Goal: Task Accomplishment & Management: Manage account settings

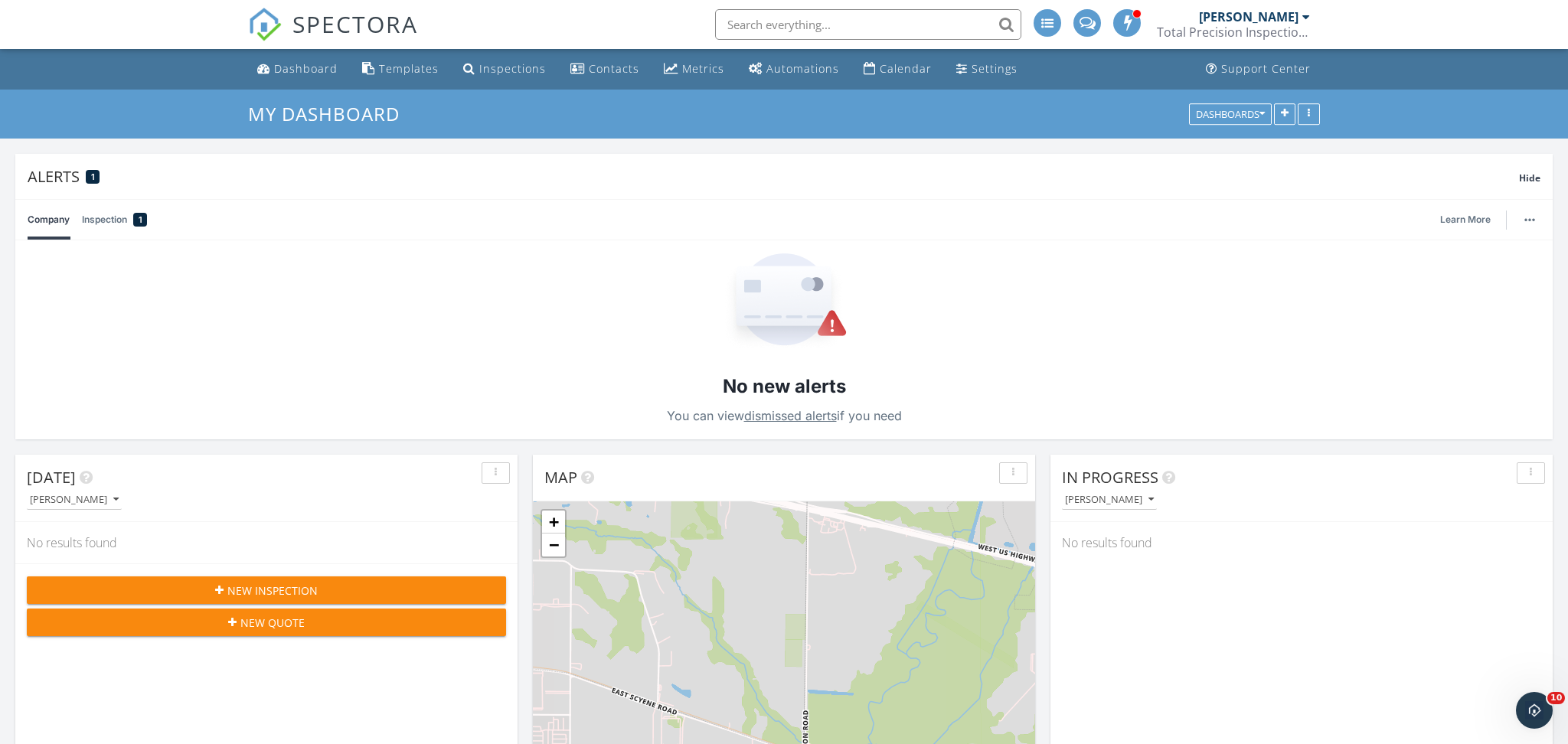
click at [123, 209] on link "Inspection 1" at bounding box center [114, 219] width 65 height 40
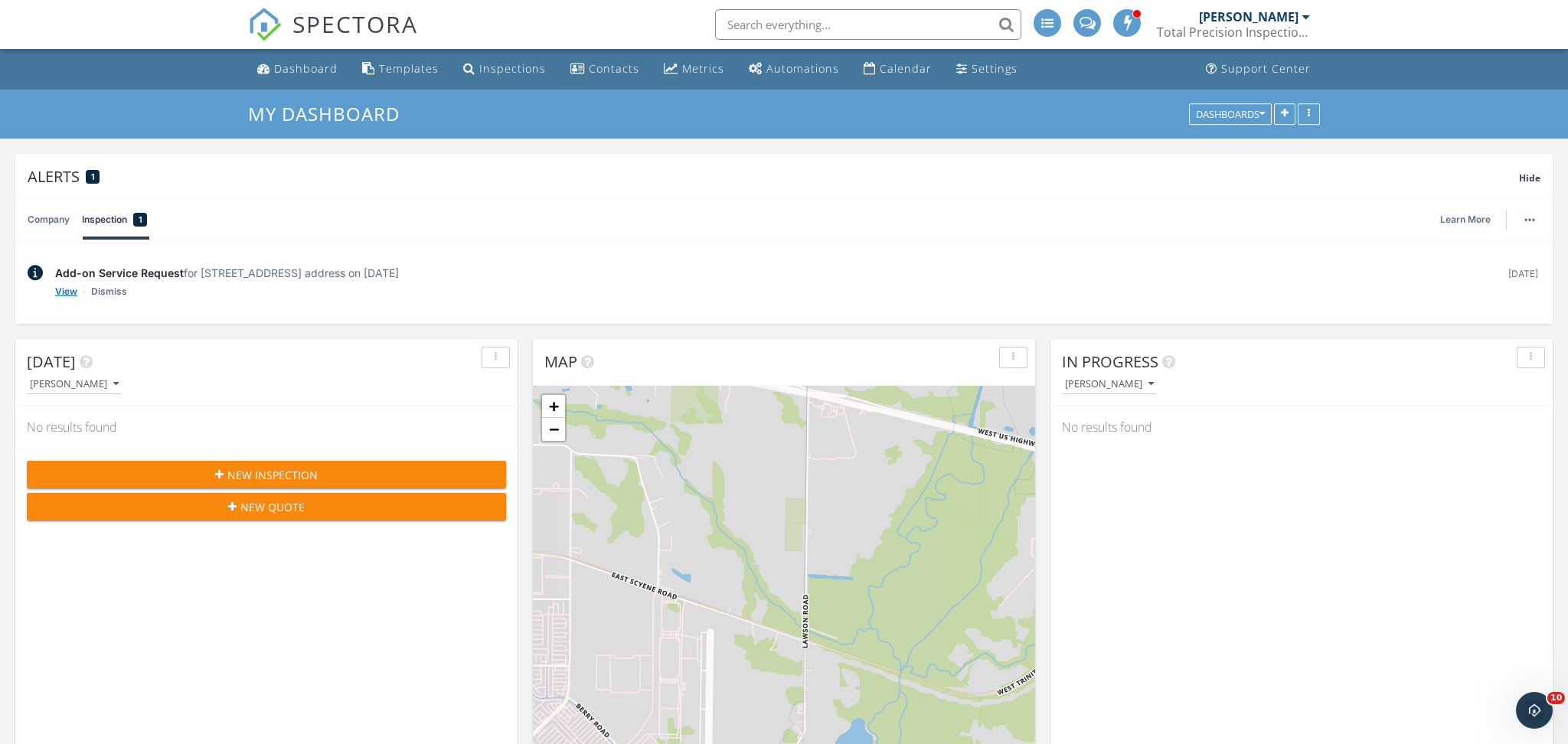
click at [69, 294] on link "View" at bounding box center [66, 291] width 22 height 15
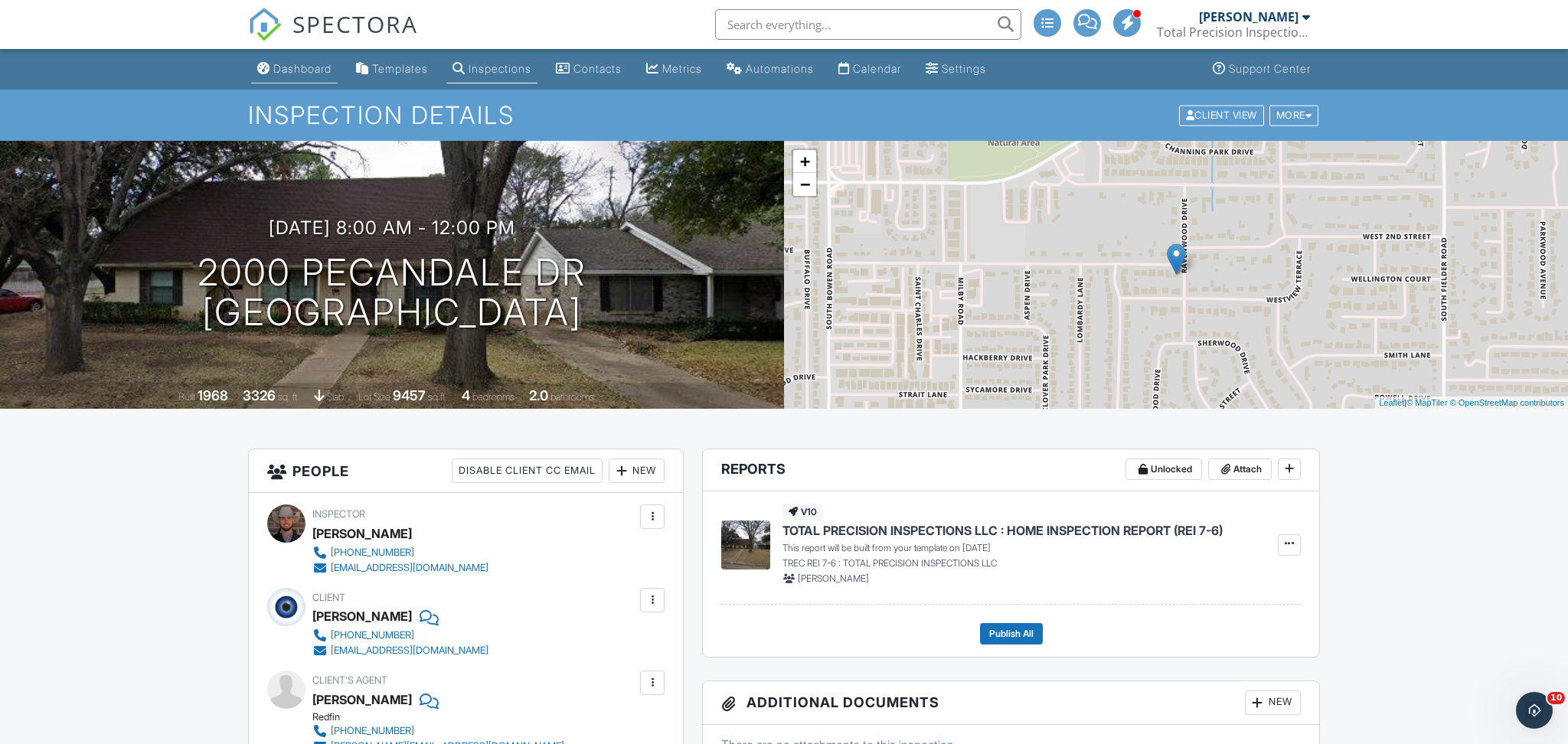
click at [281, 74] on div "Dashboard" at bounding box center [302, 69] width 58 height 13
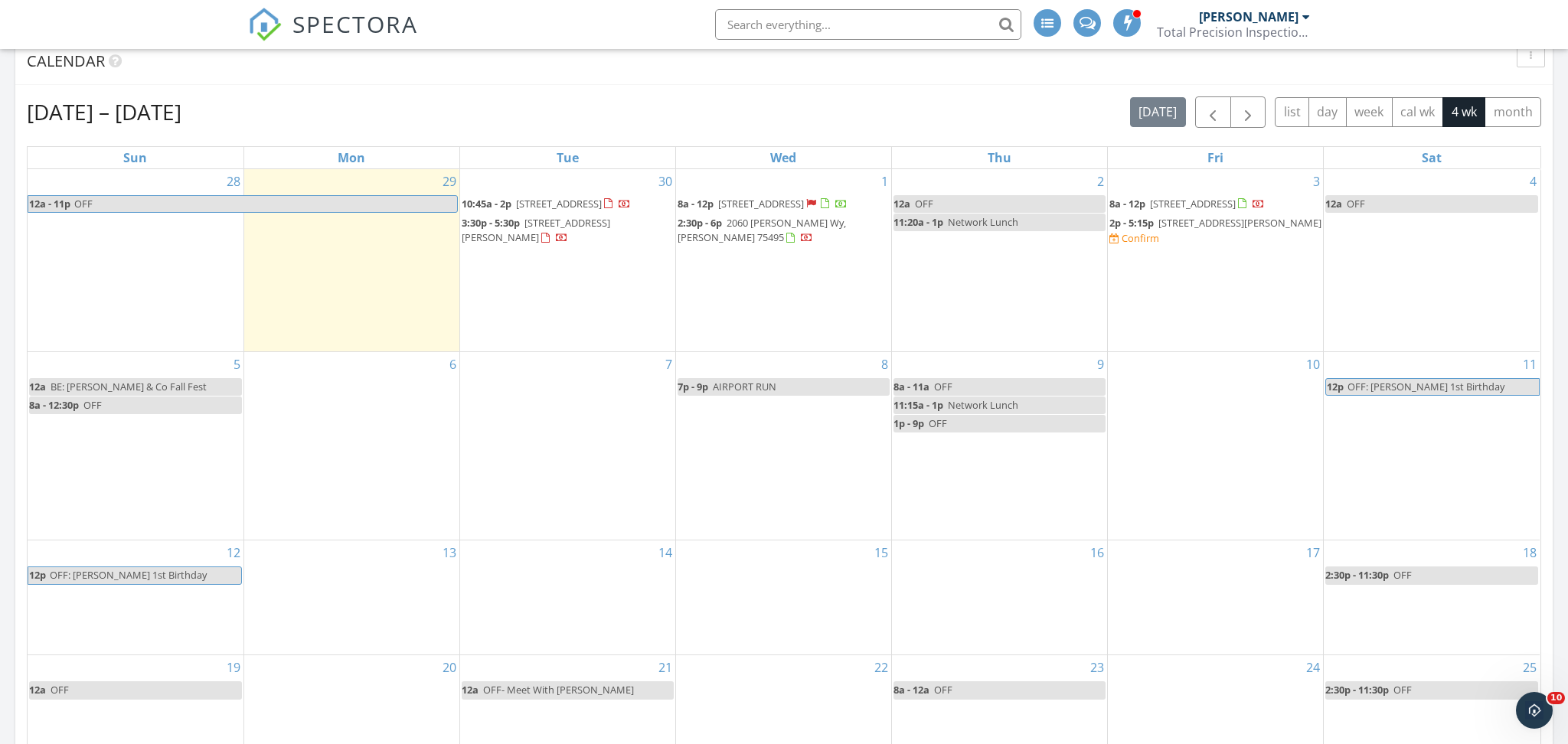
scroll to position [762, 0]
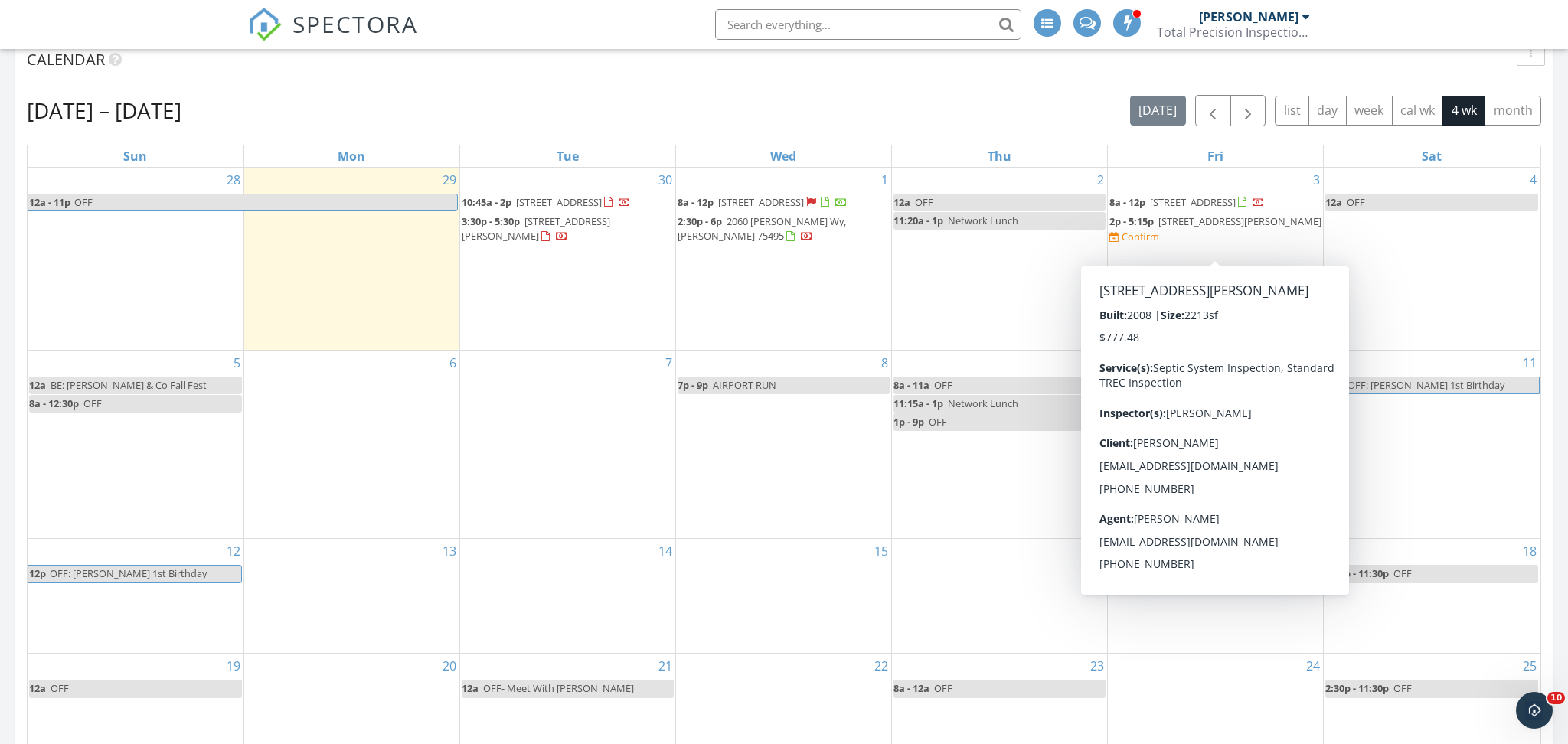
click at [1209, 229] on span "[STREET_ADDRESS][PERSON_NAME]" at bounding box center [1239, 222] width 163 height 14
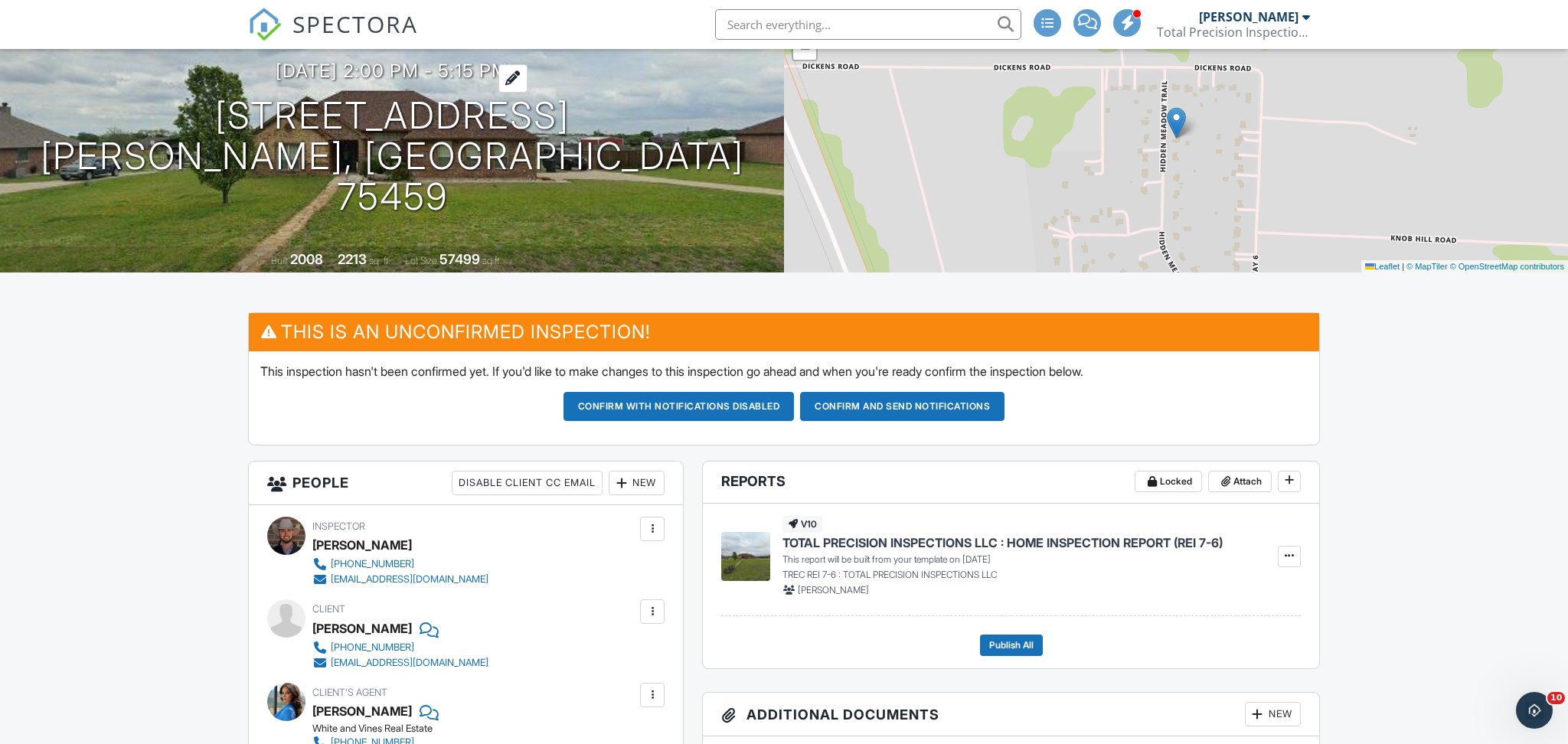
click at [406, 81] on h3 "10/03/2025 2:00 pm - 5:15 pm" at bounding box center [392, 71] width 233 height 21
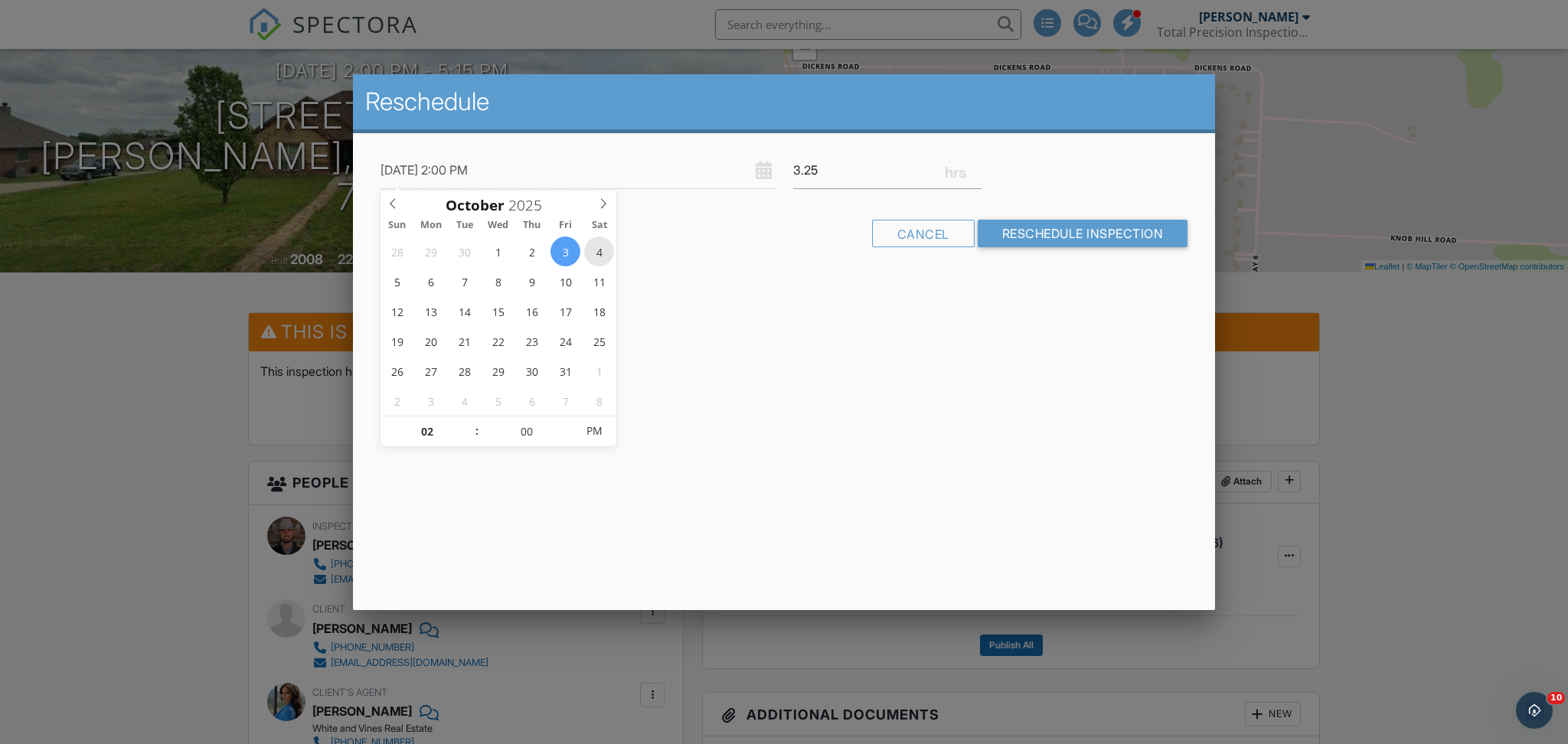
type input "10/04/2025 2:00 PM"
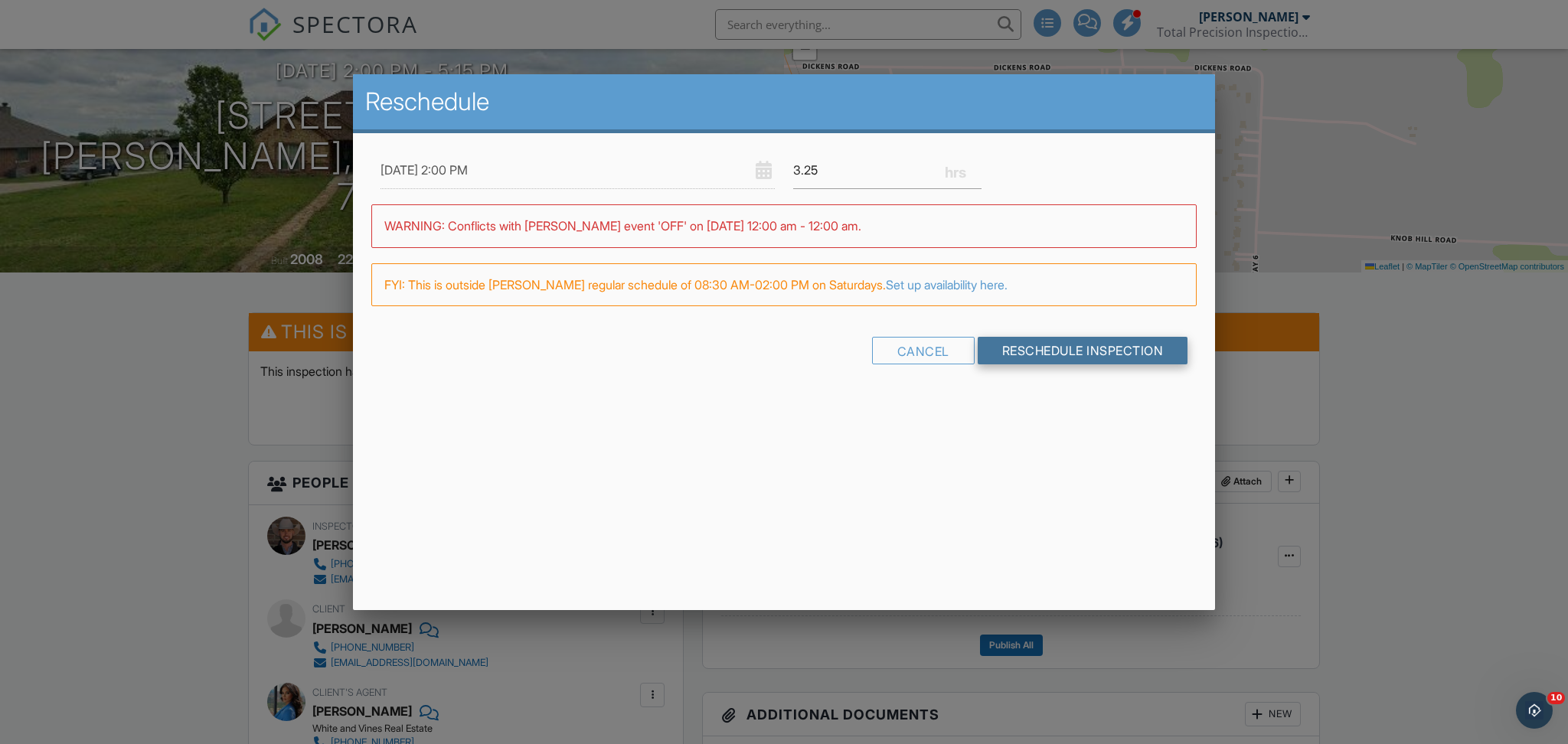
click at [1134, 359] on input "Reschedule Inspection" at bounding box center [1082, 350] width 210 height 27
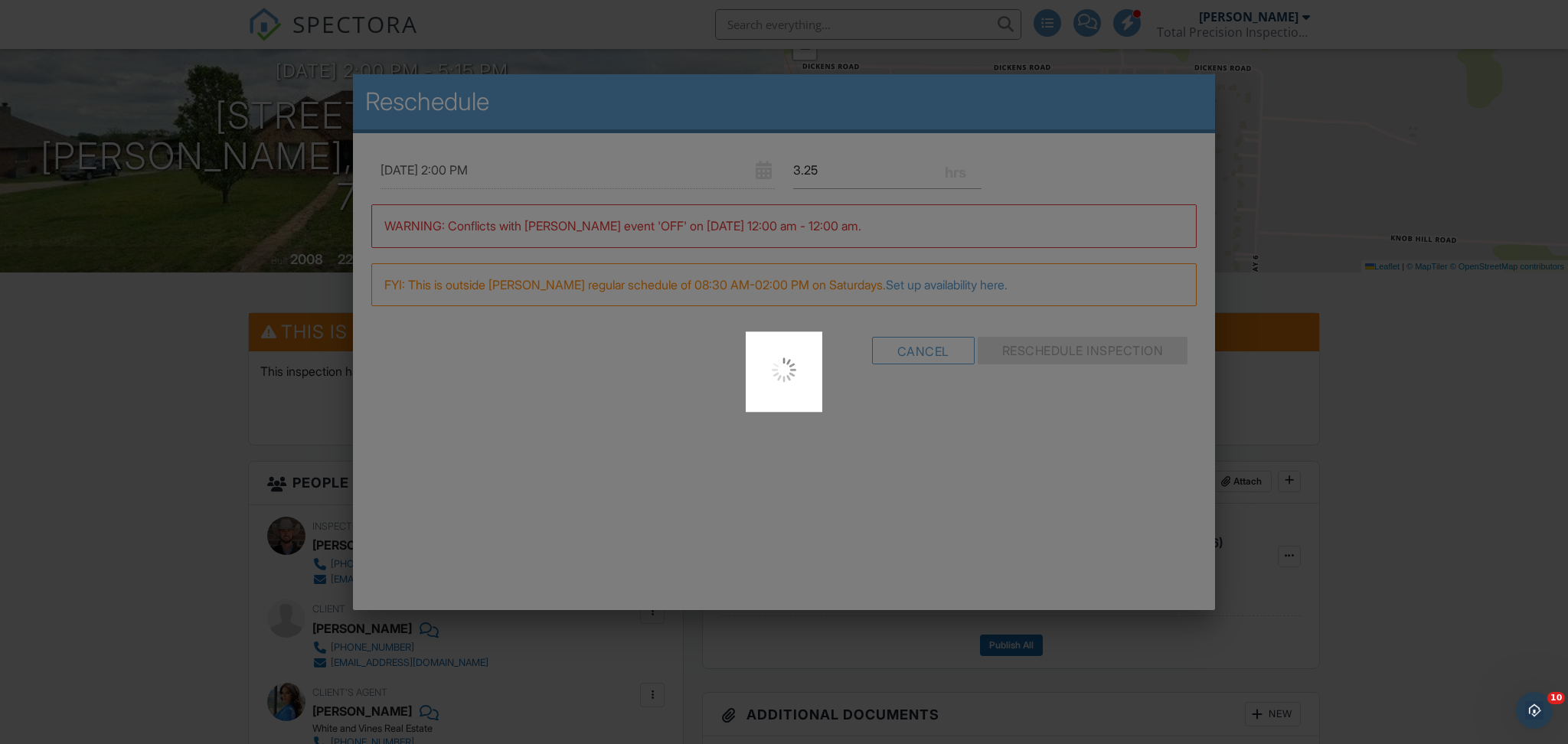
click at [529, 367] on div at bounding box center [784, 372] width 1568 height 744
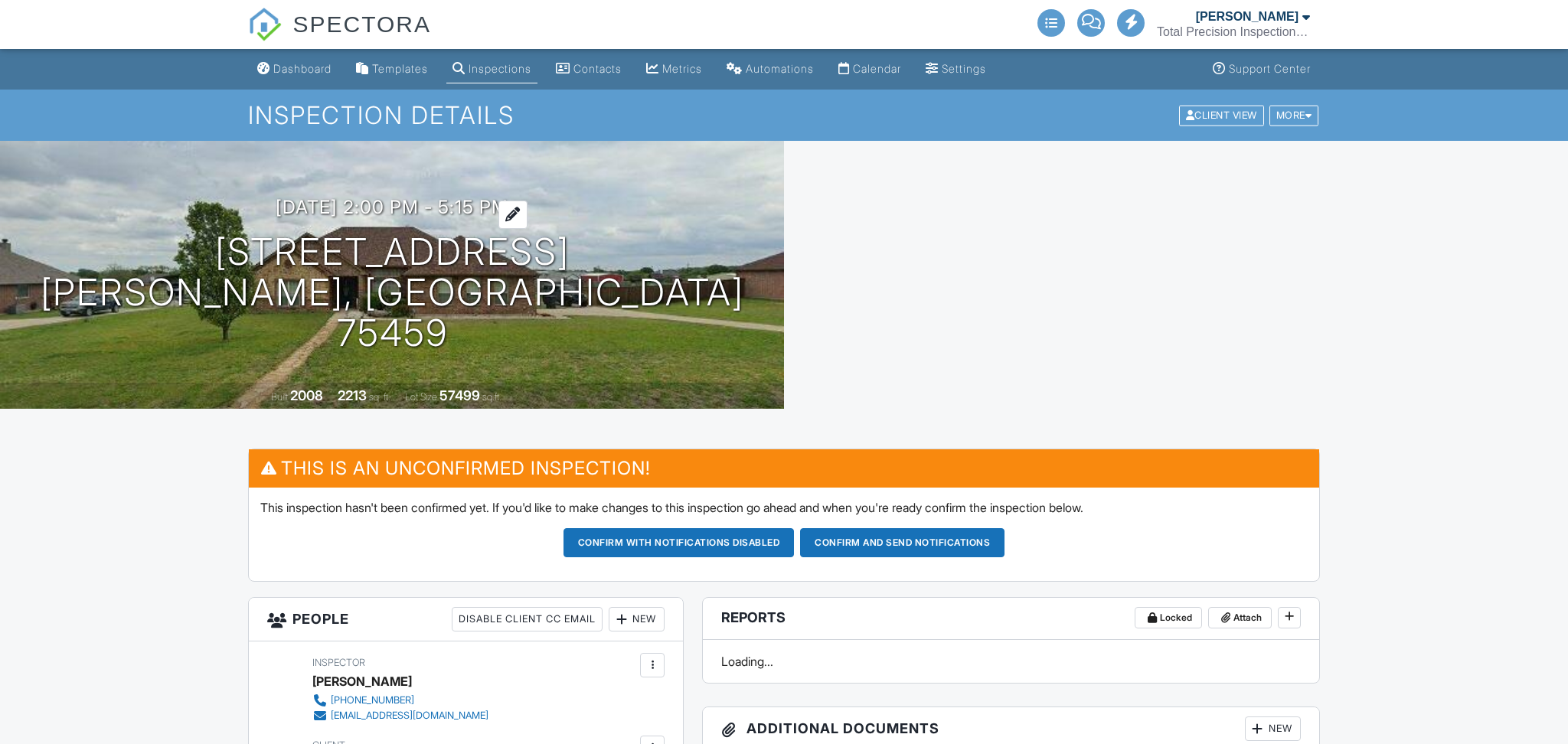
click at [358, 217] on h3 "10/04/2025 2:00 pm - 5:15 pm" at bounding box center [392, 208] width 233 height 21
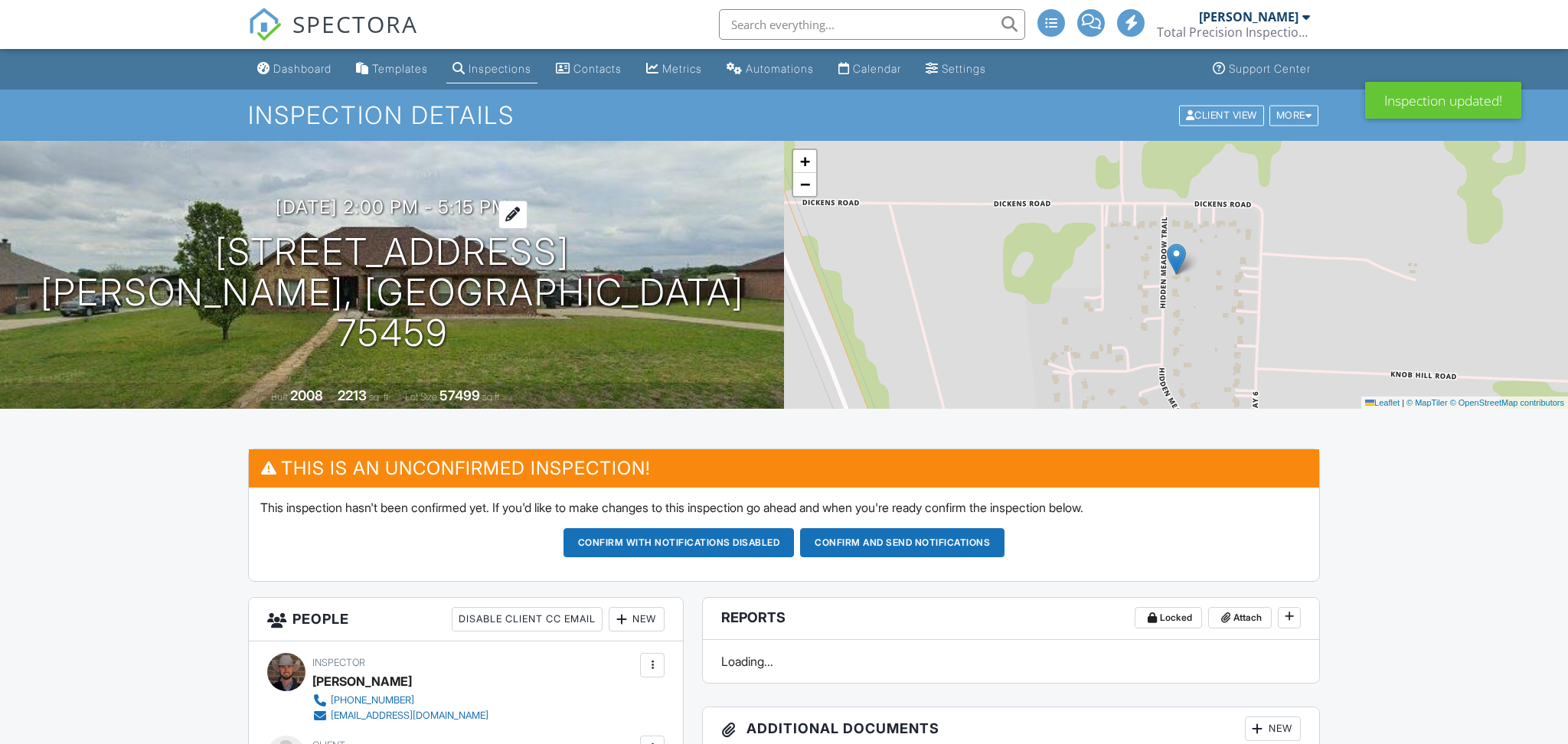
click at [352, 217] on h3 "10/04/2025 2:00 pm - 5:15 pm" at bounding box center [392, 208] width 233 height 21
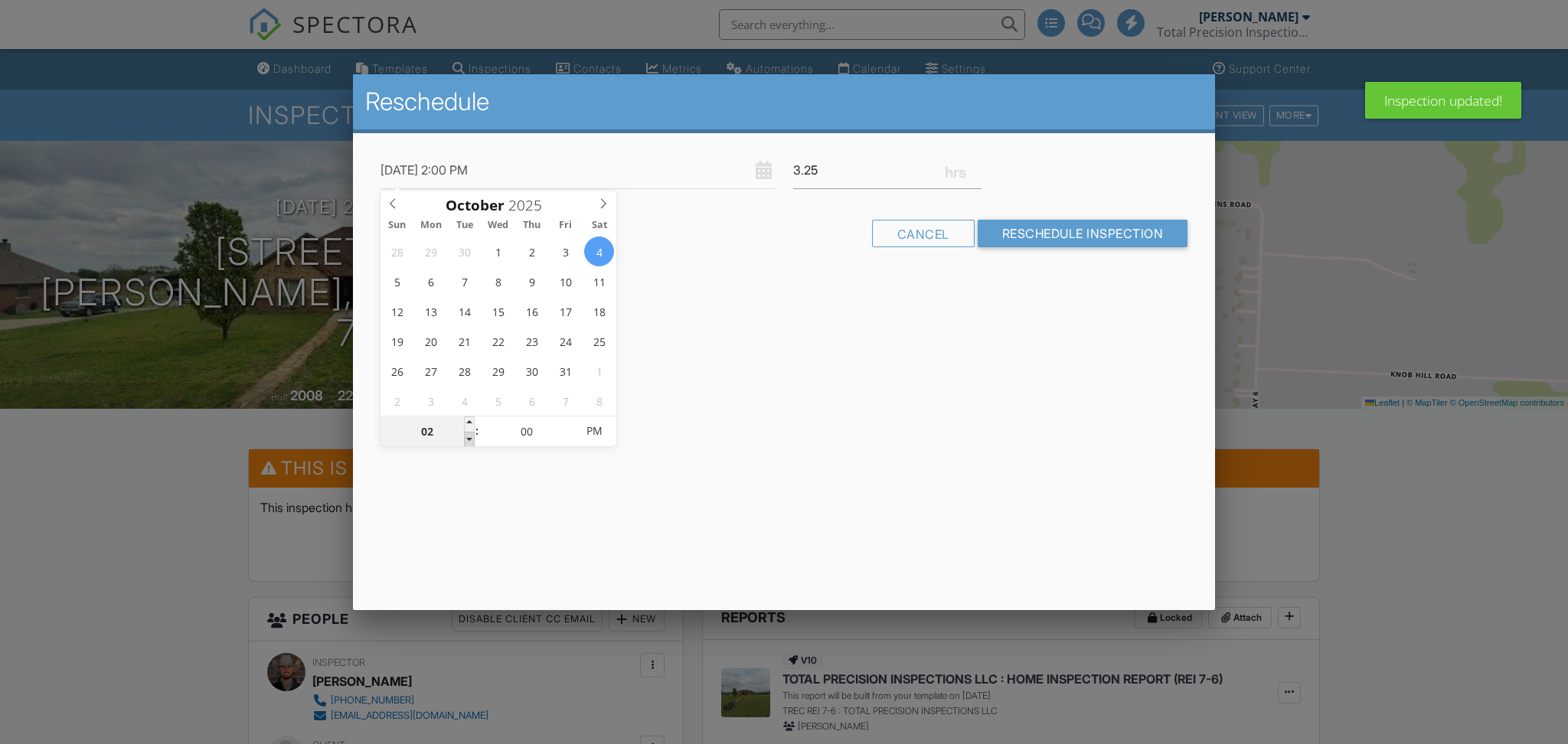
click at [467, 437] on span at bounding box center [469, 439] width 11 height 15
type input "01"
type input "10/04/2025 1:00 PM"
click at [472, 437] on span at bounding box center [469, 439] width 11 height 15
type input "12"
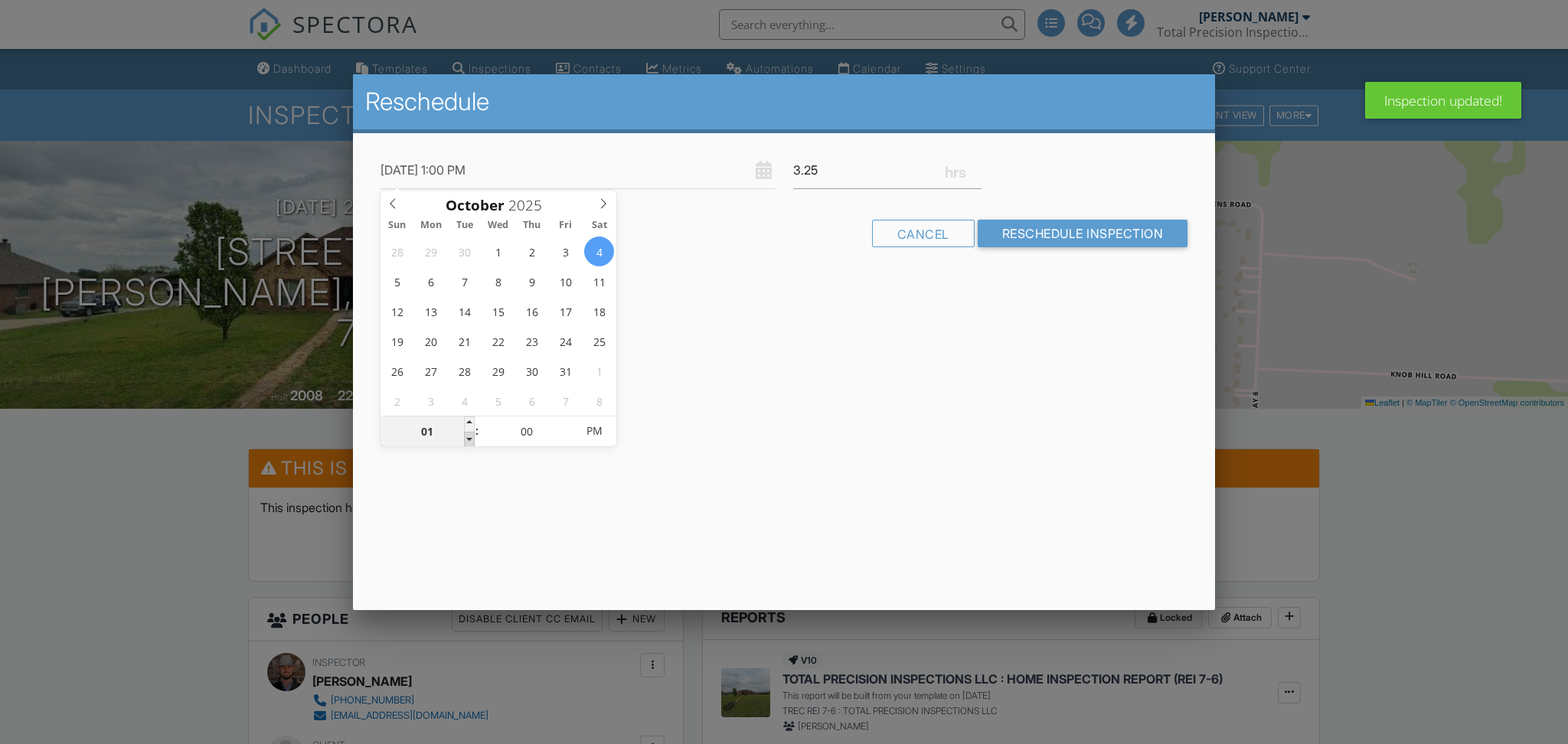
type input "10/04/2025 12:00 PM"
click at [472, 437] on span at bounding box center [469, 439] width 11 height 15
type input "11"
type input "10/04/2025 11:00 AM"
click at [472, 437] on span at bounding box center [469, 439] width 11 height 15
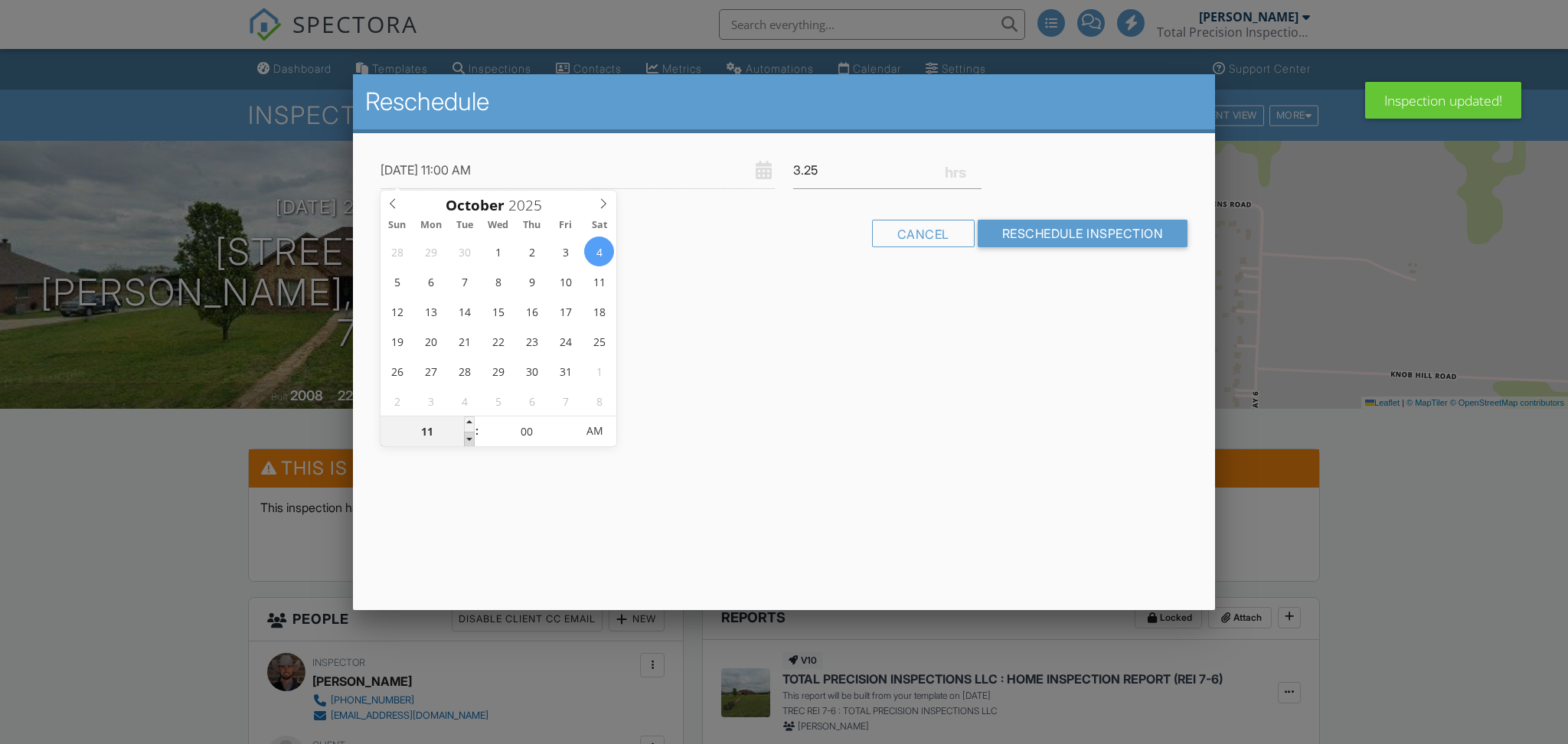
type input "10"
type input "10/04/2025 10:00 AM"
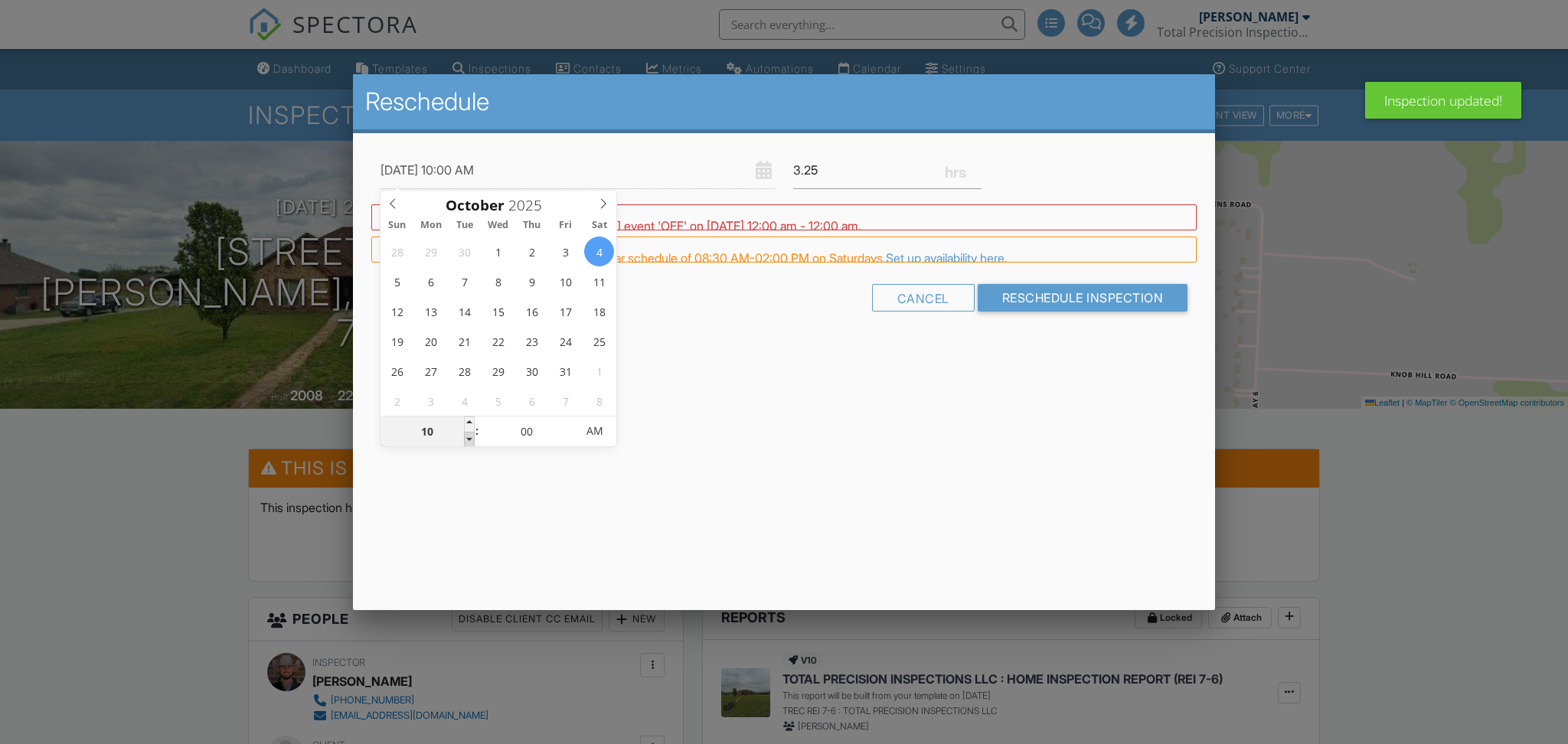
click at [472, 437] on span at bounding box center [469, 439] width 11 height 15
type input "07"
type input "10/04/2025 7:00 AM"
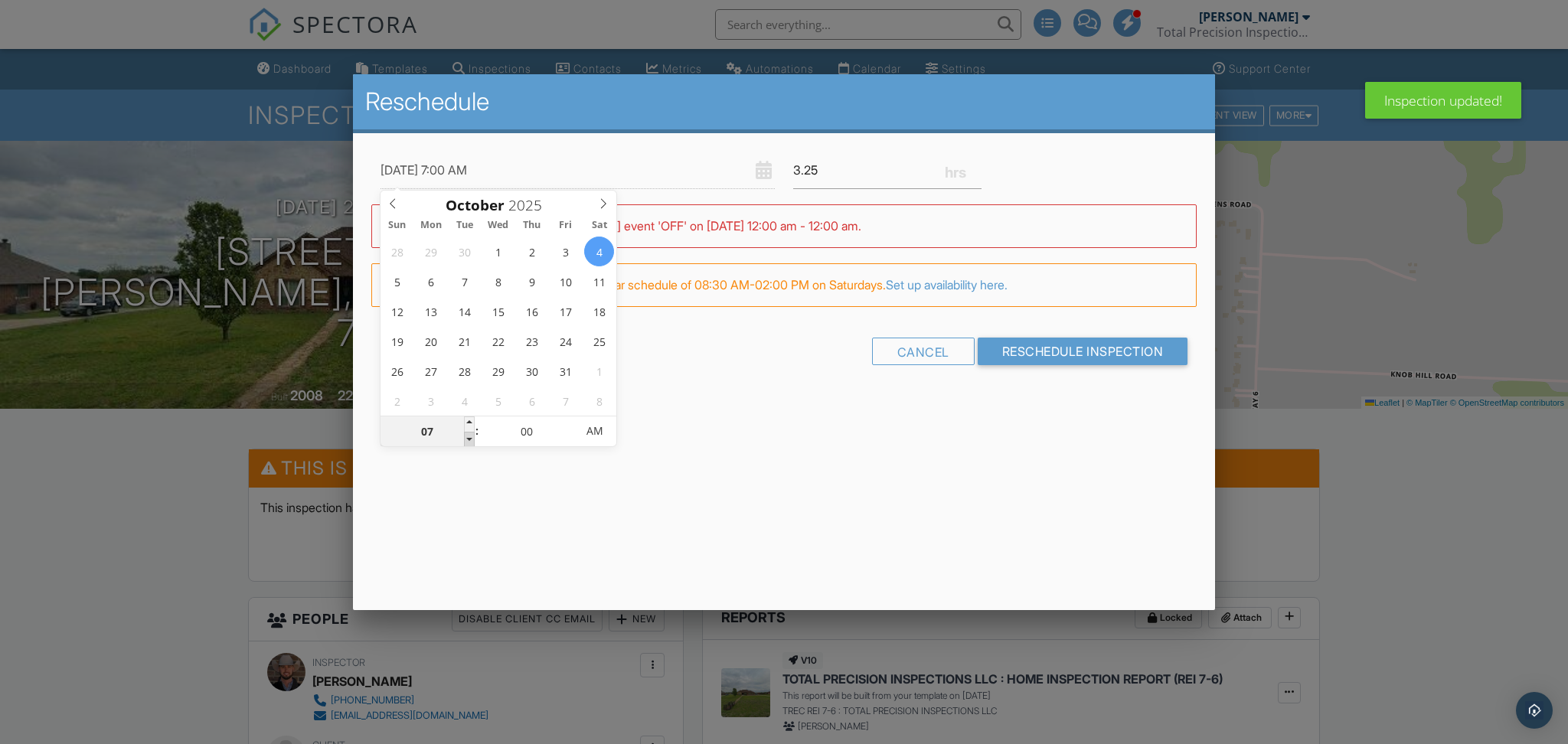
type input "06"
type input "10/04/2025 6:00 AM"
click at [472, 437] on span at bounding box center [469, 439] width 11 height 15
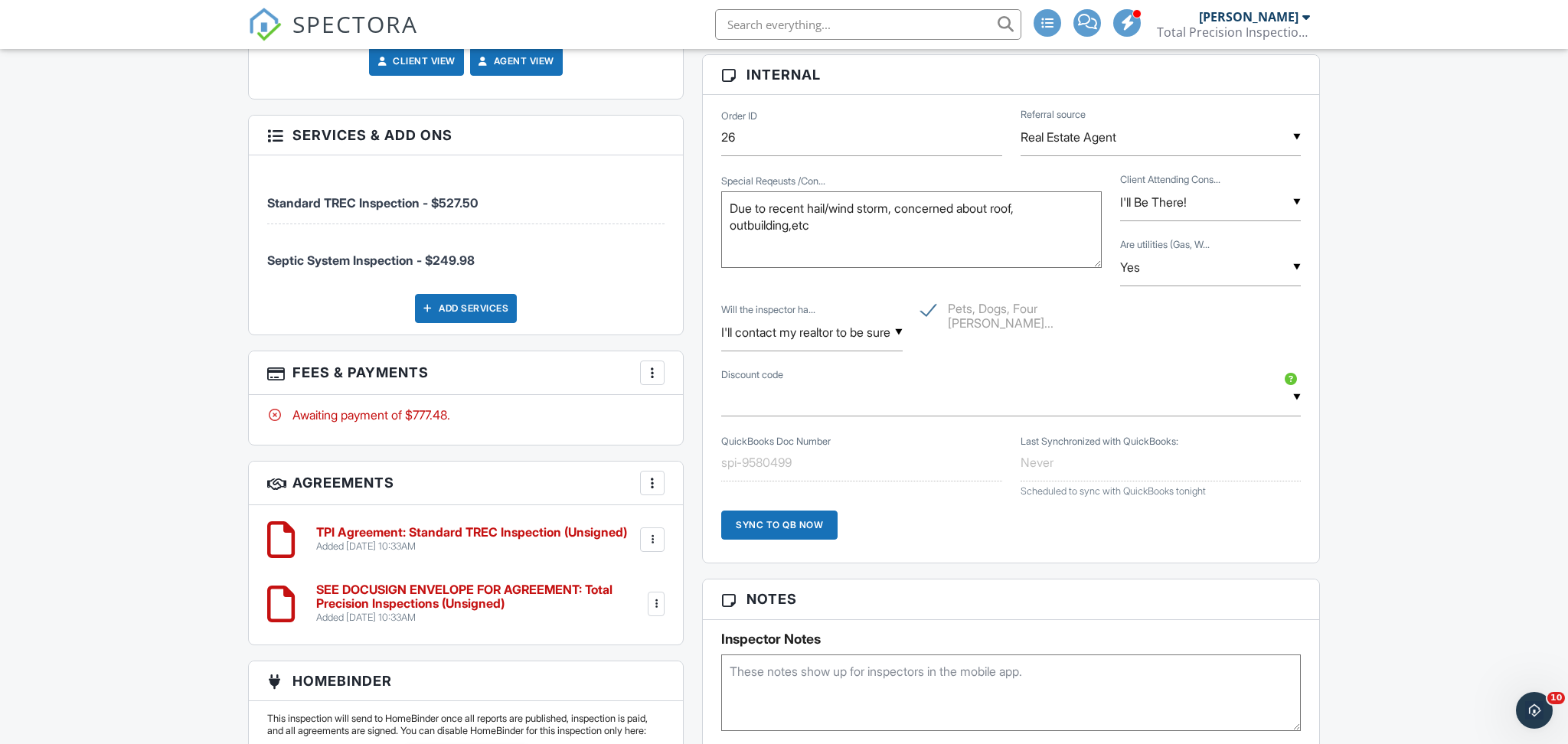
scroll to position [896, 0]
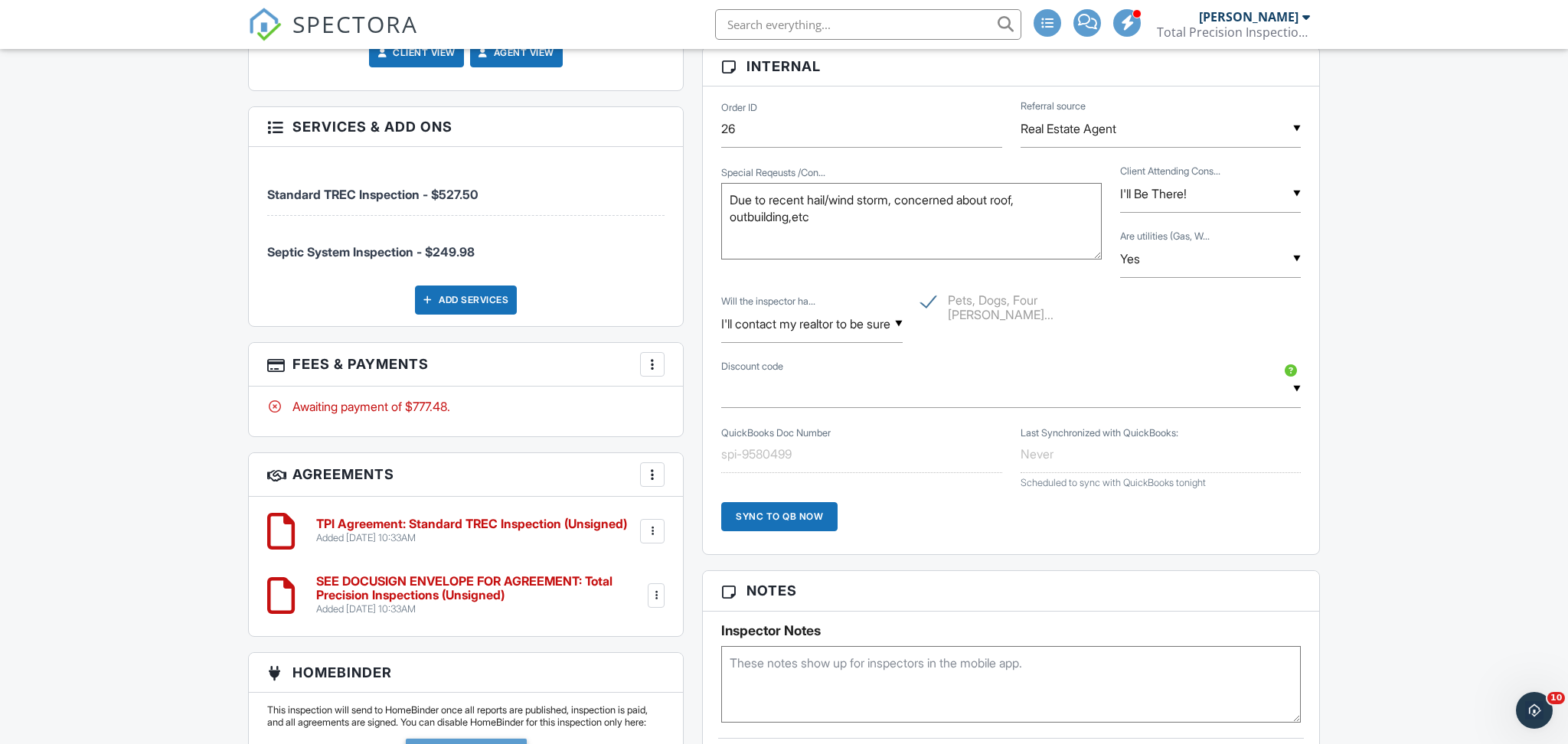
click at [786, 681] on textarea at bounding box center [1010, 684] width 579 height 77
paste textarea "MLS#: 21056263"
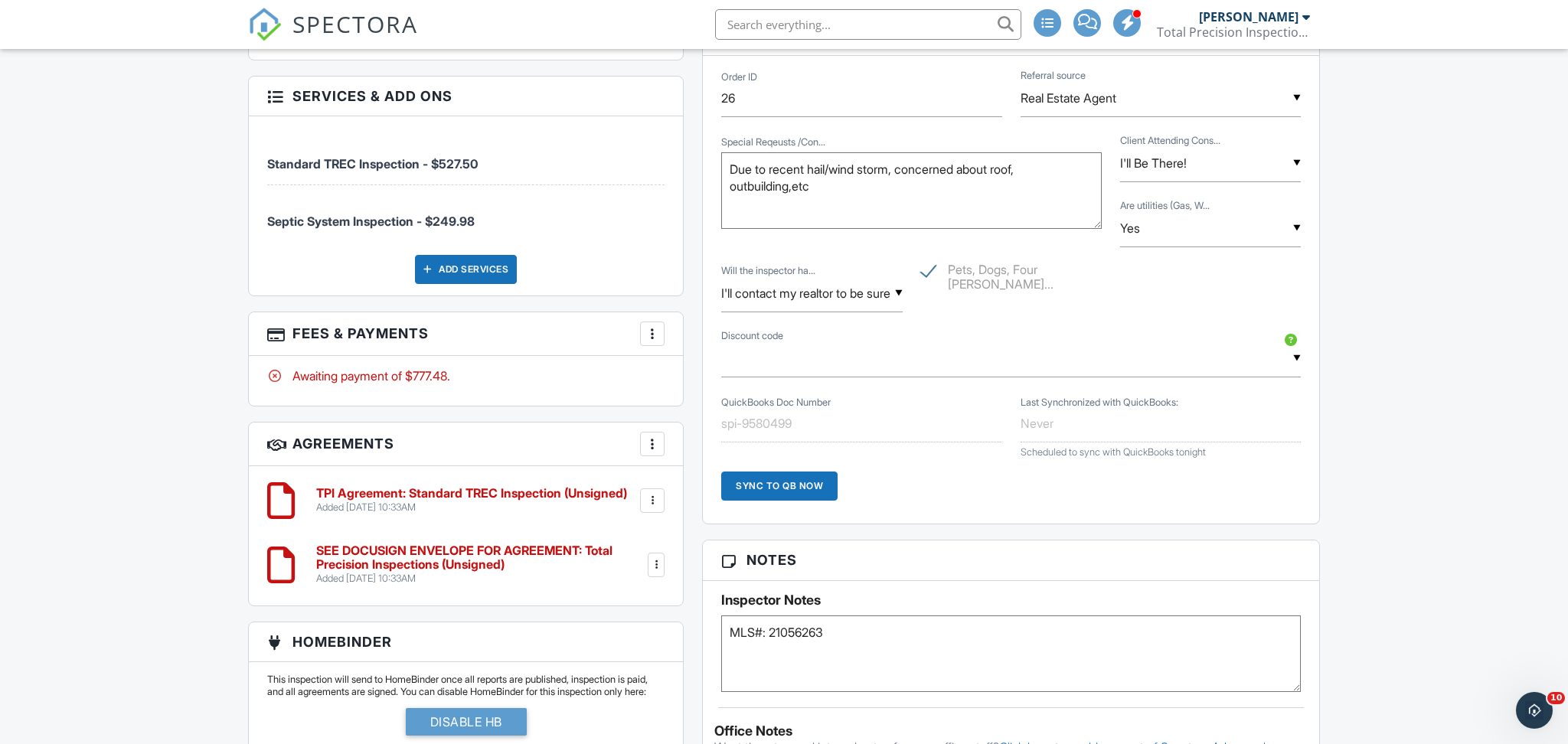
scroll to position [928, 0]
type textarea "MLS#: 21056263"
click at [650, 446] on div at bounding box center [651, 443] width 15 height 15
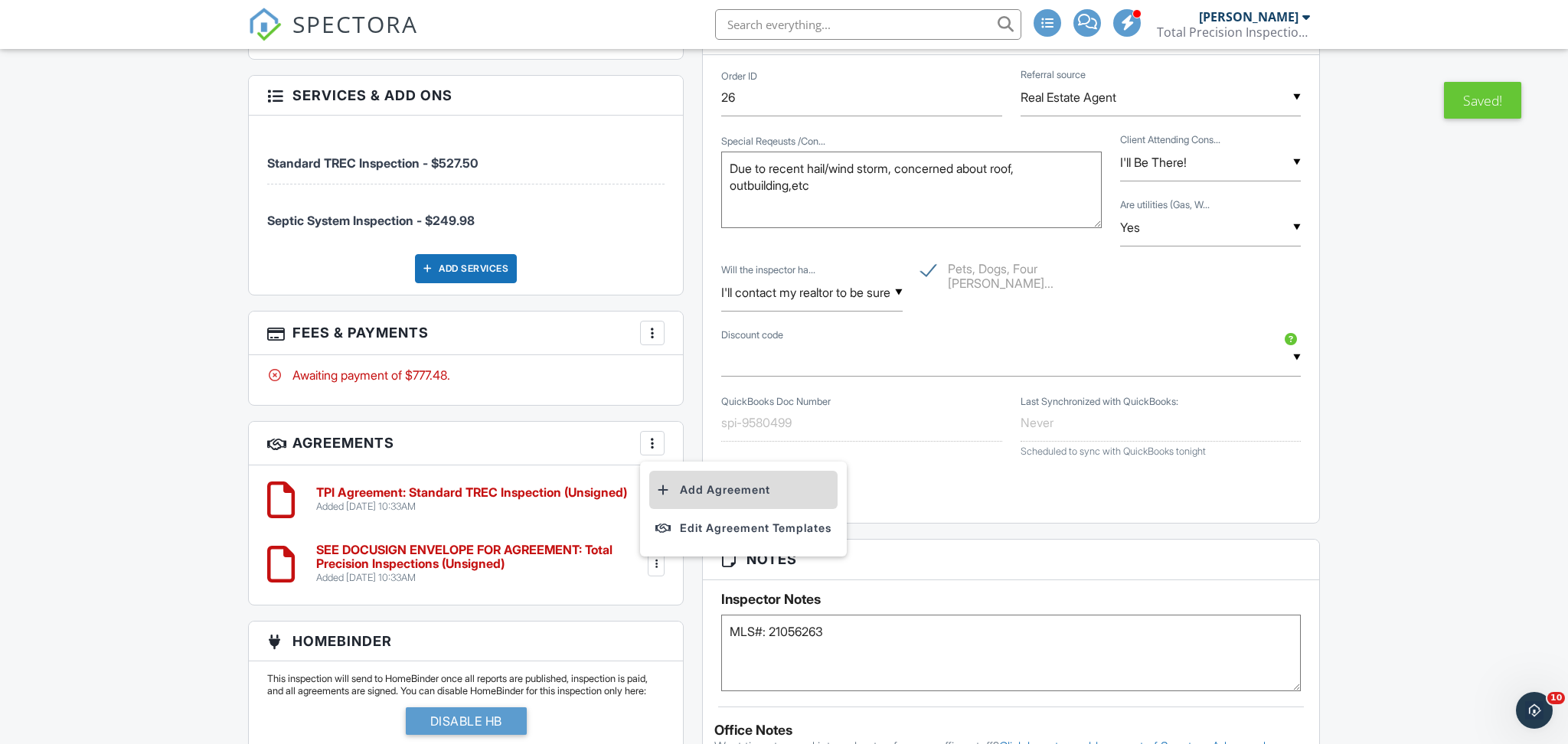
click at [708, 495] on li "Add Agreement" at bounding box center [744, 491] width 188 height 39
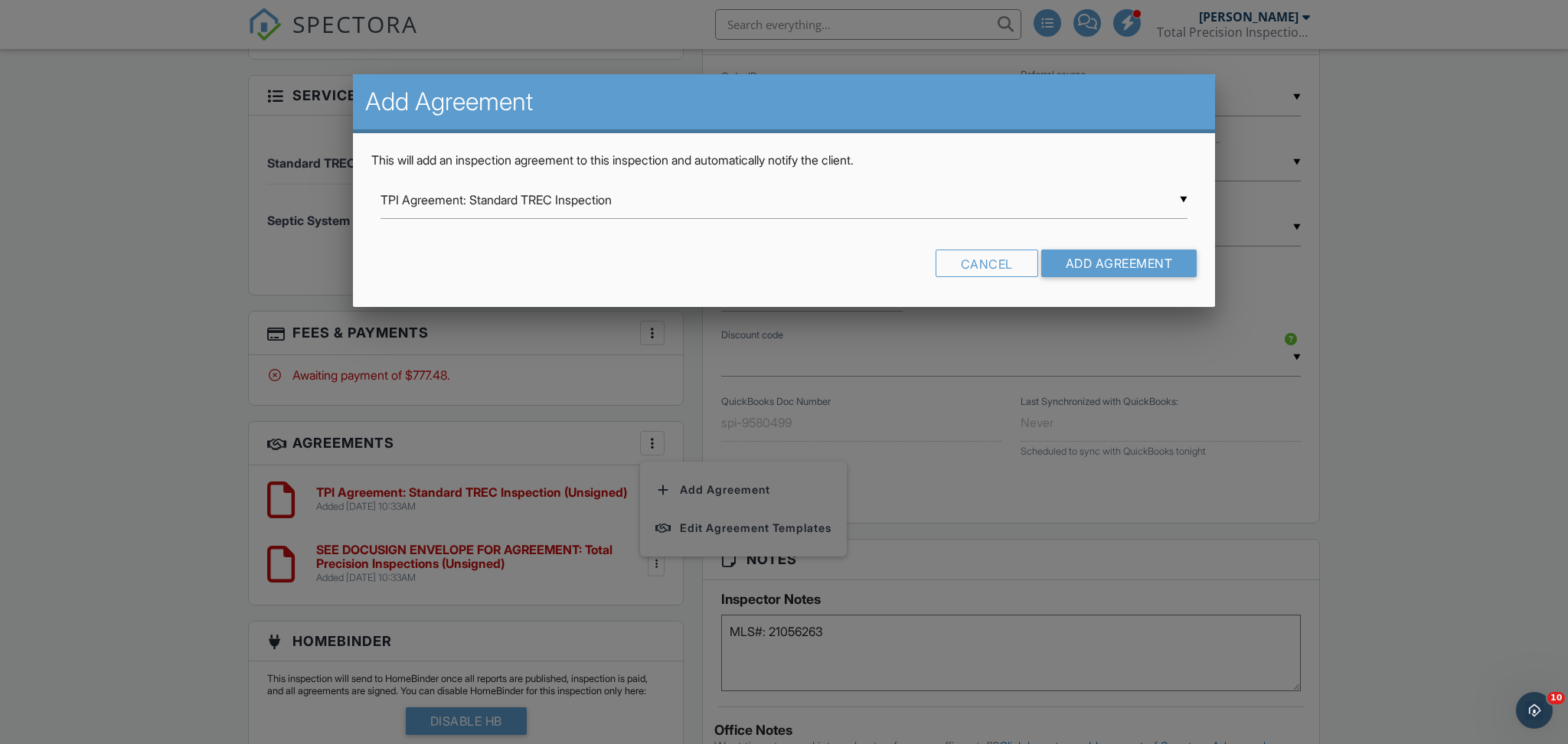
click at [610, 195] on div "▼ TPI Agreement: Standard TREC Inspection TPI Agreement: Standard TREC Inspecti…" at bounding box center [784, 200] width 807 height 38
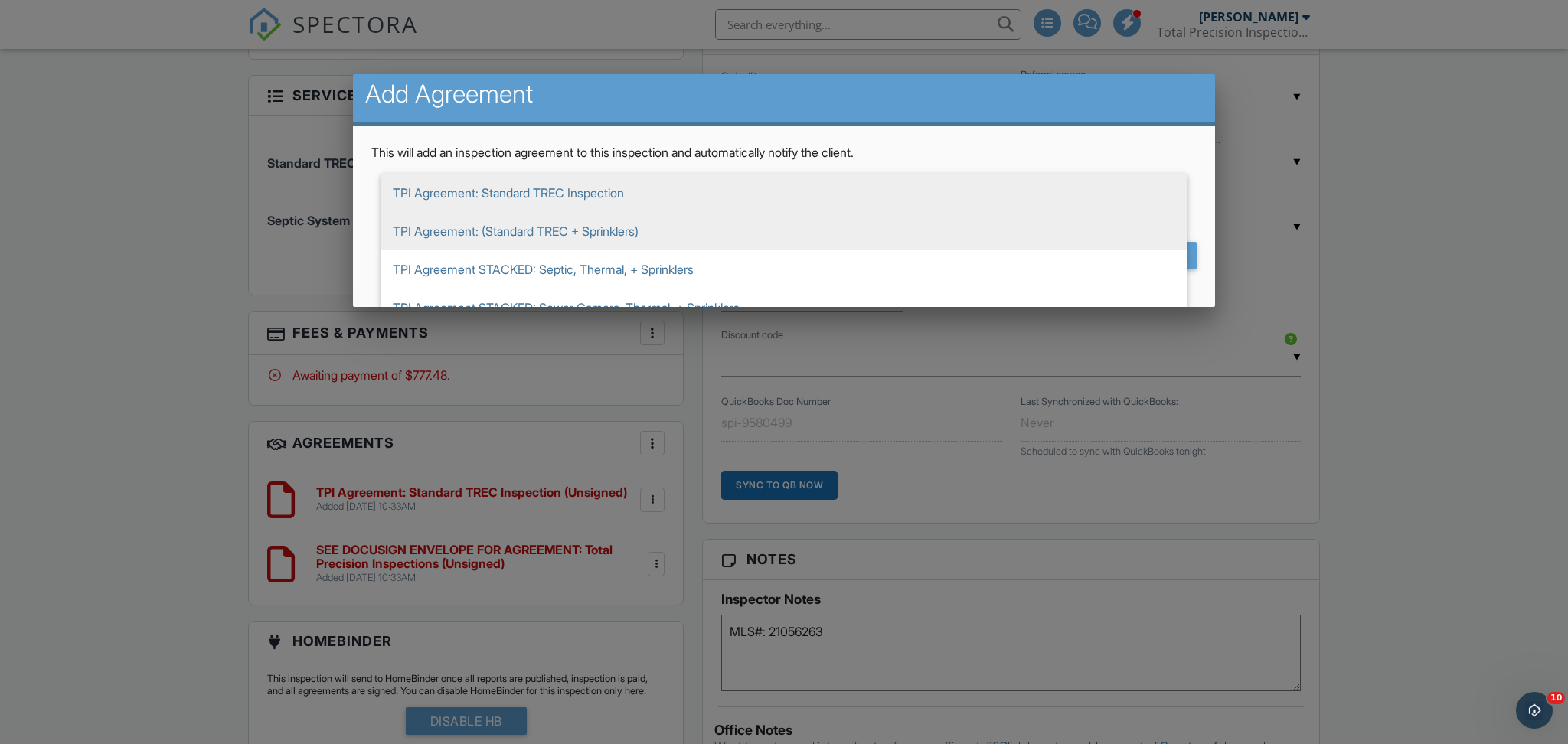
scroll to position [16, 0]
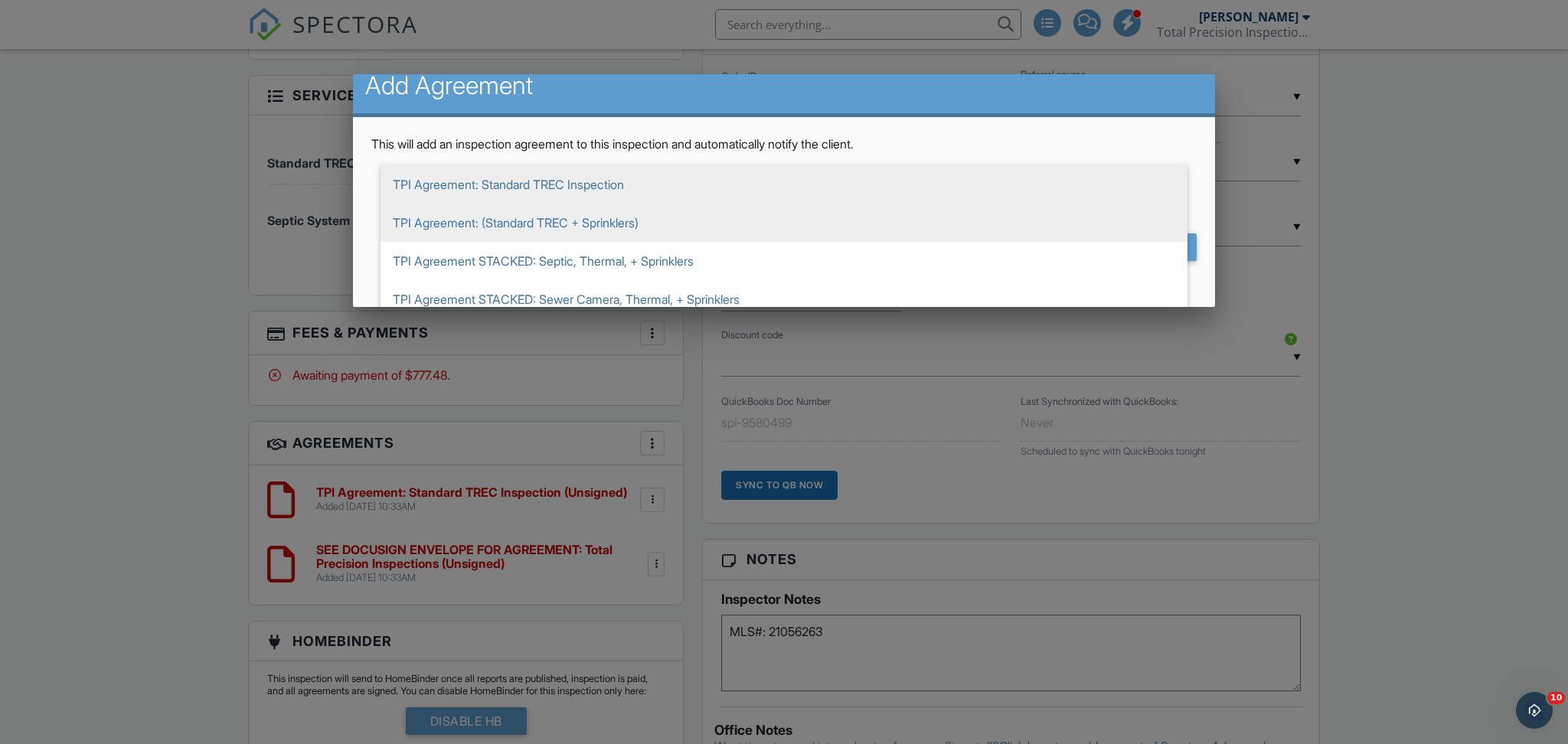
click at [574, 235] on span "TPI Agreement: (Standard TREC + Sprinklers)" at bounding box center [784, 223] width 807 height 39
type input "TPI Agreement: (Standard TREC + Sprinklers)"
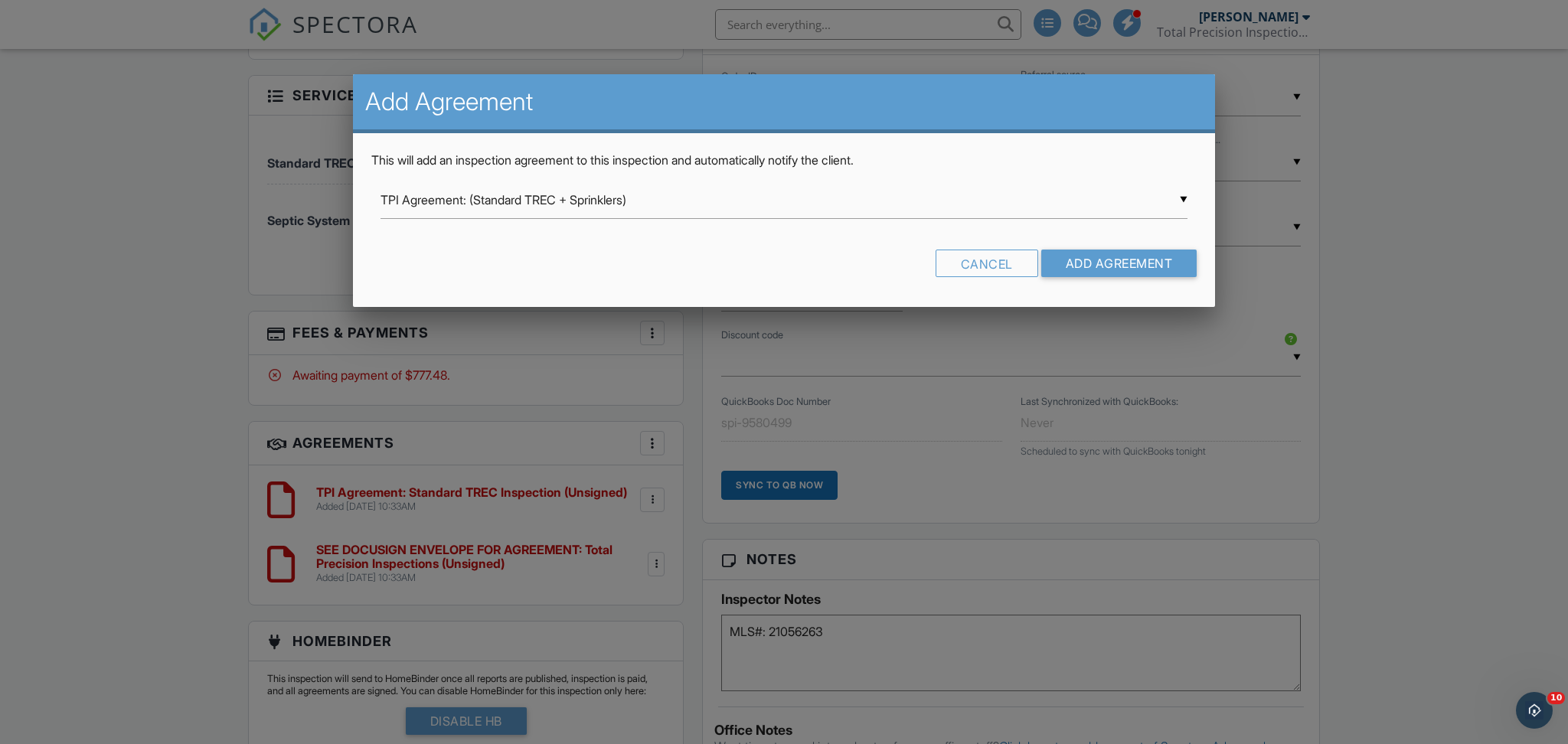
scroll to position [0, 0]
click at [1176, 210] on div "▼ TPI Agreement: (Standard TREC + Sprinklers) TPI Agreement: Standard TREC Insp…" at bounding box center [784, 200] width 807 height 38
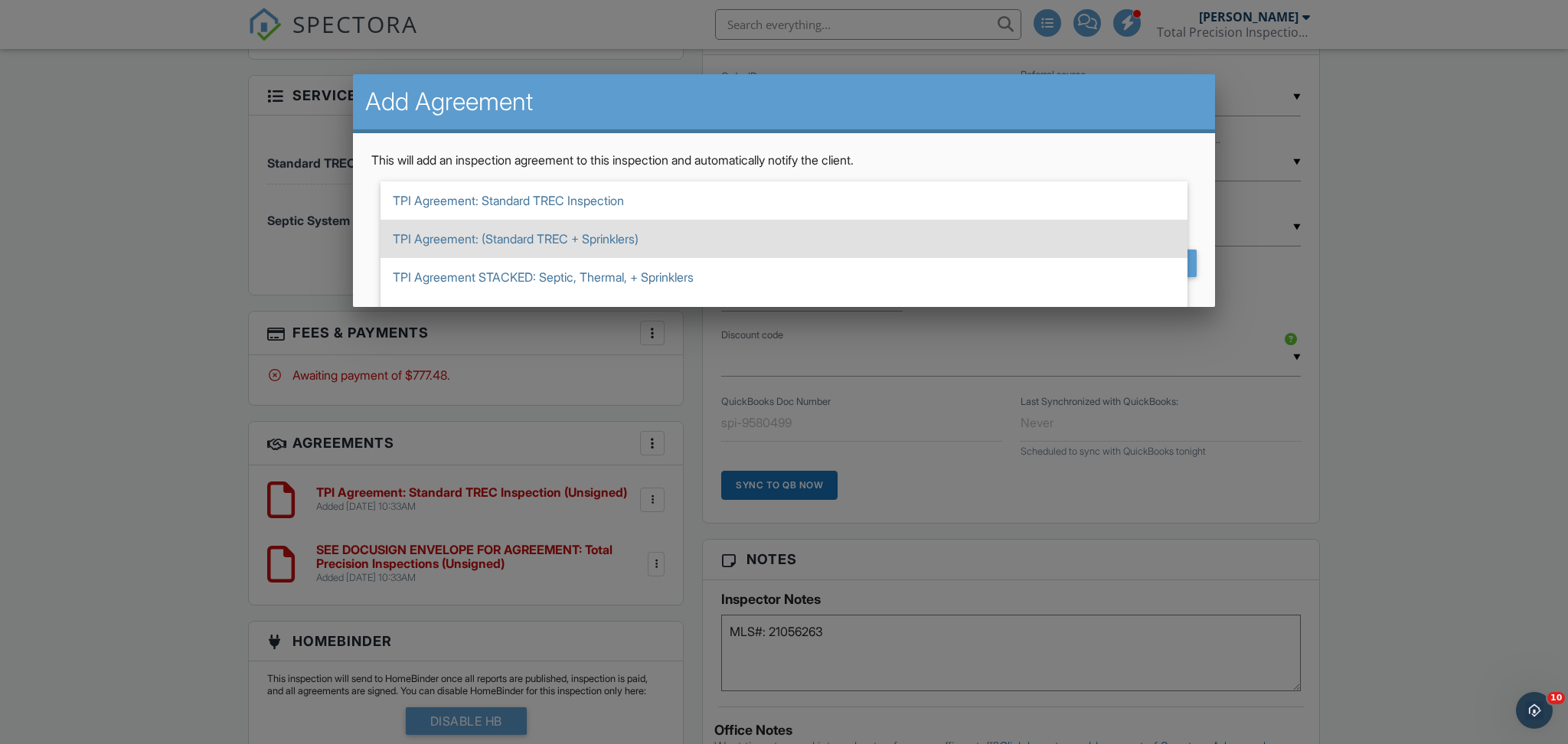
click at [933, 234] on span "TPI Agreement: (Standard TREC + Sprinklers)" at bounding box center [784, 239] width 807 height 39
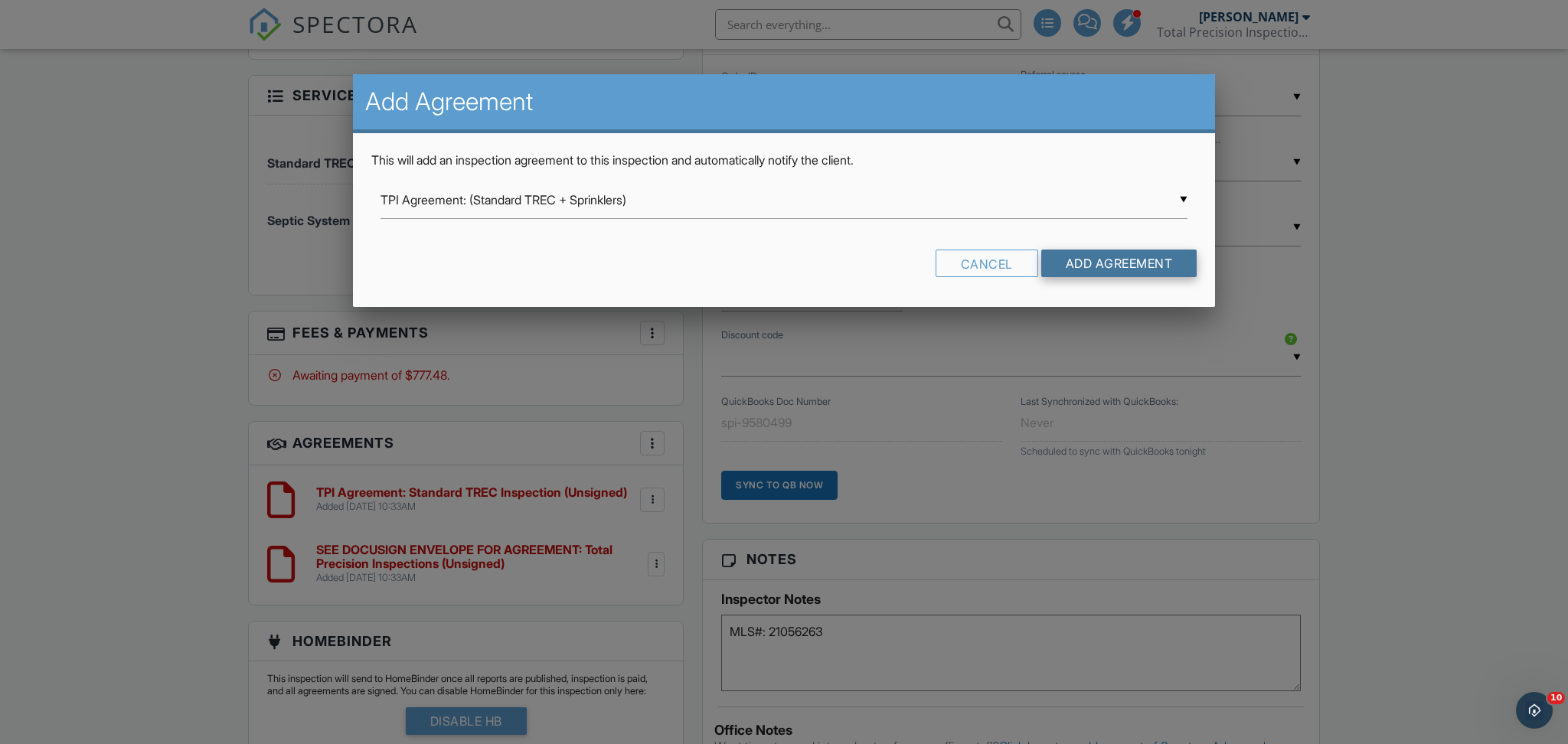
click at [1128, 266] on input "Add Agreement" at bounding box center [1119, 263] width 156 height 27
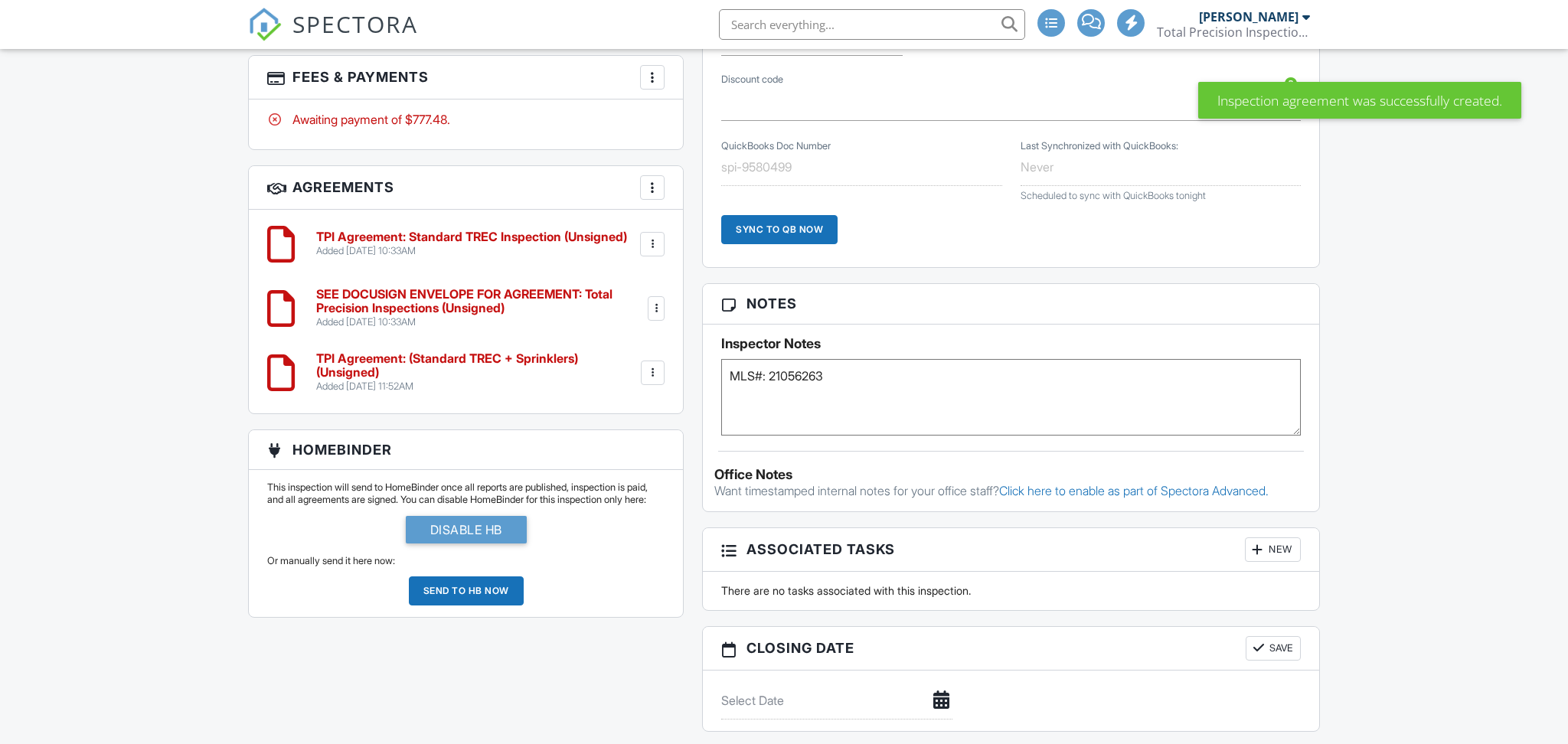
click at [653, 303] on div at bounding box center [656, 308] width 15 height 15
click at [603, 419] on li "Delete" at bounding box center [611, 427] width 87 height 39
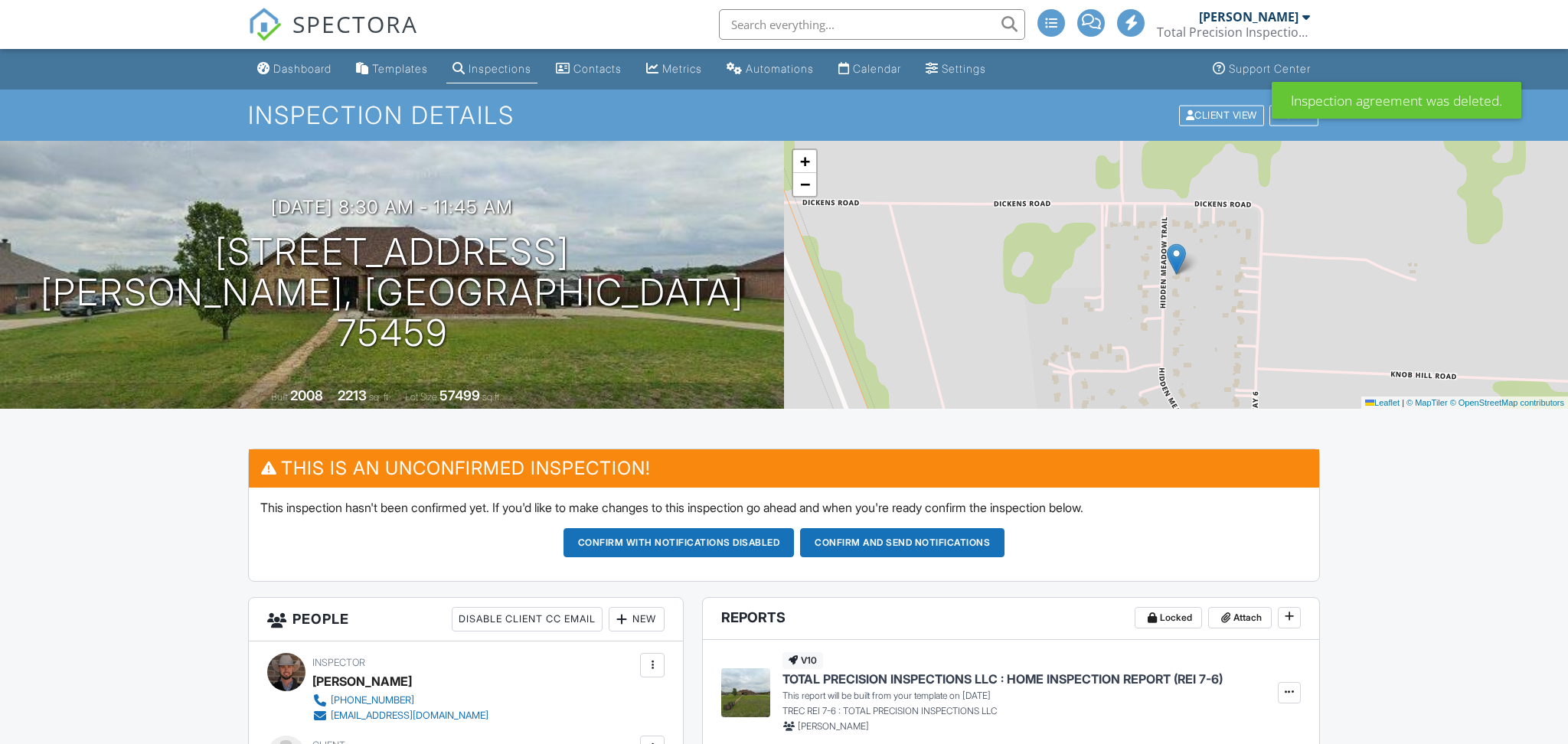
scroll to position [1319, 0]
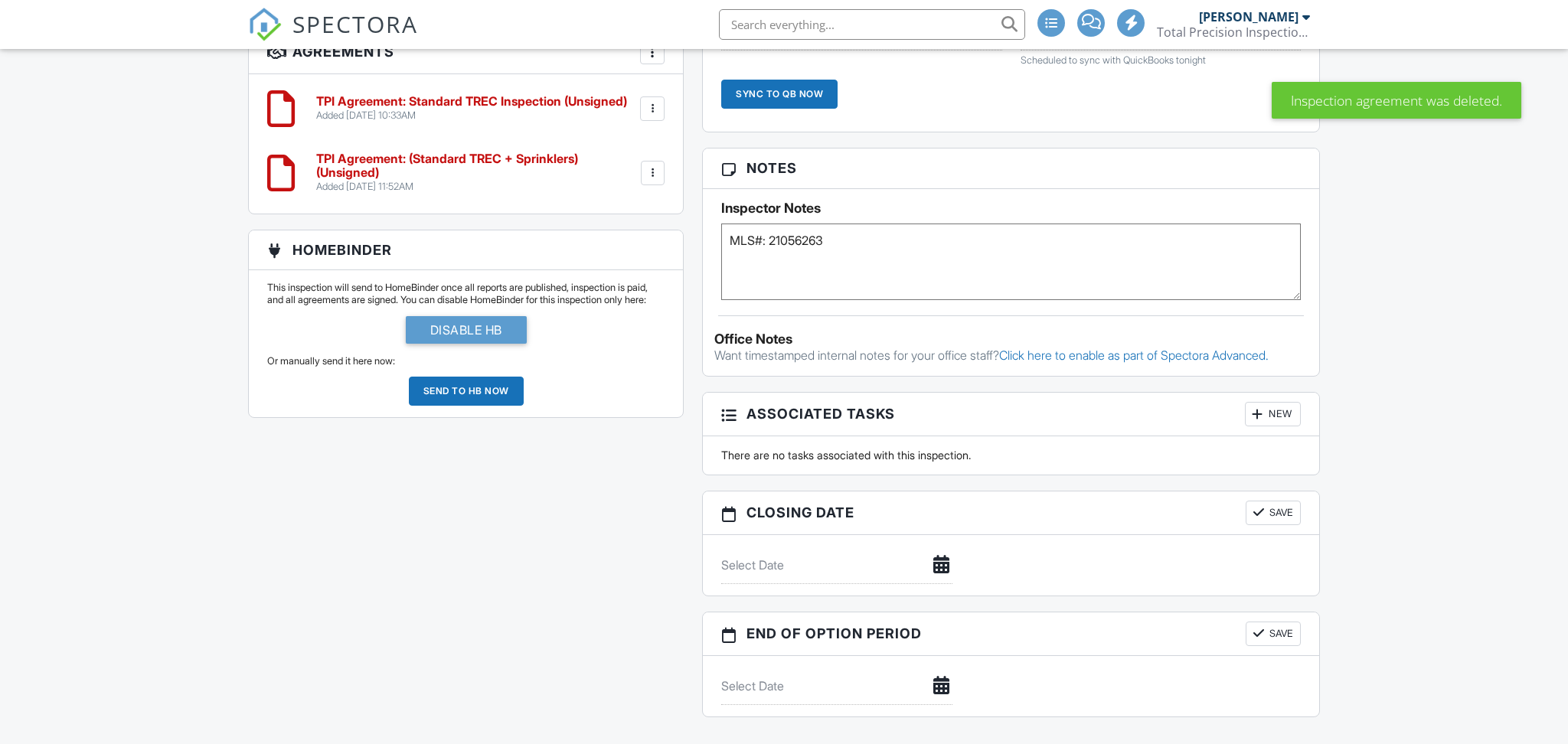
click at [651, 106] on div at bounding box center [651, 108] width 15 height 15
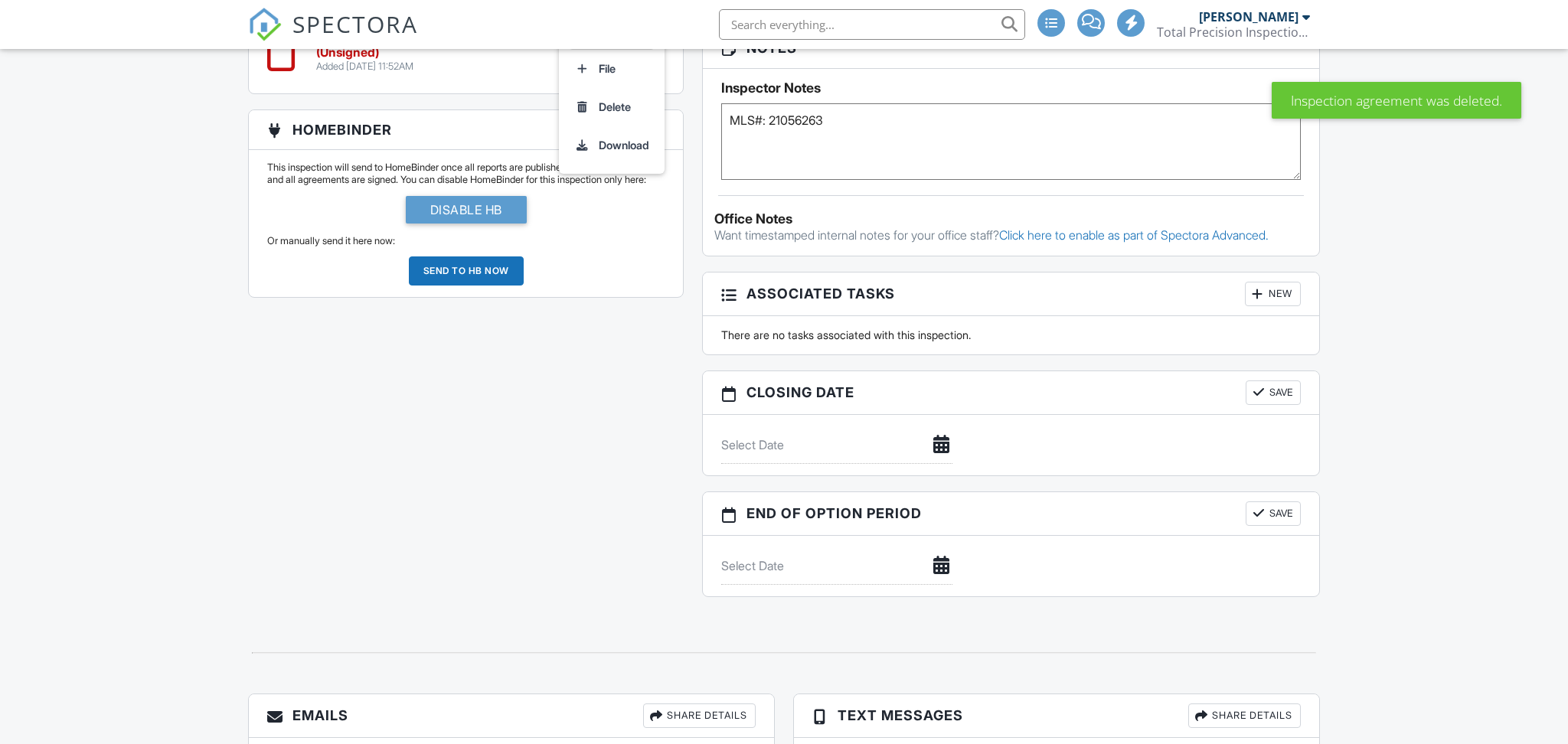
scroll to position [1340, 0]
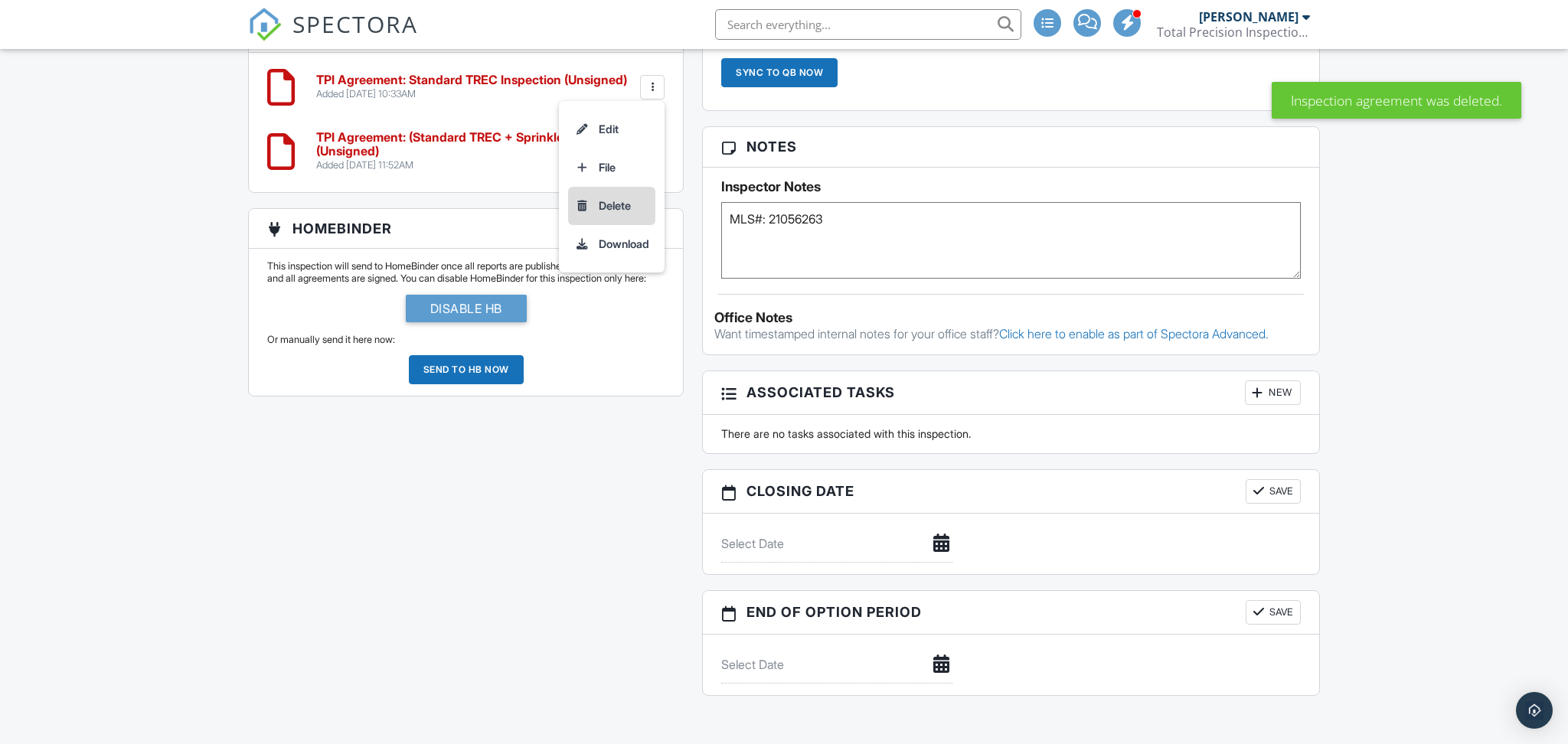
click at [596, 206] on li "Delete" at bounding box center [611, 206] width 87 height 39
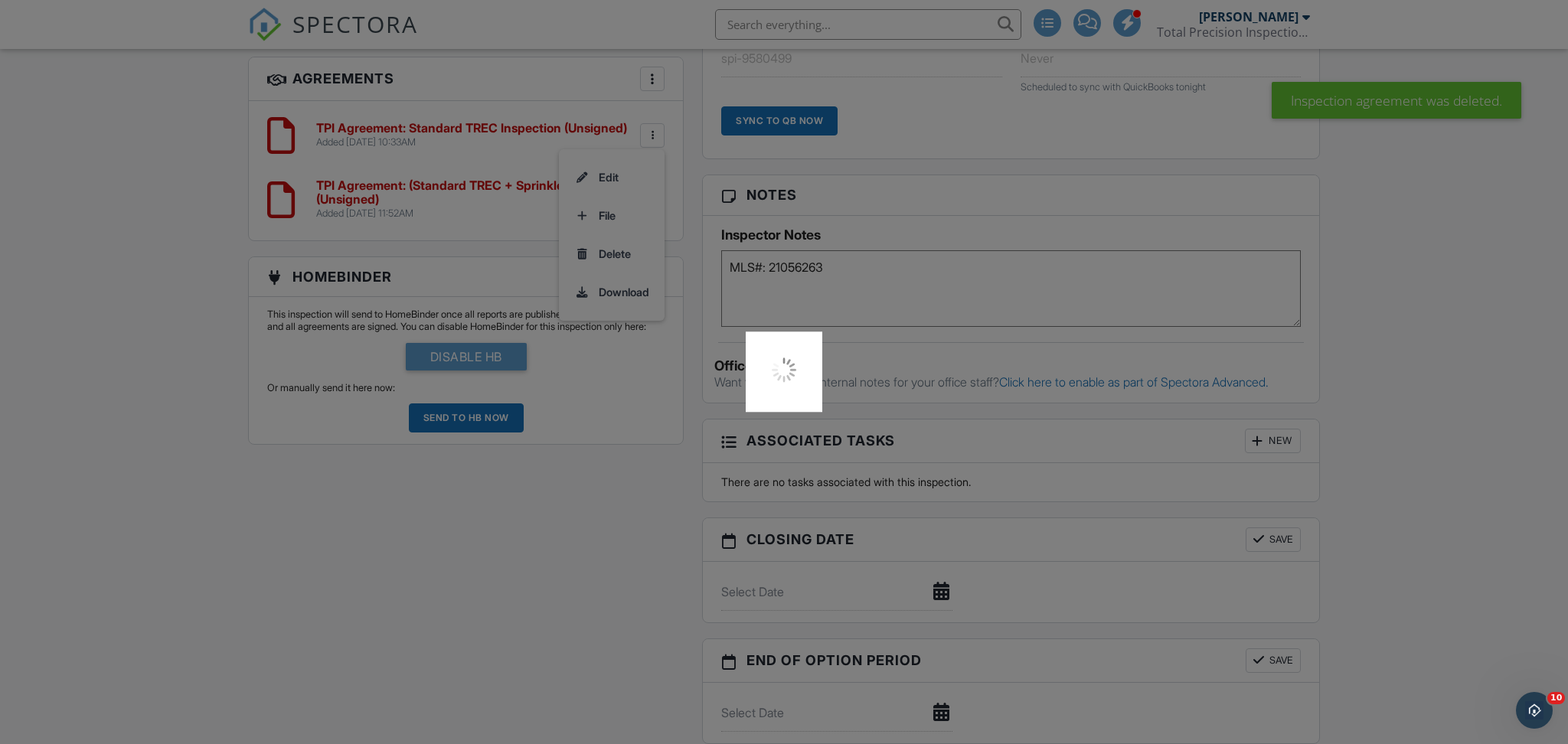
scroll to position [1243, 0]
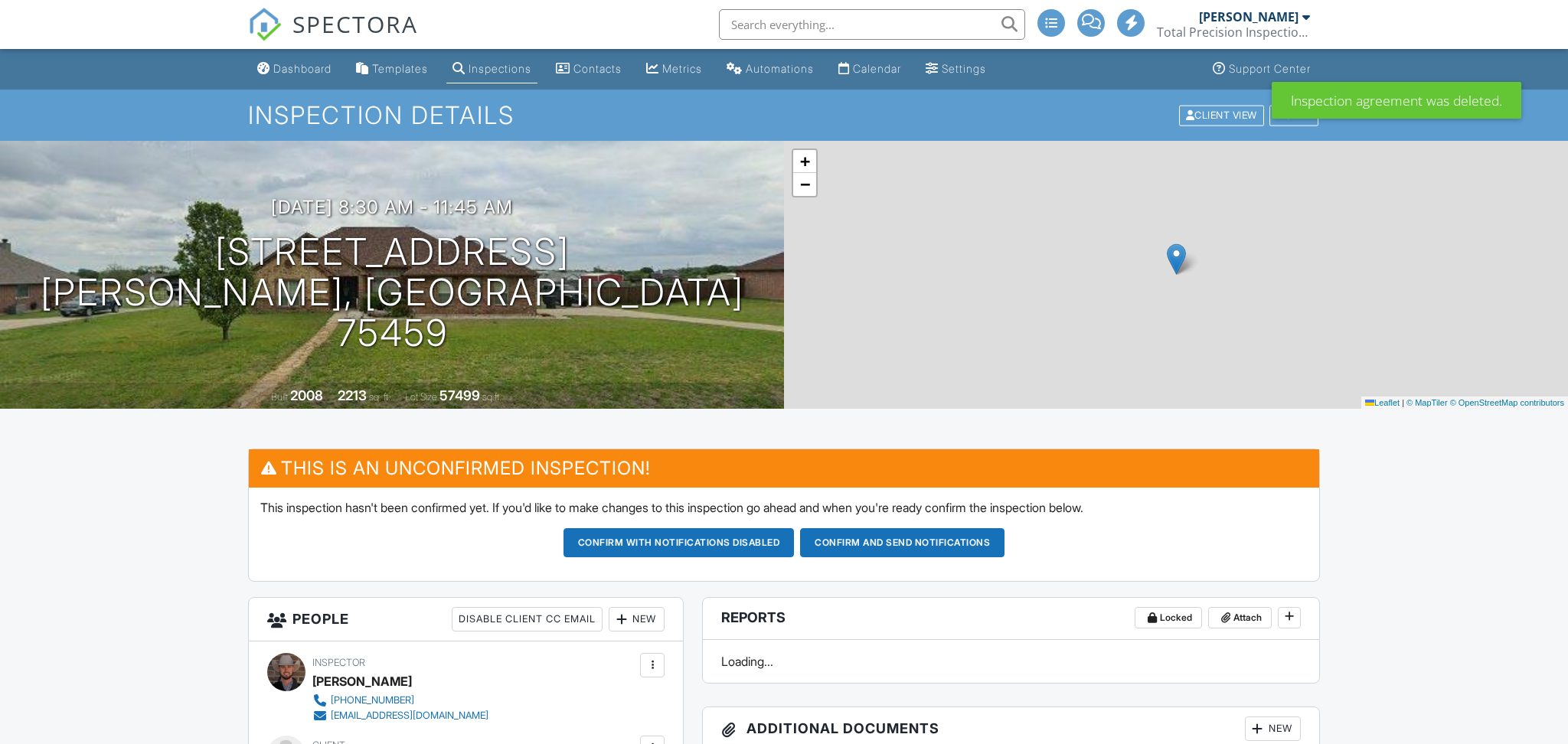
scroll to position [872, 0]
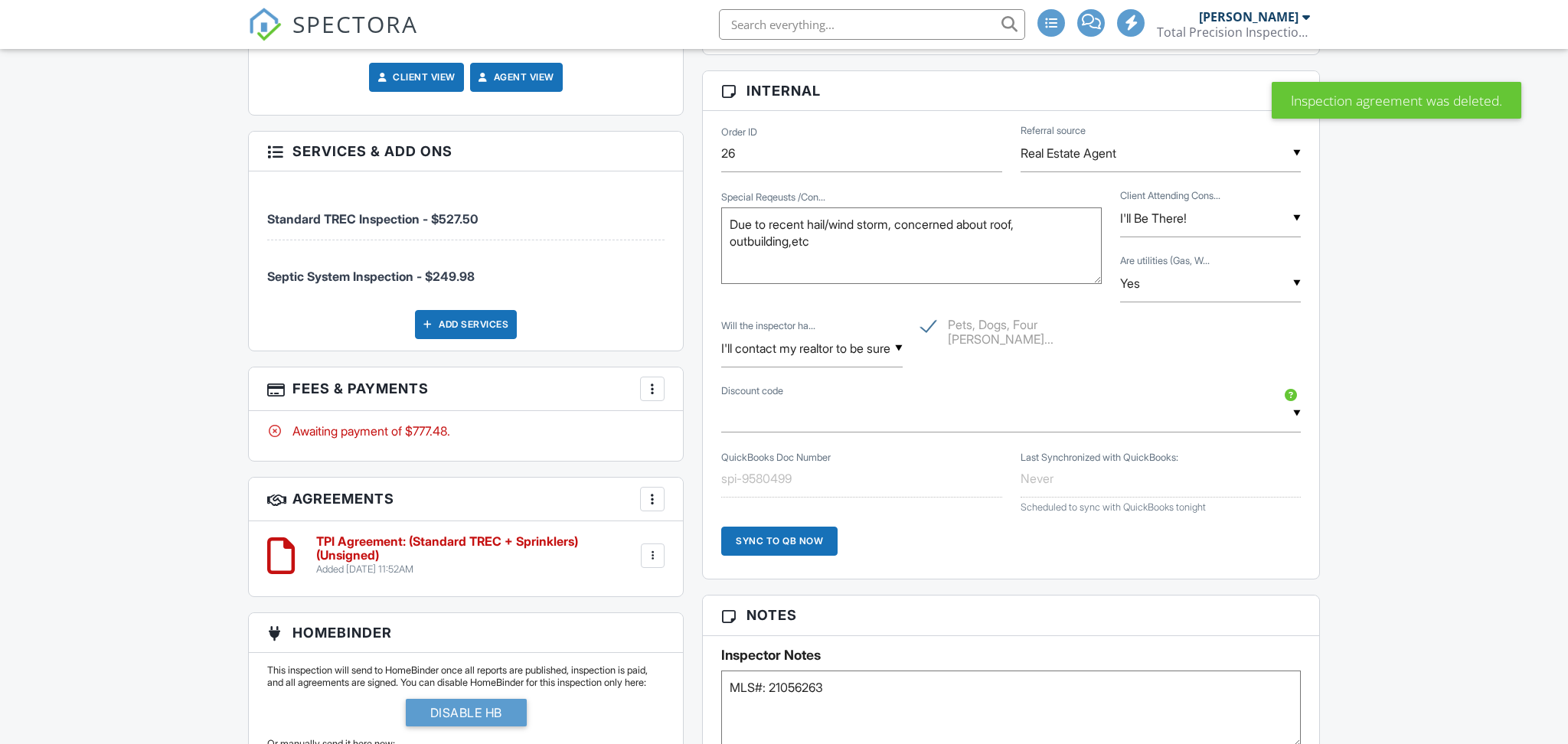
click at [400, 536] on h6 "TPI Agreement: (Standard TREC + Sprinklers) (Unsigned)" at bounding box center [477, 549] width 322 height 26
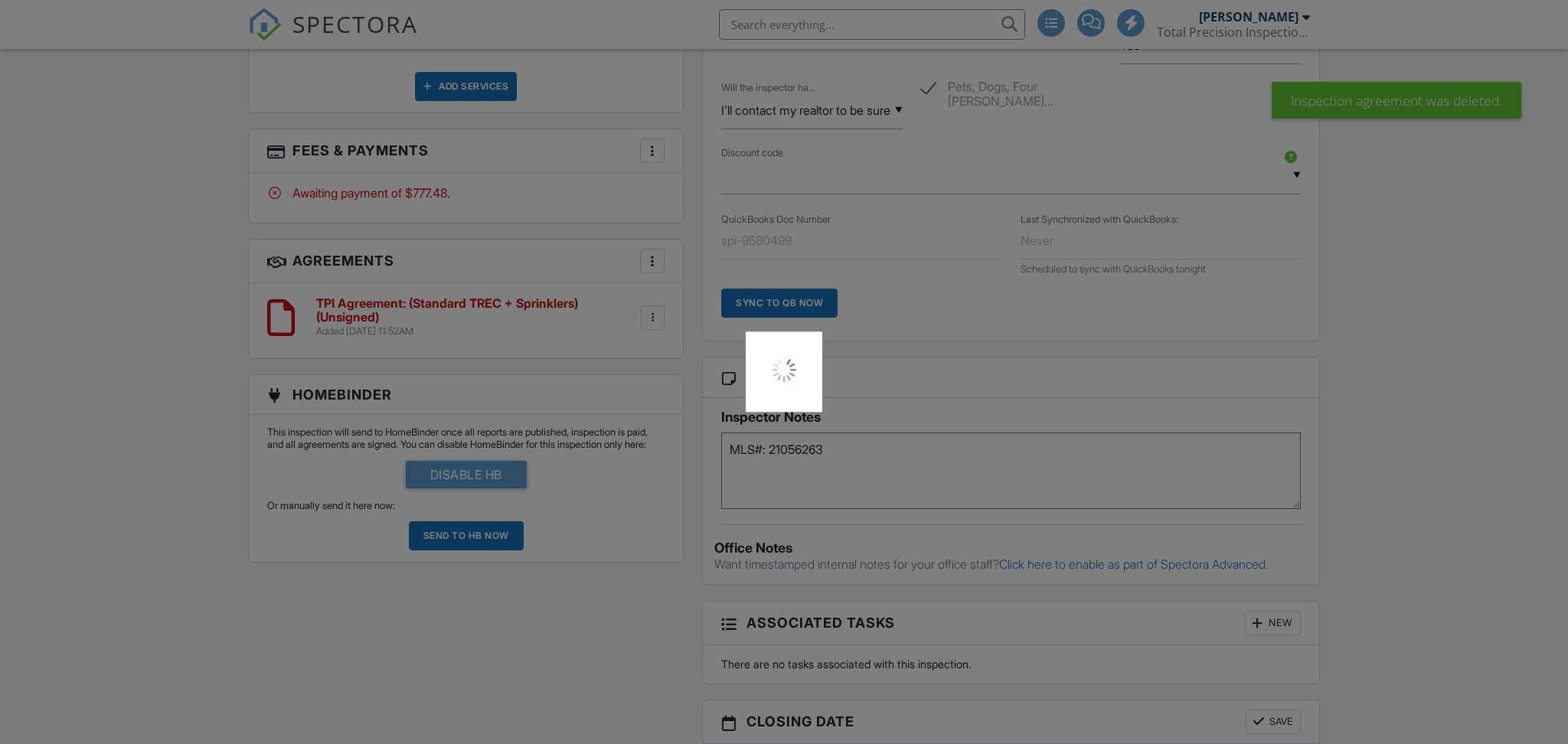
scroll to position [0, 0]
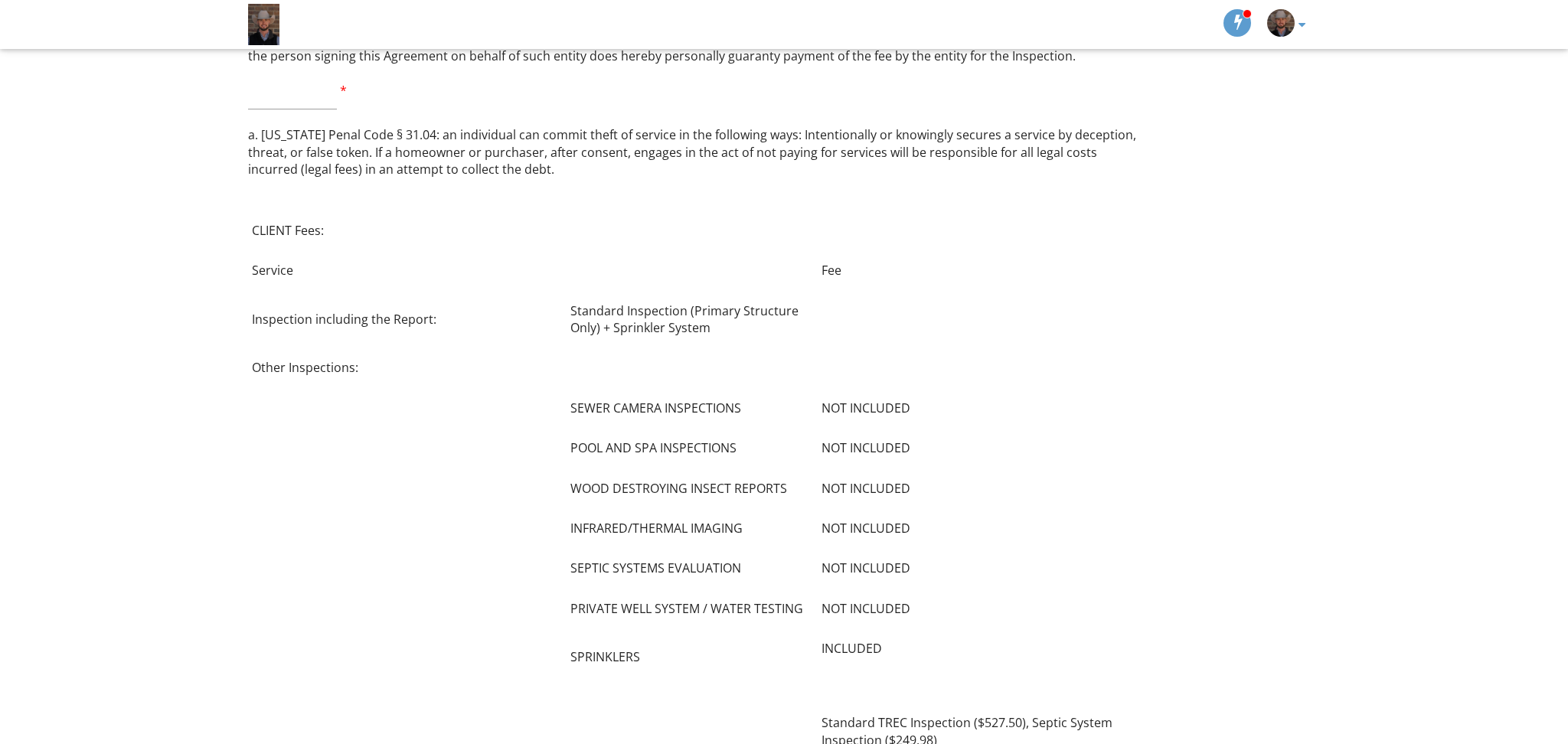
scroll to position [4574, 0]
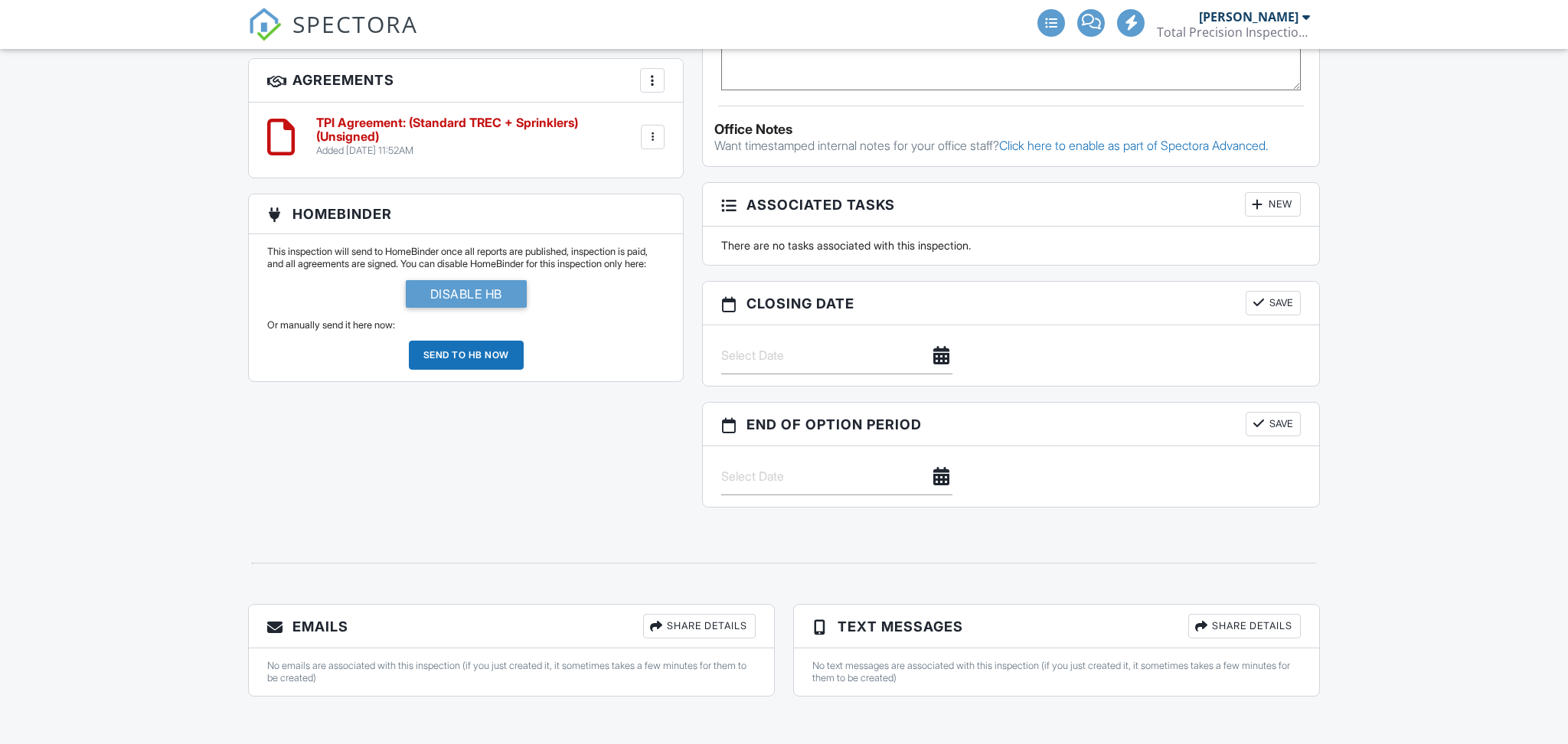
scroll to position [1412, 0]
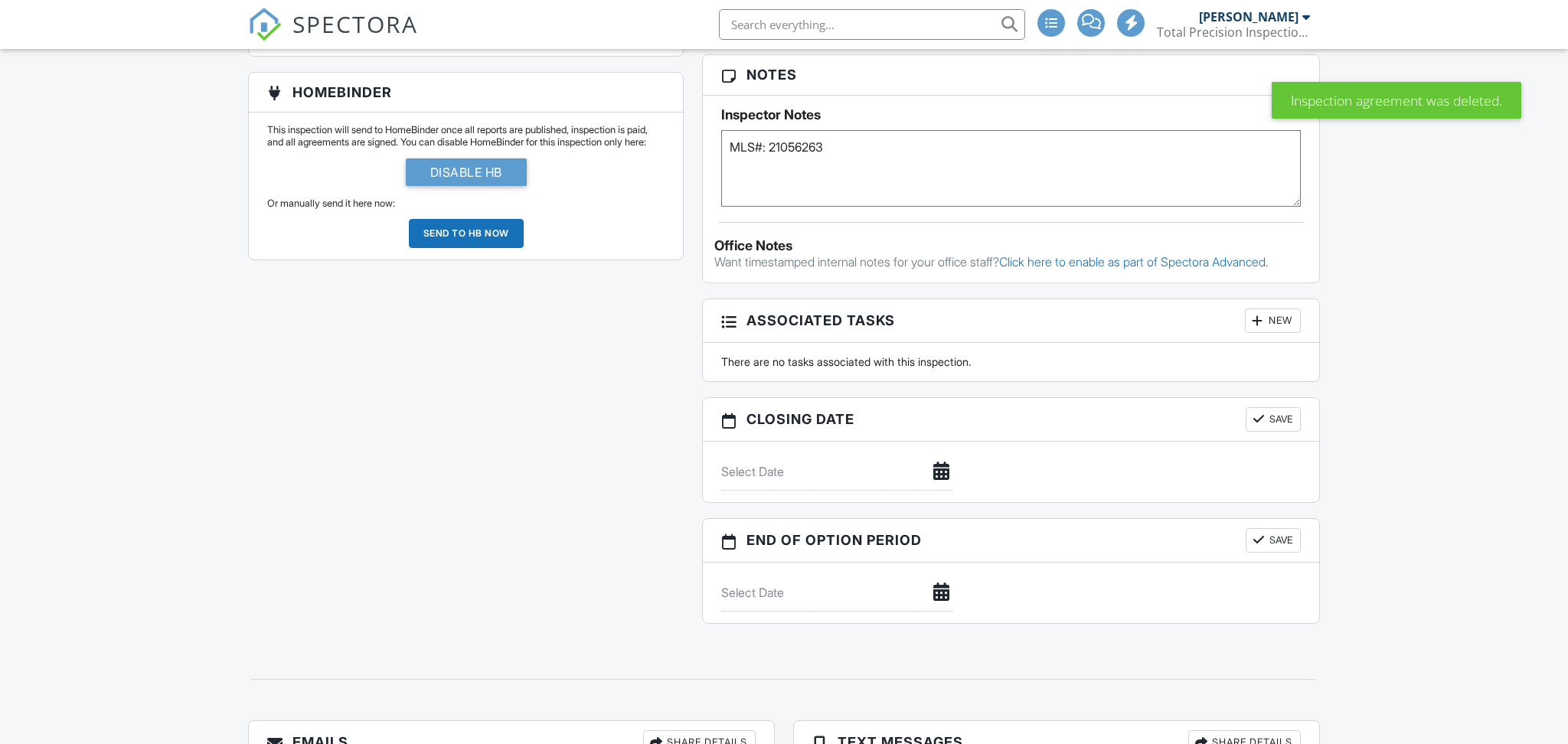
click at [650, 149] on p "This inspection will send to HomeBinder once all reports are published, inspect…" at bounding box center [466, 136] width 397 height 25
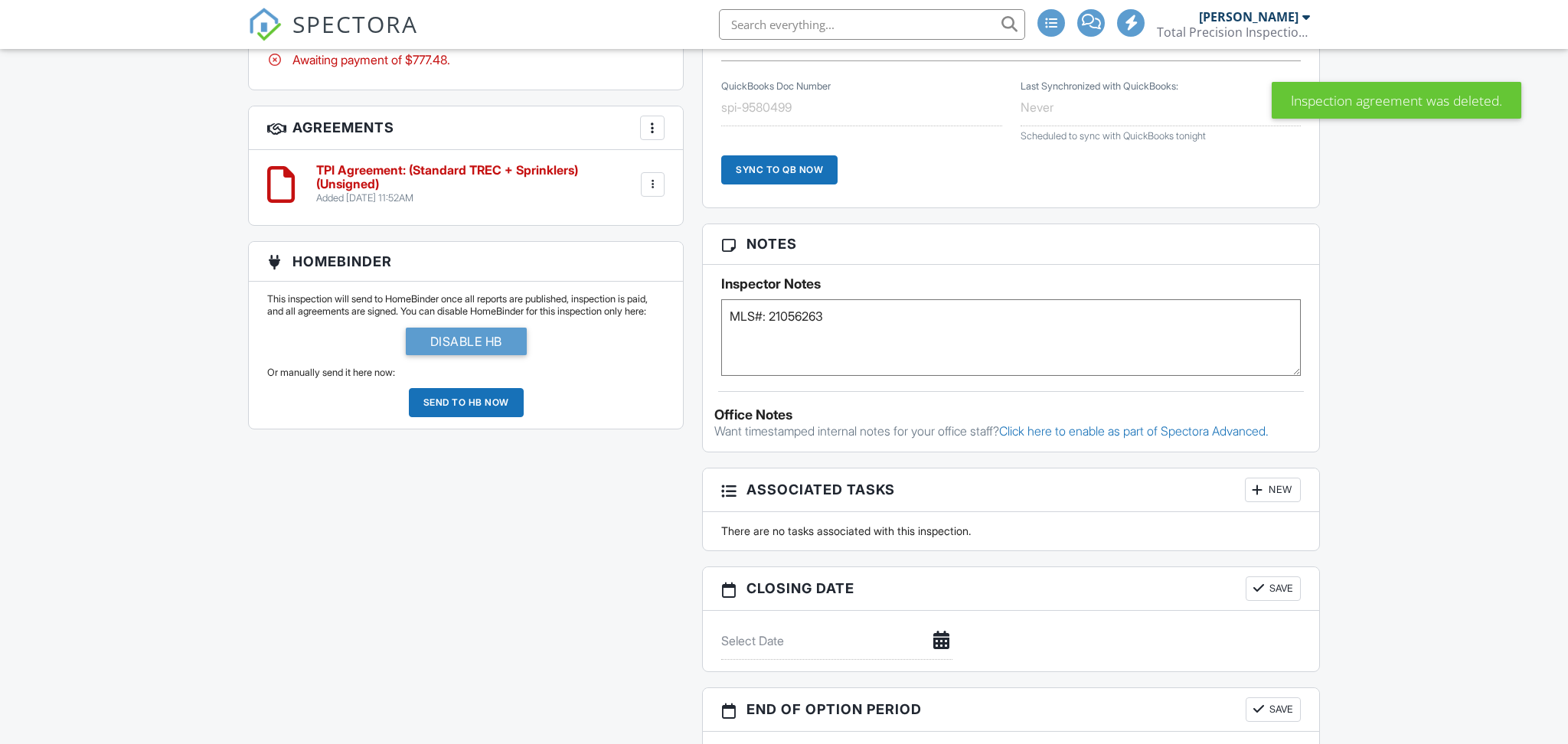
scroll to position [0, 0]
click at [650, 185] on div at bounding box center [652, 184] width 15 height 15
click at [606, 226] on li "Edit" at bounding box center [611, 227] width 87 height 39
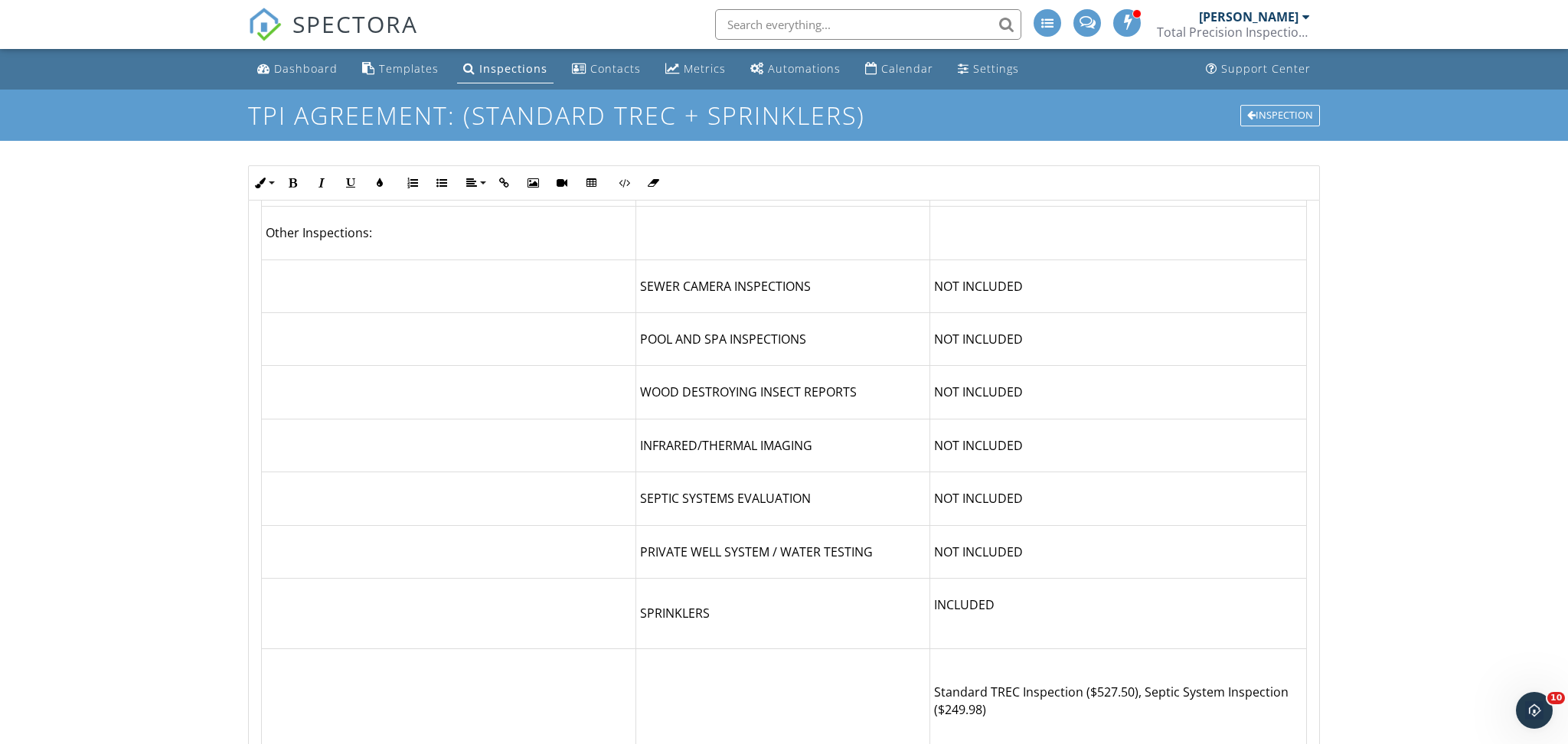
click at [719, 543] on p "PRIVATE WELL SYSTEM / WATER TESTING" at bounding box center [782, 551] width 286 height 17
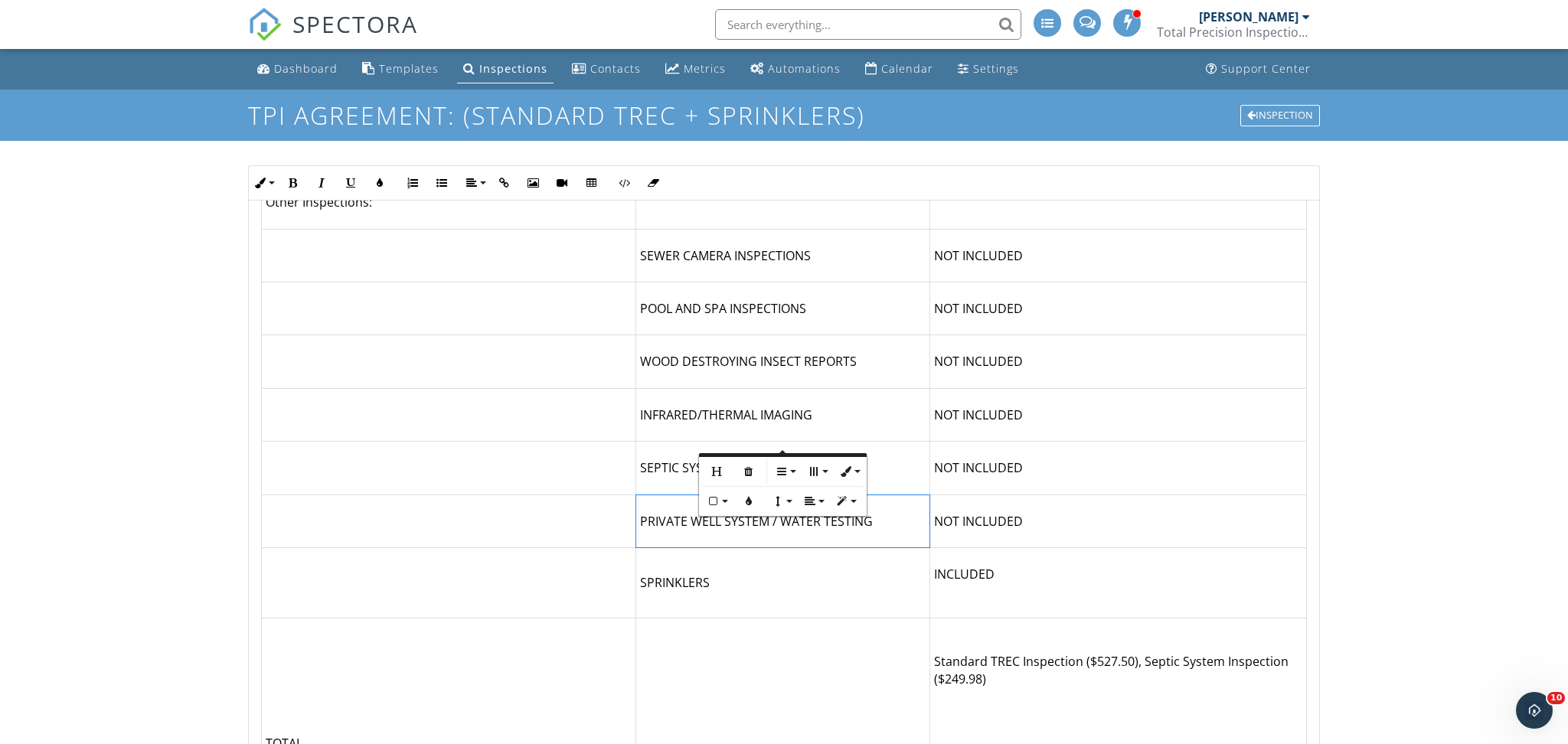
scroll to position [4263, 0]
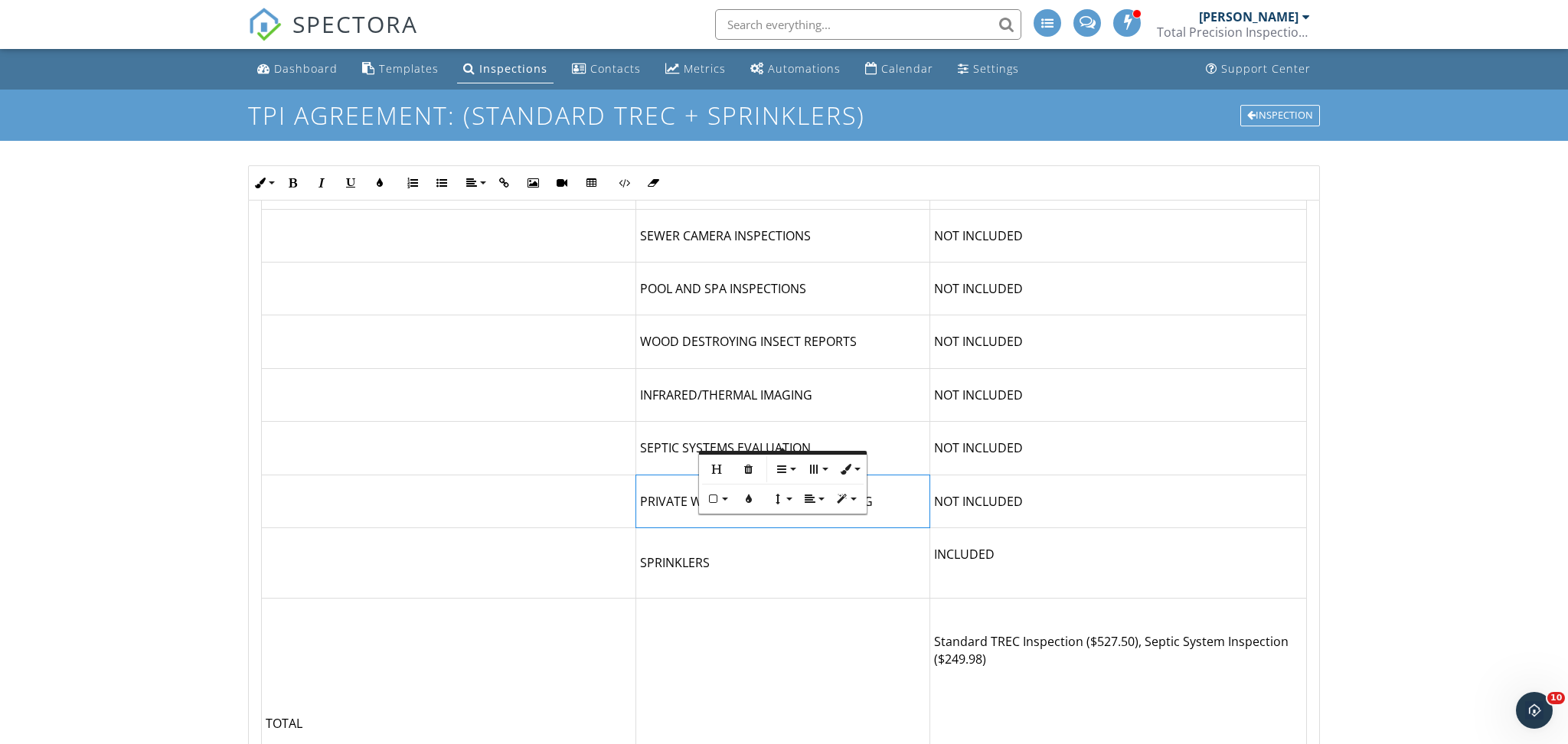
click at [1065, 422] on td "NOT INCLUDED" at bounding box center [1118, 449] width 376 height 53
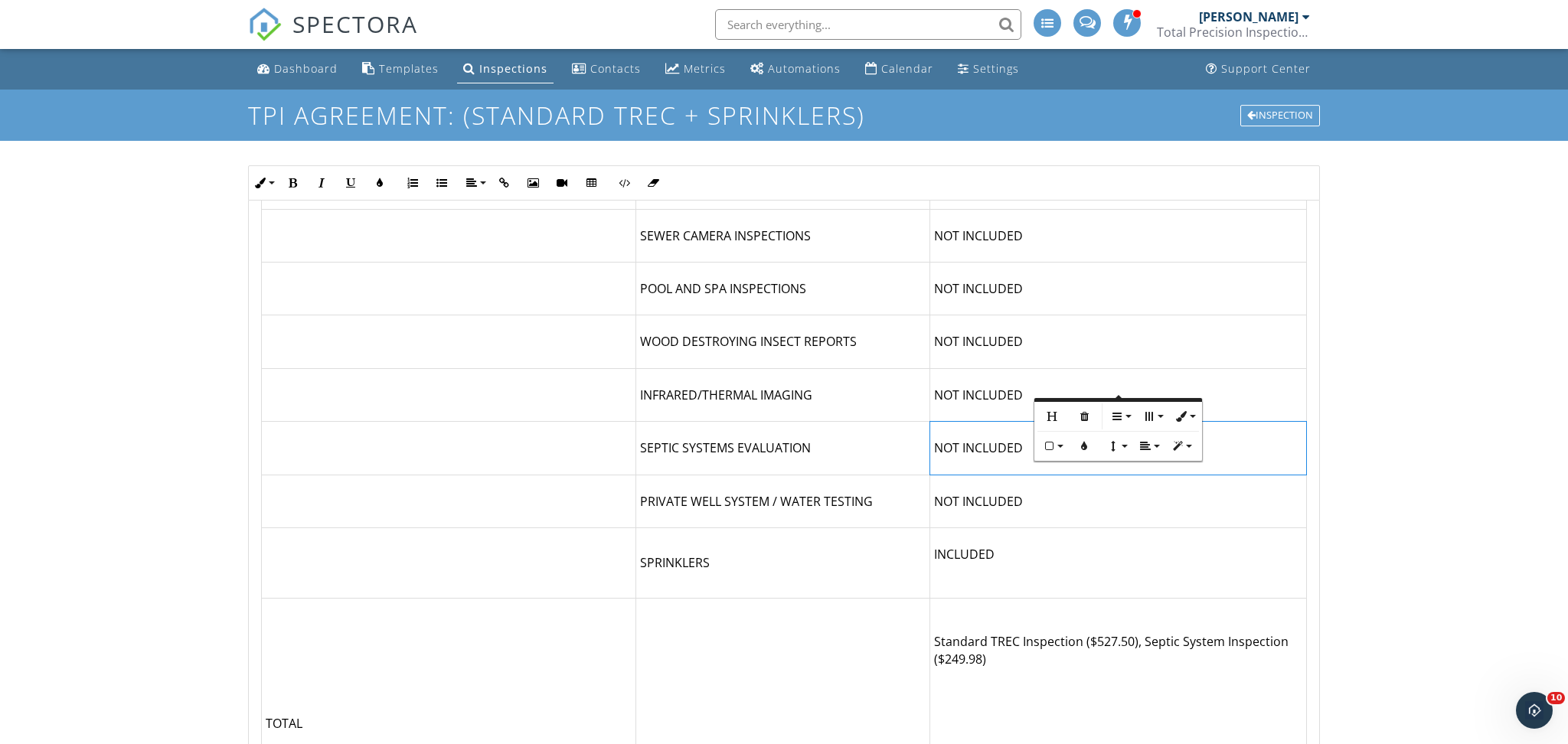
click at [959, 422] on td "NOT INCLUDED" at bounding box center [1118, 449] width 376 height 53
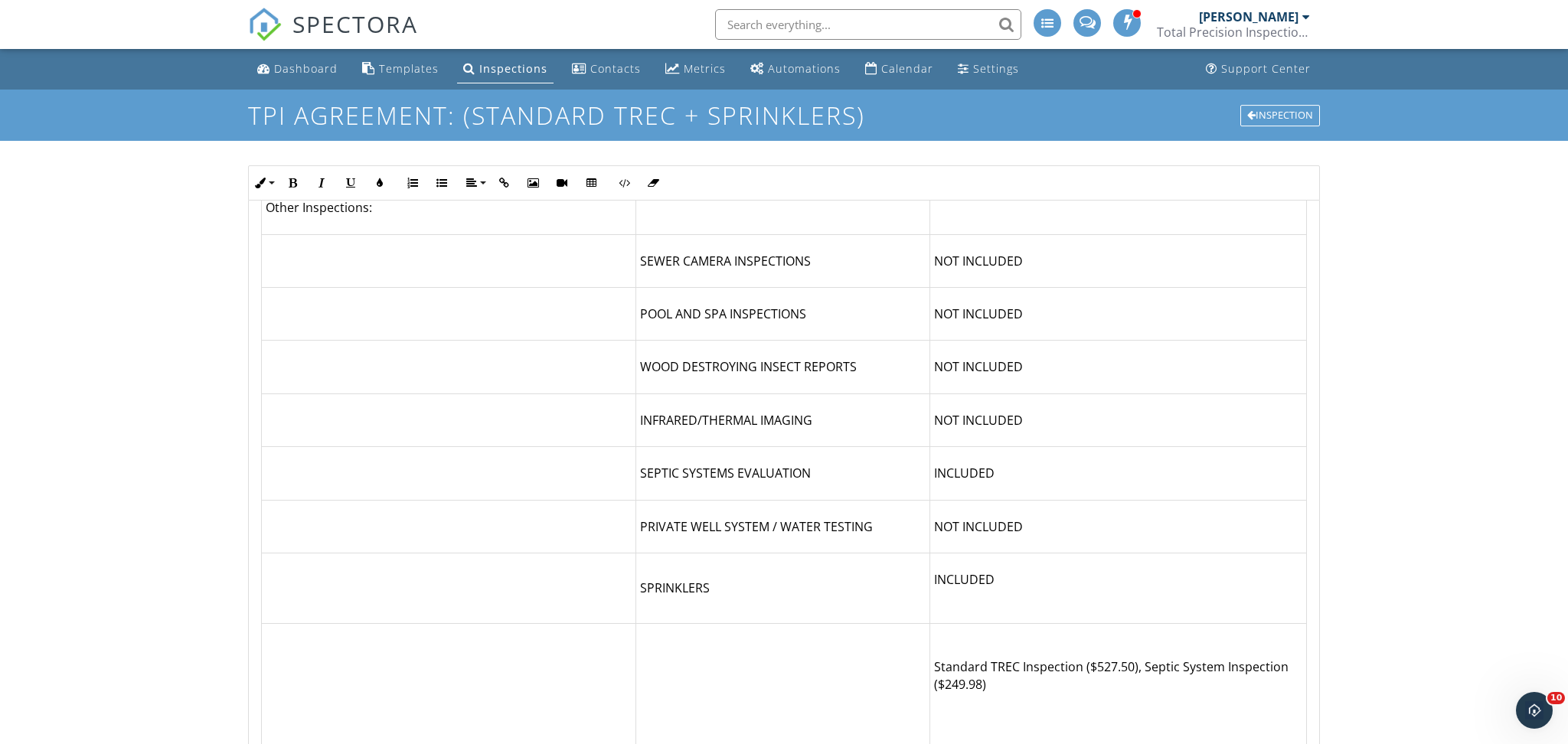
scroll to position [4233, 0]
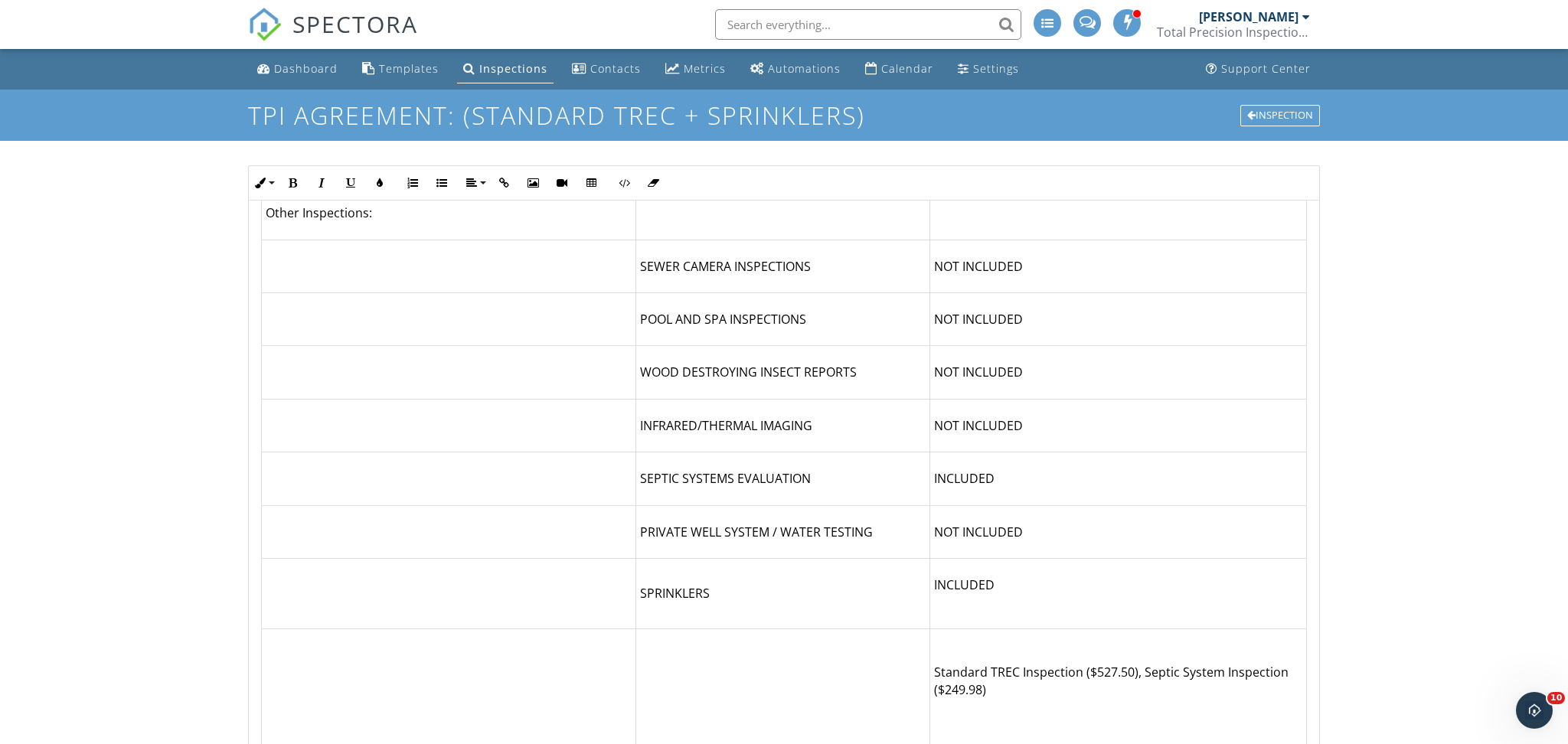
click at [1011, 453] on td "INCLUDED" at bounding box center [1118, 479] width 376 height 53
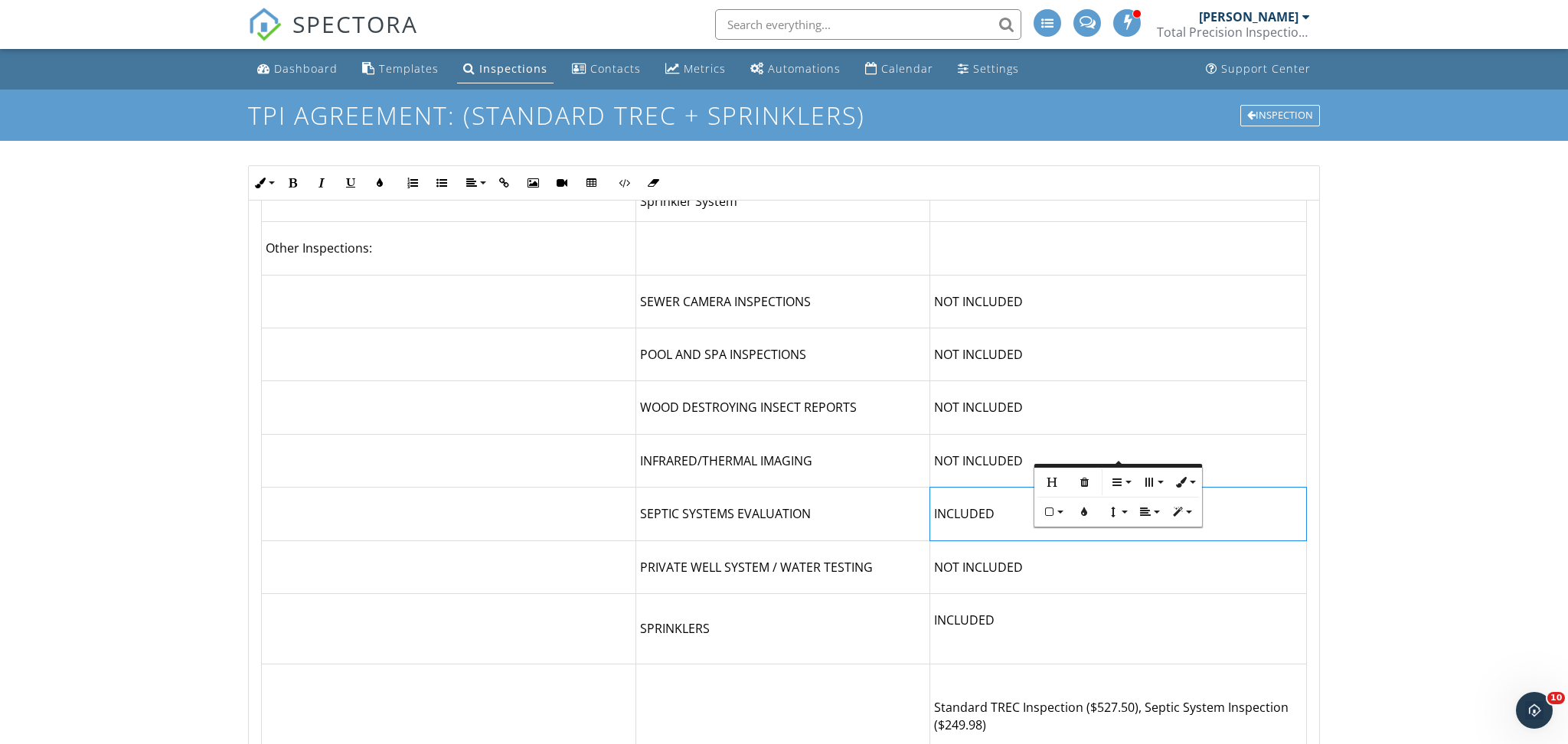
scroll to position [4198, 0]
click at [999, 487] on td "INCLUDED" at bounding box center [1118, 514] width 376 height 53
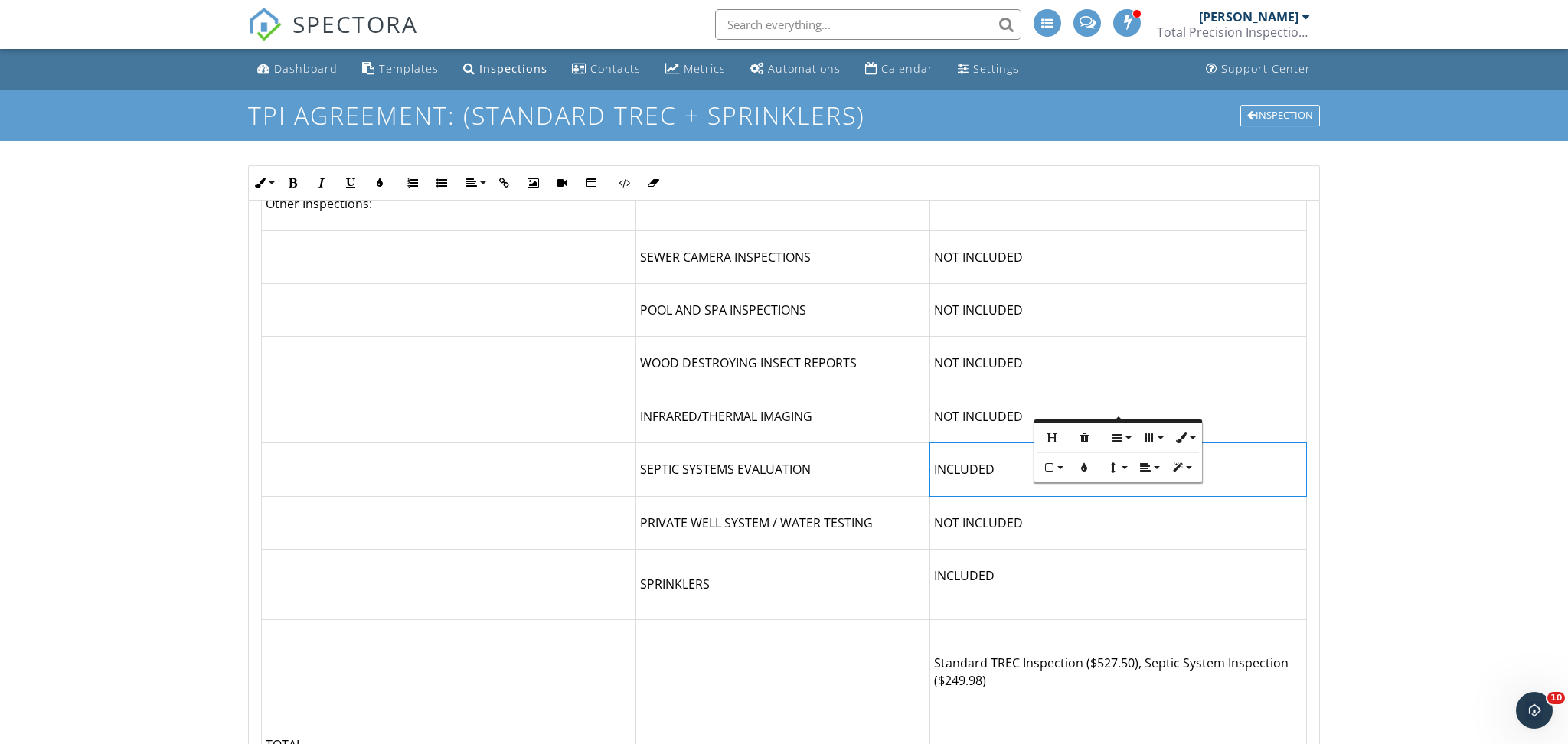
scroll to position [4234, 0]
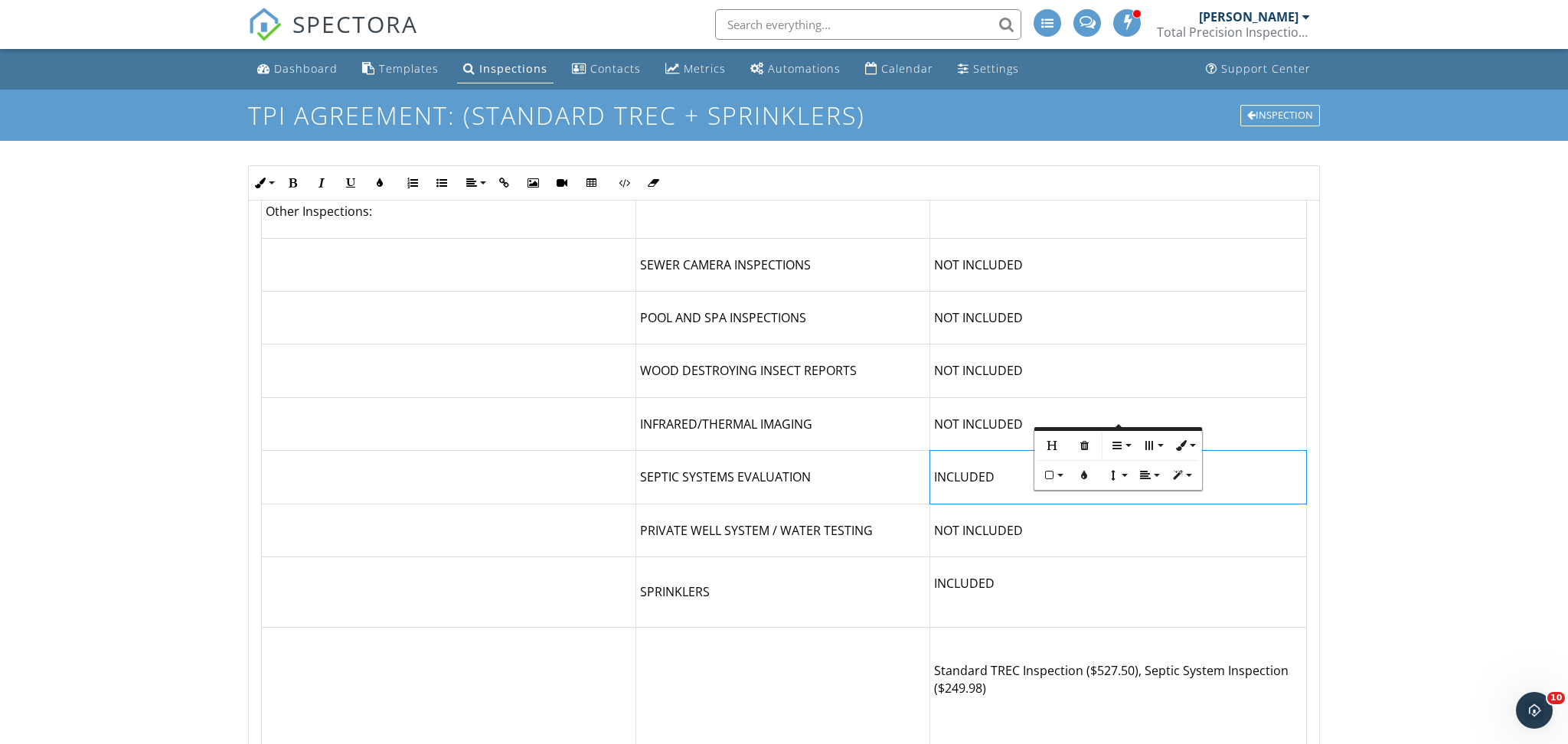
click at [1004, 575] on p "INCLUDED" at bounding box center [1117, 592] width 368 height 34
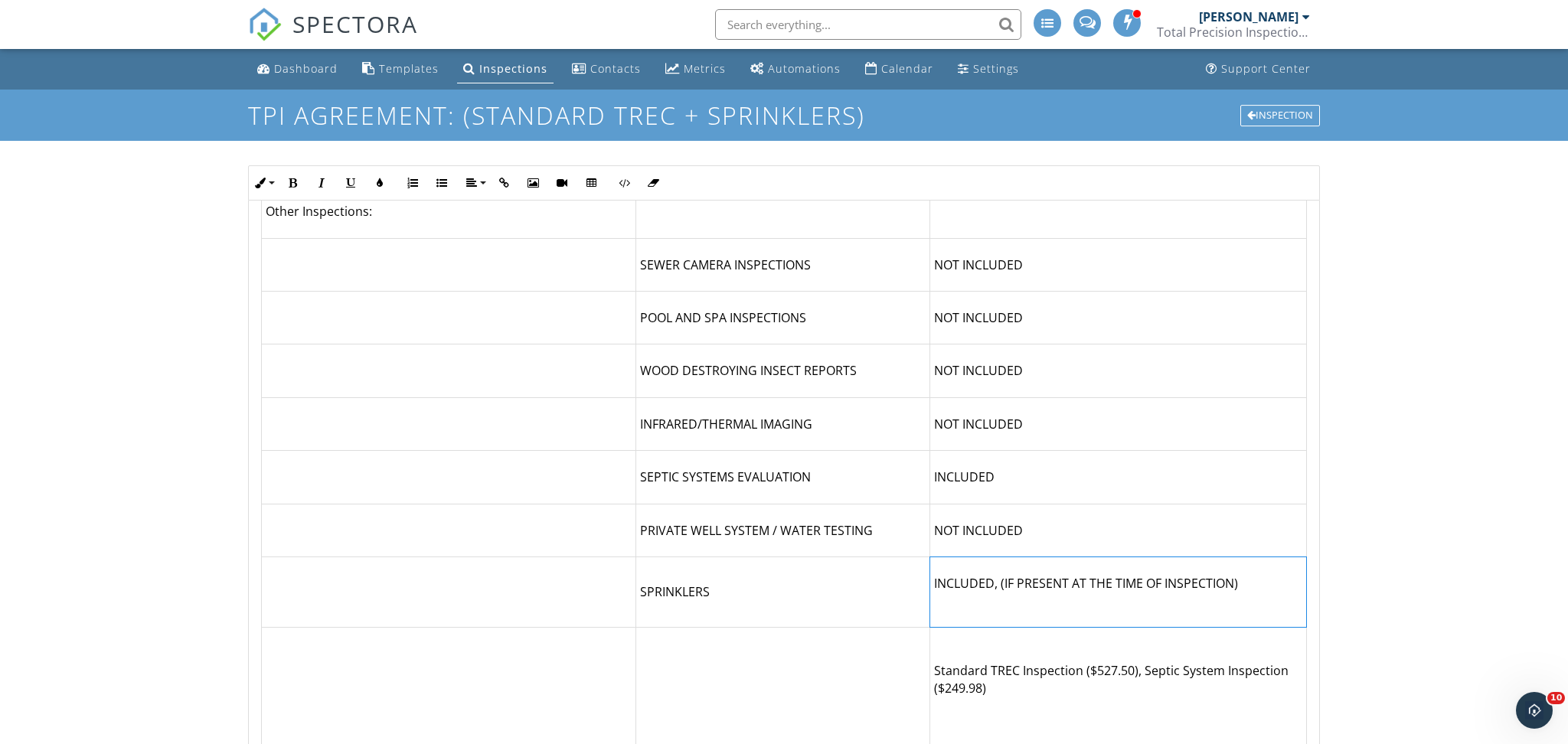
click at [947, 575] on p "INCLUDED, (IF PRESENT AT THE TIME OF INSPECTION)" at bounding box center [1117, 592] width 368 height 34
click at [1289, 575] on p "INCLUDED, (IF PRESENT AT THE TIME OF INSPECTION)" at bounding box center [1117, 592] width 368 height 34
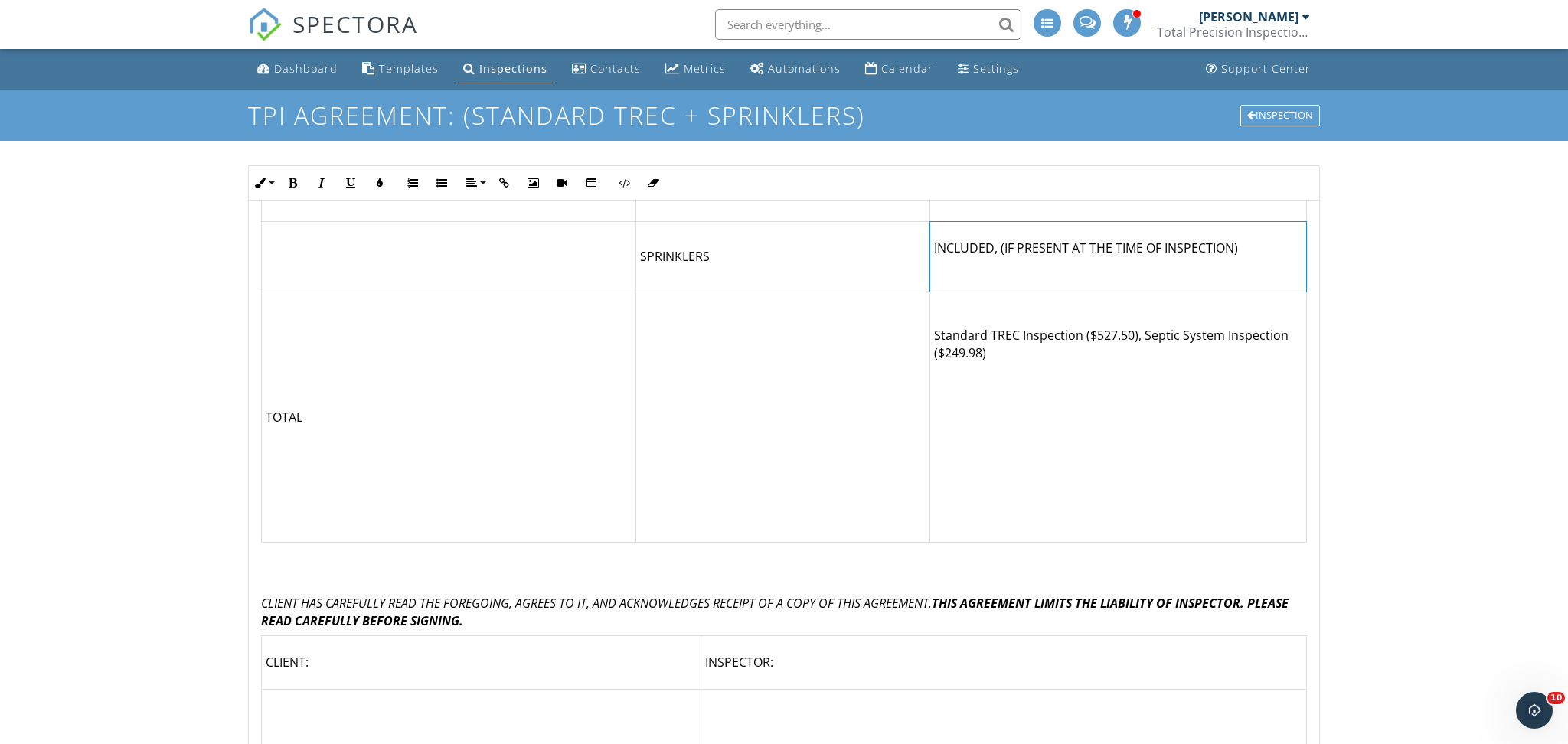
scroll to position [4620, 0]
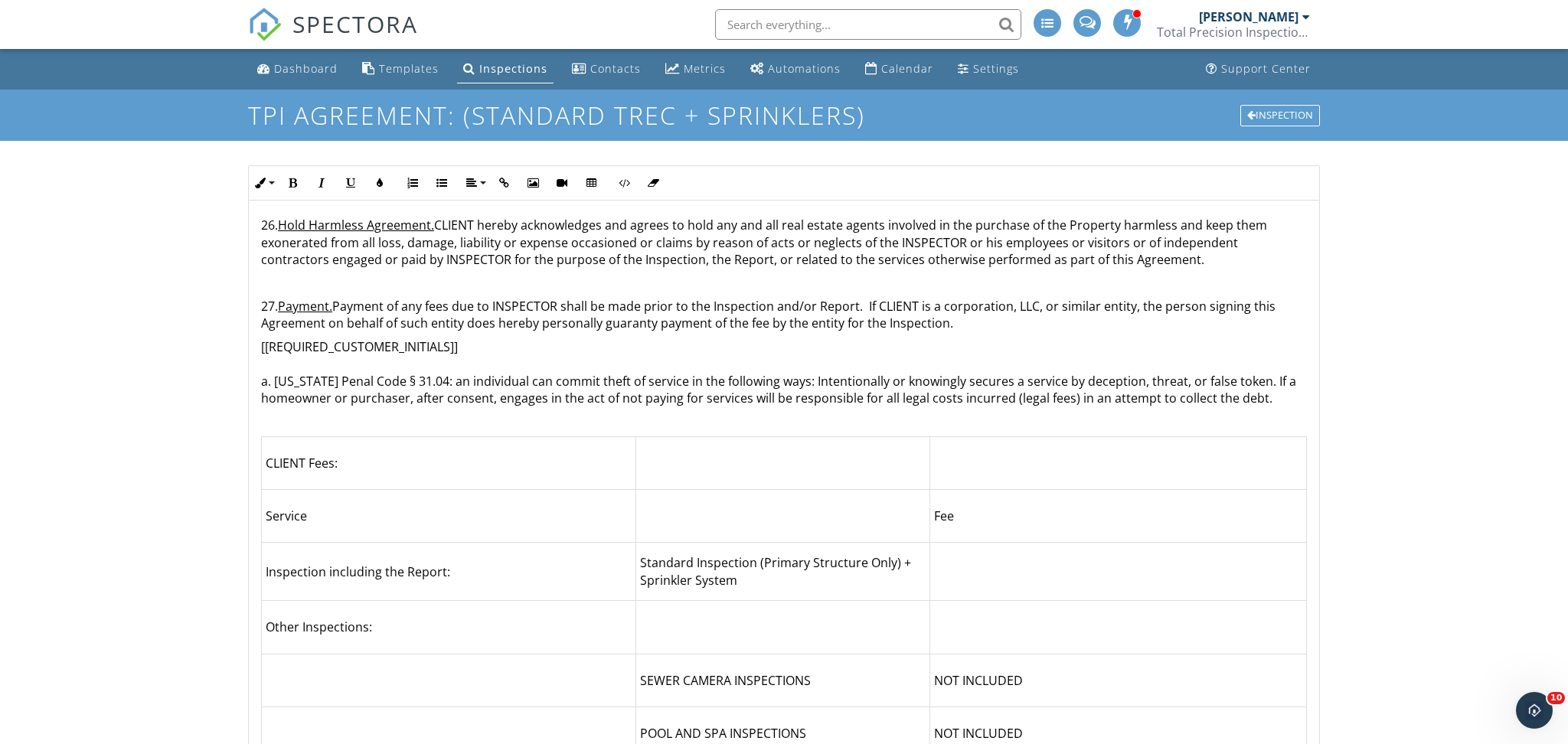
click at [921, 436] on td at bounding box center [782, 463] width 294 height 53
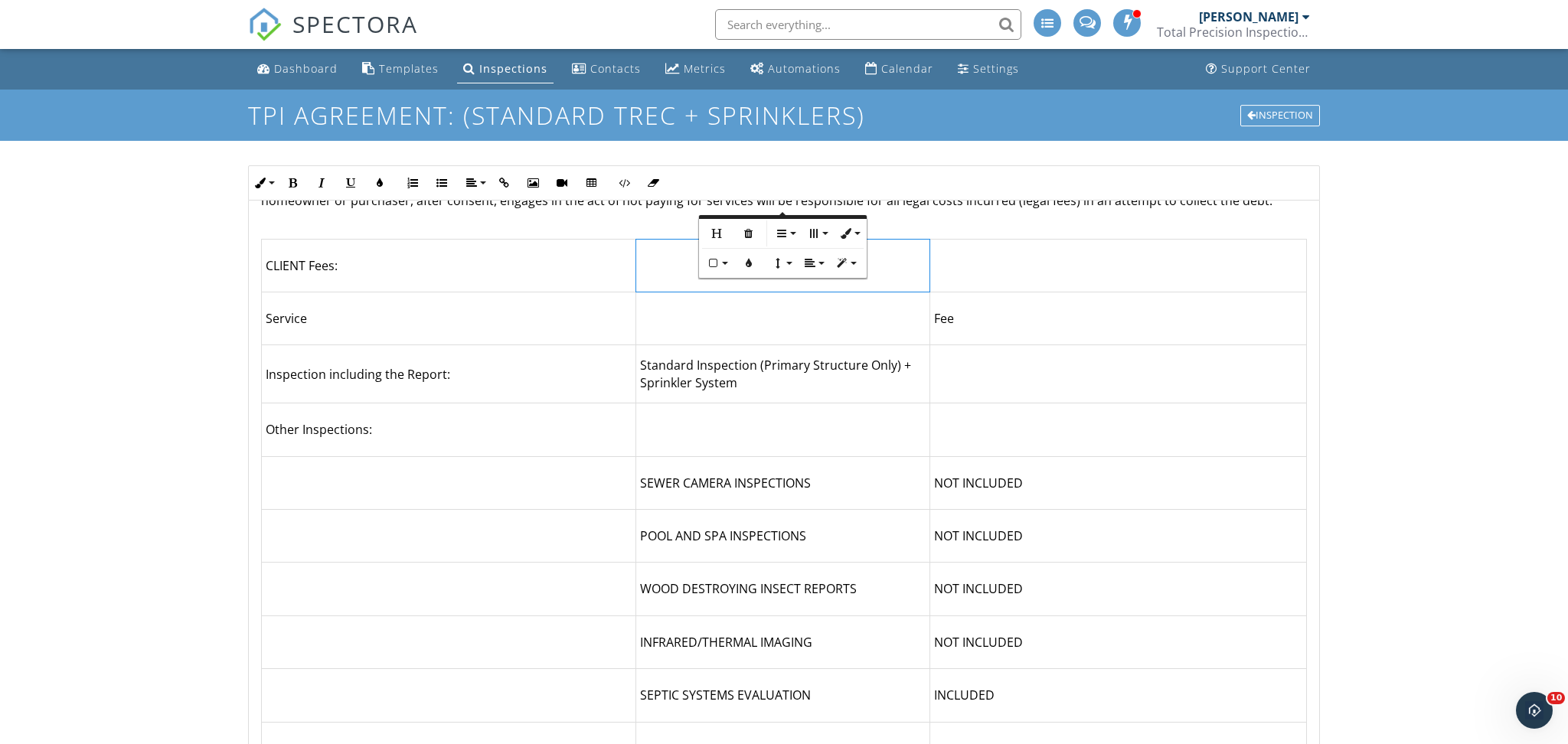
scroll to position [4018, 0]
click at [838, 343] on td "Standard Inspection (Primary Structure Only) + Sprinkler System" at bounding box center [782, 372] width 294 height 58
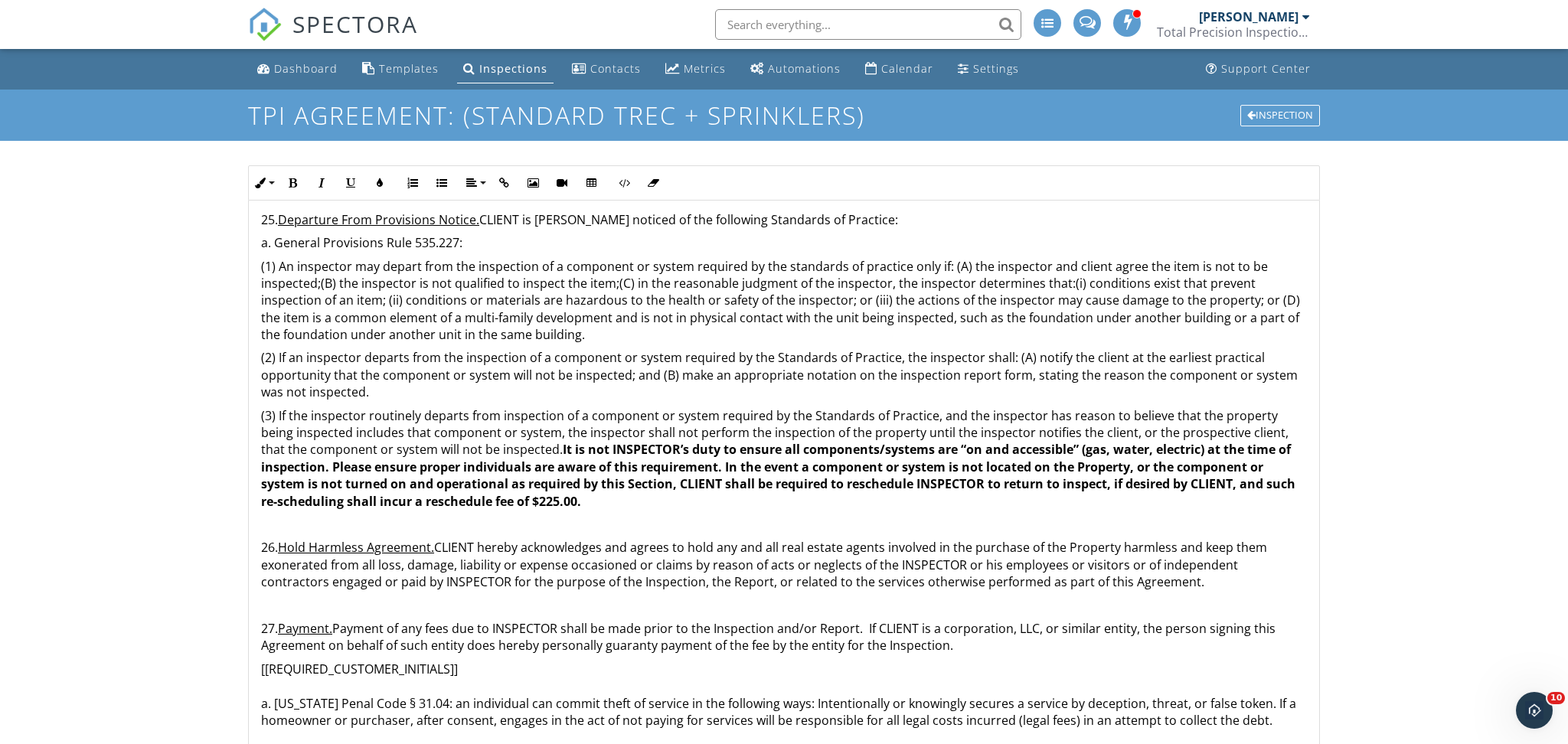
scroll to position [4033, 0]
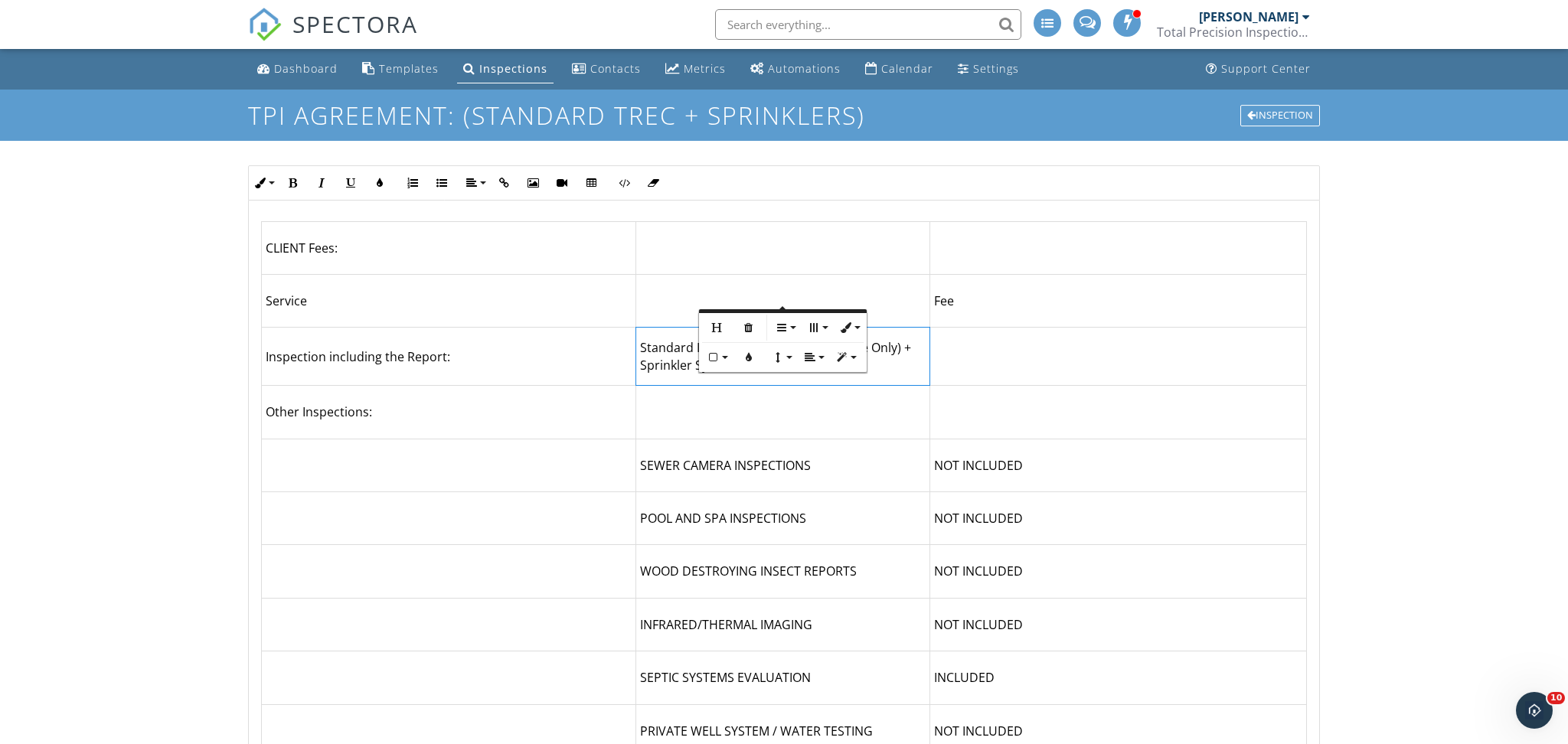
click at [638, 281] on div at bounding box center [635, 565] width 9 height 857
click at [642, 328] on td "Standard Inspection (Primary Structure Only) + Sprinkler System" at bounding box center [783, 357] width 294 height 58
click at [837, 328] on td "Standard Inspection (Primary Structure Only) + Septic + Sprinkler System" at bounding box center [783, 357] width 294 height 58
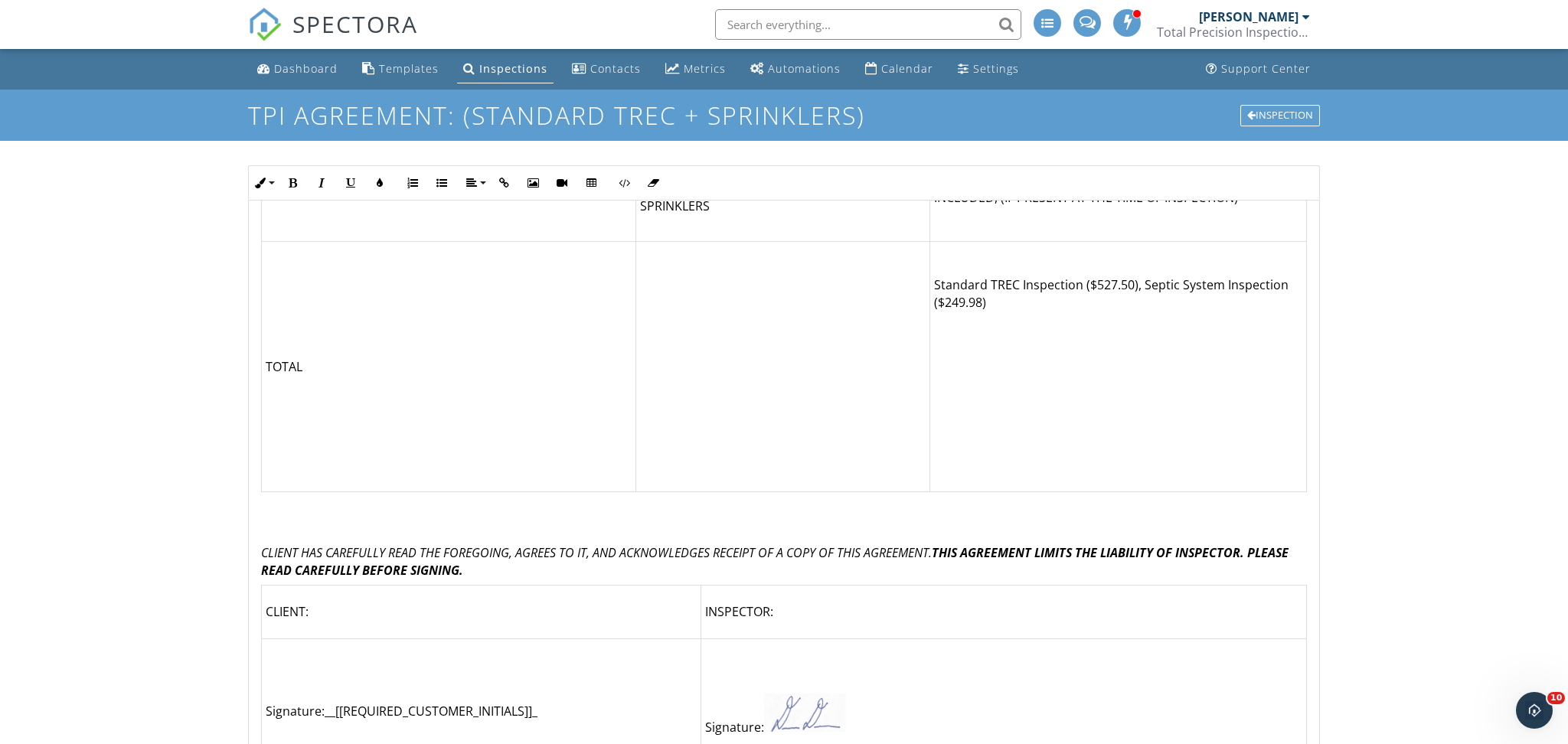
scroll to position [176, 0]
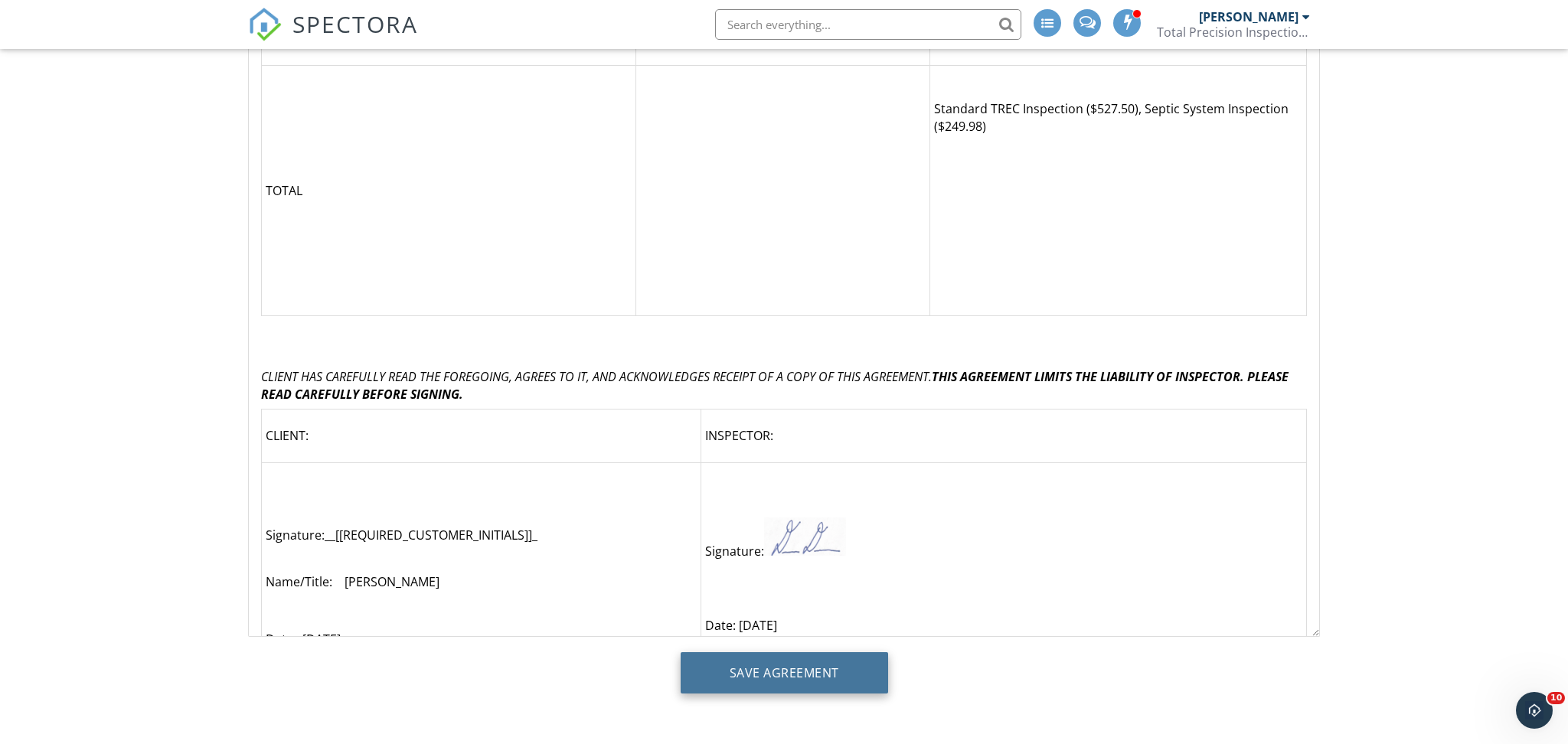
click at [786, 671] on input "Save Agreement" at bounding box center [784, 673] width 207 height 41
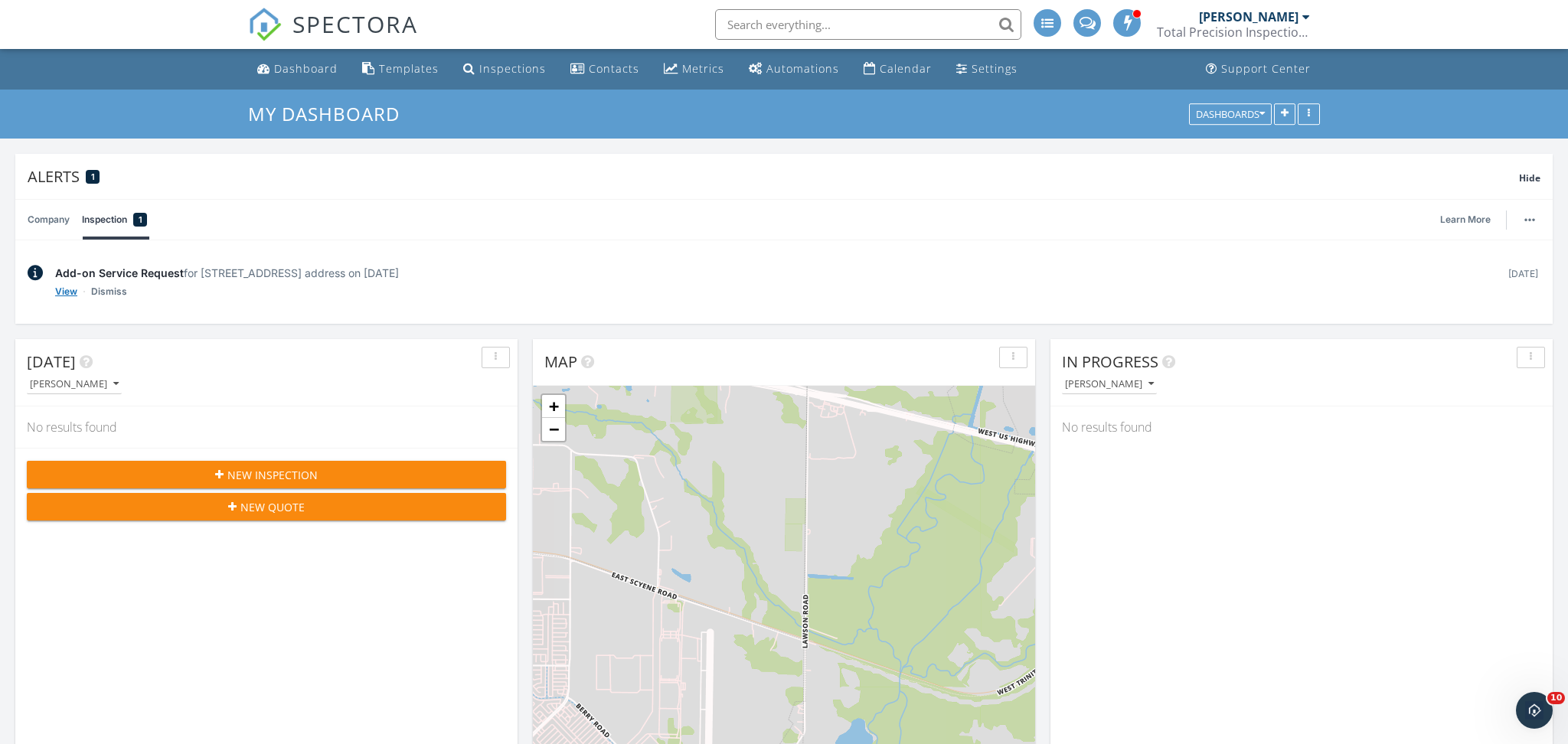
click at [62, 288] on link "View" at bounding box center [66, 291] width 22 height 15
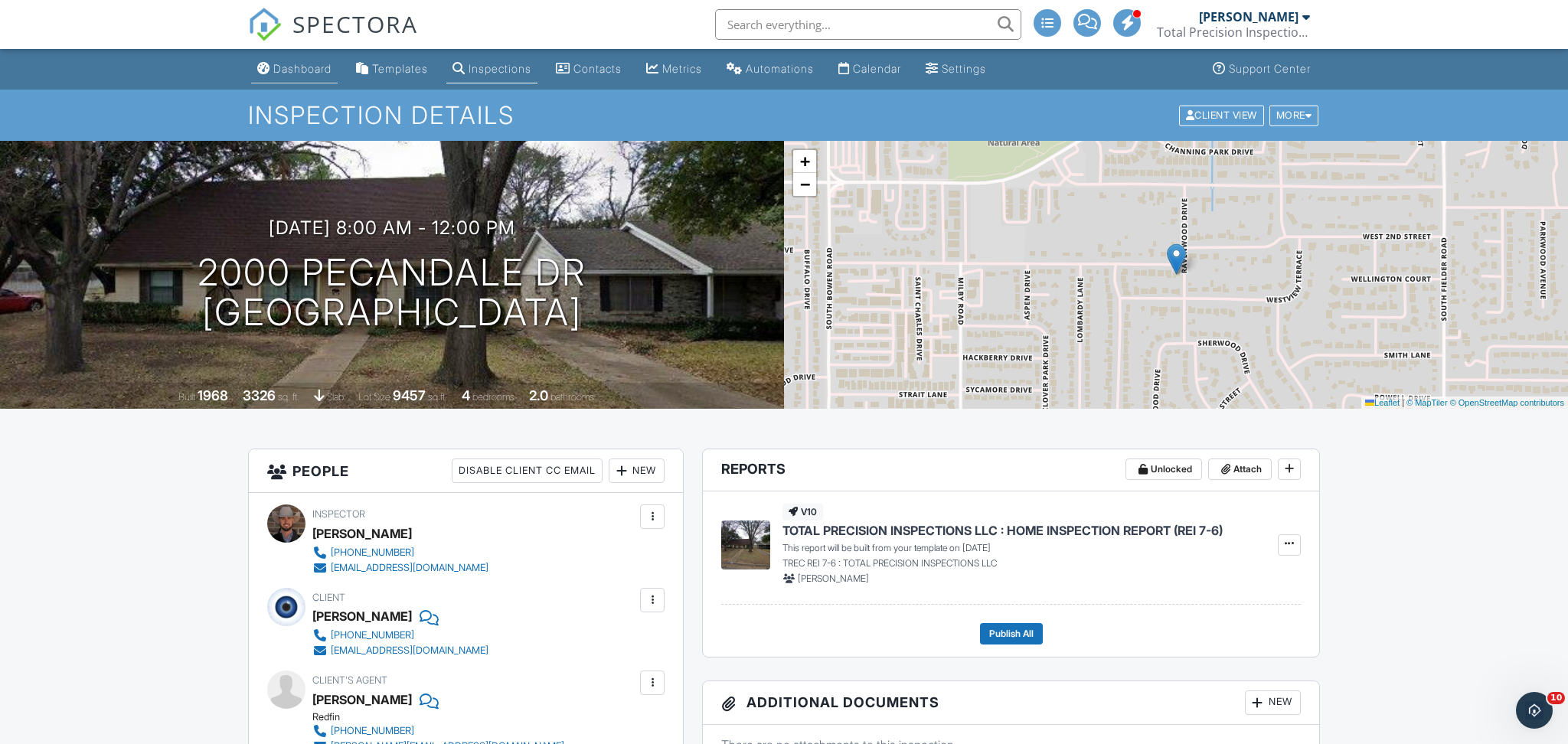
click at [297, 64] on div "Dashboard" at bounding box center [302, 69] width 58 height 13
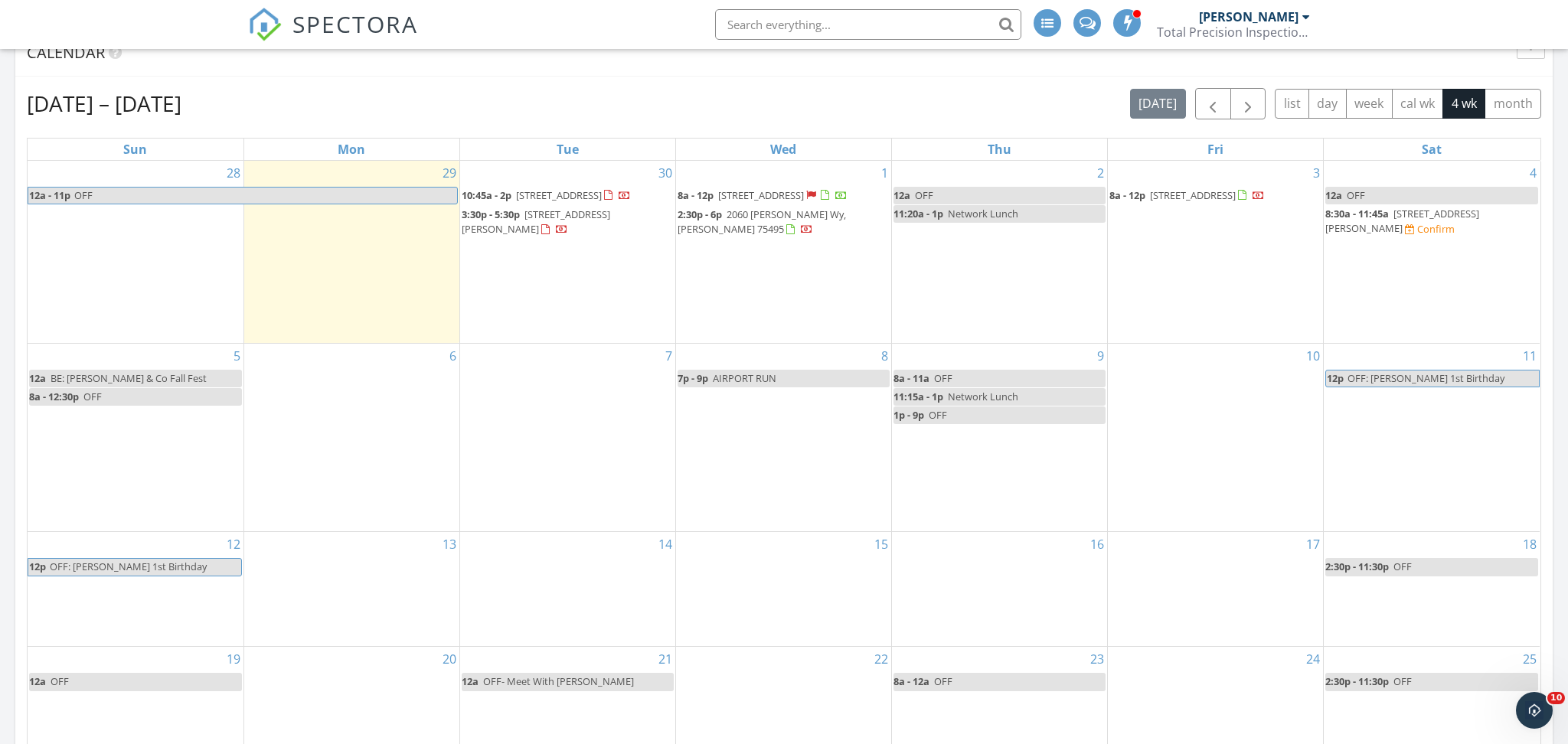
scroll to position [762, 0]
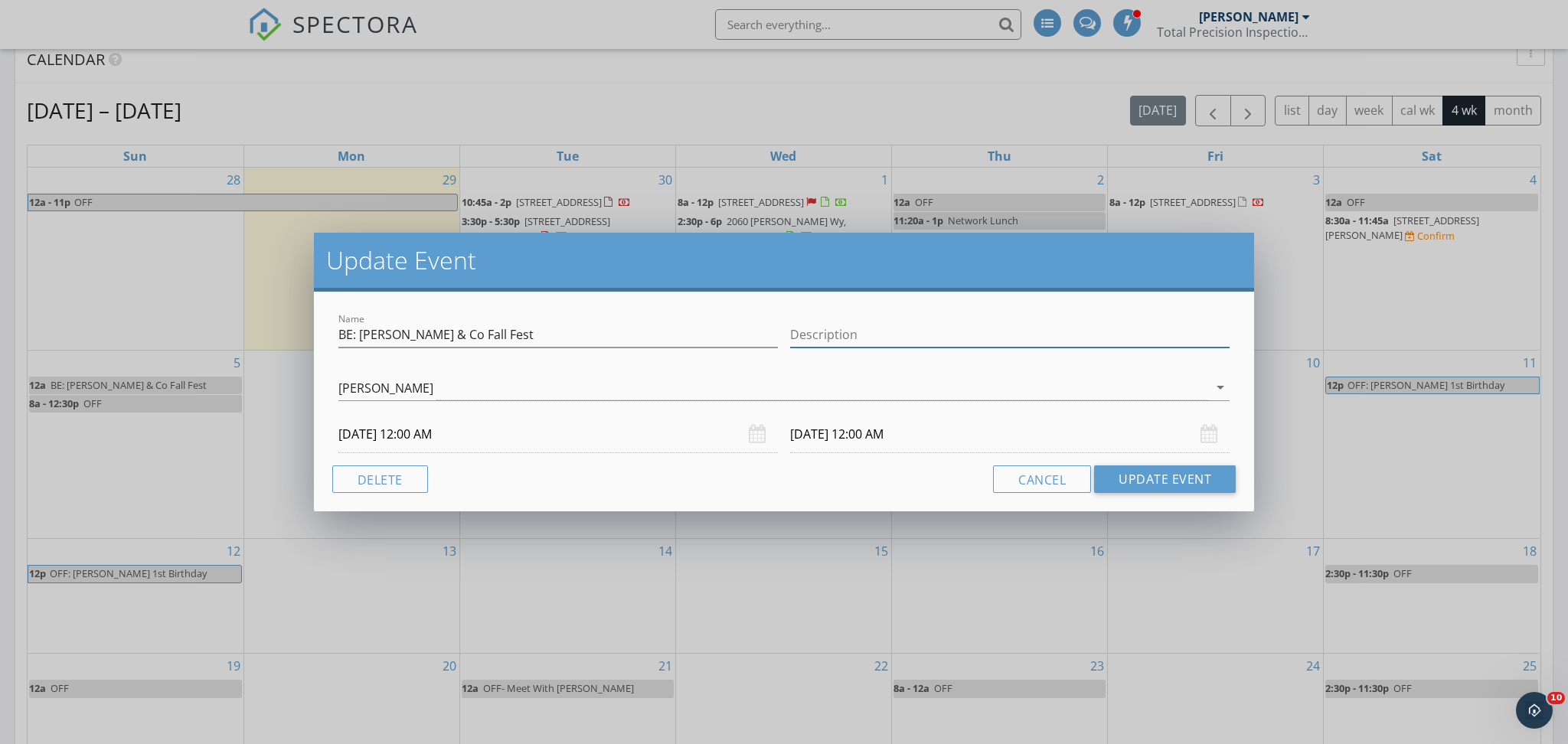
click at [810, 341] on input "Description" at bounding box center [1010, 335] width 439 height 26
type input "Tara Covering"
click at [1212, 481] on button "Update Event" at bounding box center [1164, 478] width 142 height 27
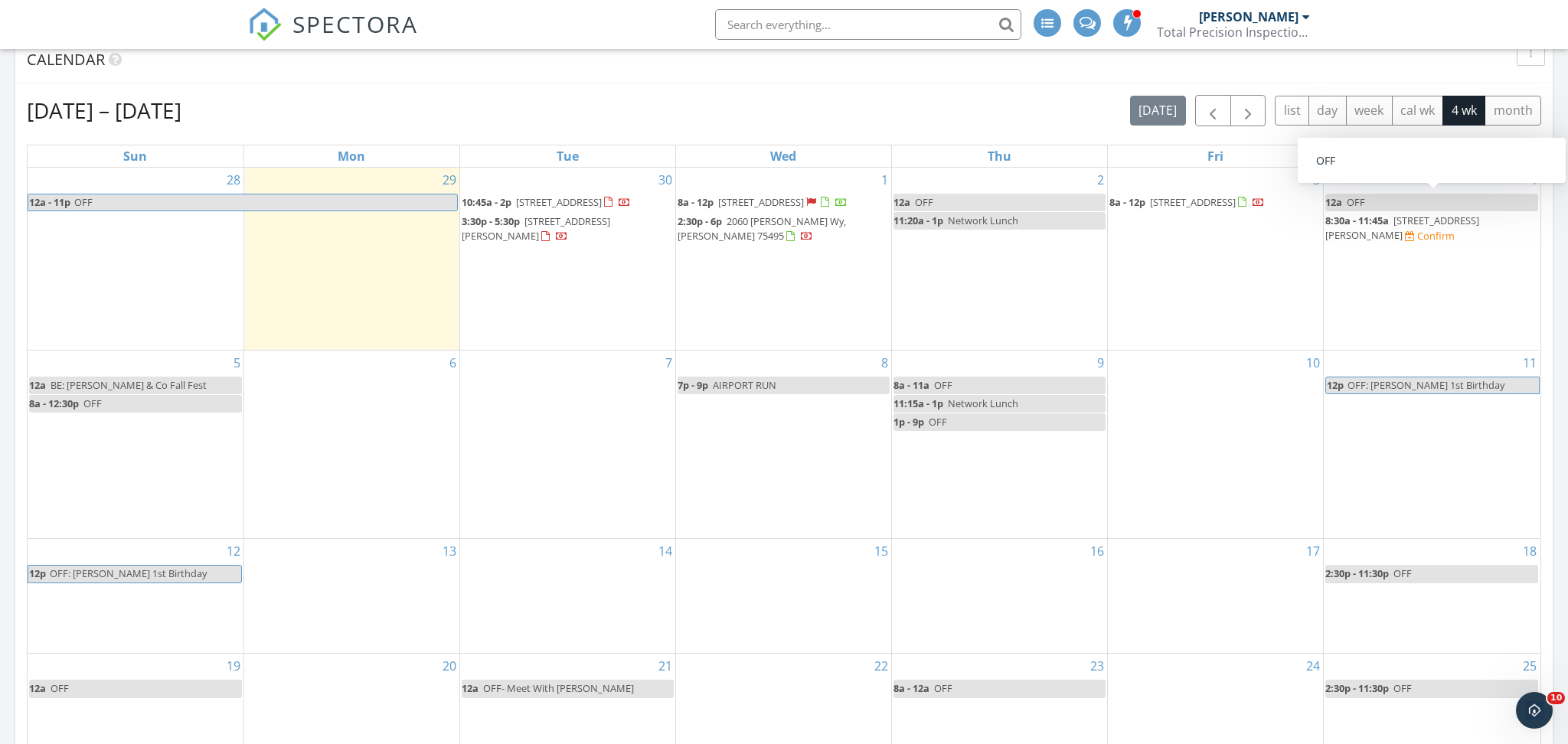
click at [1414, 205] on link "12a OFF" at bounding box center [1432, 202] width 213 height 18
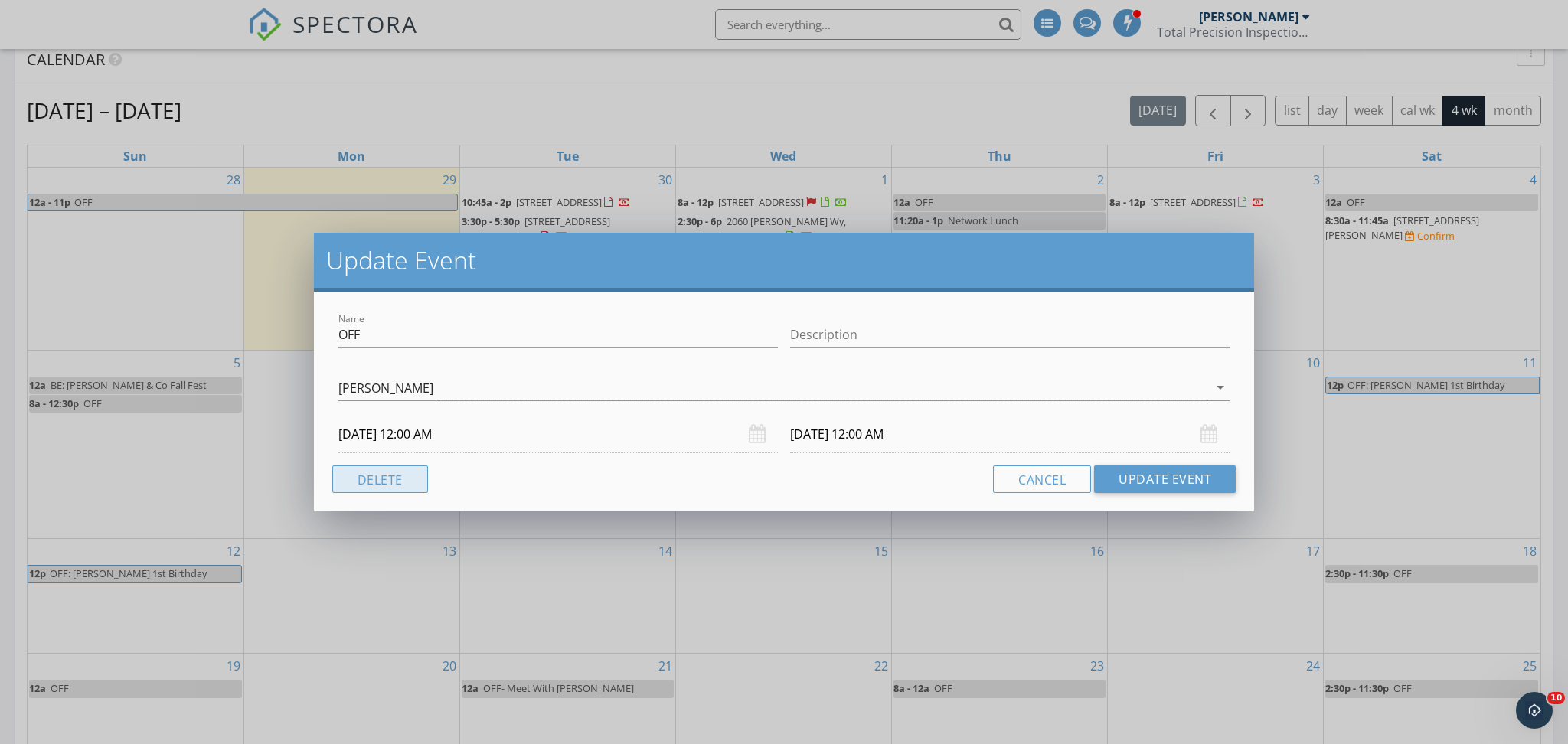
click at [357, 488] on button "Delete" at bounding box center [380, 478] width 96 height 27
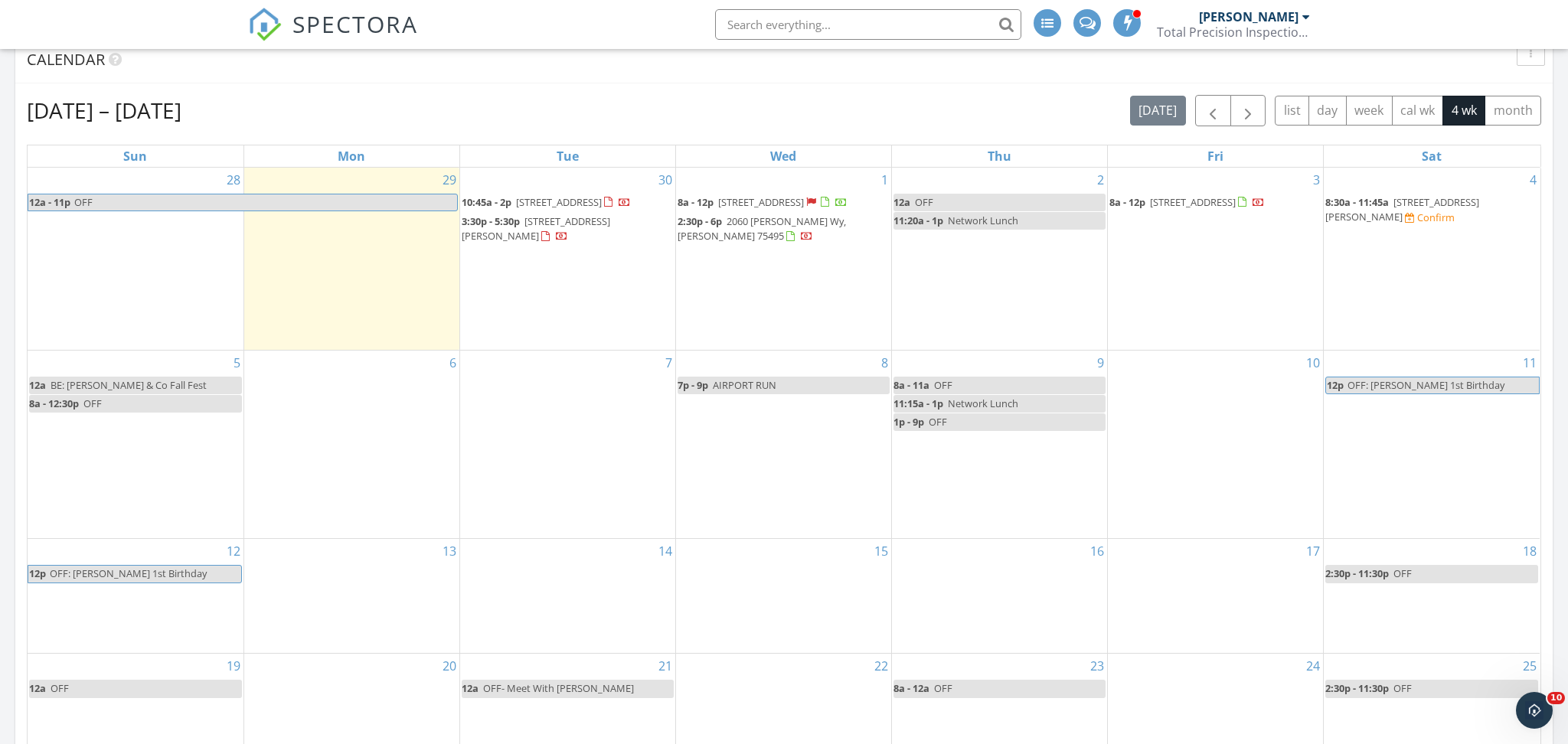
click at [62, 411] on span "8a - 12:30p" at bounding box center [54, 404] width 50 height 14
select select "9"
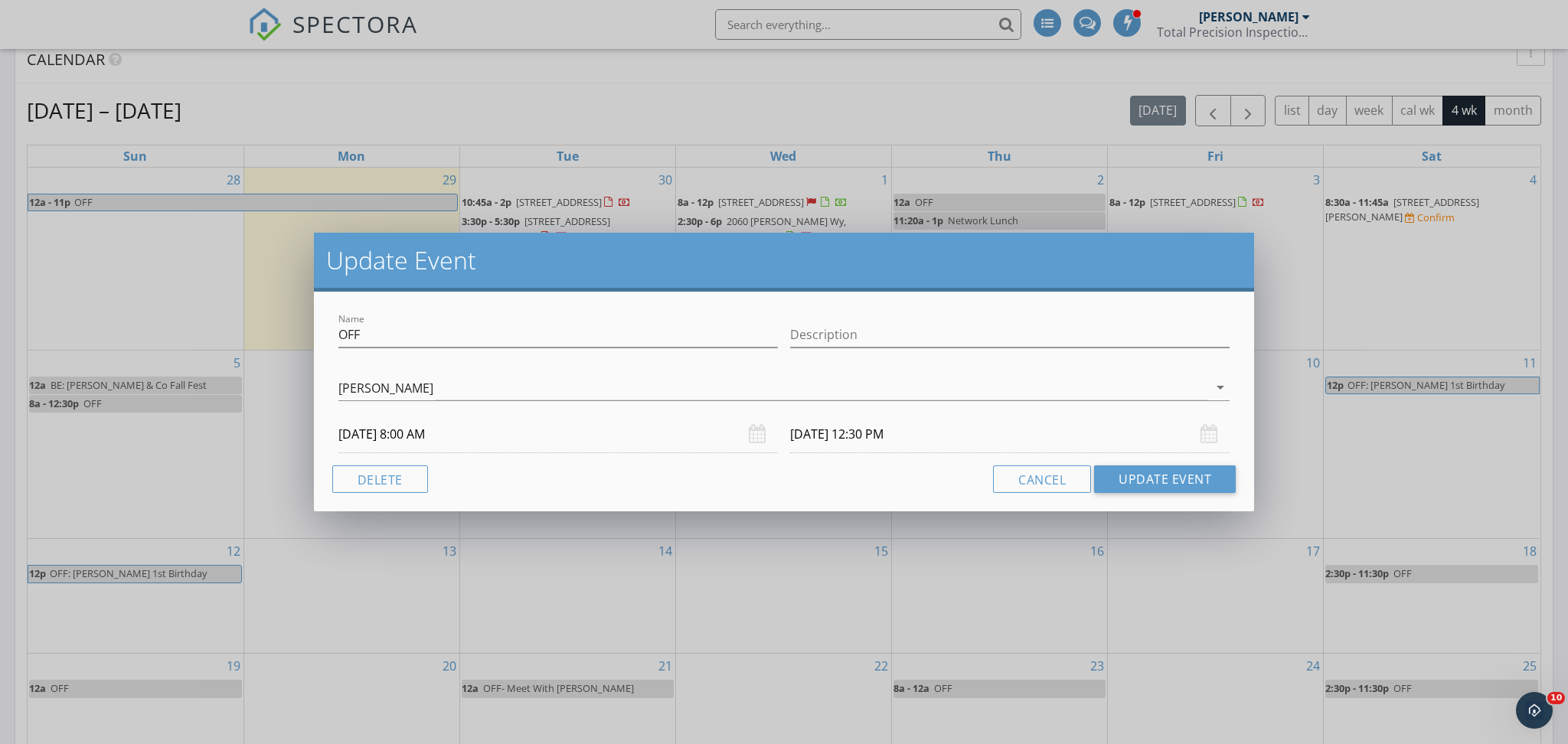
click at [499, 435] on input "10/05/2025 8:00 AM" at bounding box center [558, 434] width 439 height 38
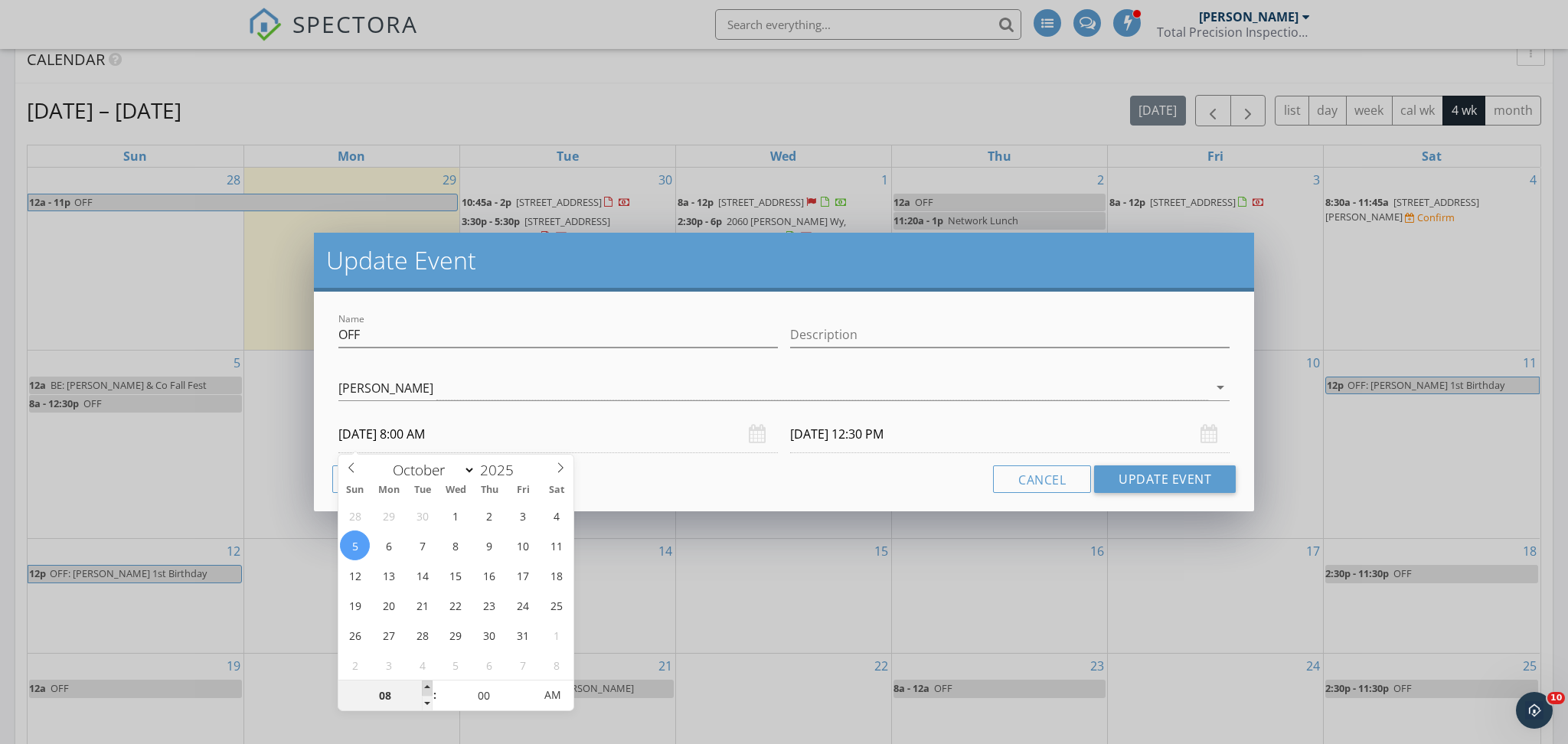
type input "09"
type input "10/05/2025 9:00 AM"
click at [423, 689] on span at bounding box center [427, 688] width 11 height 15
type input "10"
type input "10/05/2025 10:00 AM"
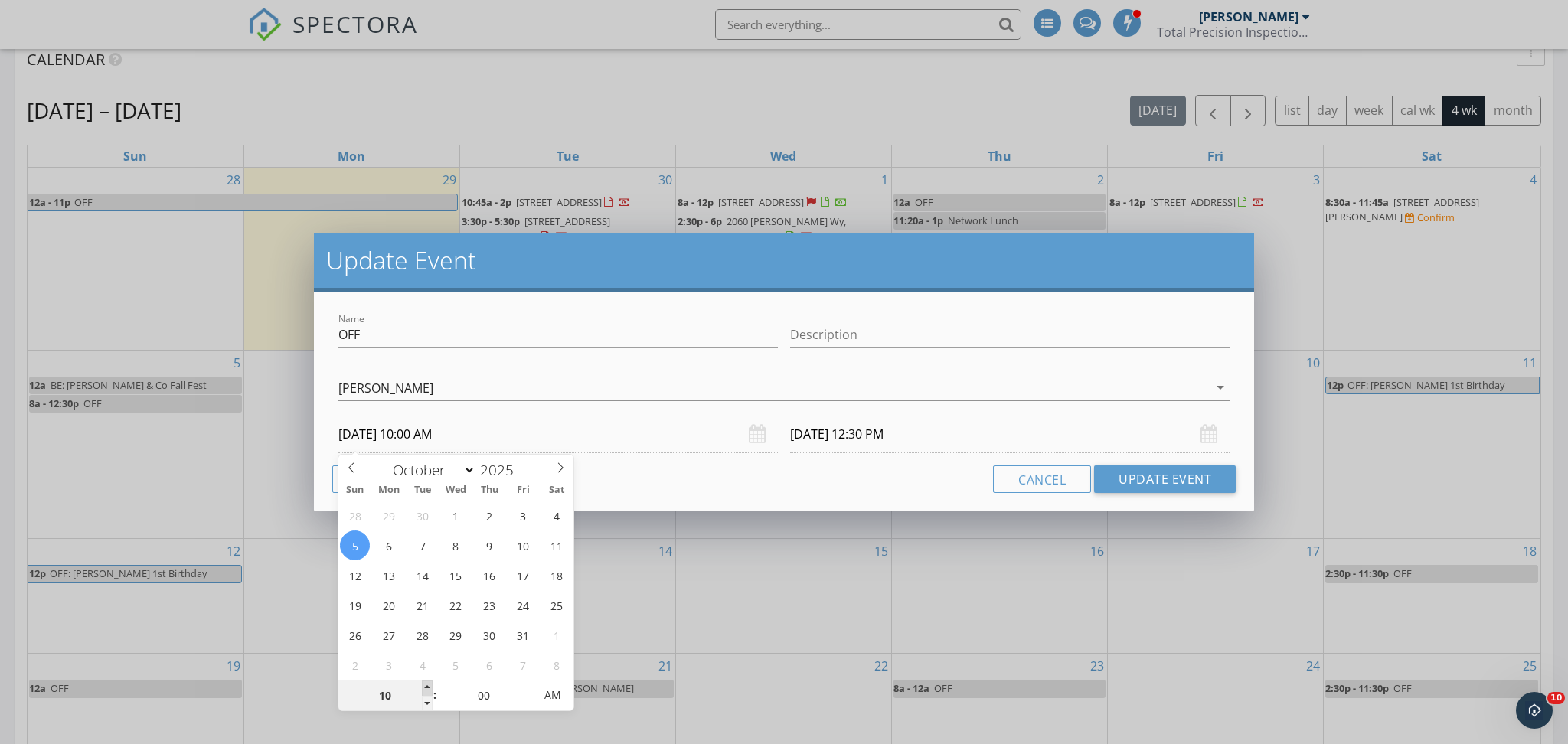
click at [423, 689] on span at bounding box center [427, 688] width 11 height 15
type input "11"
type input "10/05/2025 11:00 AM"
click at [423, 689] on span at bounding box center [427, 688] width 11 height 15
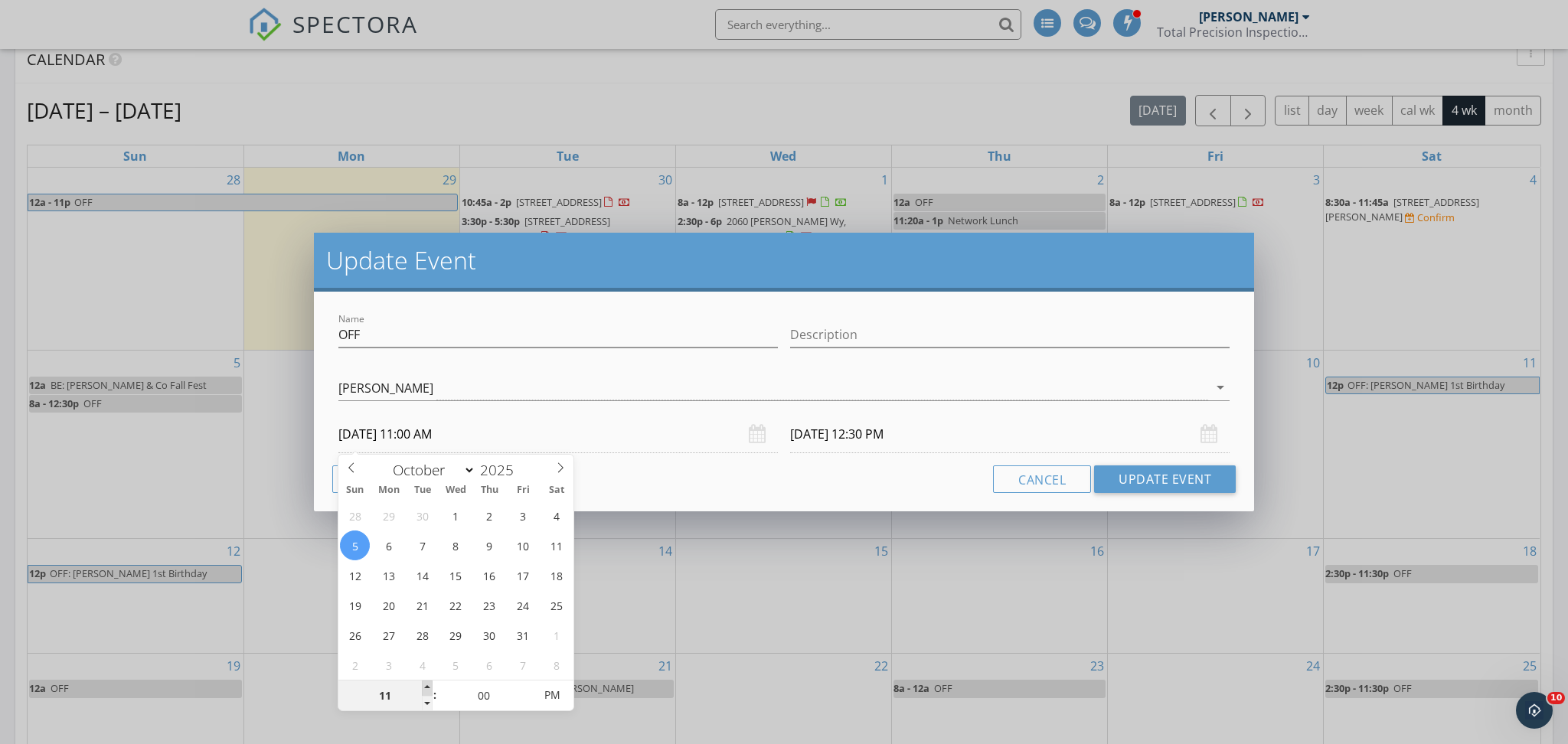
type input "12"
type input "10/05/2025 12:00 PM"
type input "01"
type input "10/05/2025 1:00 PM"
click at [423, 689] on span at bounding box center [427, 688] width 11 height 15
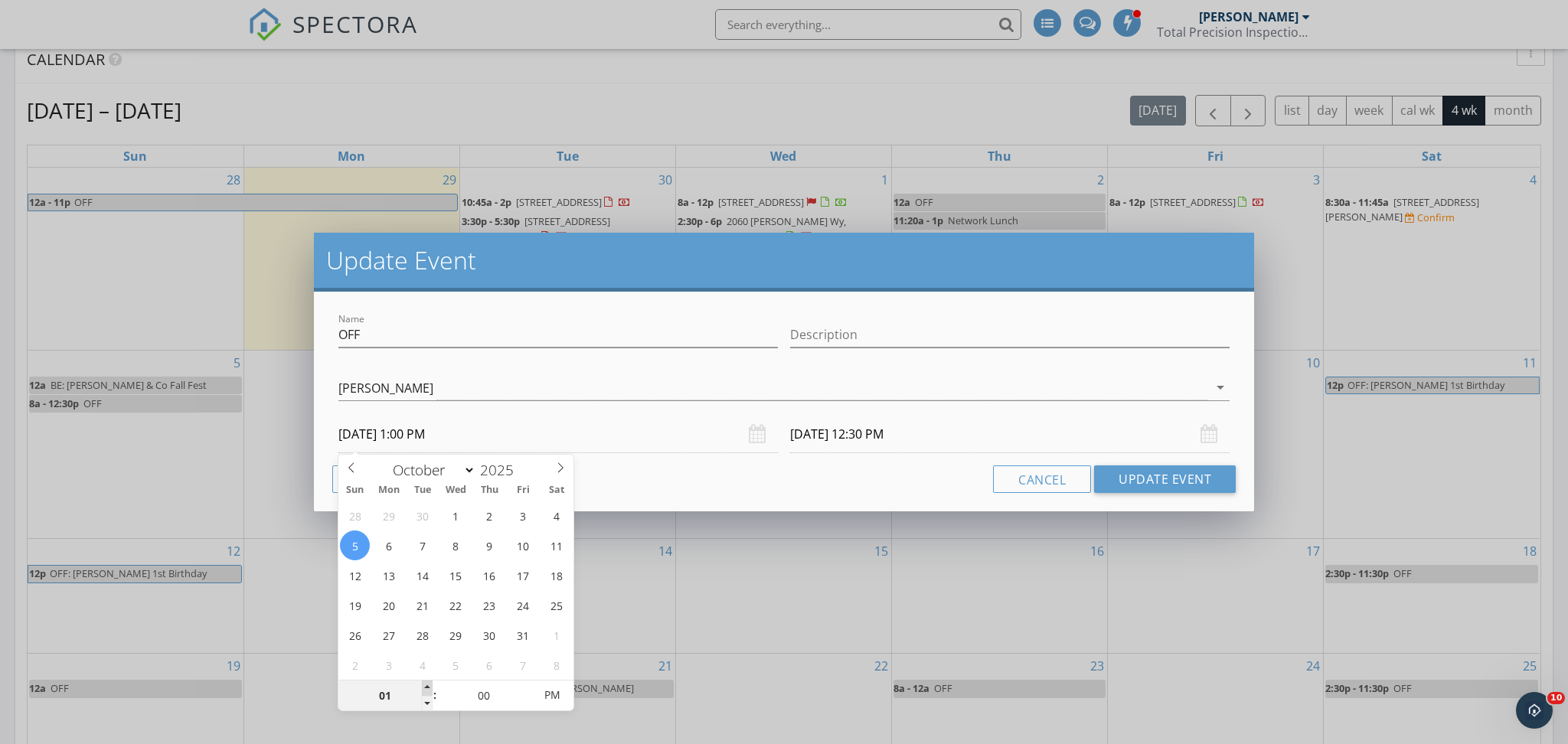
type input "10/05/2025 5:30 PM"
type input "12"
type input "10/05/2025 12:00 PM"
click at [425, 699] on span at bounding box center [427, 704] width 11 height 15
type input "10/05/2025 4:30 PM"
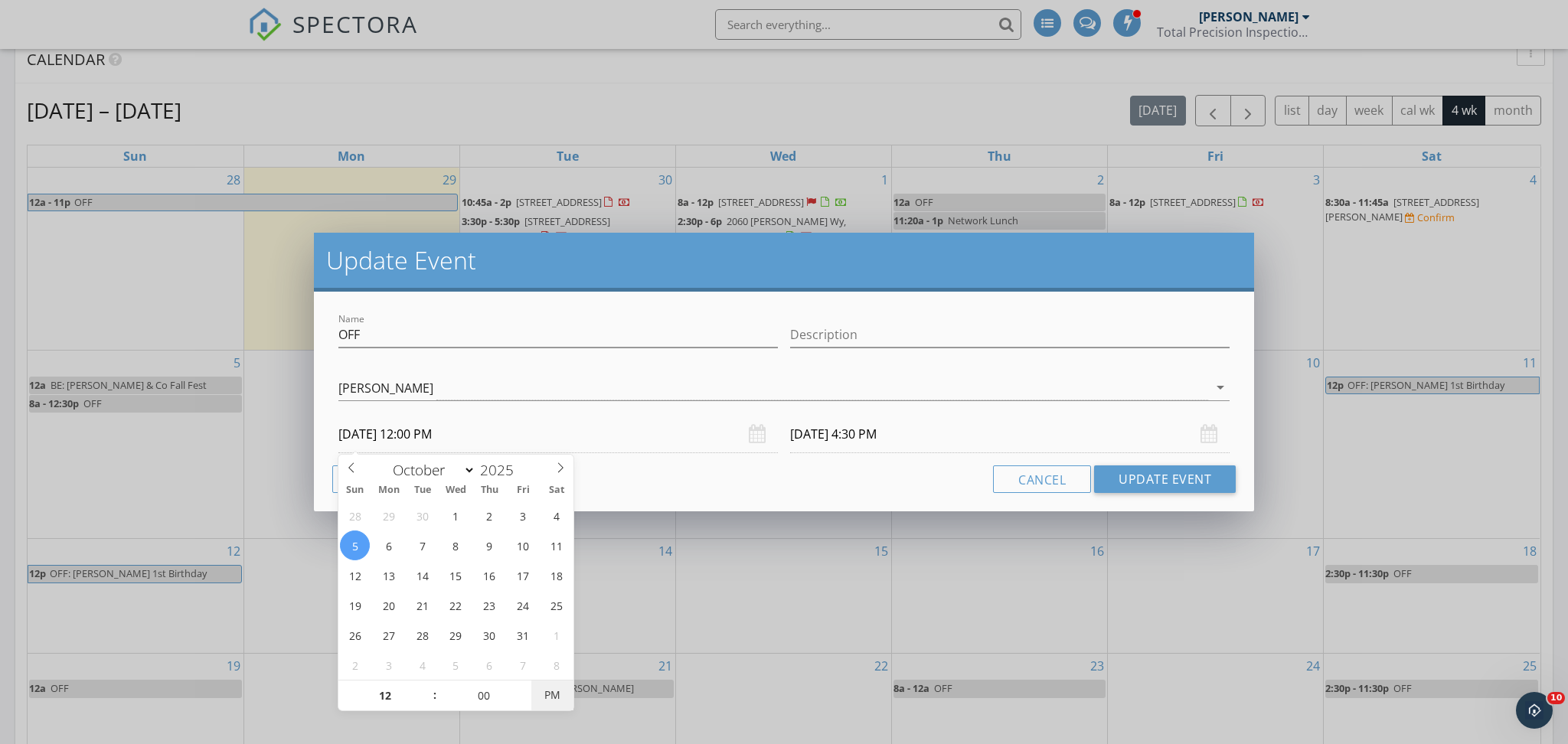
type input "10/05/2025 12:00 AM"
type input "10/05/2025 4:30 AM"
click at [551, 697] on span "AM" at bounding box center [552, 695] width 42 height 31
click at [941, 429] on input "10/05/2025 4:30 AM" at bounding box center [1010, 434] width 439 height 38
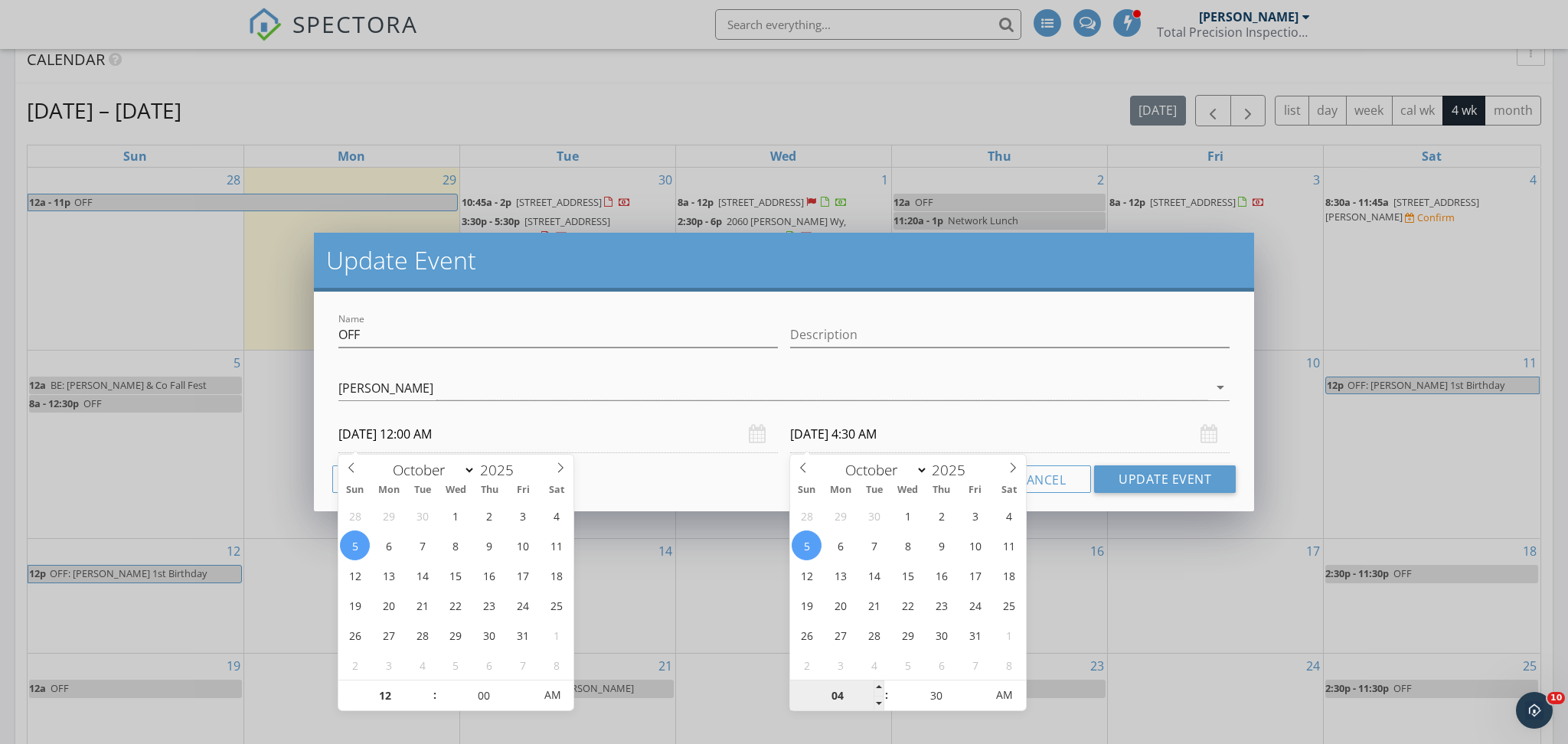
click at [873, 687] on input "04" at bounding box center [837, 696] width 94 height 31
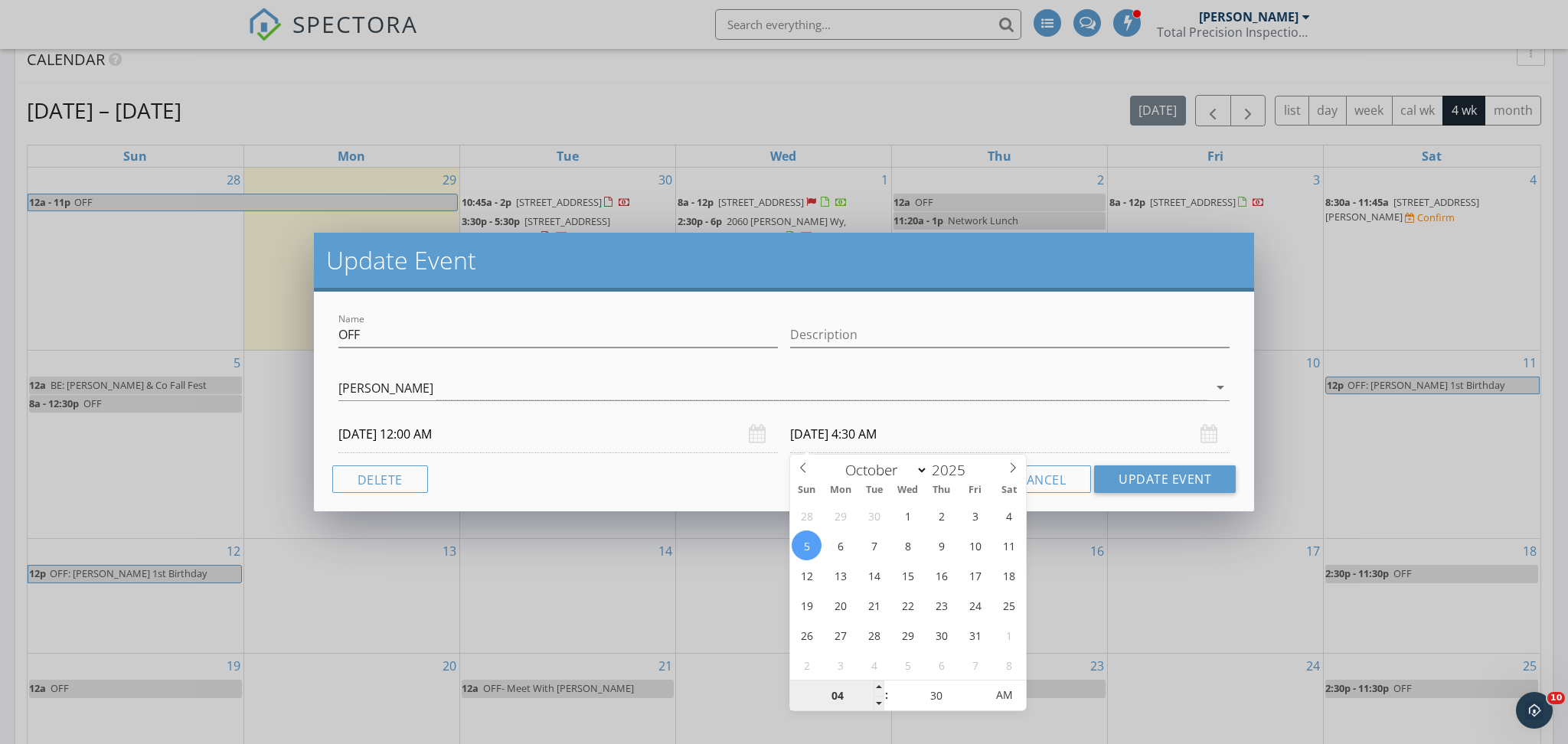
click at [873, 687] on input "04" at bounding box center [837, 696] width 94 height 31
type input "05"
type input "10/05/2025 5:30 AM"
click at [876, 686] on span at bounding box center [879, 688] width 11 height 15
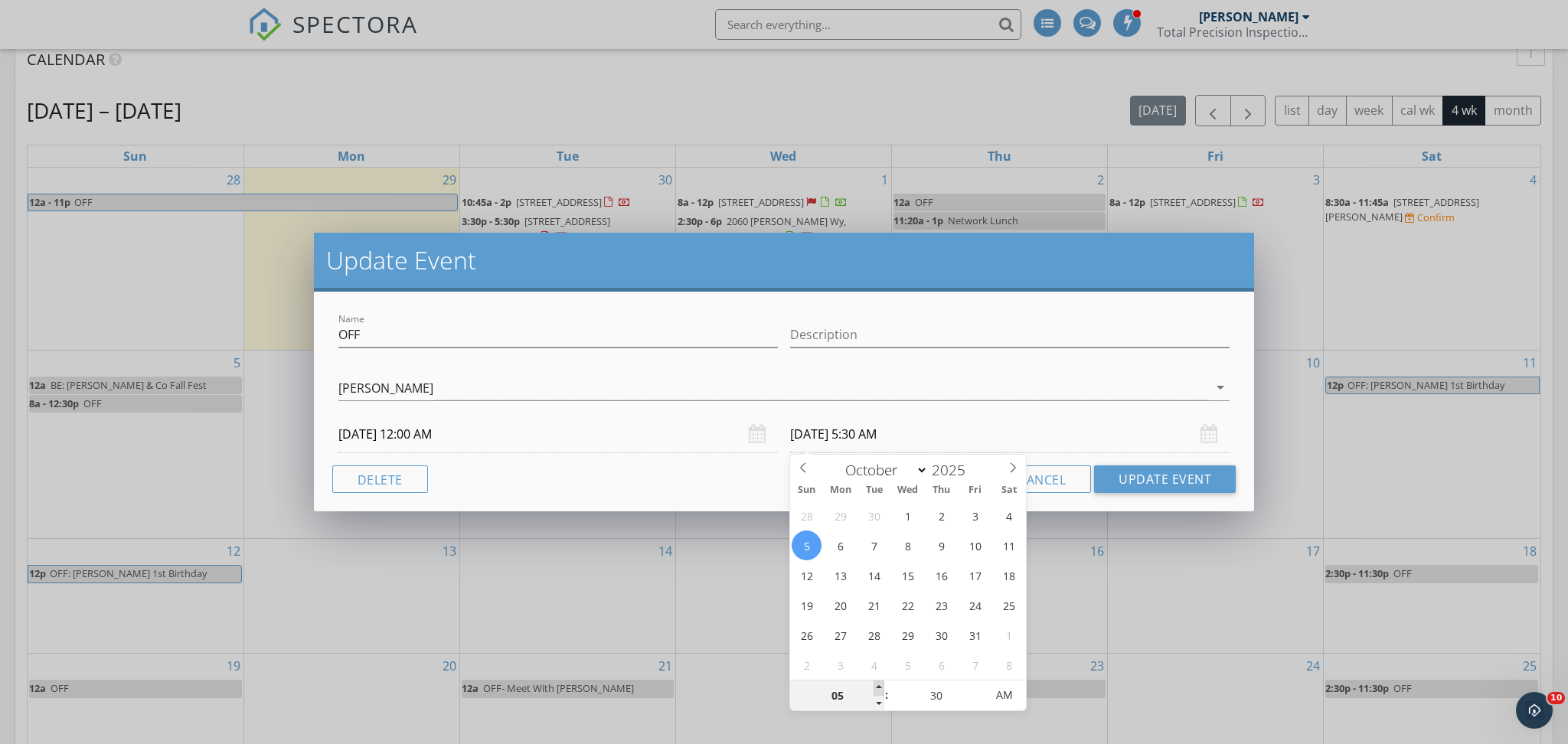
type input "06"
type input "10/05/2025 6:30 AM"
click at [876, 686] on span at bounding box center [879, 688] width 11 height 15
type input "07"
type input "10/05/2025 7:30 AM"
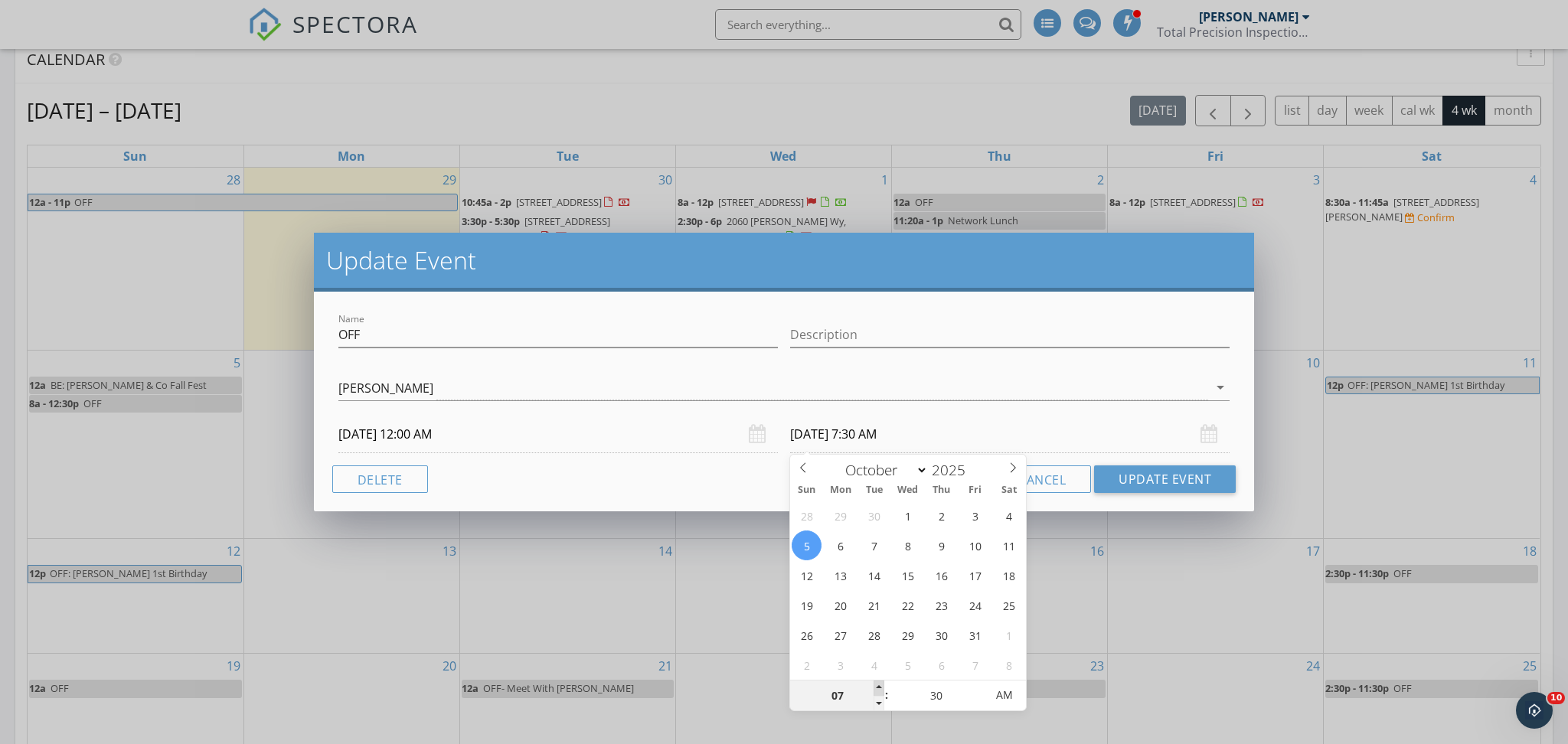
click at [876, 686] on span at bounding box center [879, 688] width 11 height 15
type input "08"
type input "10/05/2025 8:30 AM"
click at [876, 686] on span at bounding box center [879, 688] width 11 height 15
type input "09"
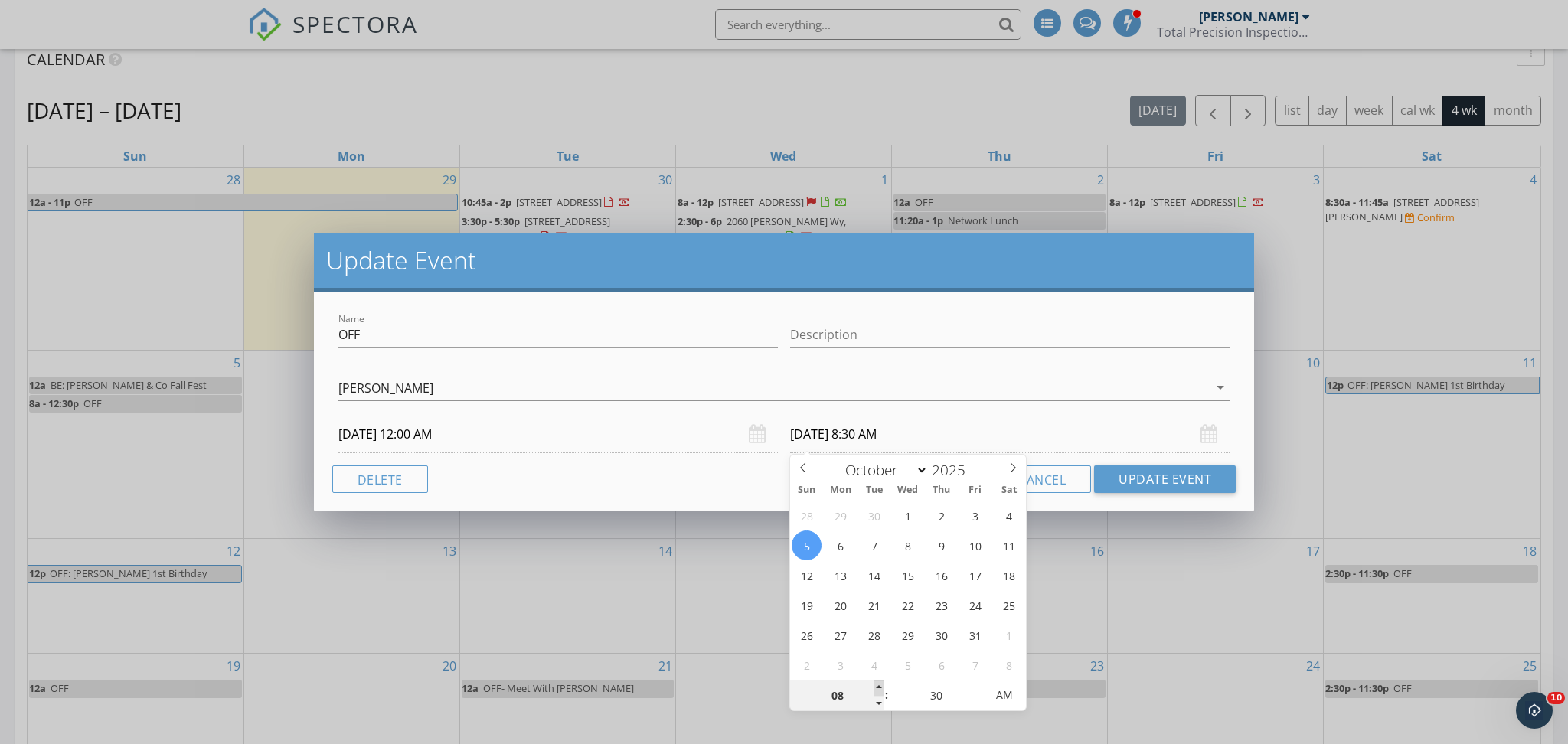
type input "10/05/2025 9:30 AM"
click at [876, 686] on span at bounding box center [879, 688] width 11 height 15
type input "10"
type input "10/05/2025 10:30 AM"
click at [876, 686] on span at bounding box center [879, 688] width 11 height 15
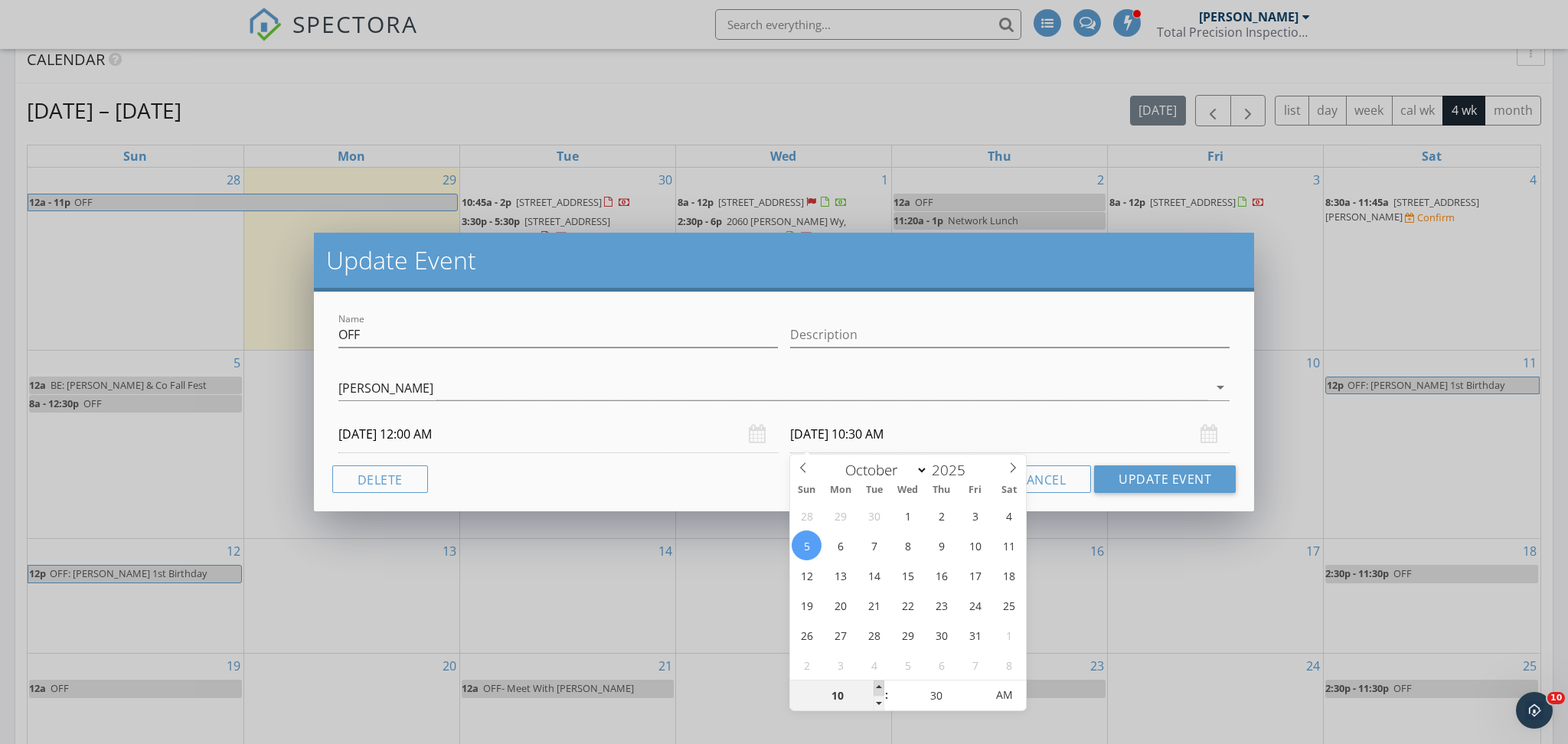
type input "11"
type input "10/05/2025 11:30 AM"
click at [876, 686] on span at bounding box center [879, 688] width 11 height 15
type input "12"
type input "10/05/2025 12:30 PM"
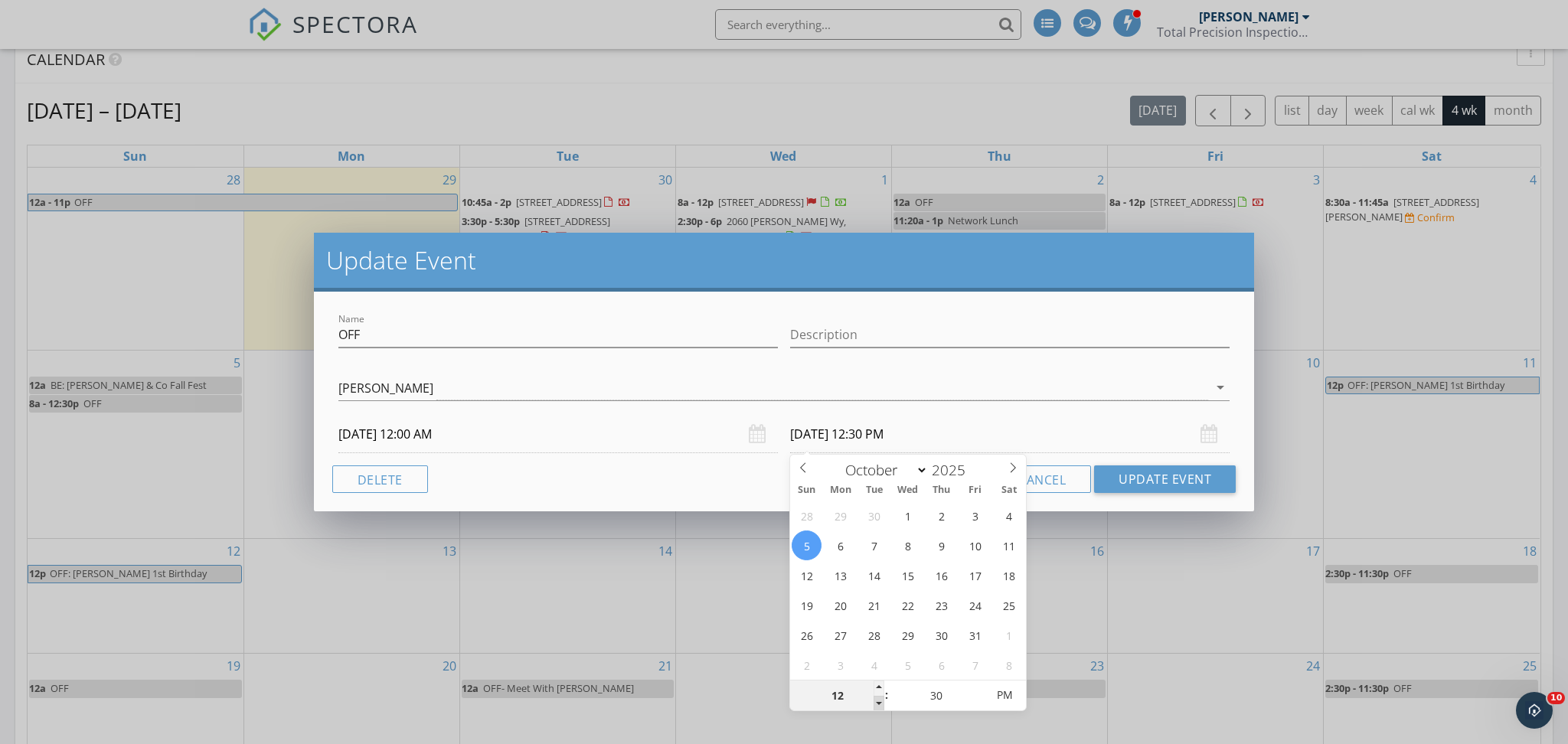
type input "11"
type input "10/05/2025 11:30 AM"
click at [877, 702] on span at bounding box center [879, 704] width 11 height 15
click at [921, 691] on input "30" at bounding box center [935, 696] width 94 height 31
click at [981, 702] on span at bounding box center [977, 704] width 11 height 15
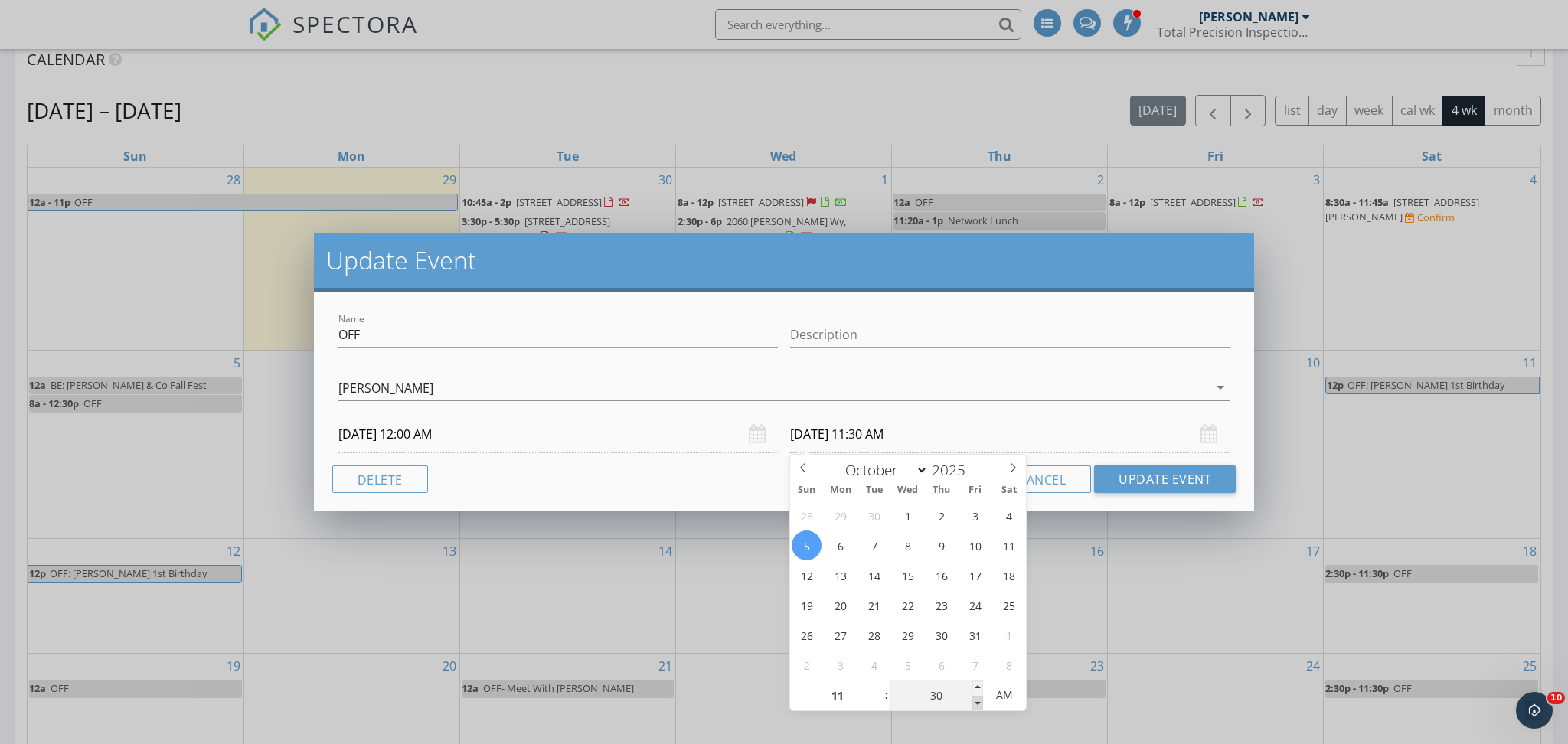
type input "25"
type input "10/05/2025 11:25 AM"
click at [981, 702] on span at bounding box center [977, 704] width 11 height 15
type input "20"
type input "10/05/2025 11:20 AM"
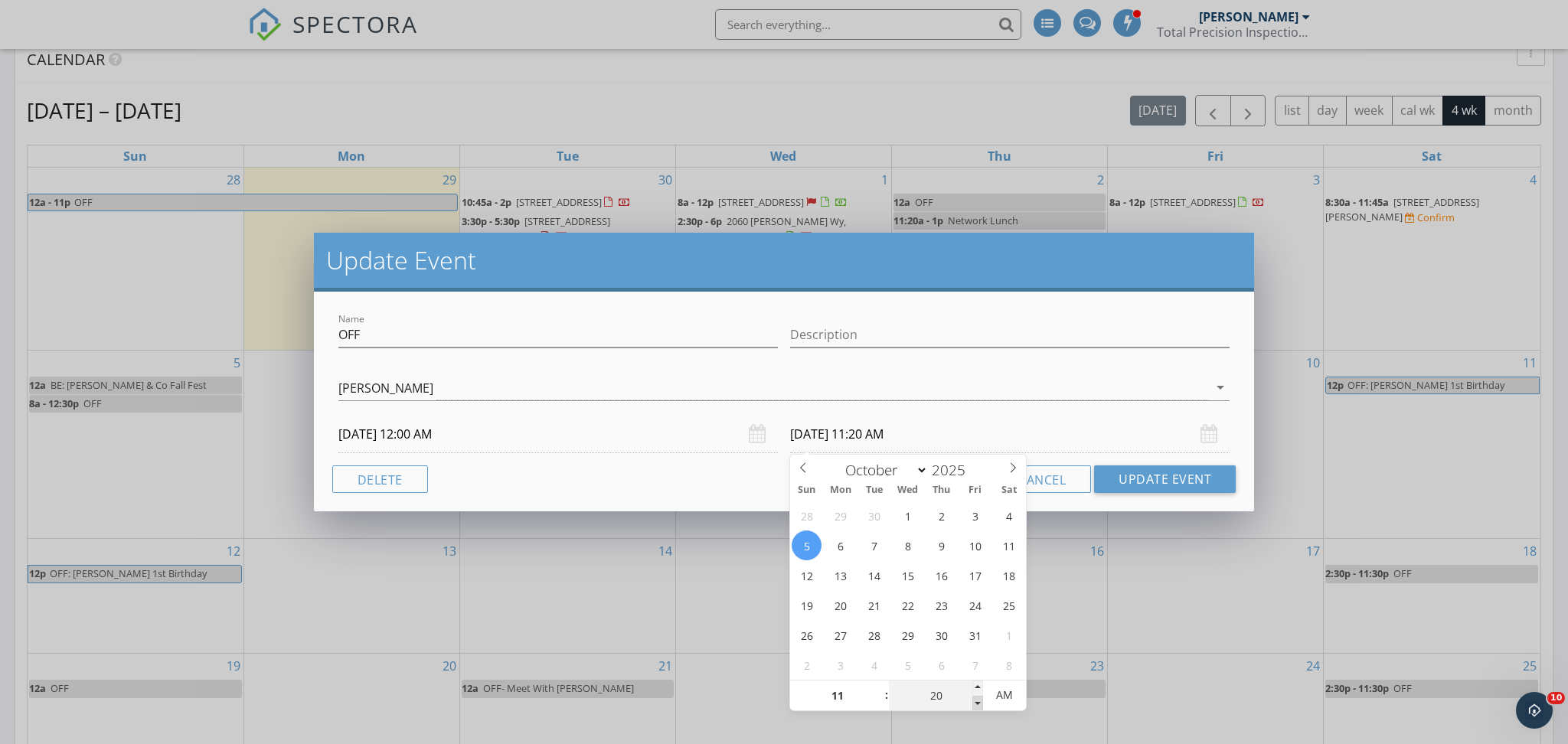
click at [981, 702] on span at bounding box center [977, 704] width 11 height 15
type input "15"
type input "10/05/2025 11:15 AM"
click at [981, 702] on span at bounding box center [977, 704] width 11 height 15
type input "10"
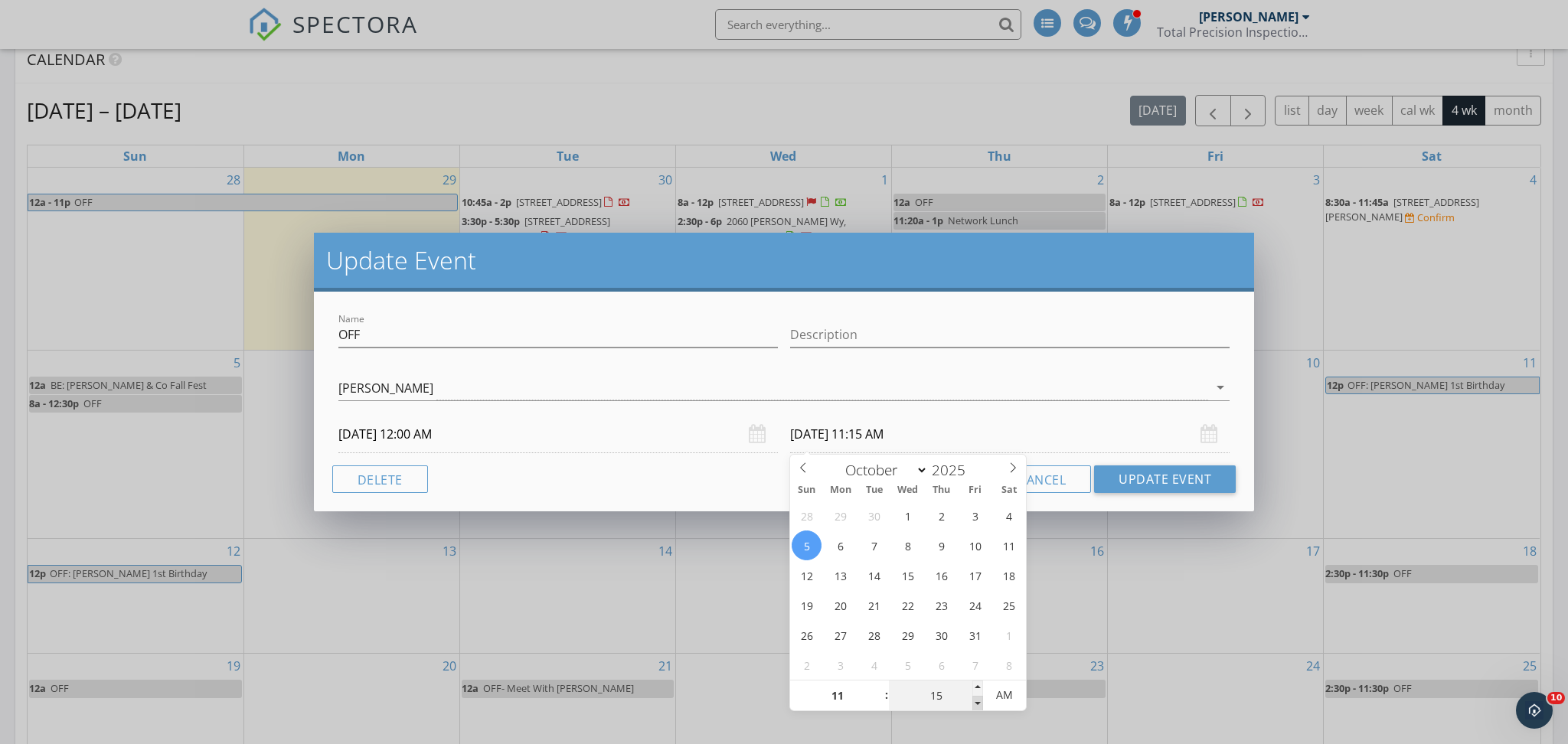
type input "10/05/2025 11:10 AM"
click at [981, 702] on span at bounding box center [977, 704] width 11 height 15
type input "05"
type input "10/05/2025 11:05 AM"
type input "00"
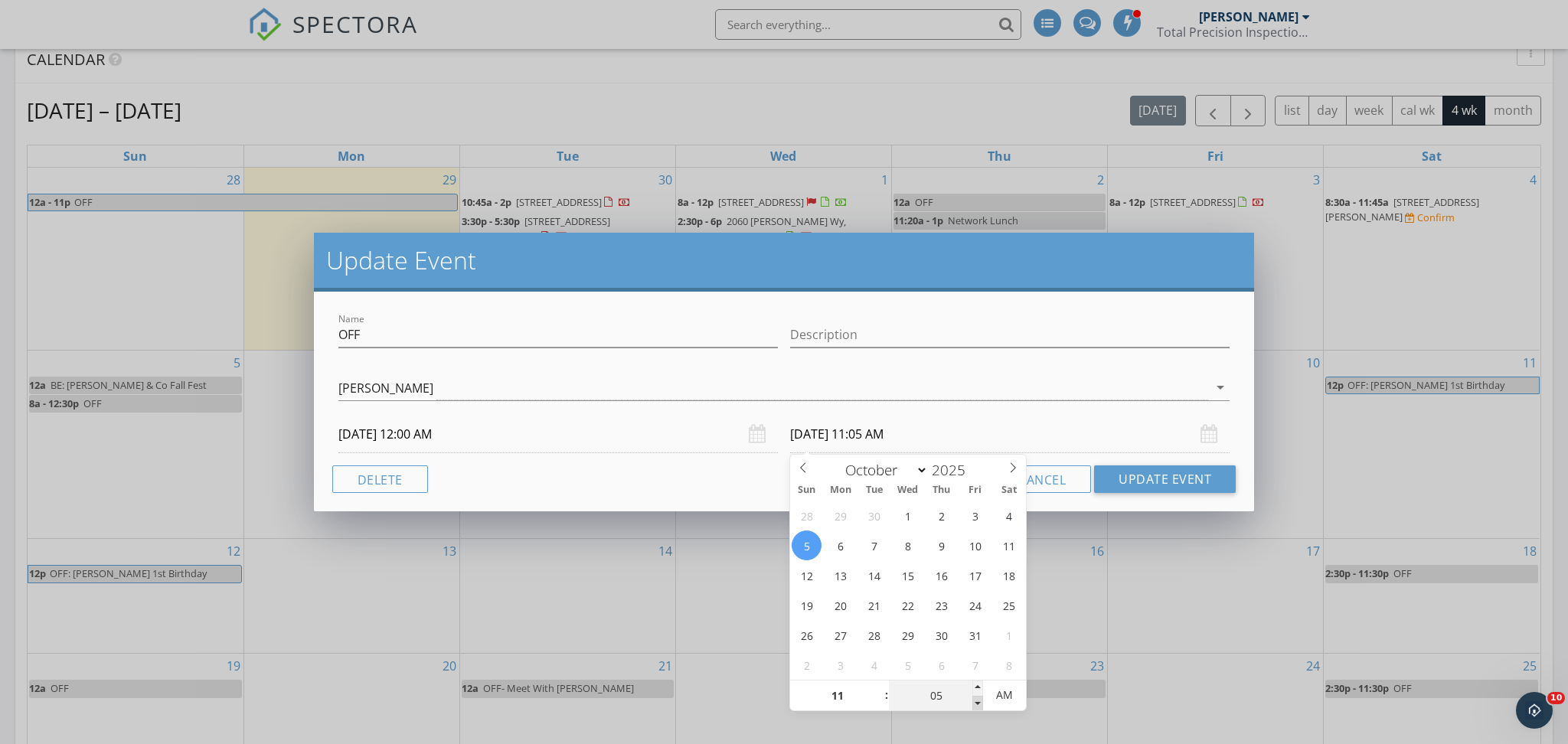
type input "10/05/2025 11:00 AM"
click at [981, 702] on span at bounding box center [977, 704] width 11 height 15
type input "10"
type input "55"
type input "10/05/2025 10:55 AM"
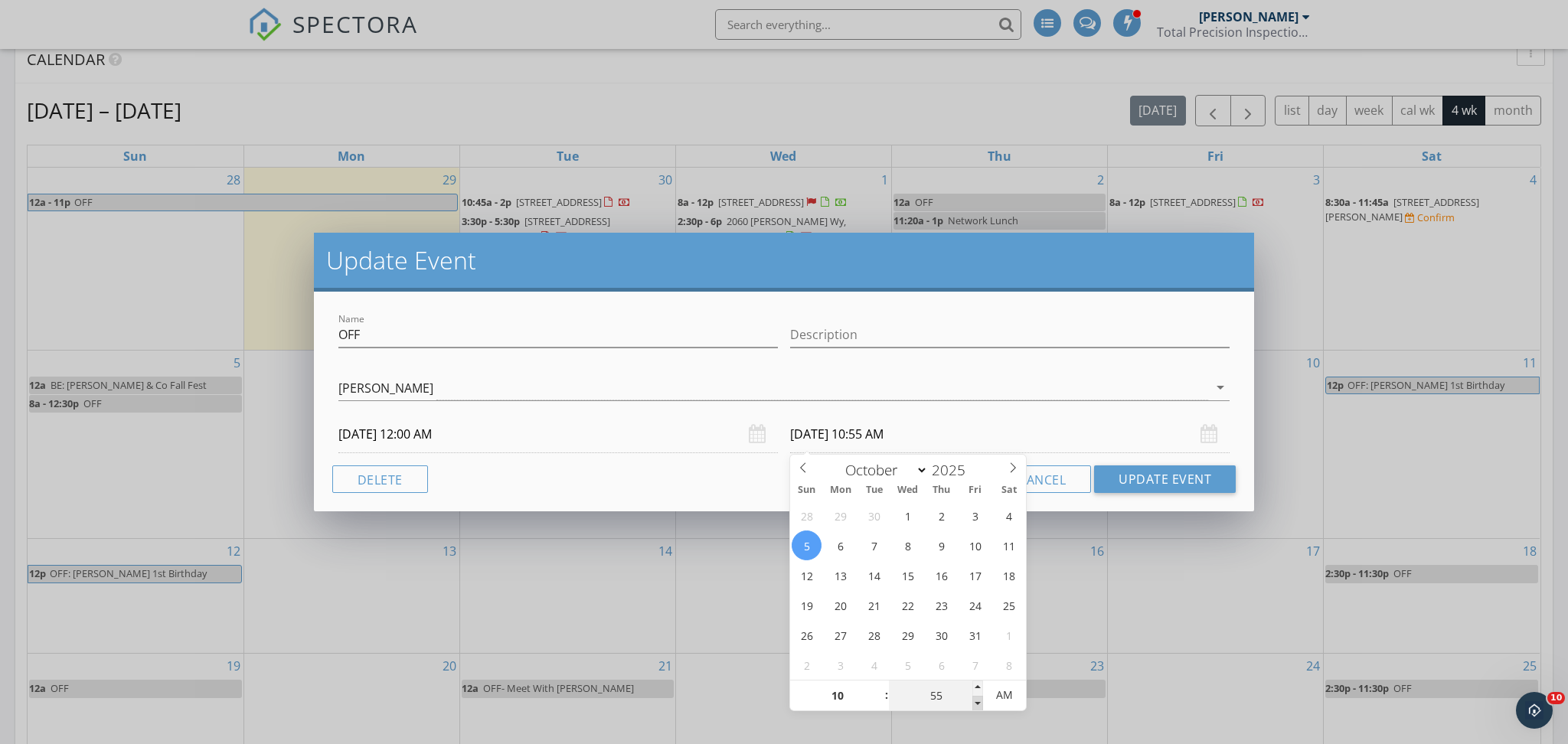
click at [981, 702] on span at bounding box center [977, 704] width 11 height 15
click at [977, 689] on span at bounding box center [977, 688] width 11 height 15
type input "11"
type input "00"
type input "10/05/2025 11:00 PM"
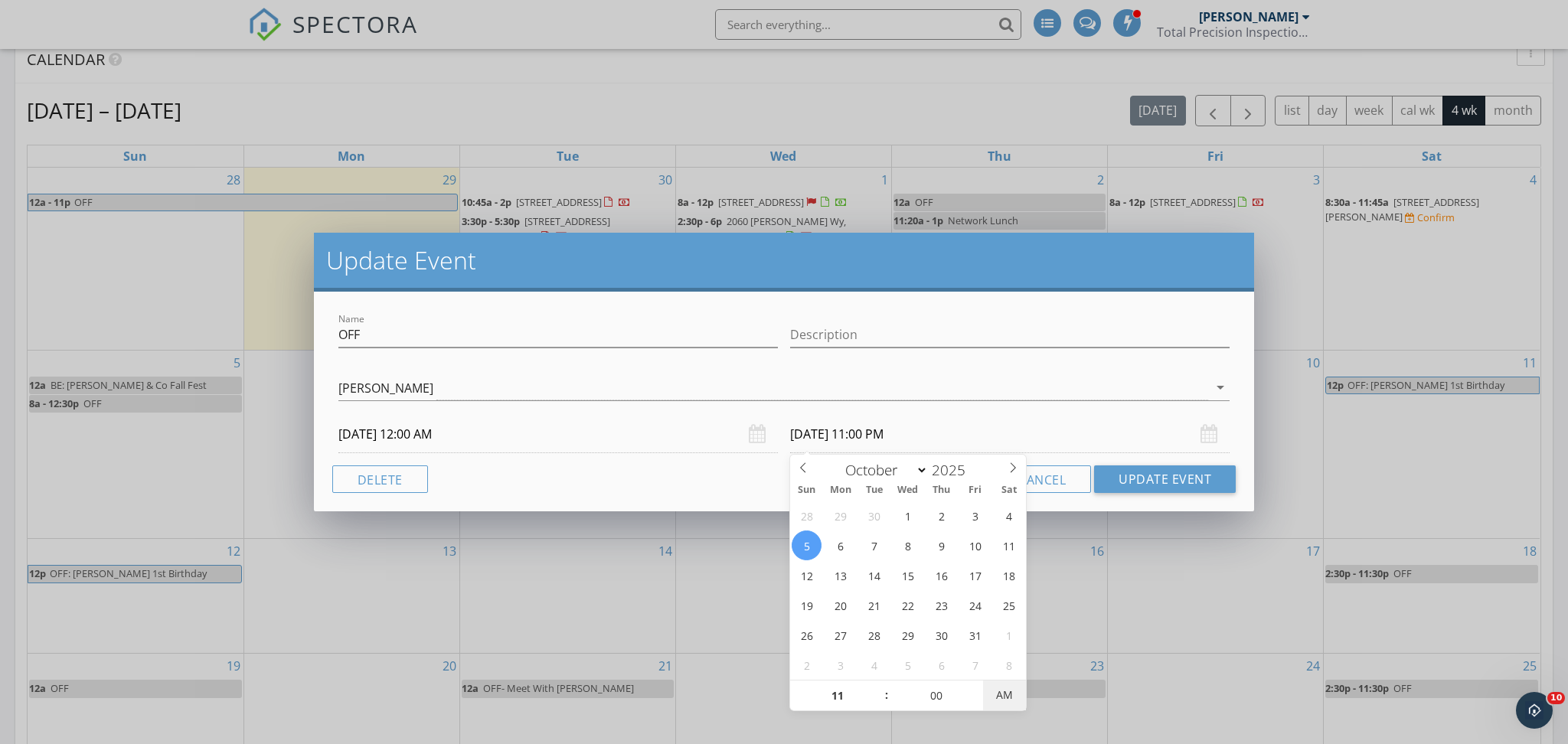
click at [1014, 702] on span "AM" at bounding box center [1004, 695] width 42 height 31
click at [723, 615] on div "Update Event Name OFF Description Derrick Decker Derrick Decker arrow_drop_down…" at bounding box center [784, 372] width 1568 height 744
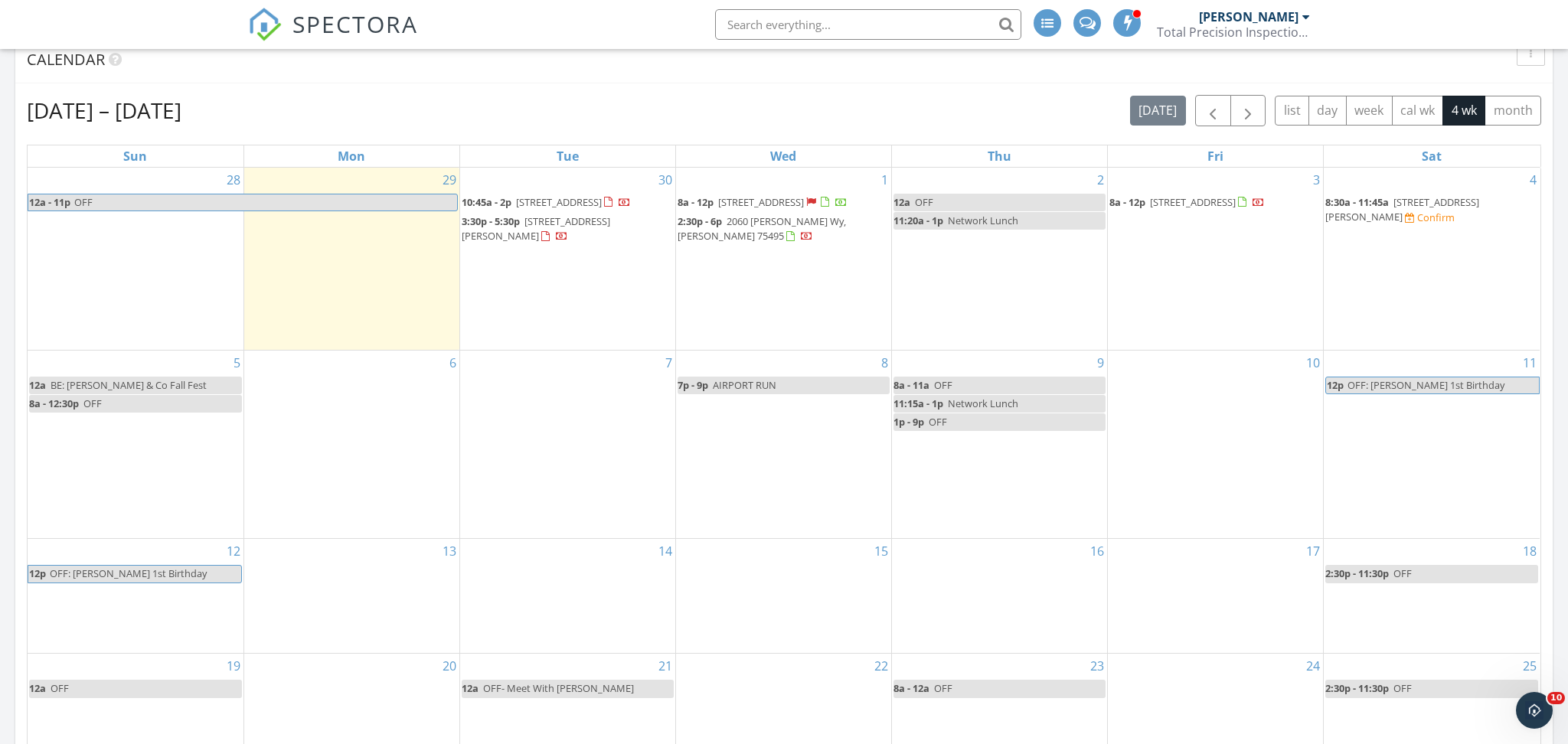
click at [90, 411] on span "OFF" at bounding box center [92, 404] width 18 height 14
select select "9"
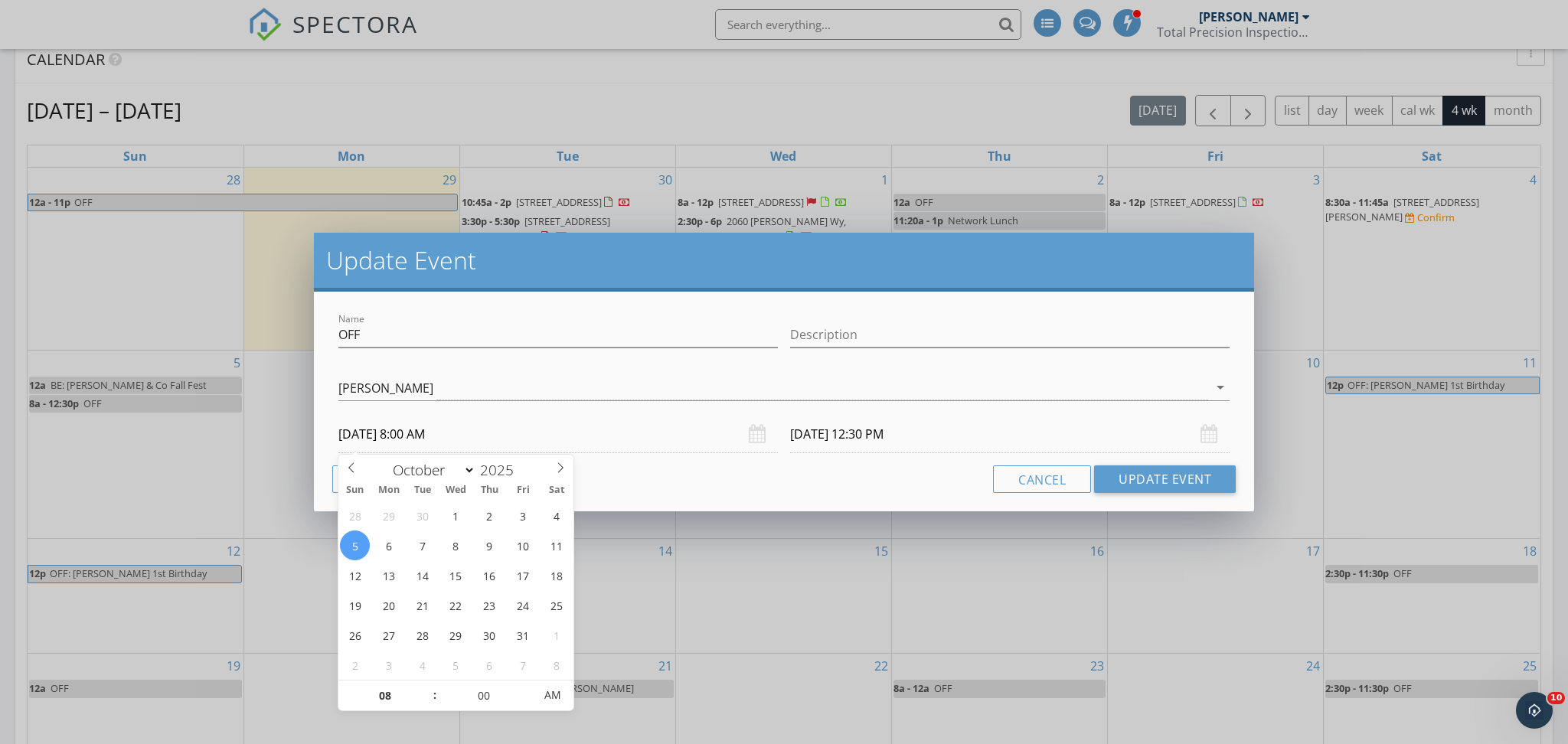
click at [572, 446] on body "SPECTORA Derrick Decker Total Precision Inspections LLC Role: Inspector Dashboa…" at bounding box center [784, 377] width 1568 height 2279
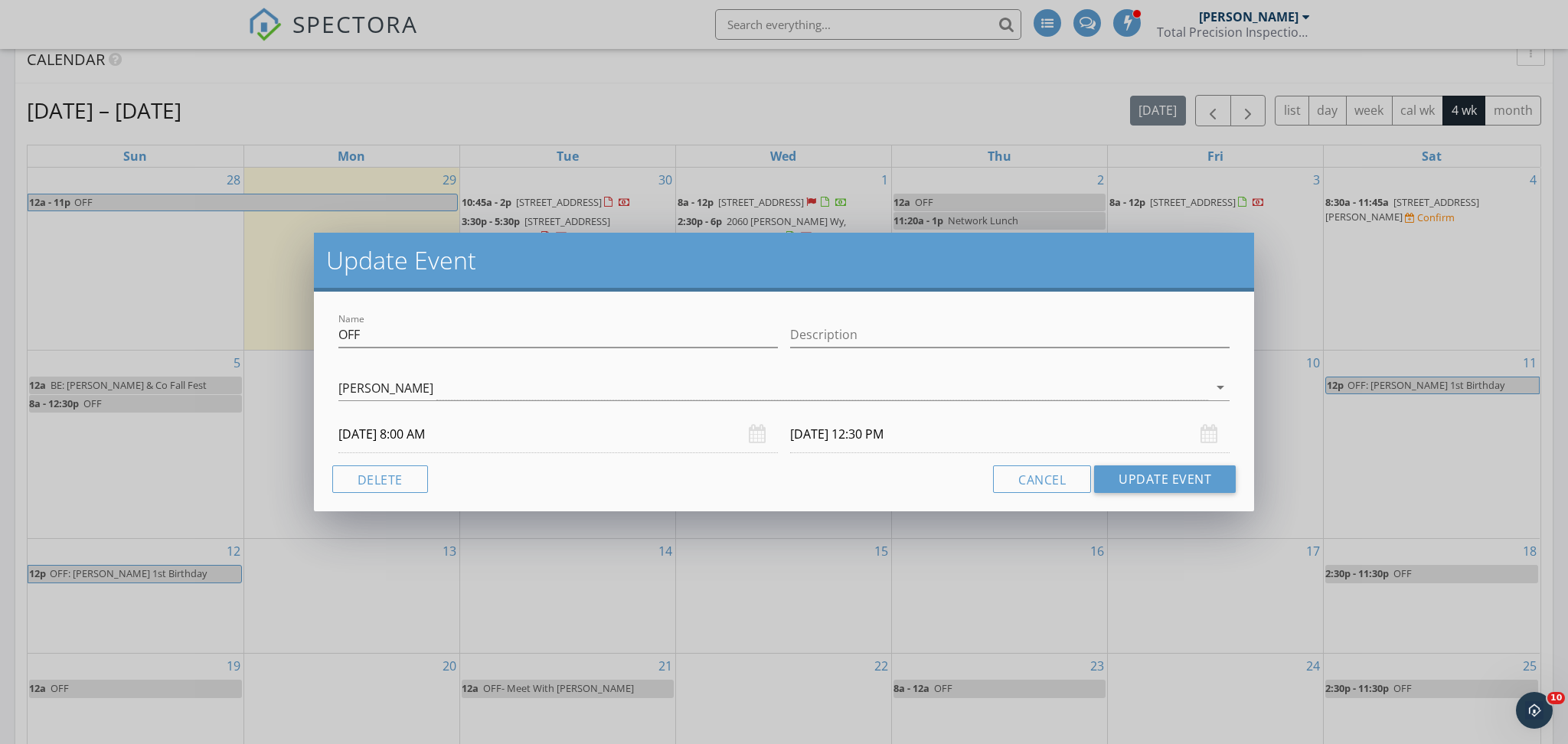
click at [889, 430] on input "10/05/2025 12:30 PM" at bounding box center [1010, 434] width 439 height 38
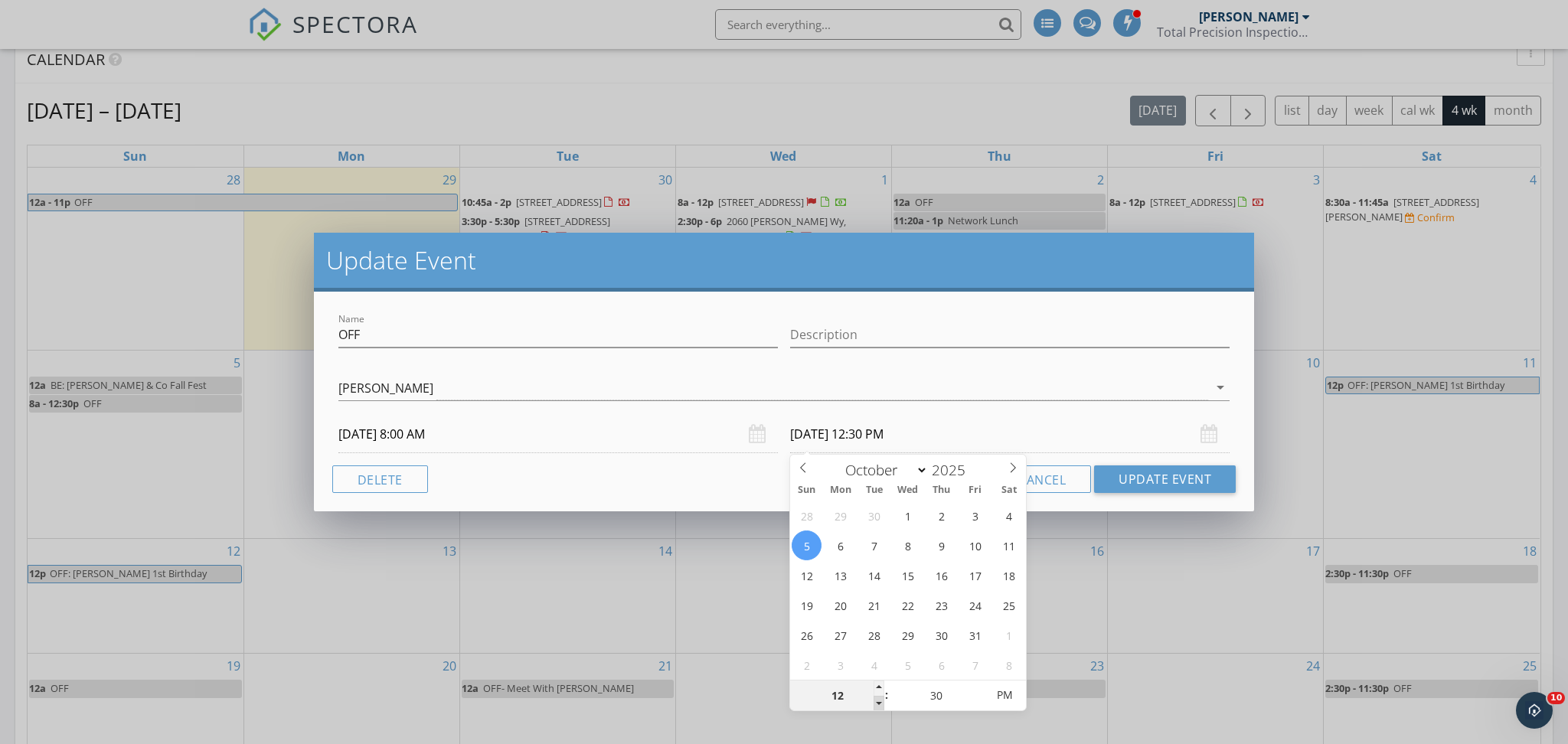
type input "11"
click at [882, 699] on span at bounding box center [879, 704] width 11 height 15
click at [1017, 698] on span "AM" at bounding box center [1004, 695] width 42 height 31
type input "10/05/2025 11:30 PM"
click at [1198, 486] on button "Update Event" at bounding box center [1164, 478] width 142 height 27
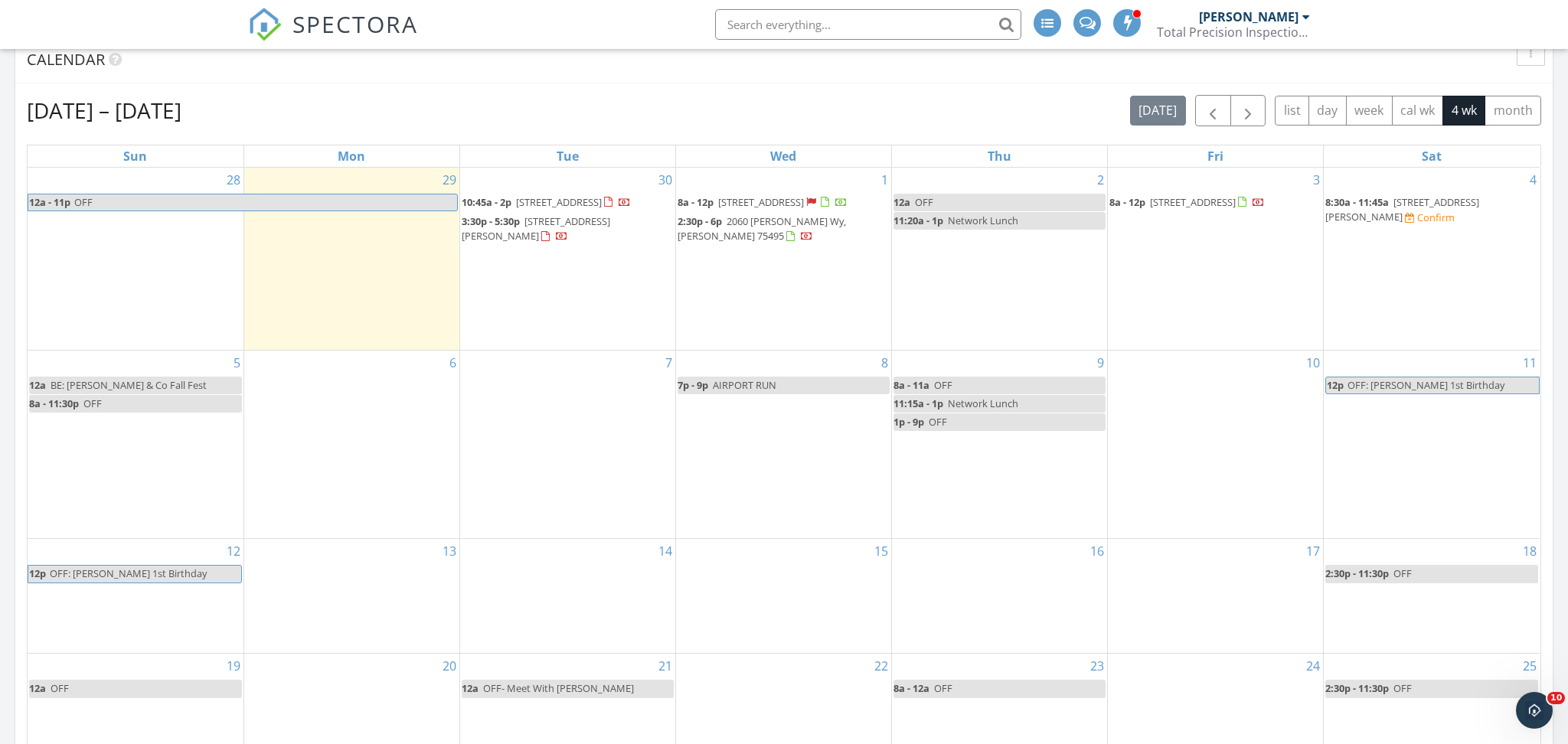
scroll to position [832, 0]
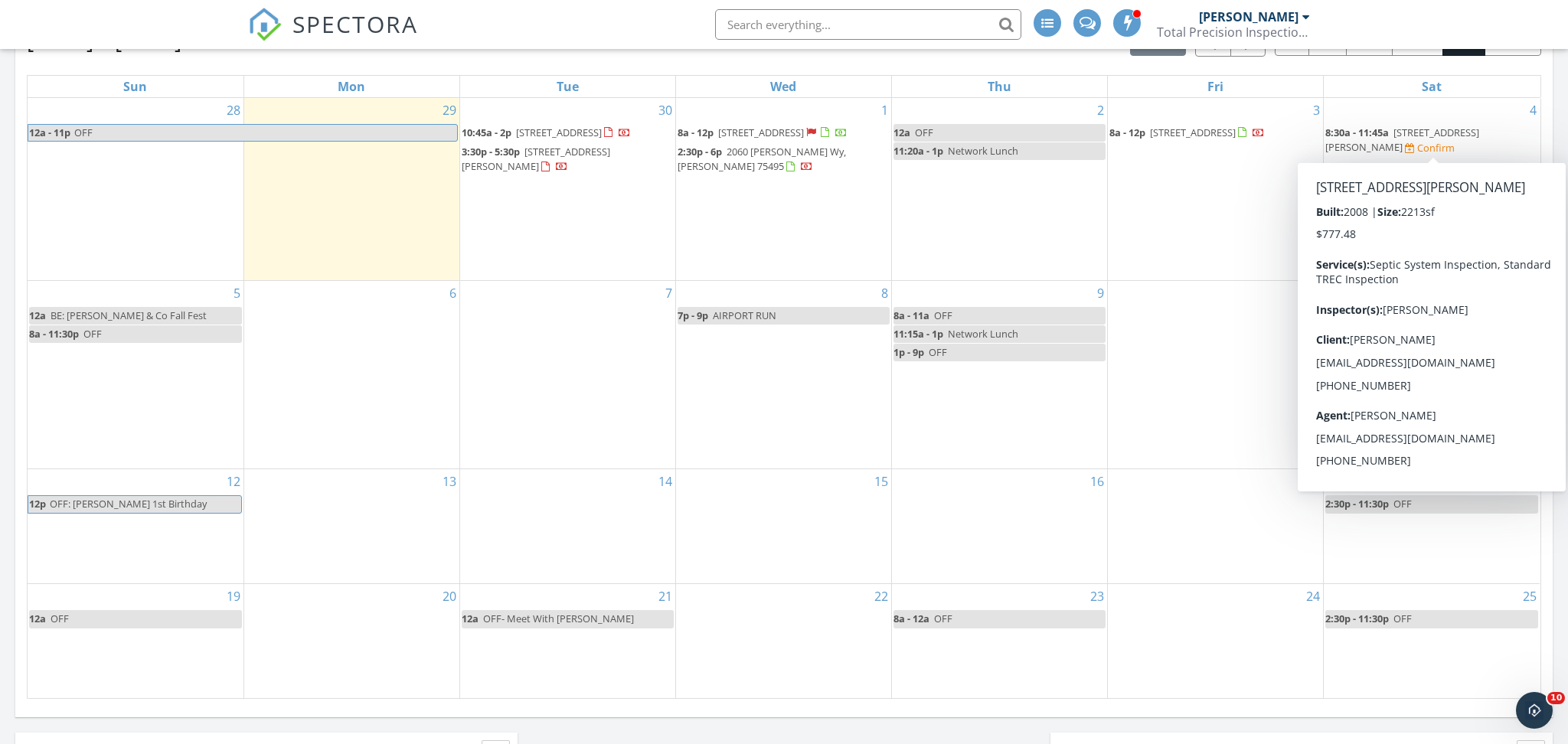
click at [1418, 130] on span "120 Hidden Meadow Trail, Howe 75459" at bounding box center [1402, 140] width 154 height 28
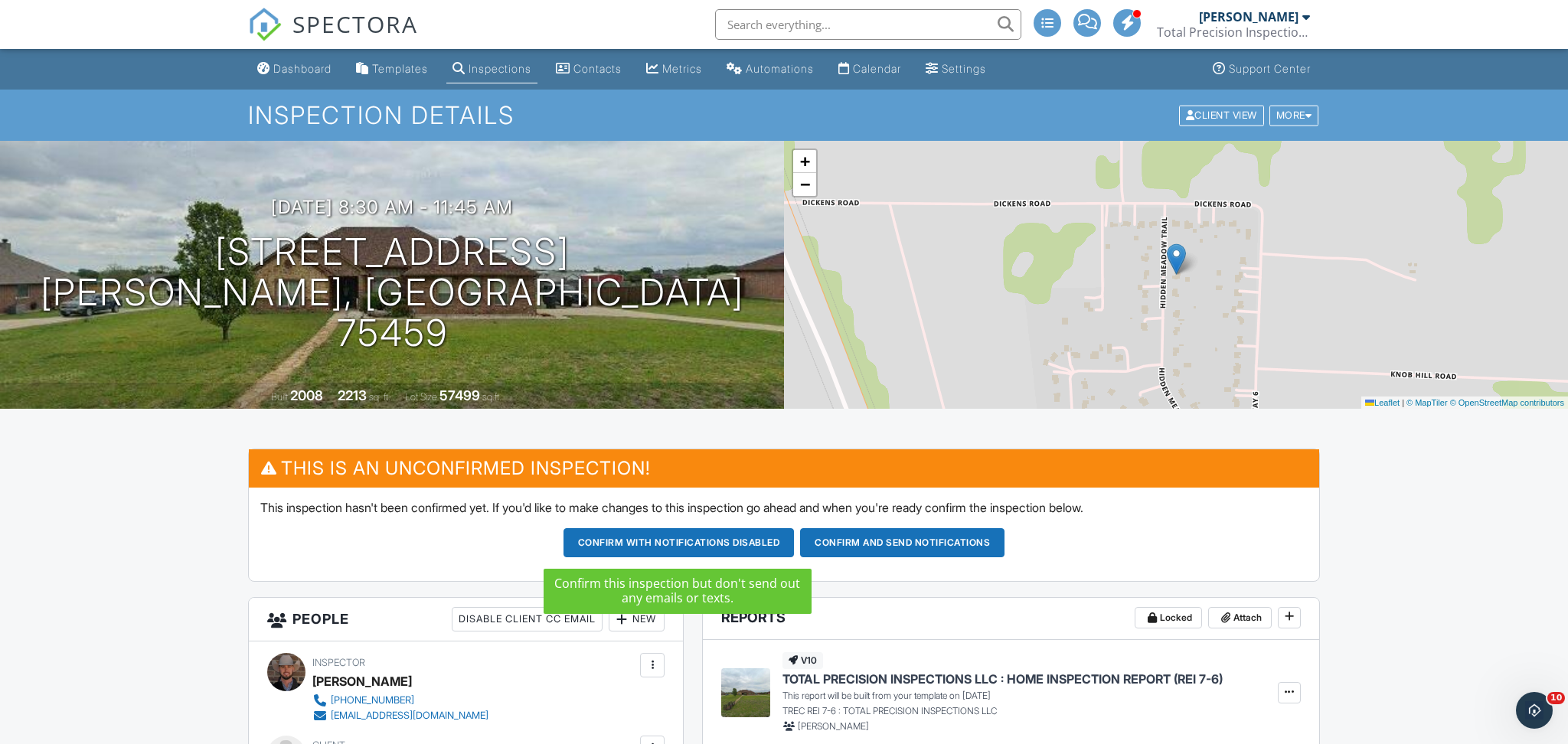
click at [638, 544] on button "Confirm with notifications disabled" at bounding box center [679, 543] width 231 height 29
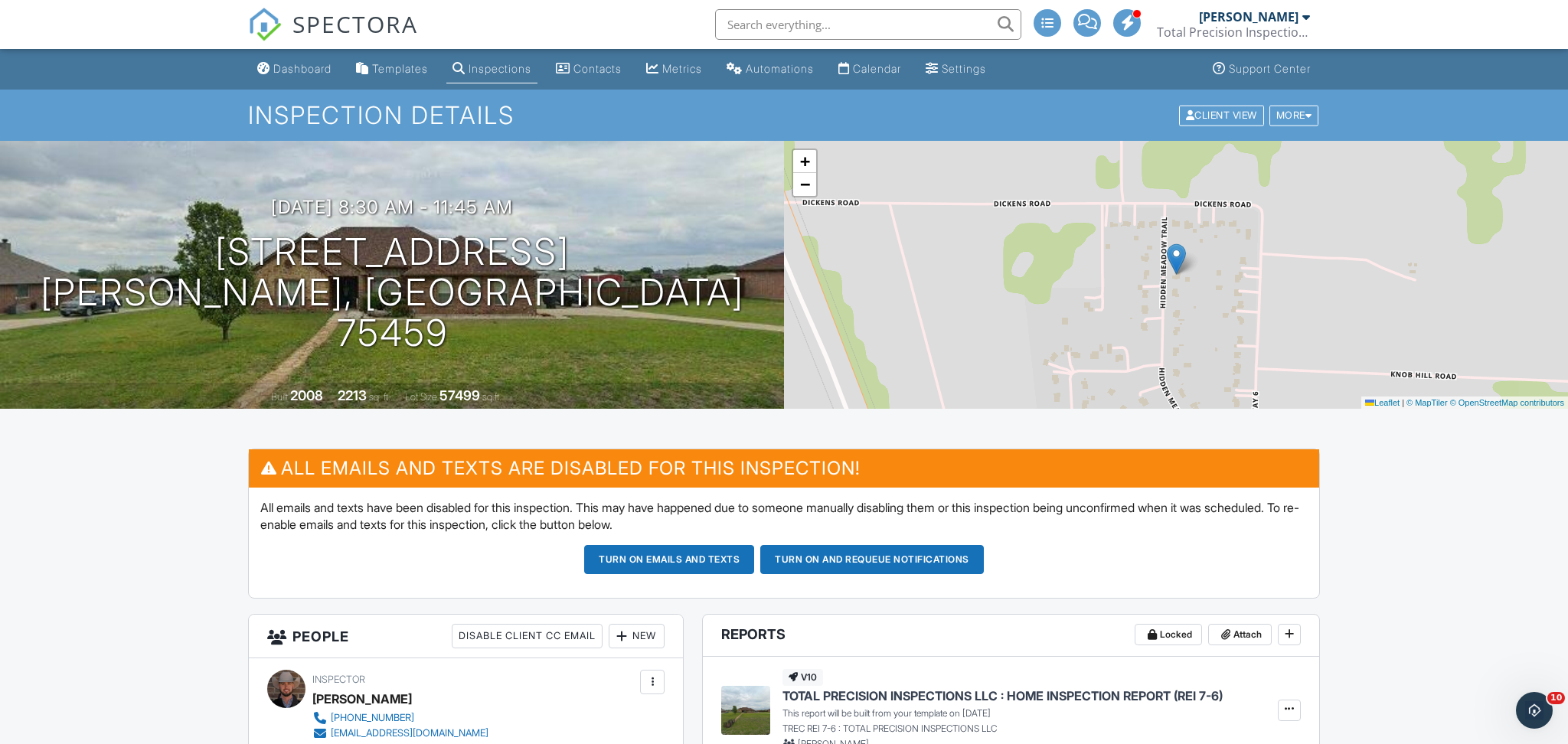
click at [644, 560] on button "Turn on emails and texts" at bounding box center [668, 559] width 170 height 29
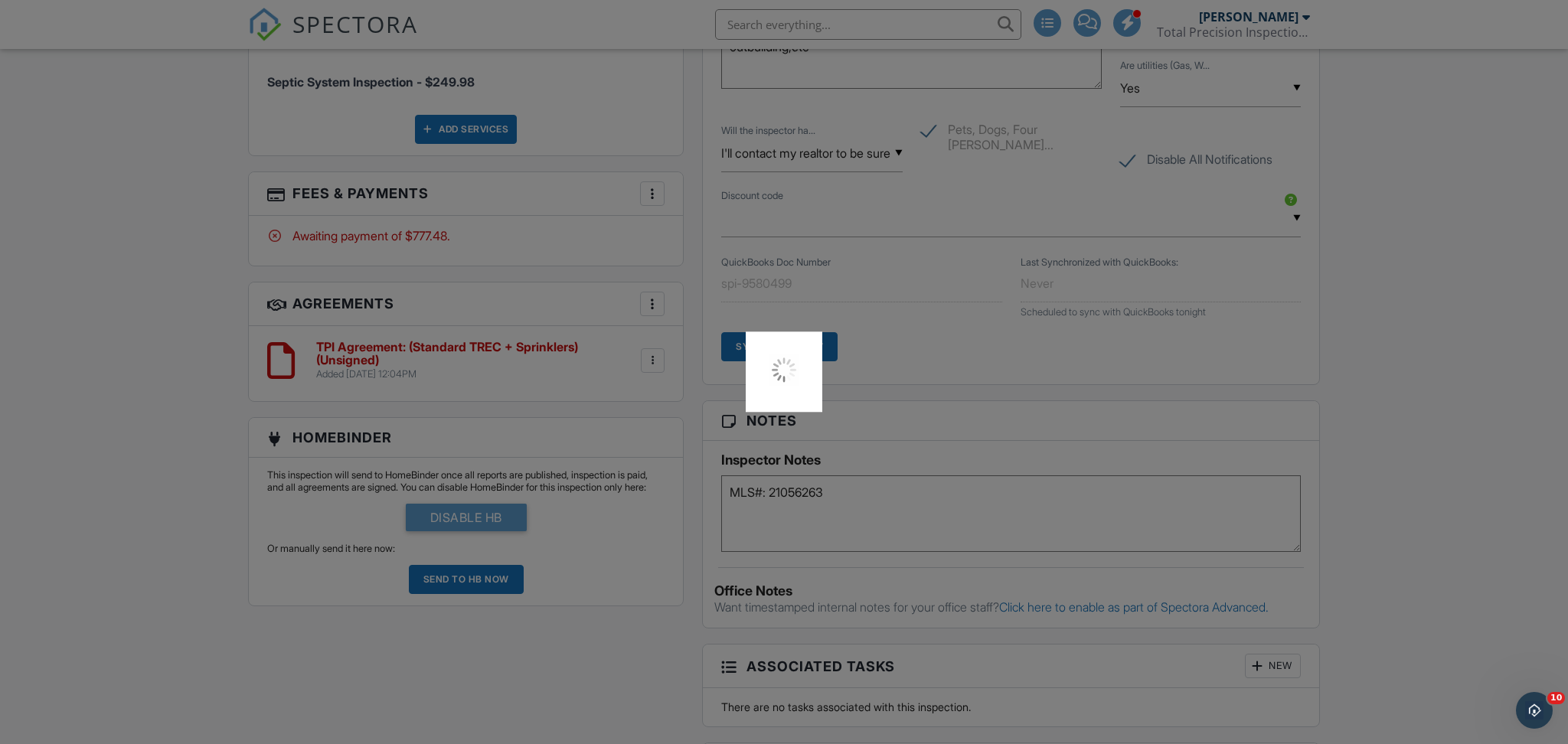
scroll to position [1555, 0]
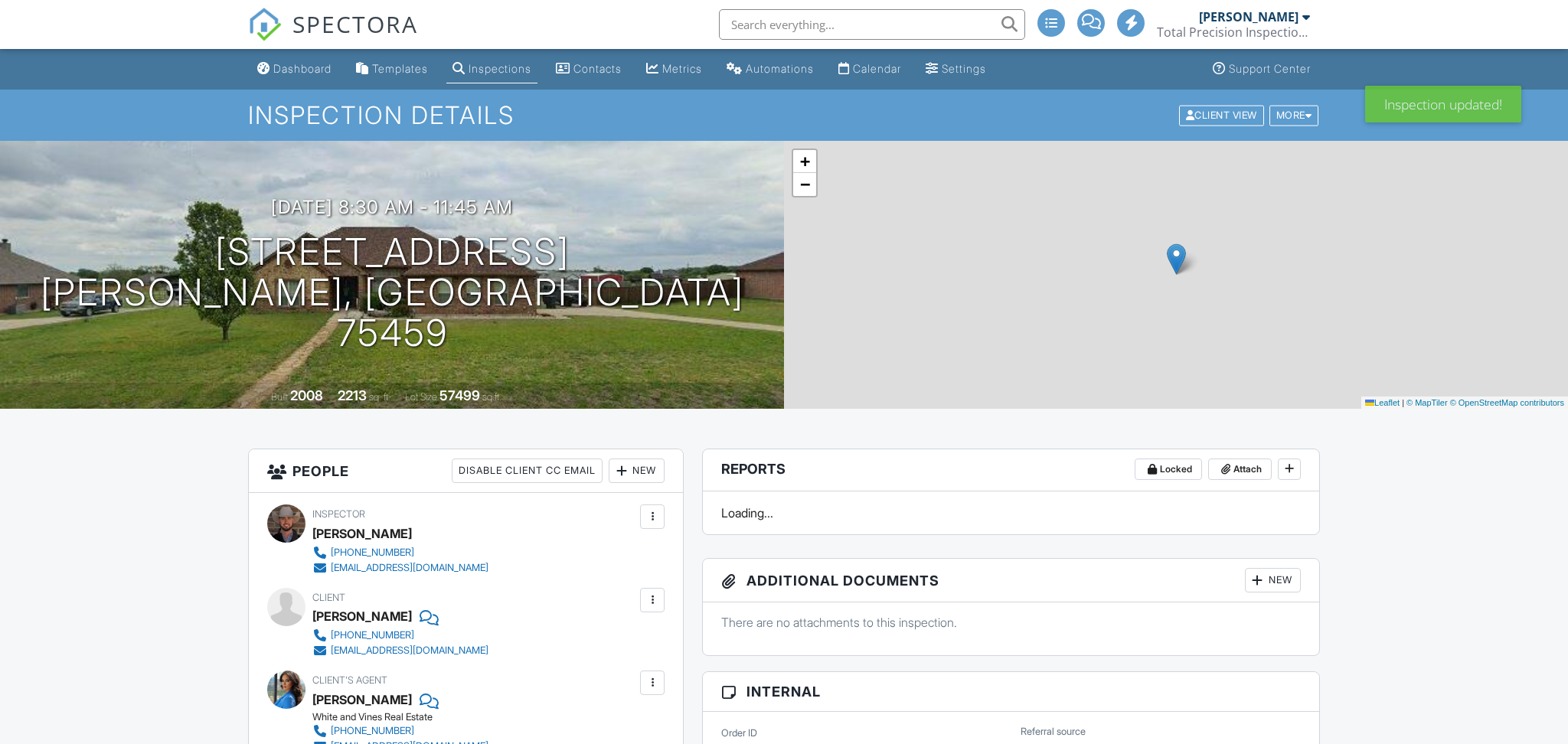
scroll to position [942, 0]
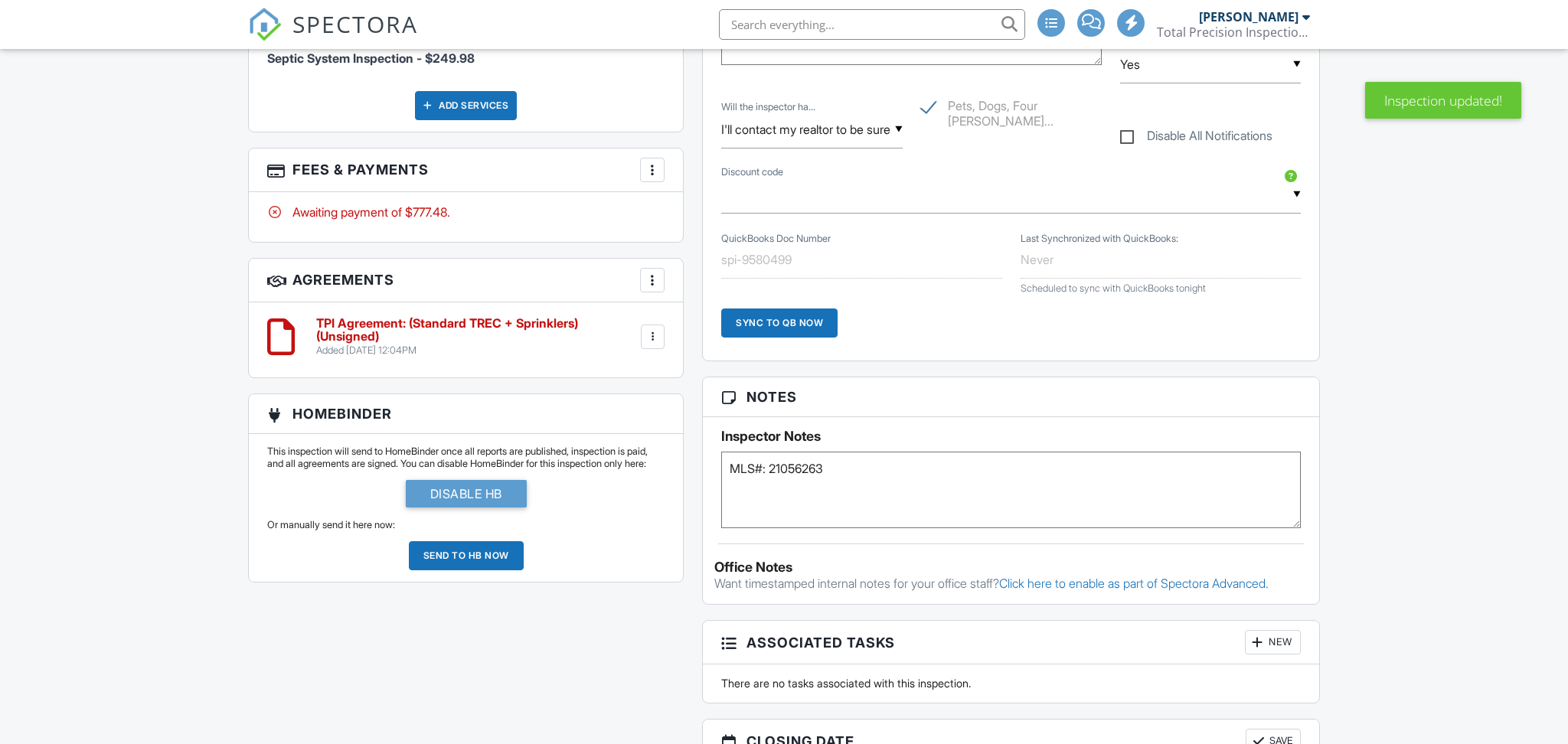
click at [453, 434] on h3 "HomeBinder" at bounding box center [466, 414] width 434 height 40
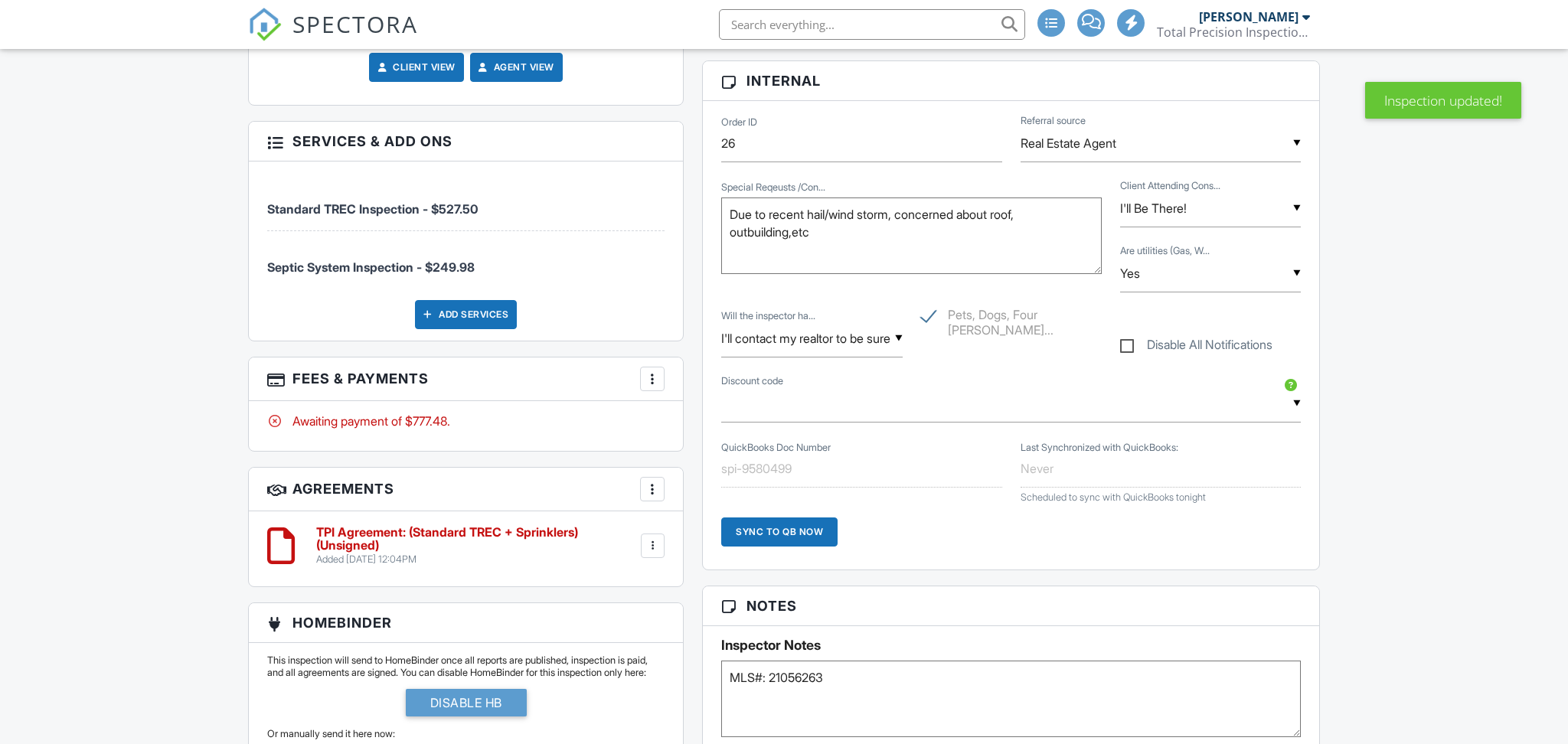
scroll to position [0, 0]
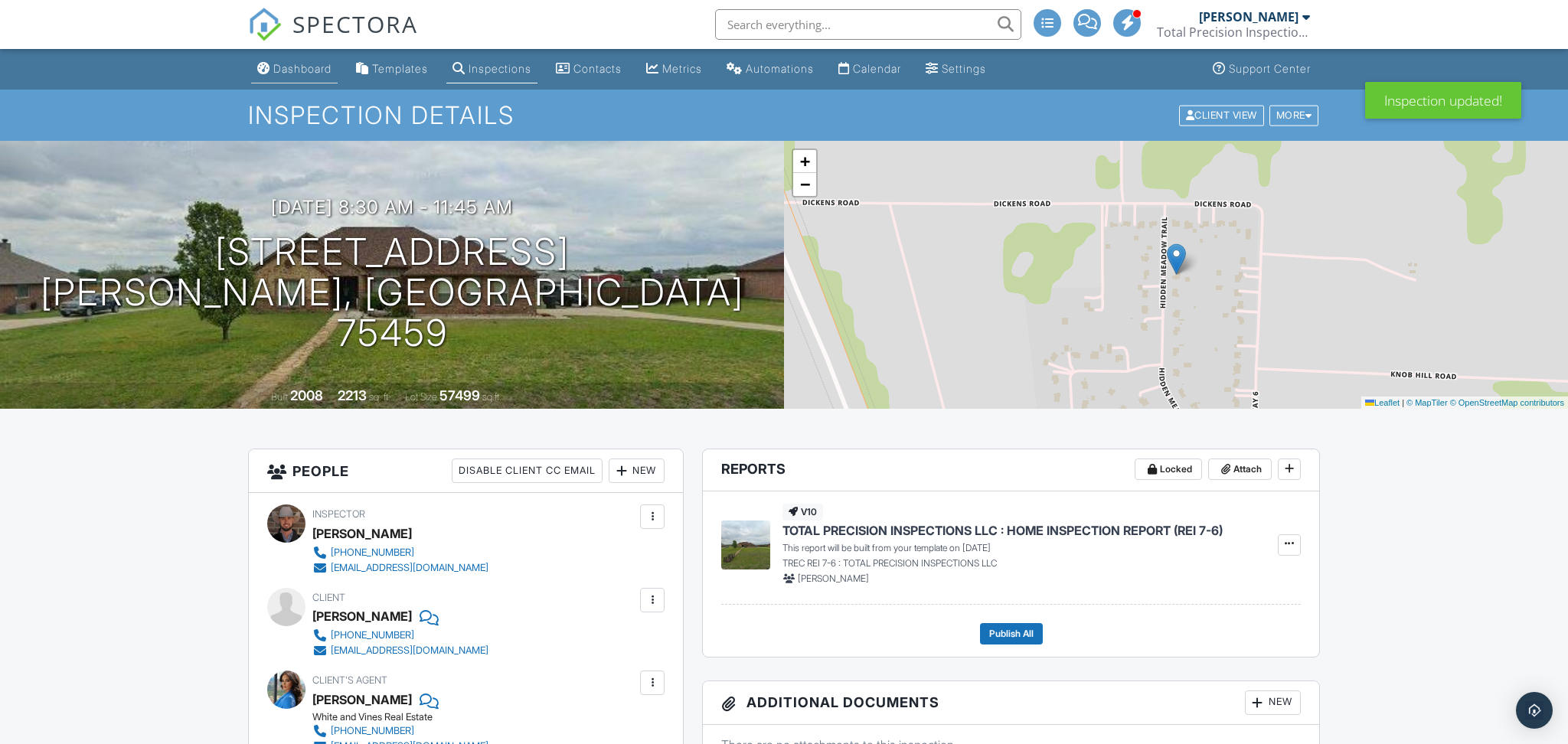
click at [324, 74] on div "Dashboard" at bounding box center [302, 69] width 58 height 13
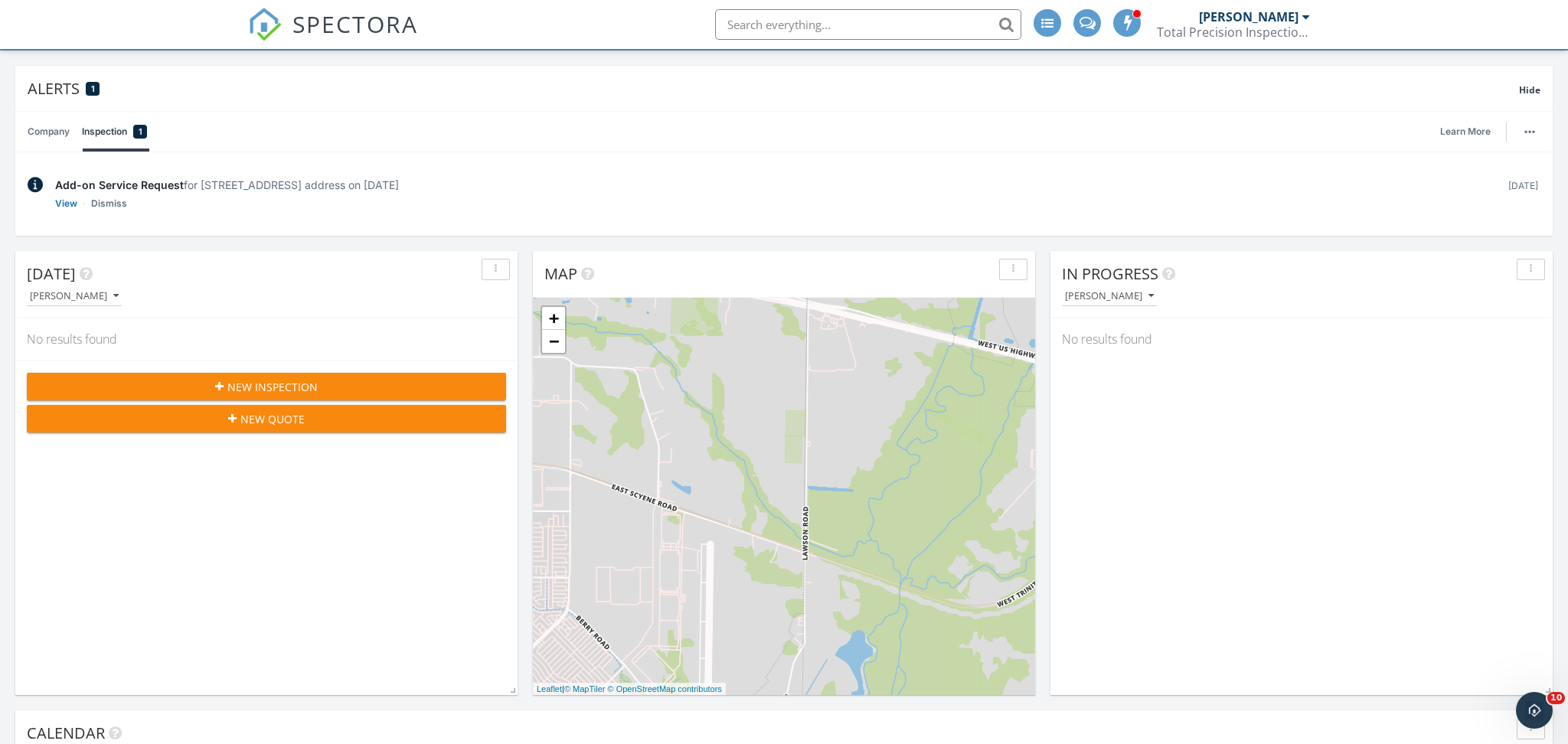
scroll to position [92, 0]
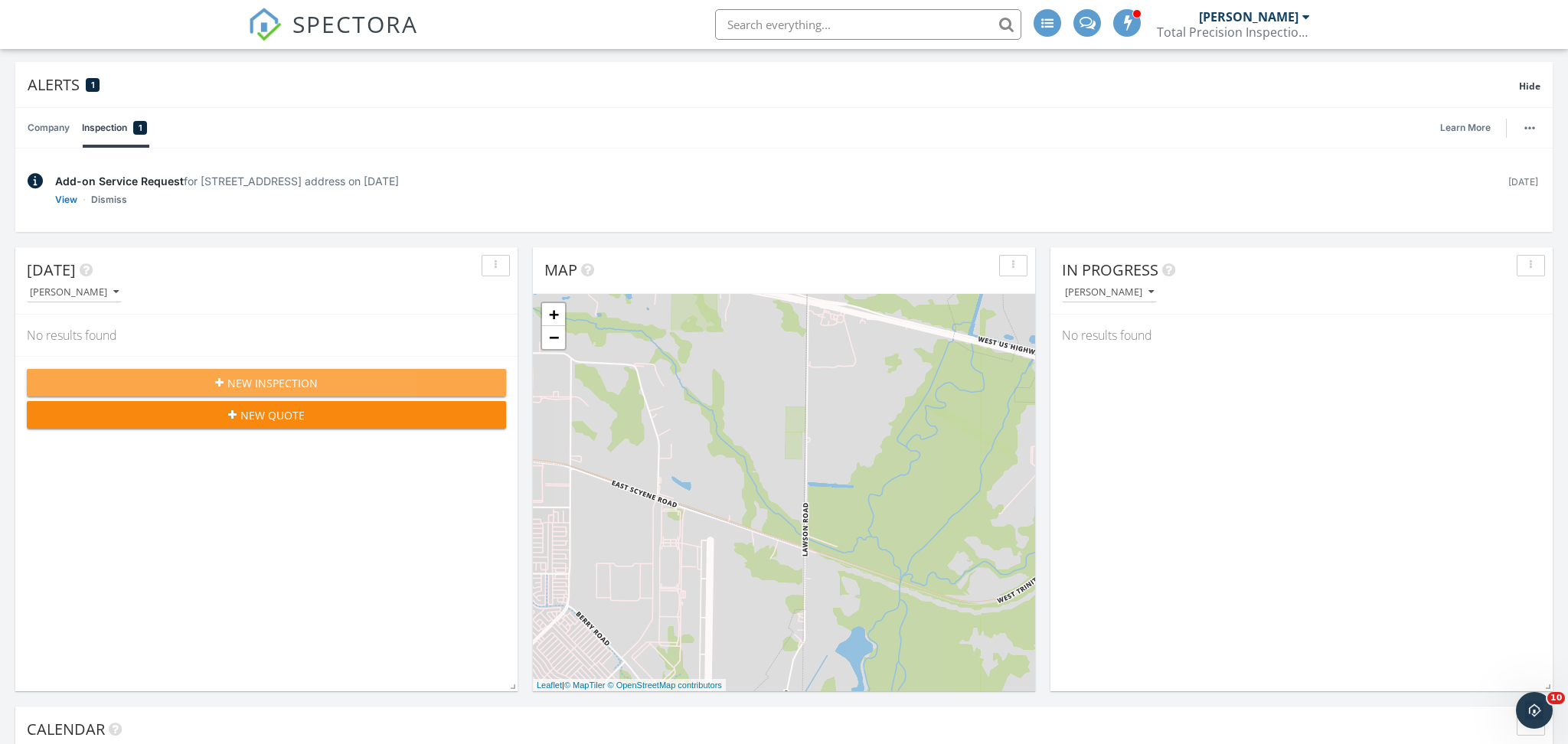
click at [198, 383] on div "New Inspection" at bounding box center [265, 383] width 454 height 16
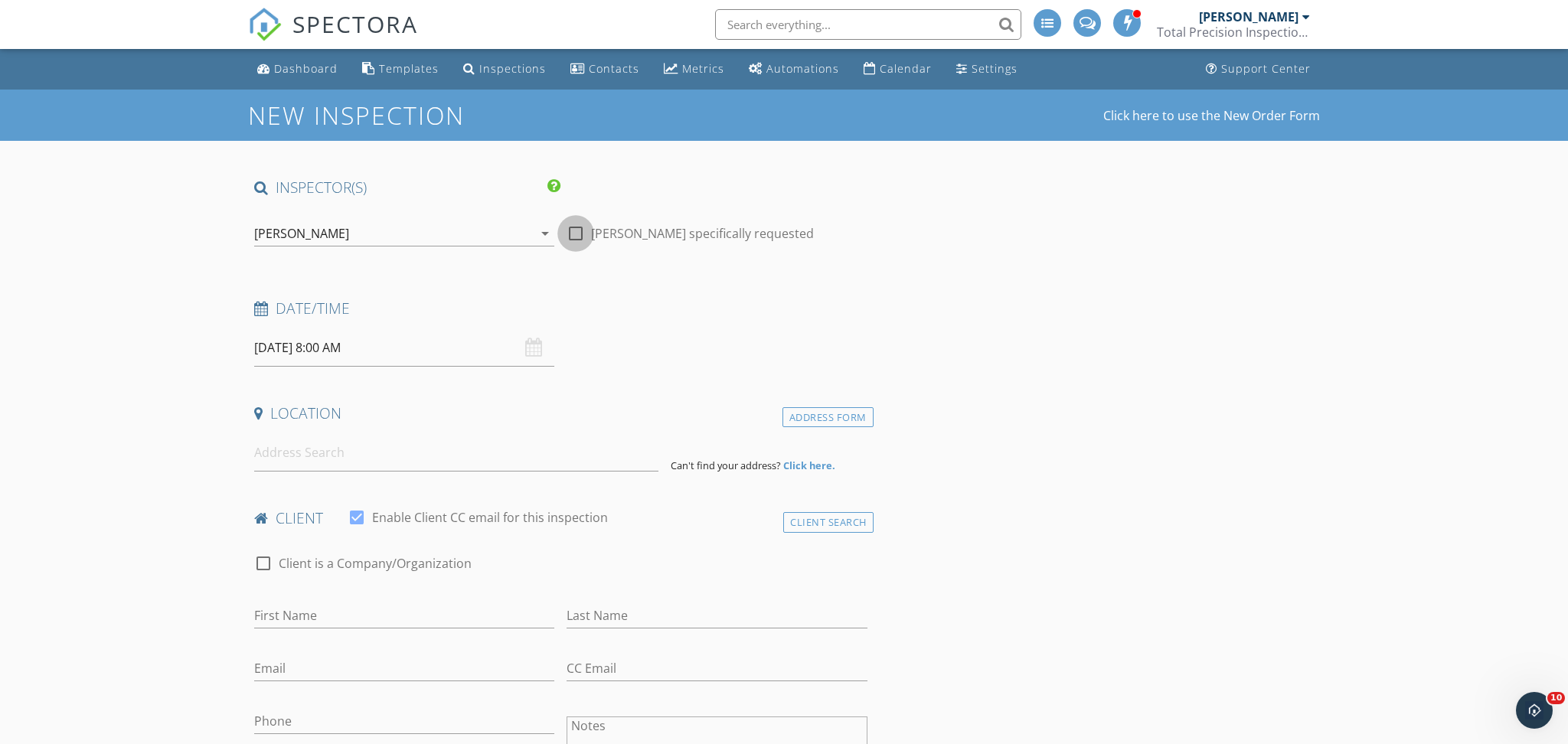
click at [578, 233] on div at bounding box center [576, 234] width 26 height 26
checkbox input "true"
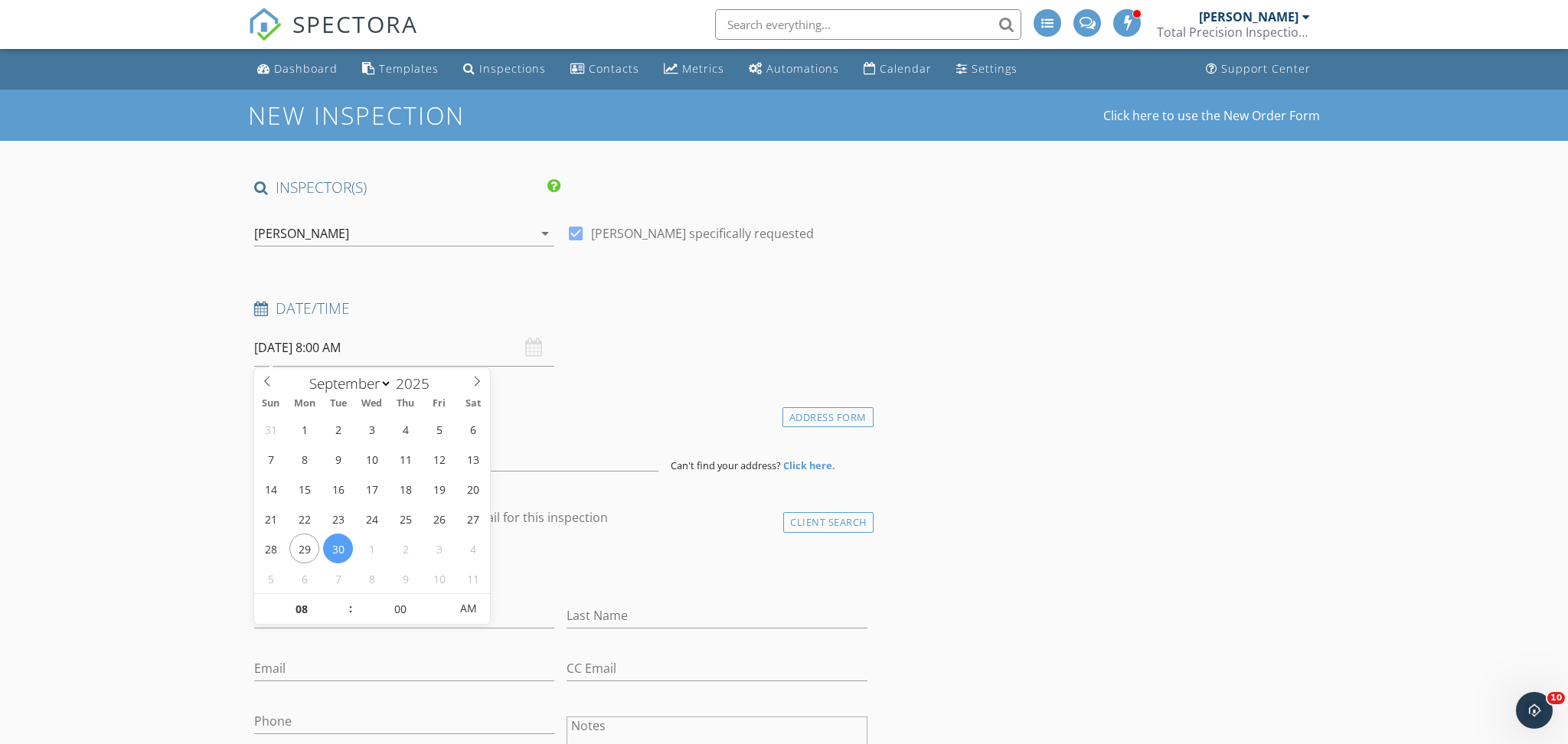
click at [402, 340] on input "[DATE] 8:00 AM" at bounding box center [403, 347] width 300 height 38
select select "9"
click at [475, 385] on icon at bounding box center [477, 381] width 5 height 10
type input "[DATE] 8:00 AM"
type input "09"
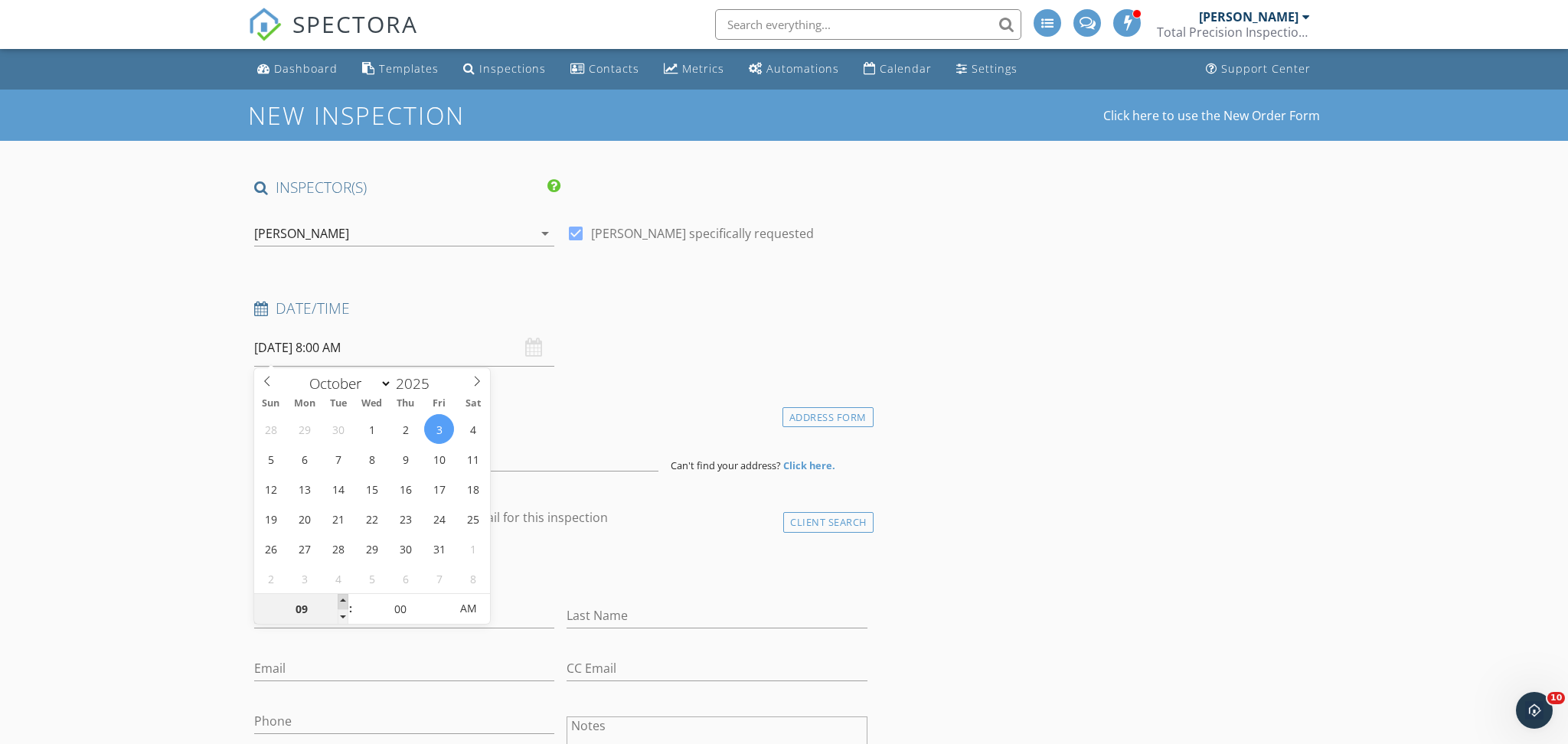
type input "[DATE] 9:00 AM"
click at [345, 601] on span at bounding box center [343, 602] width 11 height 15
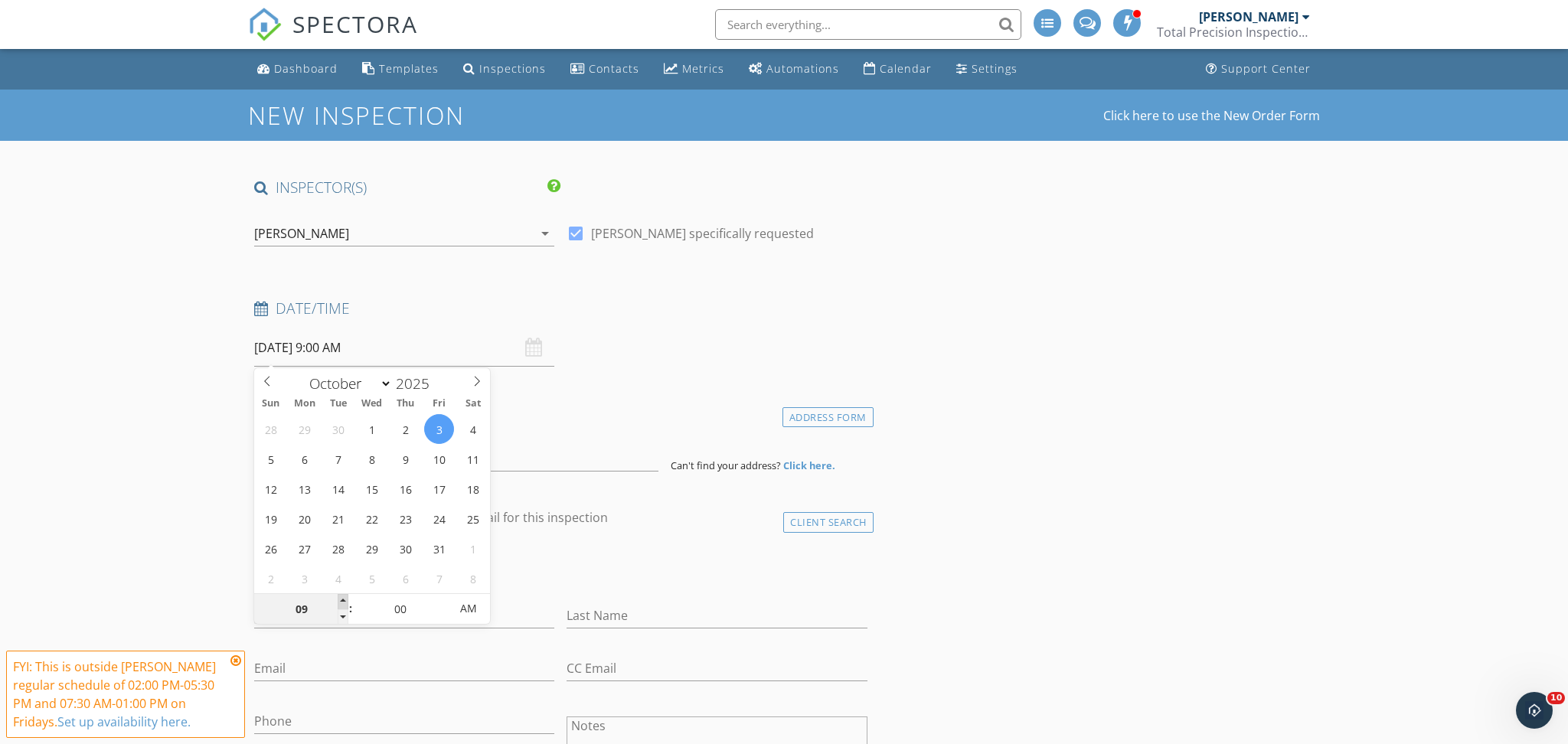
type input "10"
type input "[DATE] 10:00 AM"
click at [345, 601] on span at bounding box center [343, 602] width 11 height 15
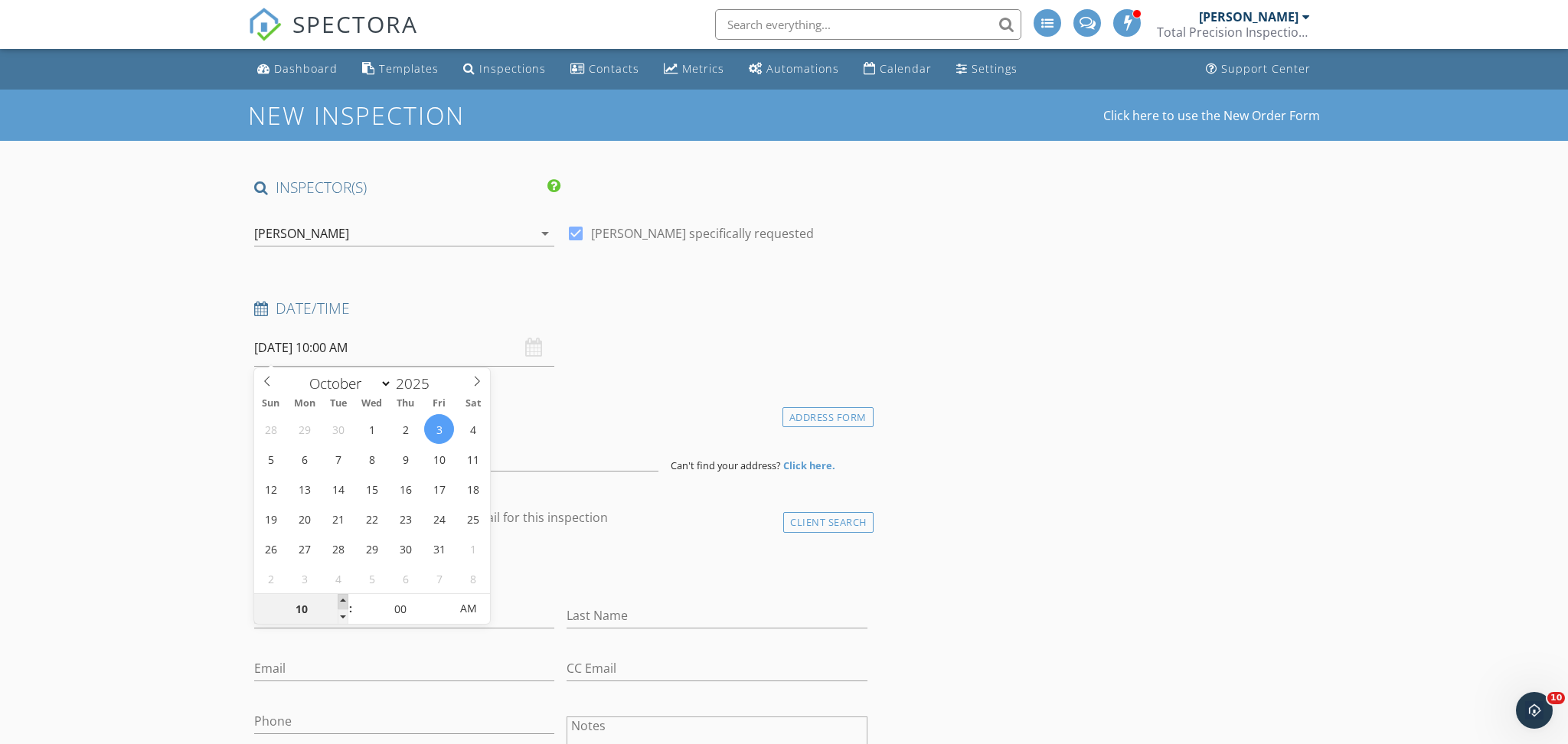
type input "11"
type input "[DATE] 11:00 AM"
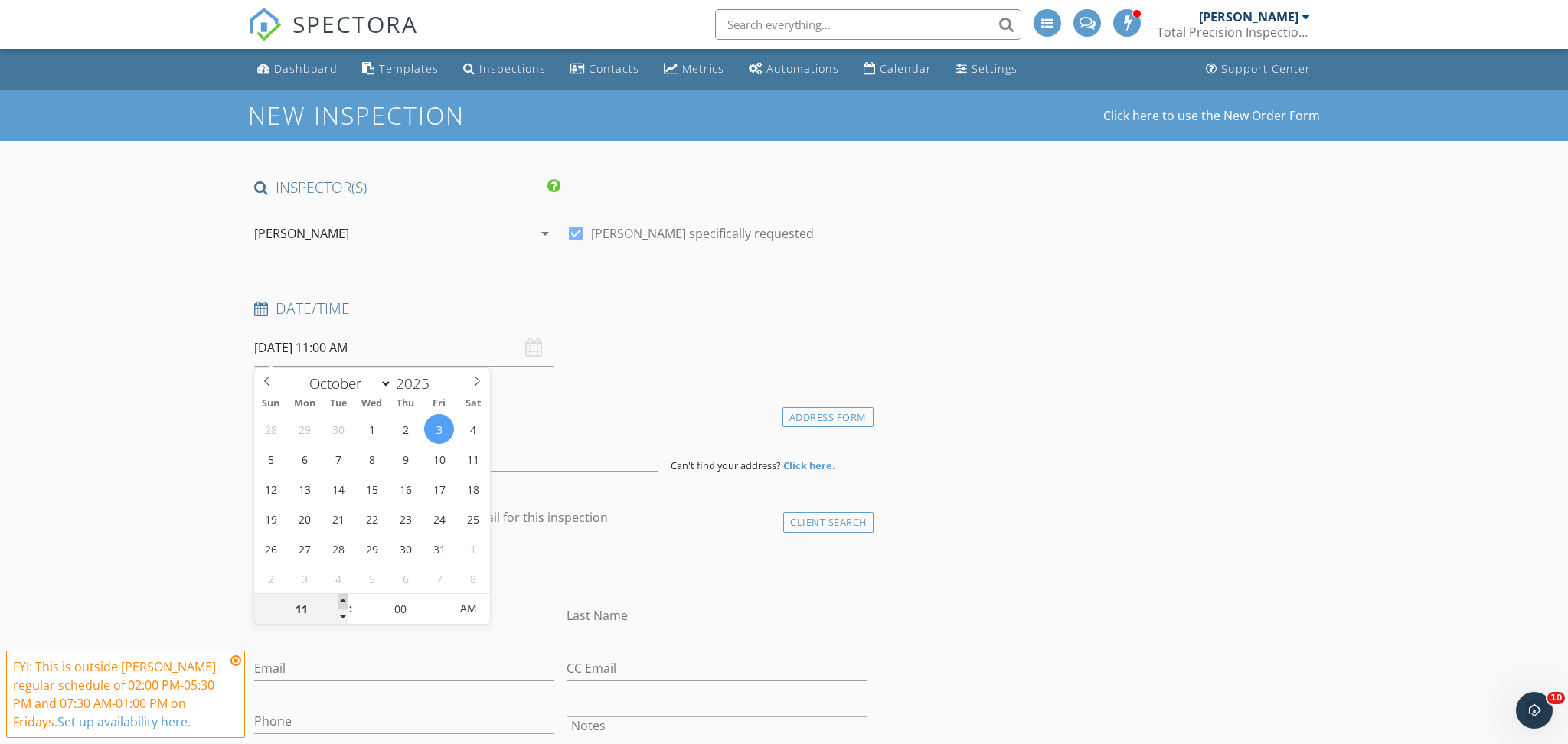
click at [345, 601] on span at bounding box center [343, 602] width 11 height 15
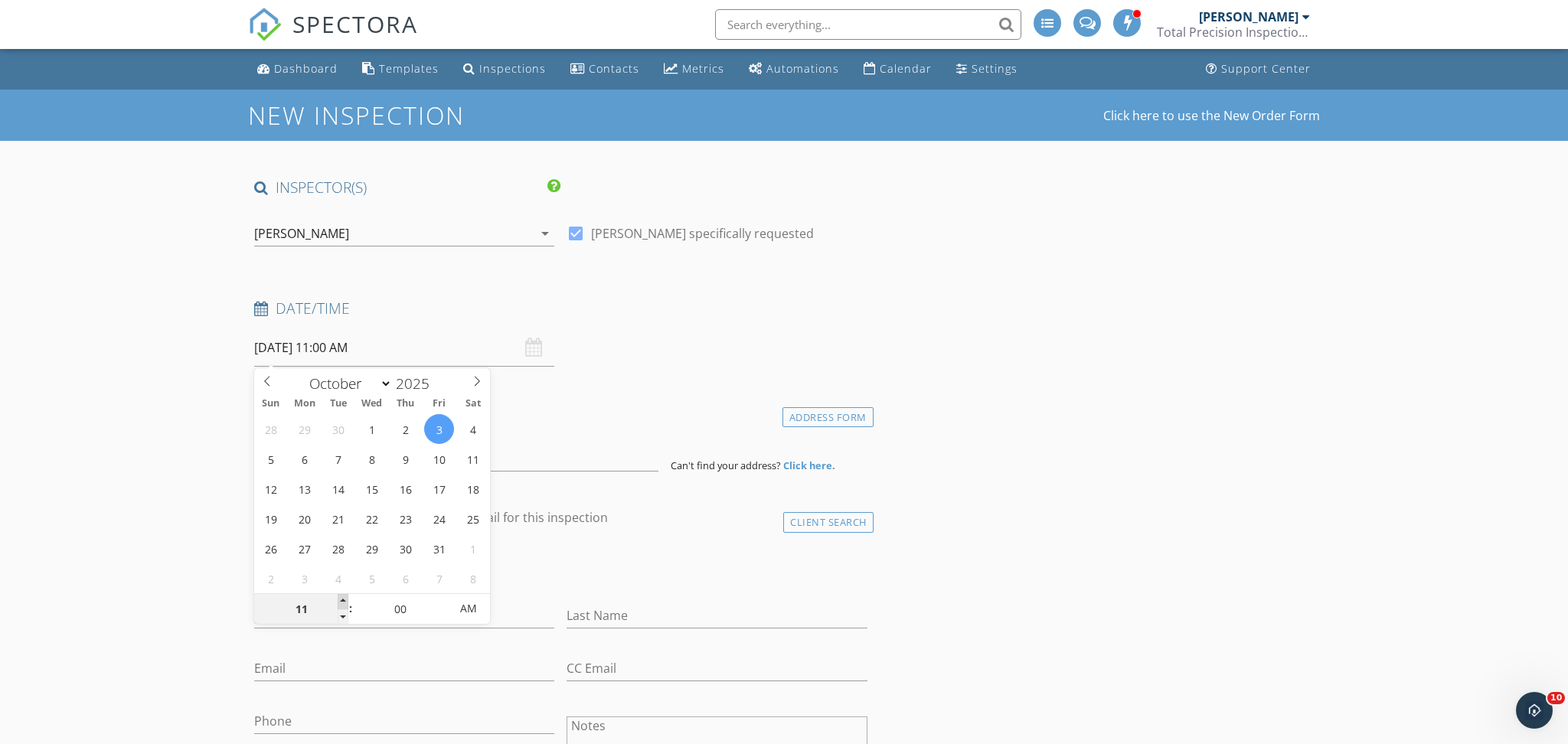
type input "12"
type input "[DATE] 12:00 PM"
click at [345, 601] on span at bounding box center [343, 602] width 11 height 15
type input "01"
type input "[DATE] 1:00 PM"
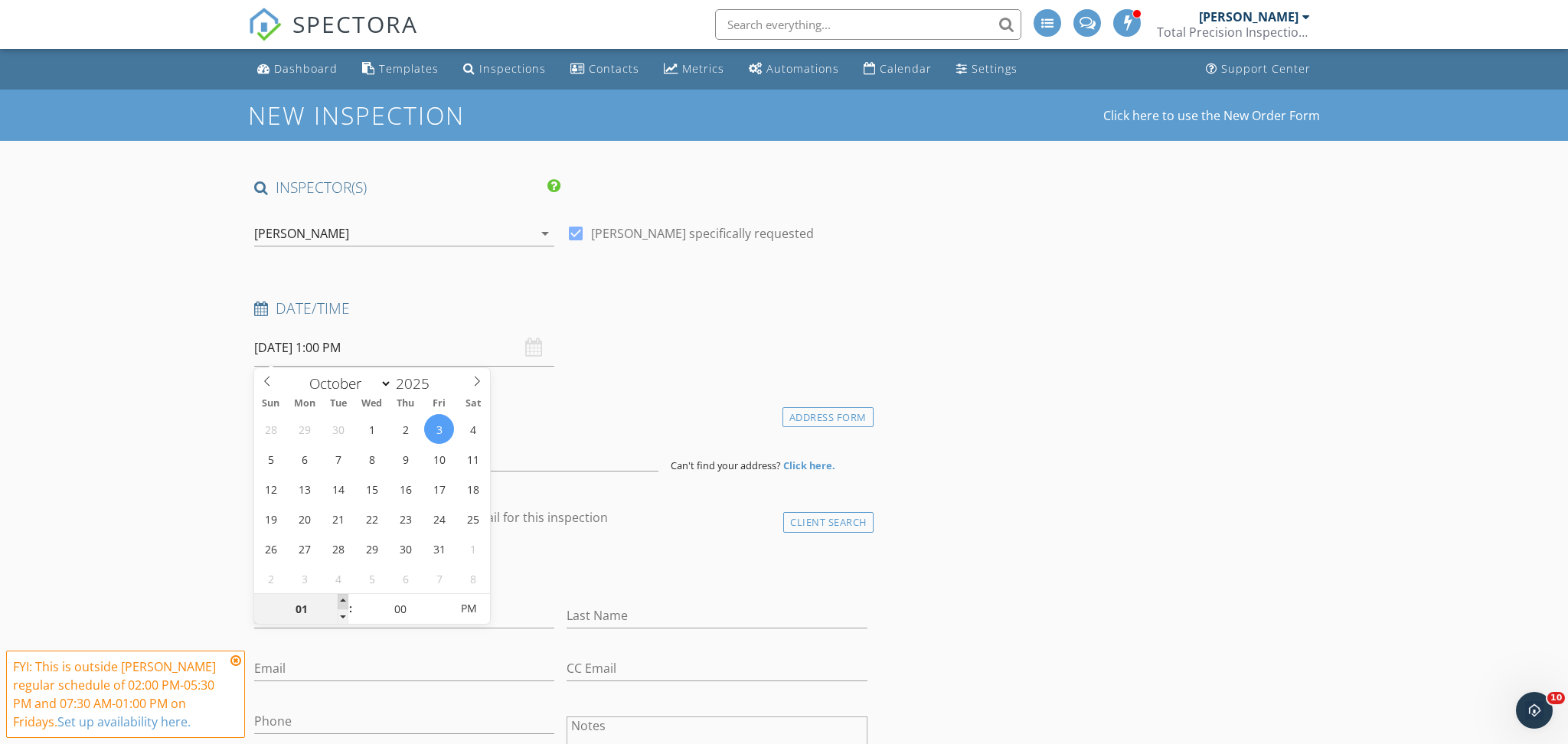
click at [345, 601] on span at bounding box center [343, 602] width 11 height 15
type input "02"
type input "[DATE] 2:00 PM"
click at [345, 601] on span at bounding box center [343, 602] width 11 height 15
type input "03"
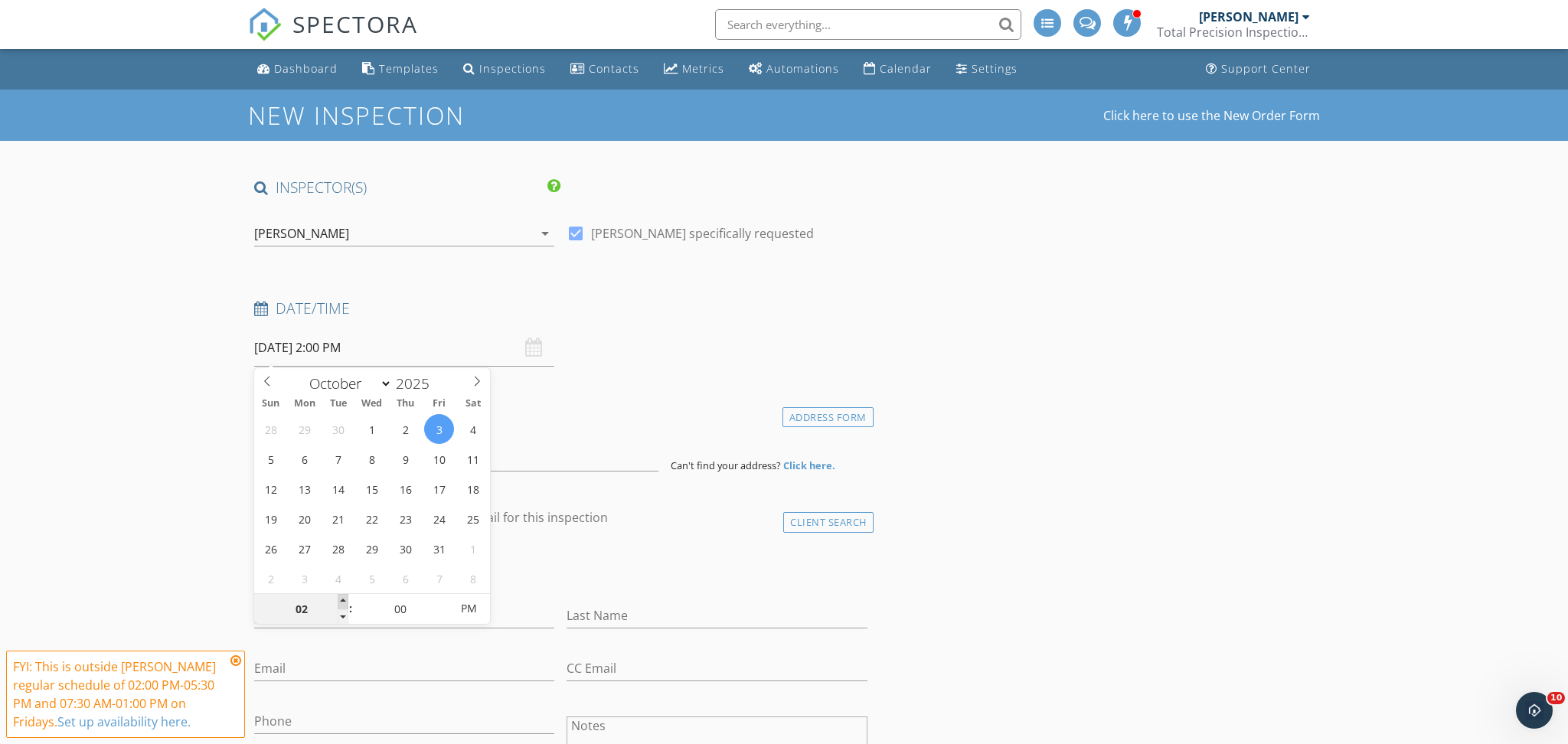
type input "[DATE] 3:00 PM"
click at [345, 601] on span at bounding box center [343, 602] width 11 height 15
type input "02"
type input "[DATE] 2:00 PM"
click at [342, 616] on span at bounding box center [343, 616] width 11 height 15
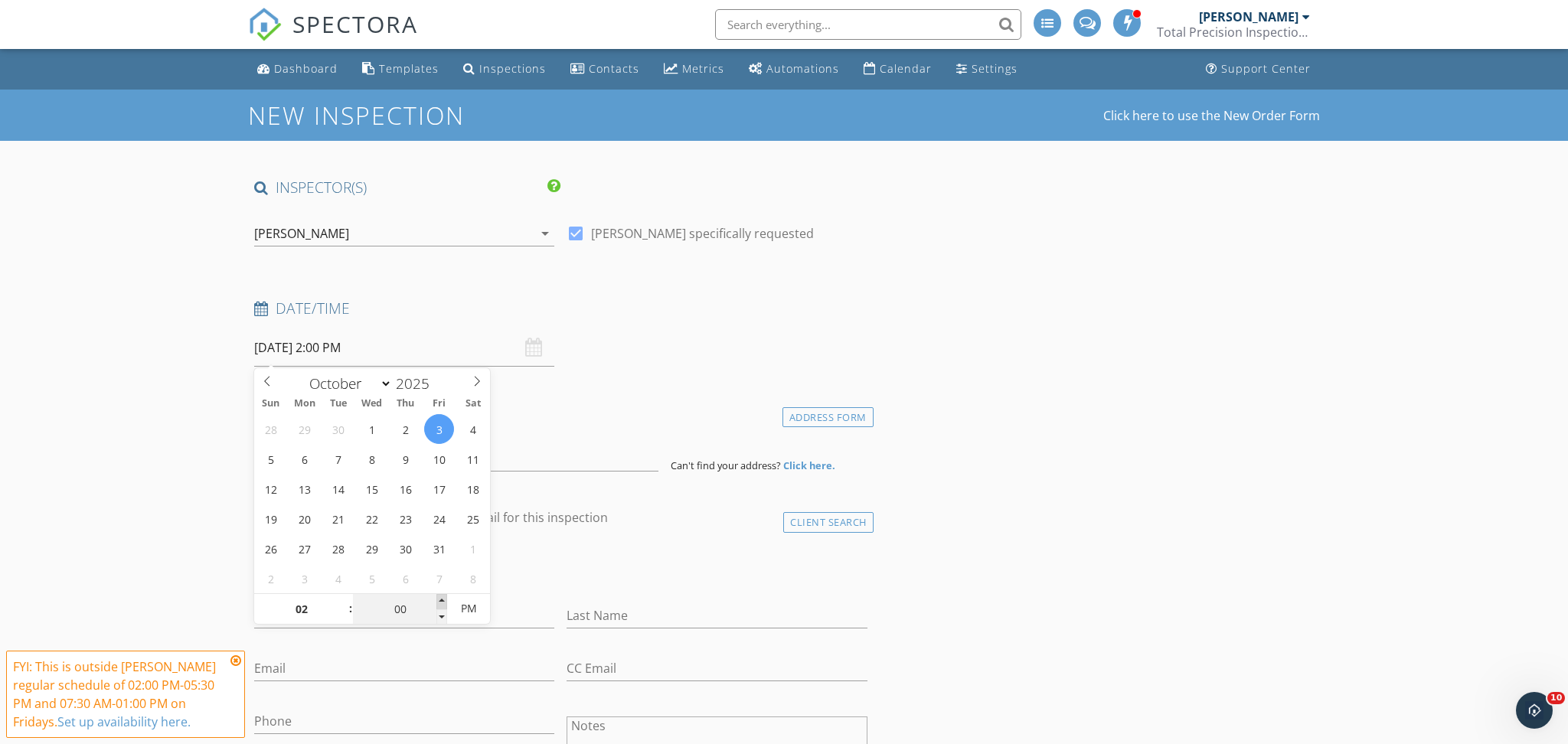
type input "05"
type input "[DATE] 2:05 PM"
click at [442, 599] on span at bounding box center [441, 602] width 11 height 15
type input "10"
type input "[DATE] 2:10 PM"
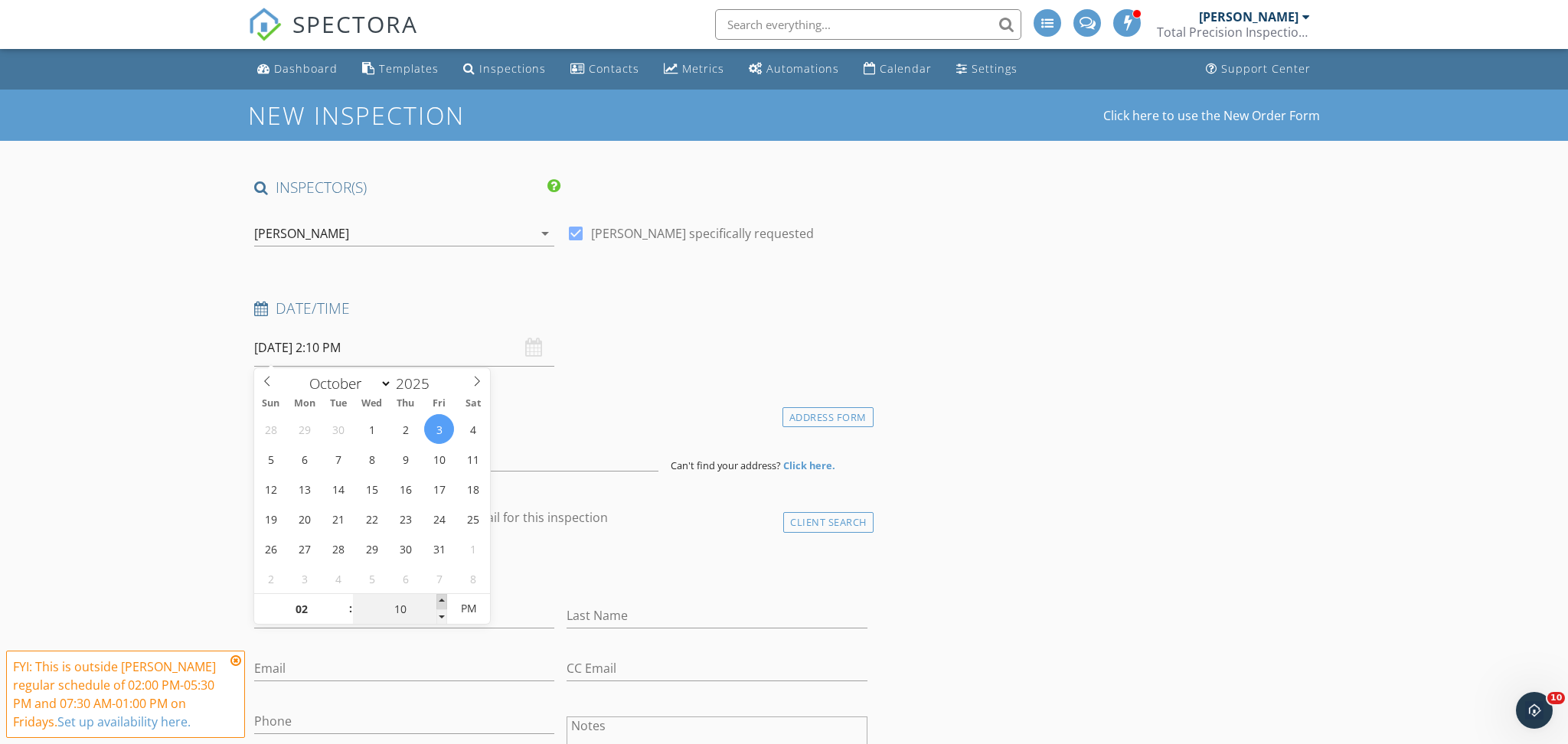
click at [442, 599] on span at bounding box center [441, 602] width 11 height 15
type input "15"
type input "[DATE] 2:15 PM"
click at [442, 599] on span at bounding box center [441, 602] width 11 height 15
type input "20"
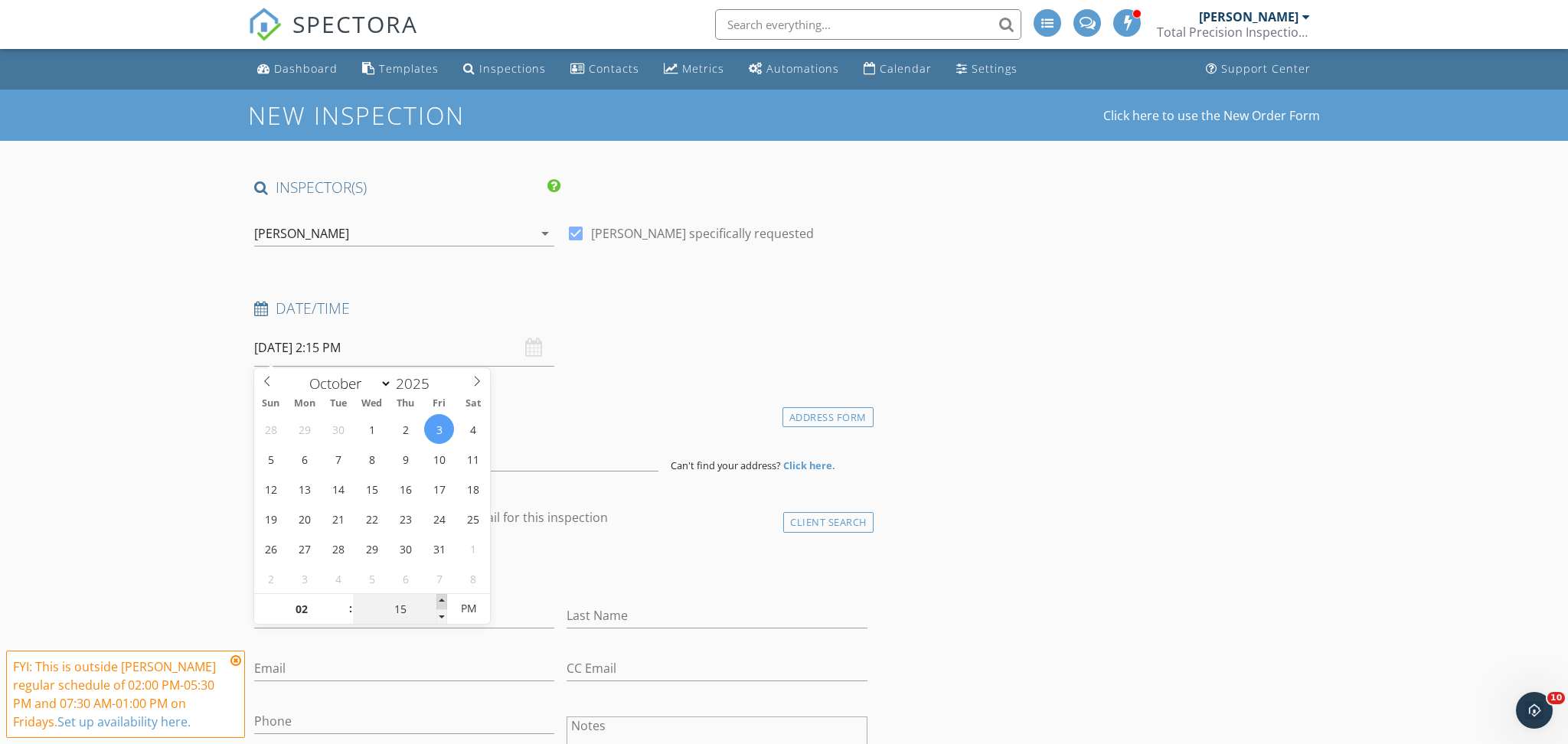
type input "[DATE] 2:20 PM"
click at [442, 599] on span at bounding box center [441, 602] width 11 height 15
type input "25"
type input "[DATE] 2:25 PM"
click at [442, 599] on span at bounding box center [441, 602] width 11 height 15
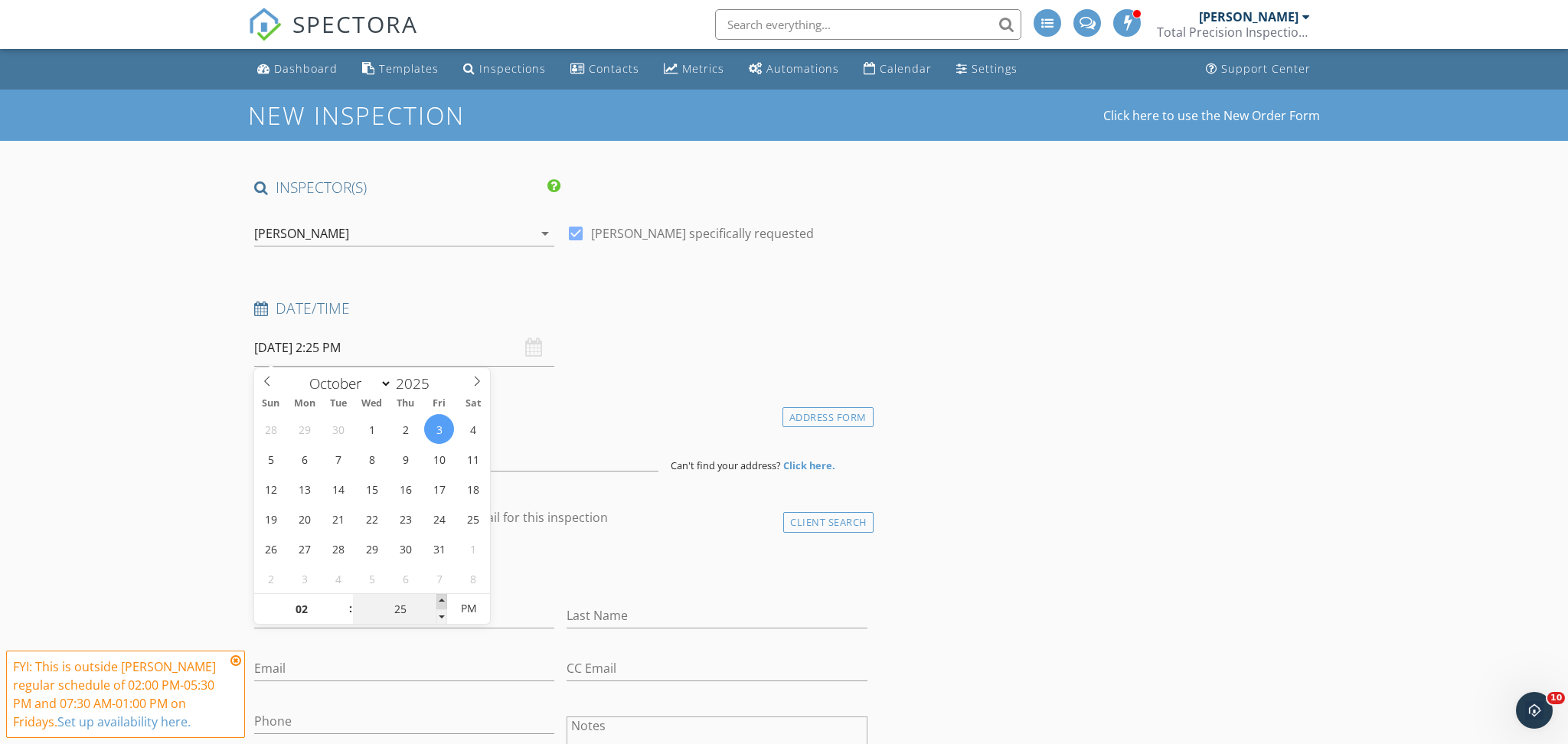
type input "30"
type input "[DATE] 2:30 PM"
click at [442, 599] on span at bounding box center [441, 602] width 11 height 15
type input "35"
type input "[DATE] 2:35 PM"
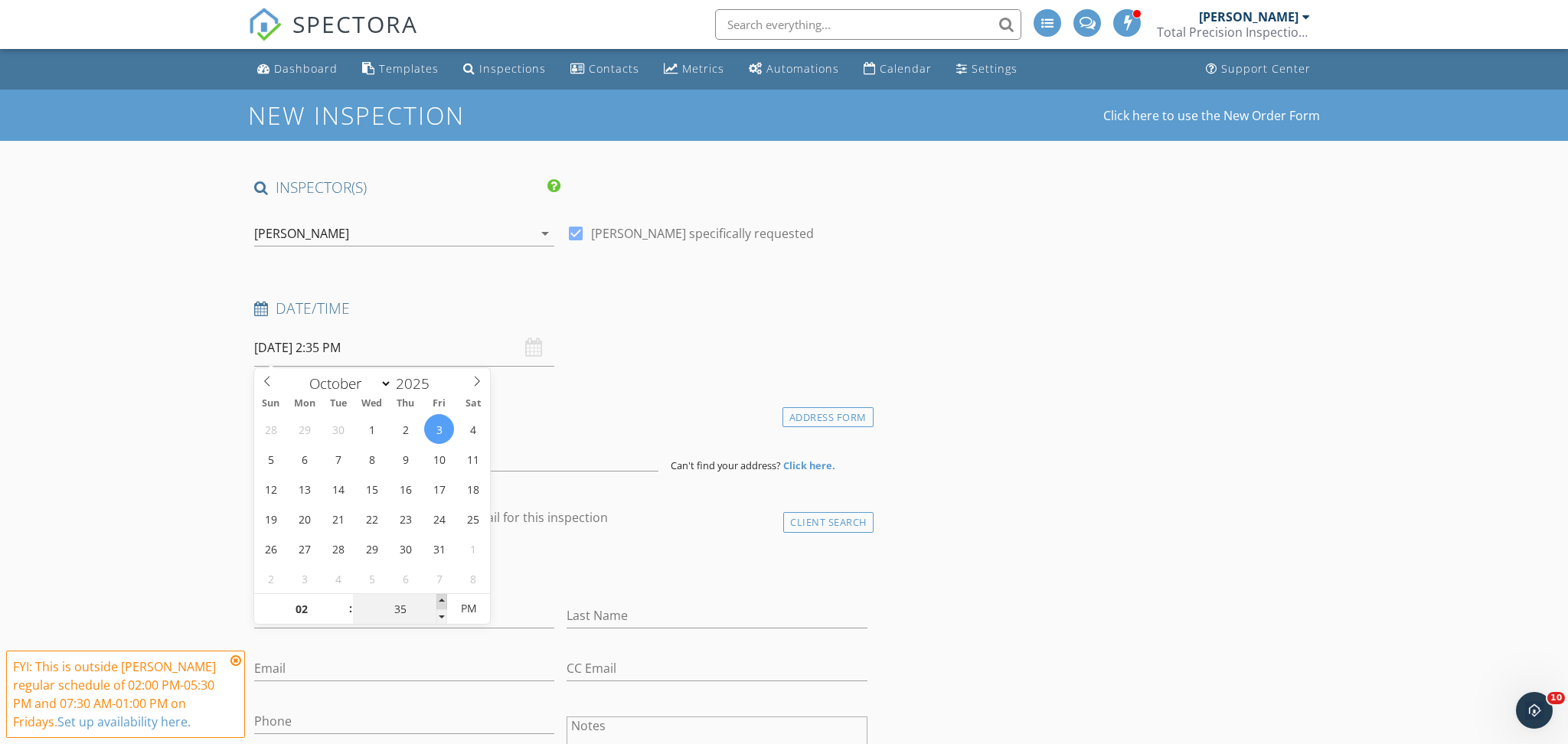
click at [442, 599] on span at bounding box center [441, 602] width 11 height 15
type input "40"
type input "[DATE] 2:40 PM"
click at [442, 599] on span at bounding box center [441, 602] width 11 height 15
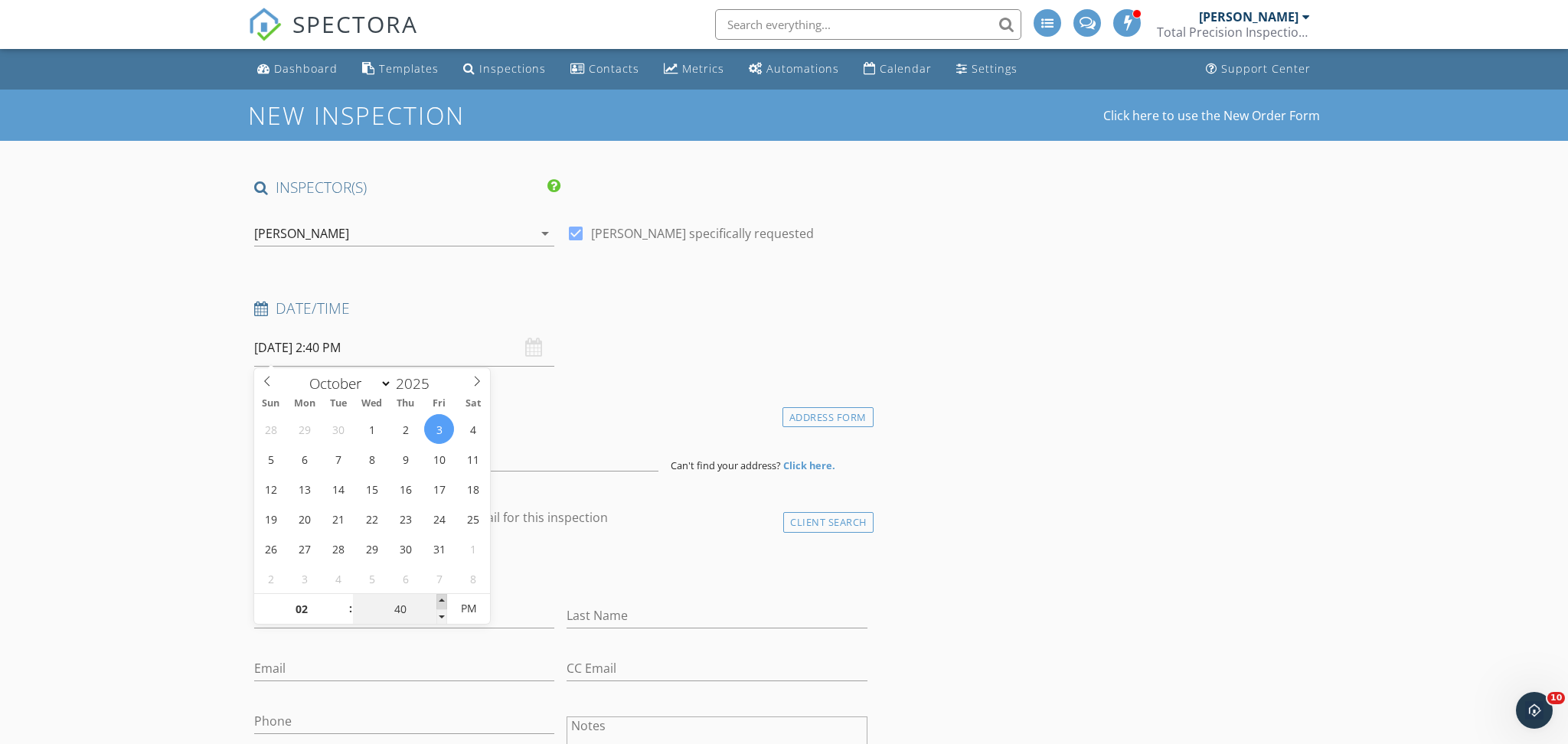
type input "45"
type input "[DATE] 2:45 PM"
click at [442, 599] on span at bounding box center [441, 602] width 11 height 15
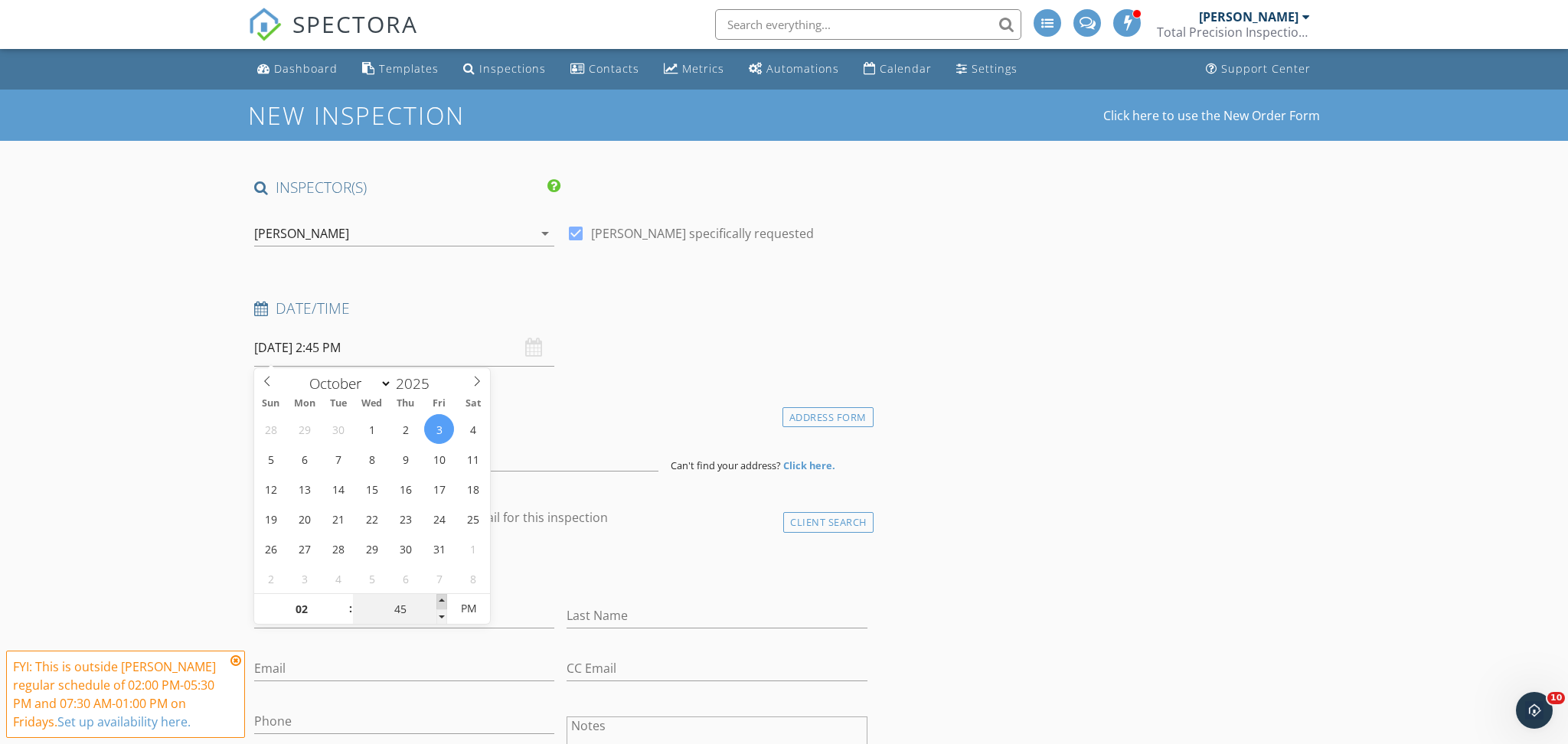
type input "50"
type input "[DATE] 2:50 PM"
click at [442, 599] on span at bounding box center [441, 602] width 11 height 15
type input "45"
type input "[DATE] 2:45 PM"
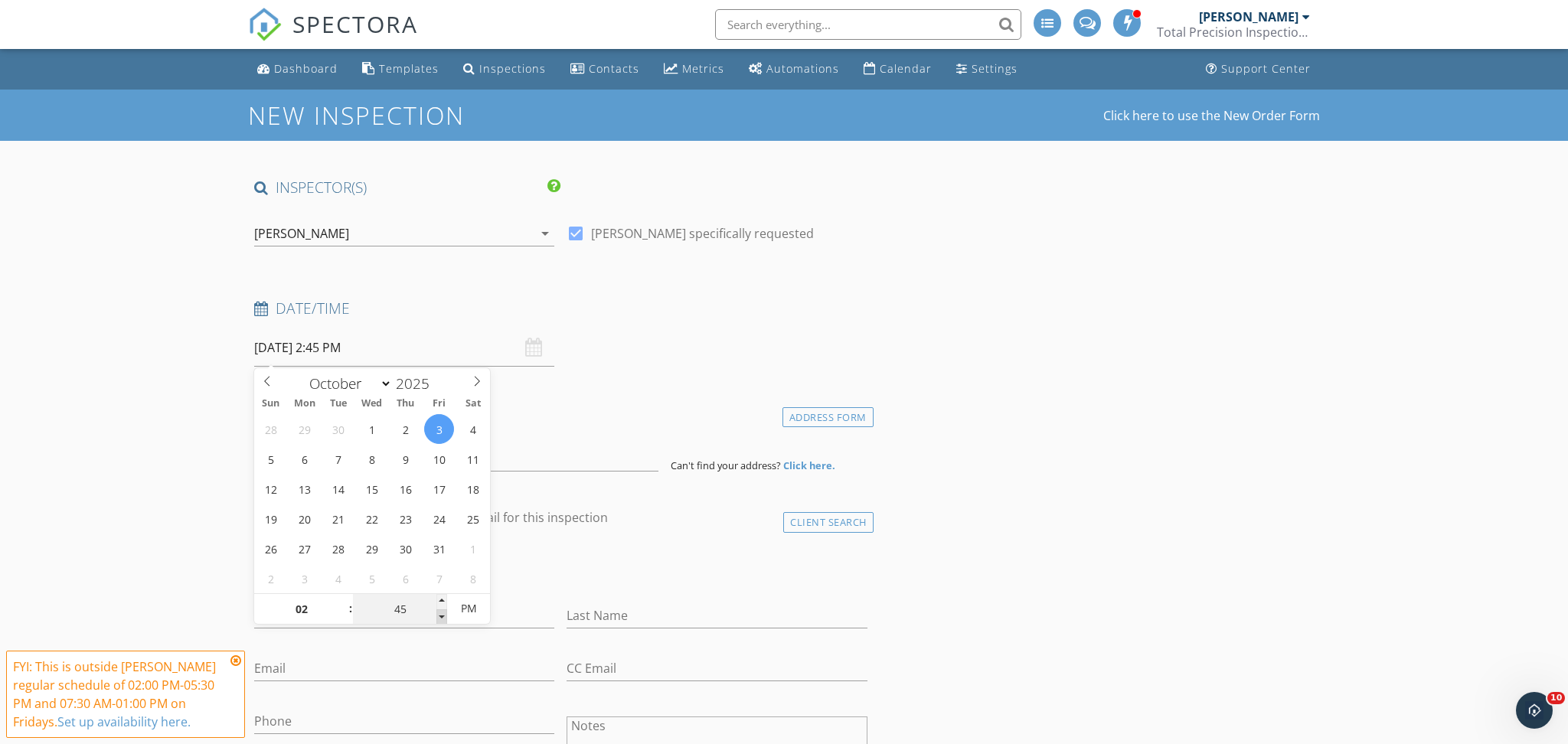
click at [440, 613] on span at bounding box center [441, 616] width 11 height 15
type input "03"
type input "[DATE] 3:45 PM"
click at [347, 600] on span at bounding box center [343, 602] width 11 height 15
click at [436, 616] on input "45" at bounding box center [399, 609] width 94 height 31
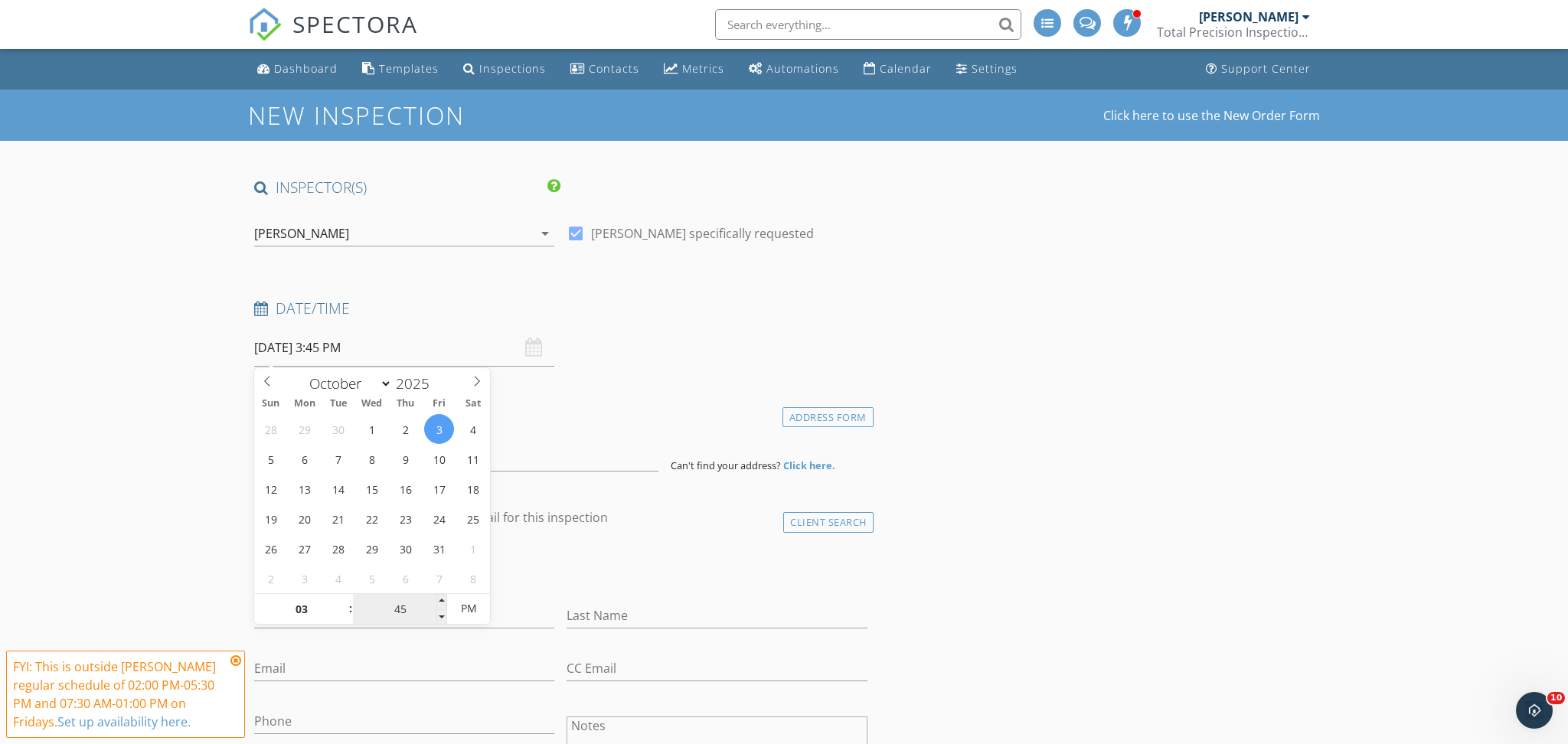
click at [436, 616] on input "45" at bounding box center [399, 609] width 94 height 31
type input "40"
type input "[DATE] 3:40 PM"
click at [442, 616] on span at bounding box center [441, 616] width 11 height 15
type input "35"
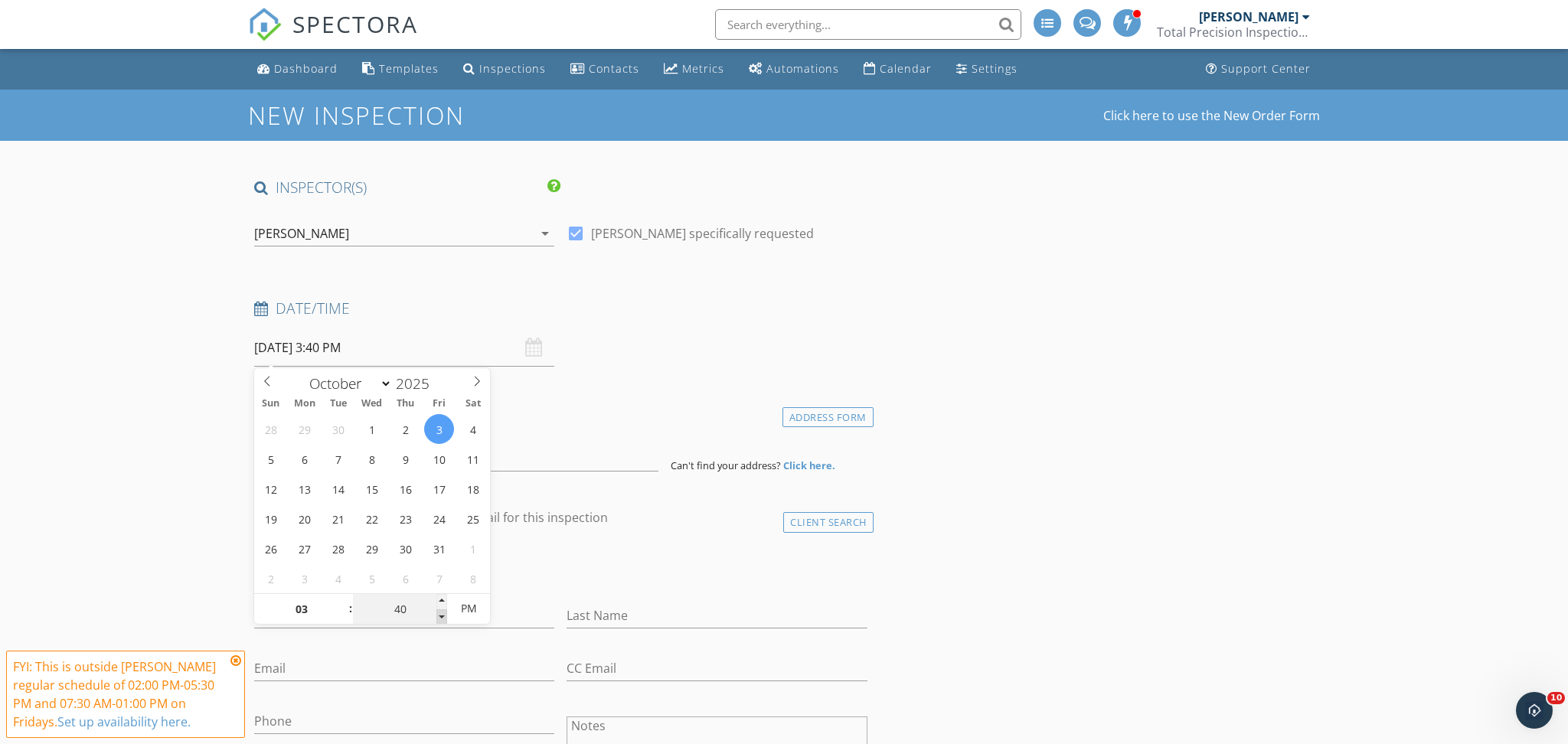
type input "[DATE] 3:35 PM"
click at [442, 616] on span at bounding box center [441, 616] width 11 height 15
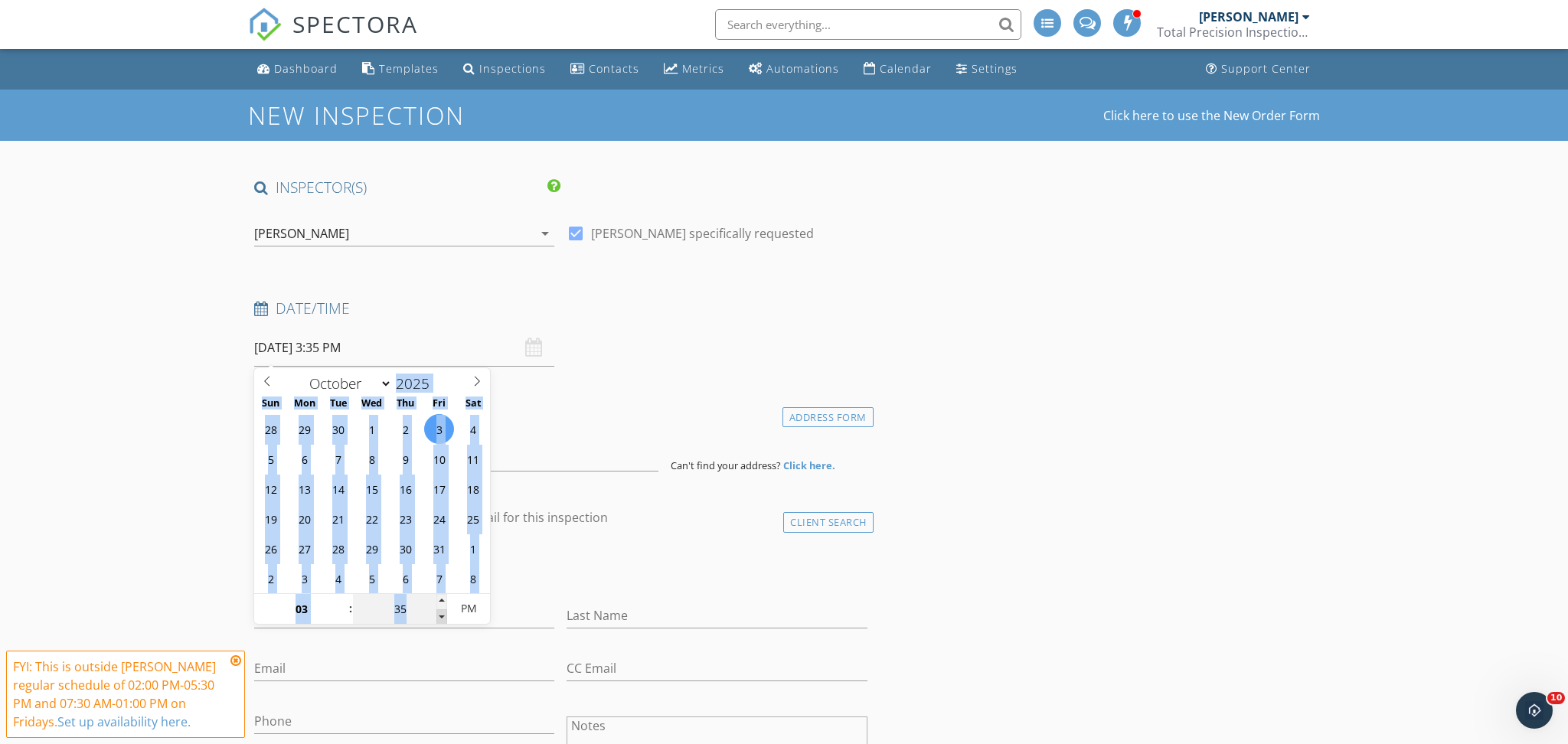
type input "30"
type input "10/03/2025 3:30 PM"
click at [442, 616] on span at bounding box center [441, 616] width 11 height 15
type input "25"
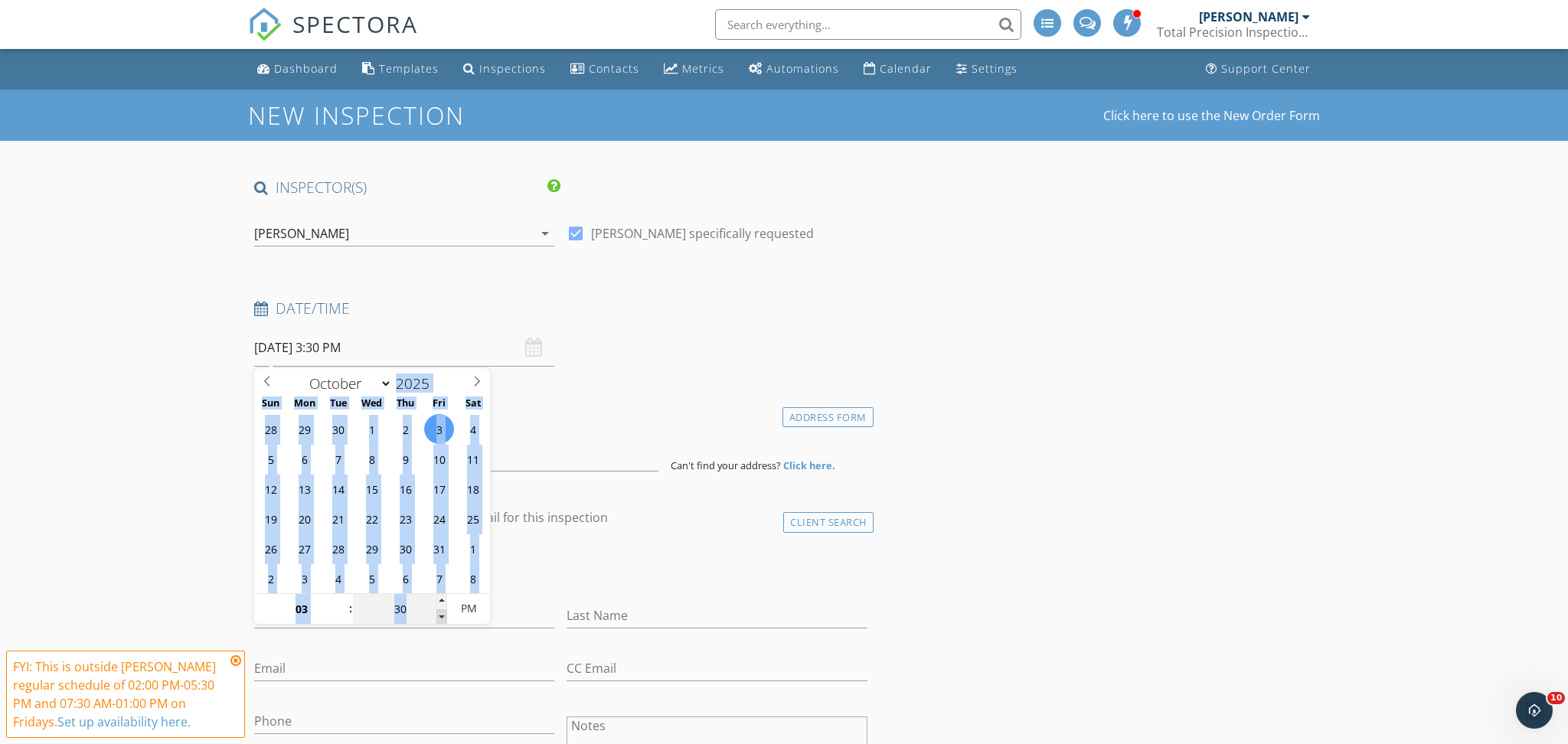
type input "10/03/2025 3:25 PM"
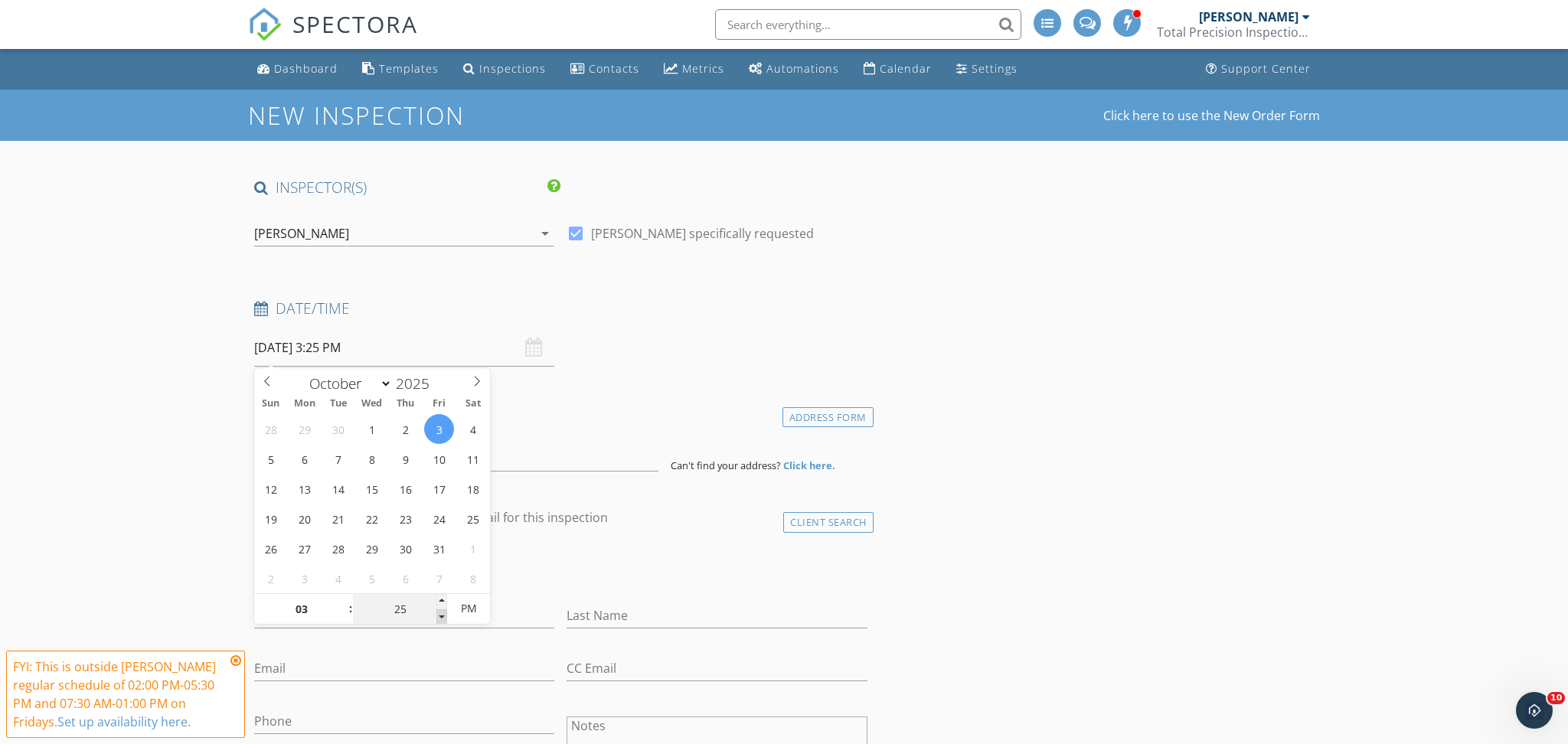
type input "20"
type input "10/03/2025 3:20 PM"
click at [442, 616] on span at bounding box center [441, 616] width 11 height 15
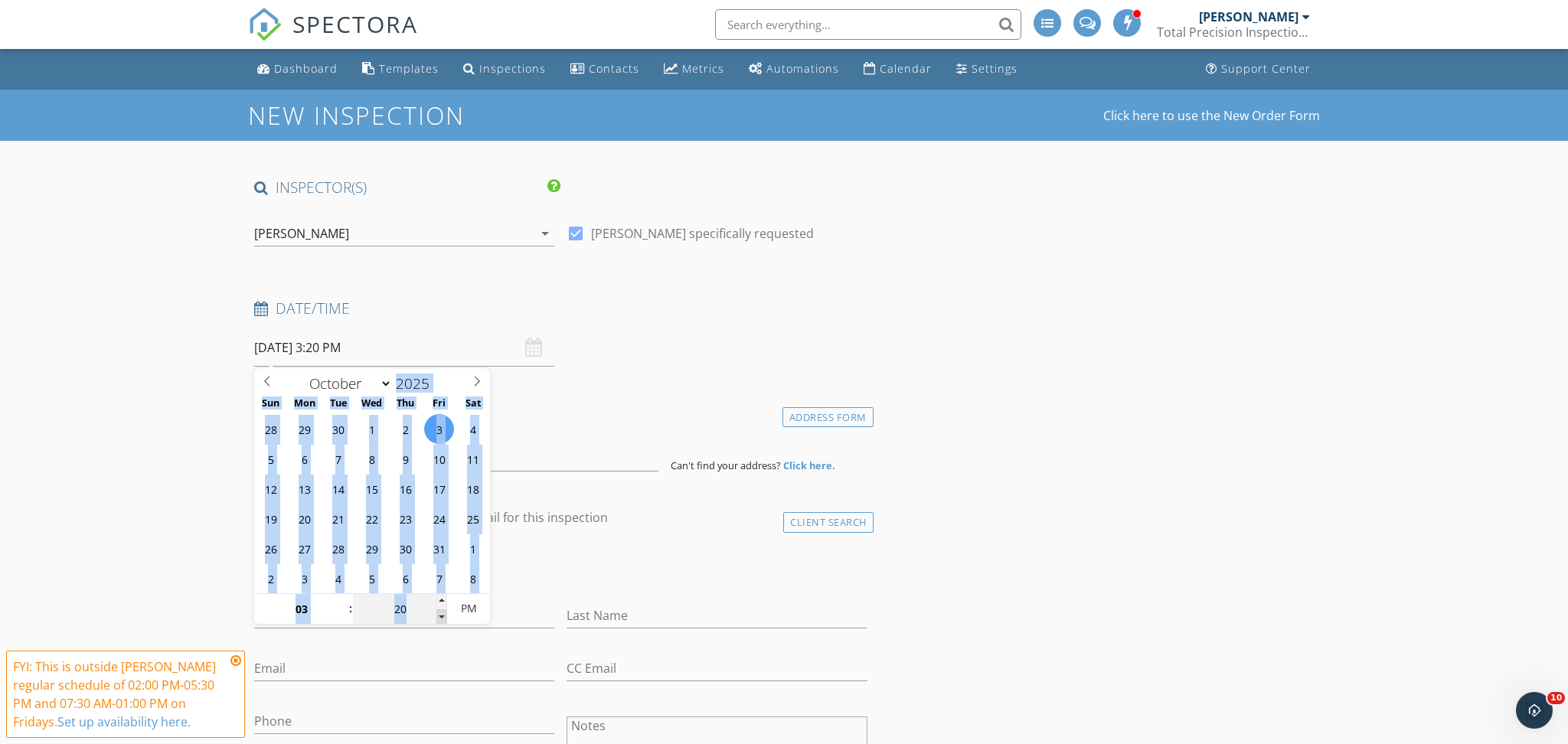
type input "15"
type input "10/03/2025 3:15 PM"
click at [442, 616] on span at bounding box center [441, 616] width 11 height 15
type input "10"
type input "10/03/2025 3:10 PM"
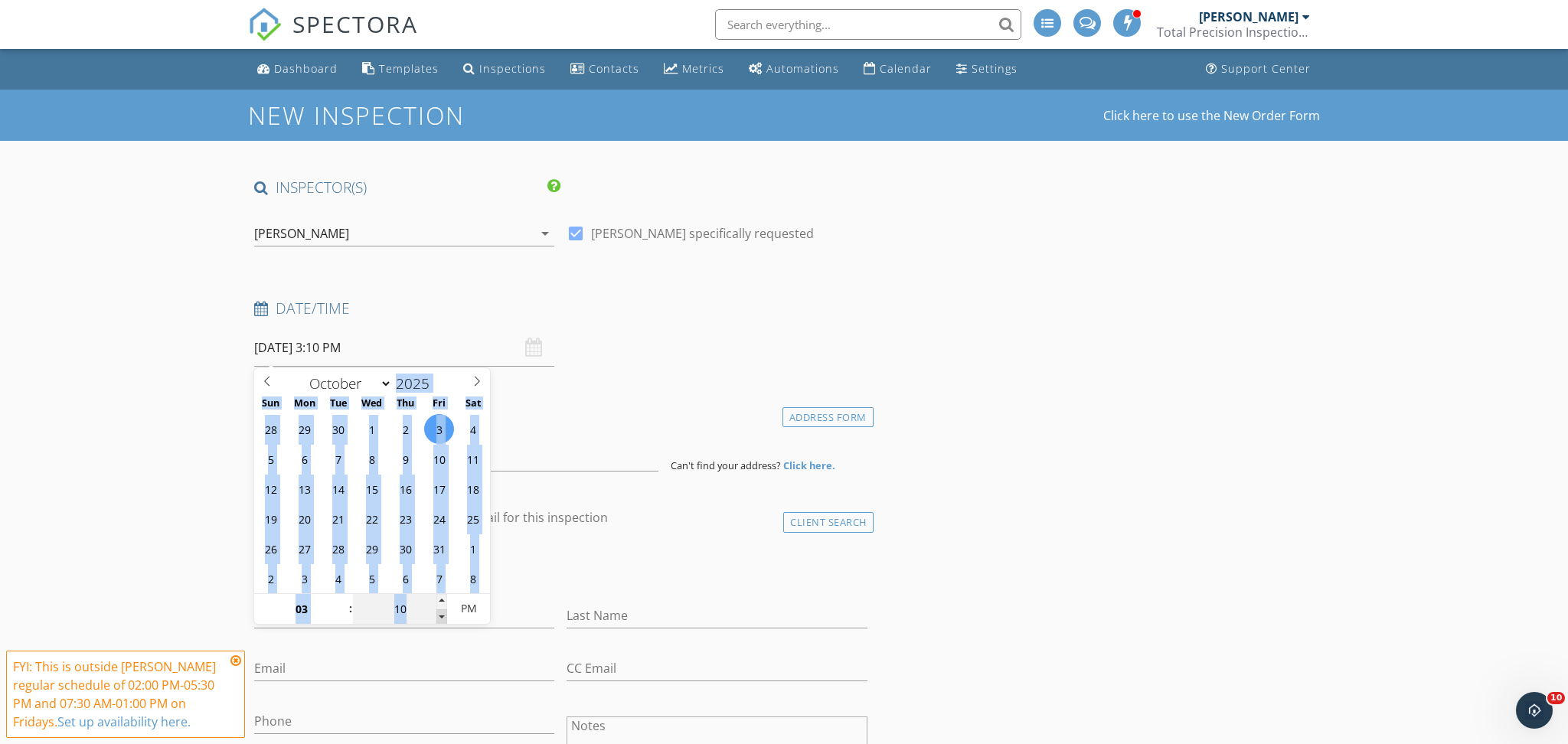
click at [442, 616] on span at bounding box center [441, 616] width 11 height 15
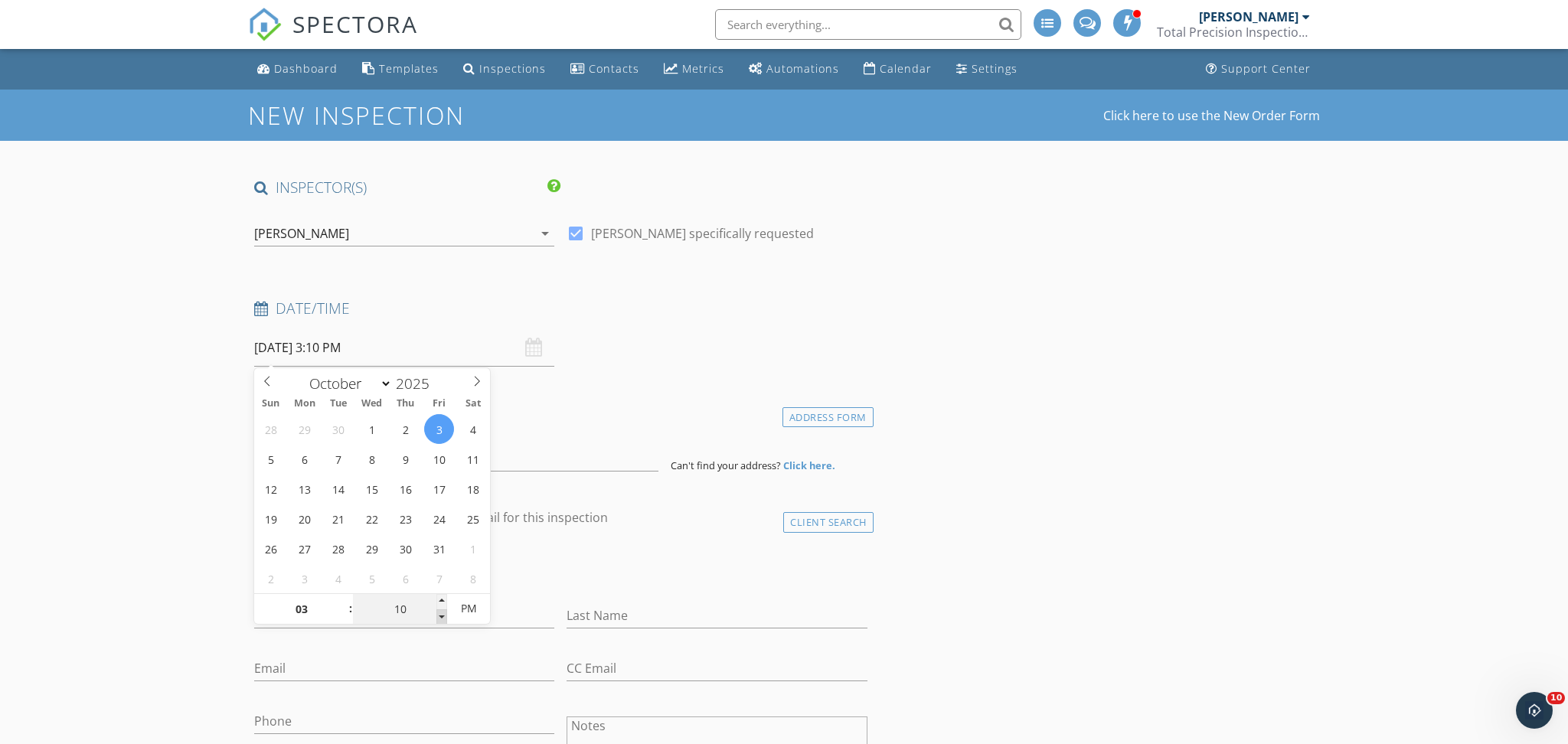
type input "05"
type input "10/03/2025 3:05 PM"
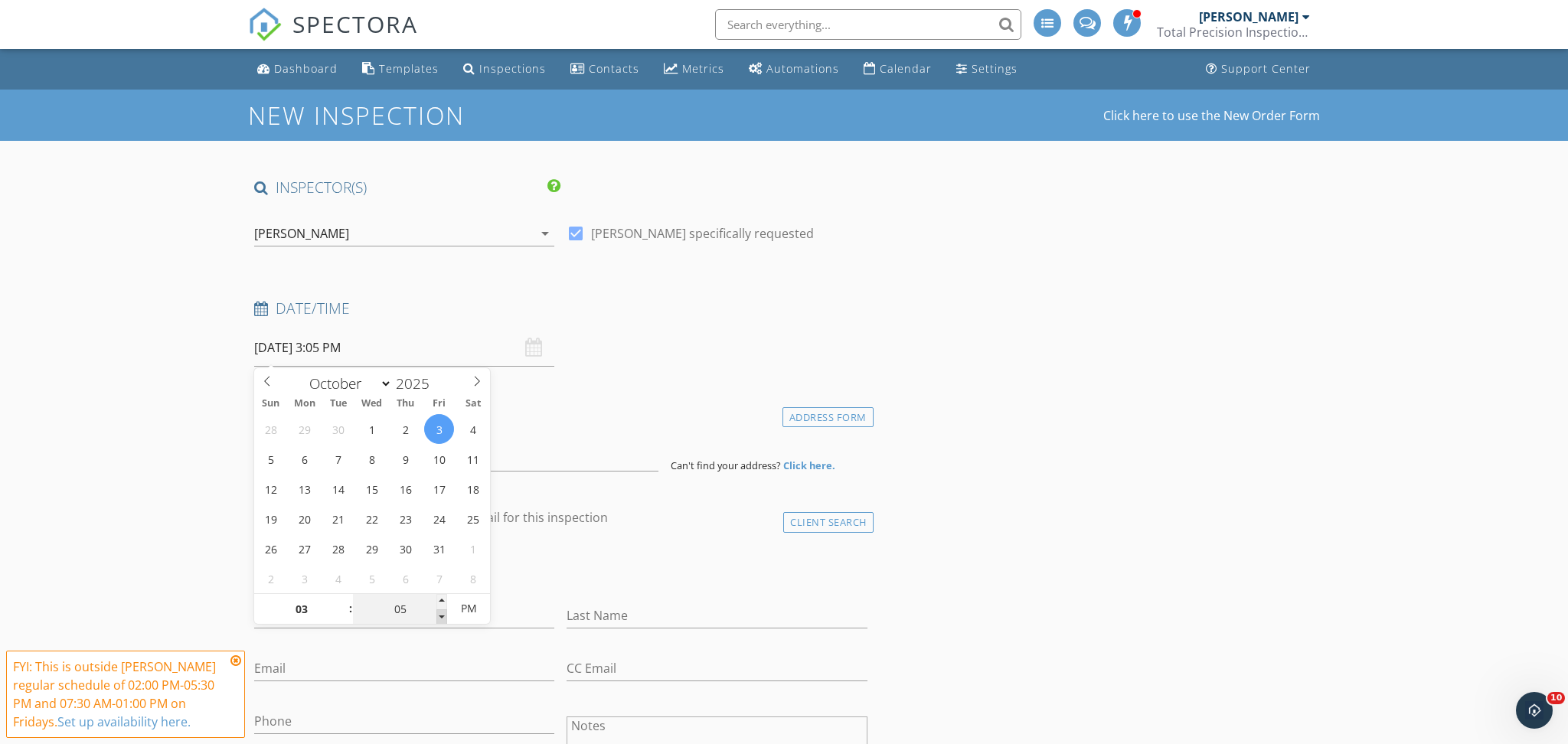
click at [442, 616] on span at bounding box center [441, 616] width 11 height 15
type input "00"
type input "10/03/2025 3:00 PM"
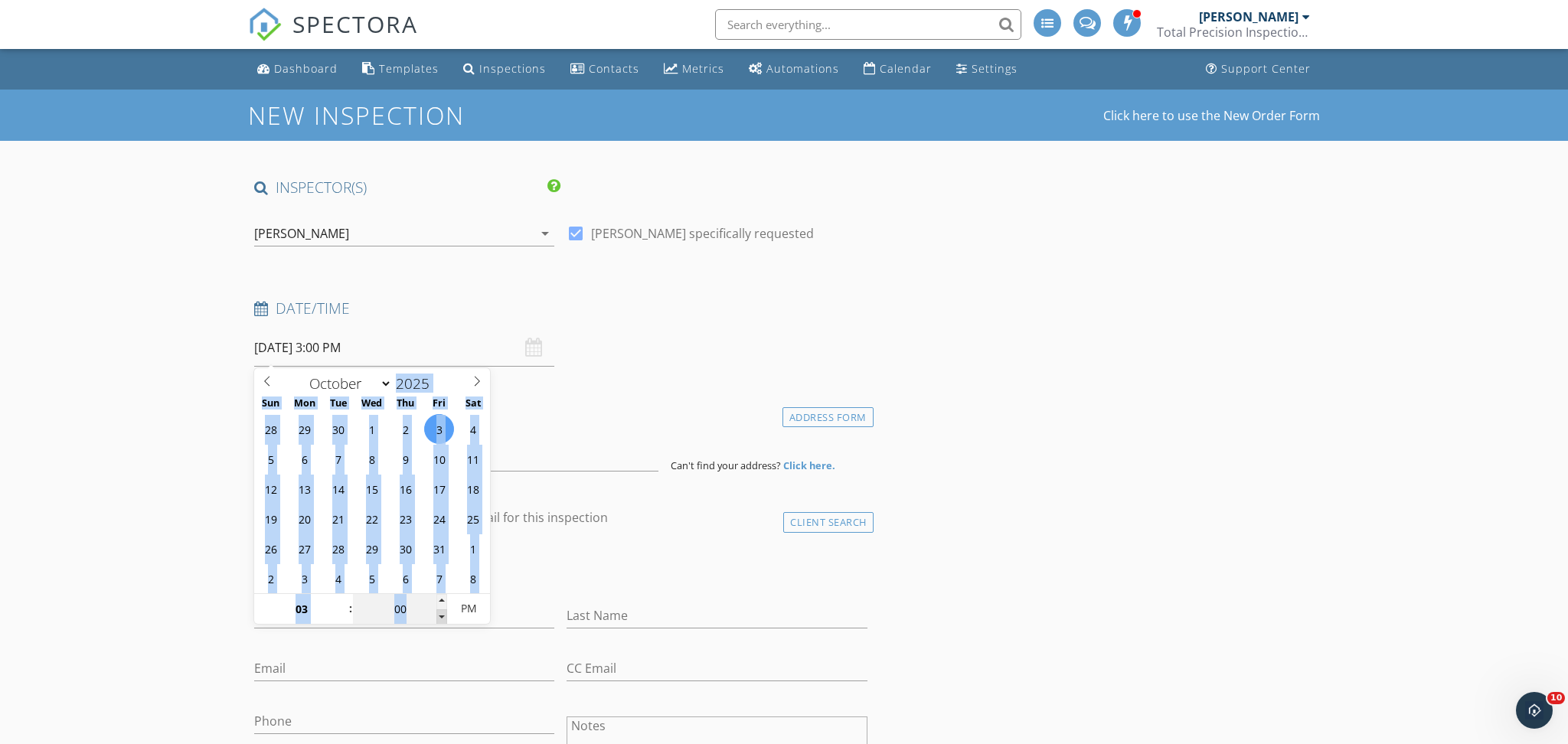
type input "02"
type input "55"
type input "10/03/2025 2:55 PM"
click at [442, 616] on span at bounding box center [441, 616] width 11 height 15
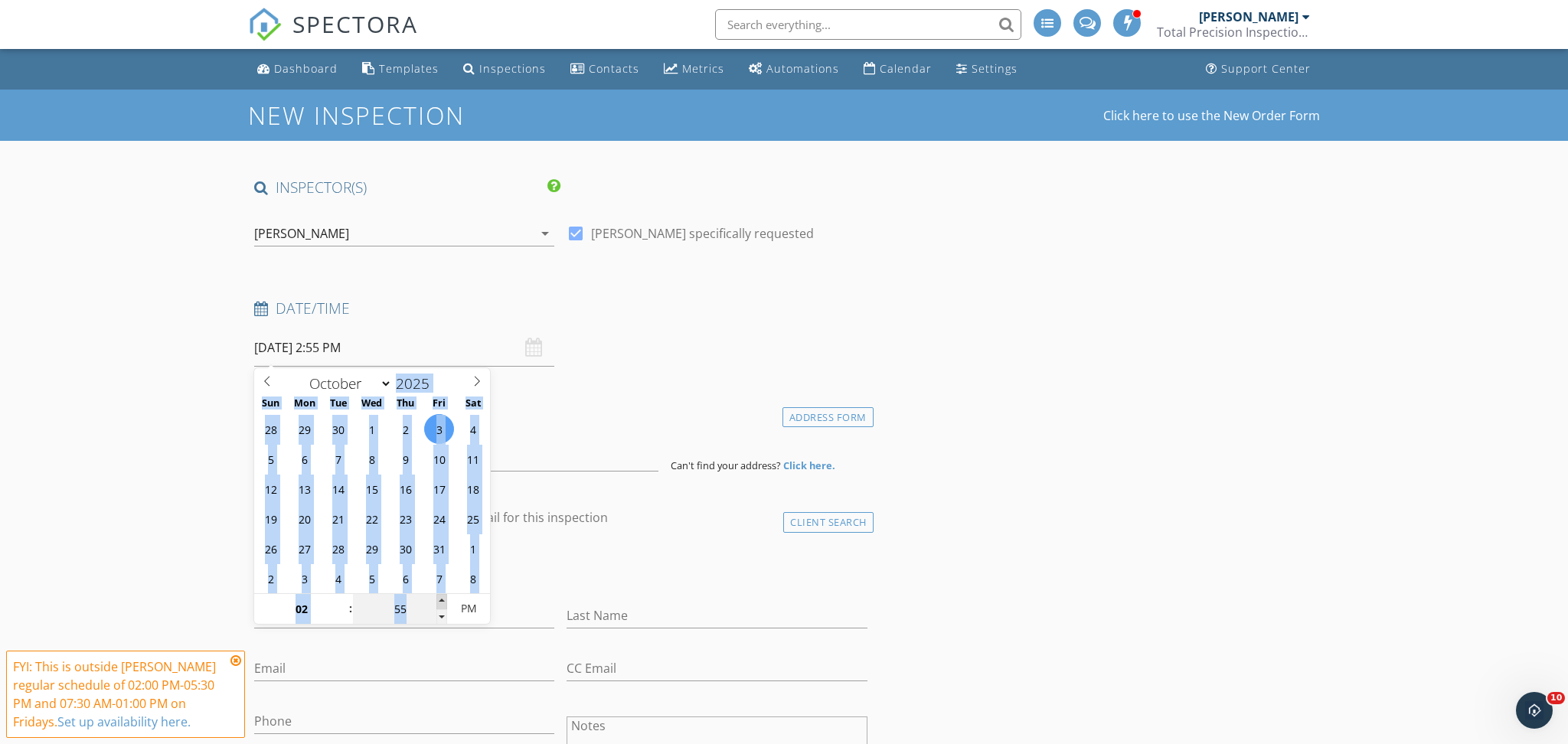
type input "03"
type input "00"
type input "10/03/2025 3:00 PM"
click at [442, 602] on span at bounding box center [441, 602] width 11 height 15
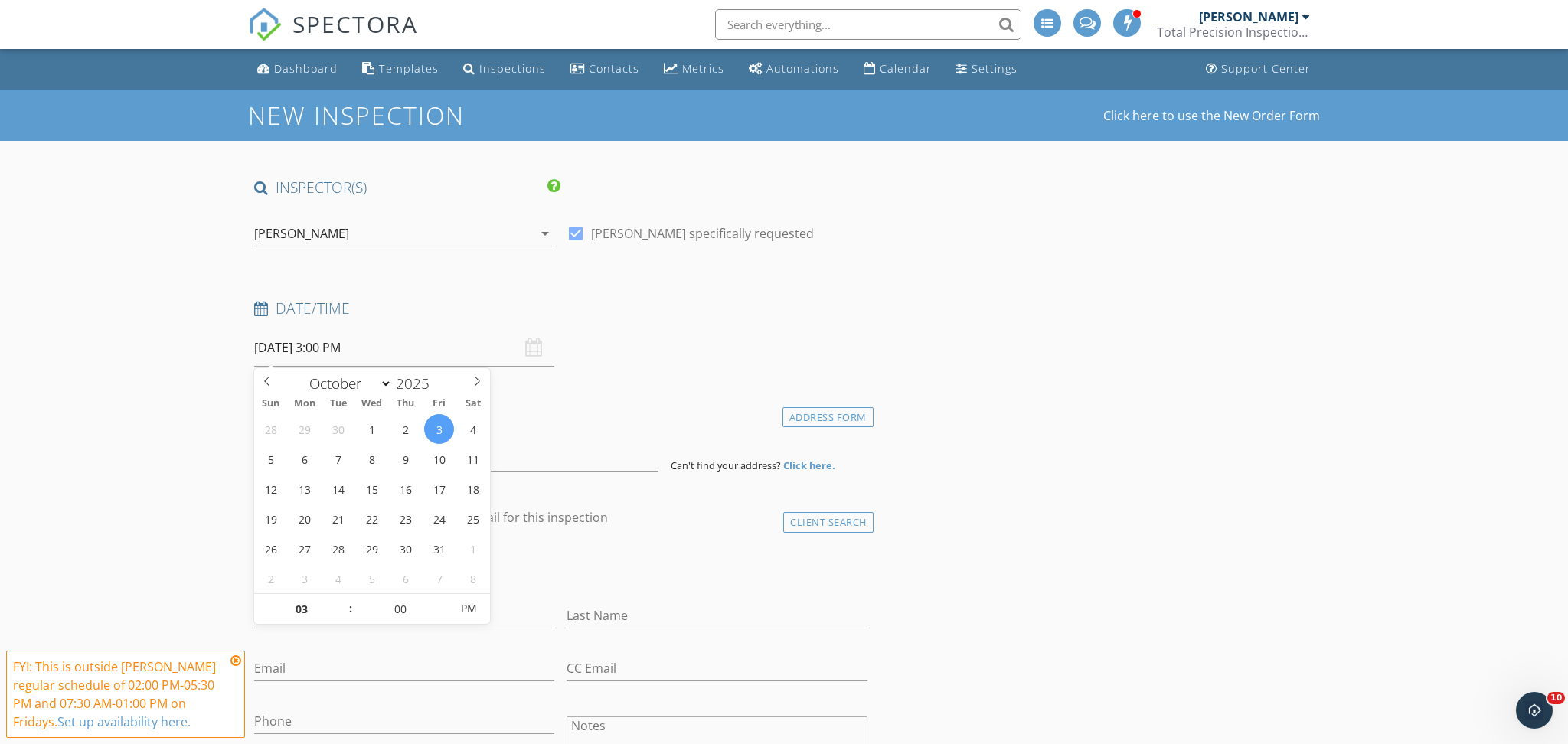
click at [680, 516] on h4 "client" at bounding box center [561, 518] width 613 height 20
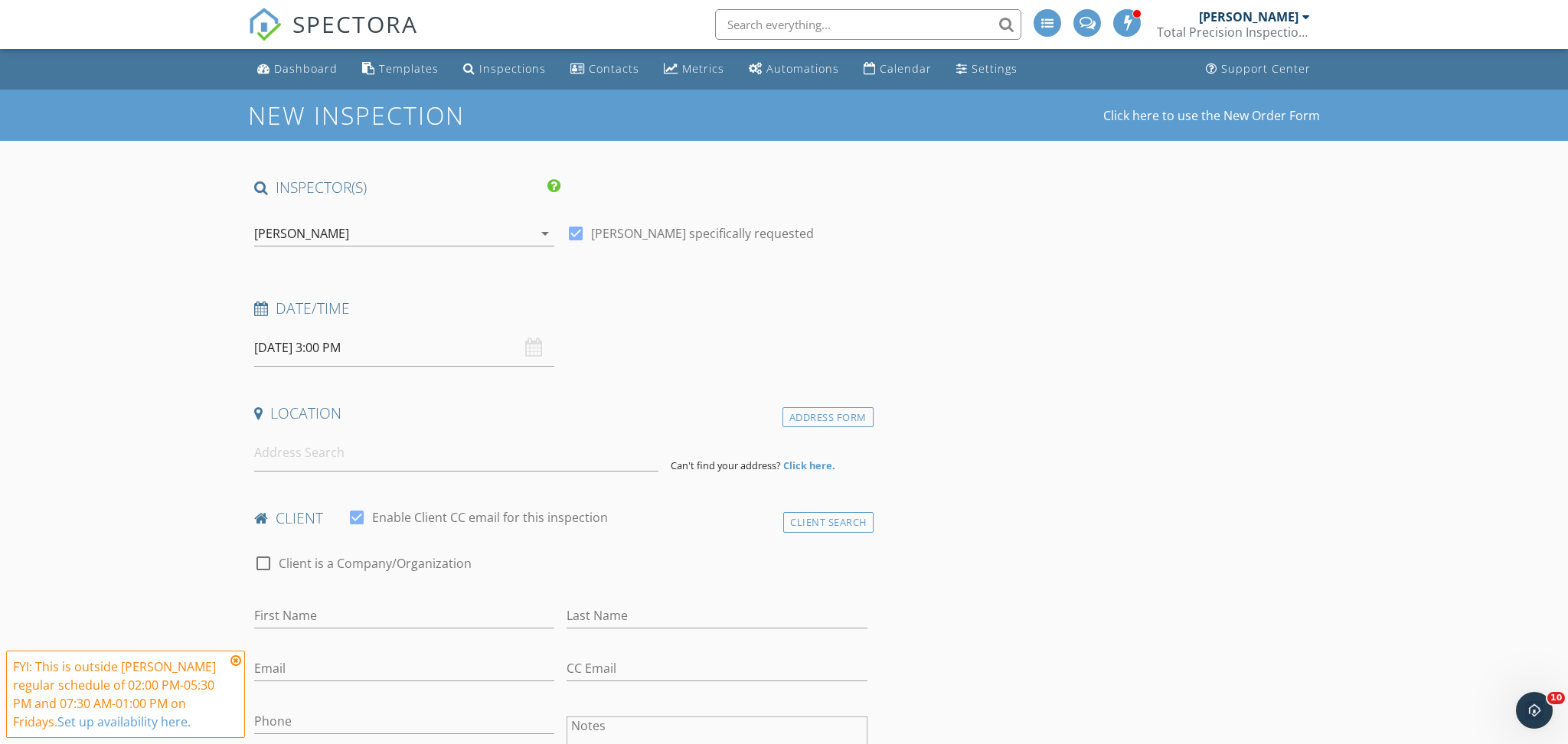
click at [324, 341] on input "10/03/2025 3:00 PM" at bounding box center [403, 347] width 300 height 38
click at [380, 454] on input at bounding box center [456, 453] width 404 height 38
type input "d"
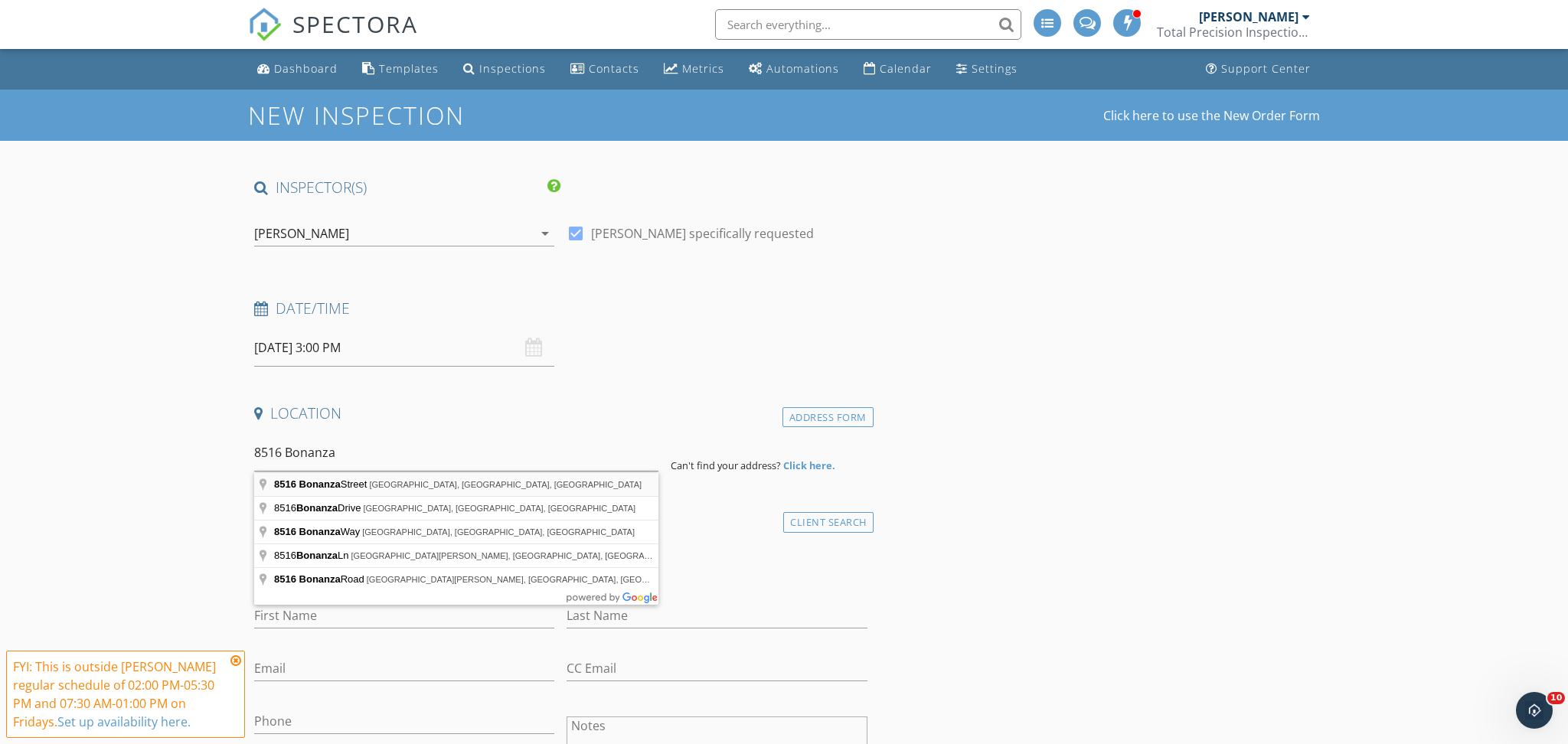
type input "8516 Bonanza Street, Aubrey, TX, USA"
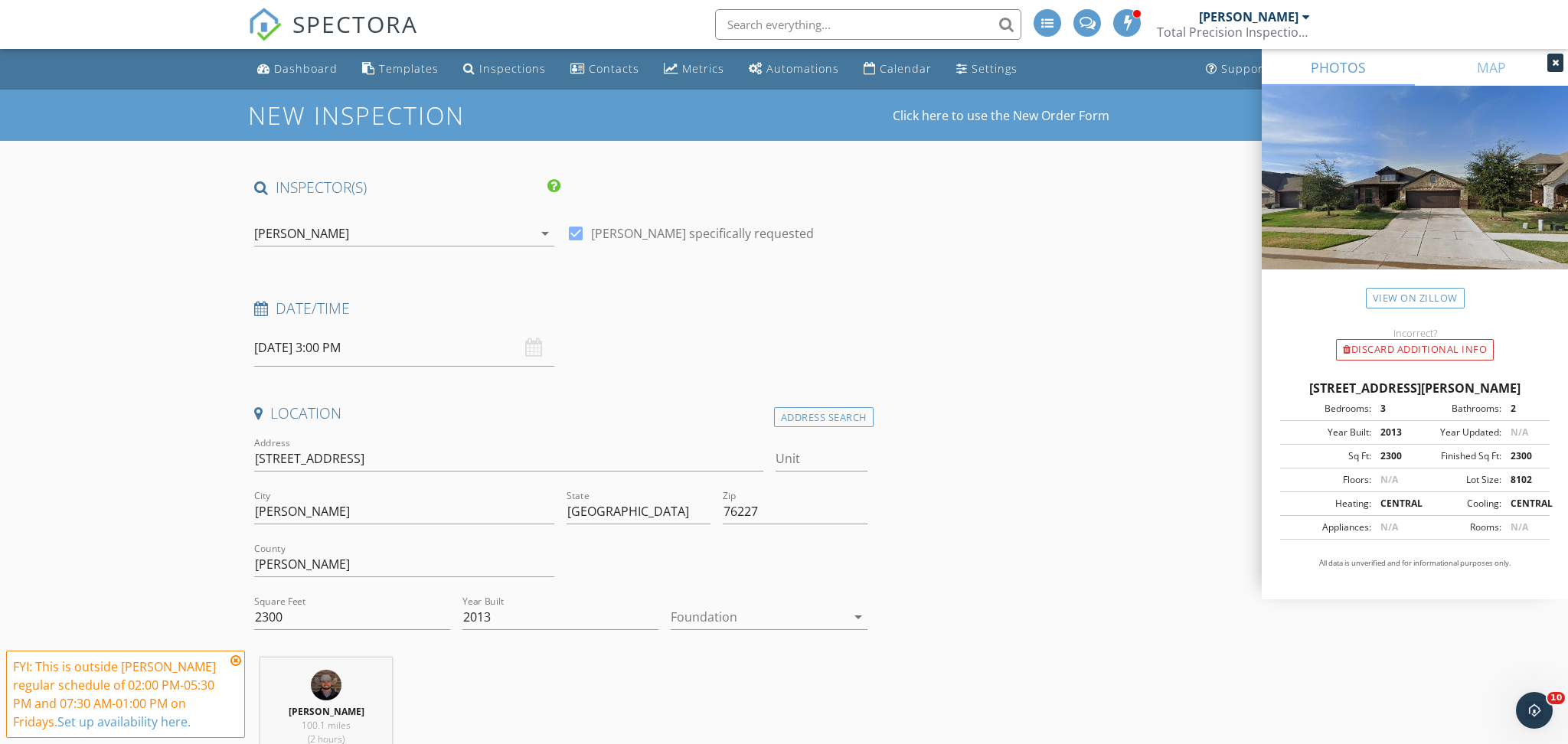
scroll to position [216, 0]
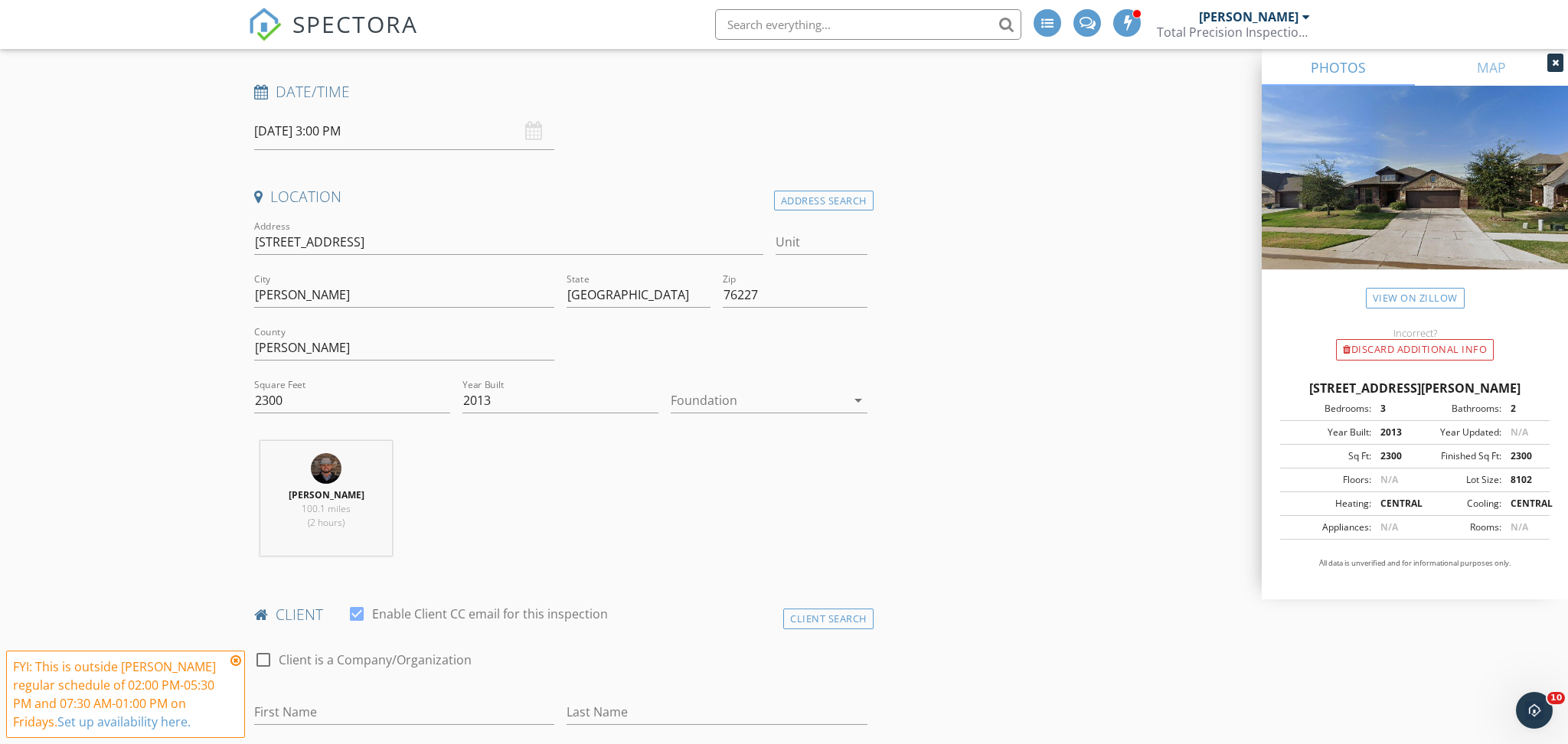
click at [688, 395] on div at bounding box center [758, 401] width 175 height 25
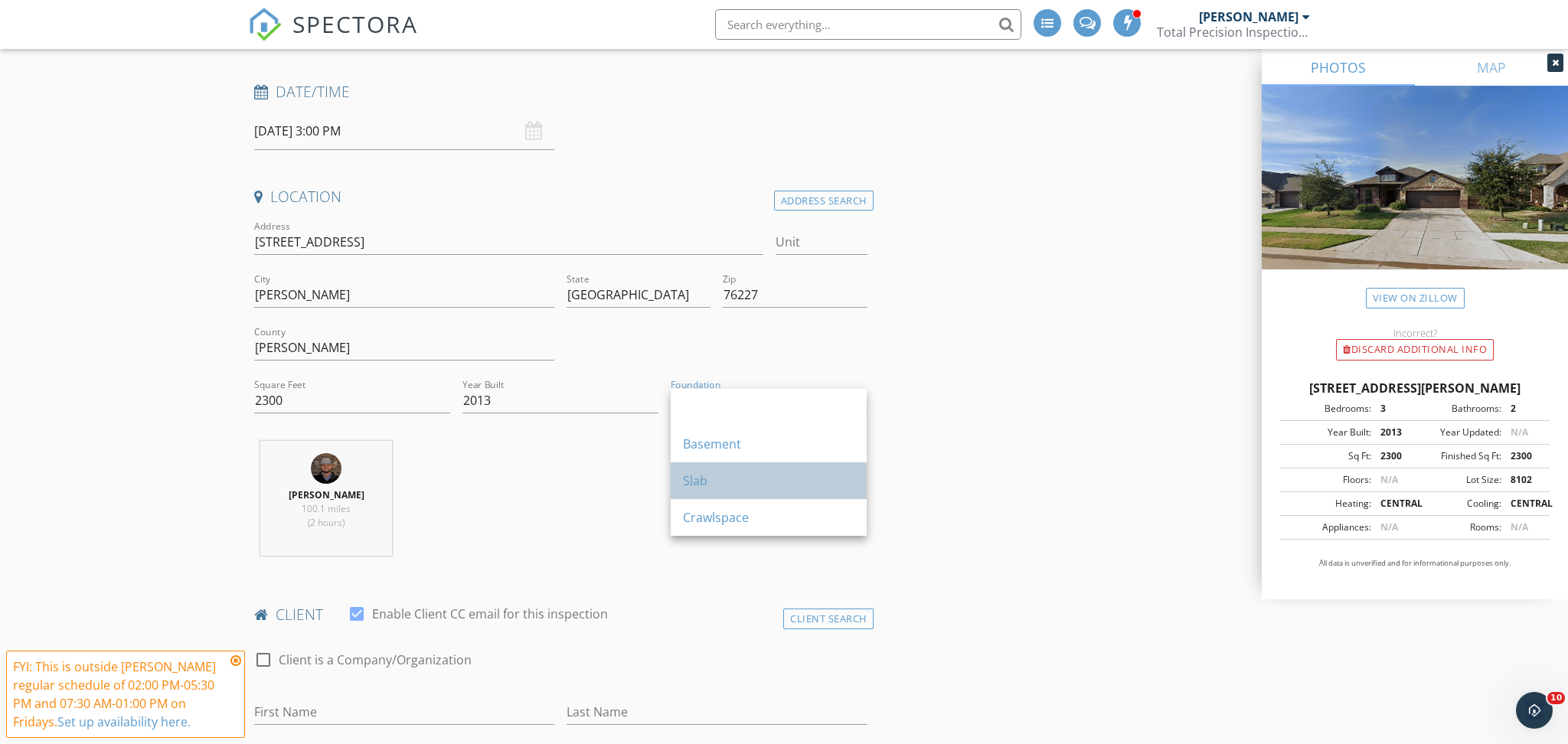
click at [722, 474] on div "Slab" at bounding box center [768, 480] width 171 height 18
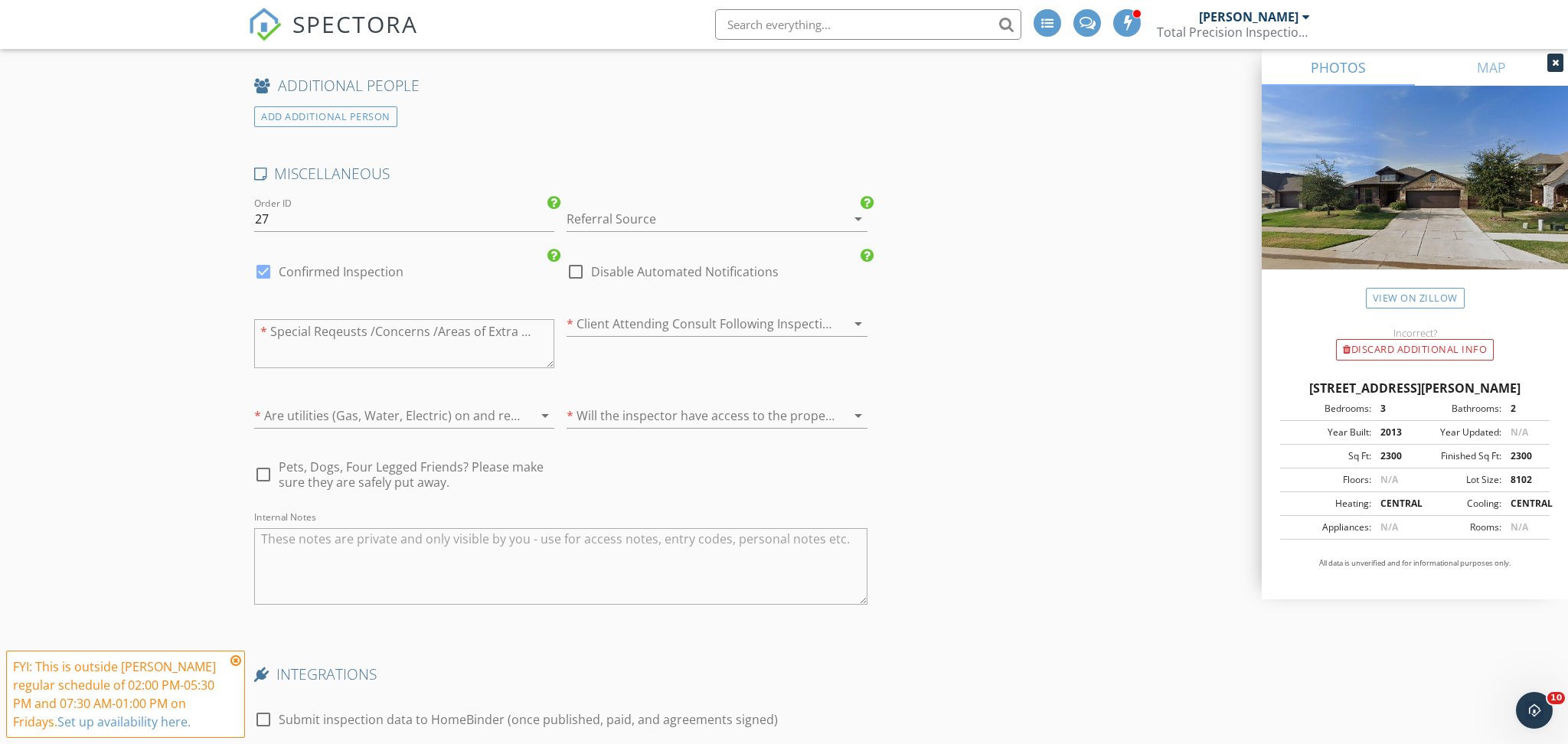
scroll to position [2189, 0]
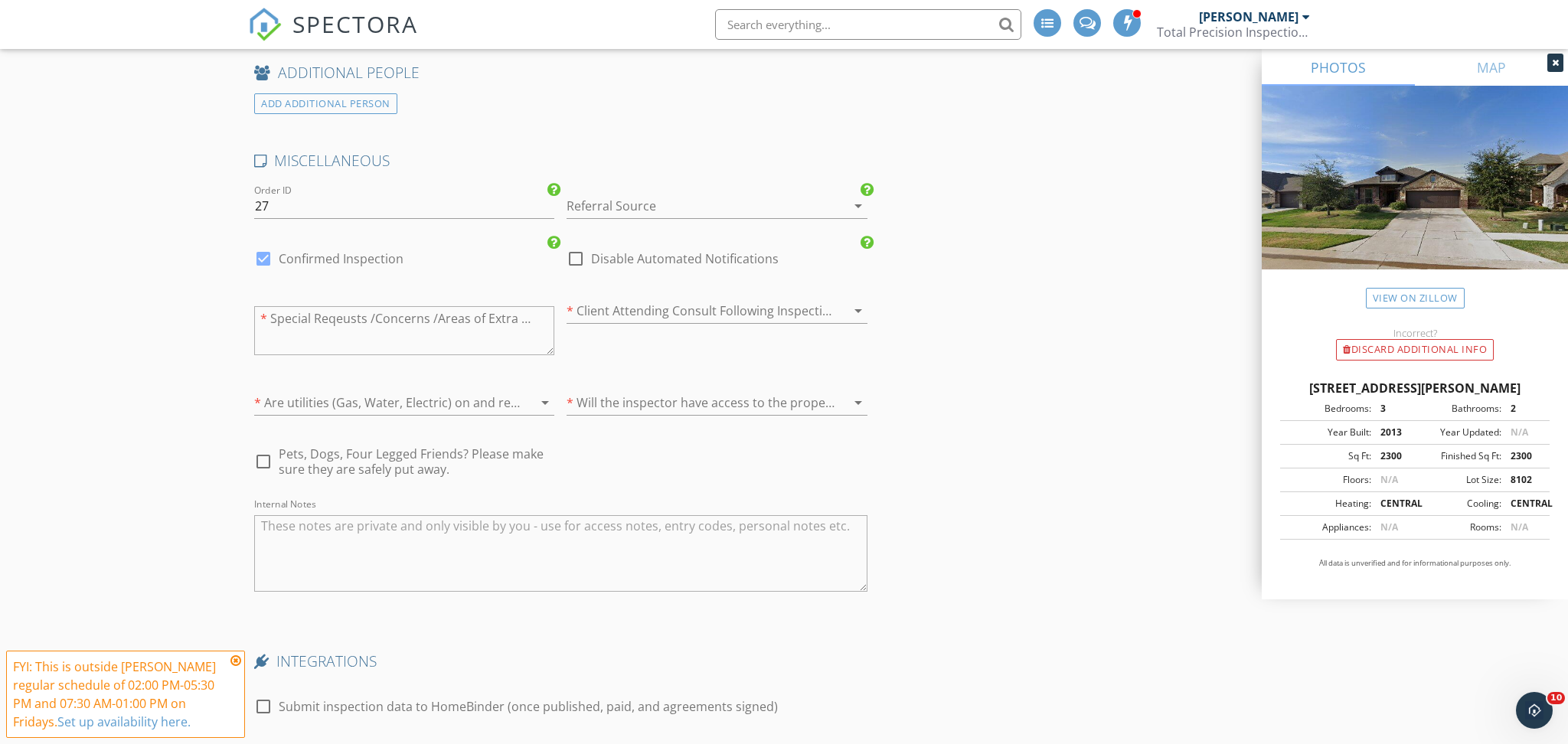
click at [350, 544] on textarea "Internal Notes" at bounding box center [561, 553] width 613 height 77
paste textarea "MLS#: 21064961"
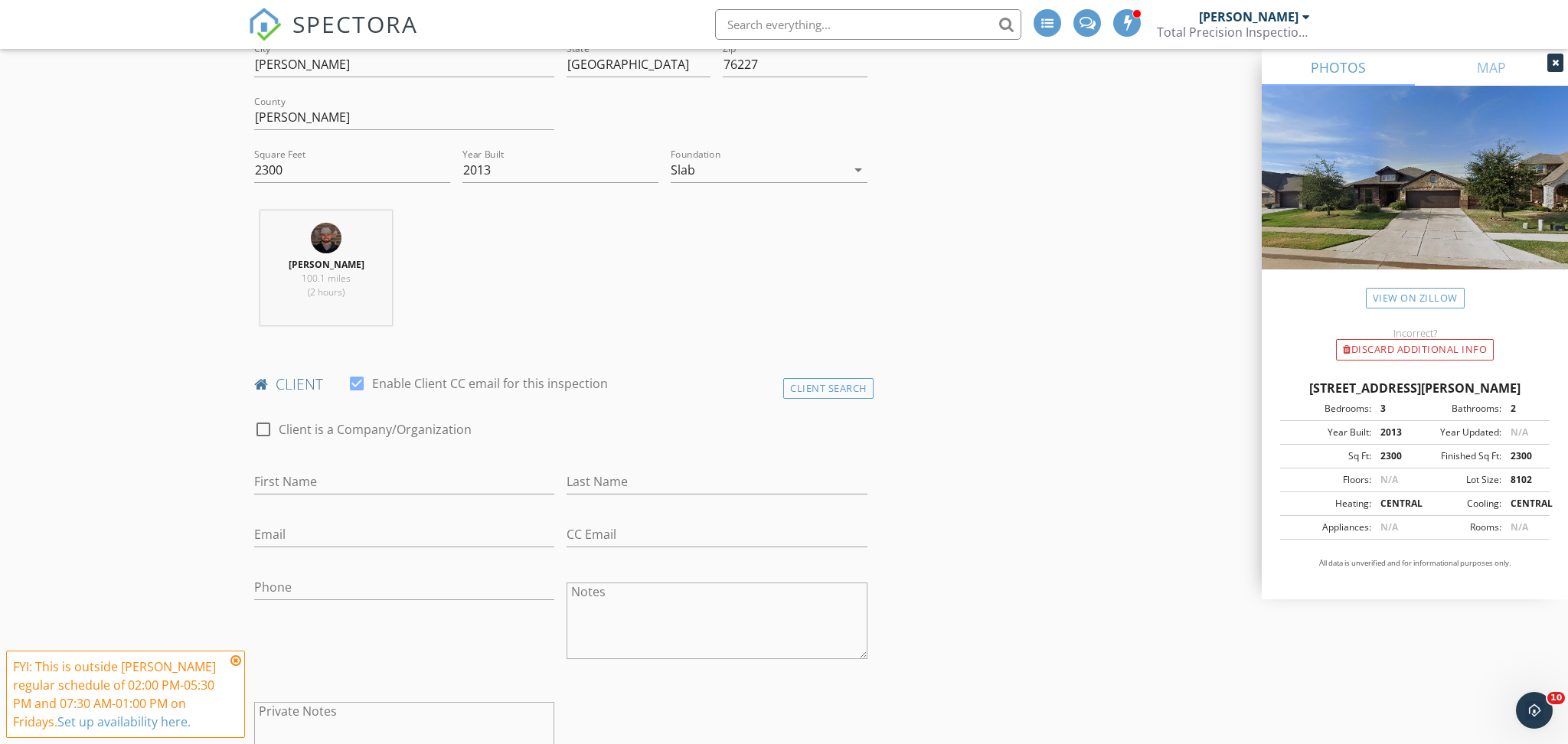
scroll to position [496, 0]
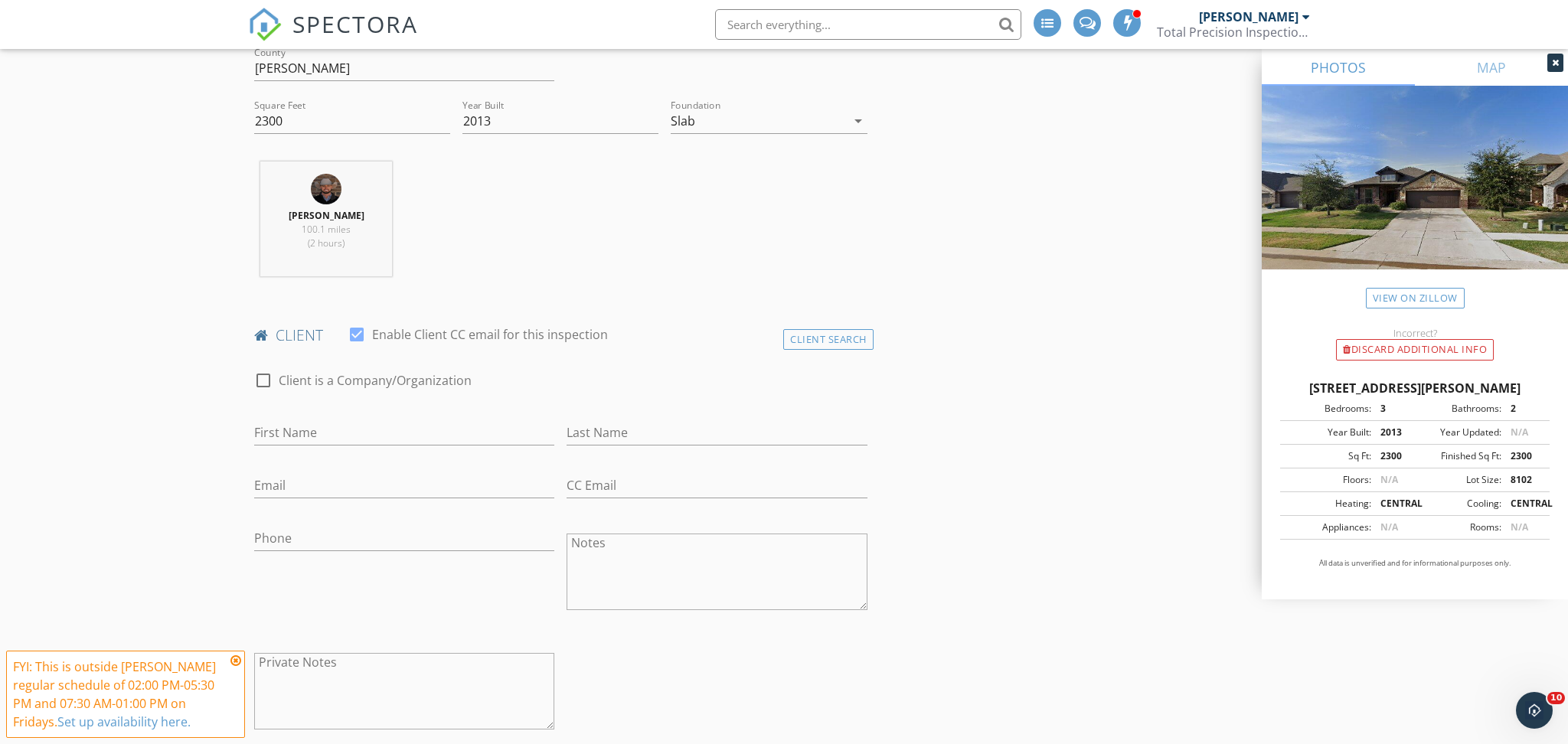
type textarea "MLS#: 21064961"
click at [360, 431] on input "First Name" at bounding box center [403, 433] width 300 height 26
type input "Wade"
click at [593, 441] on input "Last Name" at bounding box center [715, 433] width 300 height 26
type input "Kilgore"
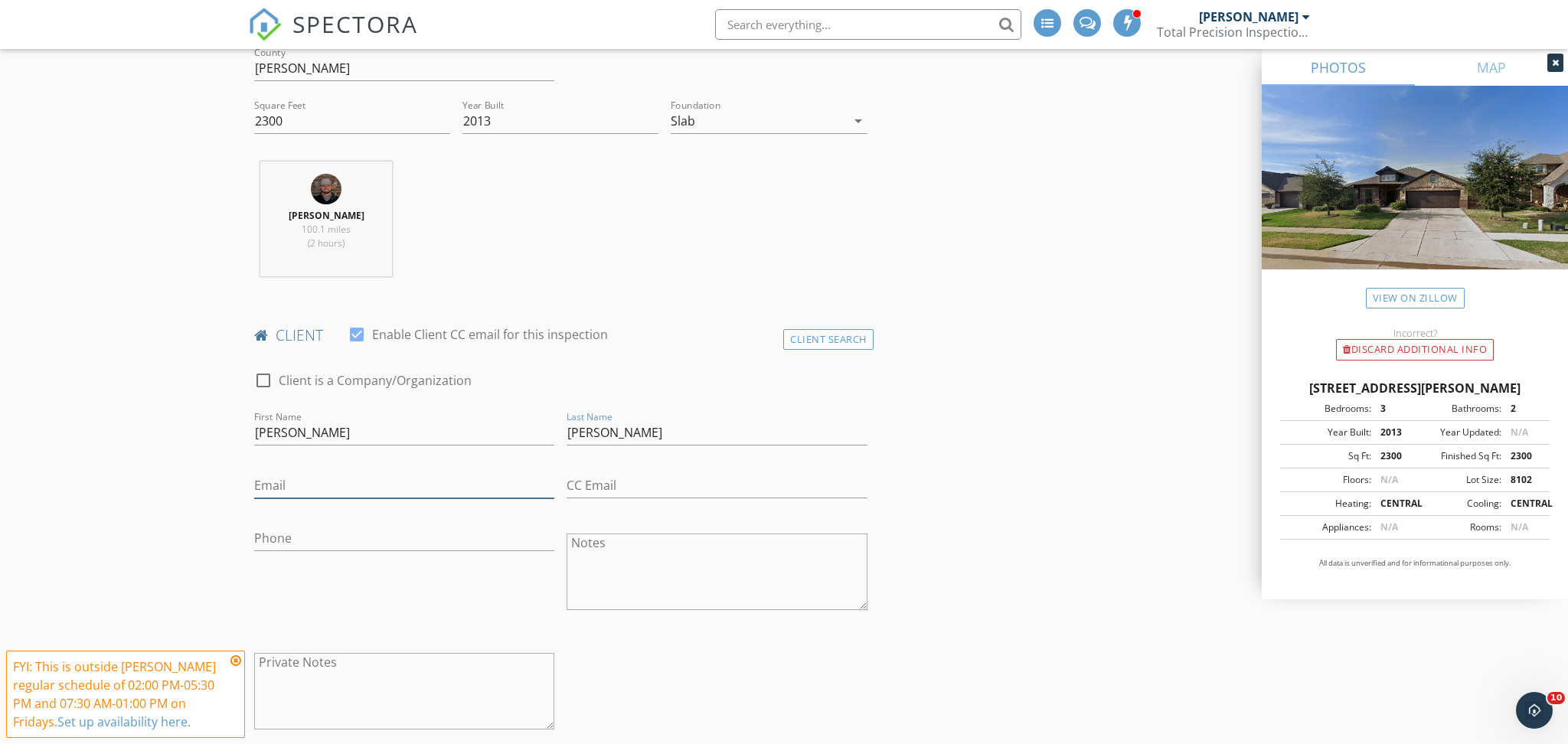
click at [430, 483] on input "Email" at bounding box center [403, 485] width 300 height 26
type input "mailto:wade.kilgore@gmail.com"
click at [395, 548] on input "Phone" at bounding box center [403, 538] width 300 height 26
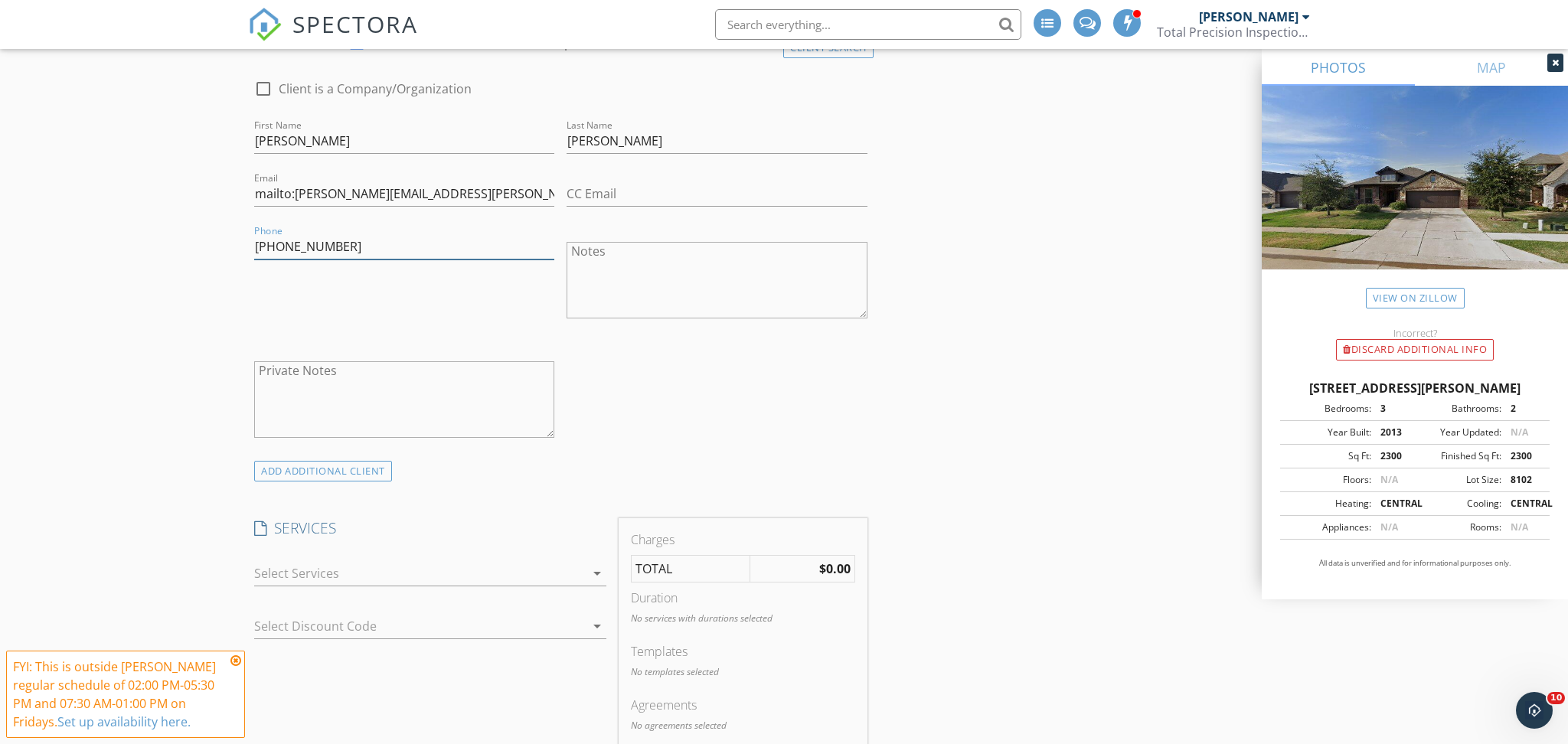
scroll to position [789, 0]
type input "214-797-8603"
click at [314, 464] on div "ADD ADDITIONAL client" at bounding box center [323, 470] width 138 height 21
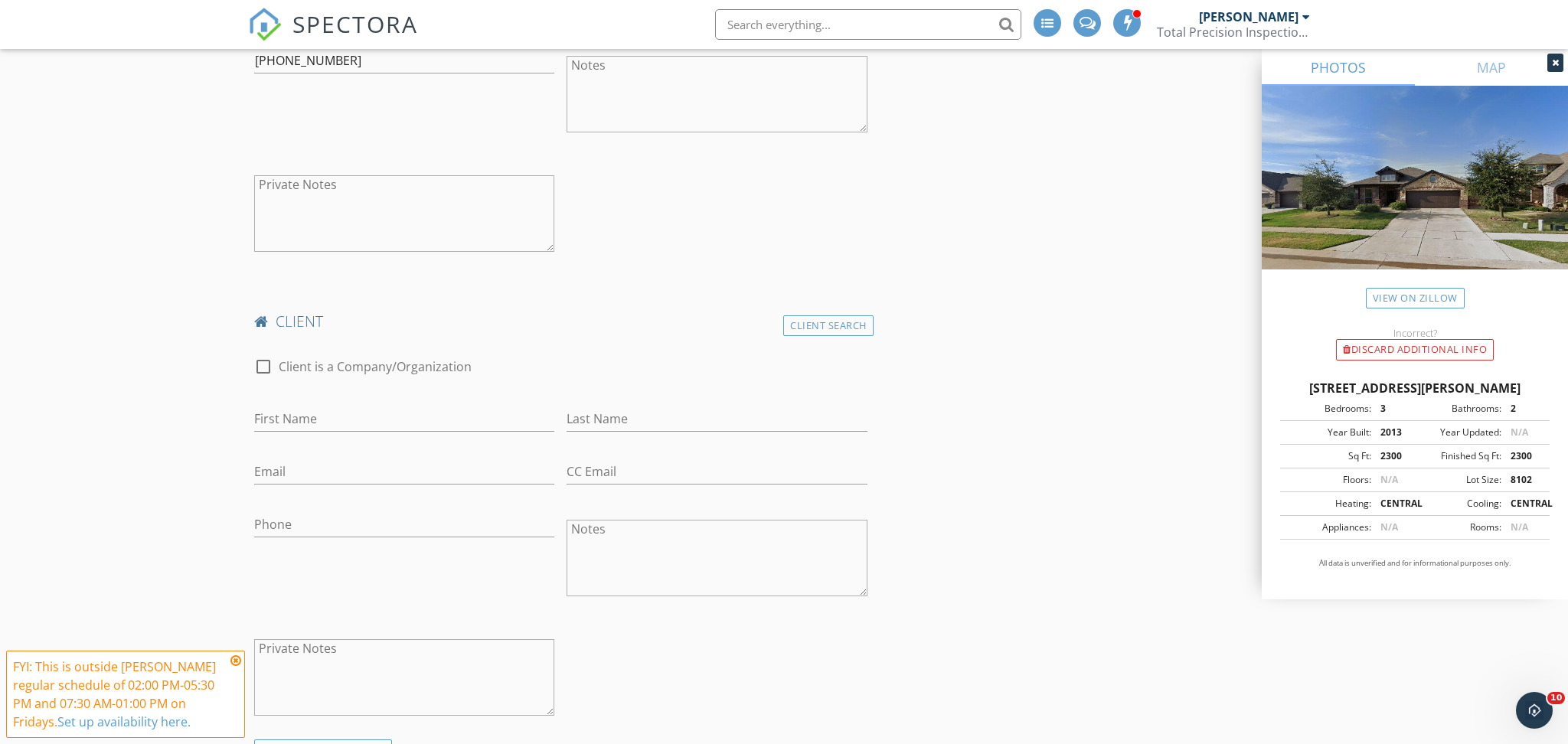
scroll to position [977, 0]
click at [337, 422] on input "First Name" at bounding box center [403, 416] width 300 height 26
type input "Heather"
click at [592, 414] on input "Last Name" at bounding box center [715, 416] width 300 height 26
type input "Kilgore"
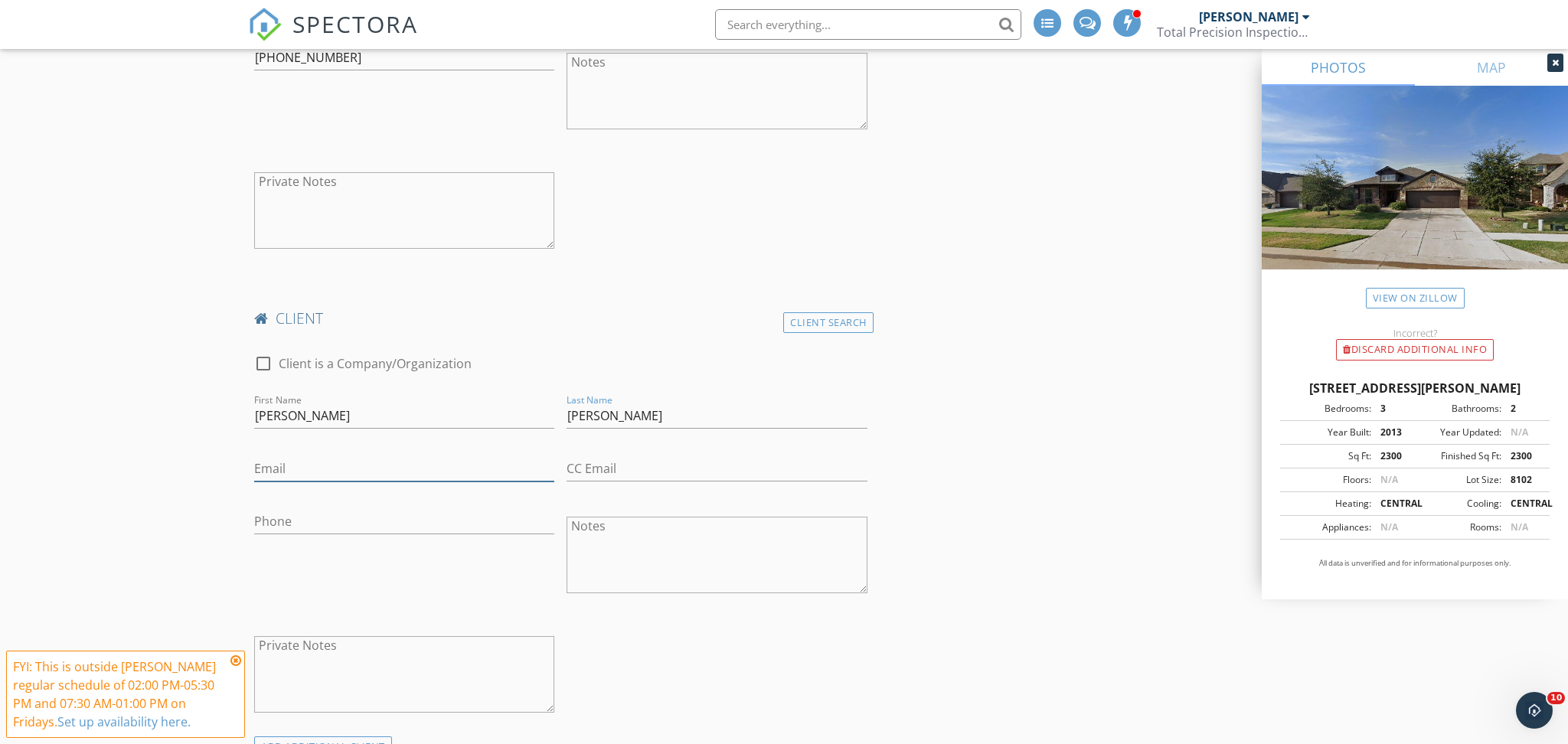
click at [344, 476] on input "Email" at bounding box center [403, 469] width 300 height 26
type input "mailto:bkkilgore@yahoo.com"
click at [432, 512] on input "Phone" at bounding box center [403, 522] width 300 height 26
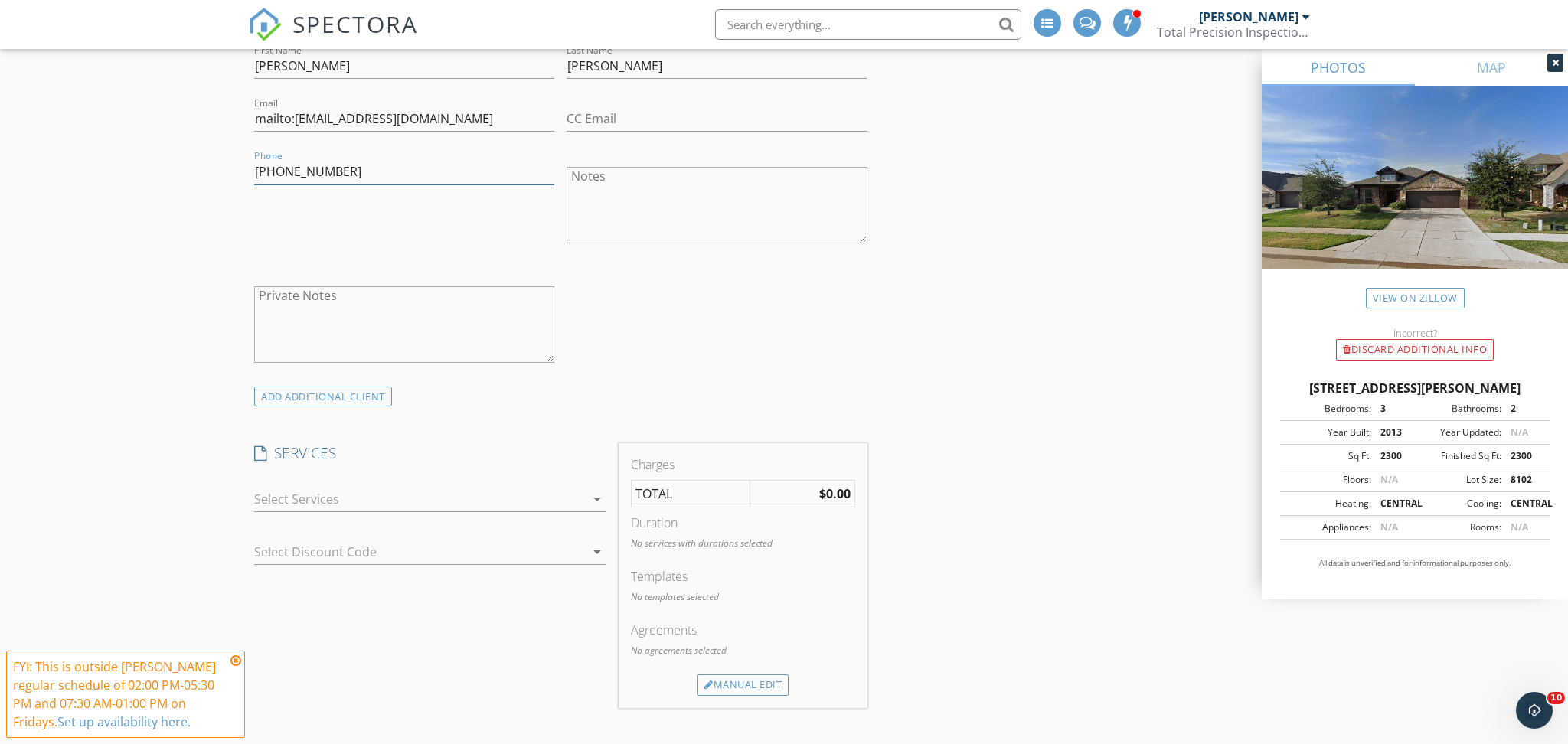
scroll to position [1352, 0]
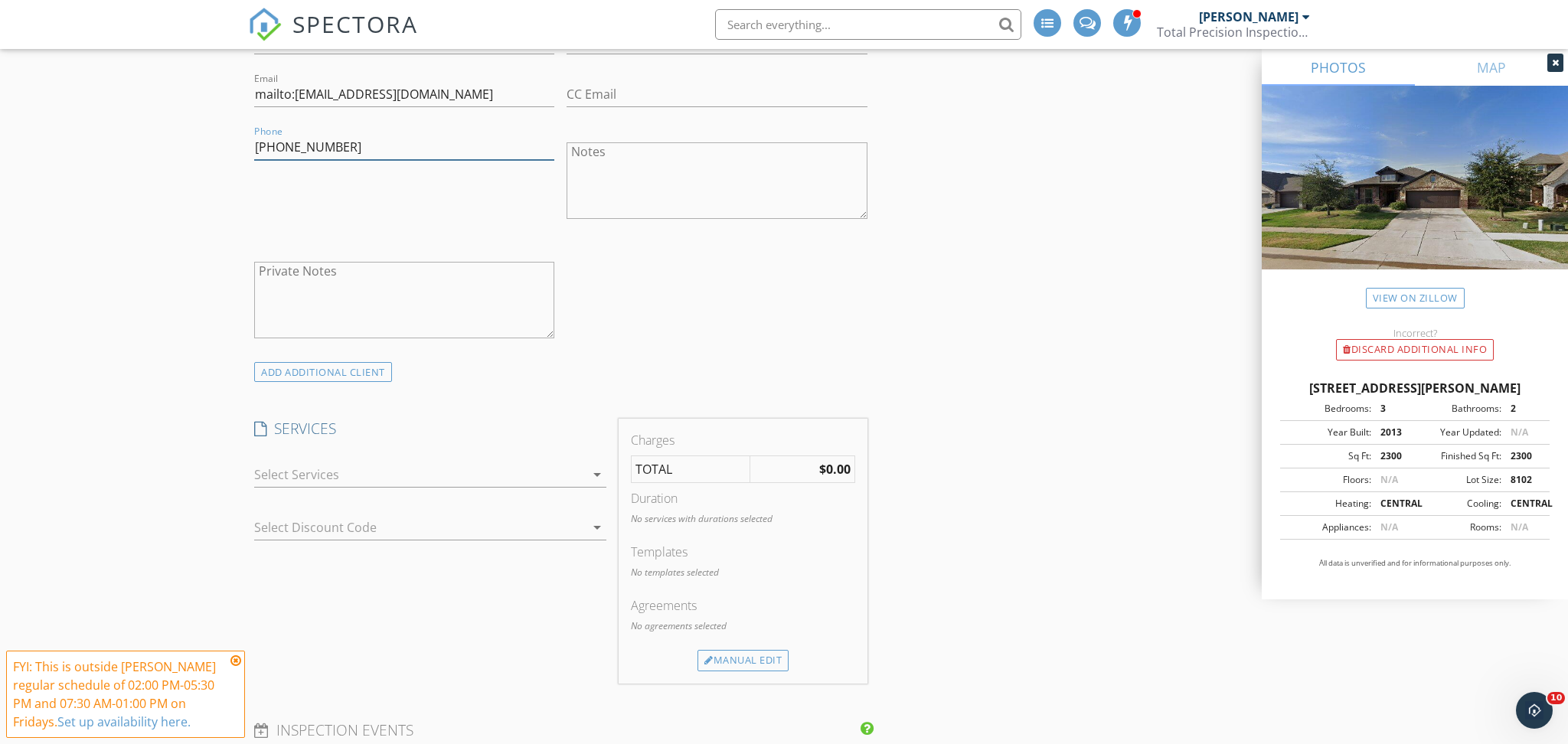
type input "903-870-8099"
click at [499, 465] on div at bounding box center [419, 475] width 330 height 25
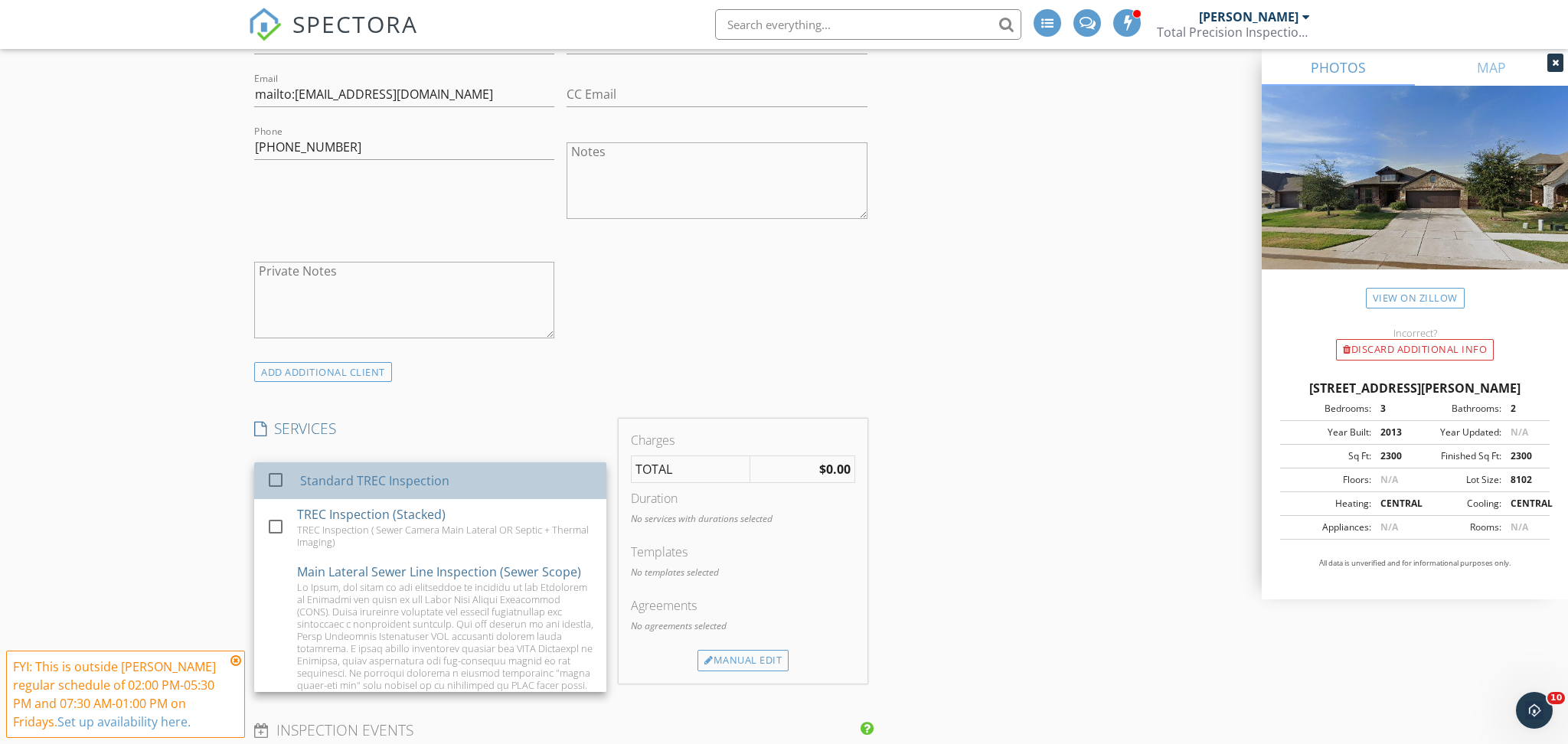
click at [486, 476] on div "Standard TREC Inspection" at bounding box center [446, 480] width 294 height 31
checkbox input "true"
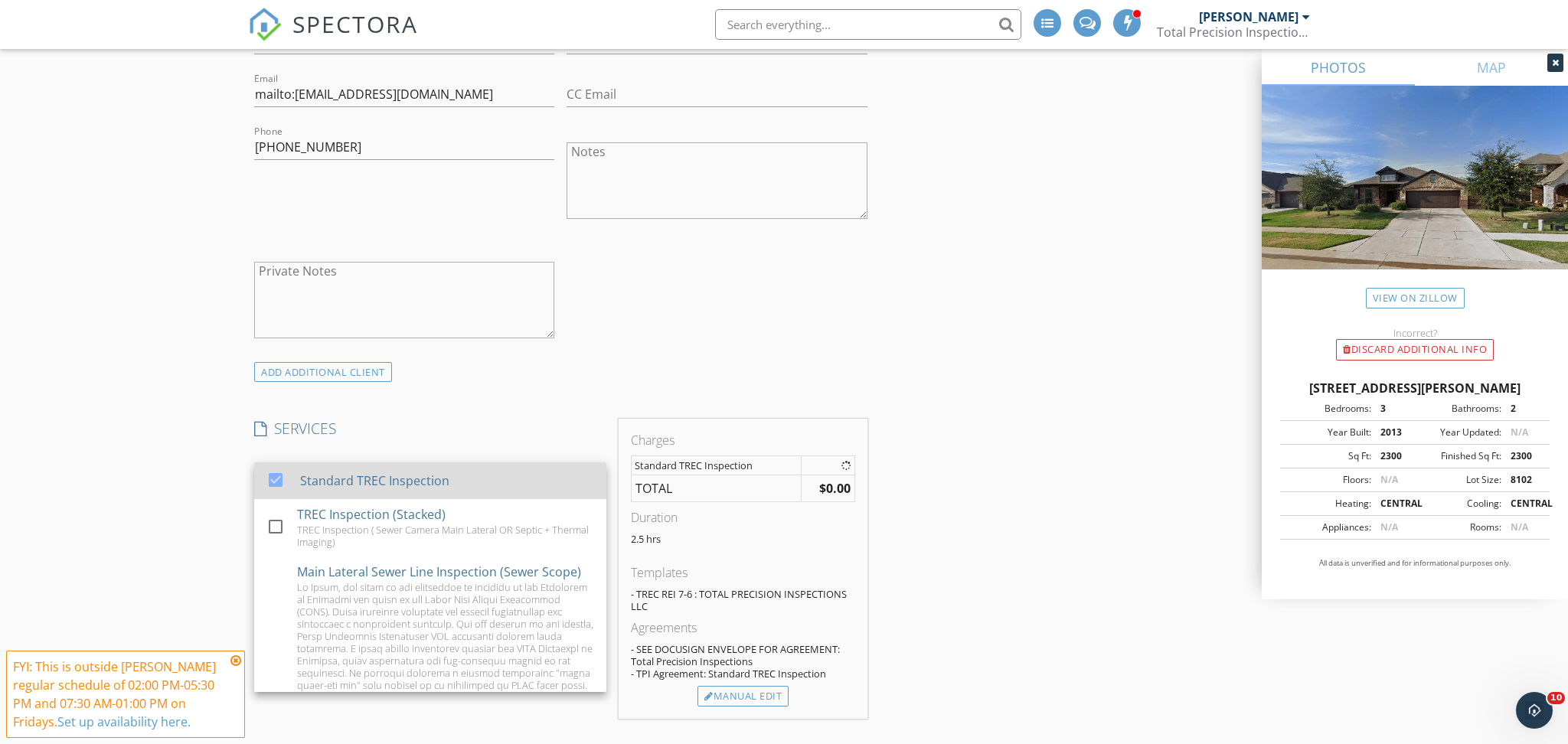
scroll to position [57, 0]
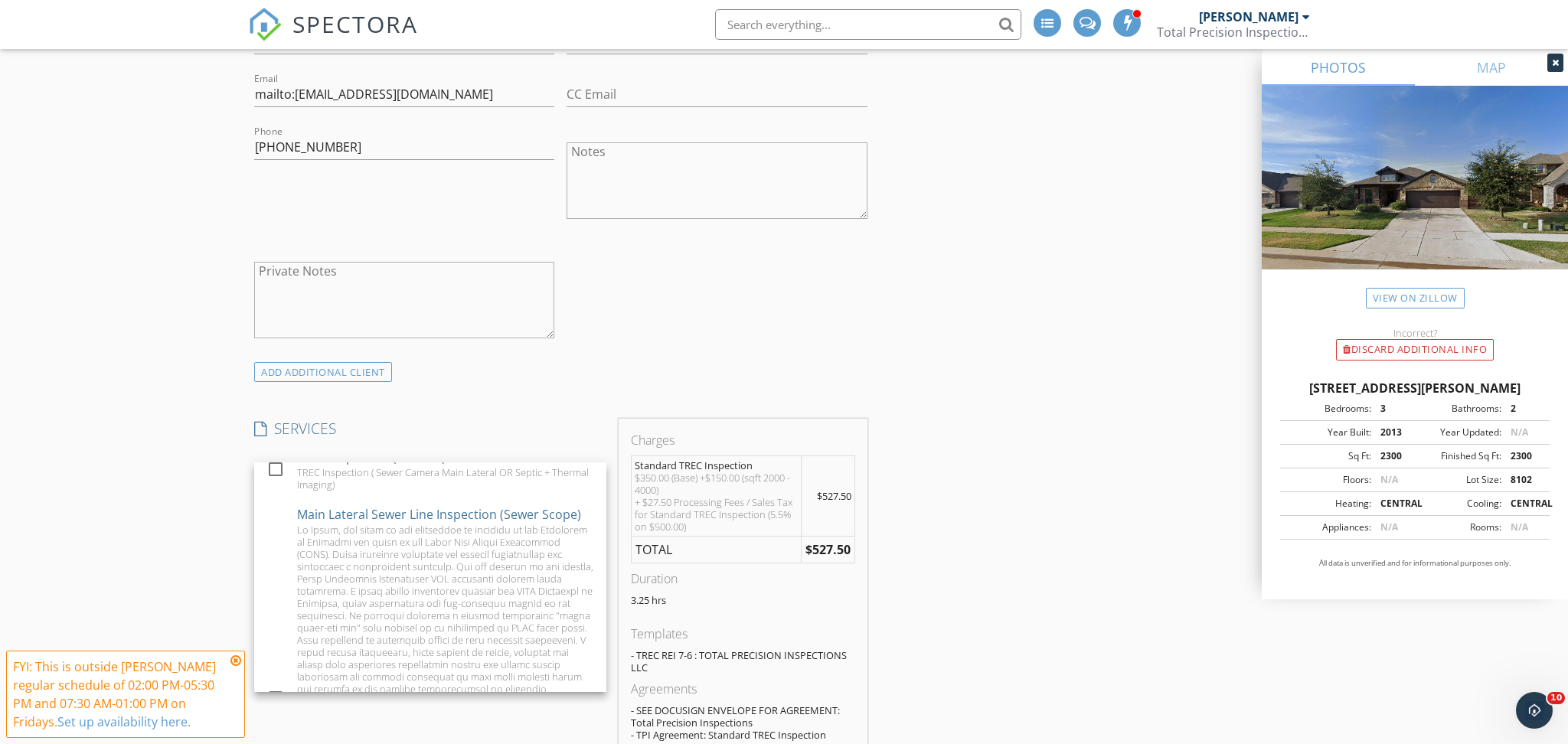
click at [664, 310] on div "check_box_outline_blank Client is a Company/Organization First Name Heather Las…" at bounding box center [561, 163] width 626 height 397
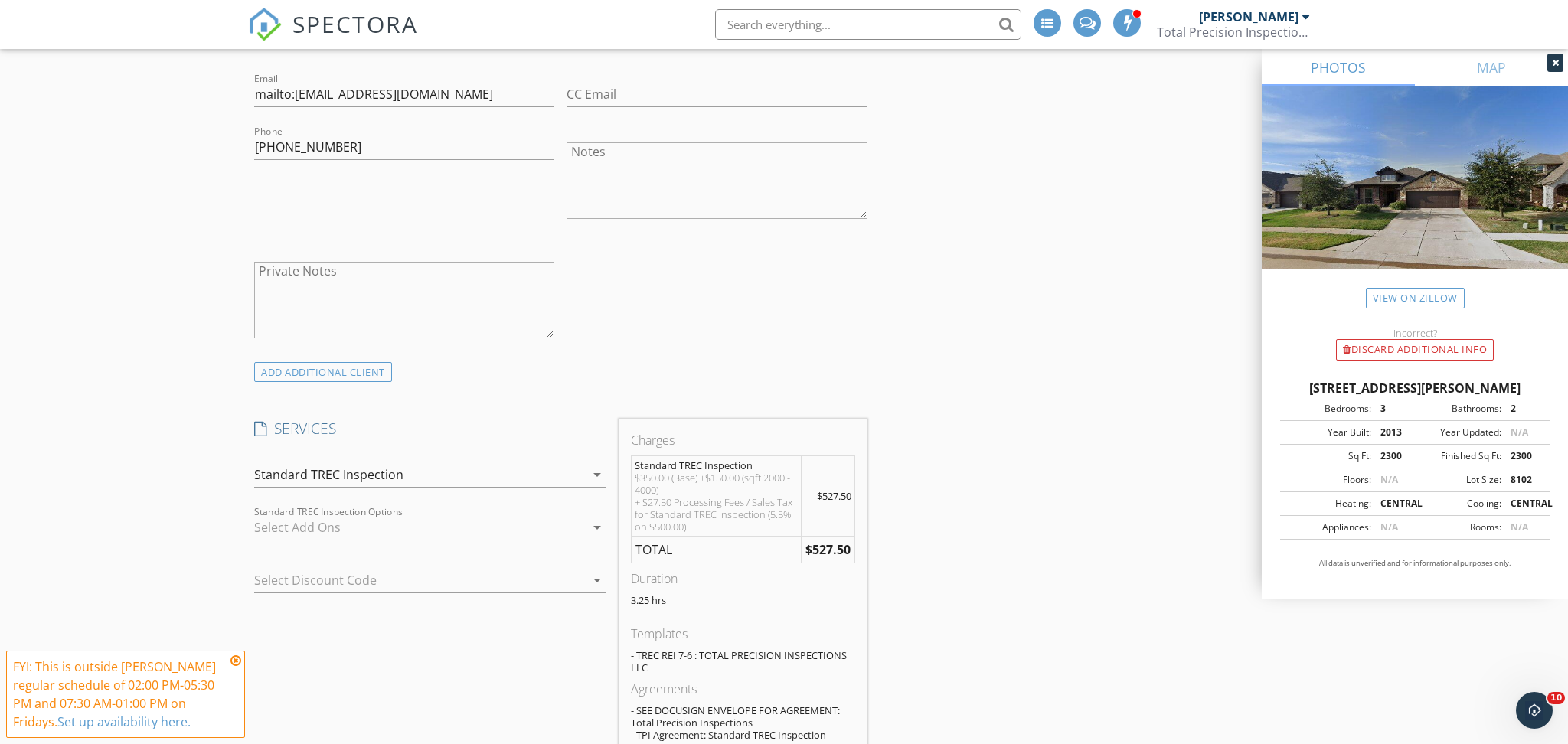
click at [489, 528] on div at bounding box center [419, 528] width 330 height 25
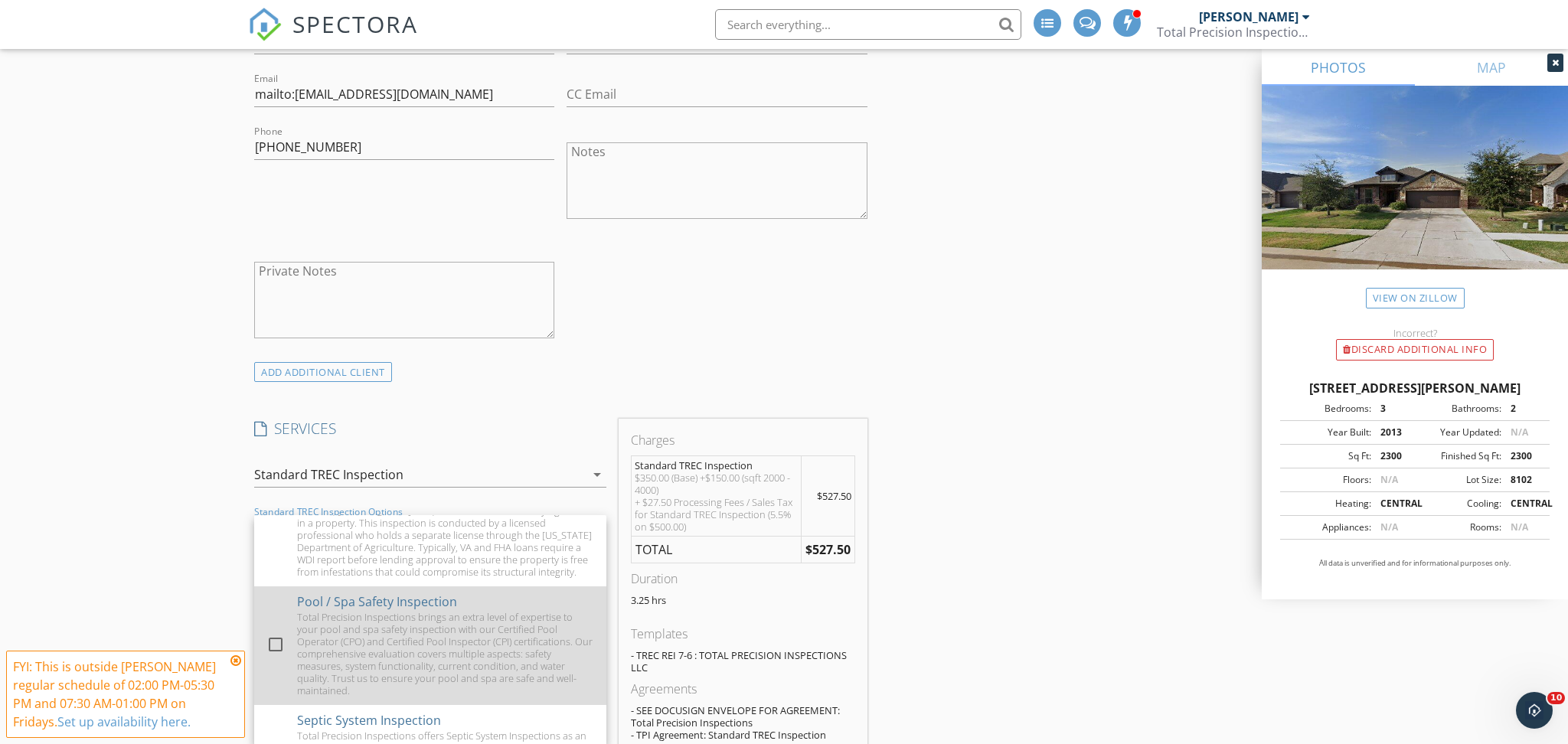
click at [328, 611] on div "Total Precision Inspections brings an extra level of expertise to your pool and…" at bounding box center [446, 654] width 297 height 86
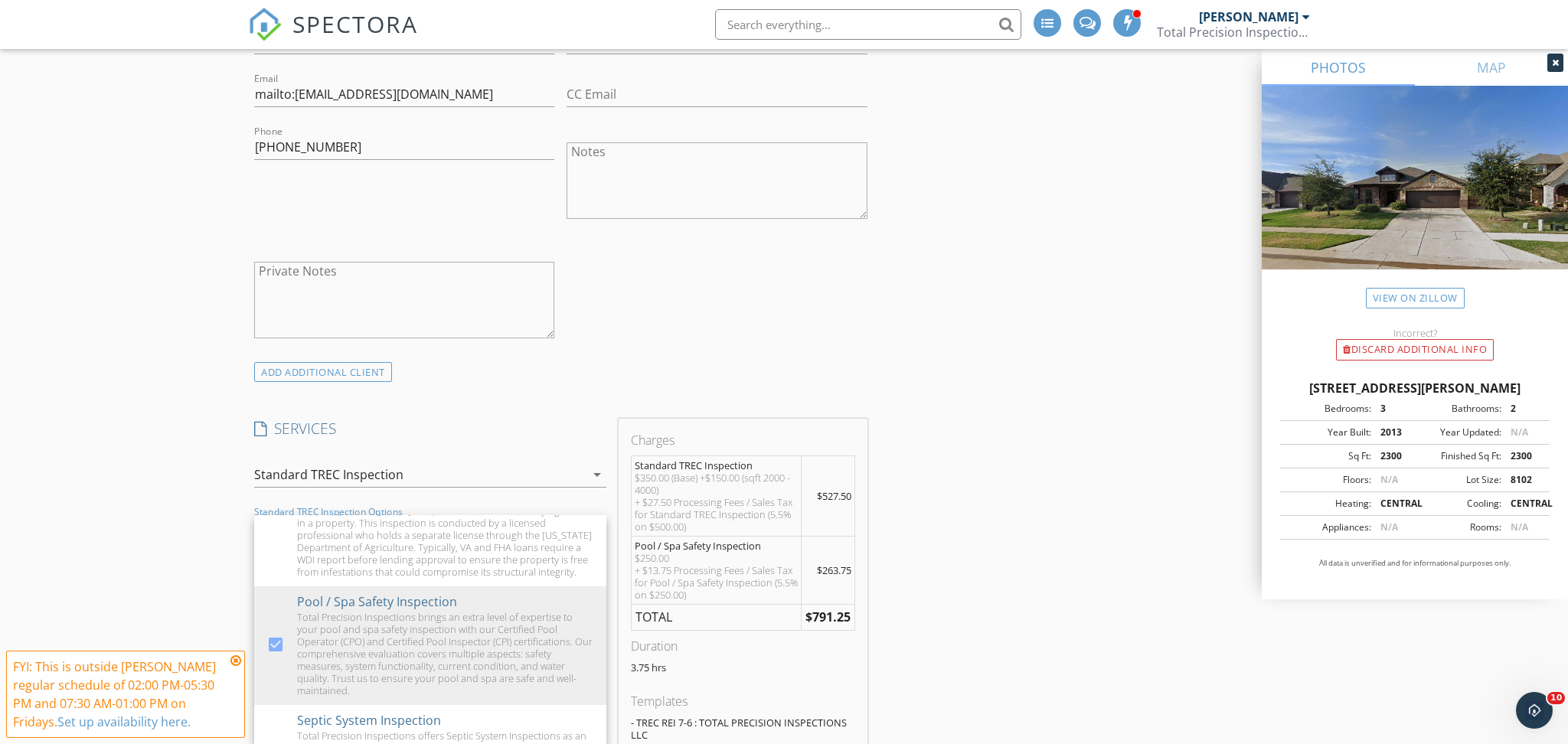
click at [592, 422] on h4 "SERVICES" at bounding box center [430, 428] width 352 height 20
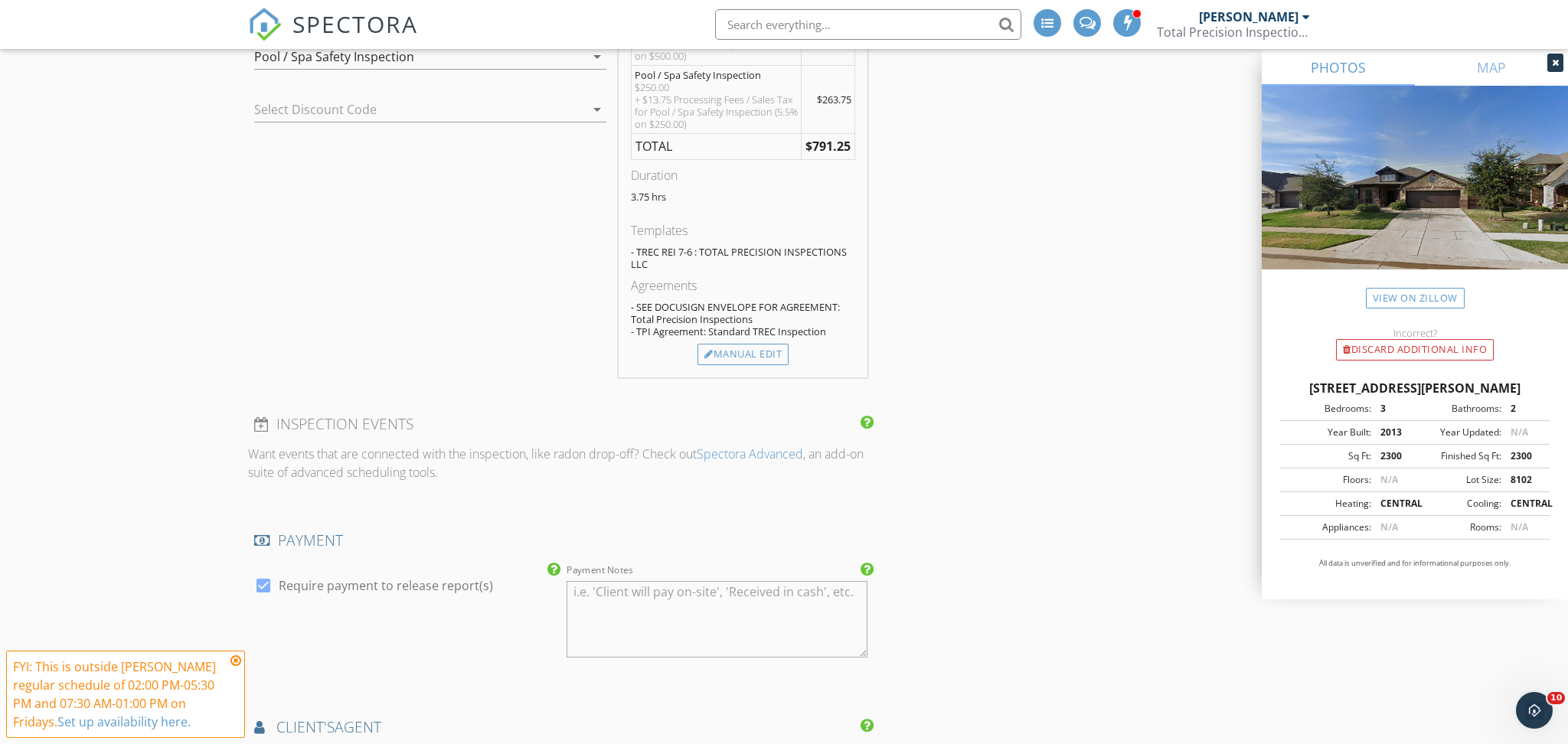
scroll to position [1836, 0]
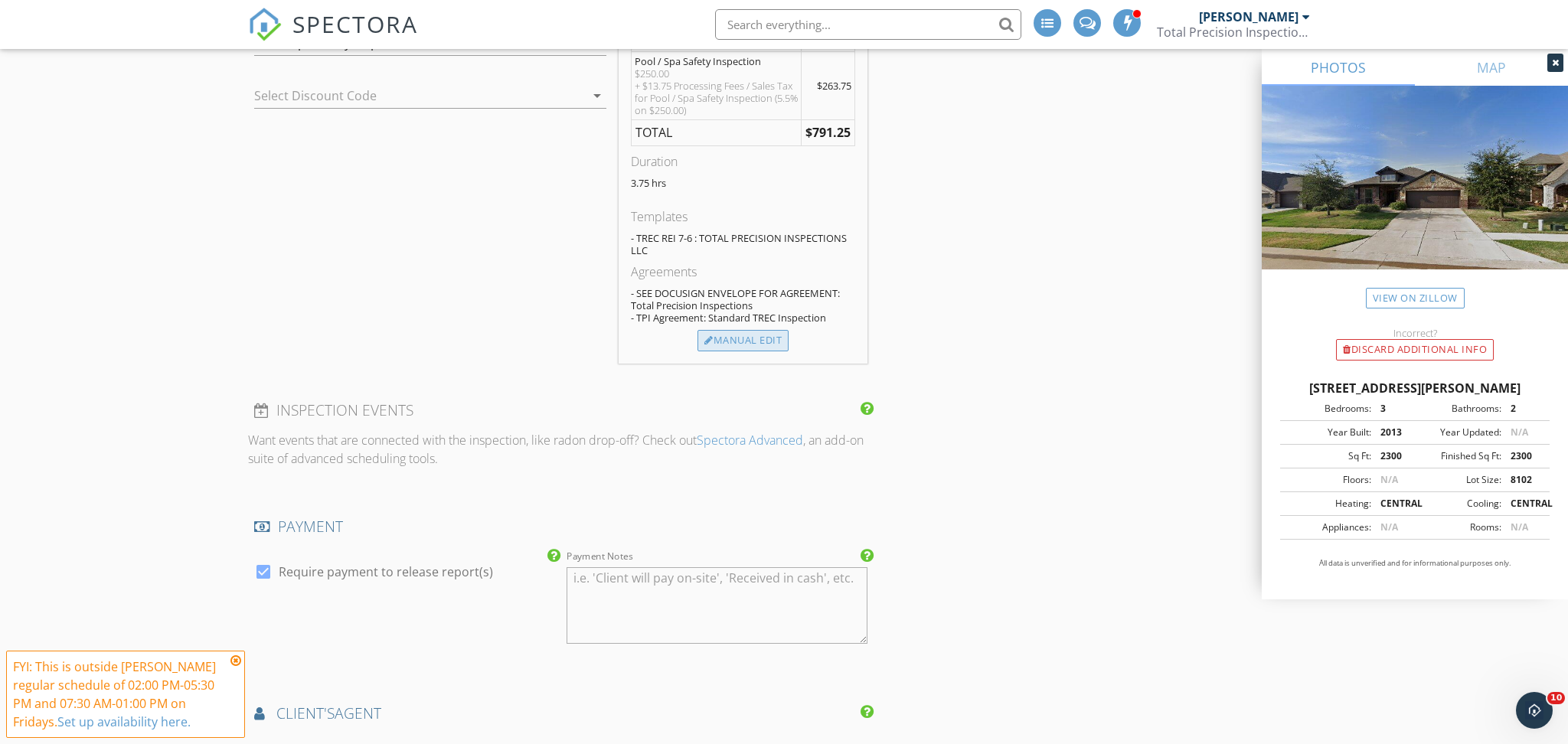
click at [714, 345] on div "Manual Edit" at bounding box center [743, 340] width 91 height 21
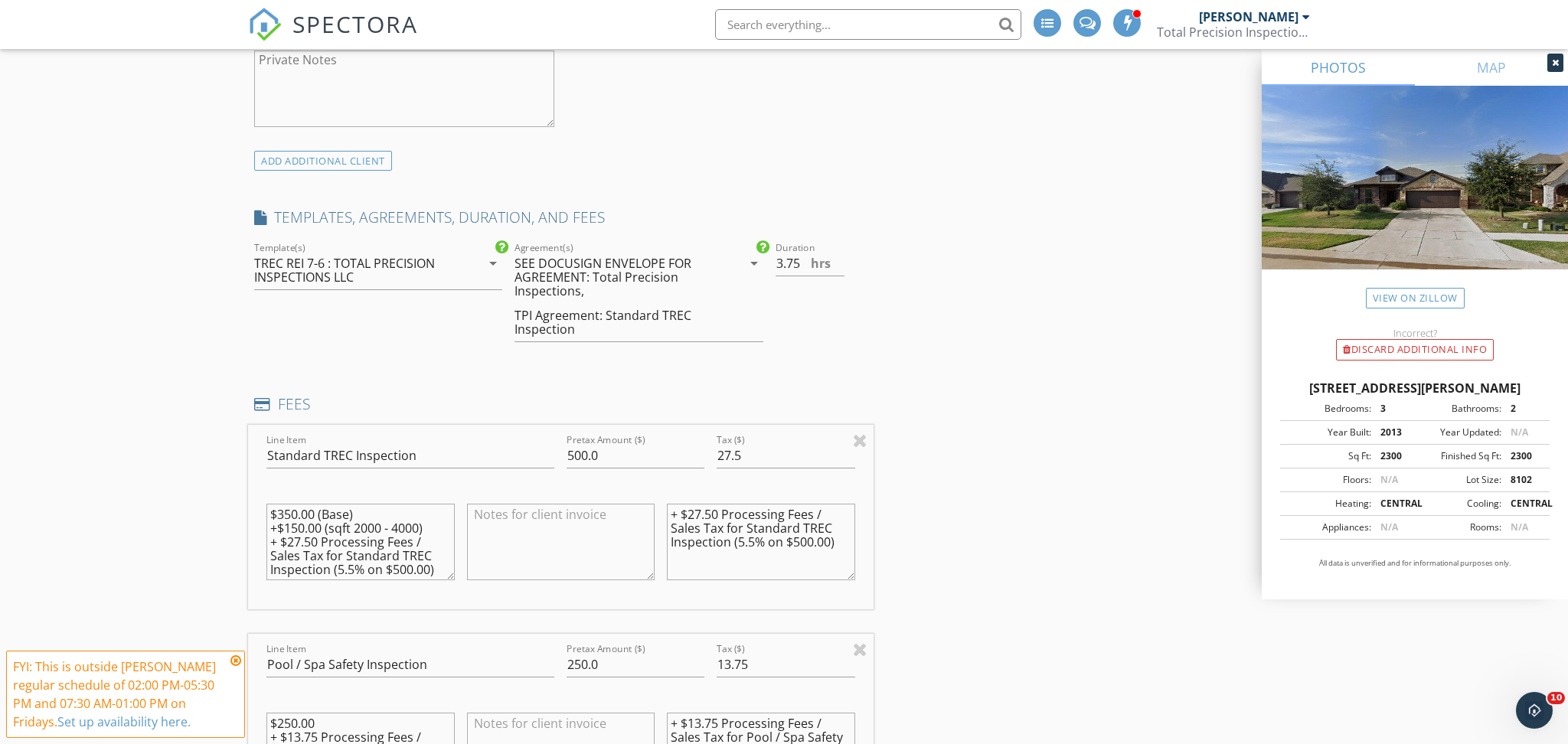
scroll to position [1535, 0]
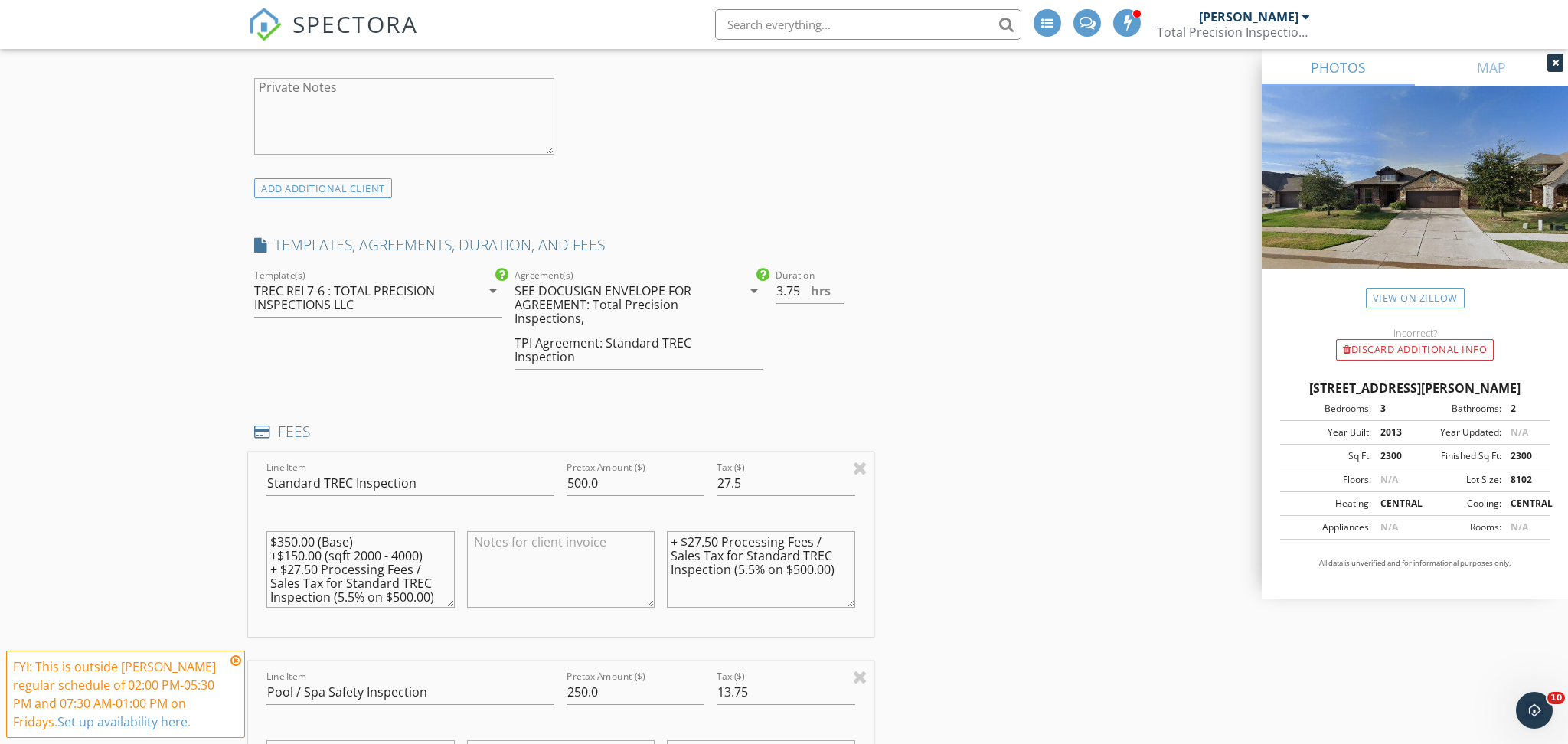
click at [580, 311] on div "SEE DOCUSIGN ENVELOPE FOR AGREEMENT: Total Precision Inspections," at bounding box center [616, 304] width 205 height 41
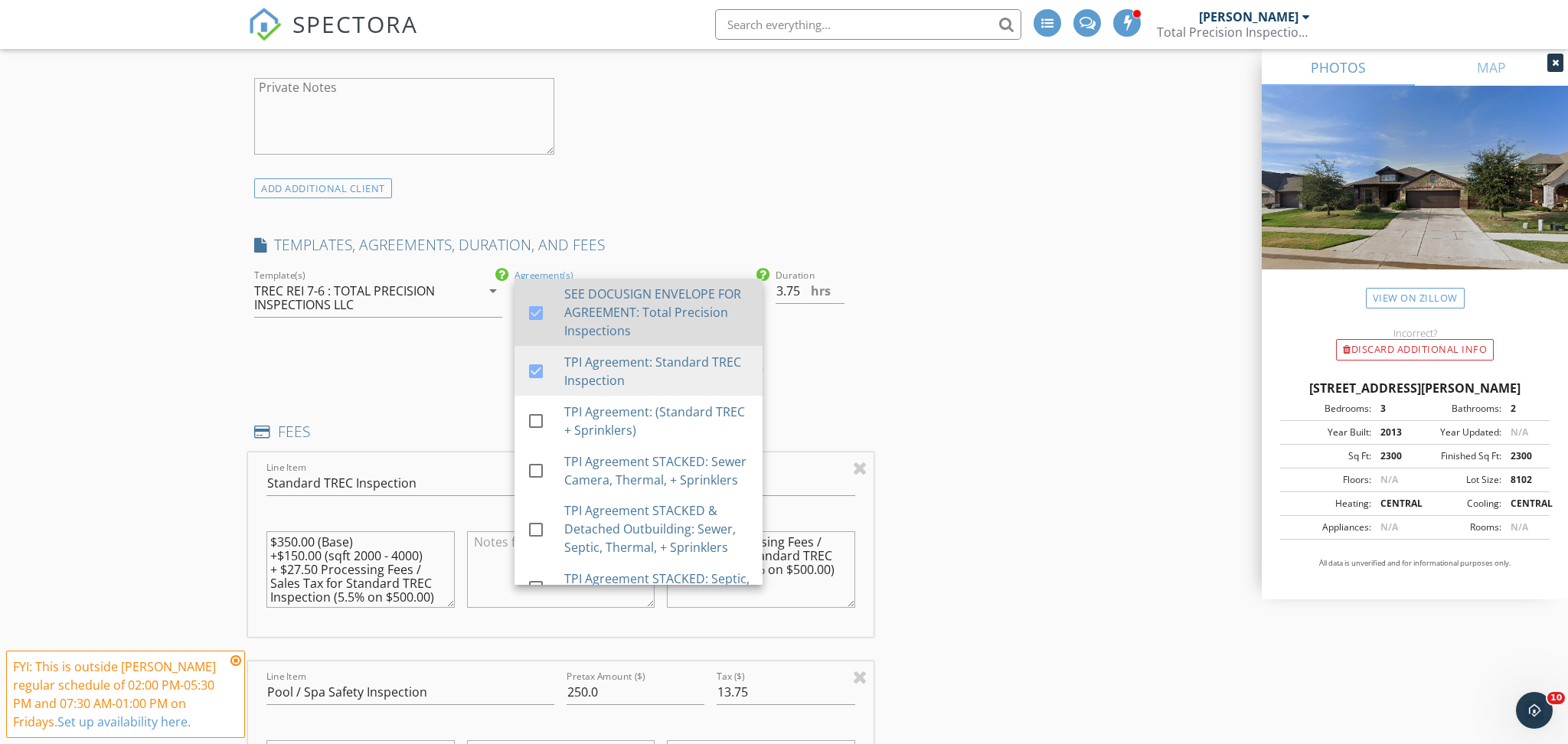
click at [536, 311] on div at bounding box center [536, 313] width 26 height 26
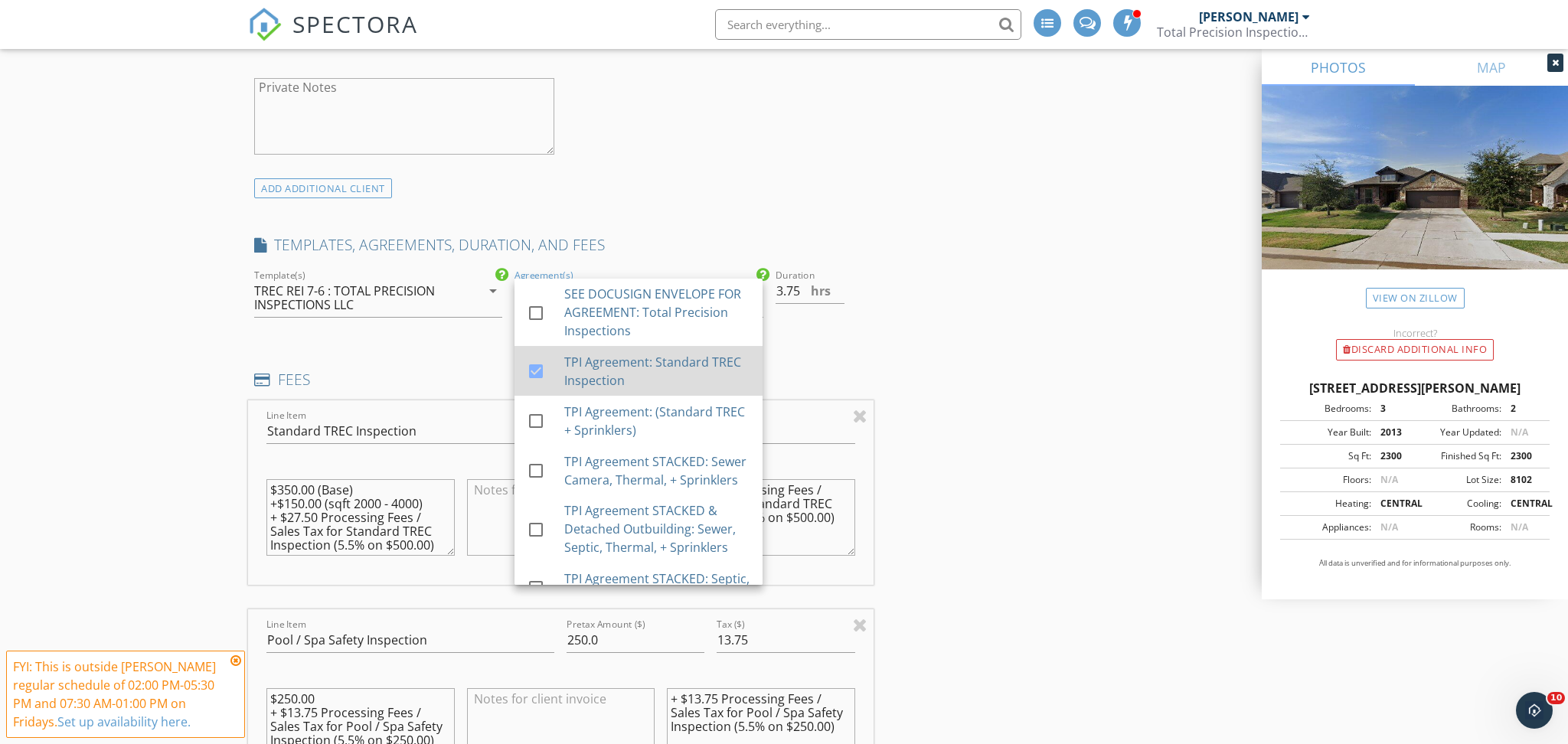
click at [533, 360] on div at bounding box center [536, 372] width 26 height 26
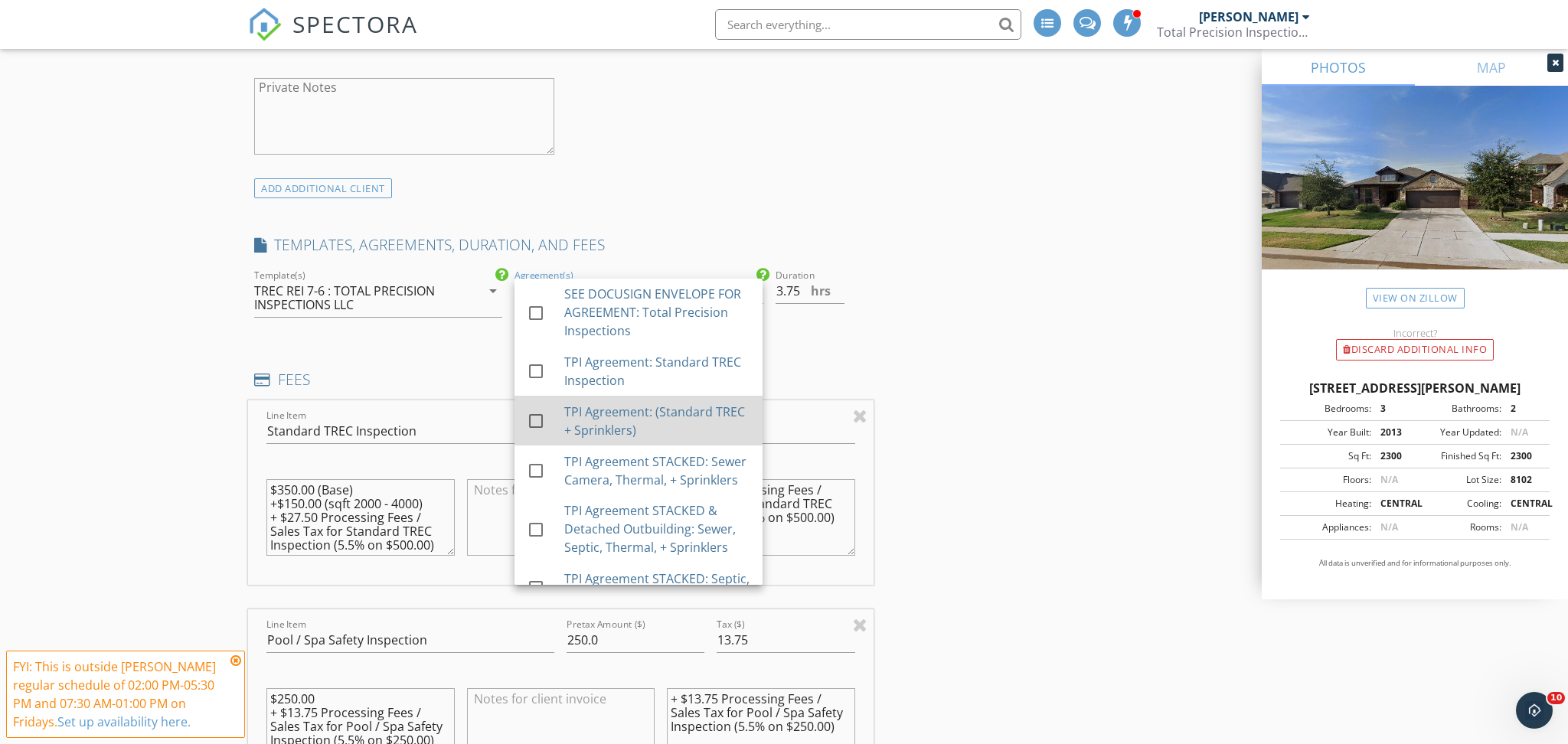
click at [530, 419] on div at bounding box center [536, 421] width 26 height 26
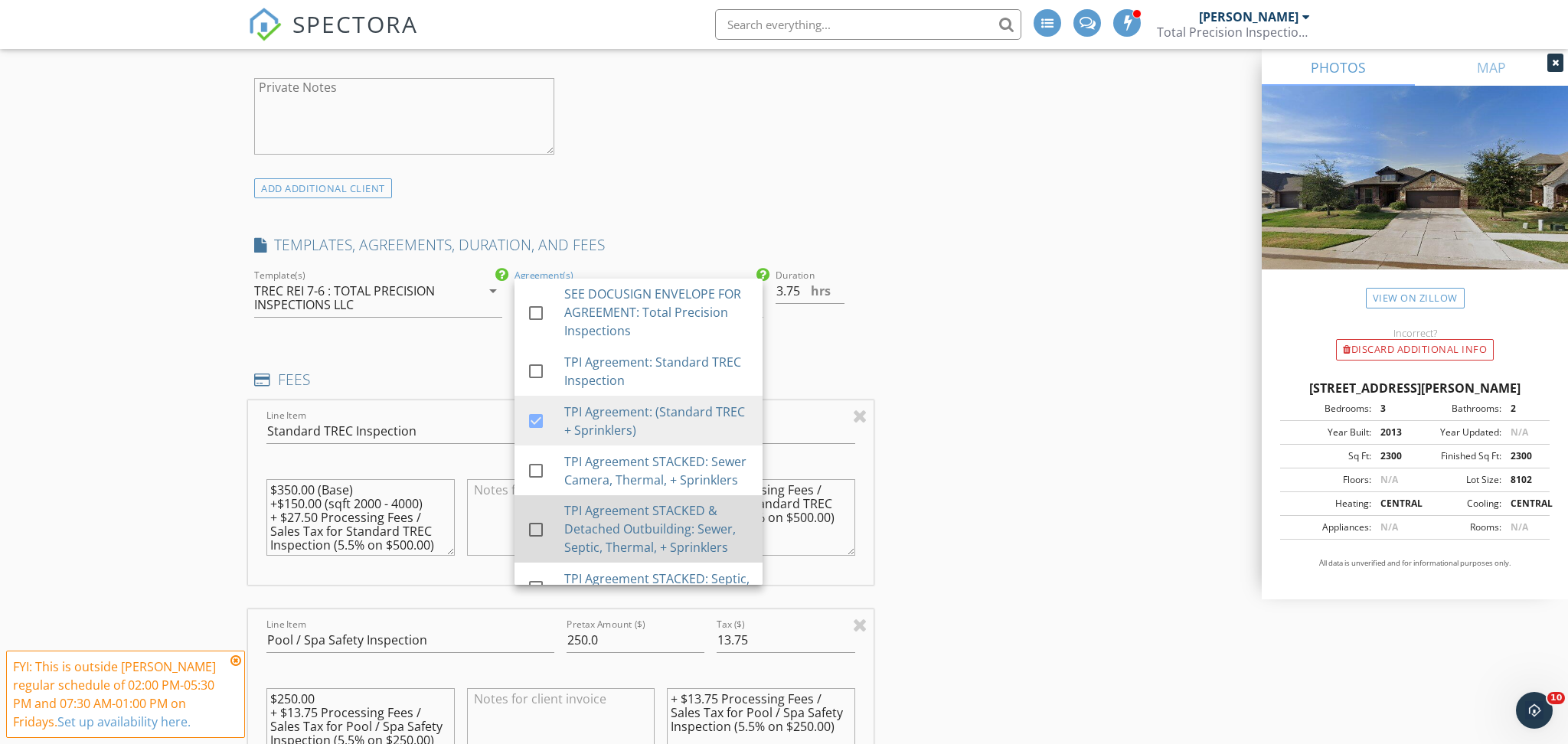
scroll to position [128, 0]
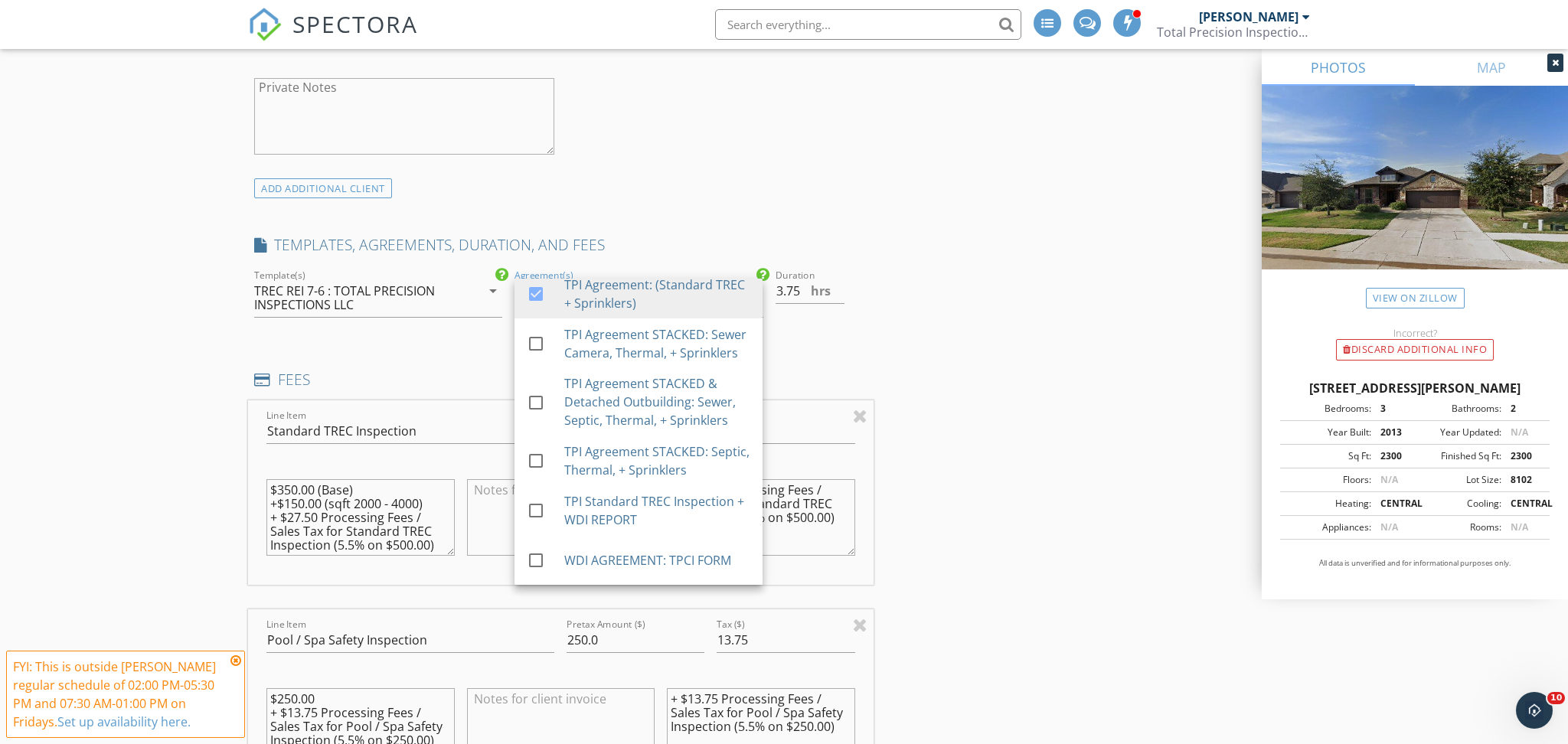
click at [1076, 371] on div "INSPECTOR(S) check_box Derrick Decker PRIMARY Derrick Decker arrow_drop_down ch…" at bounding box center [783, 562] width 1071 height 3840
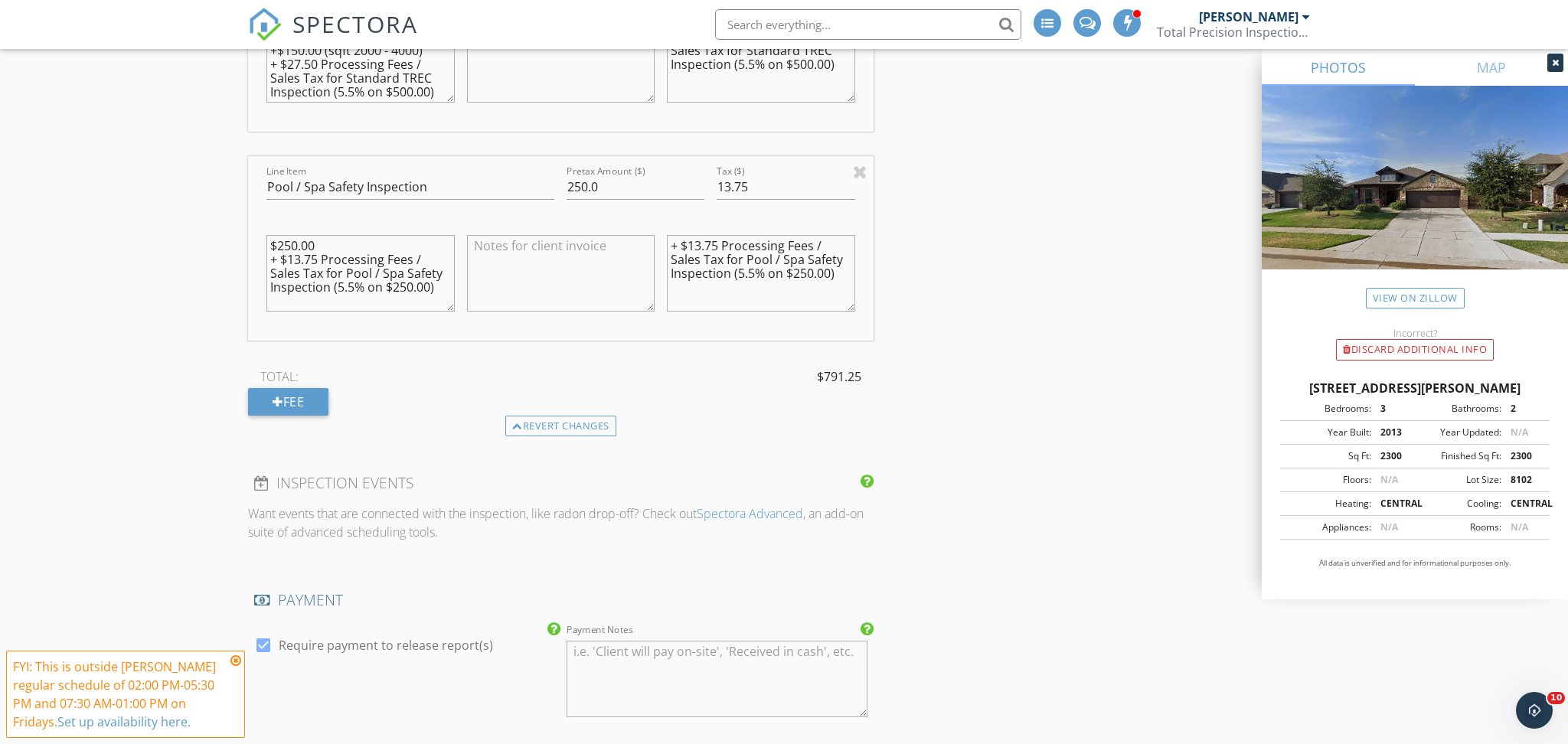
scroll to position [1992, 0]
click at [534, 401] on div "TOTAL: $791.25 Fee" at bounding box center [561, 387] width 626 height 50
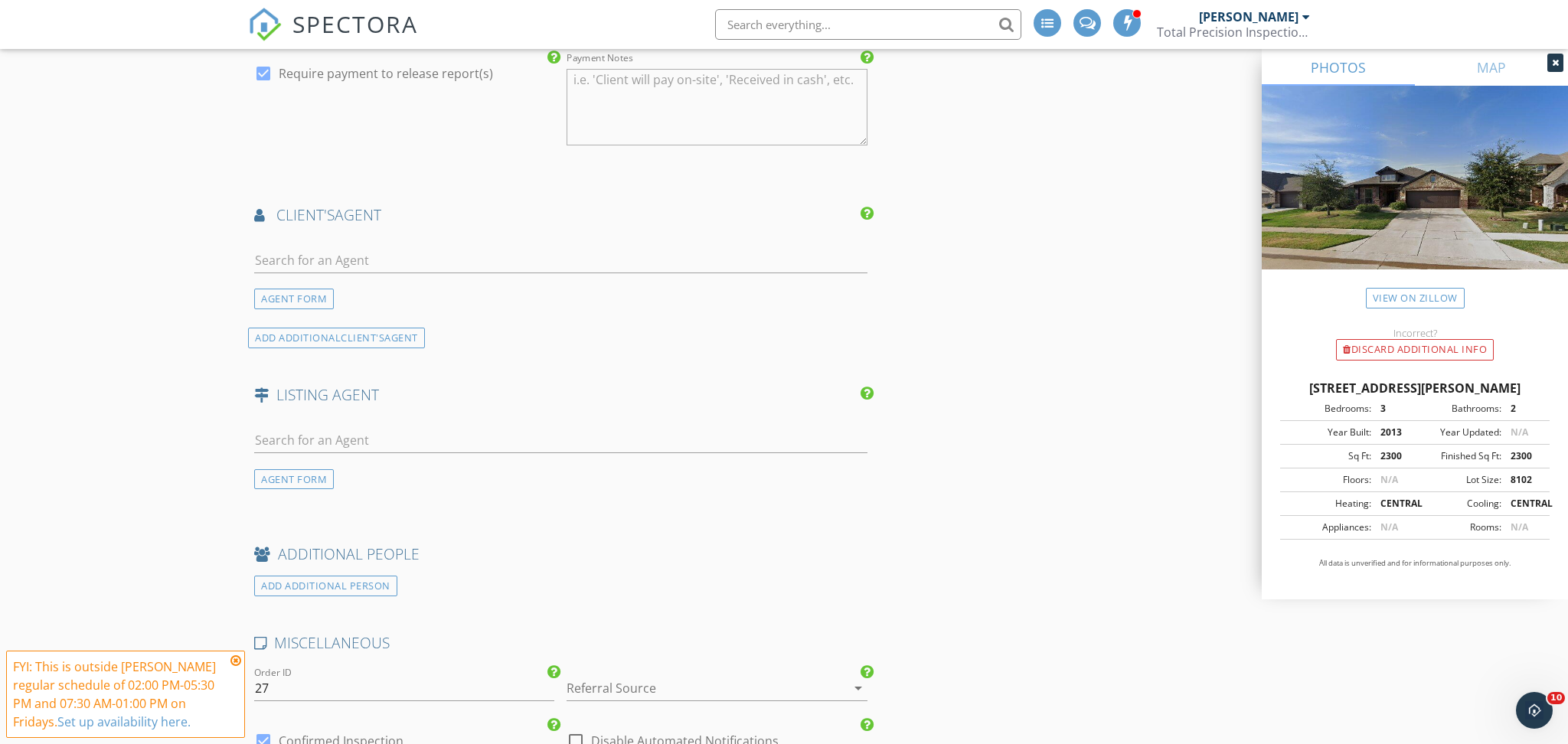
scroll to position [2565, 0]
click at [305, 266] on input "text" at bounding box center [561, 257] width 613 height 26
type input "Emily"
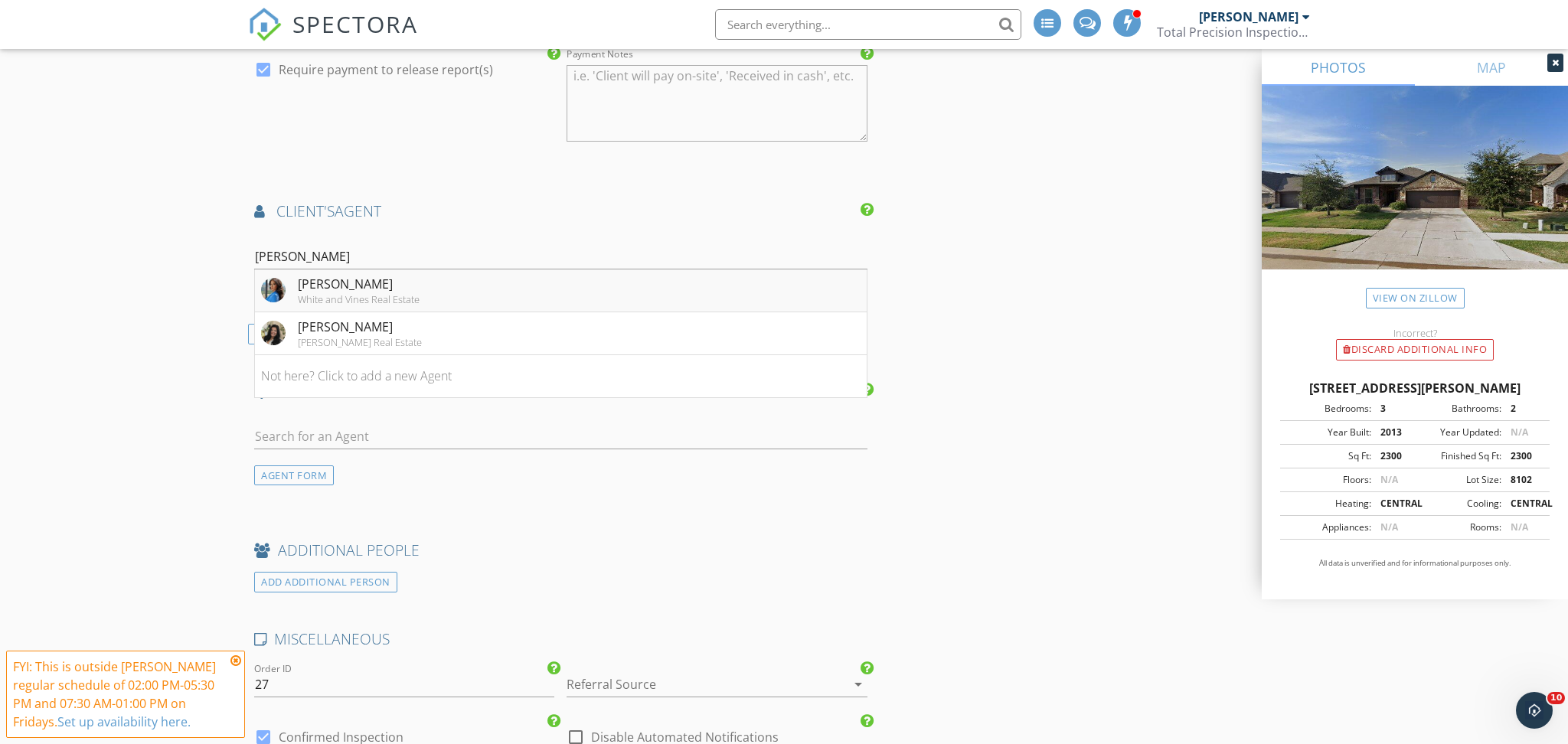
click at [374, 284] on div "[PERSON_NAME]" at bounding box center [359, 284] width 121 height 18
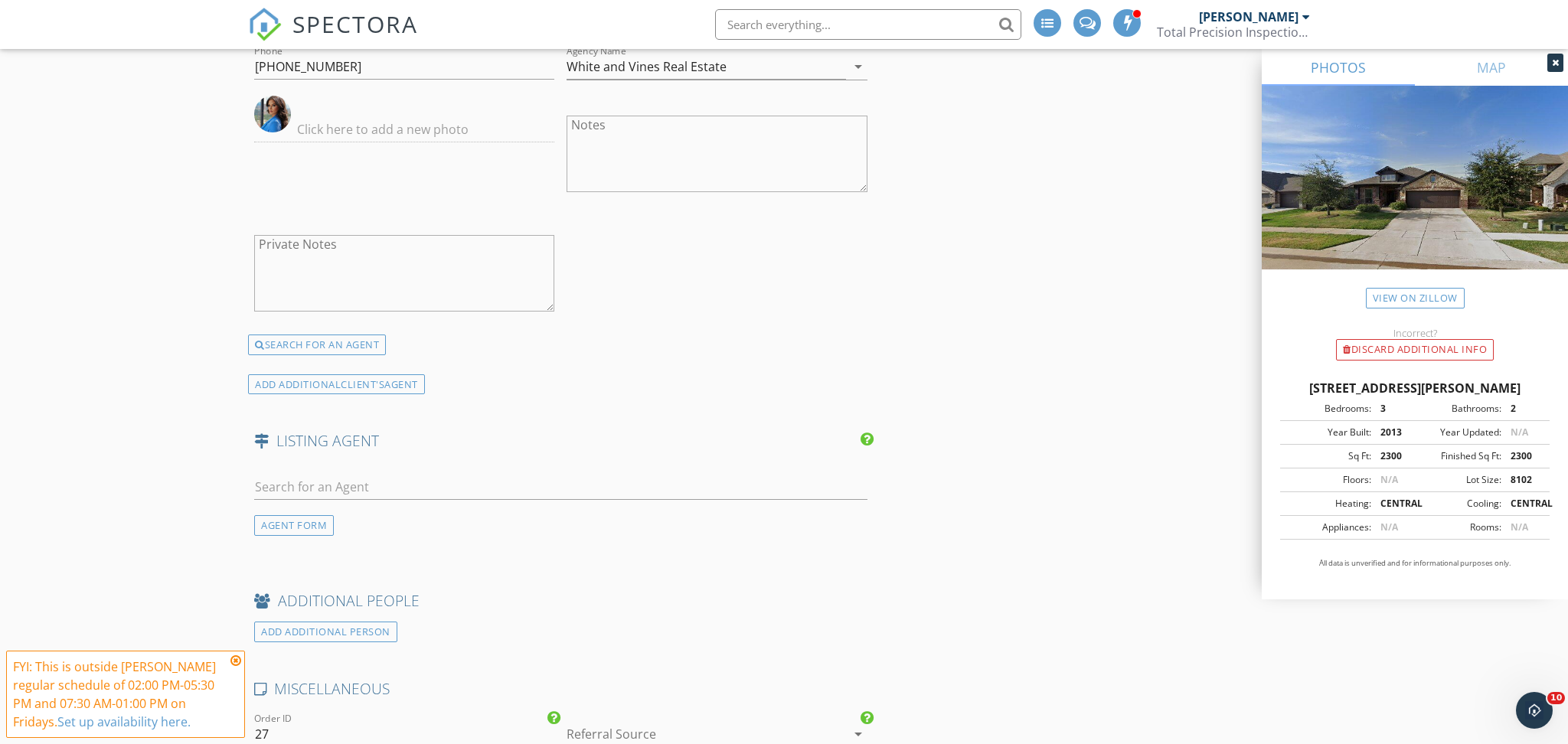
scroll to position [2871, 0]
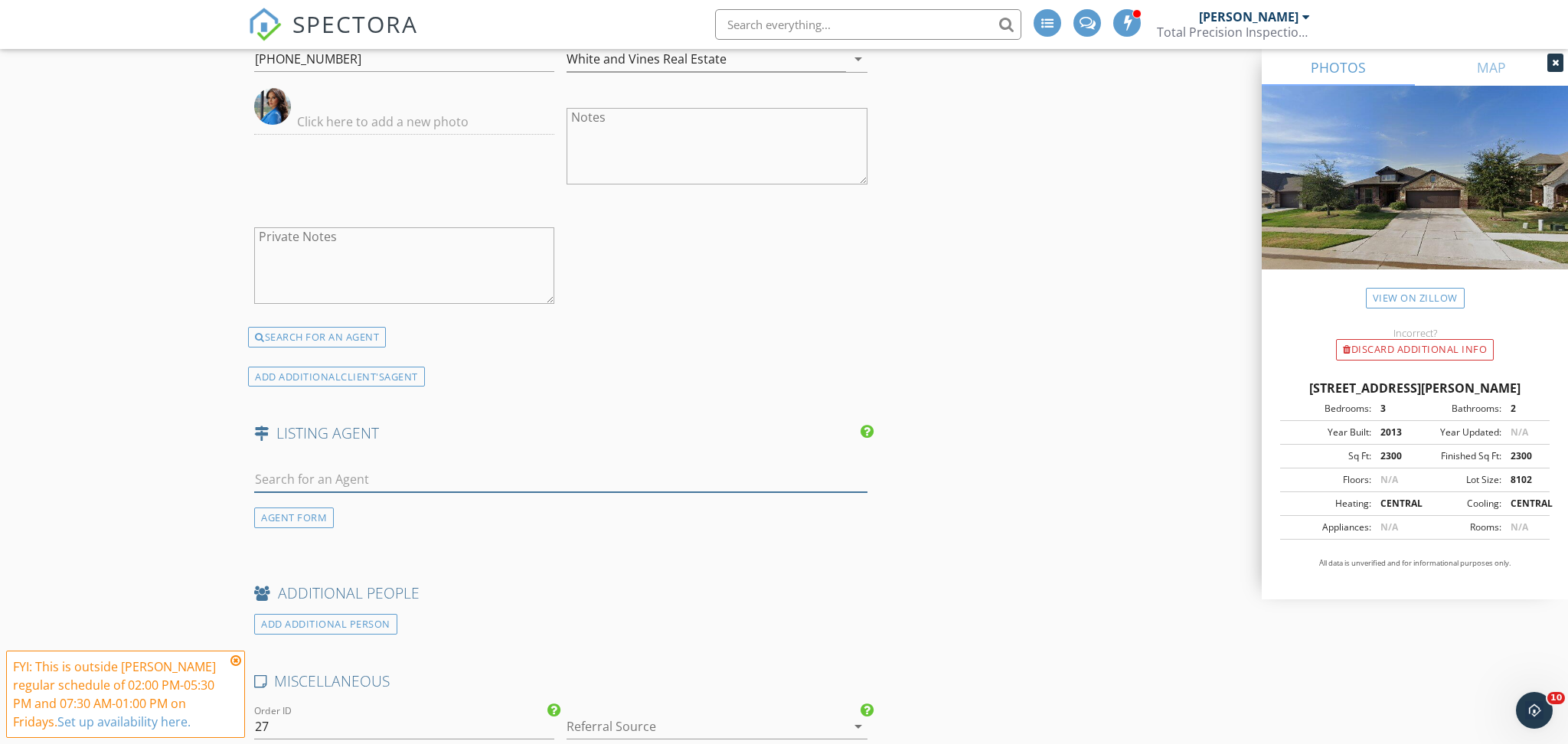
click at [390, 484] on input "text" at bounding box center [561, 479] width 613 height 26
click at [258, 518] on div "AGENT FORM" at bounding box center [294, 518] width 80 height 21
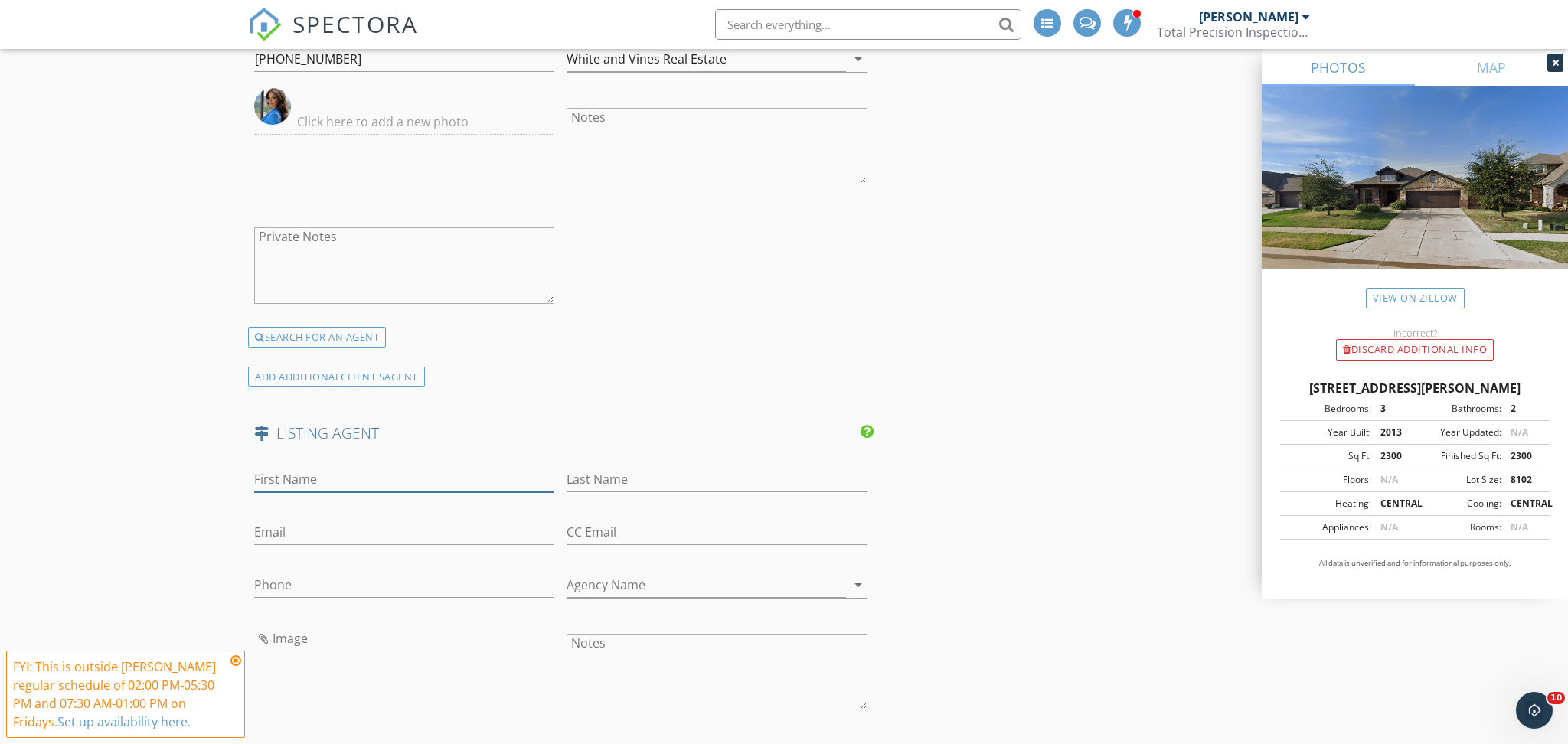
click at [324, 485] on input "First Name" at bounding box center [403, 479] width 300 height 26
paste input "[PERSON_NAME]"
type input "DEBORAH"
click at [584, 484] on input "Last Name" at bounding box center [715, 479] width 300 height 26
paste input "[PERSON_NAME]"
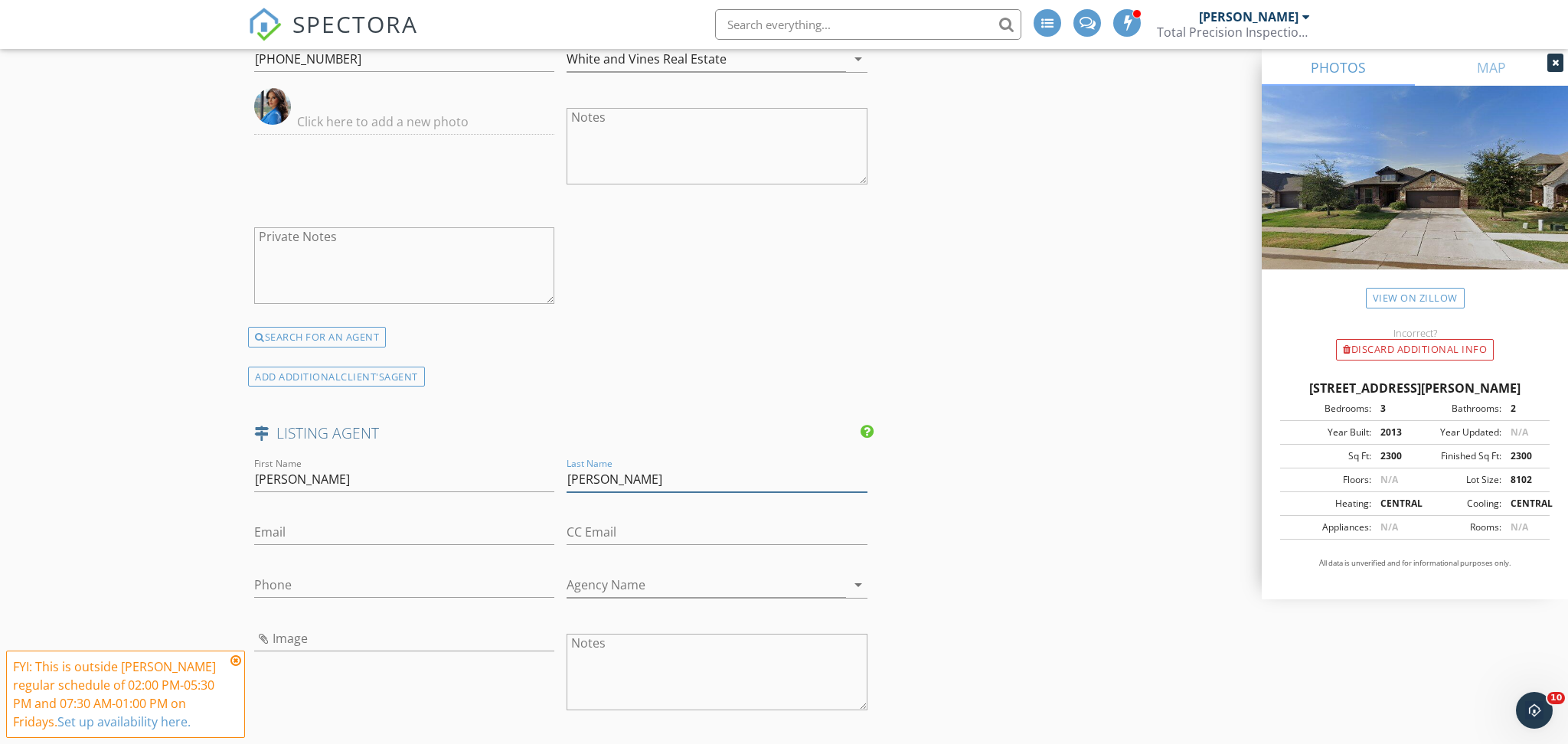
drag, startPoint x: 628, startPoint y: 473, endPoint x: 314, endPoint y: 513, distance: 316.5
click at [314, 513] on div "First Name DEBORAH Last Name DEBORAH FRENCH Email CC Email Phone Agency Name ar…" at bounding box center [561, 653] width 626 height 398
type input "FRENCH"
click at [330, 587] on input "Phone" at bounding box center [403, 585] width 300 height 26
paste input "[PHONE_NUMBER]"
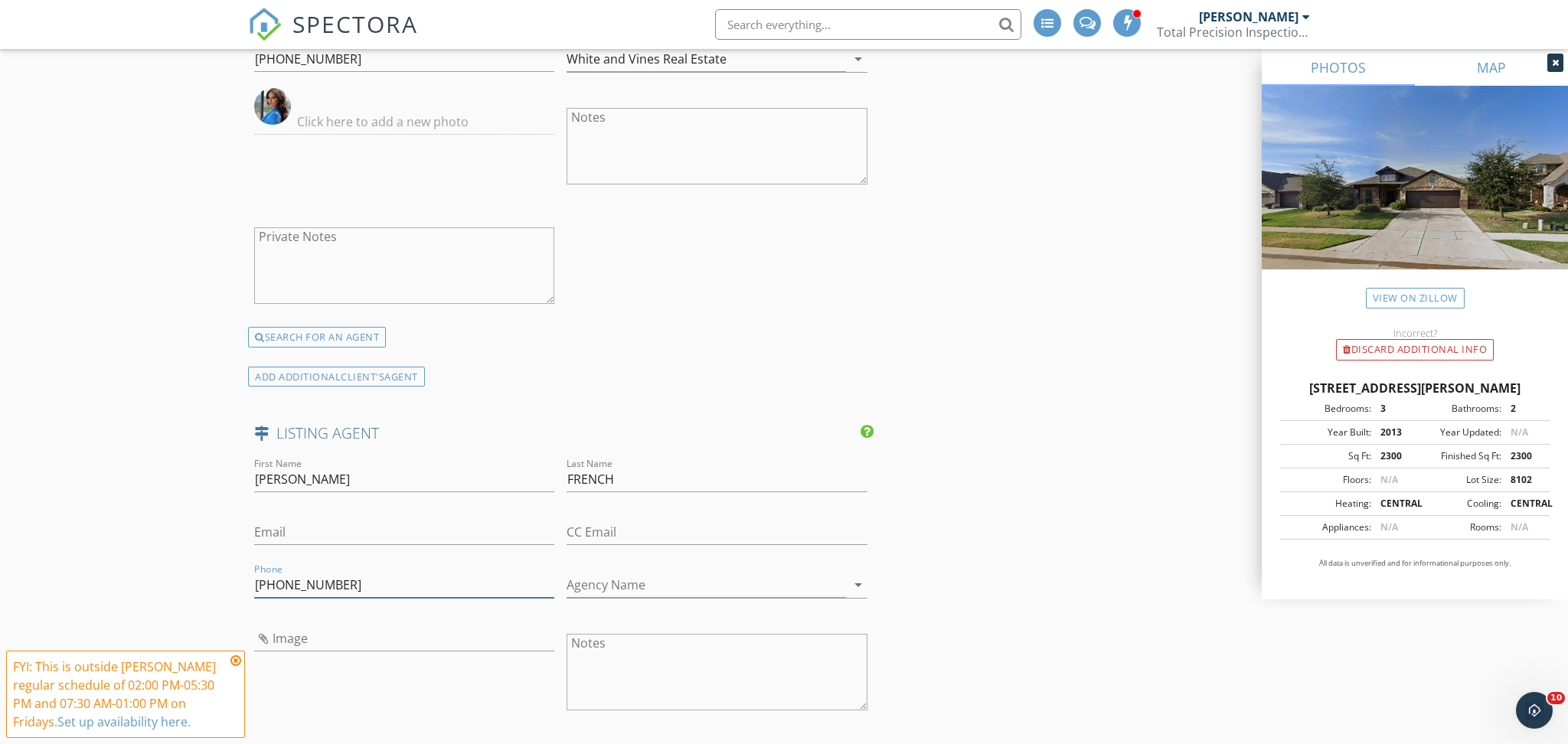
type input "[PHONE_NUMBER]"
click at [460, 536] on input "Email" at bounding box center [403, 532] width 300 height 26
paste input "[EMAIL_ADDRESS][DOMAIN_NAME]"
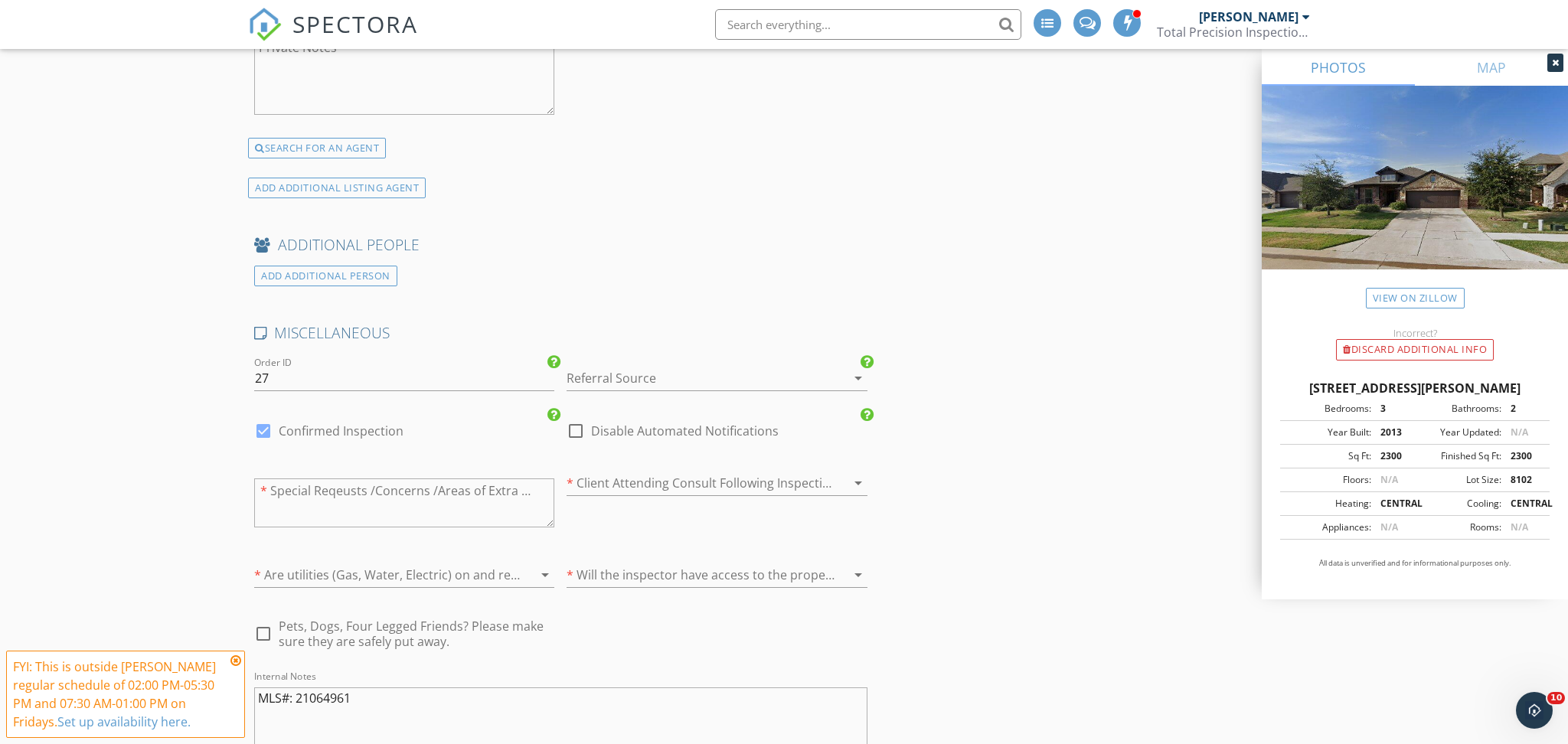
scroll to position [3598, 0]
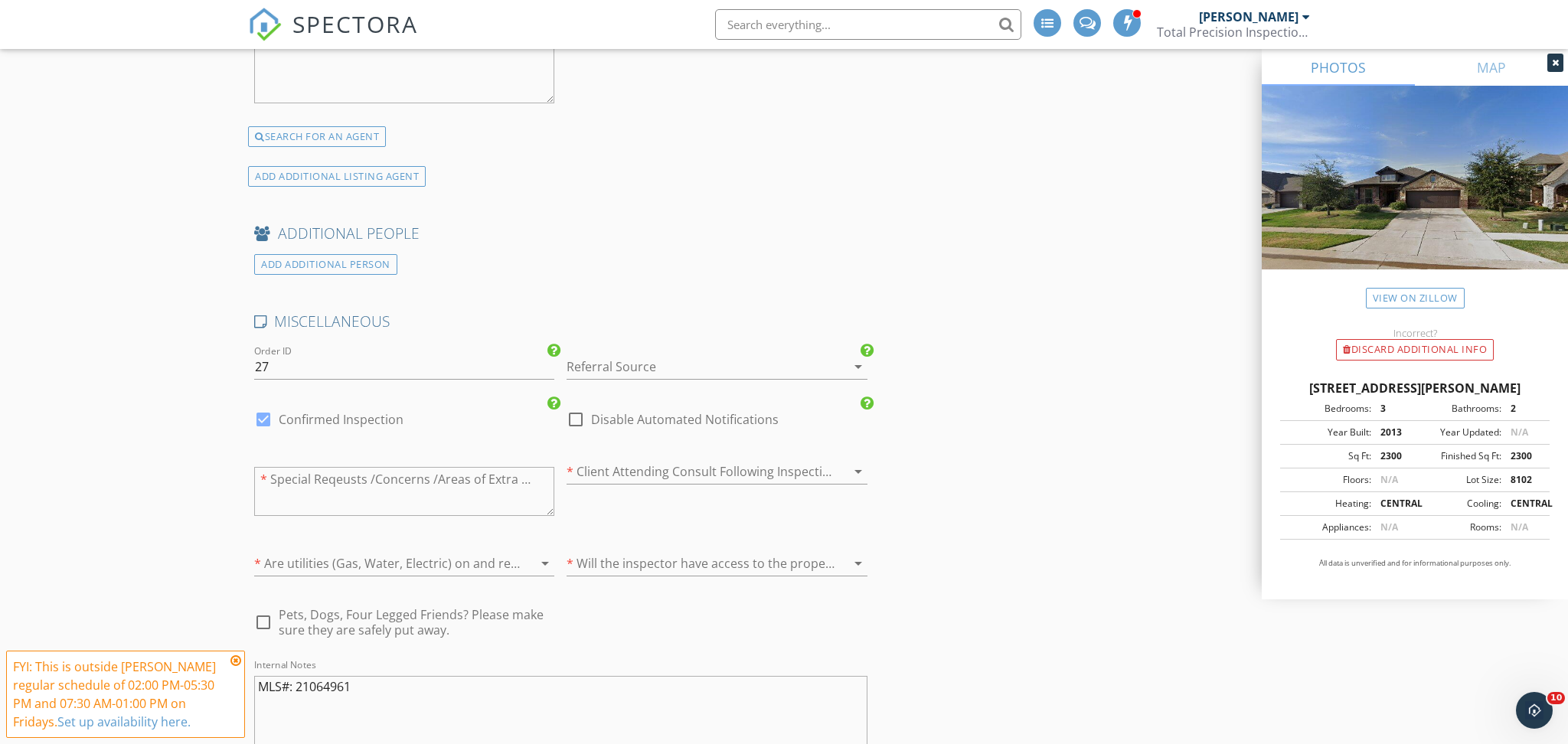
type input "[EMAIL_ADDRESS][DOMAIN_NAME]"
click at [675, 361] on div at bounding box center [694, 367] width 258 height 25
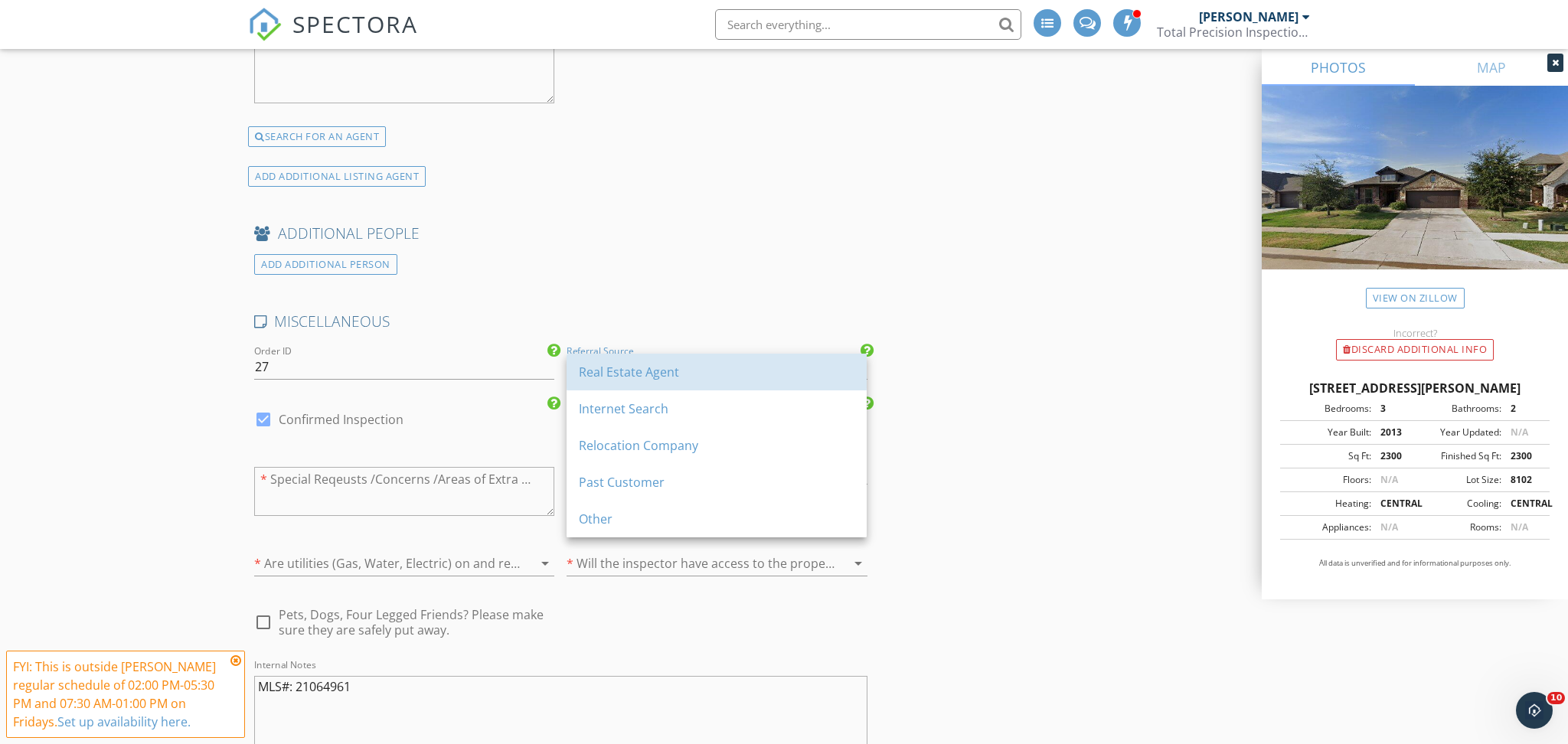
click at [675, 361] on div "Real Estate Agent" at bounding box center [716, 372] width 276 height 37
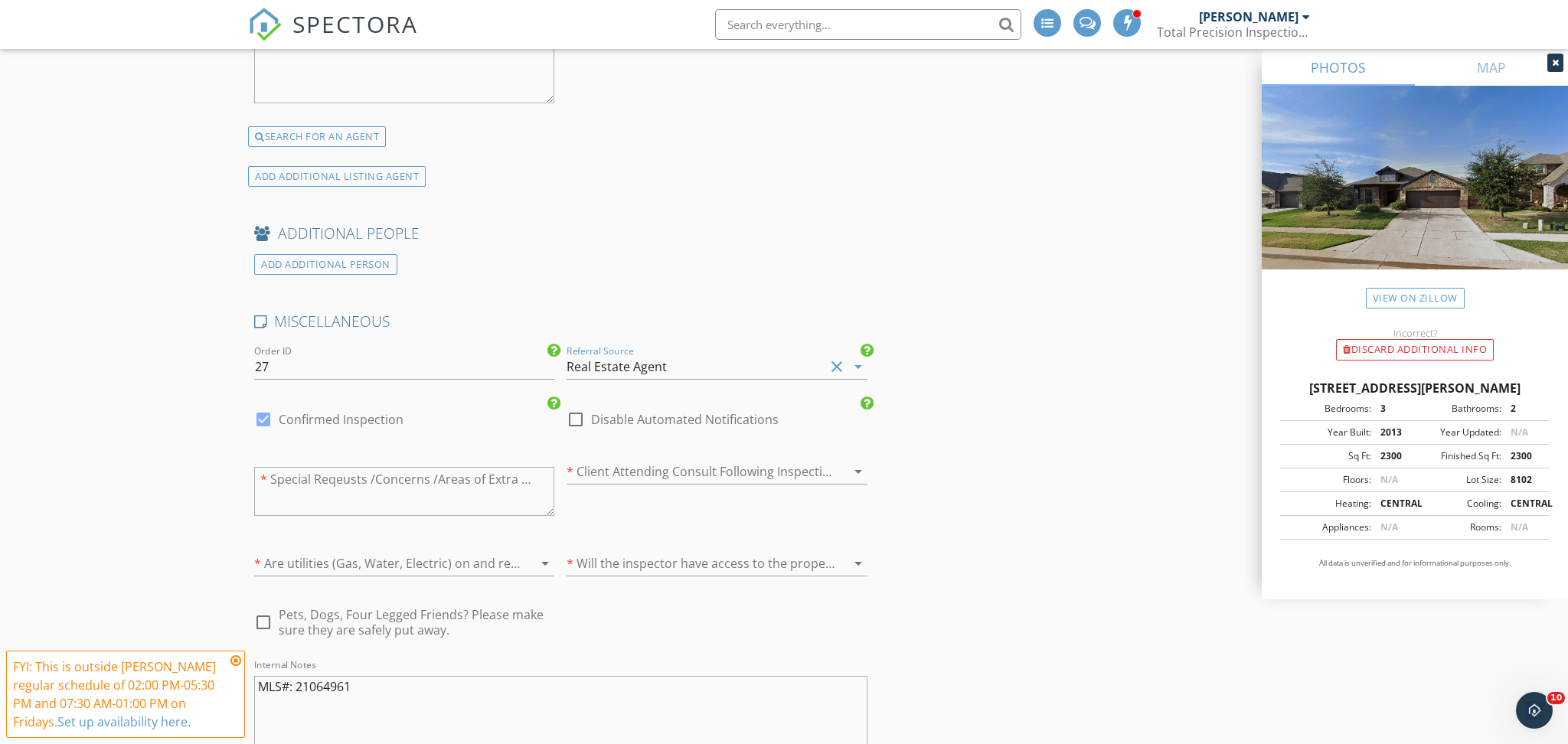
click at [314, 488] on textarea at bounding box center [403, 492] width 300 height 49
type textarea "NA"
type input "3.75"
type textarea "NA"
click at [609, 470] on div at bounding box center [694, 472] width 258 height 25
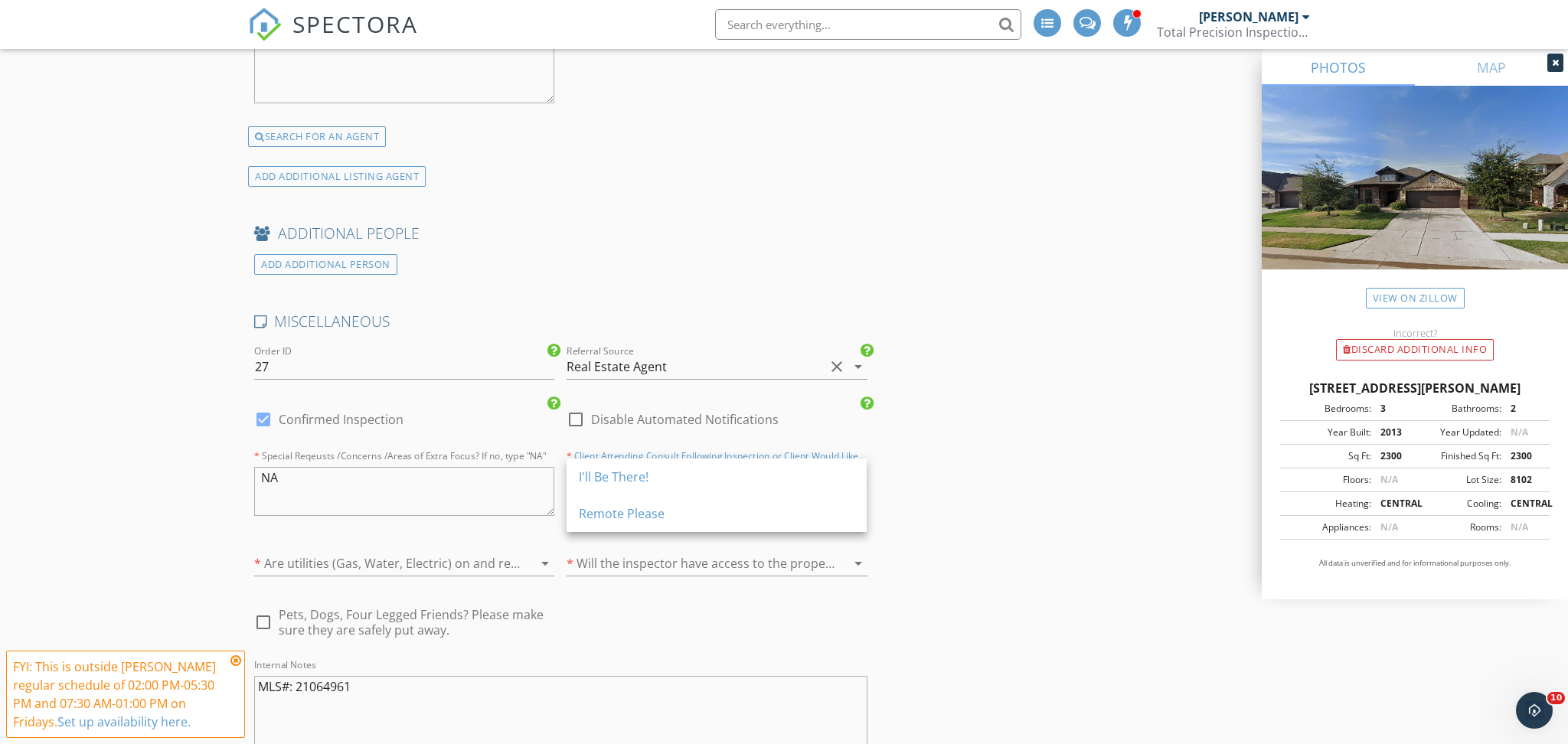
click at [609, 470] on div "I'll Be There!" at bounding box center [716, 477] width 276 height 18
click at [609, 470] on div "I'll Be There!" at bounding box center [600, 472] width 69 height 14
click at [455, 565] on div at bounding box center [382, 564] width 258 height 25
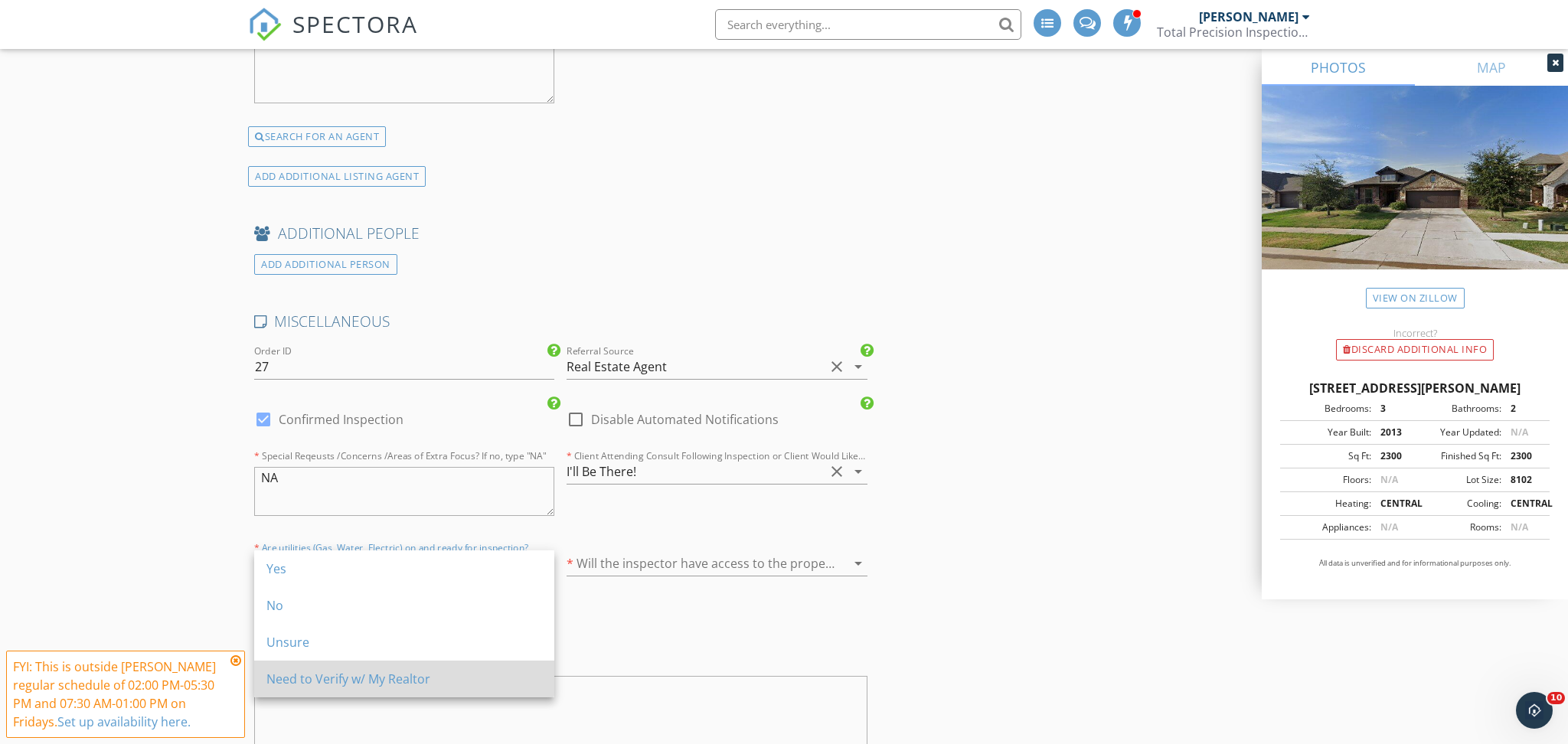
click at [473, 677] on div "Need to Verify w/ My Realtor" at bounding box center [404, 679] width 276 height 18
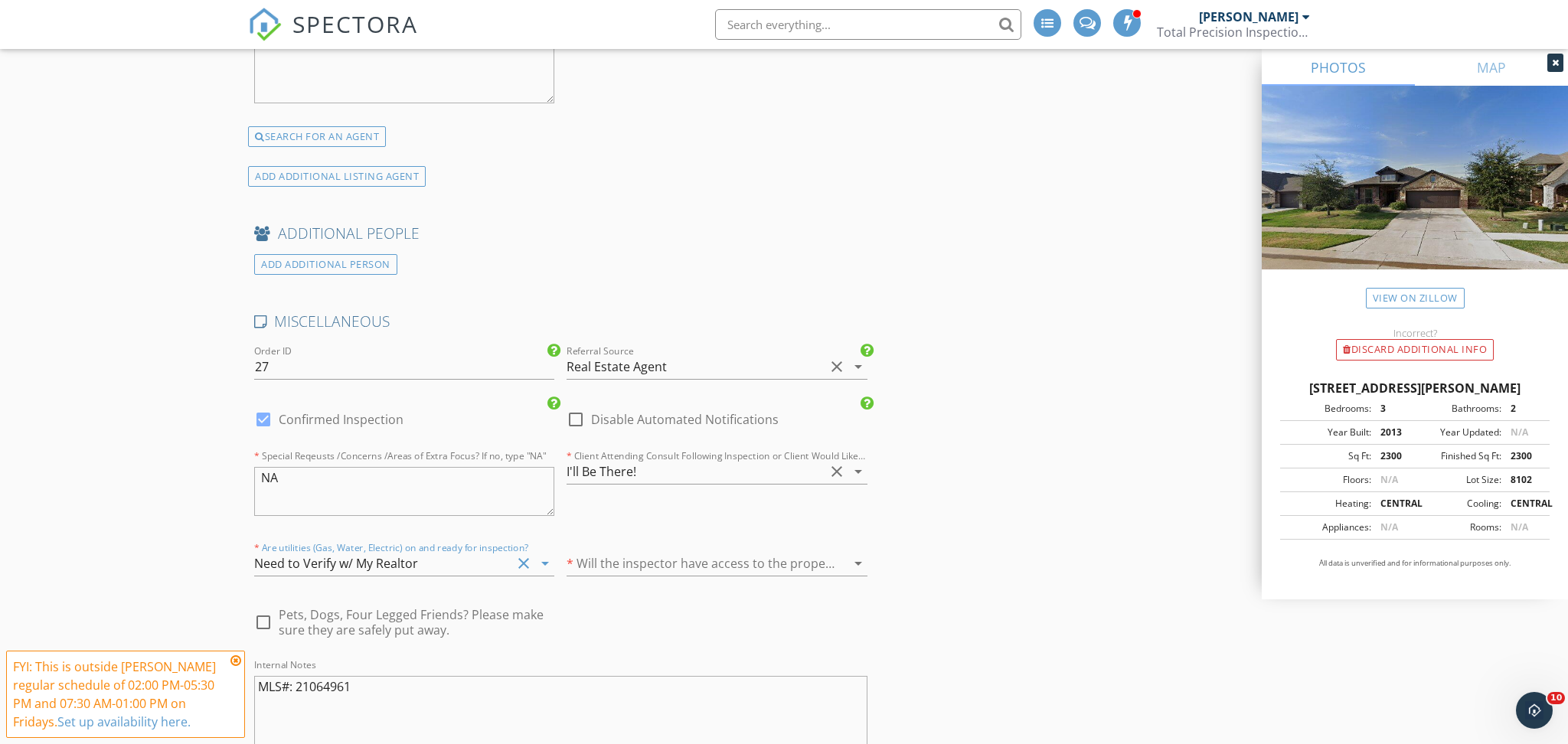
click at [629, 570] on div at bounding box center [694, 564] width 258 height 25
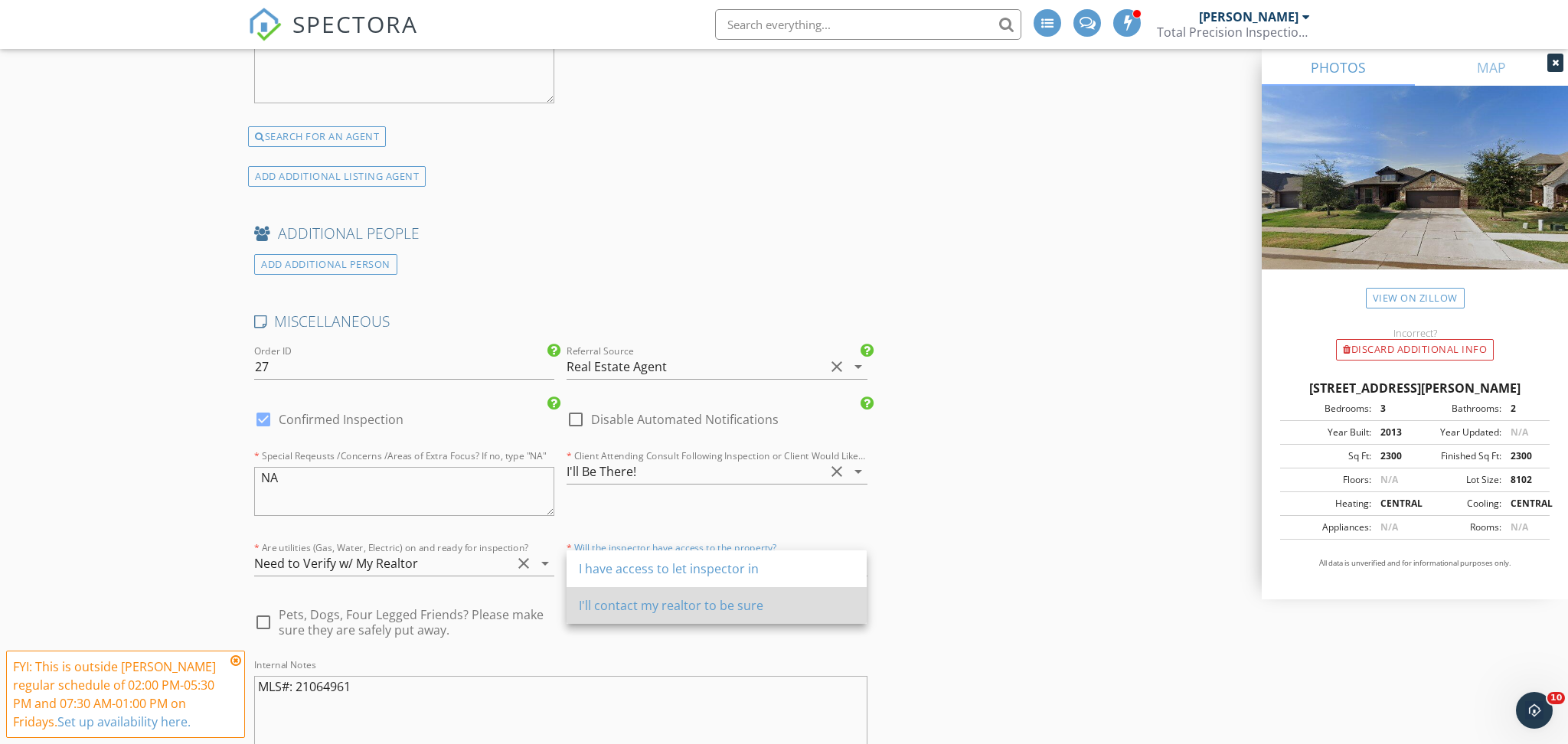
click at [627, 617] on div "I'll contact my realtor to be sure" at bounding box center [716, 606] width 276 height 37
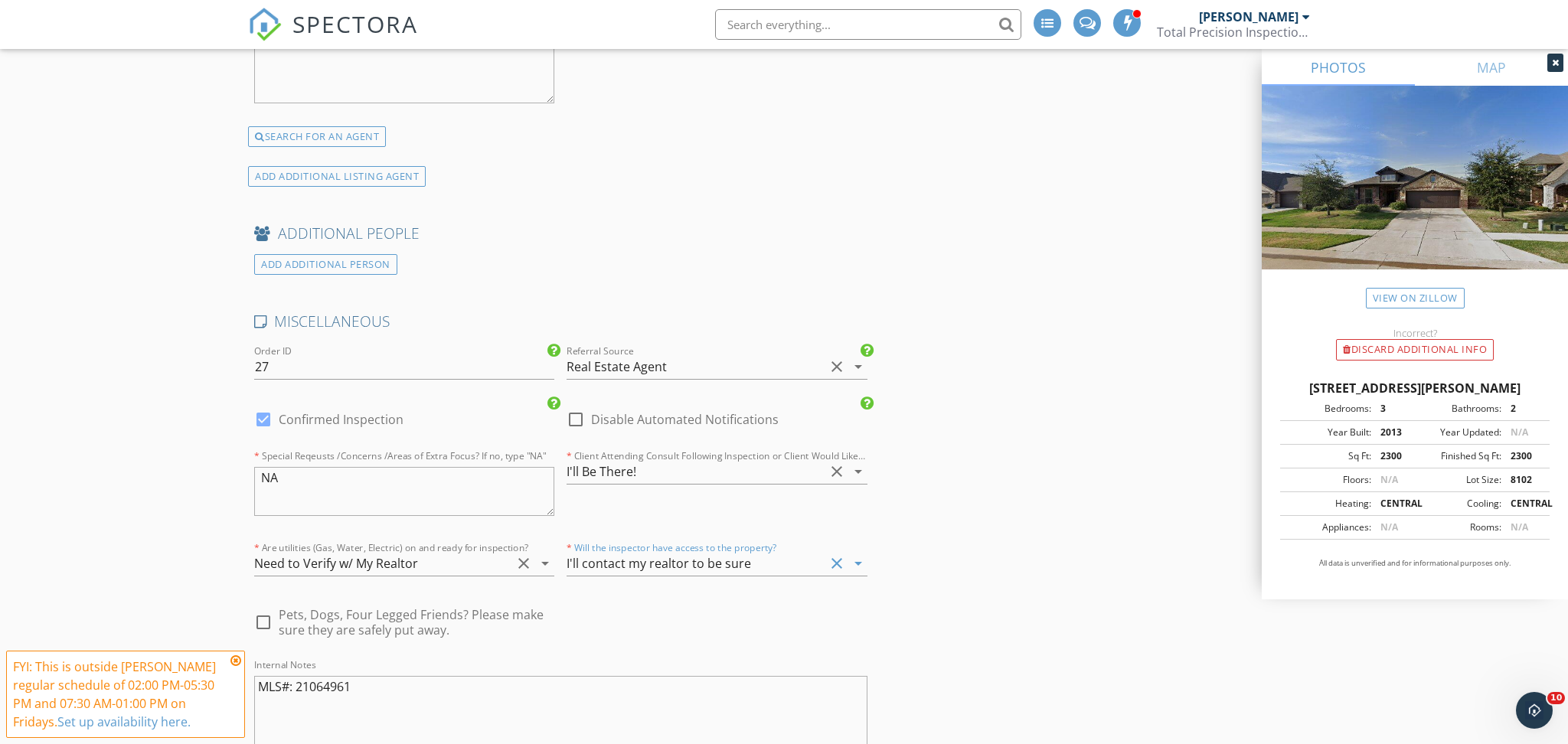
type input "3.75"
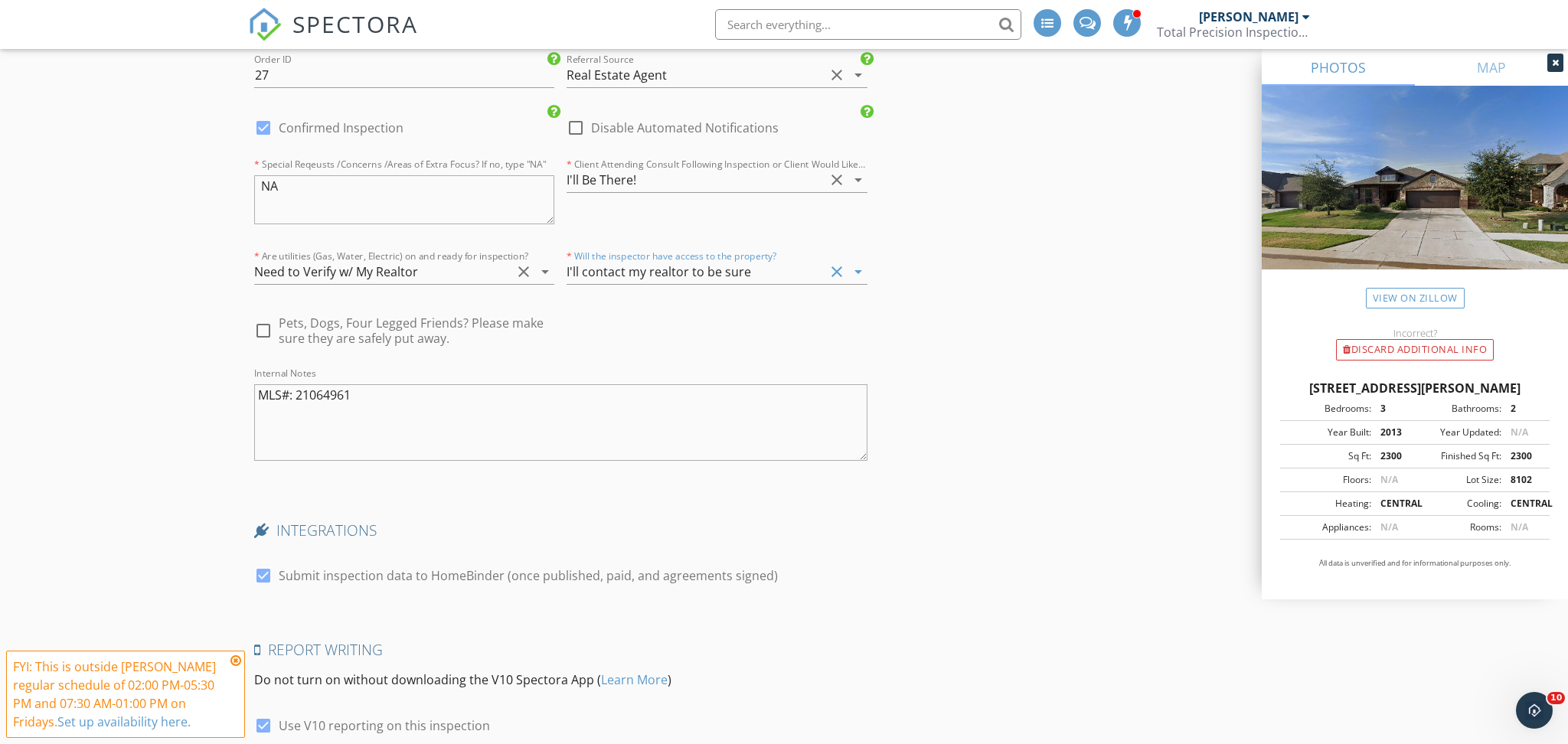
scroll to position [4024, 0]
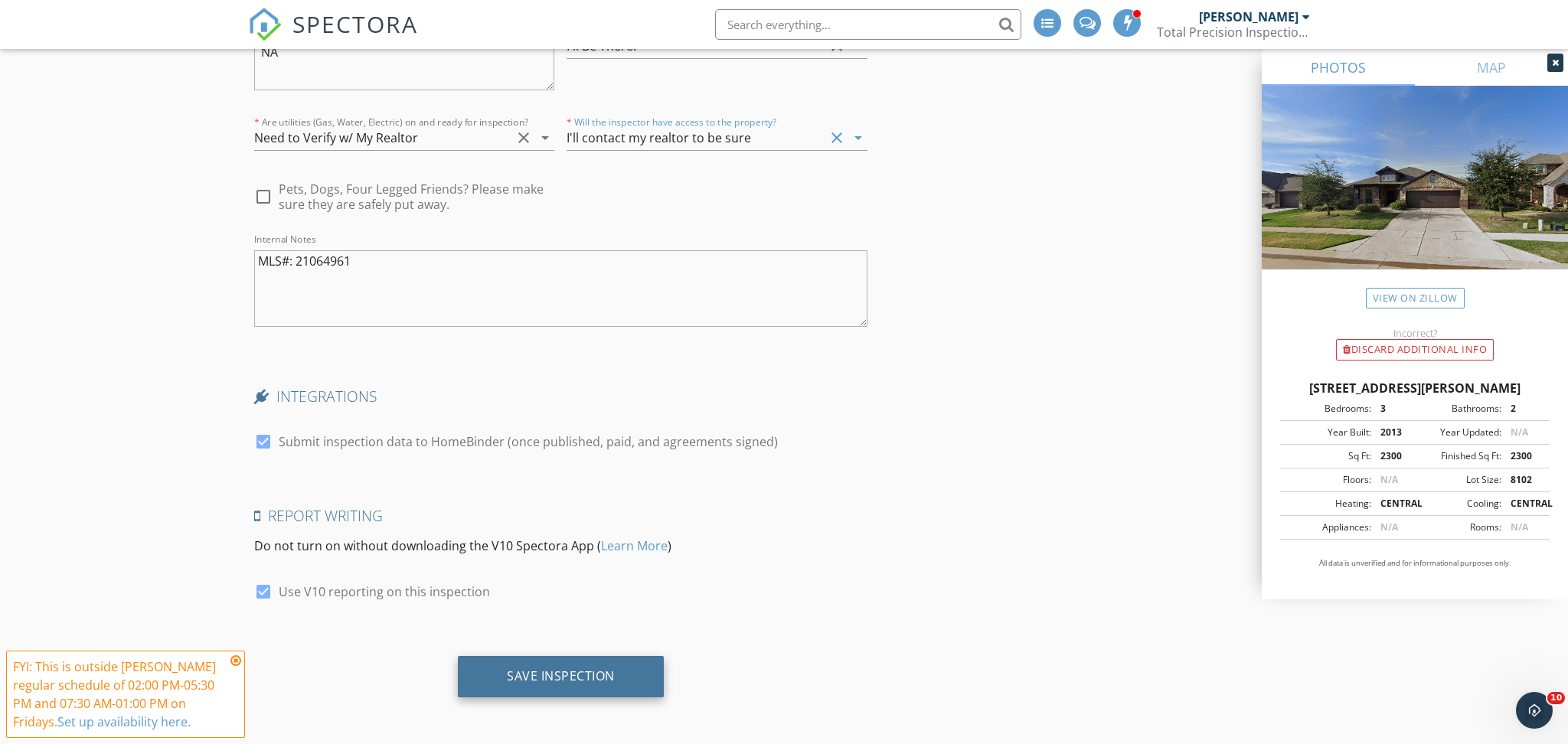
click at [533, 686] on div "Save Inspection" at bounding box center [561, 676] width 206 height 41
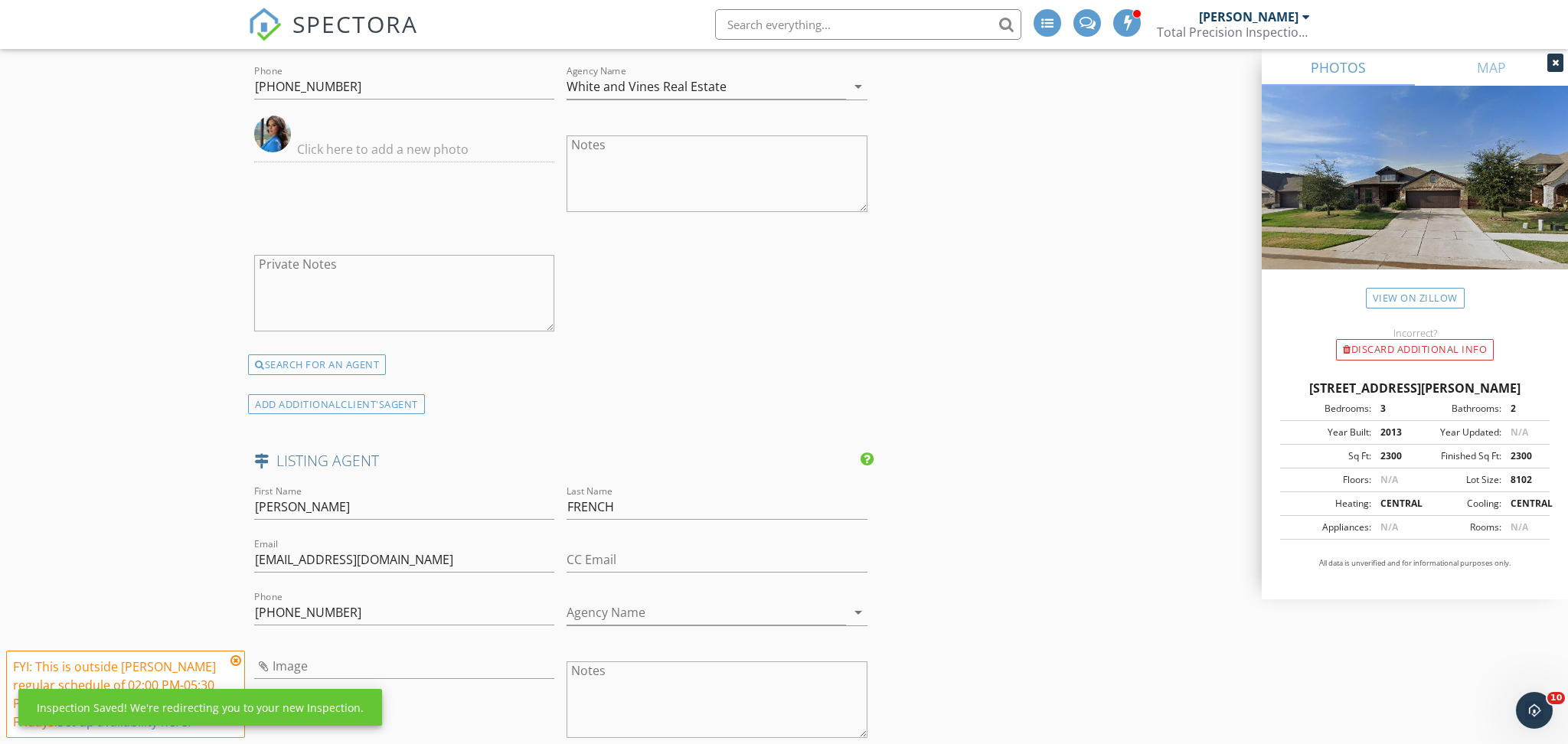
scroll to position [2832, 0]
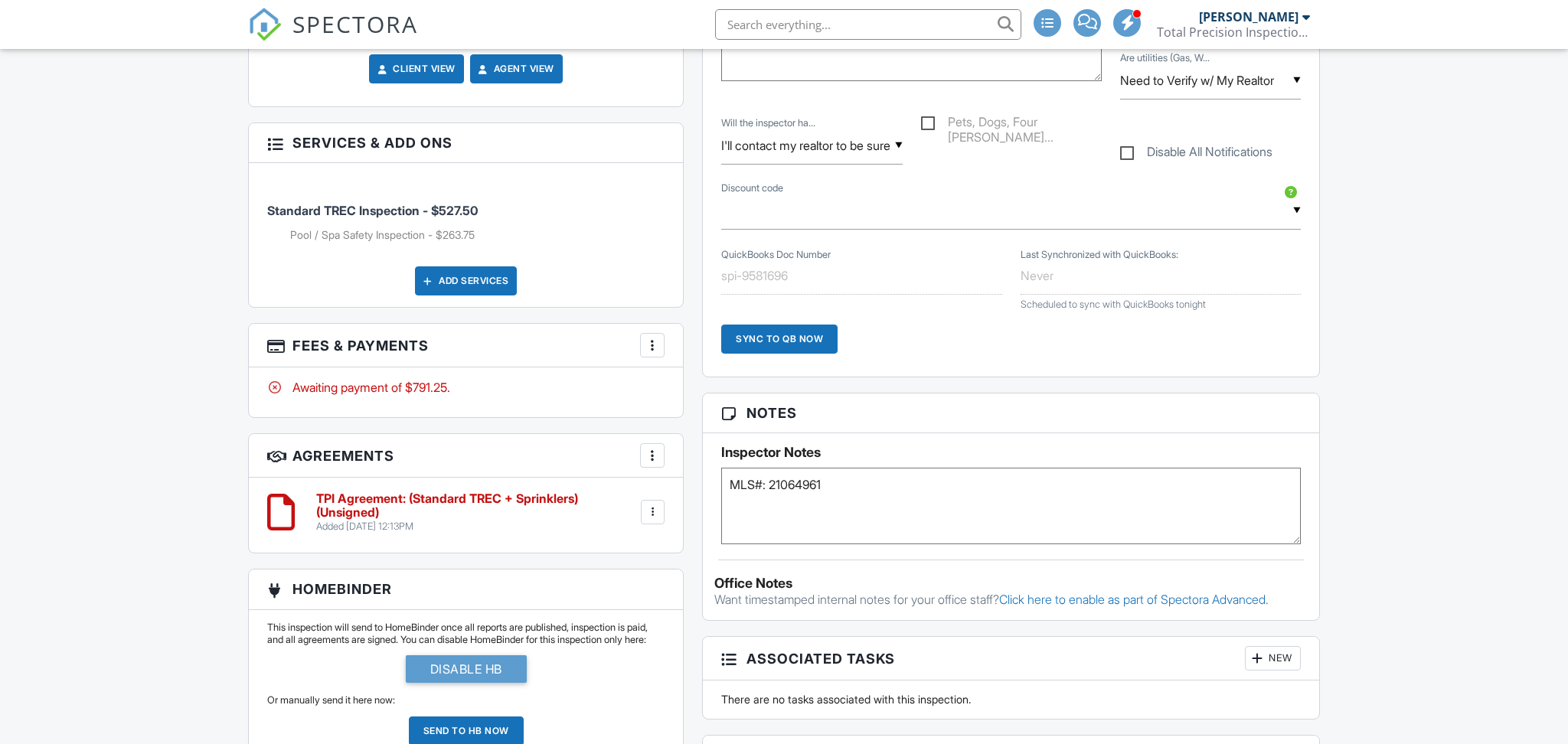
click at [650, 505] on div at bounding box center [652, 512] width 15 height 15
click at [613, 543] on li "Edit" at bounding box center [611, 555] width 87 height 39
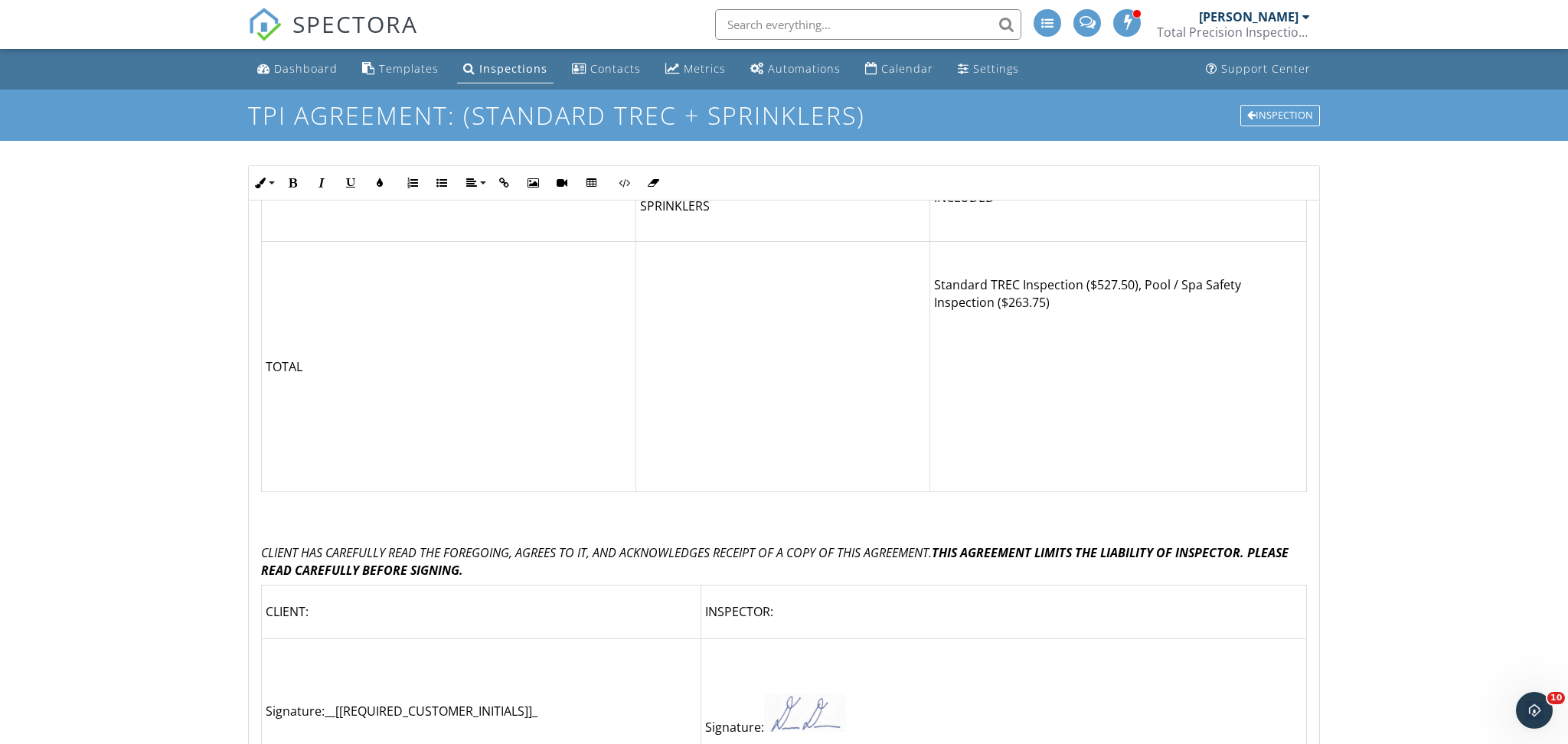
click at [657, 391] on td at bounding box center [782, 366] width 294 height 251
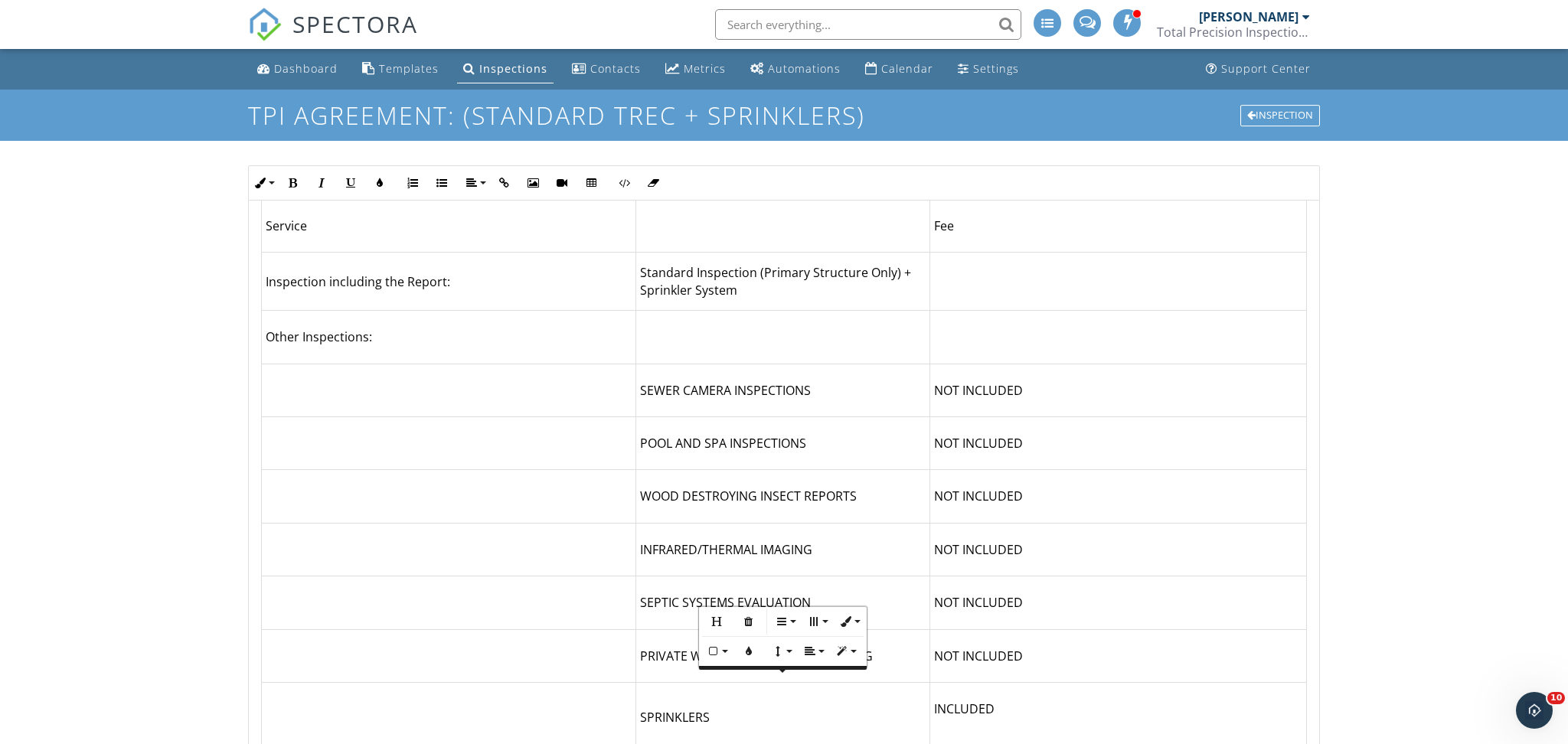
scroll to position [4102, 0]
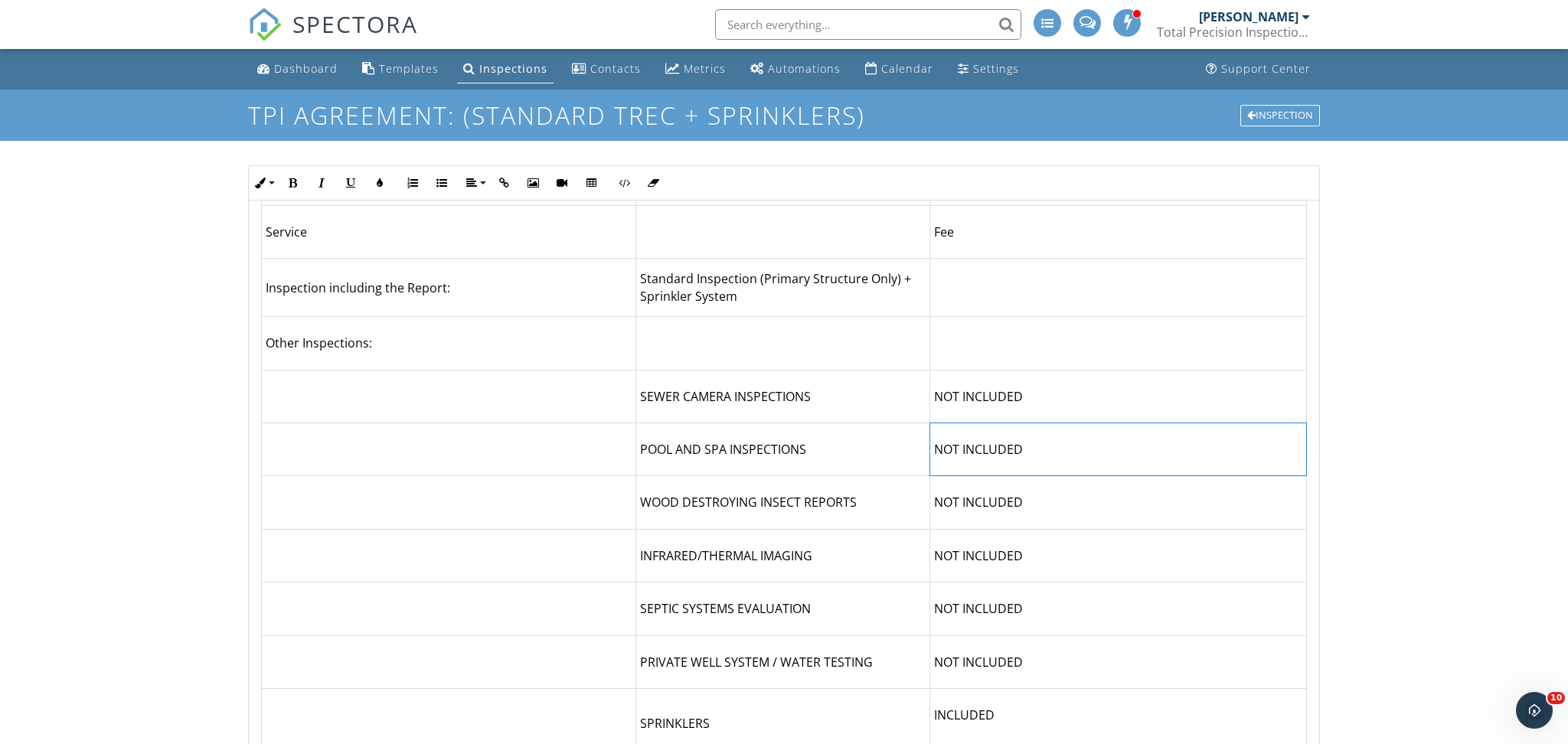
click at [957, 424] on td "NOT INCLUDED" at bounding box center [1118, 450] width 376 height 53
click at [1096, 477] on td "NOT INCLUDED" at bounding box center [1118, 503] width 376 height 53
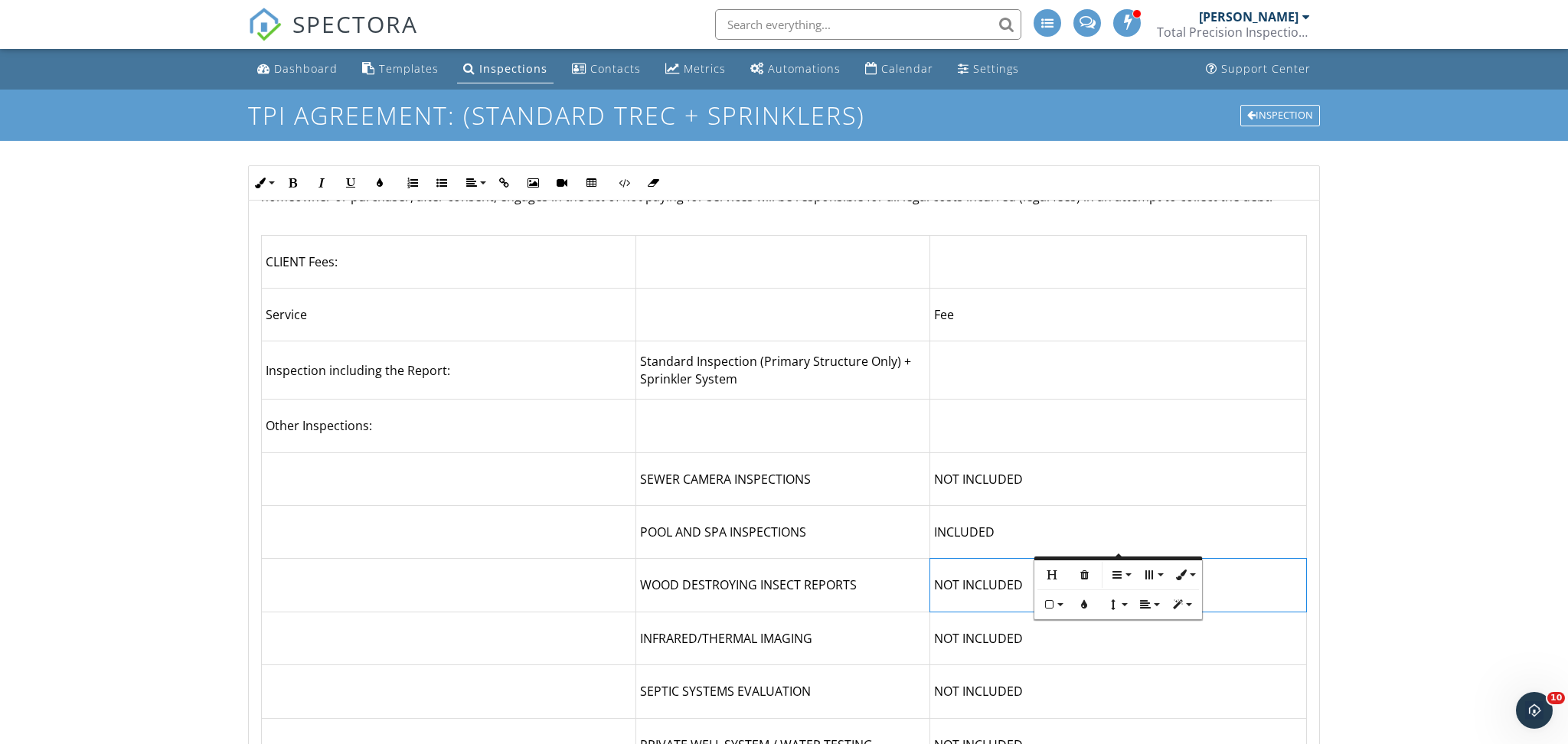
scroll to position [3987, 0]
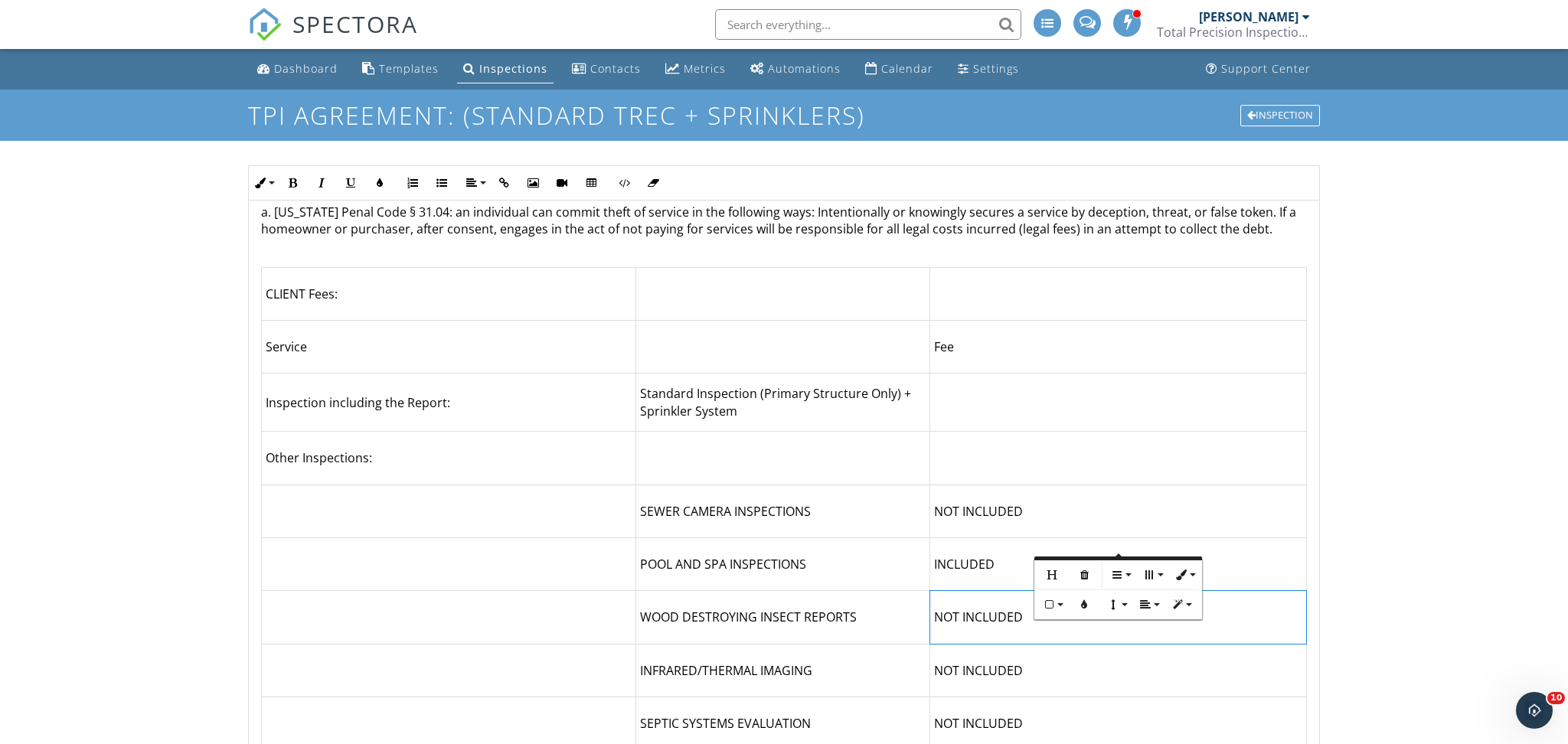
click at [1096, 485] on td "NOT INCLUDED" at bounding box center [1118, 511] width 376 height 53
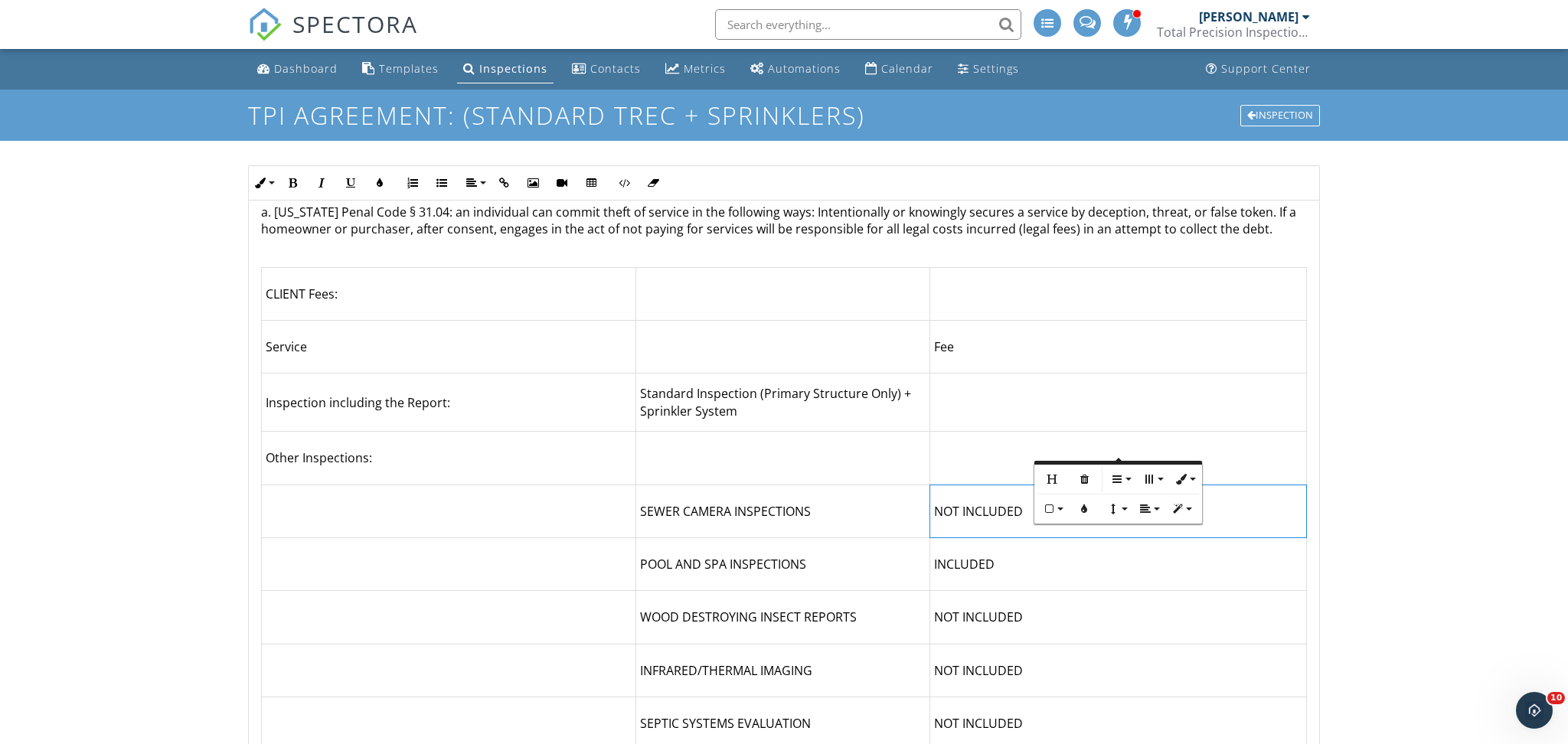
click at [637, 324] on div at bounding box center [635, 611] width 9 height 857
click at [643, 374] on td "Standard Inspection (Primary Structure Only) + Sprinkler System" at bounding box center [783, 403] width 294 height 58
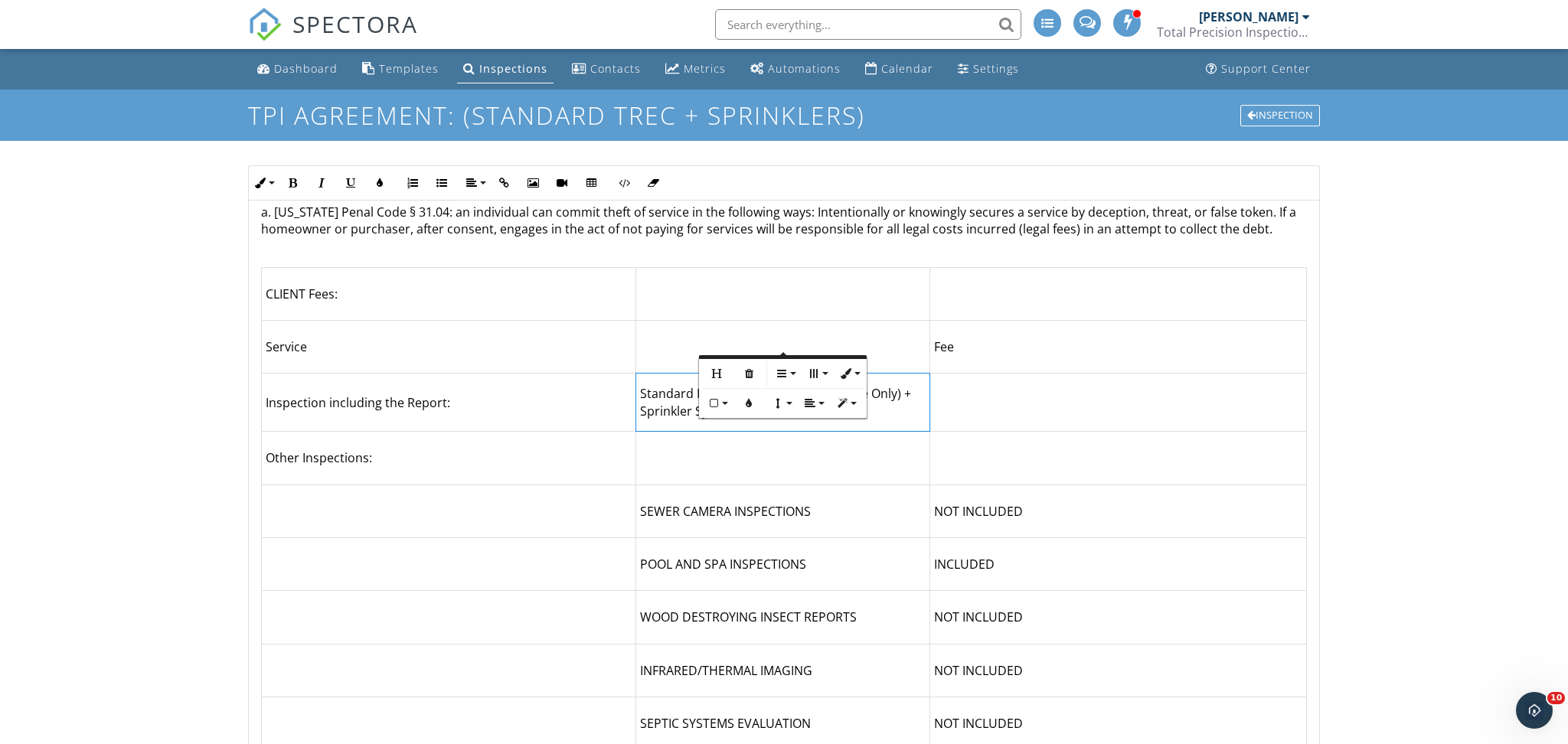
click at [642, 374] on td "Standard Inspection (Primary Structure Only) + Sprinkler System" at bounding box center [783, 403] width 294 height 58
click at [894, 432] on td at bounding box center [783, 458] width 294 height 53
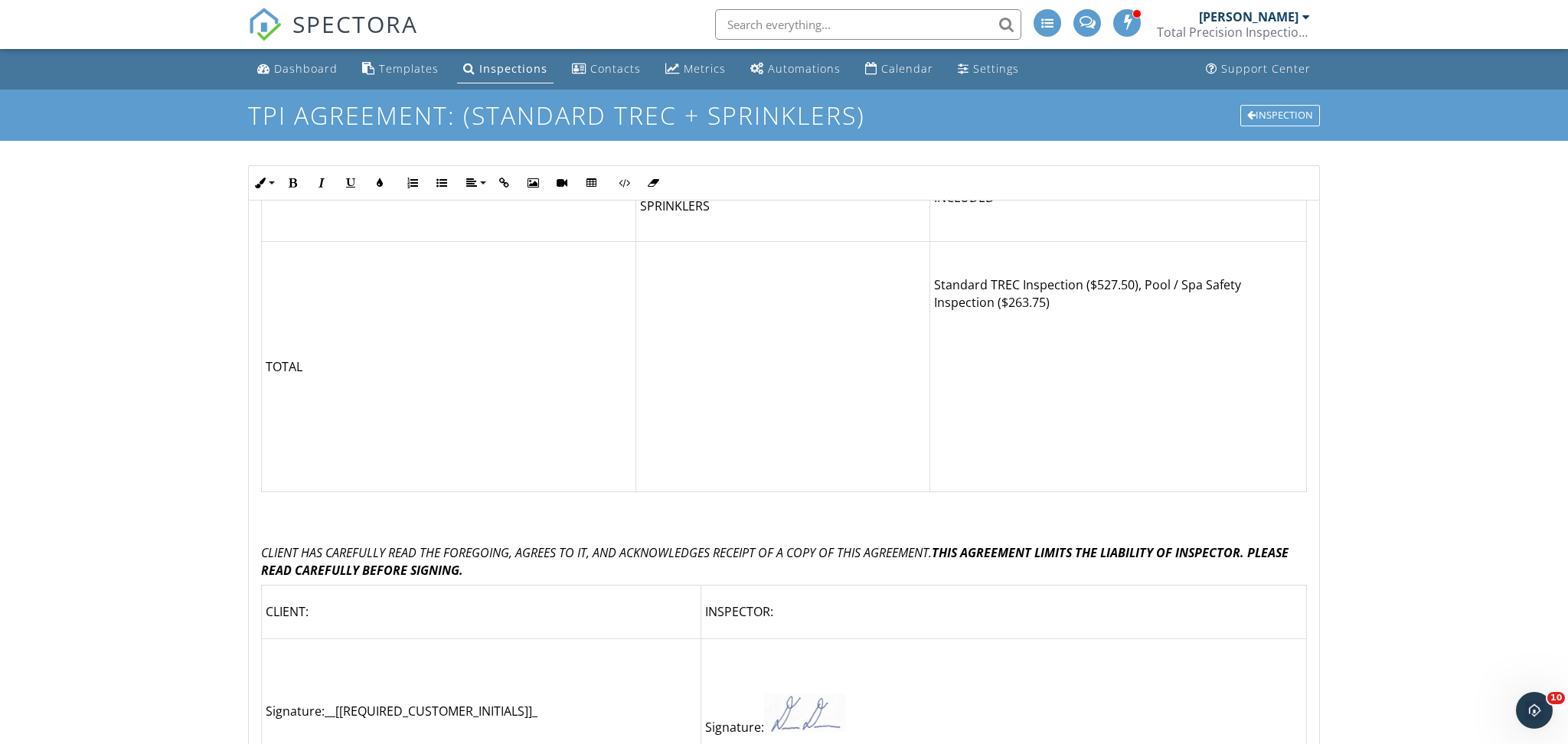
scroll to position [176, 0]
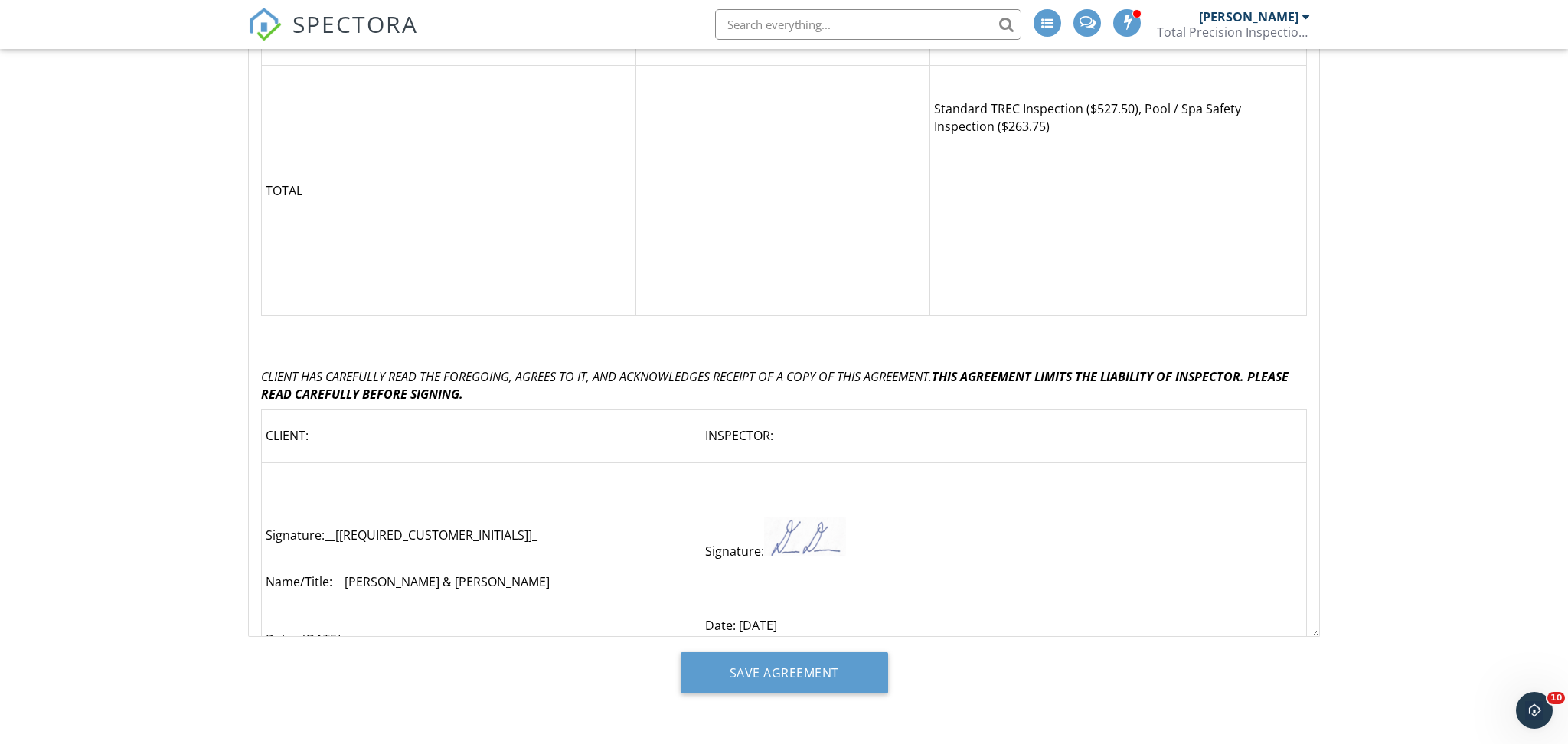
click at [1486, 565] on div "Dashboard Templates Inspections Contacts Metrics Automations Calendar Settings …" at bounding box center [784, 309] width 1568 height 872
click at [838, 667] on input "Save Agreement" at bounding box center [784, 673] width 207 height 41
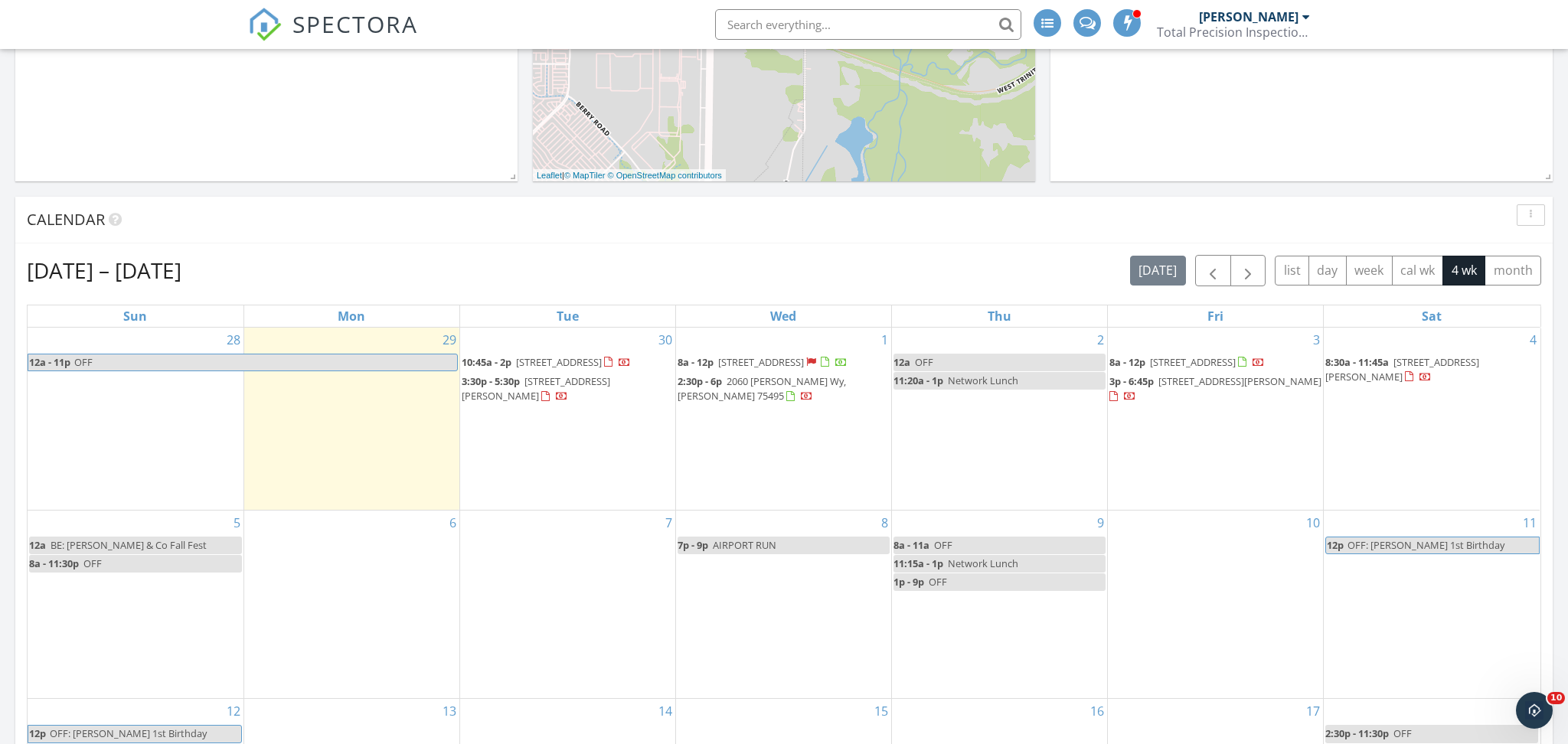
scroll to position [592, 0]
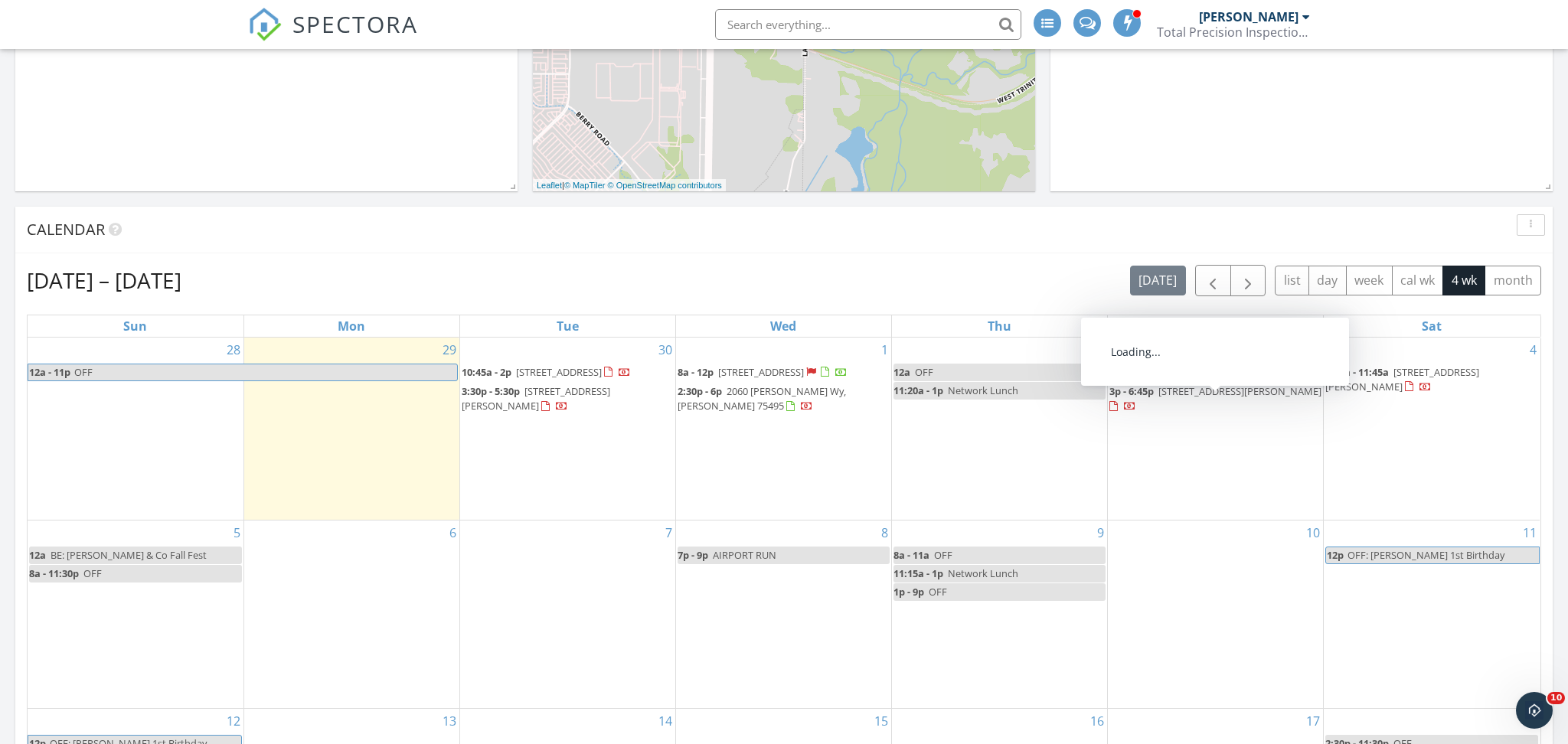
click at [1283, 398] on span "[STREET_ADDRESS][PERSON_NAME]" at bounding box center [1239, 391] width 163 height 14
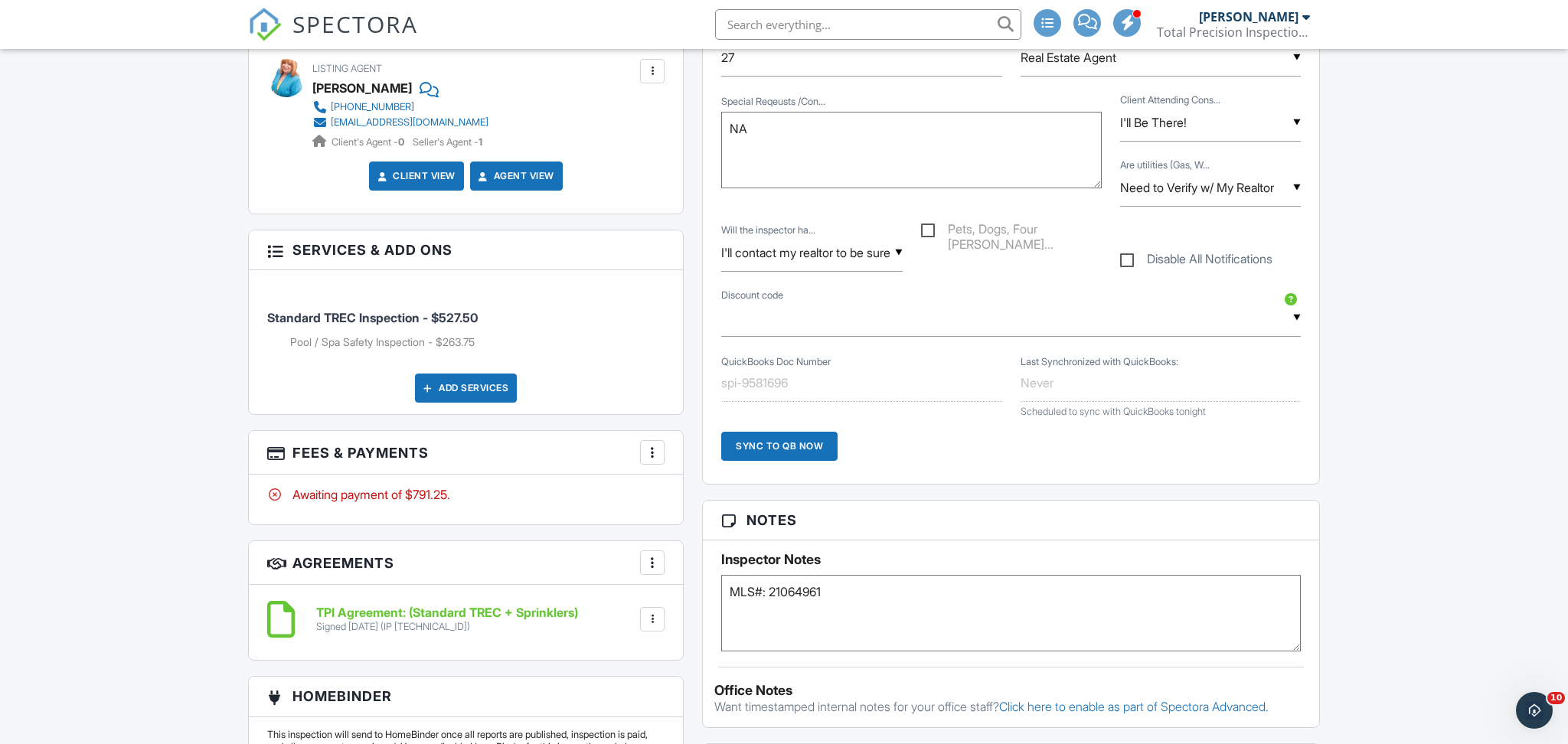
click at [400, 486] on div "Awaiting payment of $791.25." at bounding box center [466, 494] width 397 height 17
click at [878, 602] on textarea "MLS#: 21064961" at bounding box center [1010, 613] width 579 height 77
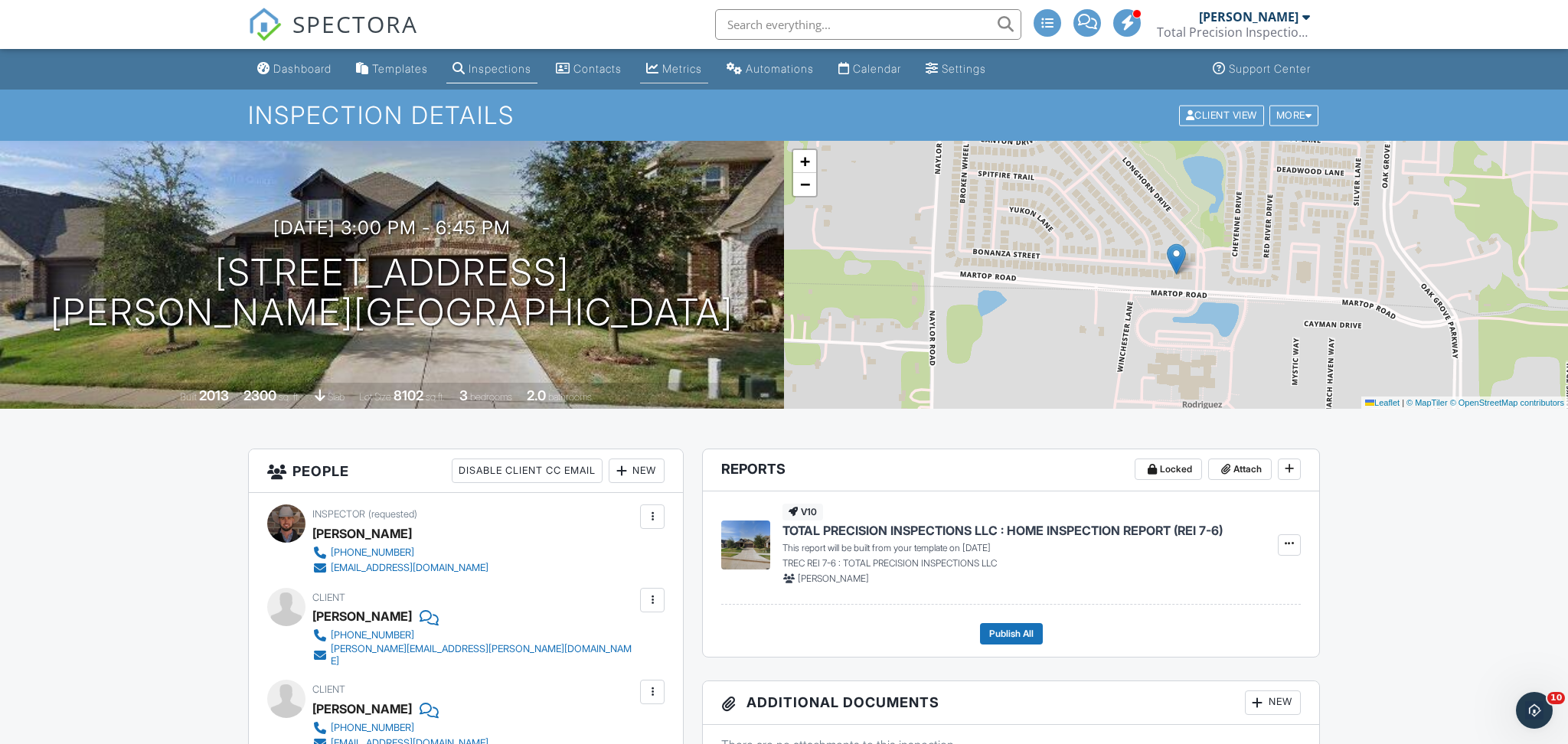
type textarea "MLS#: 21064961"
click at [659, 73] on div "Metrics" at bounding box center [652, 69] width 13 height 12
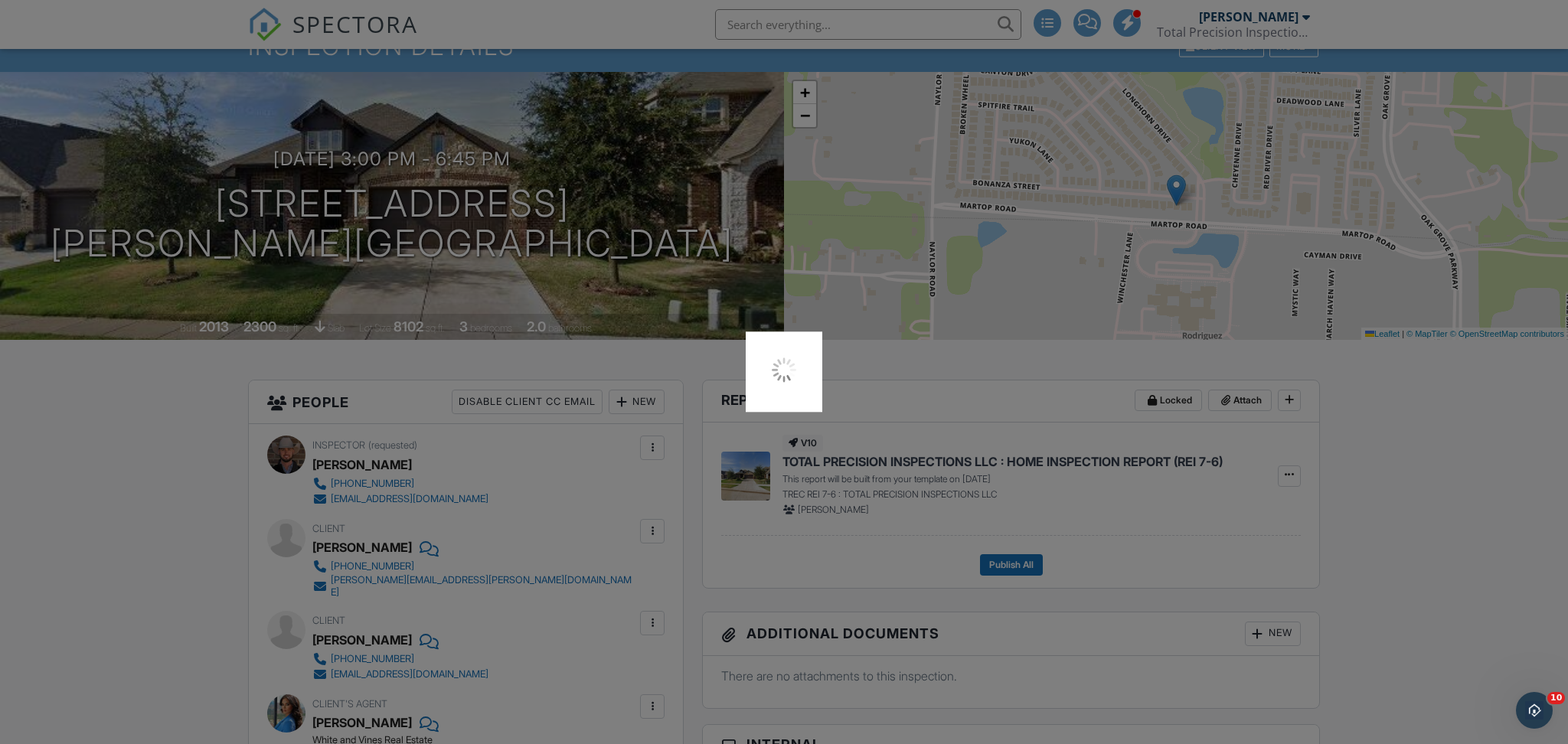
scroll to position [74, 0]
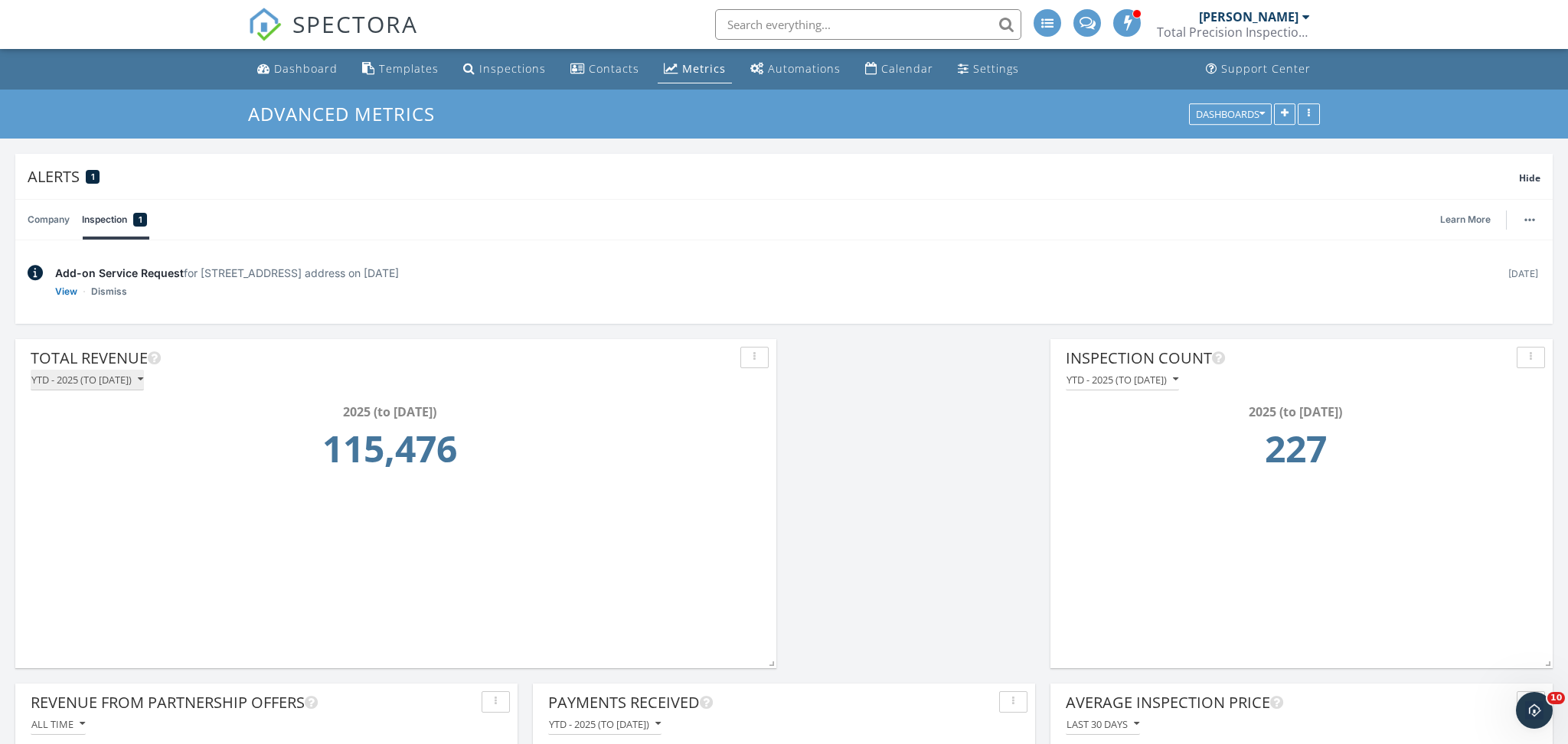
click at [121, 379] on div "YTD - 2025 (to [DATE])" at bounding box center [87, 380] width 112 height 11
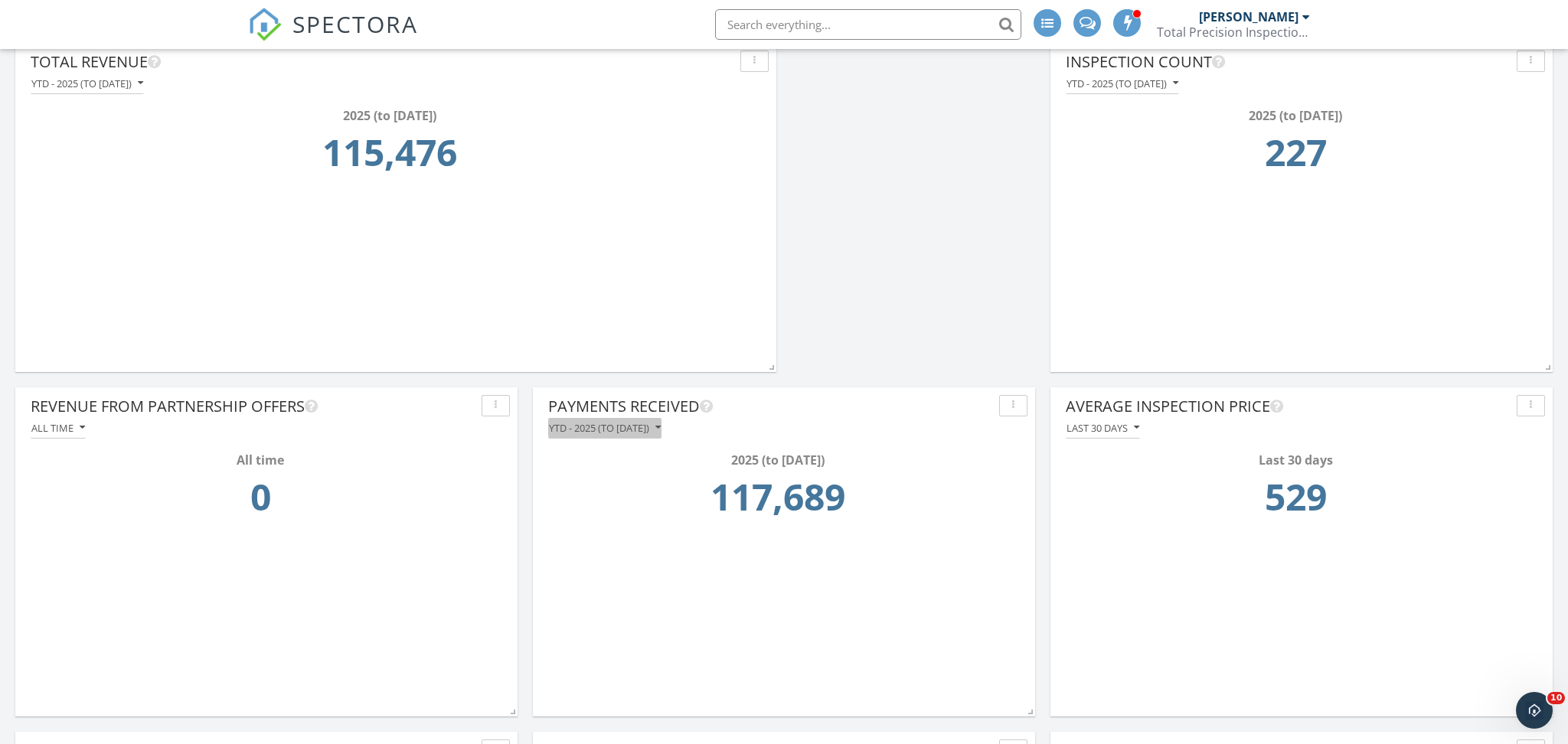
click at [602, 427] on div "YTD - 2025 (to [DATE])" at bounding box center [604, 428] width 112 height 11
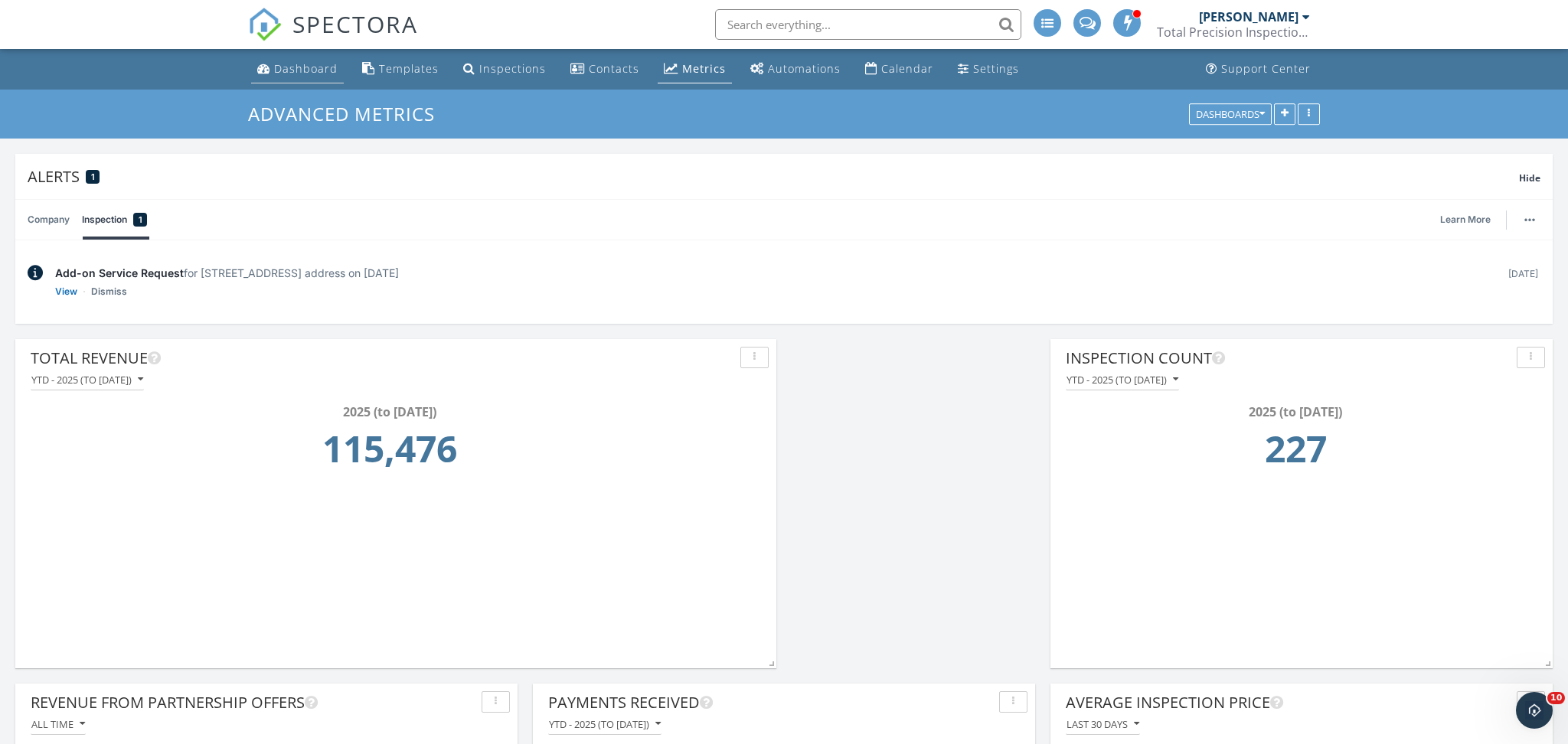
click at [314, 62] on div "Dashboard" at bounding box center [306, 69] width 63 height 15
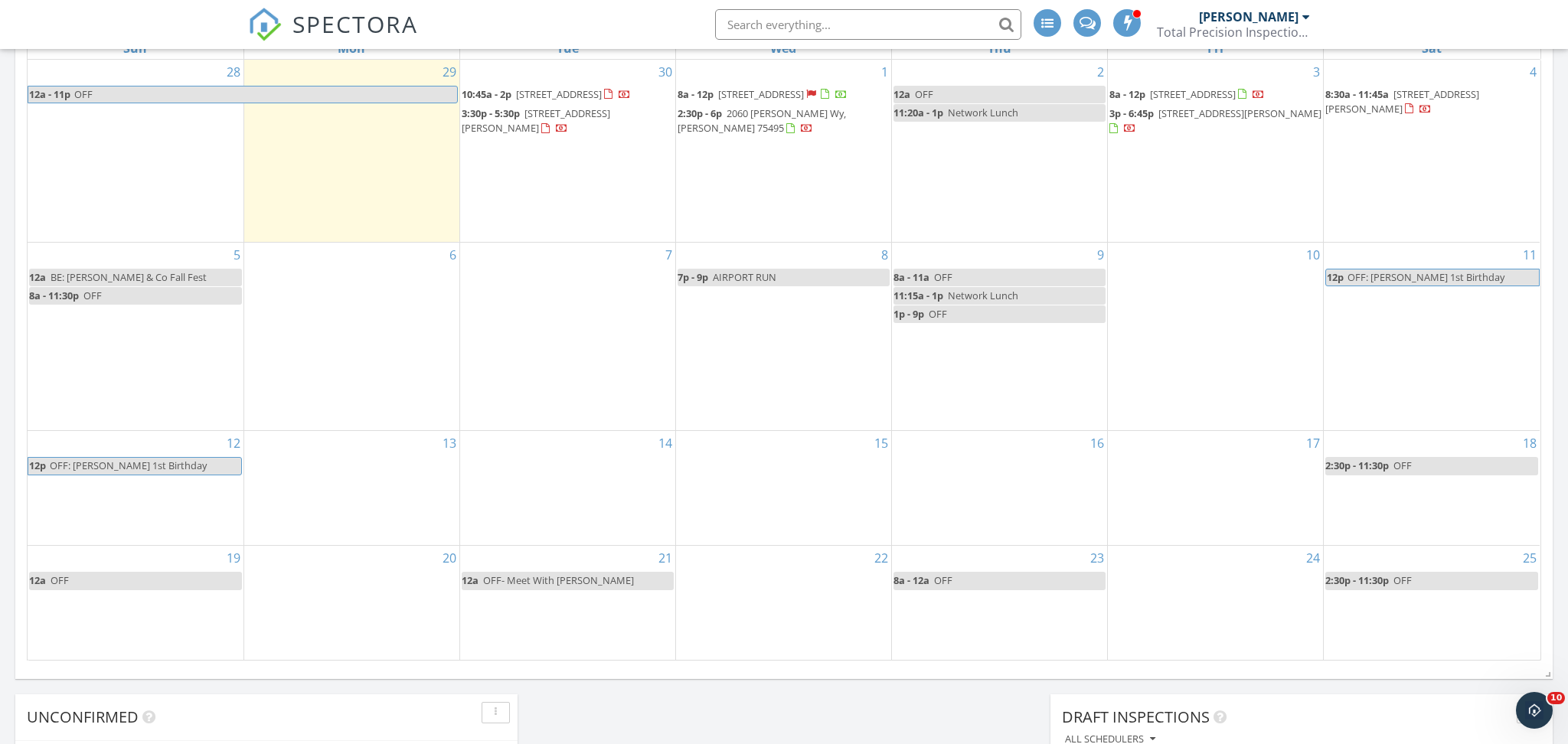
scroll to position [654, 0]
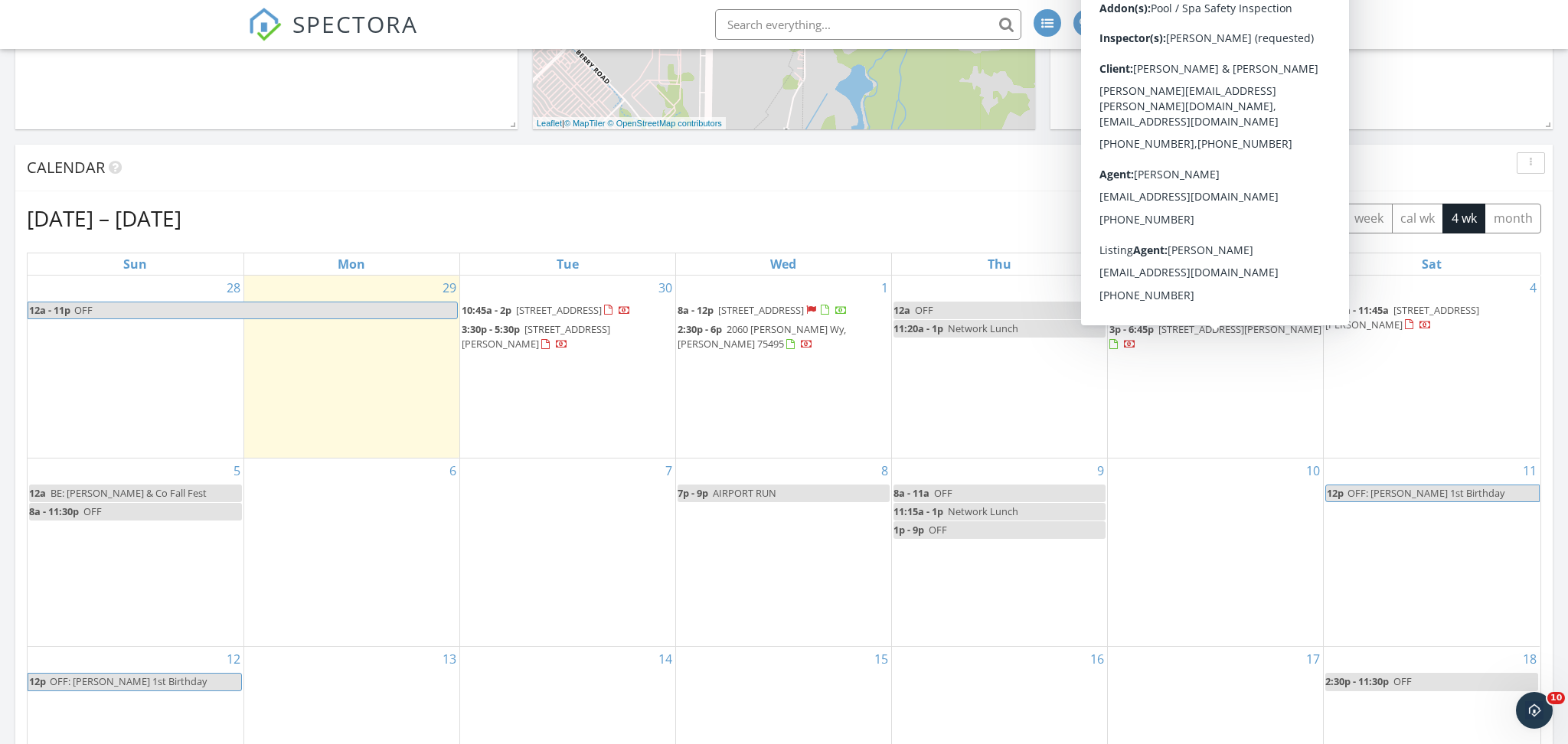
click at [1235, 336] on span "8516 Bonanza St, Aubrey 76227" at bounding box center [1239, 330] width 163 height 14
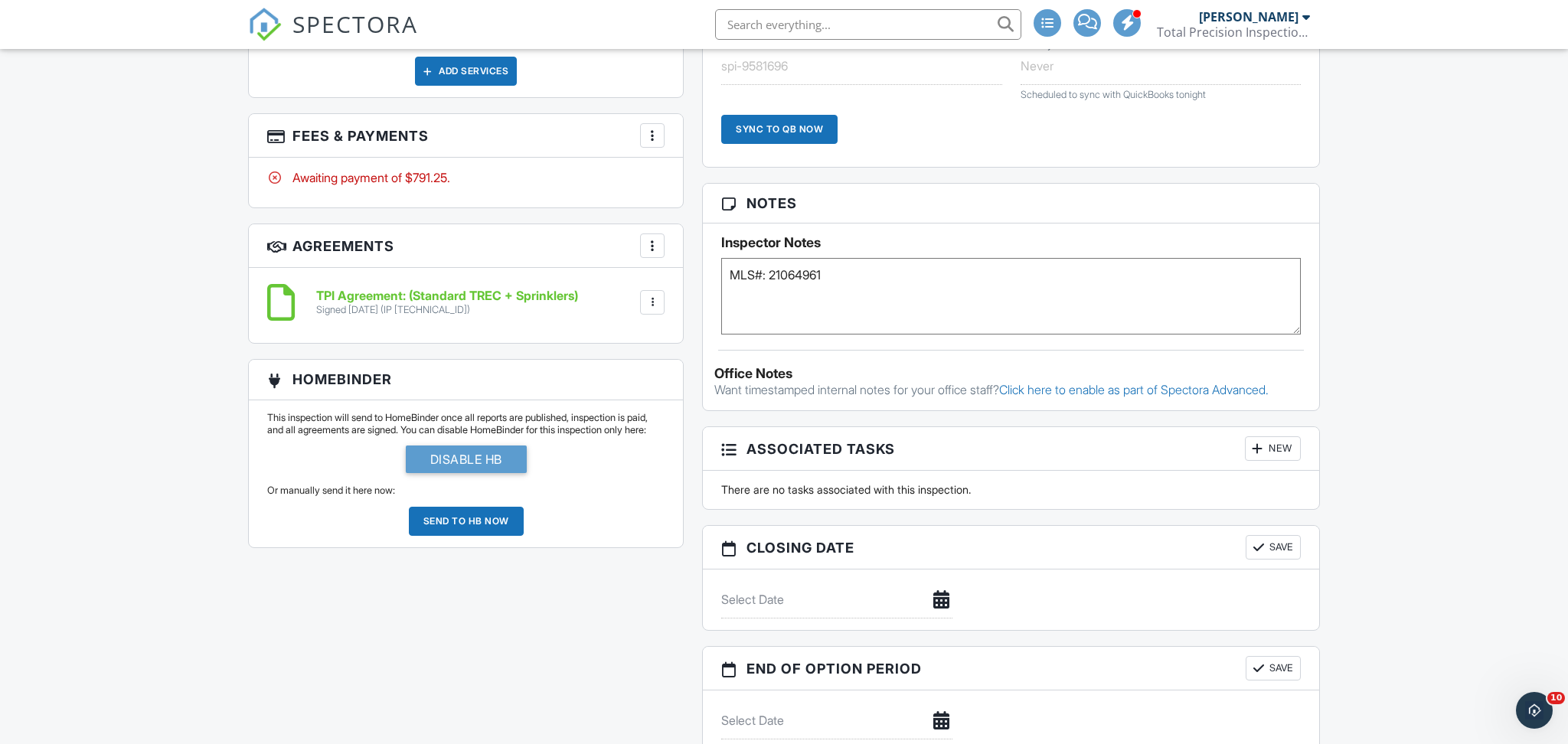
click at [652, 129] on div at bounding box center [651, 135] width 15 height 15
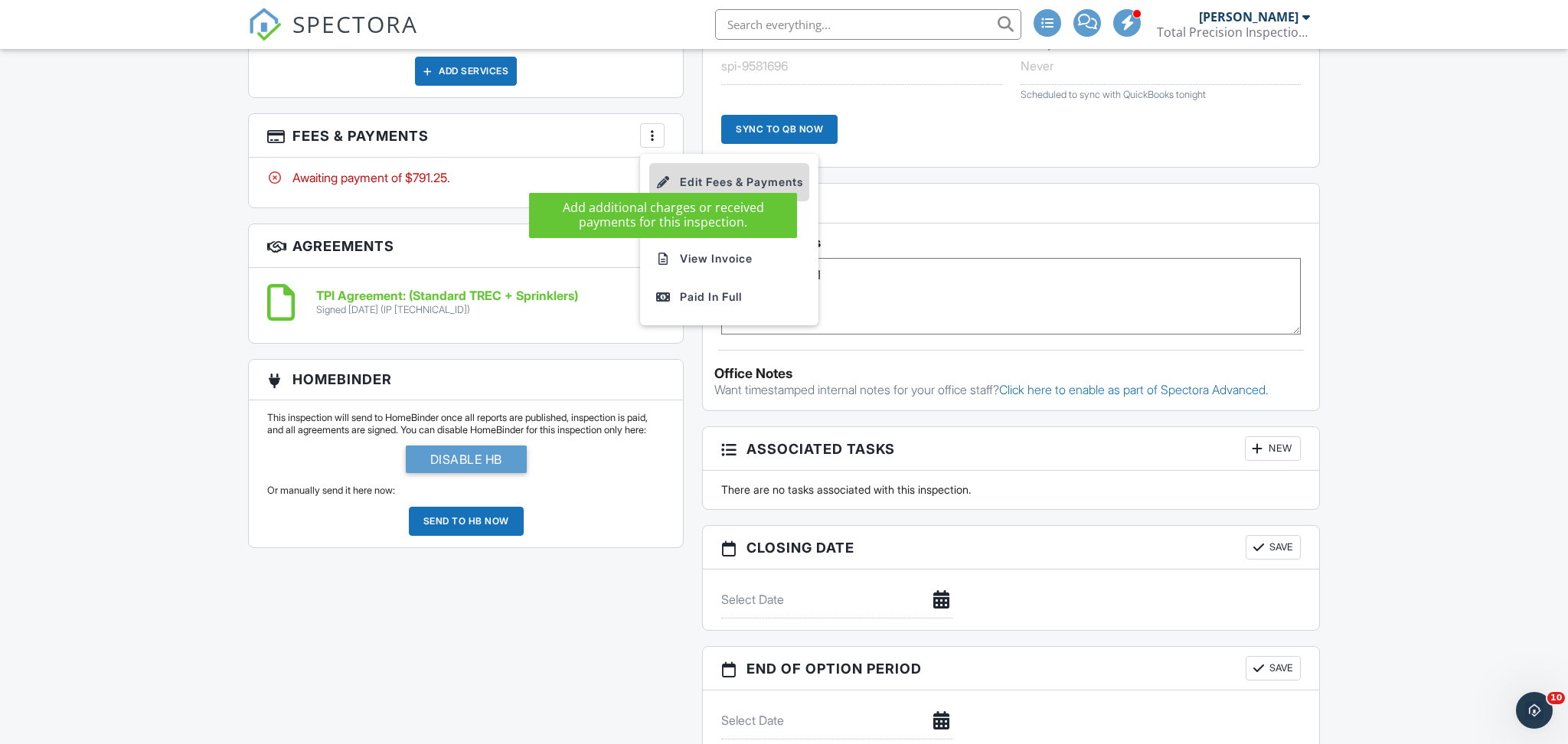
click at [665, 175] on div at bounding box center [662, 182] width 15 height 15
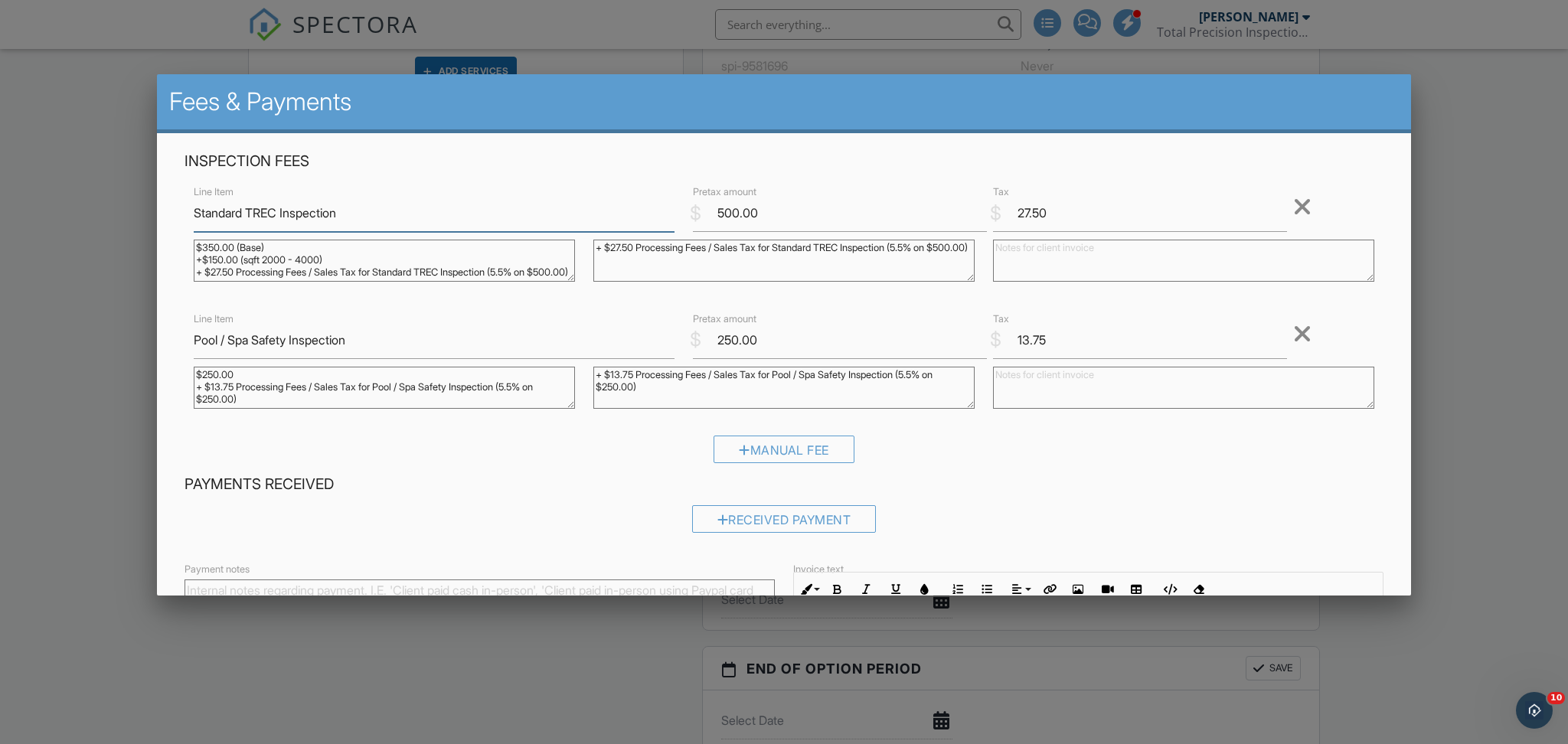
scroll to position [96, 0]
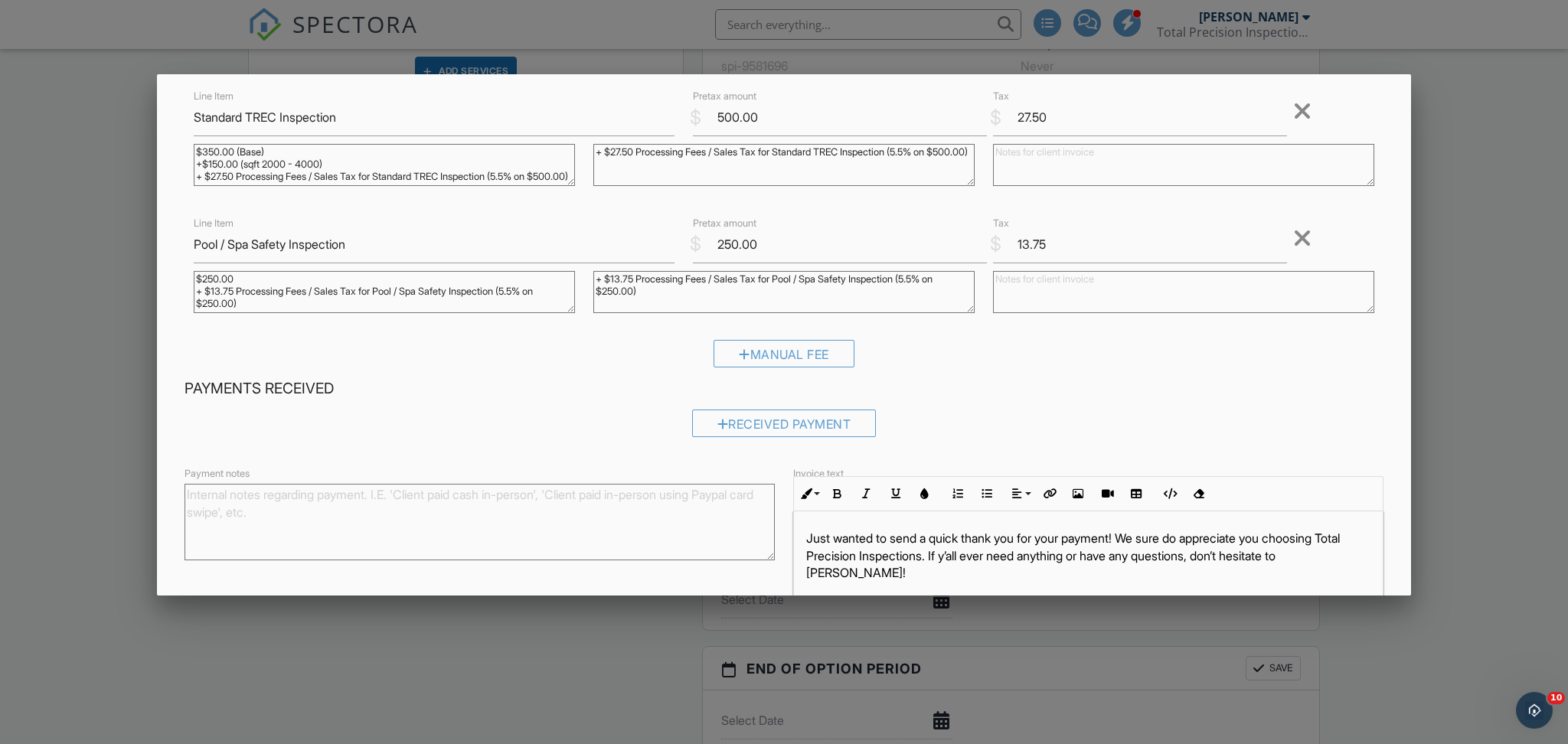
click at [1467, 384] on div at bounding box center [784, 389] width 1568 height 930
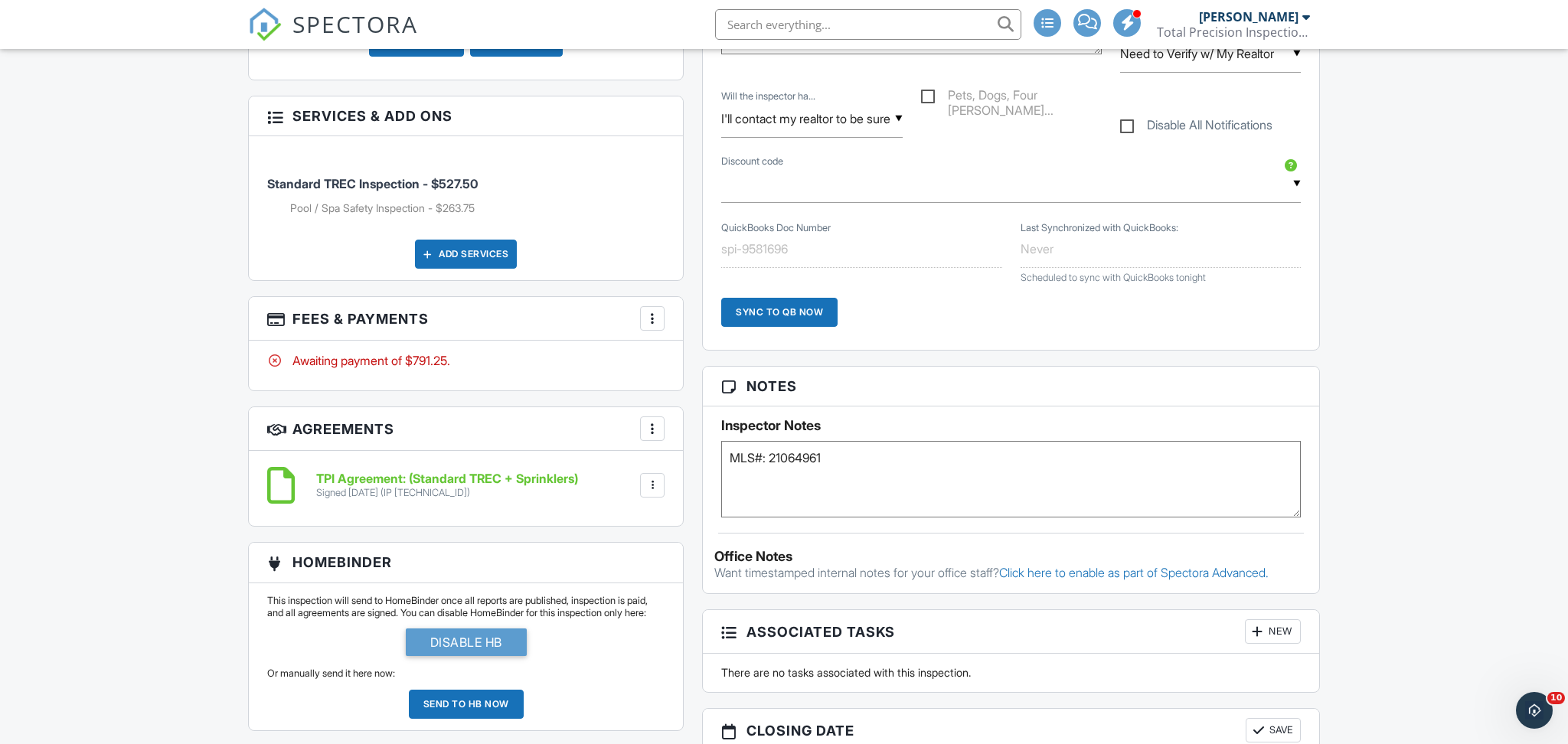
scroll to position [934, 0]
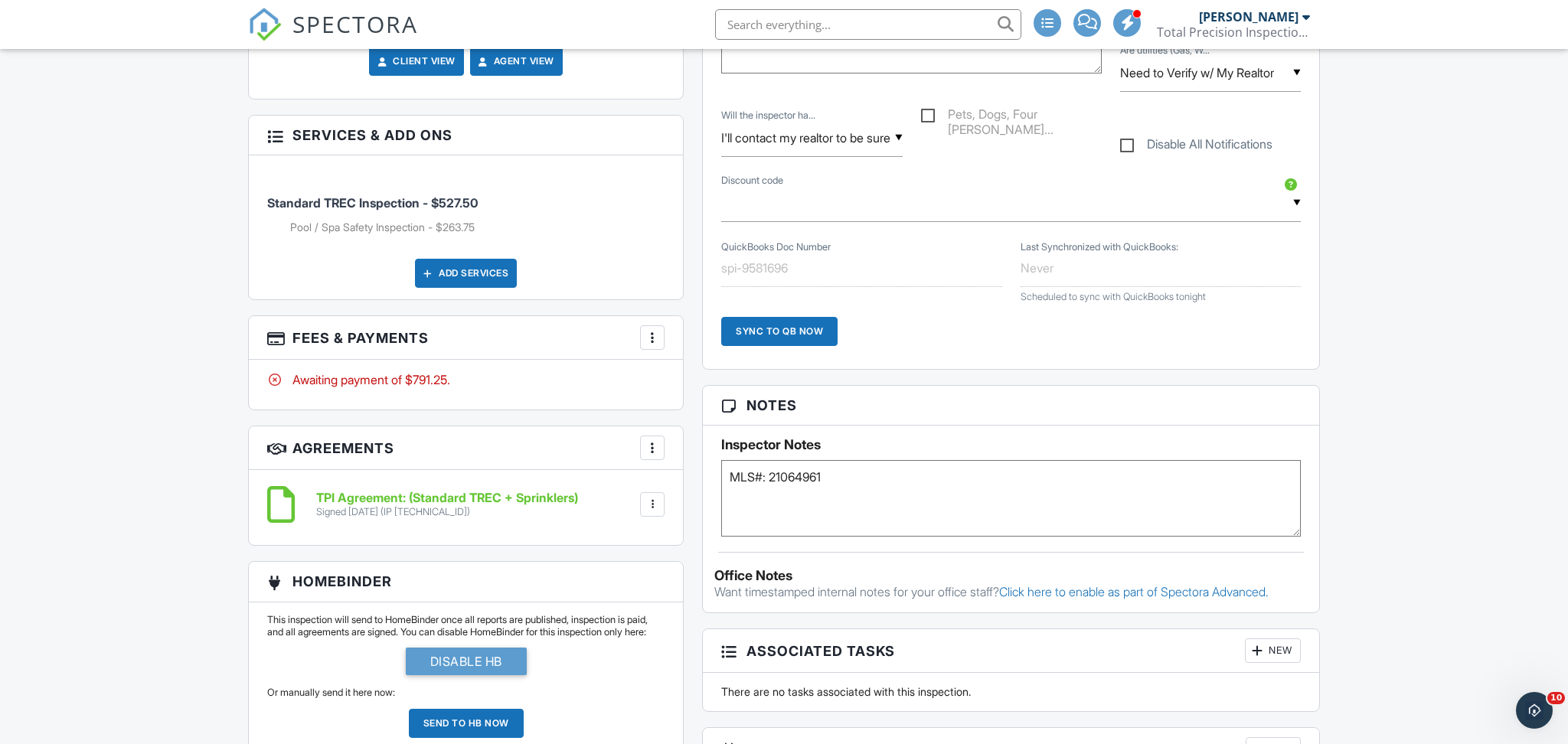
click at [966, 218] on input "text" at bounding box center [1010, 203] width 579 height 38
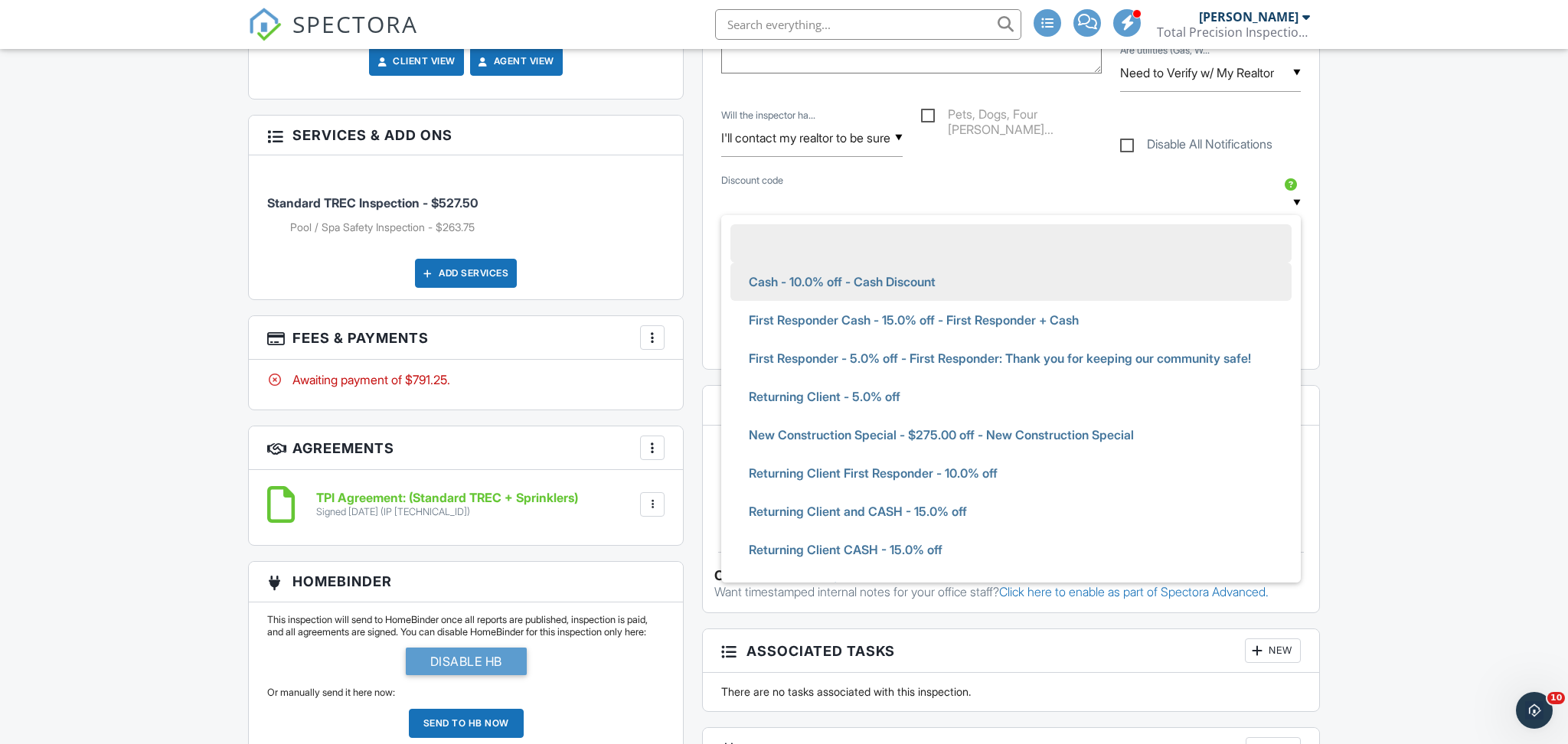
click at [882, 284] on span "Cash - 10.0% off - Cash Discount" at bounding box center [842, 282] width 211 height 39
type input "Cash - 10.0% off - Cash Discount"
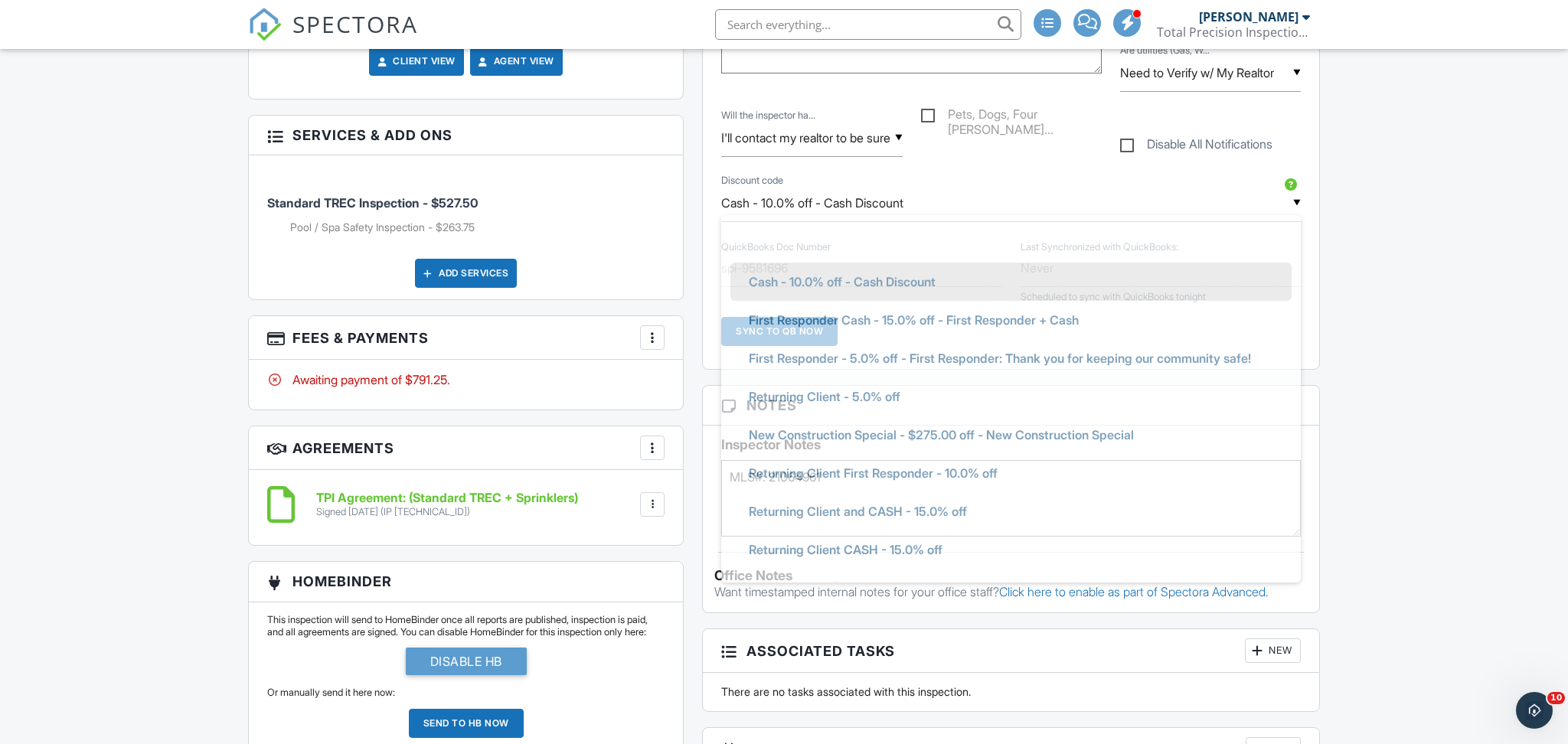
scroll to position [47, 0]
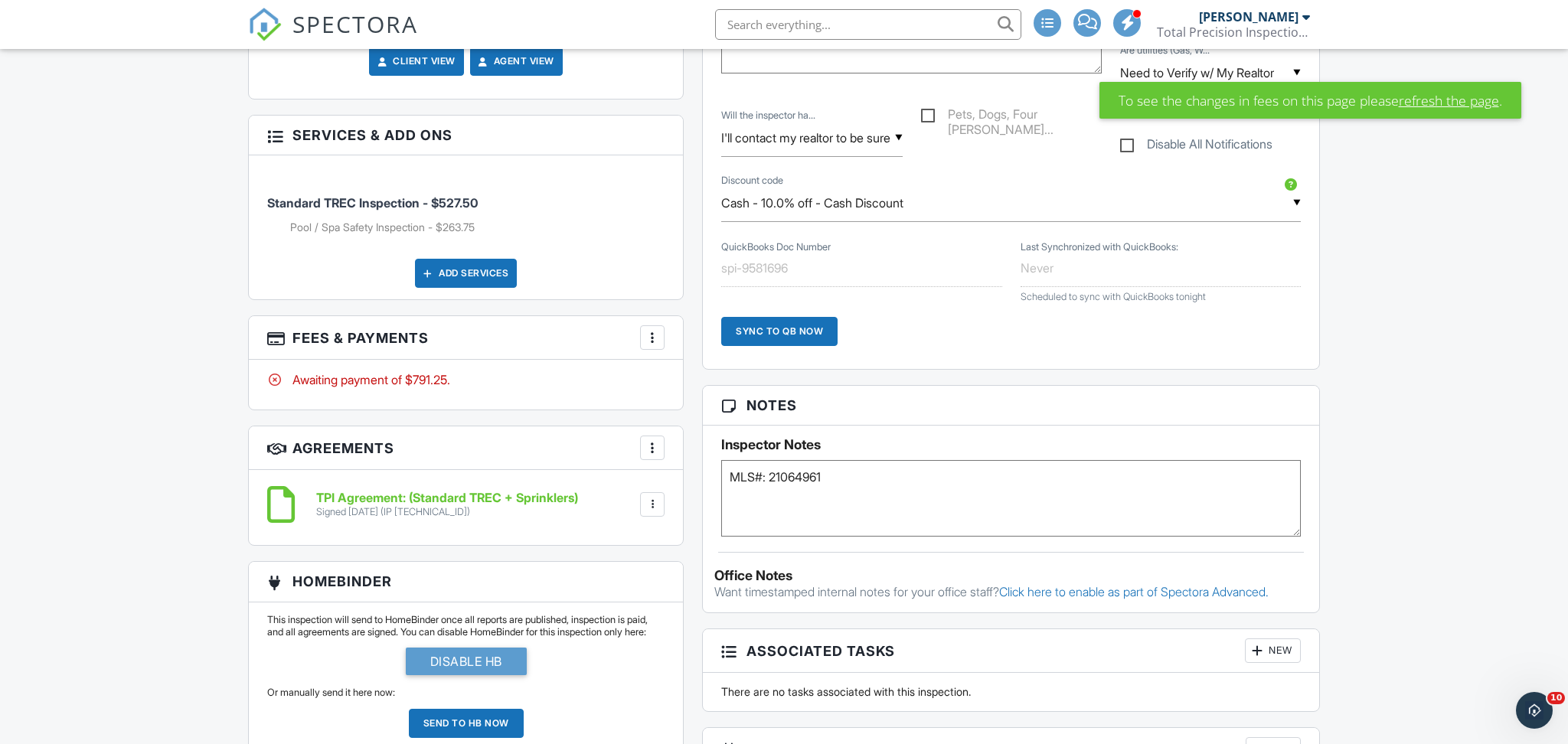
click at [1421, 98] on link "refresh the page" at bounding box center [1448, 100] width 100 height 20
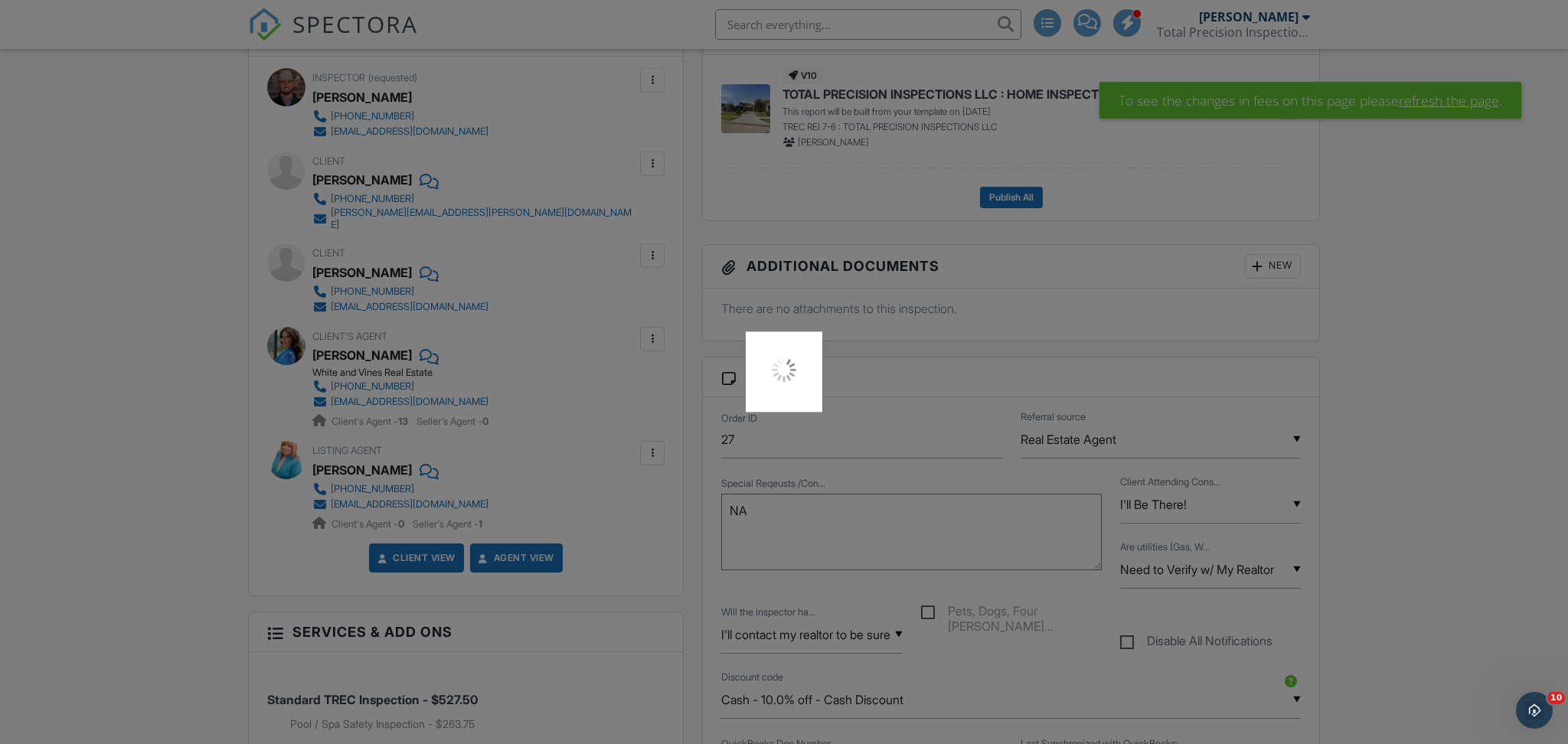
scroll to position [448, 0]
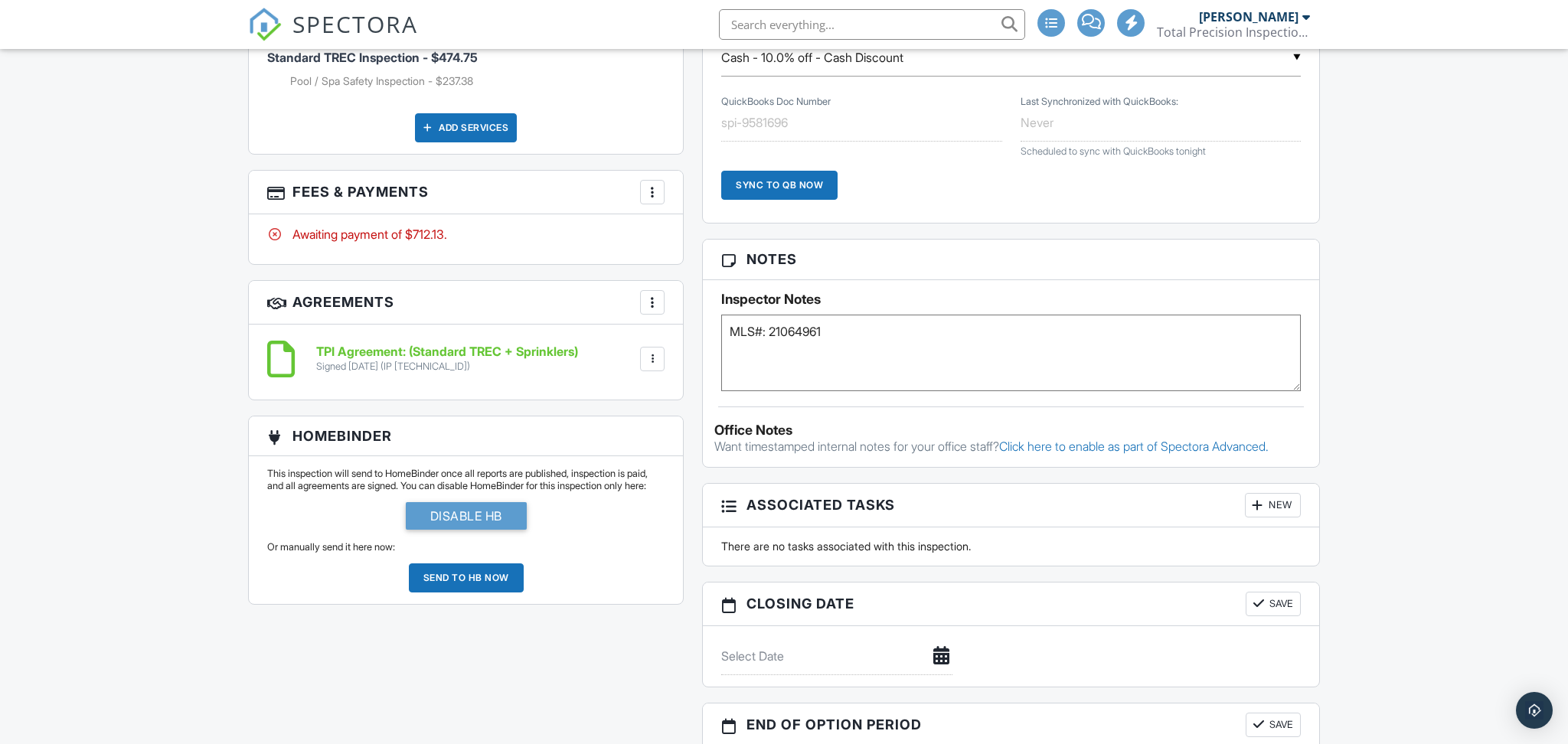
click at [645, 185] on div at bounding box center [651, 192] width 15 height 15
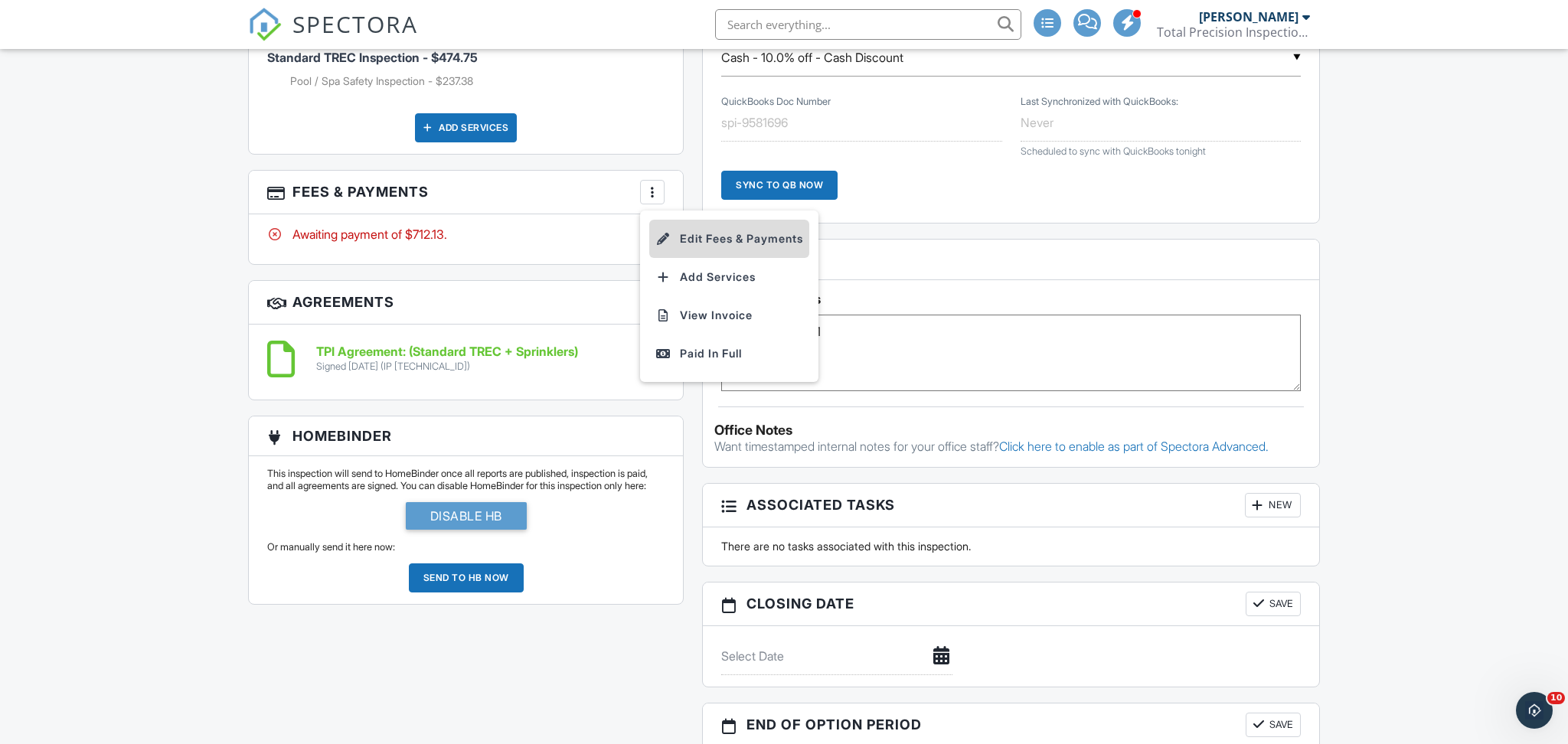
click at [716, 220] on li "Edit Fees & Payments" at bounding box center [730, 239] width 160 height 39
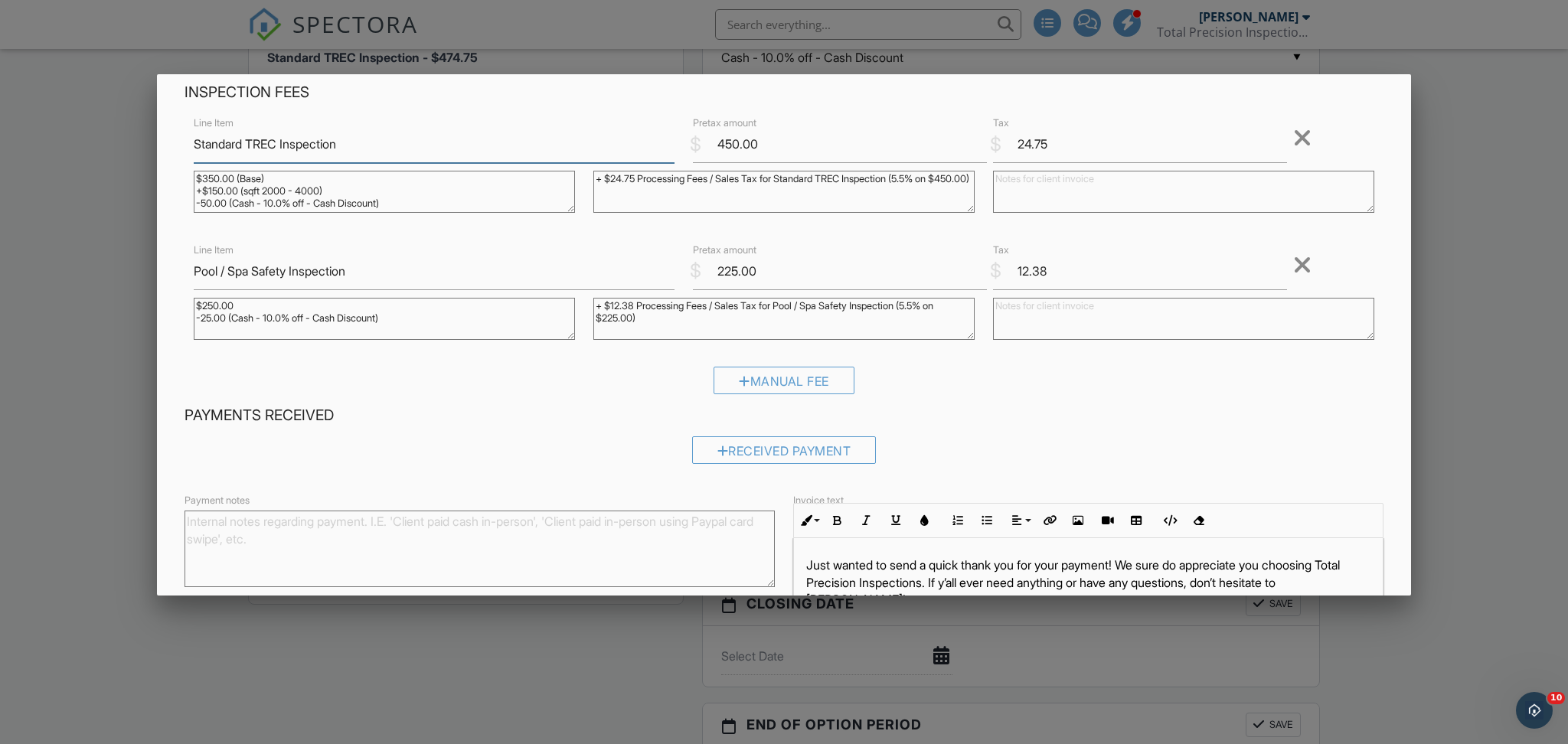
scroll to position [199, 0]
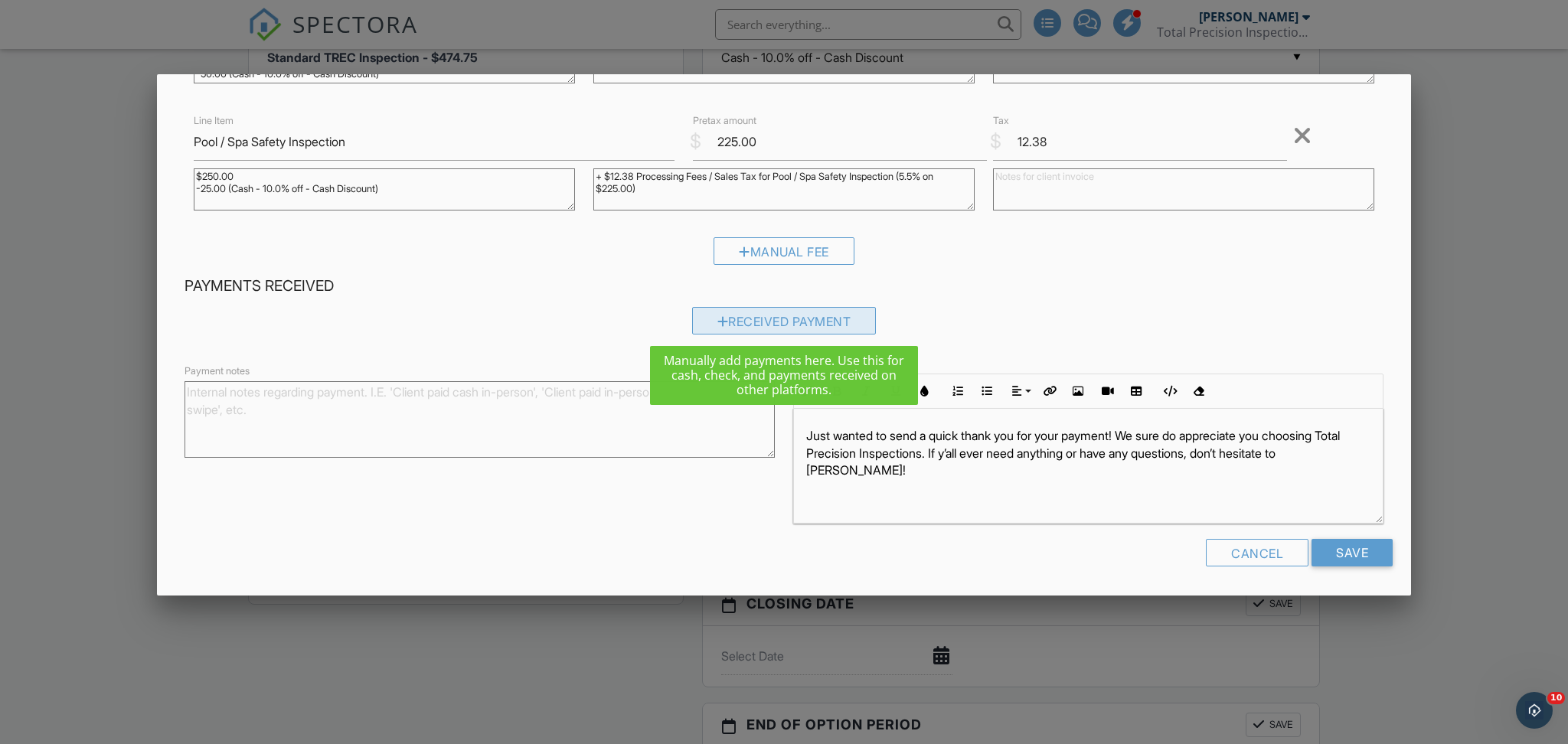
click at [722, 317] on div at bounding box center [722, 322] width 11 height 12
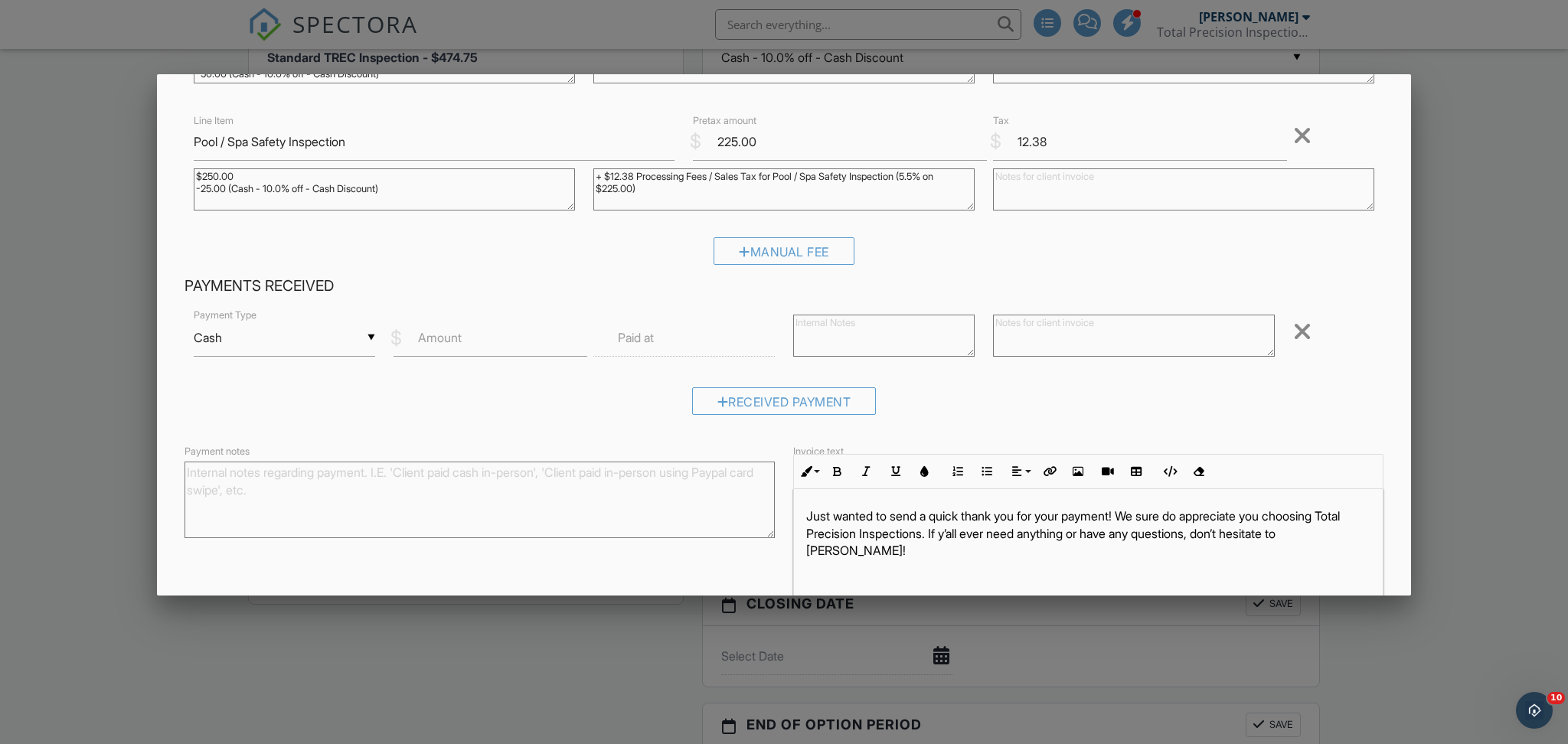
click at [430, 343] on label "Amount" at bounding box center [440, 337] width 44 height 17
click at [430, 343] on input "Amount" at bounding box center [490, 338] width 193 height 38
type input "500.00"
click at [626, 346] on body "SPECTORA Derrick Decker Total Precision Inspections LLC Role: Inspector Dashboa…" at bounding box center [784, 367] width 1568 height 3214
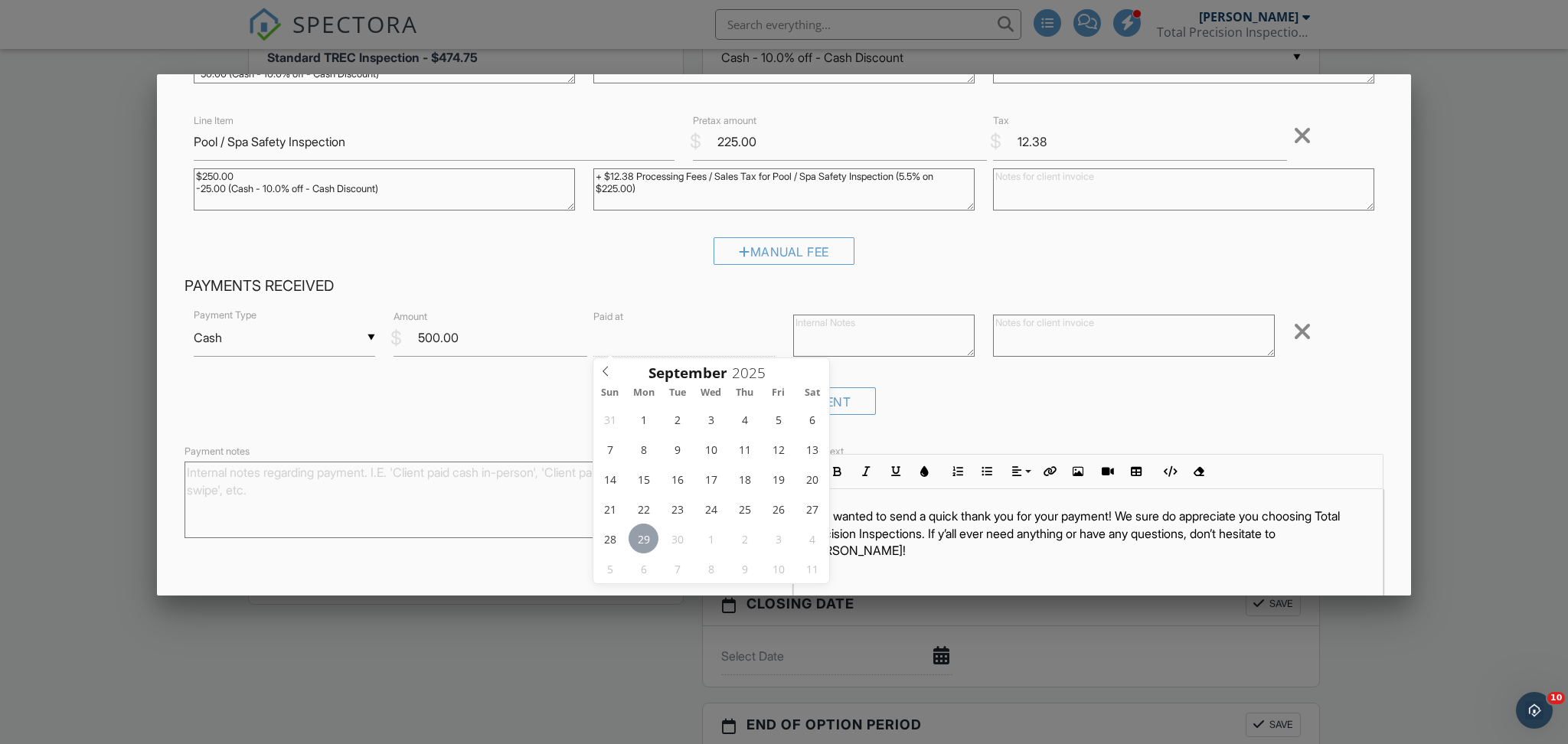
type input "09/29/2025 12:00 PM"
type input "01"
type input "09/29/2025 1:00 PM"
click at [681, 589] on span at bounding box center [682, 591] width 11 height 15
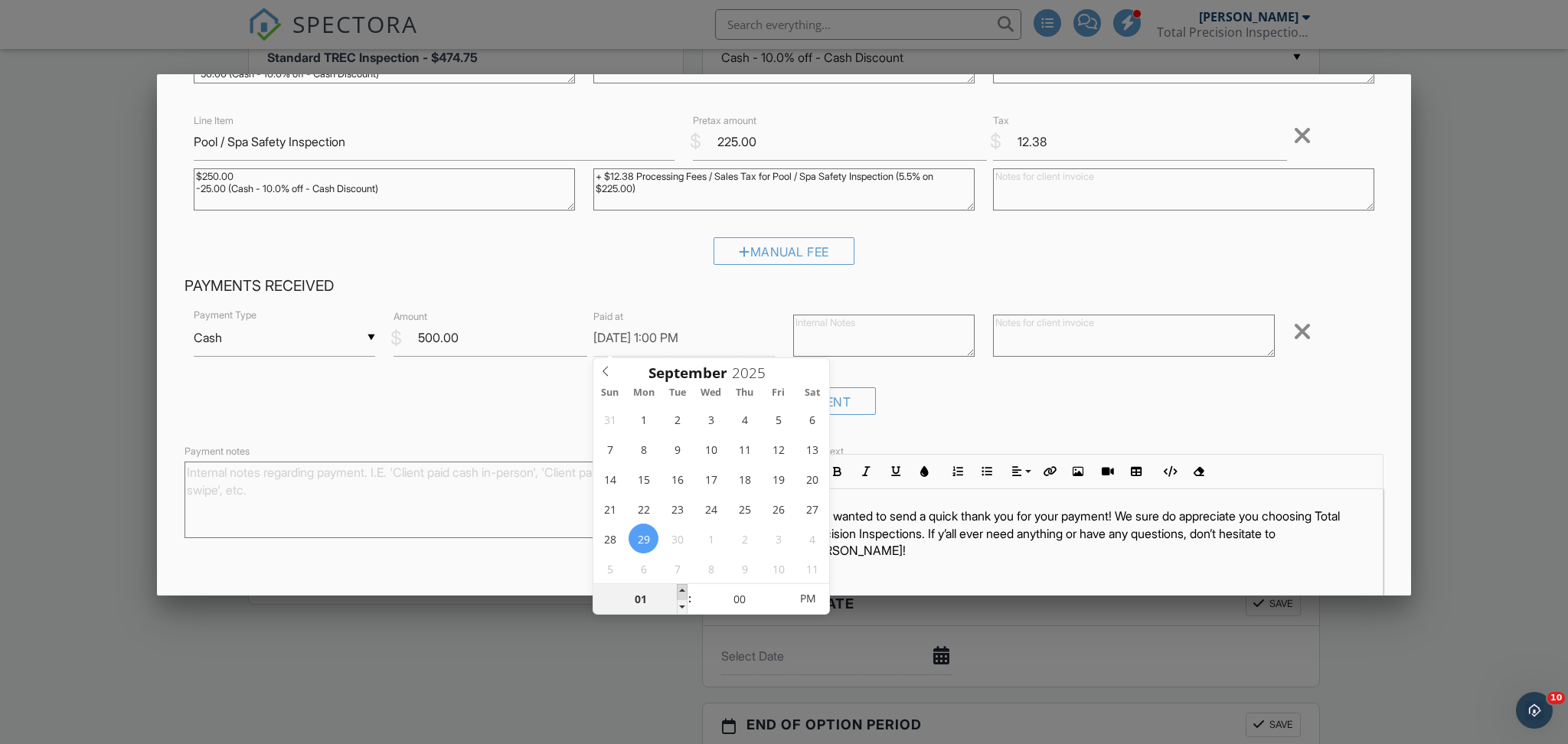
type input "02"
type input "09/29/2025 2:00 PM"
type input "02"
click at [681, 589] on span at bounding box center [682, 591] width 11 height 15
click at [780, 590] on span at bounding box center [780, 591] width 11 height 15
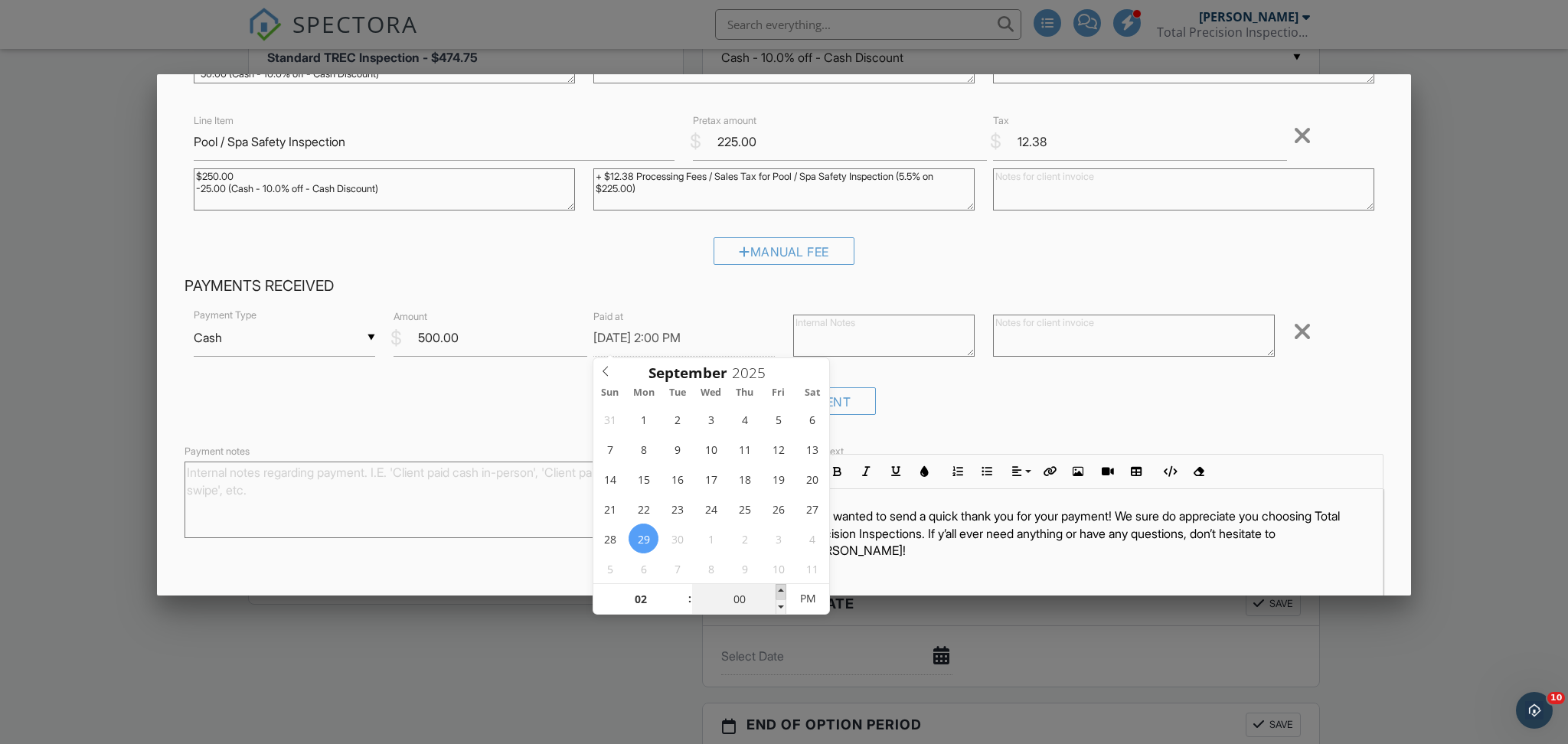
type input "05"
type input "09/29/2025 2:05 PM"
type input "10"
type input "09/29/2025 2:10 PM"
click at [780, 590] on span at bounding box center [780, 591] width 11 height 15
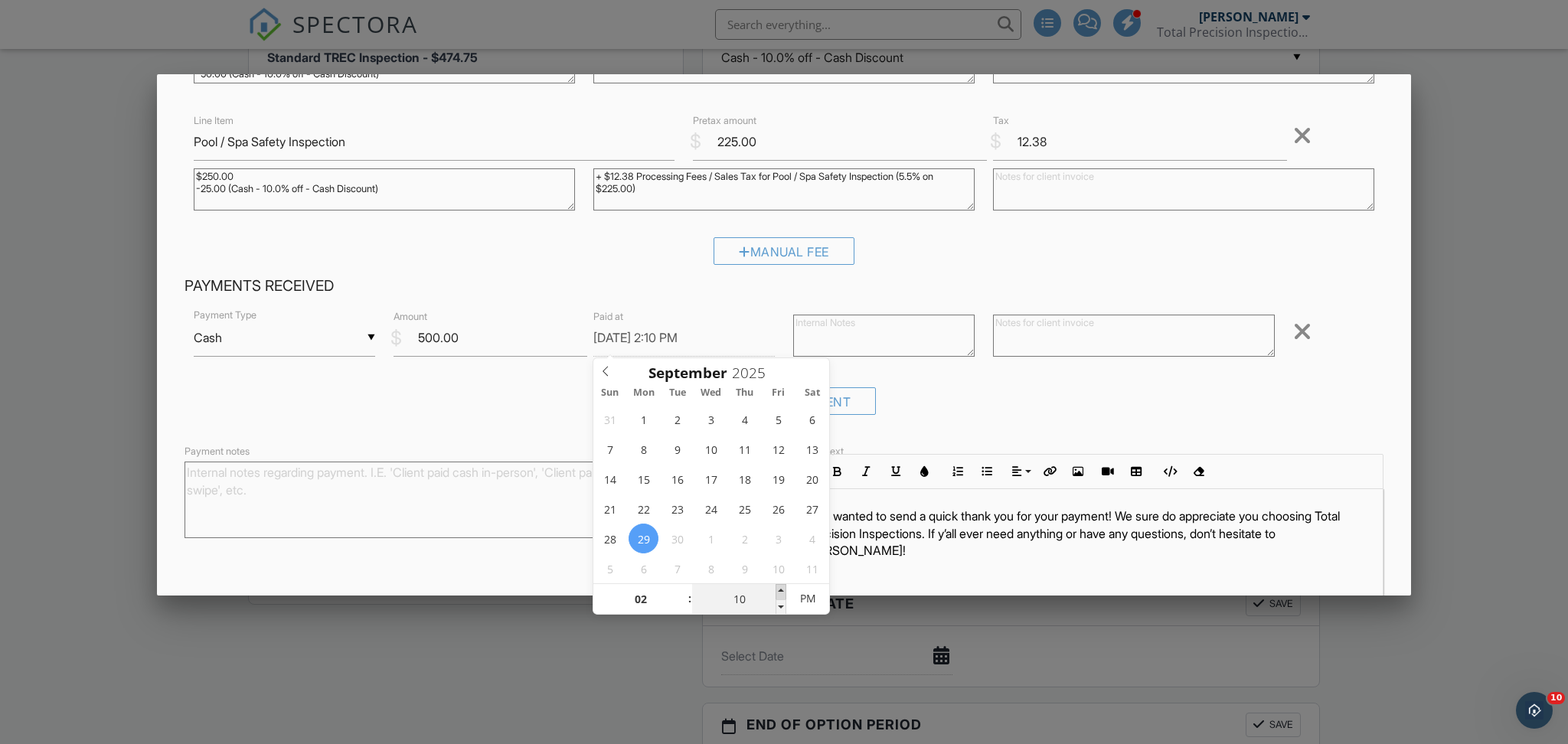
click at [780, 590] on span at bounding box center [780, 591] width 11 height 15
type input "15"
type input "09/29/2025 2:15 PM"
type input "20"
type input "09/29/2025 2:20 PM"
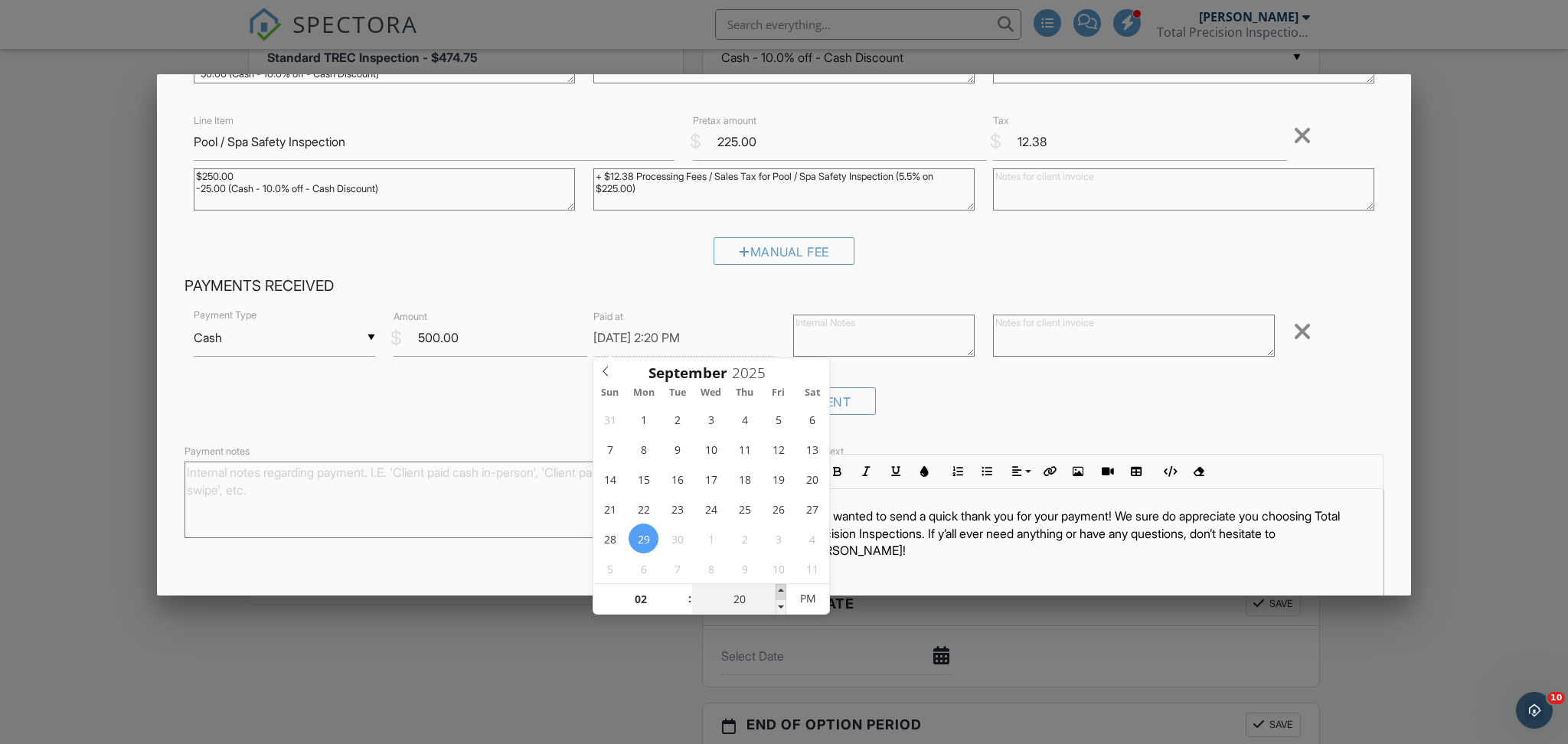
click at [780, 590] on span at bounding box center [780, 591] width 11 height 15
type input "25"
type input "09/29/2025 2:25 PM"
click at [780, 590] on span at bounding box center [780, 591] width 11 height 15
type input "27"
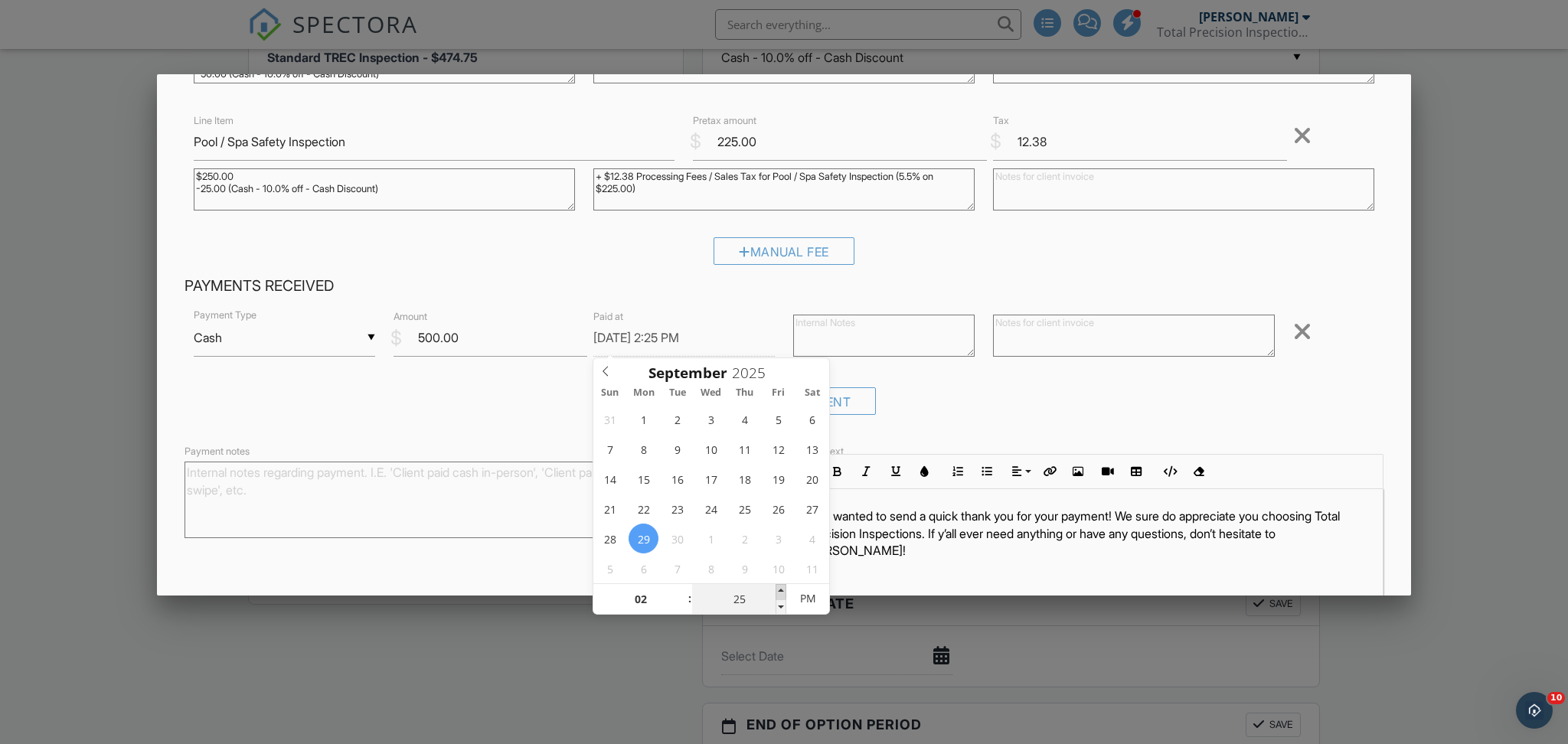
type input "09/29/2025 2:27 PM"
click at [780, 590] on span at bounding box center [780, 591] width 11 height 15
type input "27"
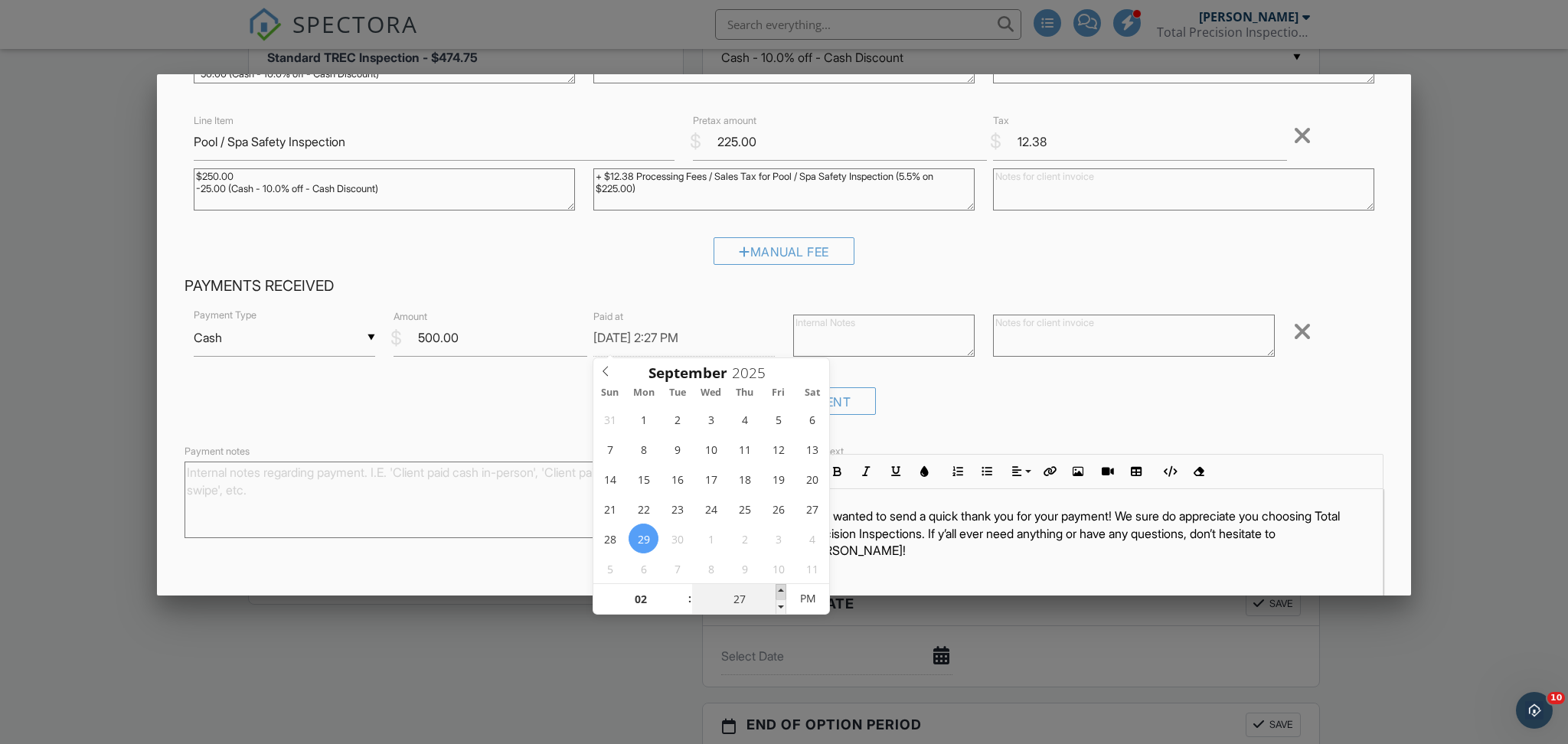
click at [780, 587] on span at bounding box center [780, 591] width 11 height 15
click at [1032, 399] on div "Received Payment" at bounding box center [784, 407] width 1199 height 39
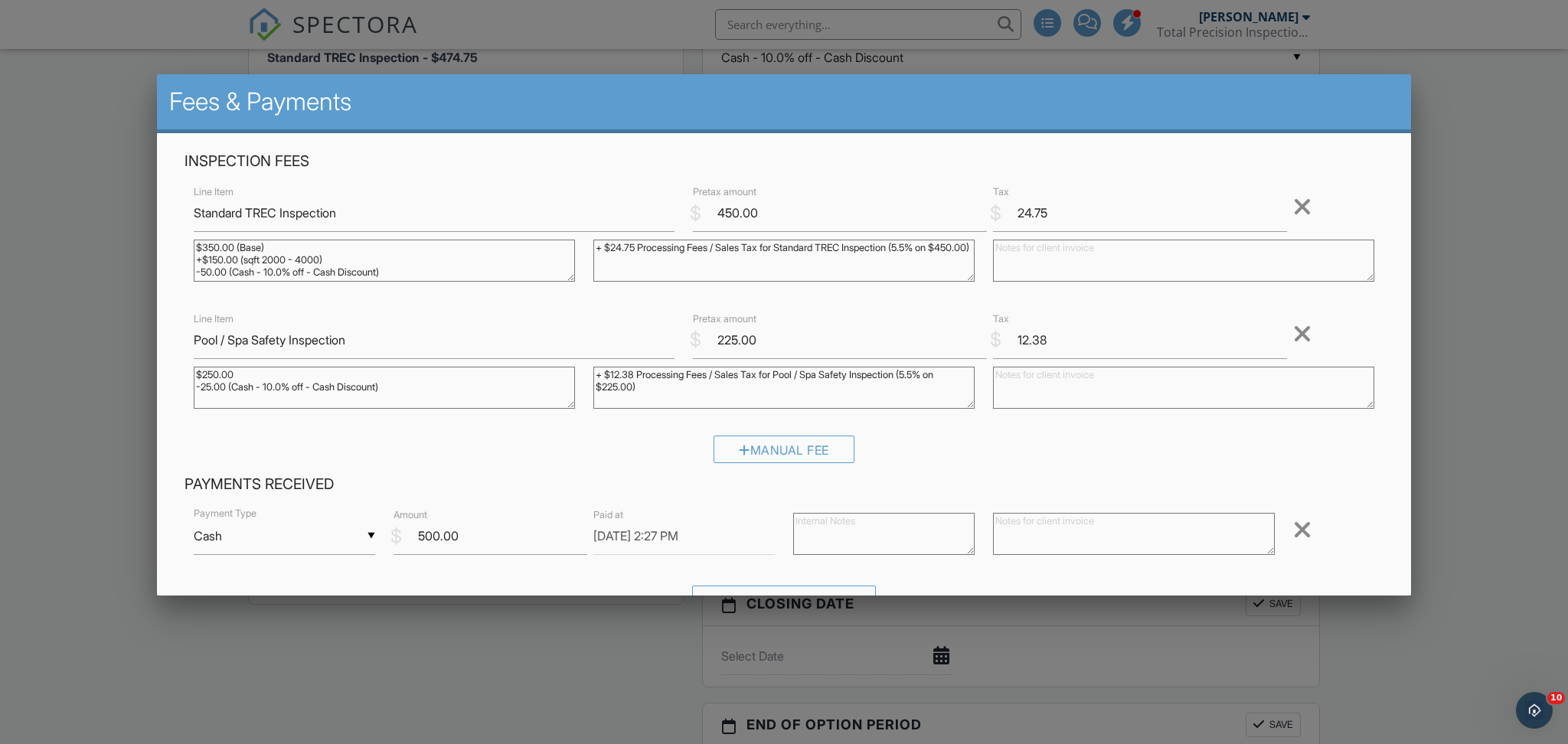
scroll to position [278, 0]
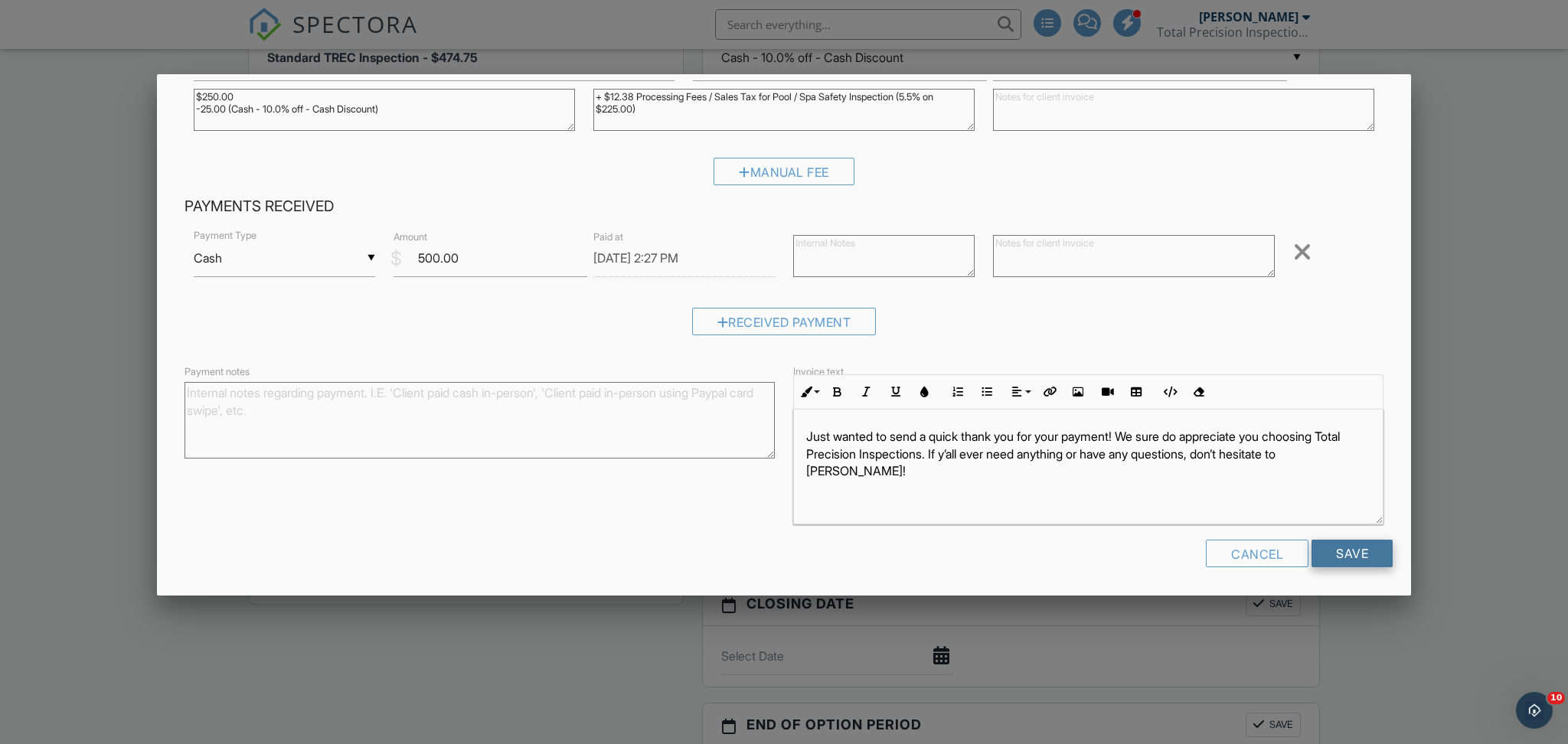
click at [1372, 558] on input "Save" at bounding box center [1352, 553] width 81 height 27
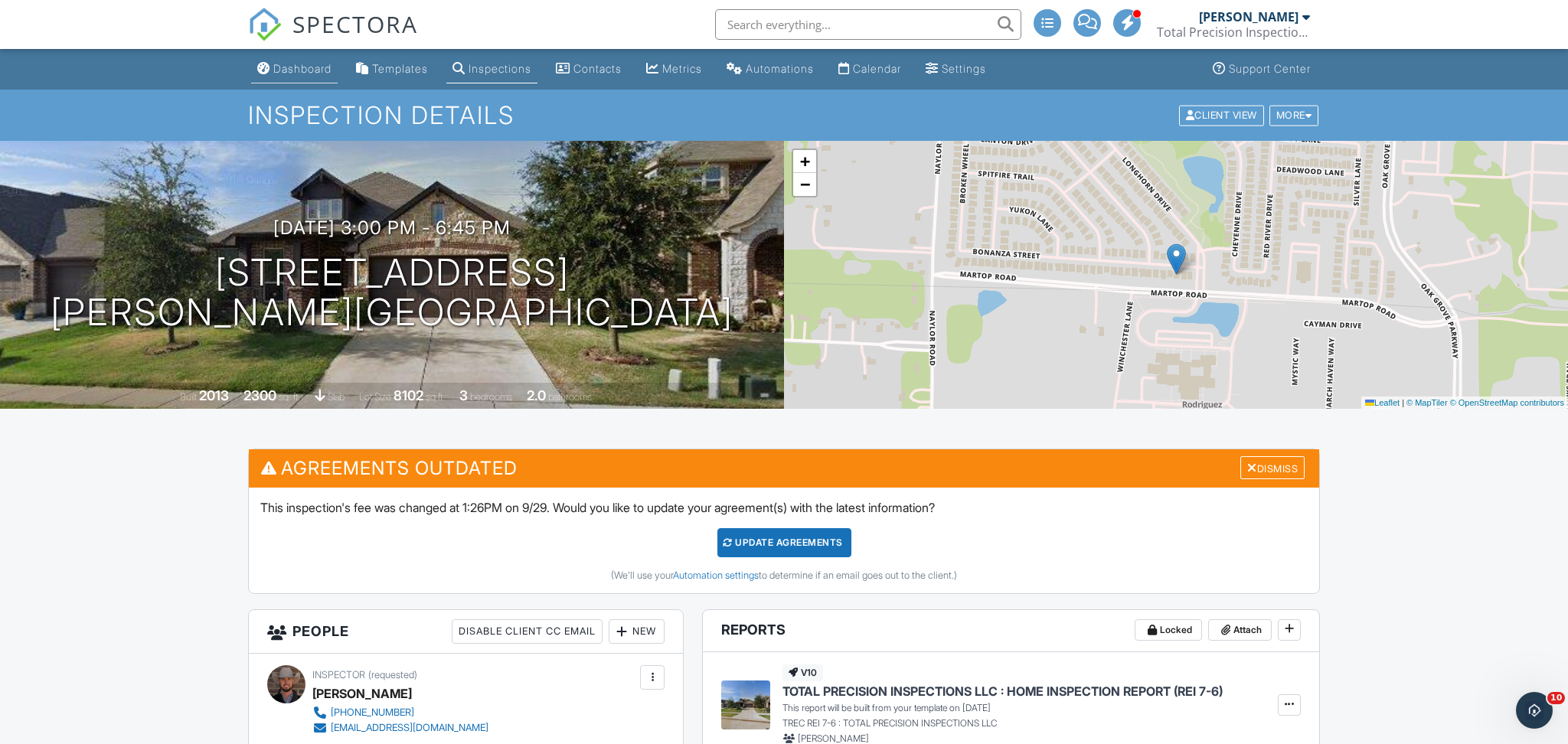
click at [270, 68] on link "Dashboard" at bounding box center [294, 69] width 86 height 28
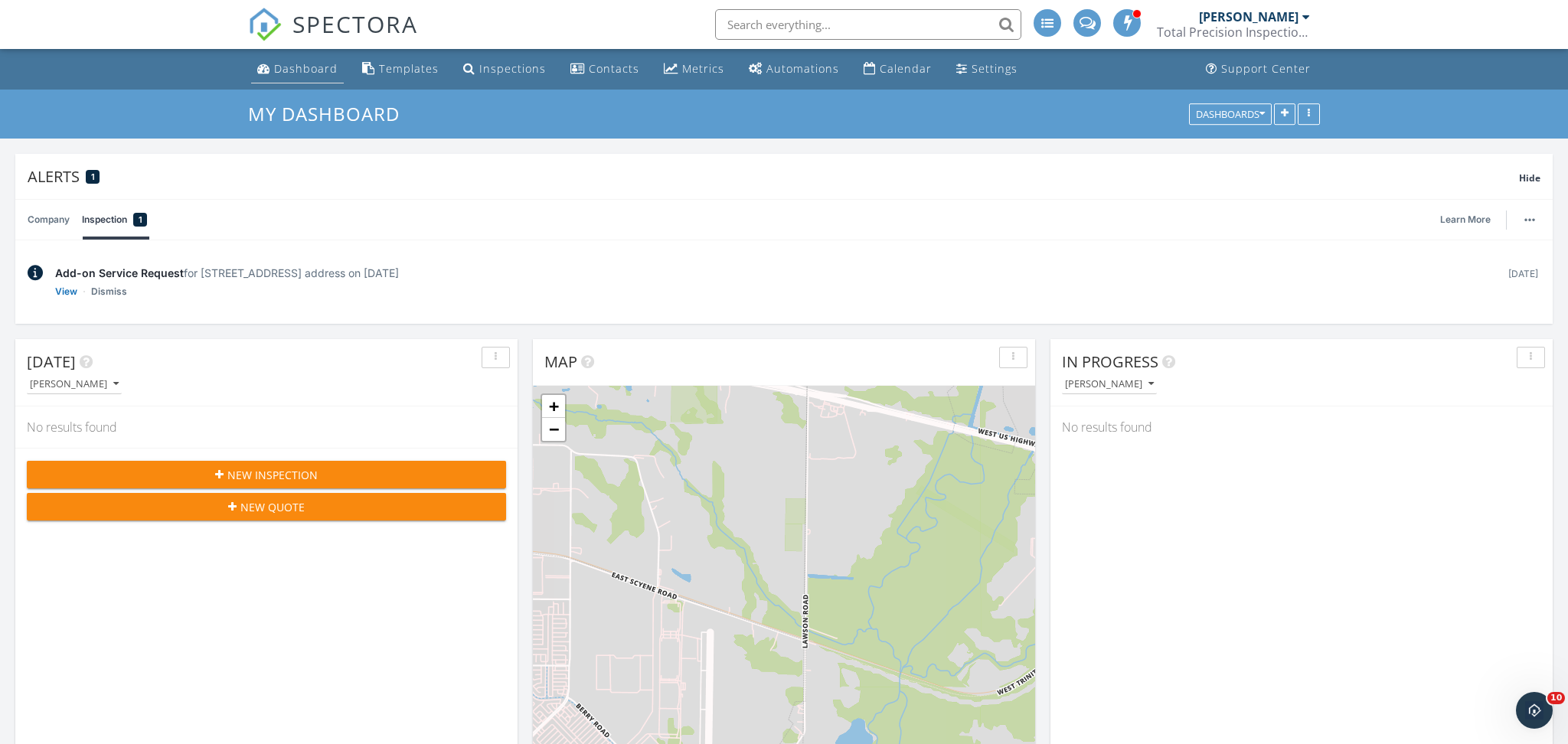
click at [274, 67] on div "Dashboard" at bounding box center [306, 69] width 63 height 15
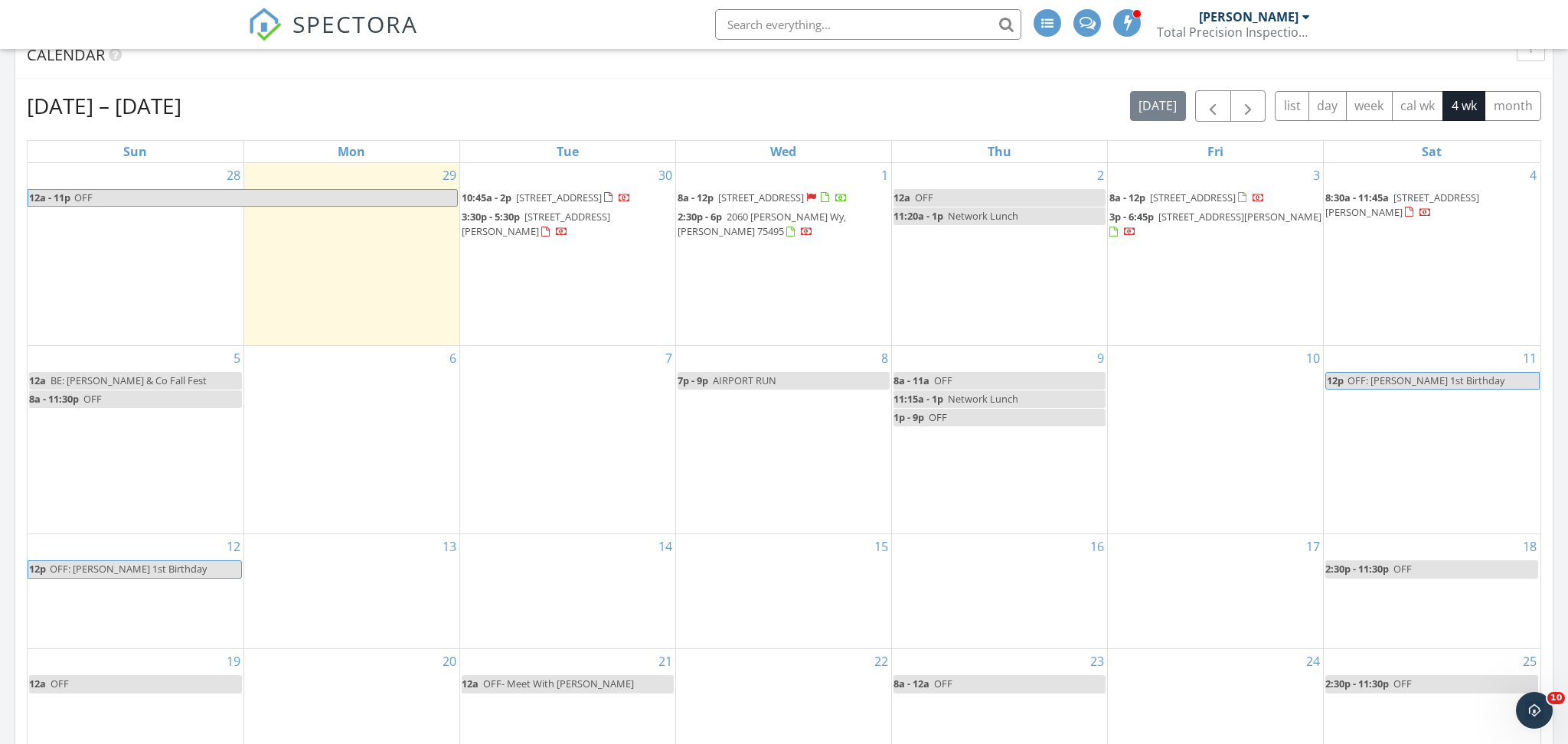
scroll to position [800, 0]
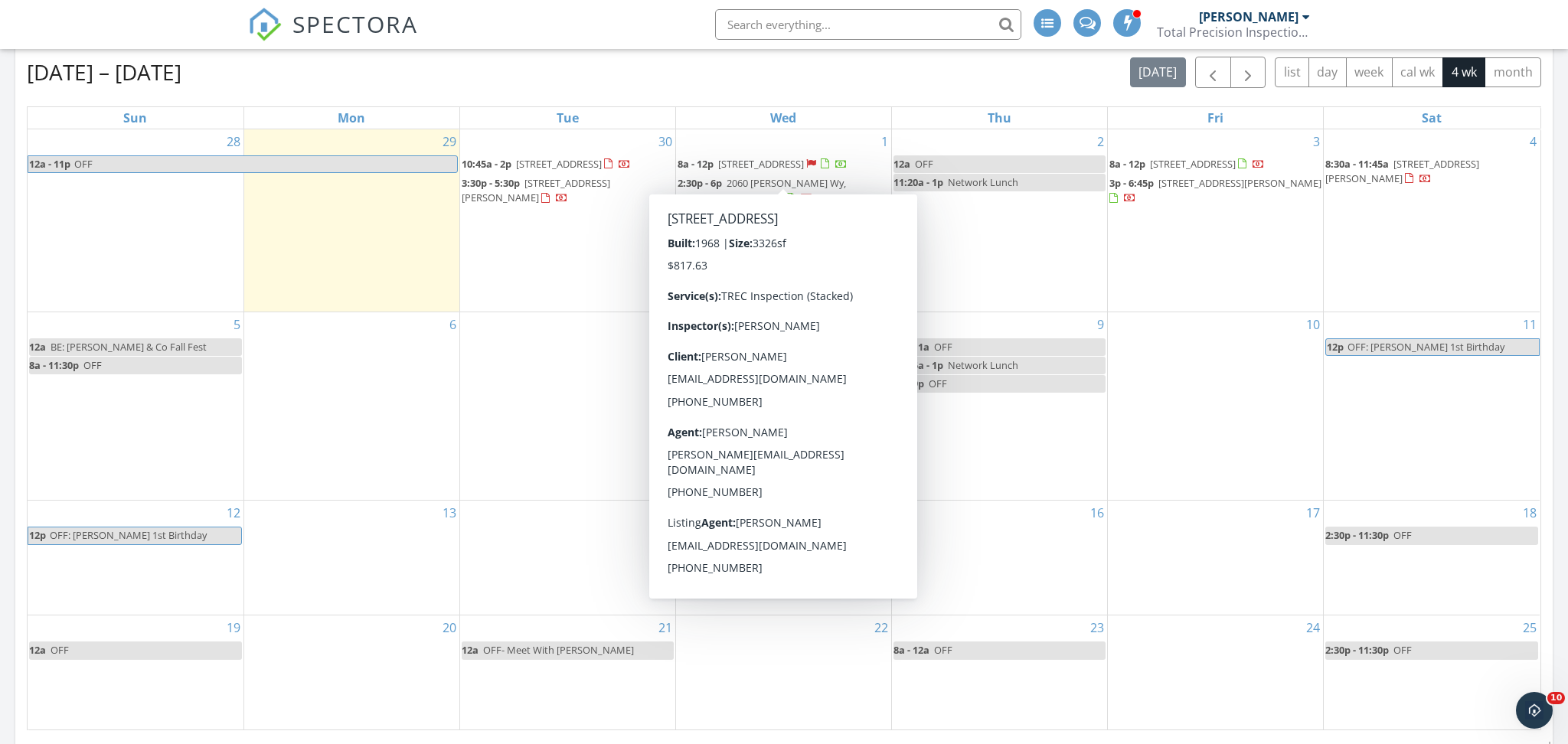
click at [767, 171] on span "8a - 12p 2000 Pecandale Dr, Arlington 76013" at bounding box center [762, 164] width 170 height 15
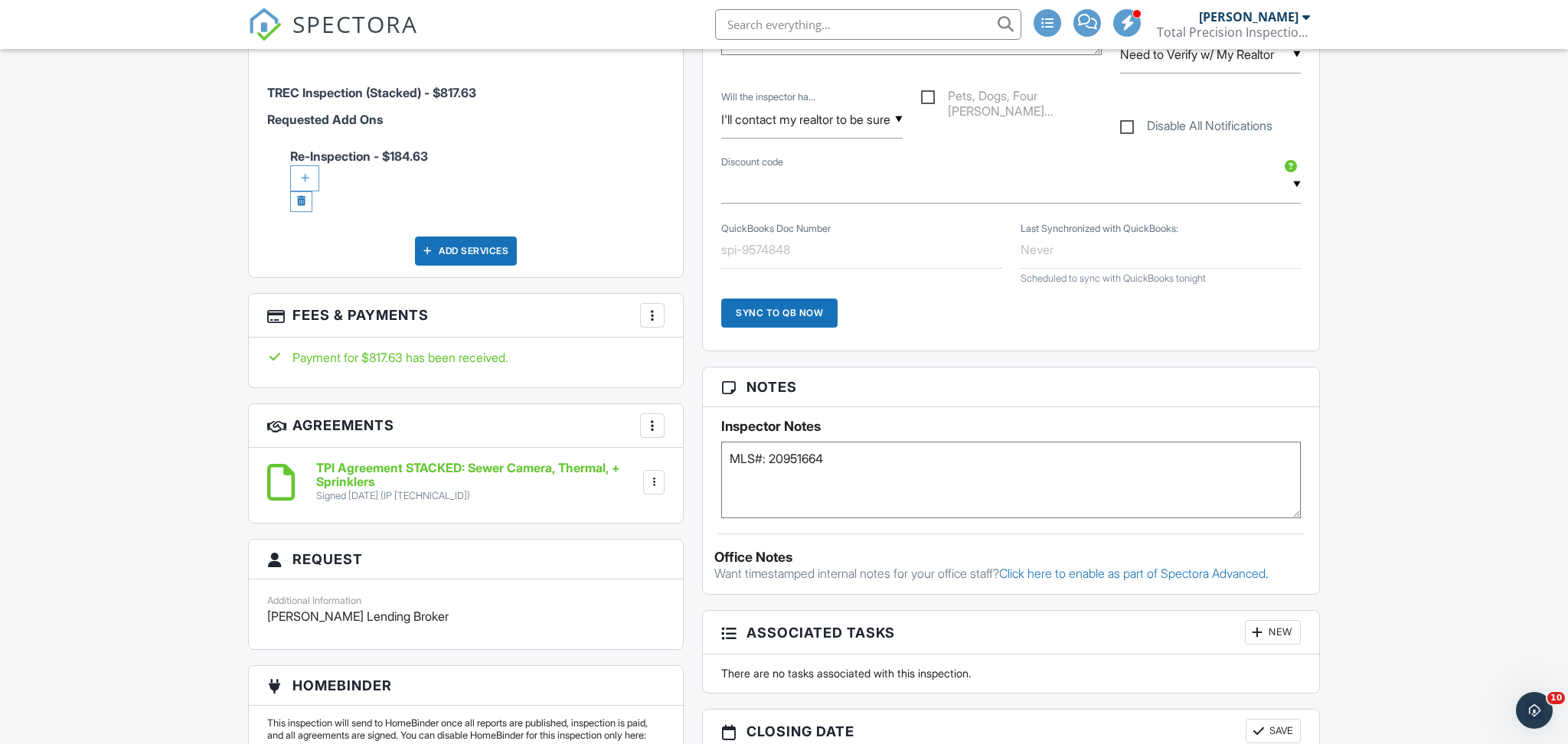
scroll to position [958, 0]
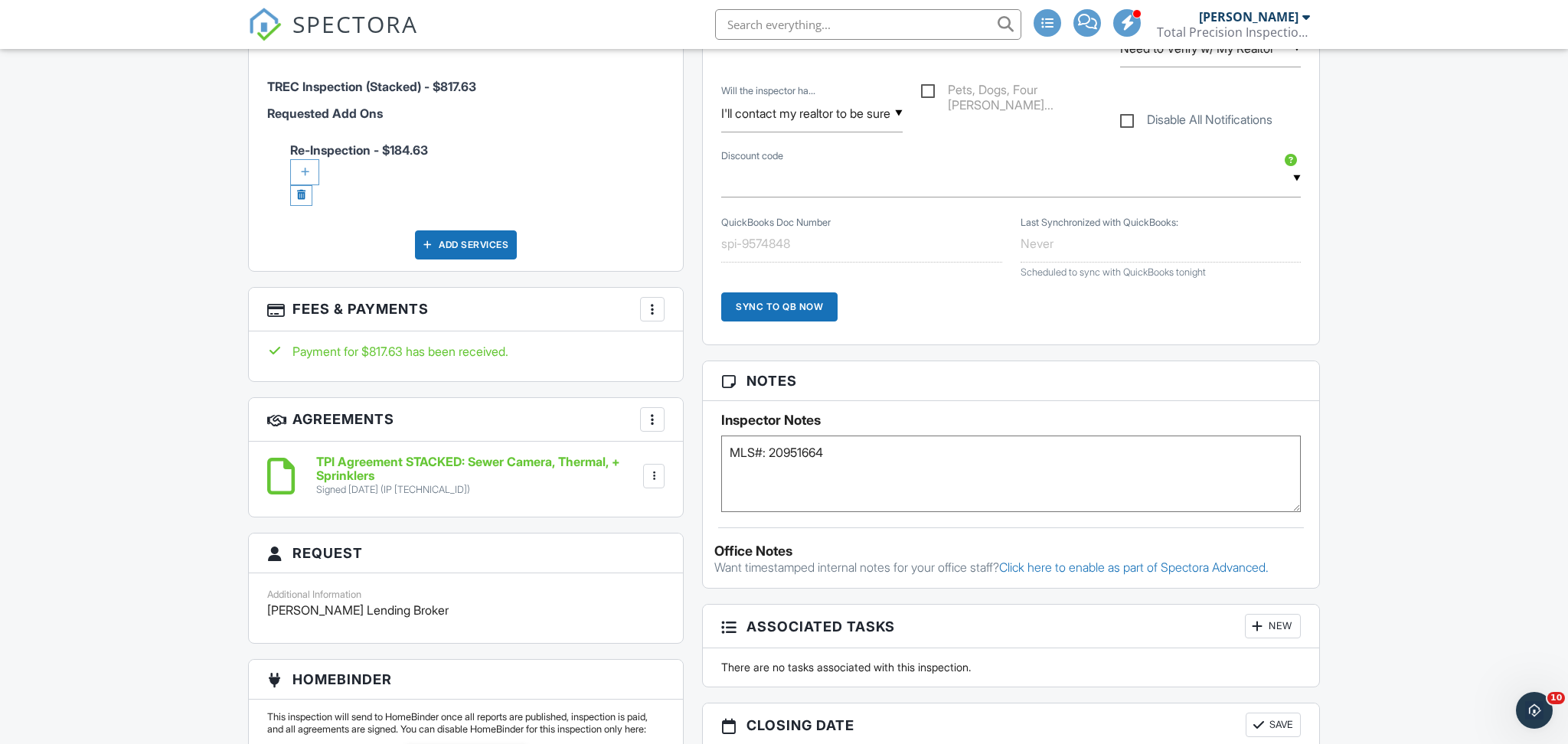
click at [896, 462] on textarea "MLS#: 20951664" at bounding box center [1010, 474] width 579 height 77
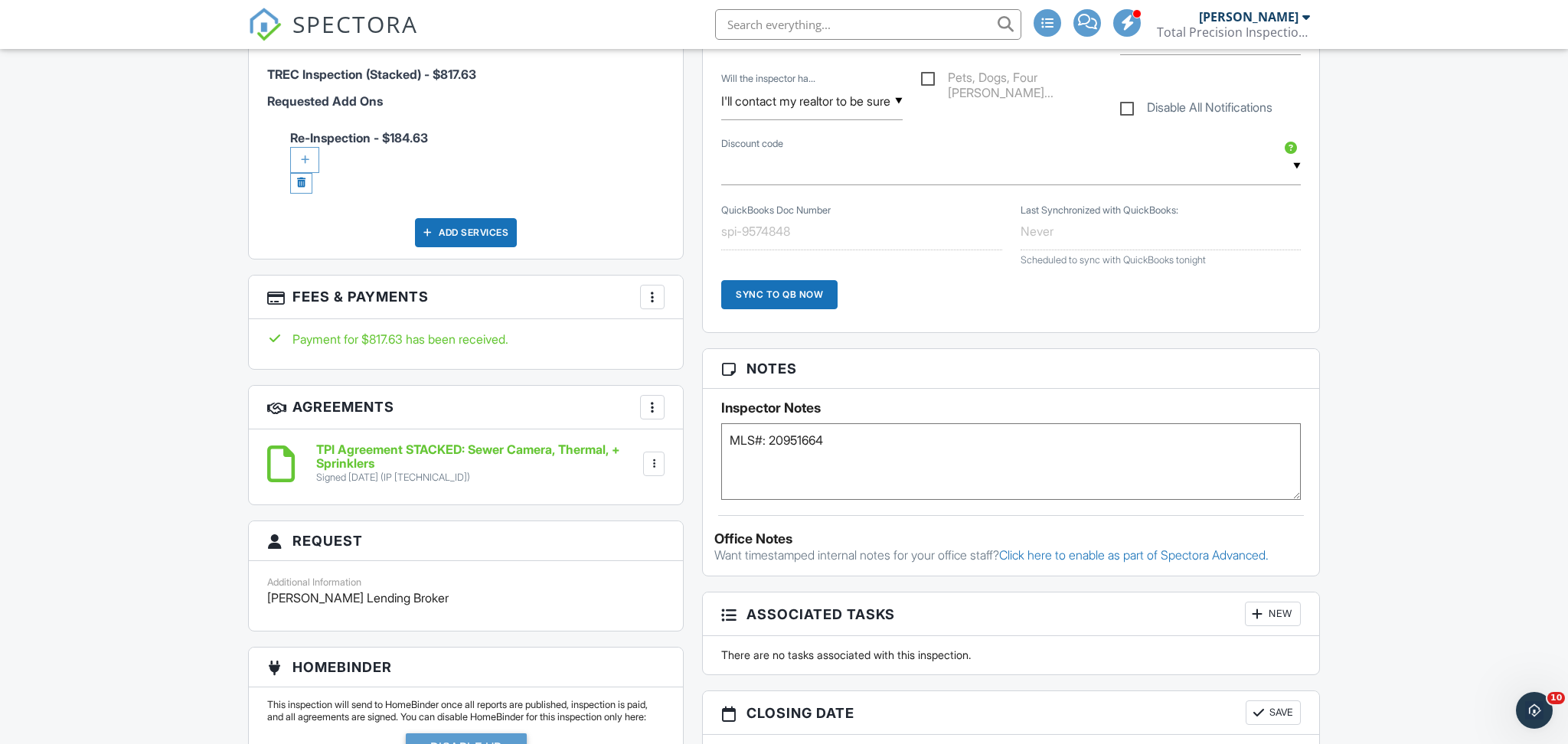
click at [896, 462] on textarea "MLS#: 20951664" at bounding box center [1010, 462] width 579 height 77
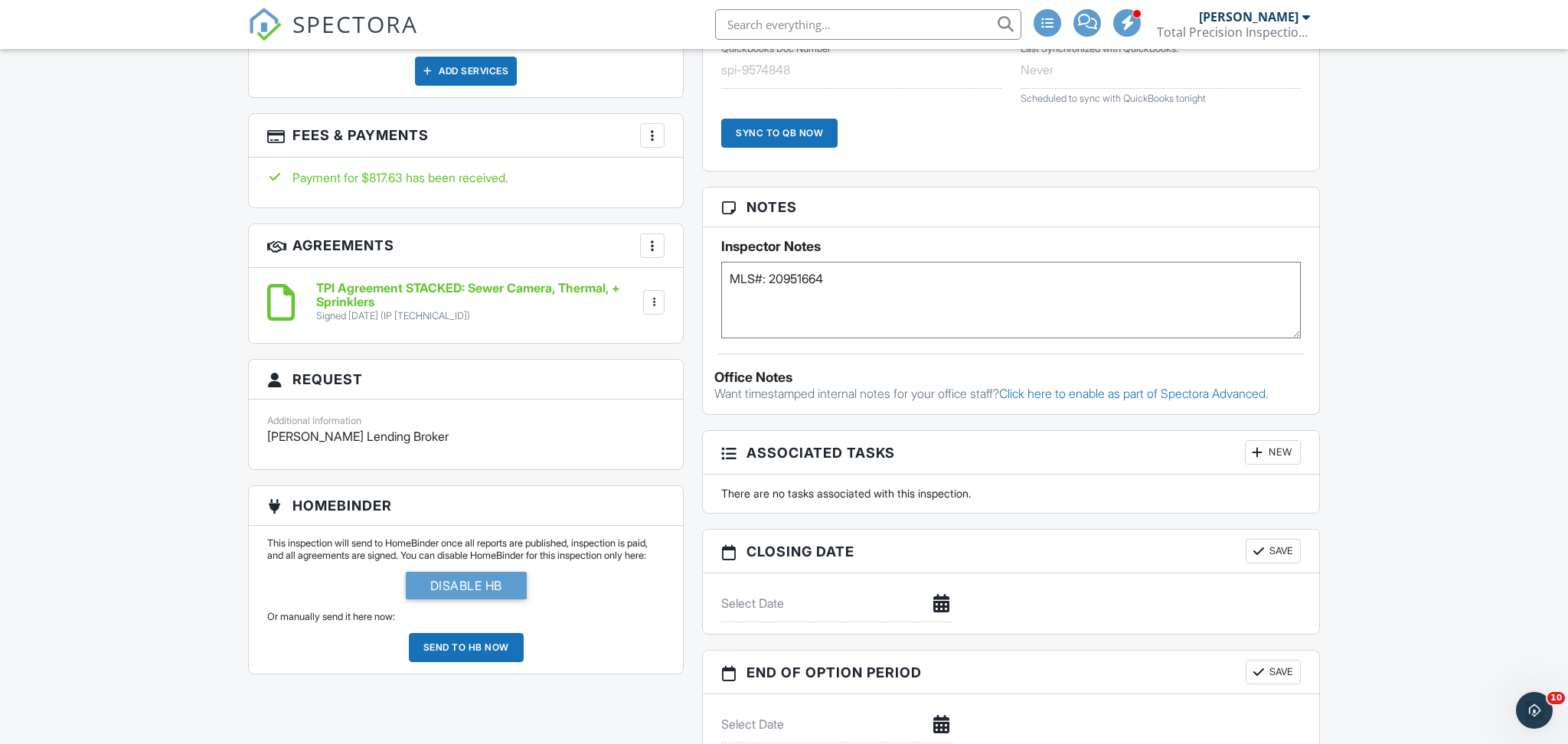
scroll to position [1135, 0]
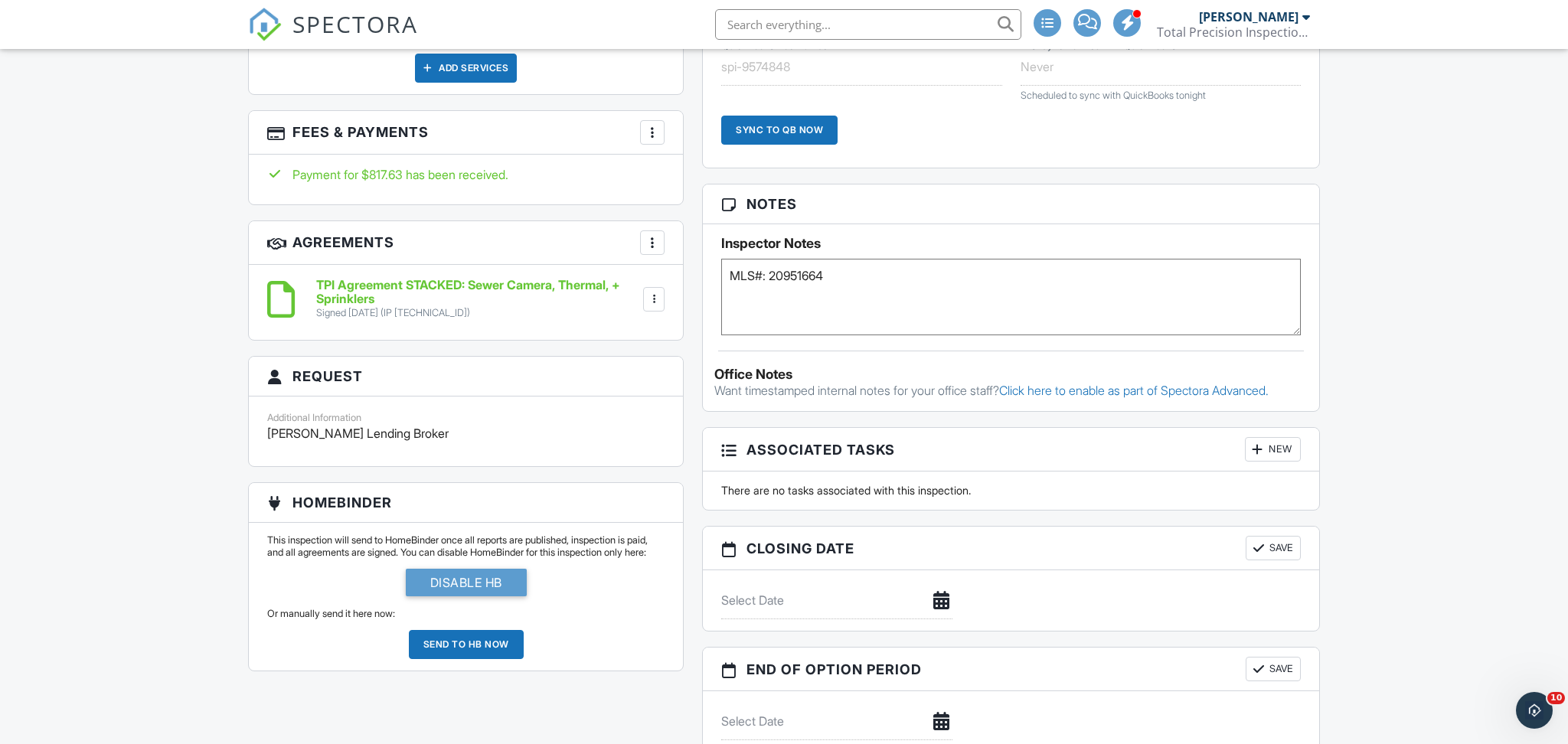
click at [946, 329] on textarea "MLS#: 20951664" at bounding box center [1010, 296] width 579 height 77
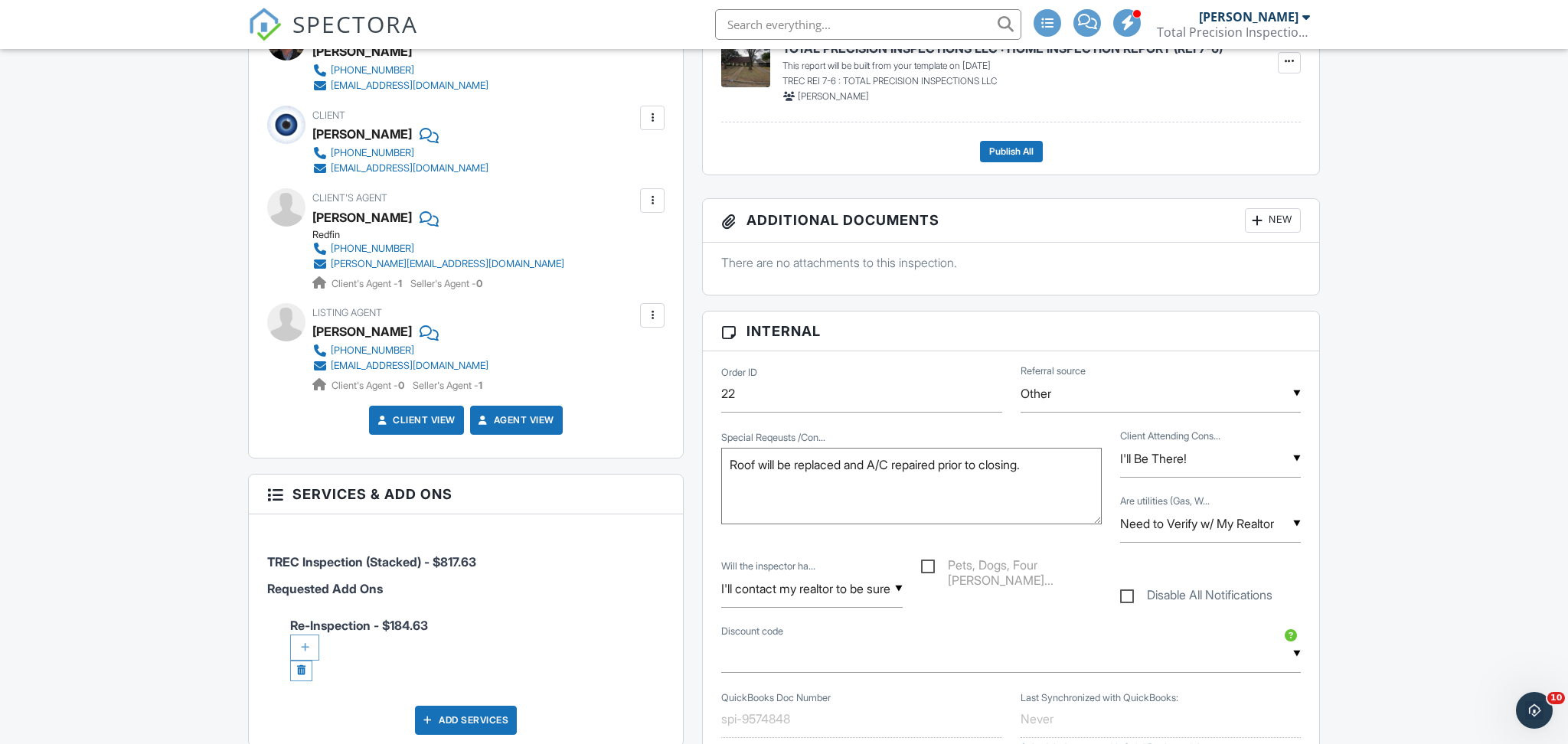
scroll to position [0, 0]
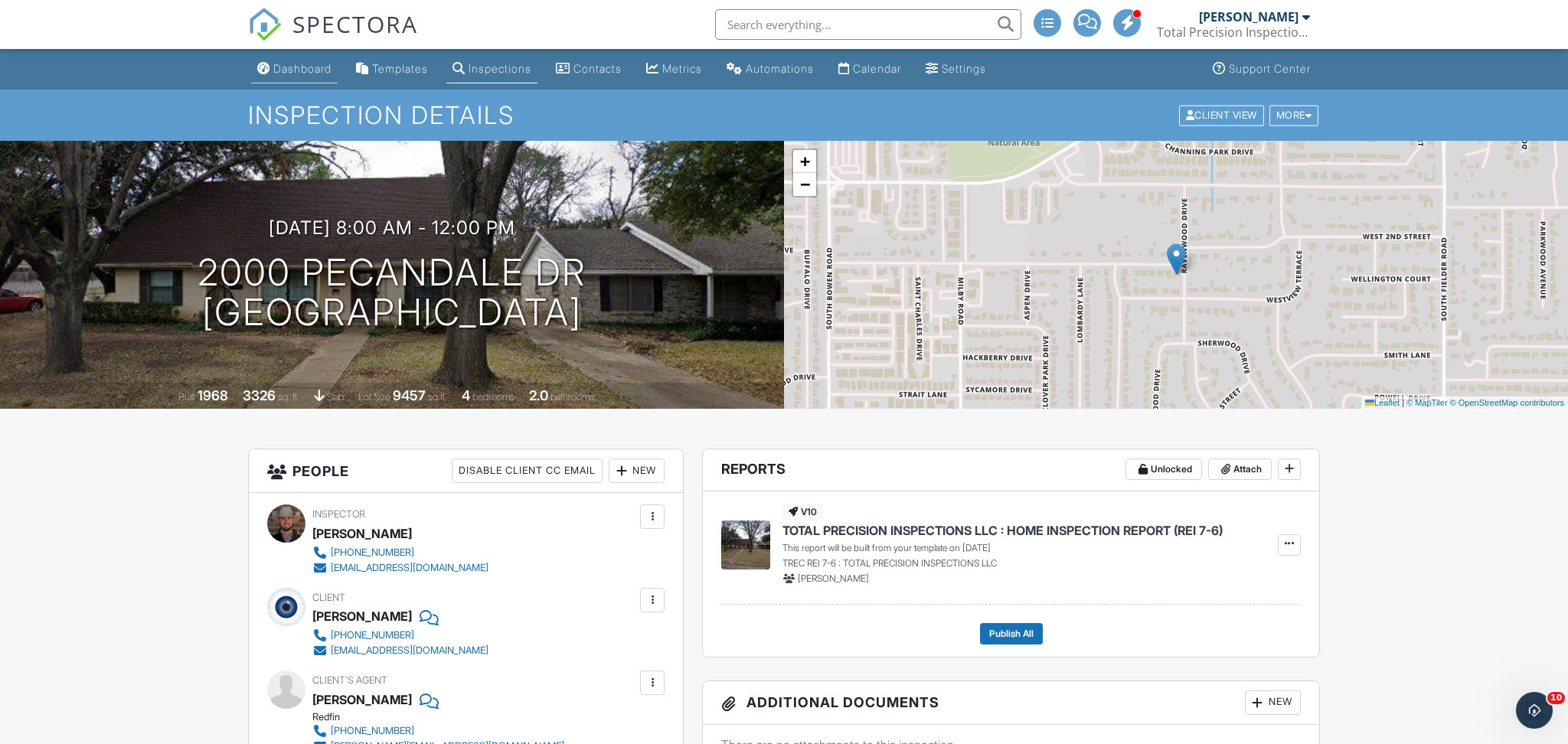
type textarea "MLS#: 20951664 BB"
click at [300, 69] on div "Dashboard" at bounding box center [302, 69] width 58 height 13
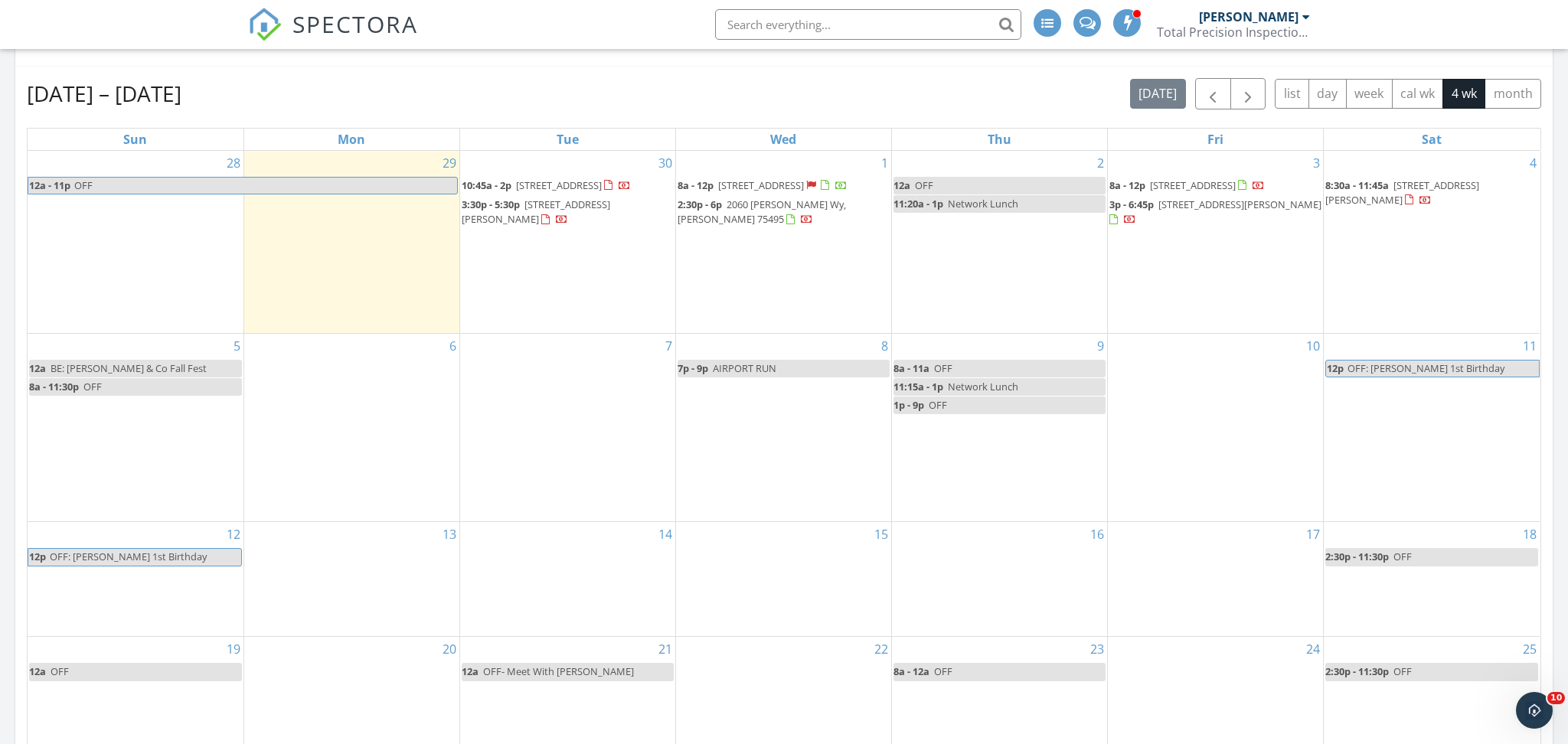
scroll to position [780, 0]
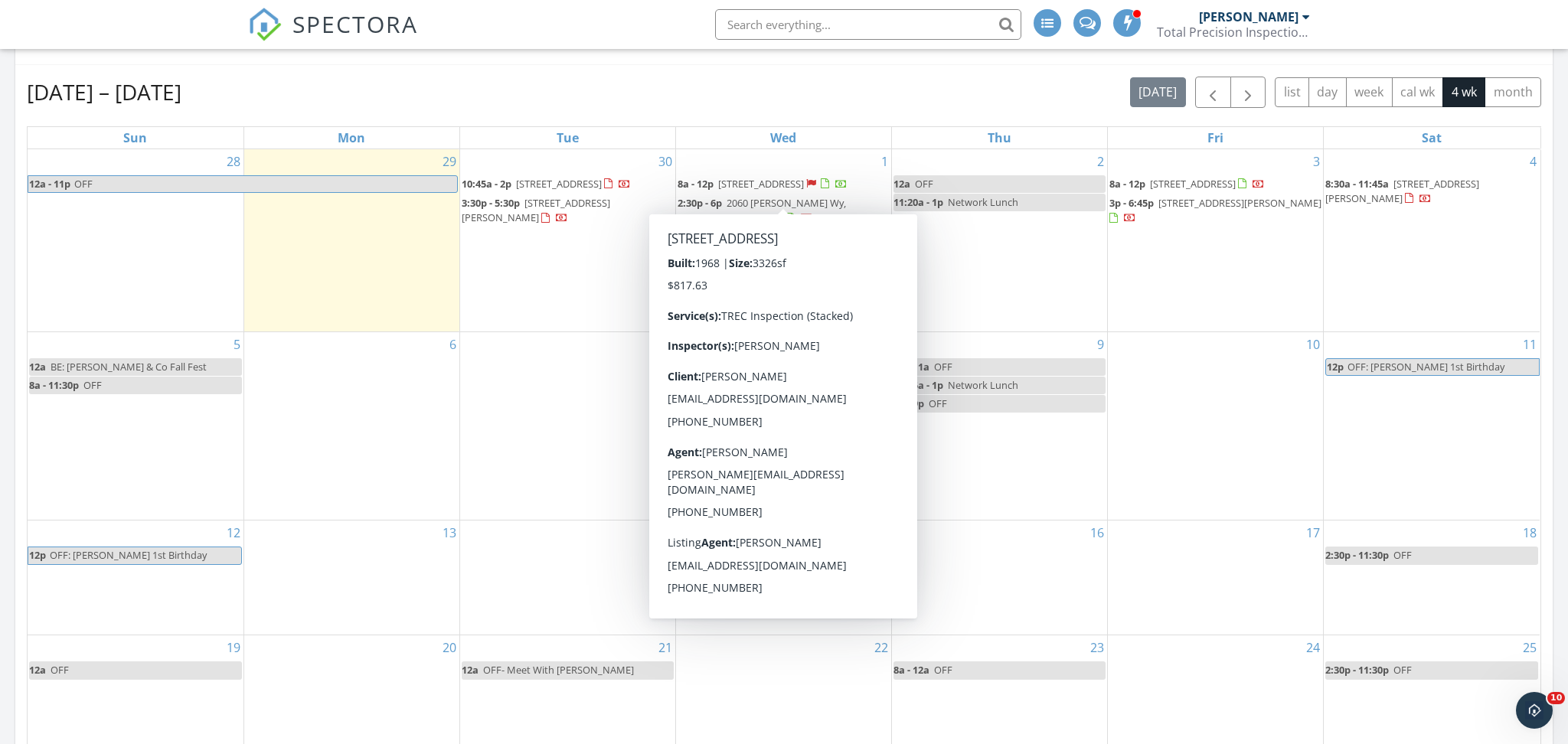
click at [806, 189] on div at bounding box center [810, 184] width 10 height 10
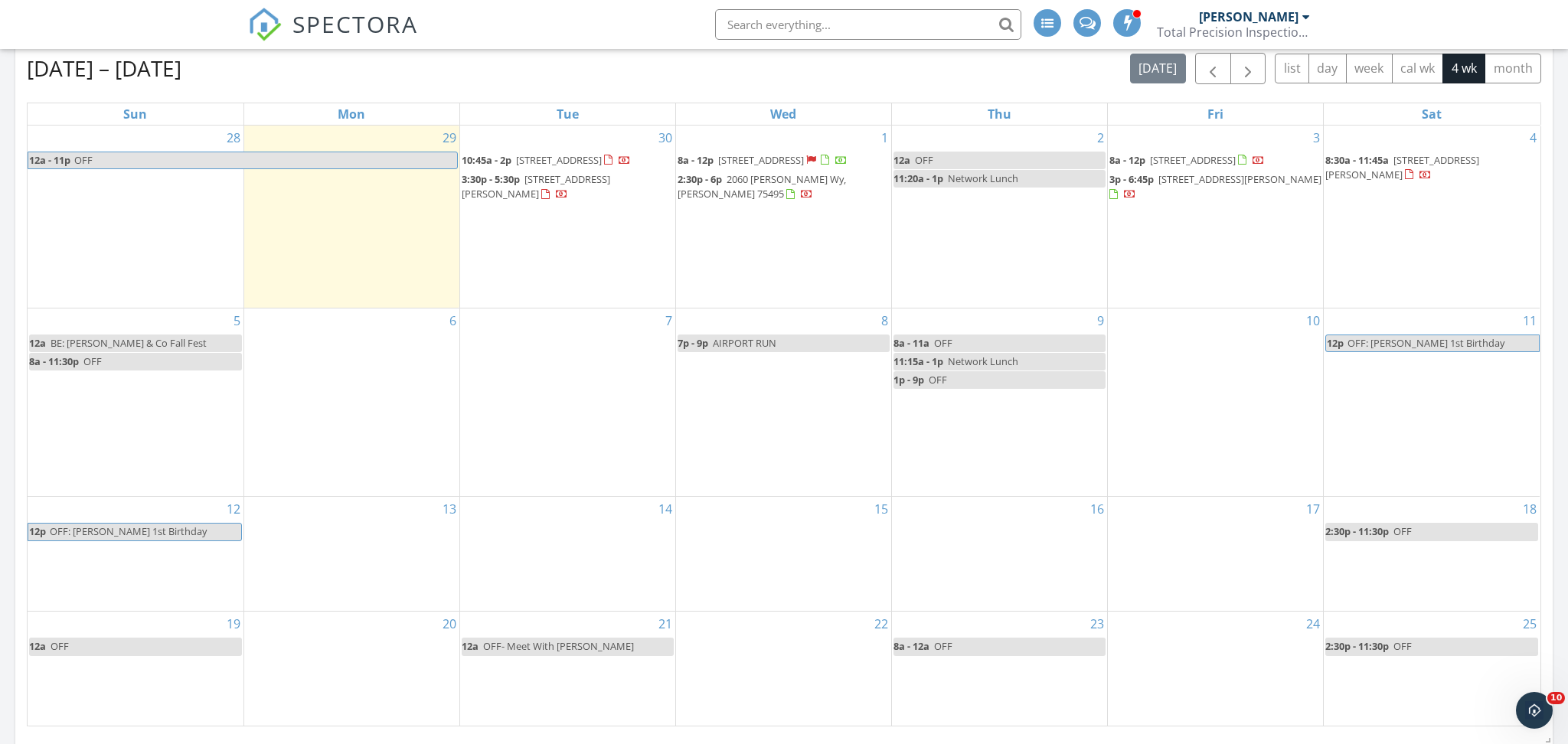
scroll to position [791, 0]
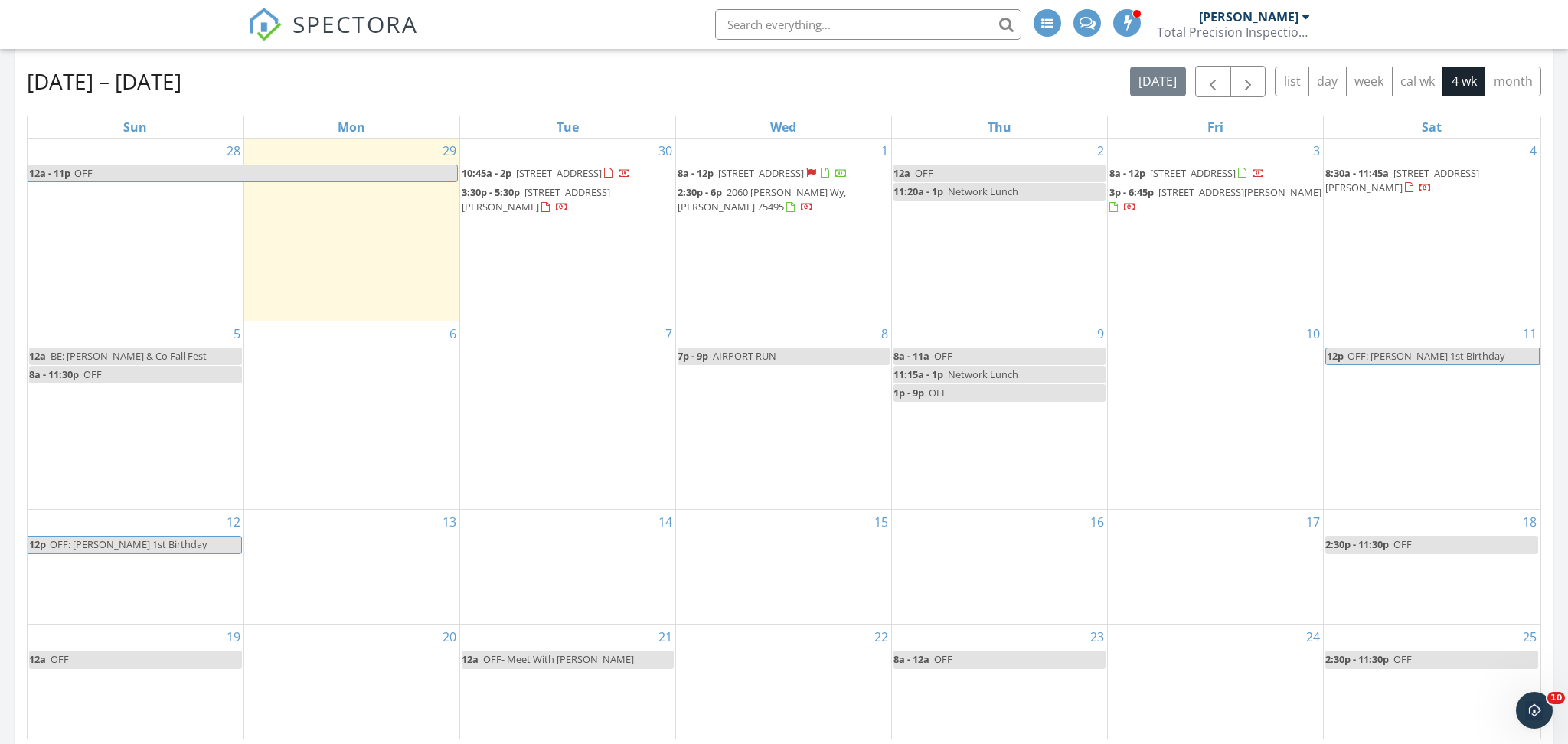
click at [619, 181] on div at bounding box center [625, 175] width 12 height 12
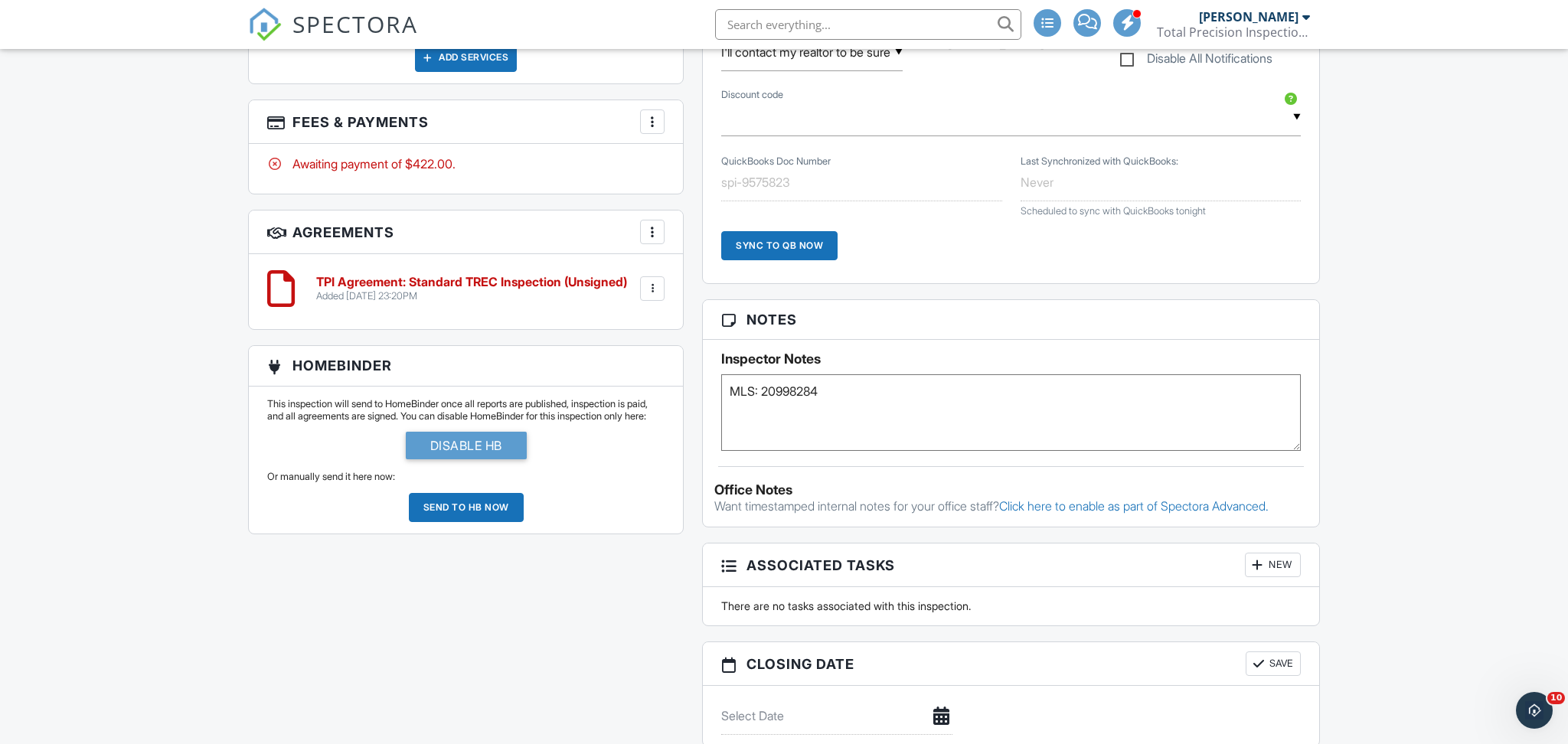
scroll to position [1026, 0]
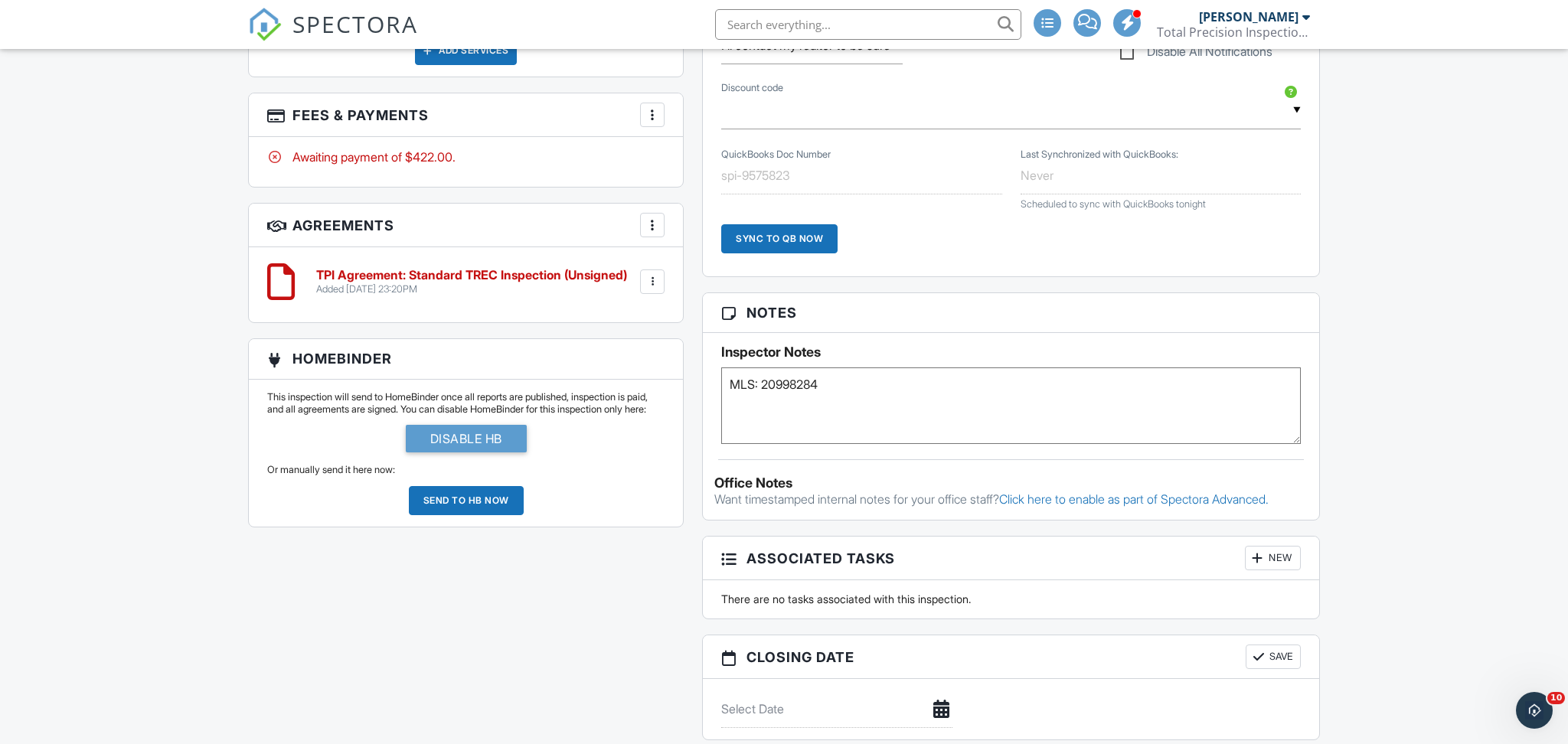
click at [825, 390] on textarea "MLS: 20998284" at bounding box center [1010, 405] width 579 height 77
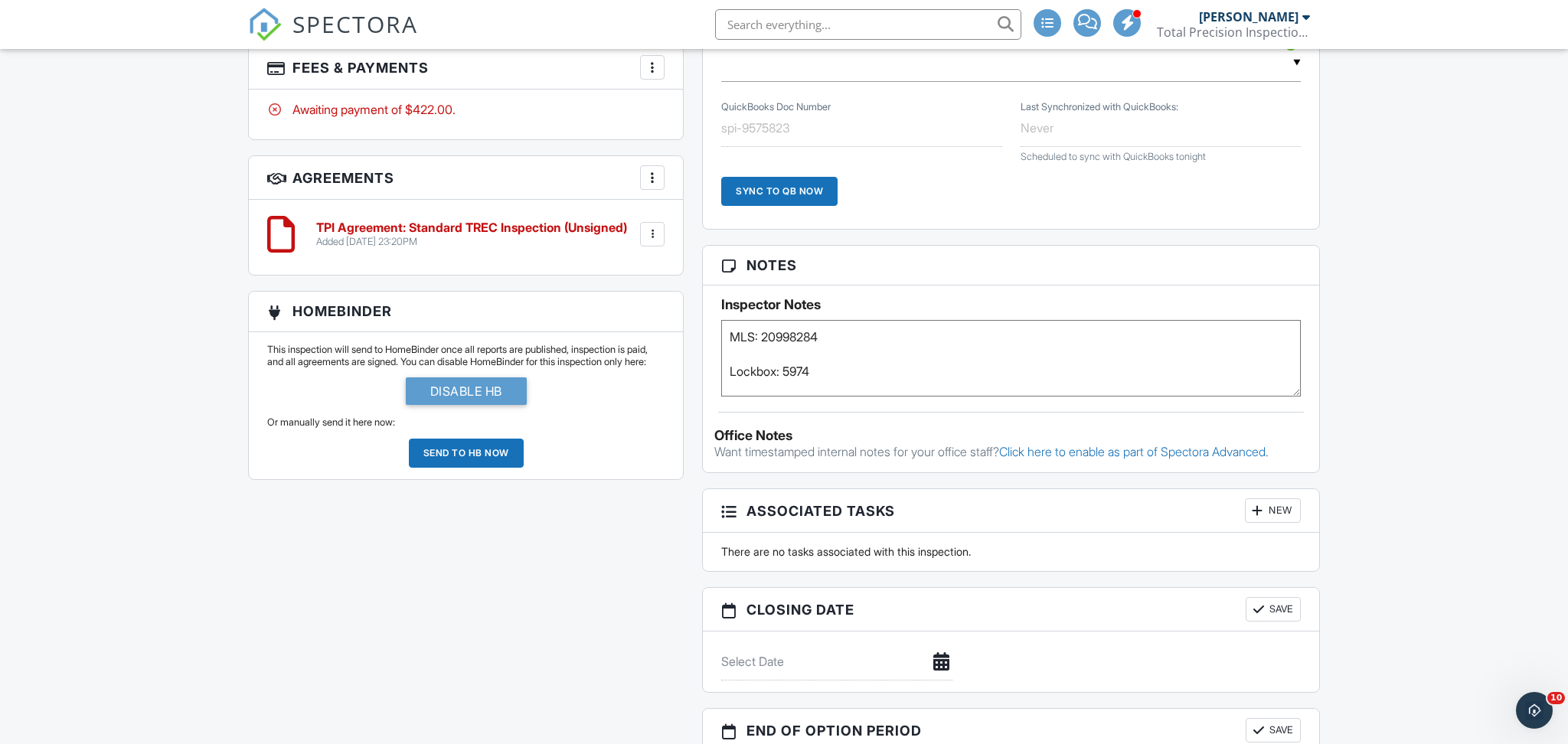
scroll to position [0, 0]
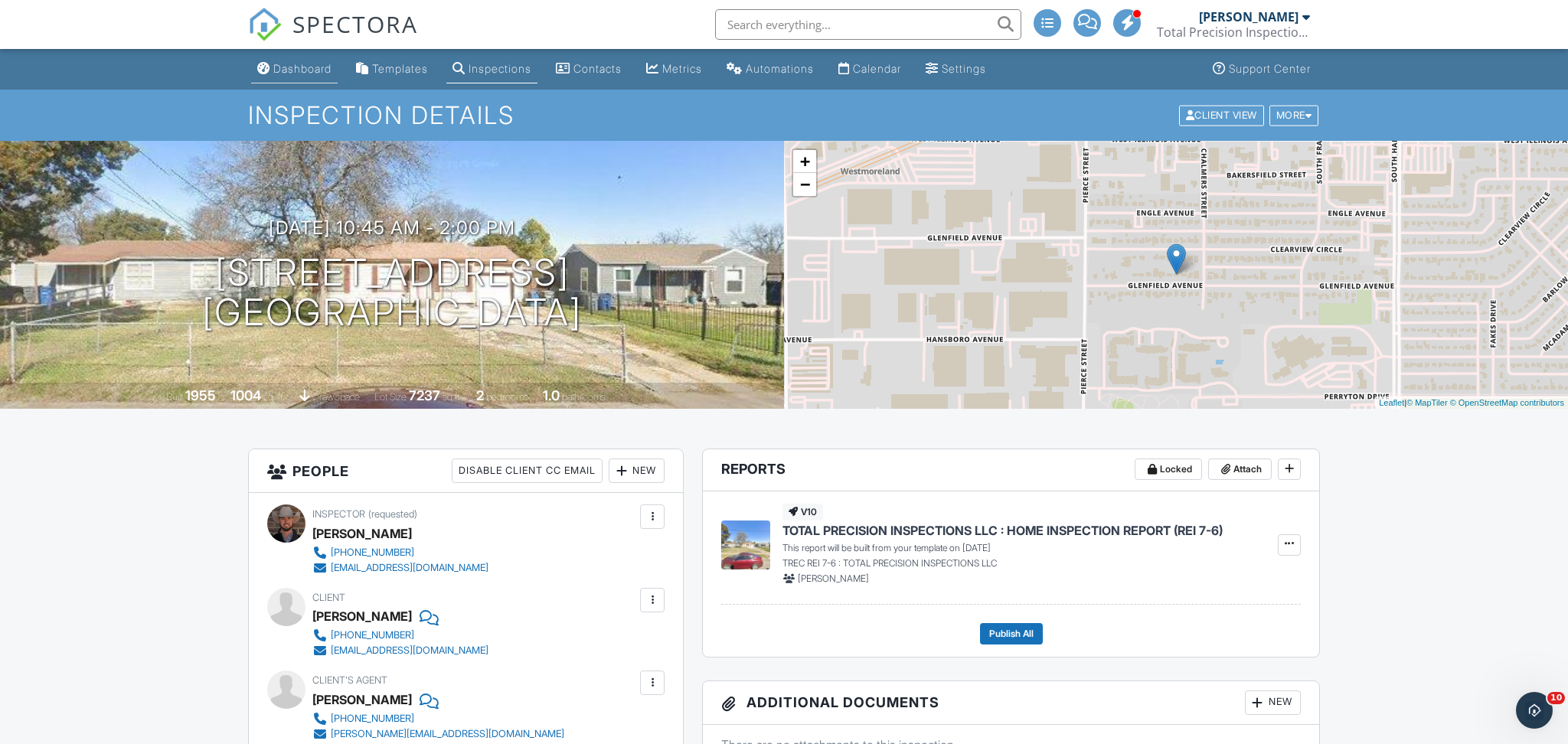
type textarea "MLS: 20998284 Lockbox: 5974"
click at [289, 79] on link "Dashboard" at bounding box center [294, 69] width 86 height 28
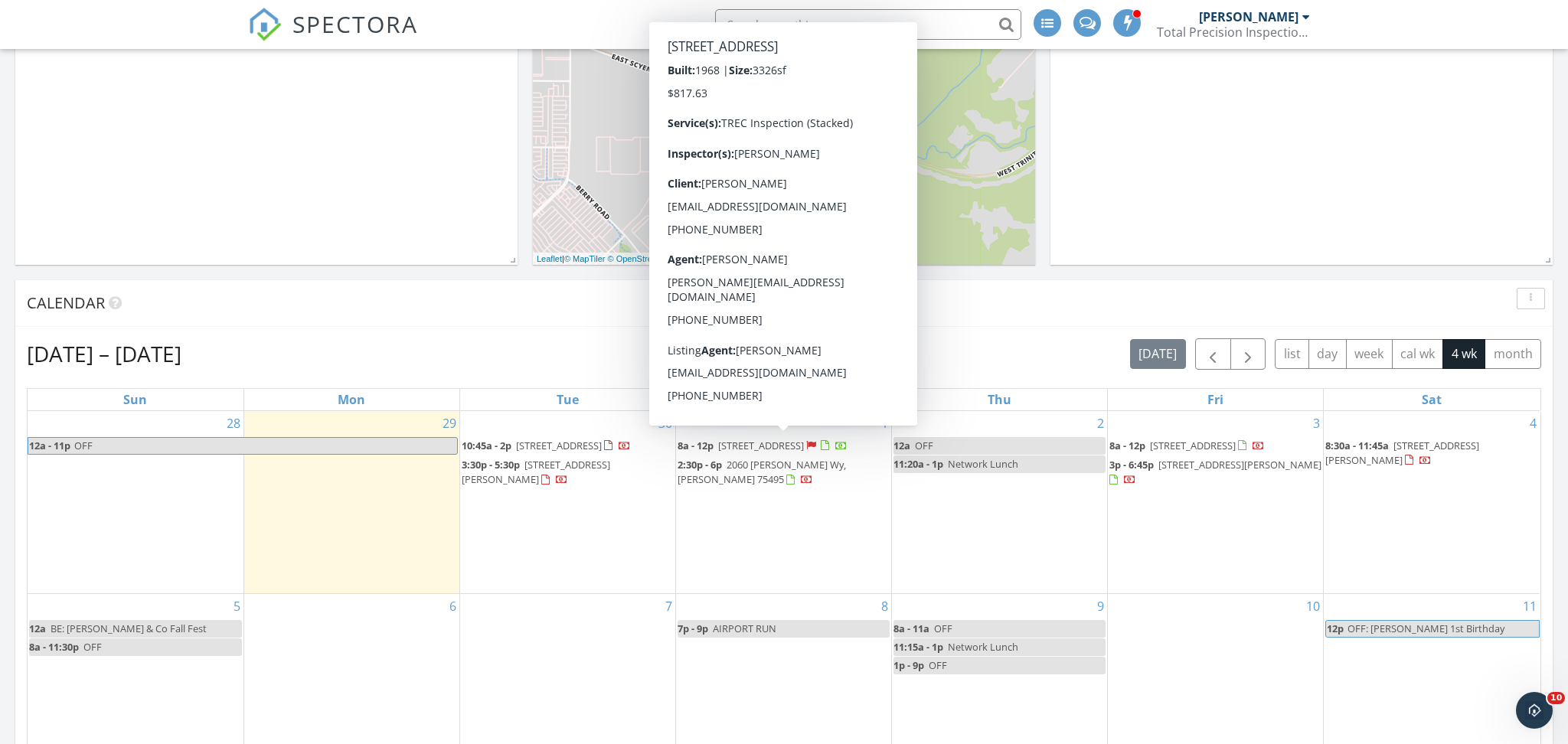
scroll to position [521, 0]
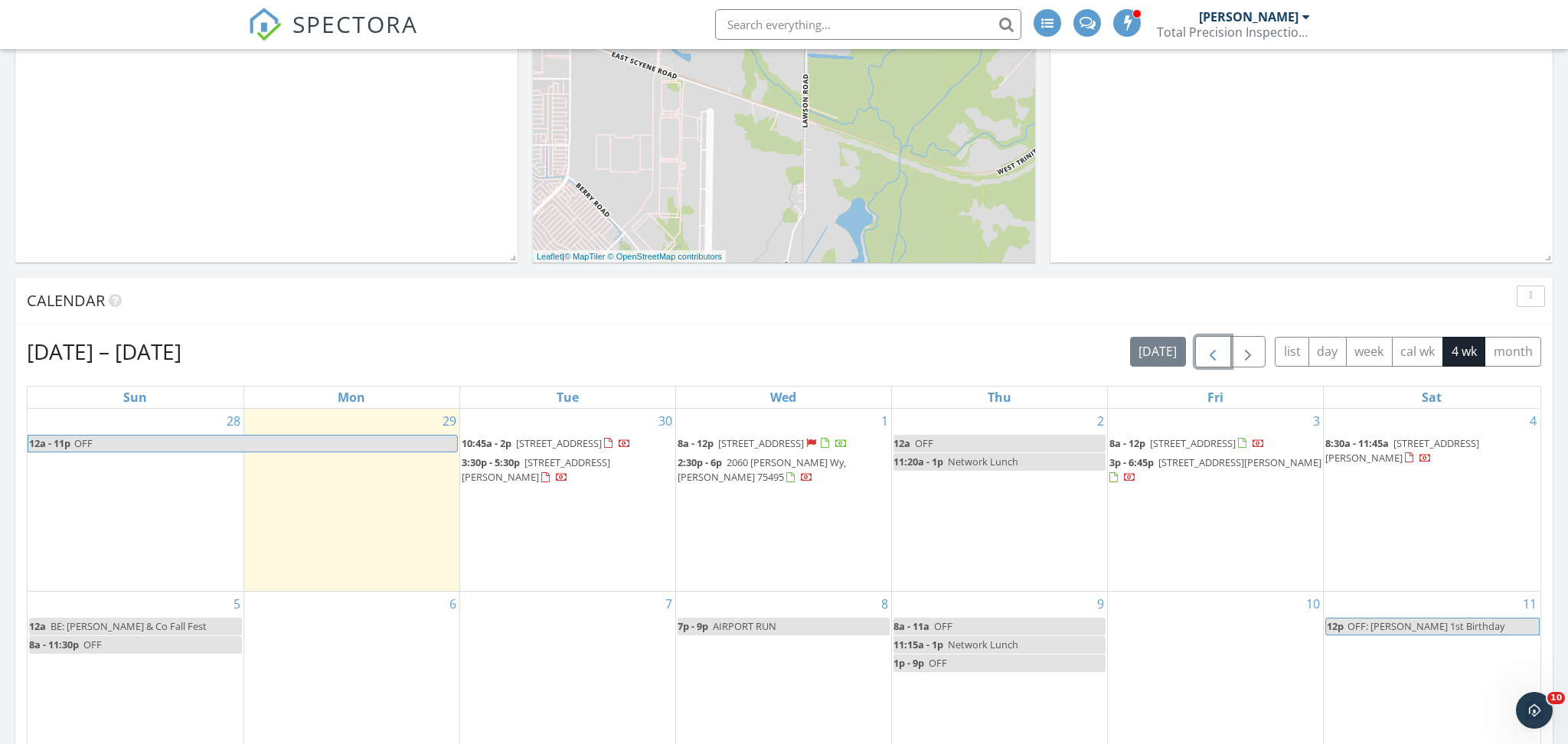
click at [1209, 347] on span "button" at bounding box center [1212, 352] width 18 height 18
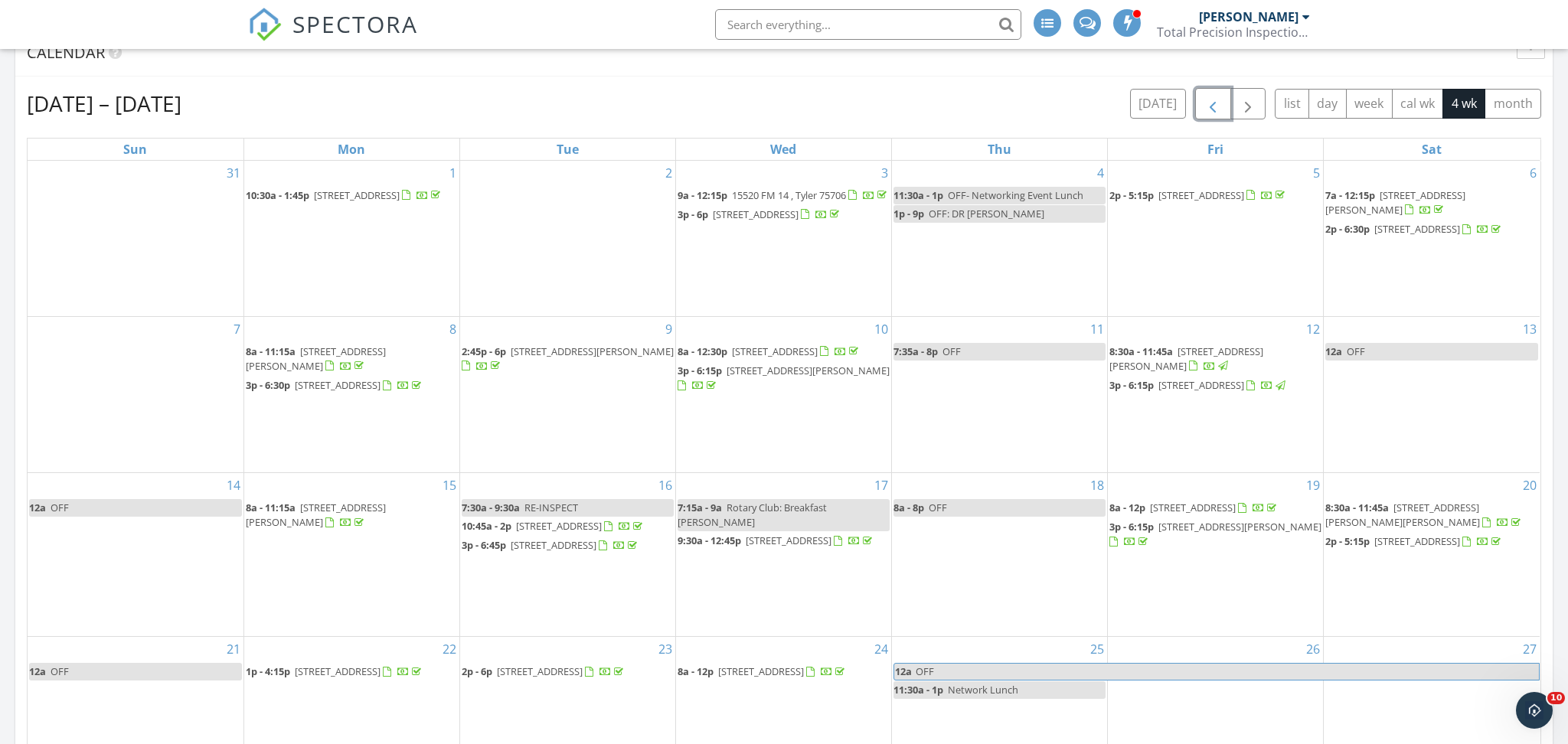
scroll to position [786, 0]
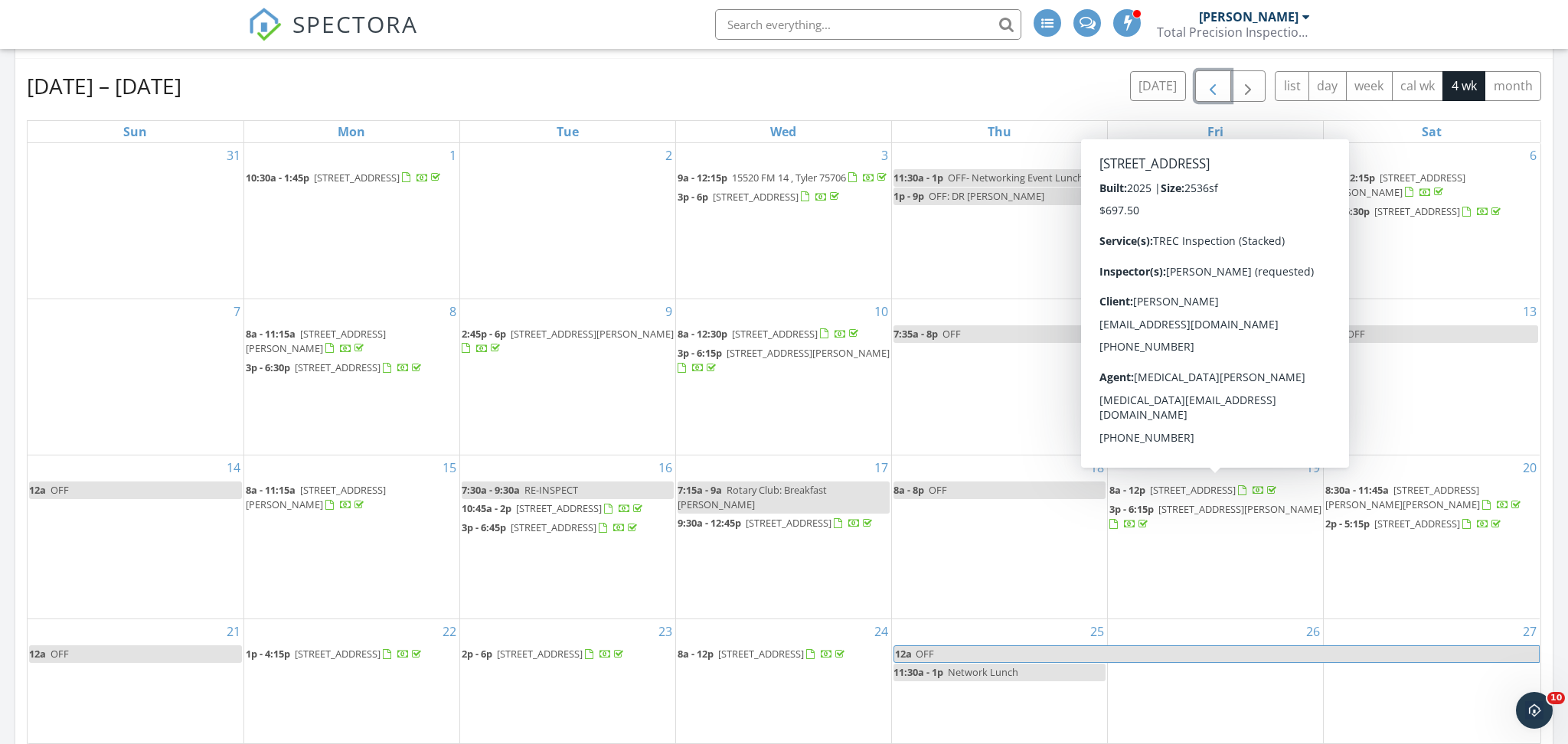
click at [1222, 494] on span "8a - 12p 2713 Palo Pinto Trl , Celina 75009" at bounding box center [1194, 491] width 170 height 15
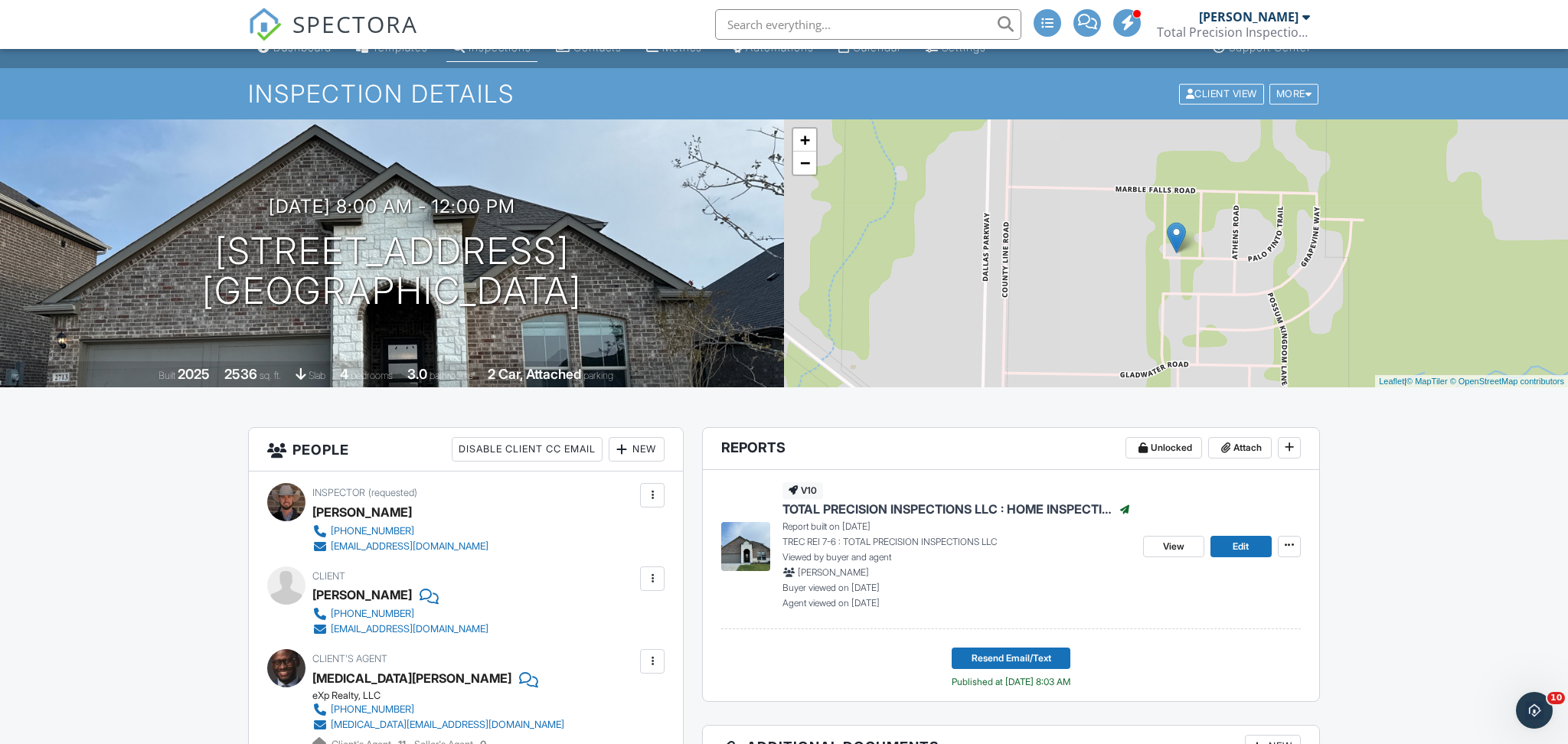
scroll to position [26, 0]
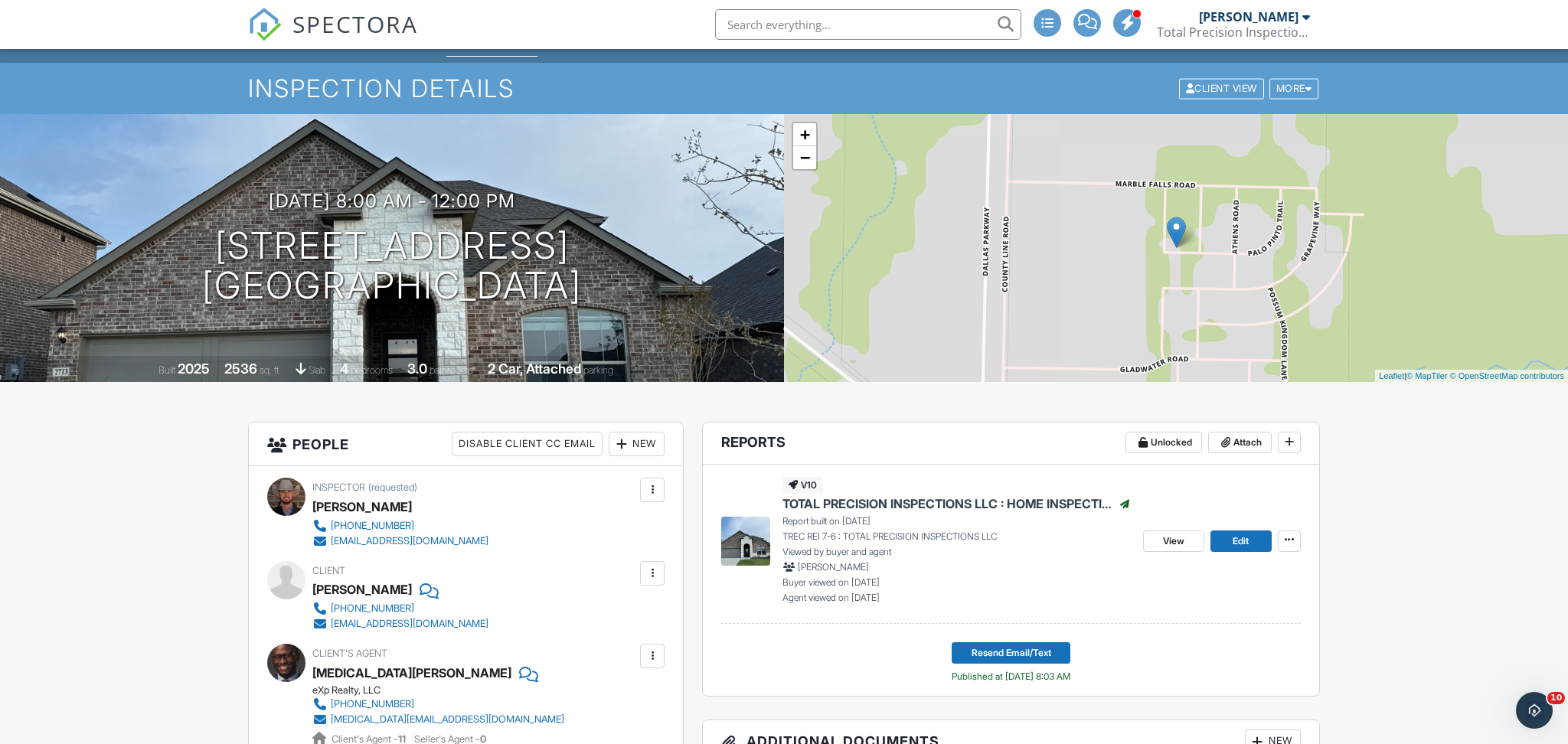
click at [1052, 505] on span "TOTAL PRECISION INSPECTIONS LLC : HOME INSPECTION REPORT (REI 7-6)" at bounding box center [947, 503] width 330 height 17
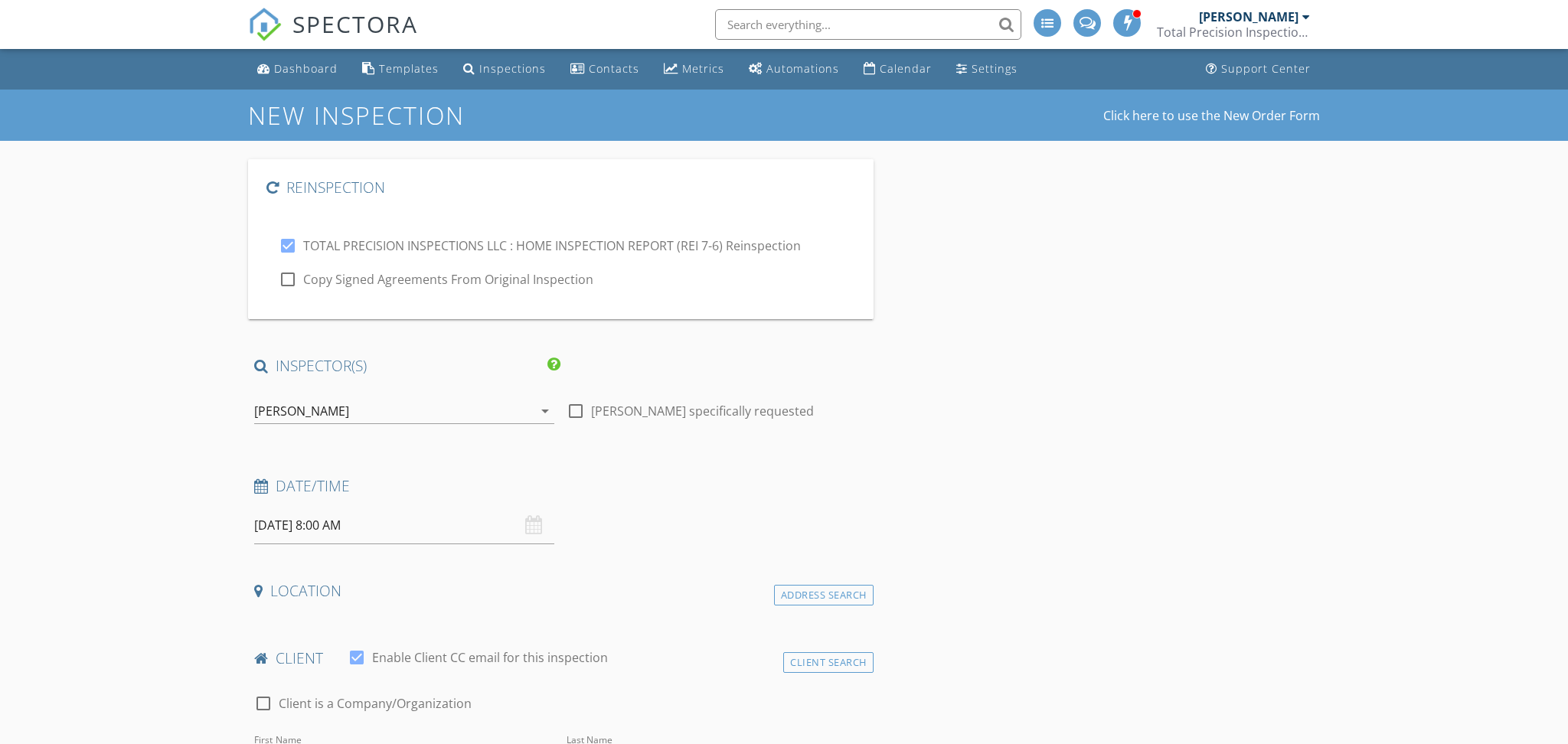
type input "Adaeze"
type input "Ukachi"
type input "[EMAIL_ADDRESS][DOMAIN_NAME]"
type input "[PHONE_NUMBER]"
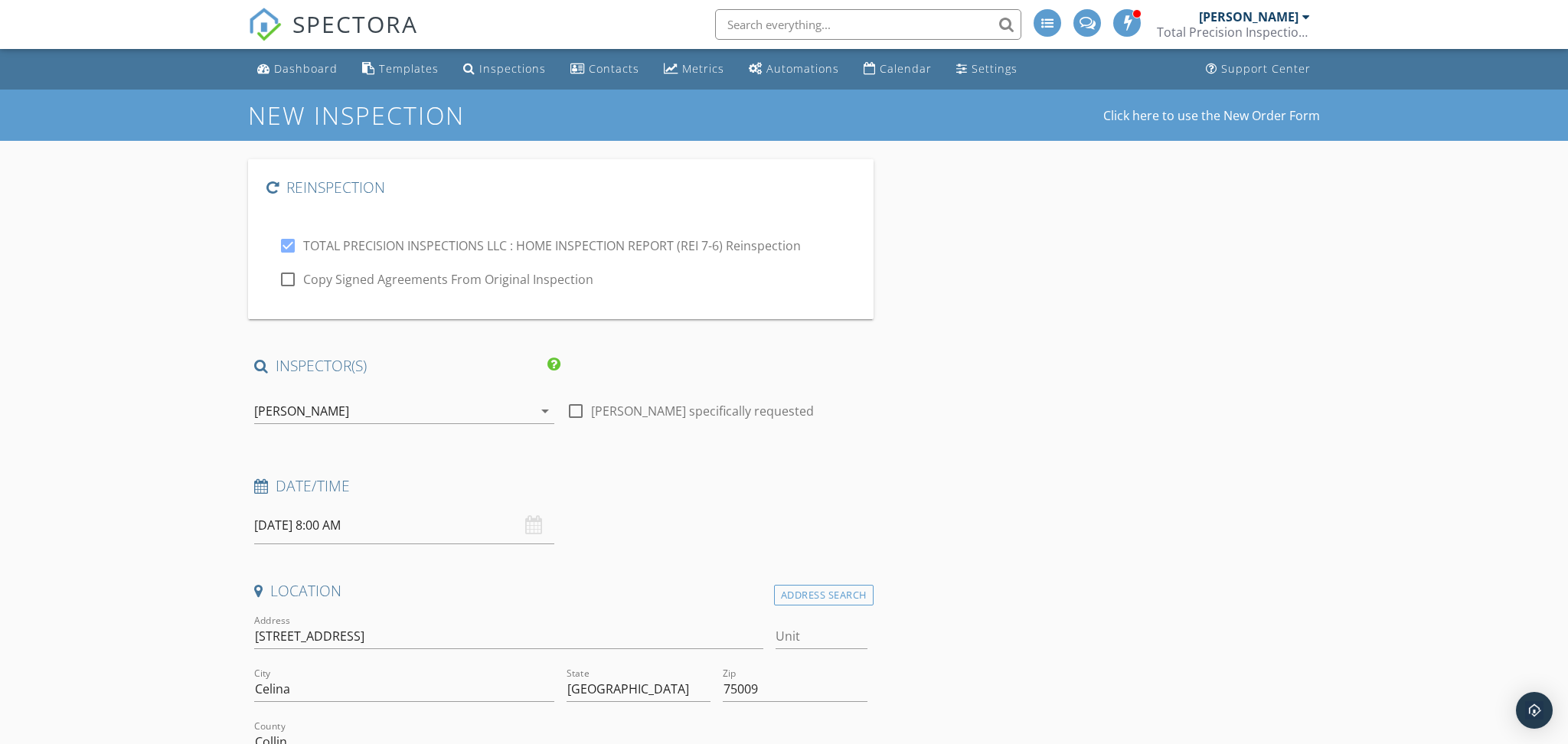
type textarea "NA, let client know when inspection will be done and ready for consult."
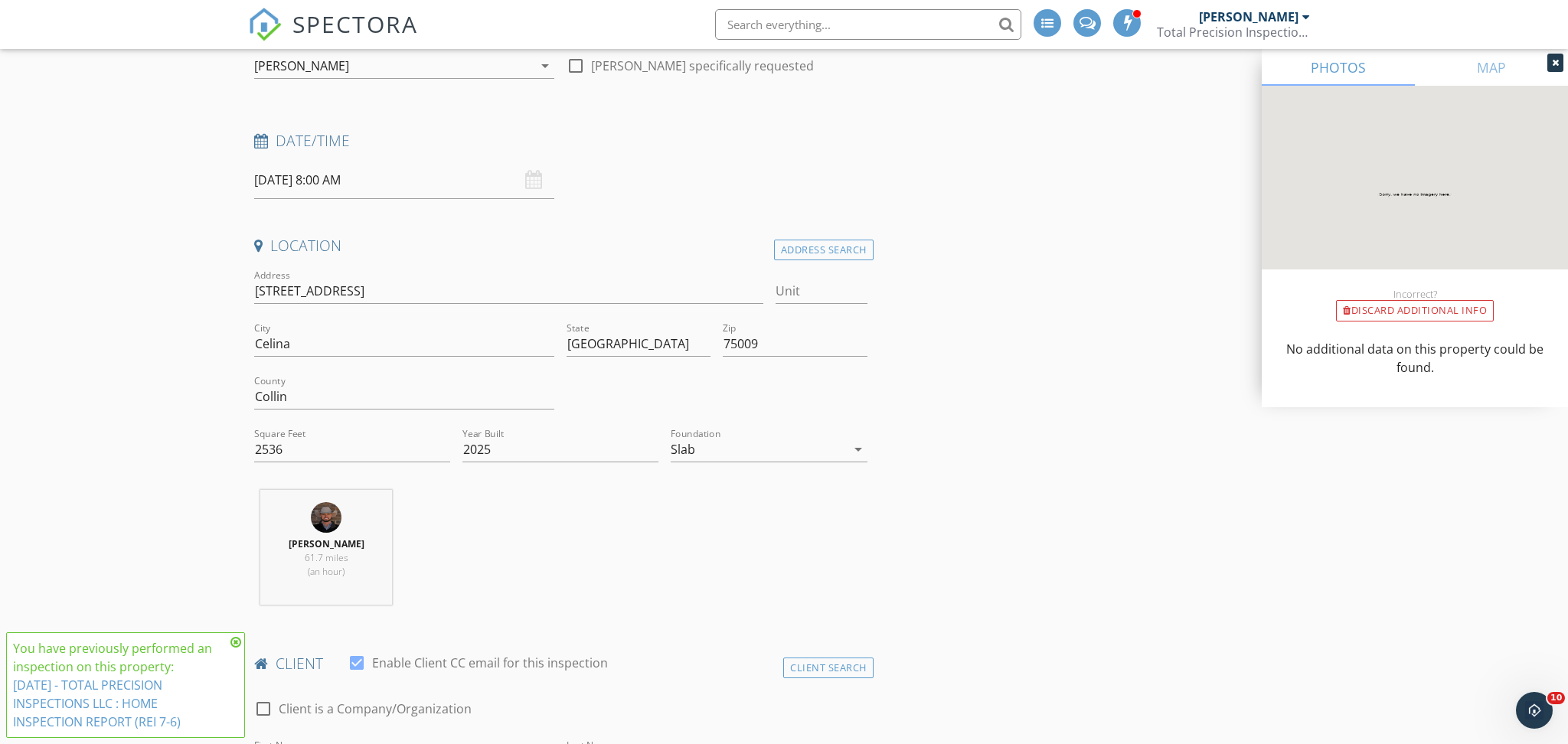
scroll to position [301, 0]
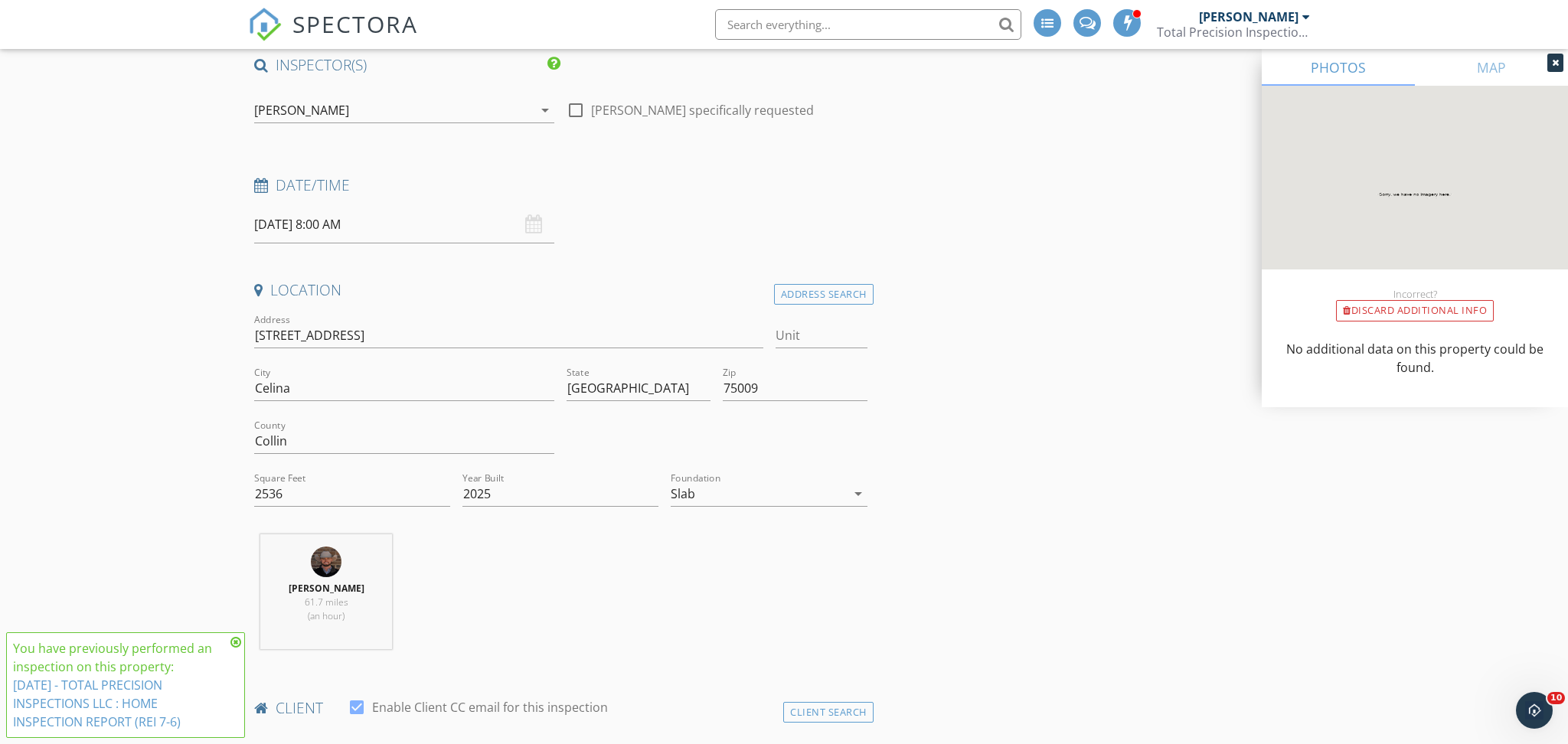
click at [351, 229] on input "[DATE] 8:00 AM" at bounding box center [403, 224] width 300 height 38
click at [509, 234] on input "[DATE] 8:00 AM" at bounding box center [403, 224] width 300 height 38
click at [579, 234] on div "Date/Time 09/30/2025 8:00 AM" at bounding box center [561, 209] width 626 height 69
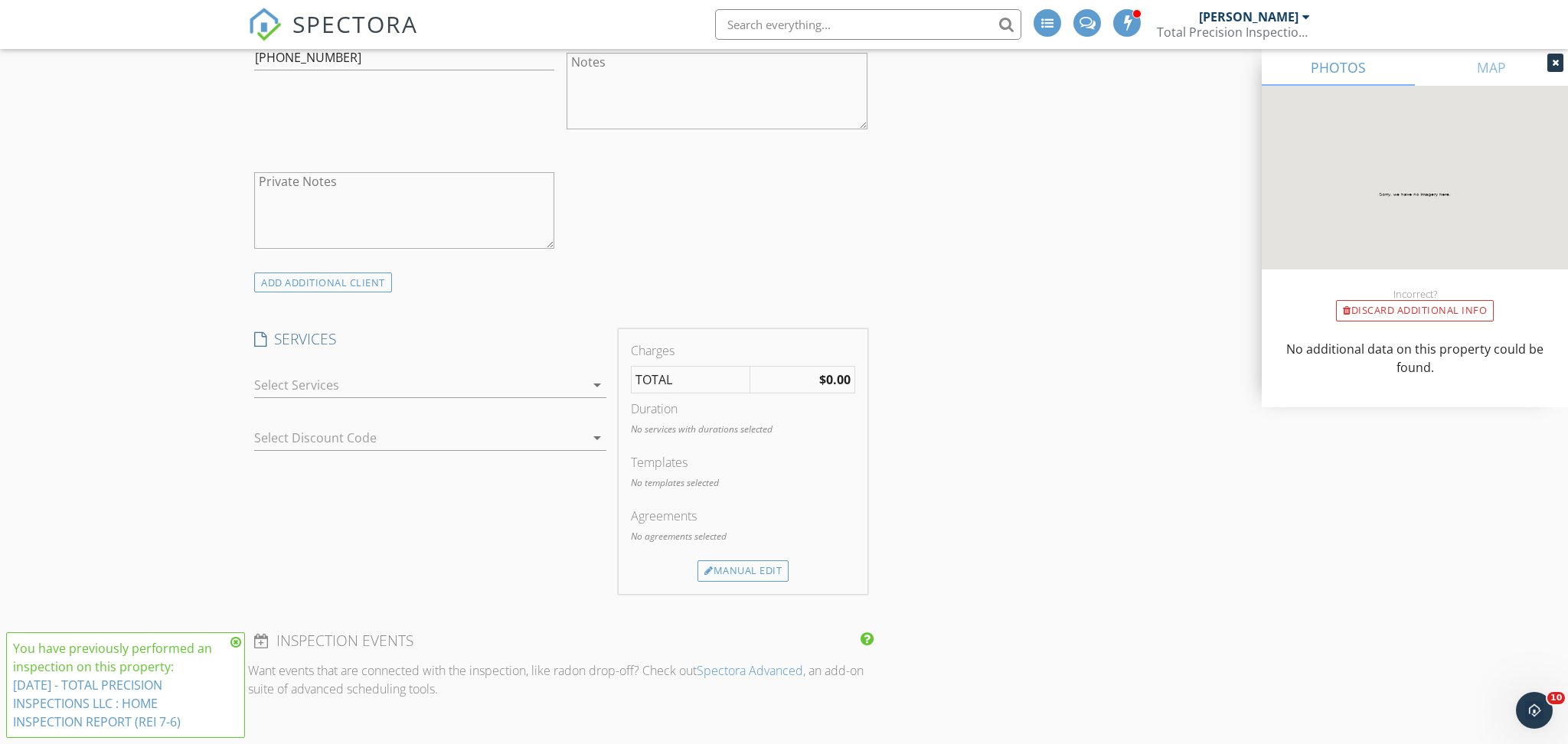
scroll to position [1156, 0]
click at [491, 376] on div at bounding box center [419, 383] width 330 height 25
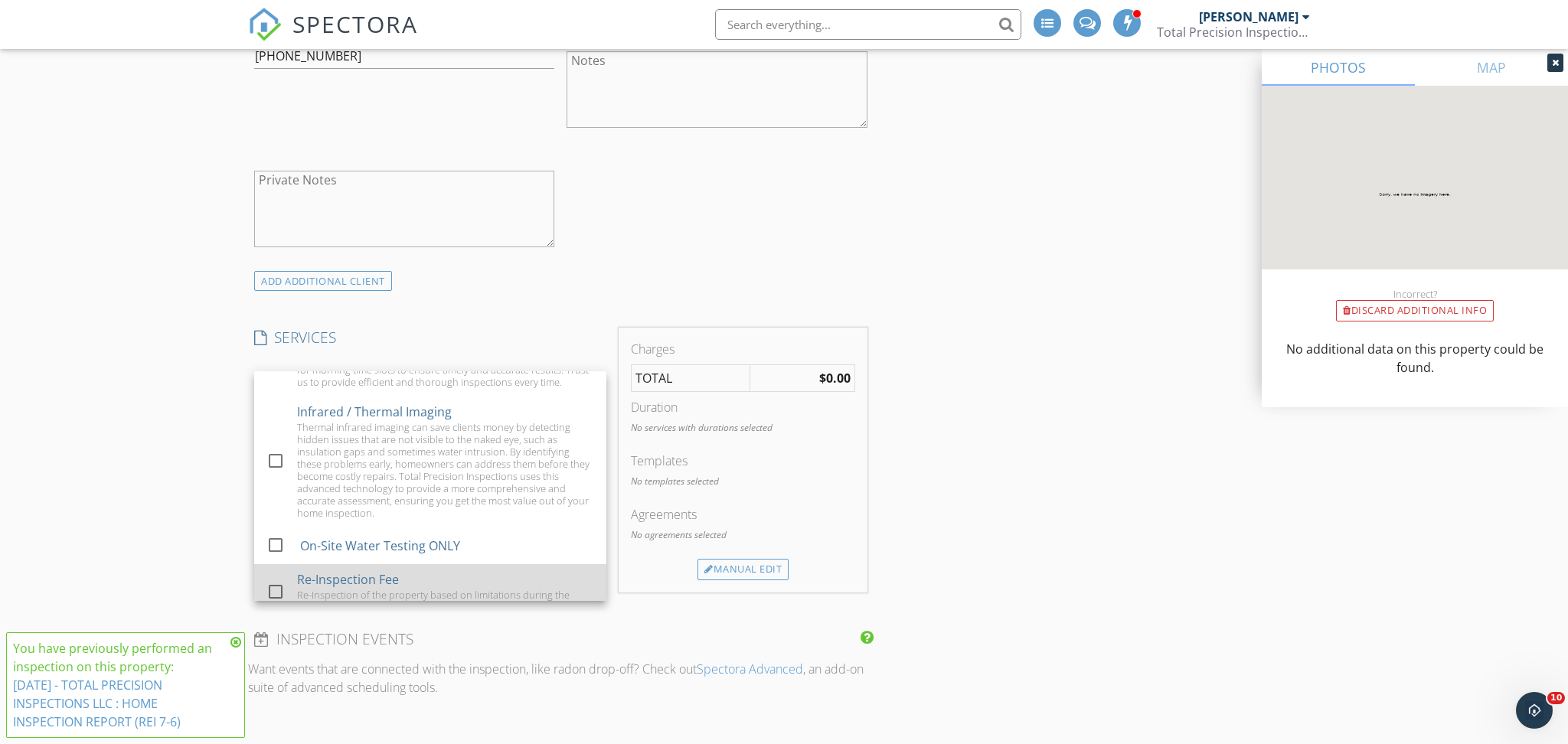
click at [270, 579] on div at bounding box center [276, 592] width 26 height 26
checkbox input "true"
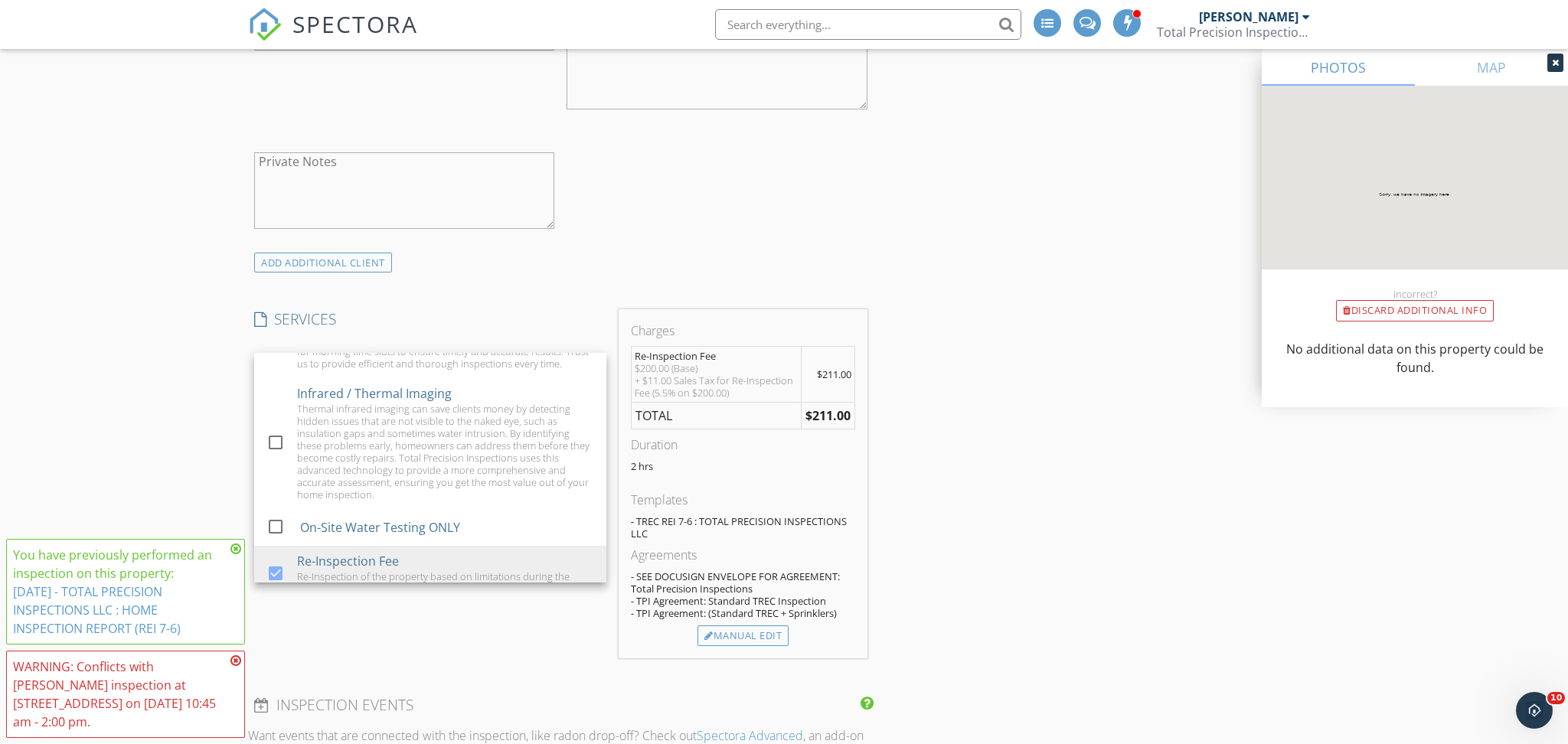
scroll to position [1181, 0]
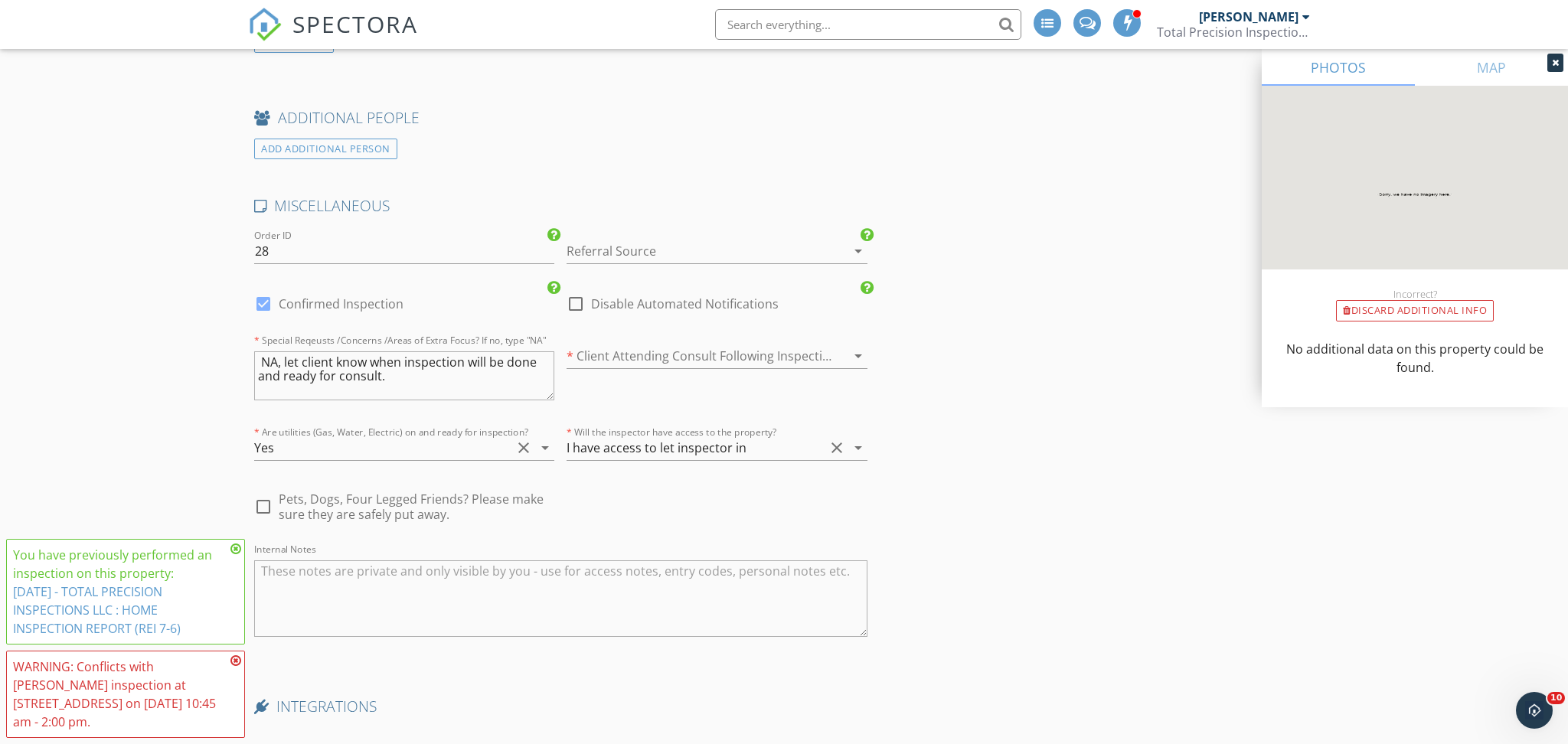
scroll to position [3066, 0]
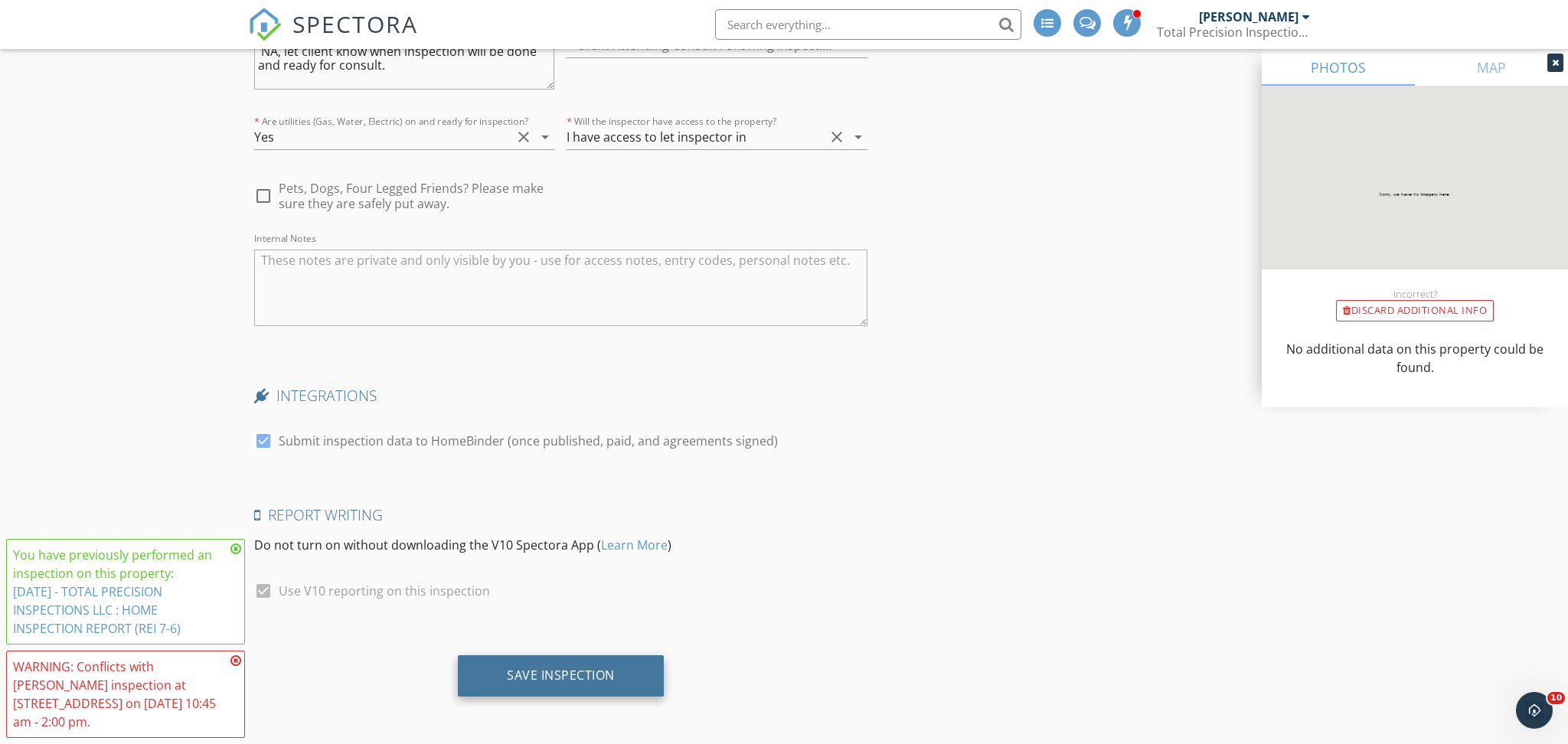
click at [502, 674] on div "Save Inspection" at bounding box center [561, 675] width 206 height 41
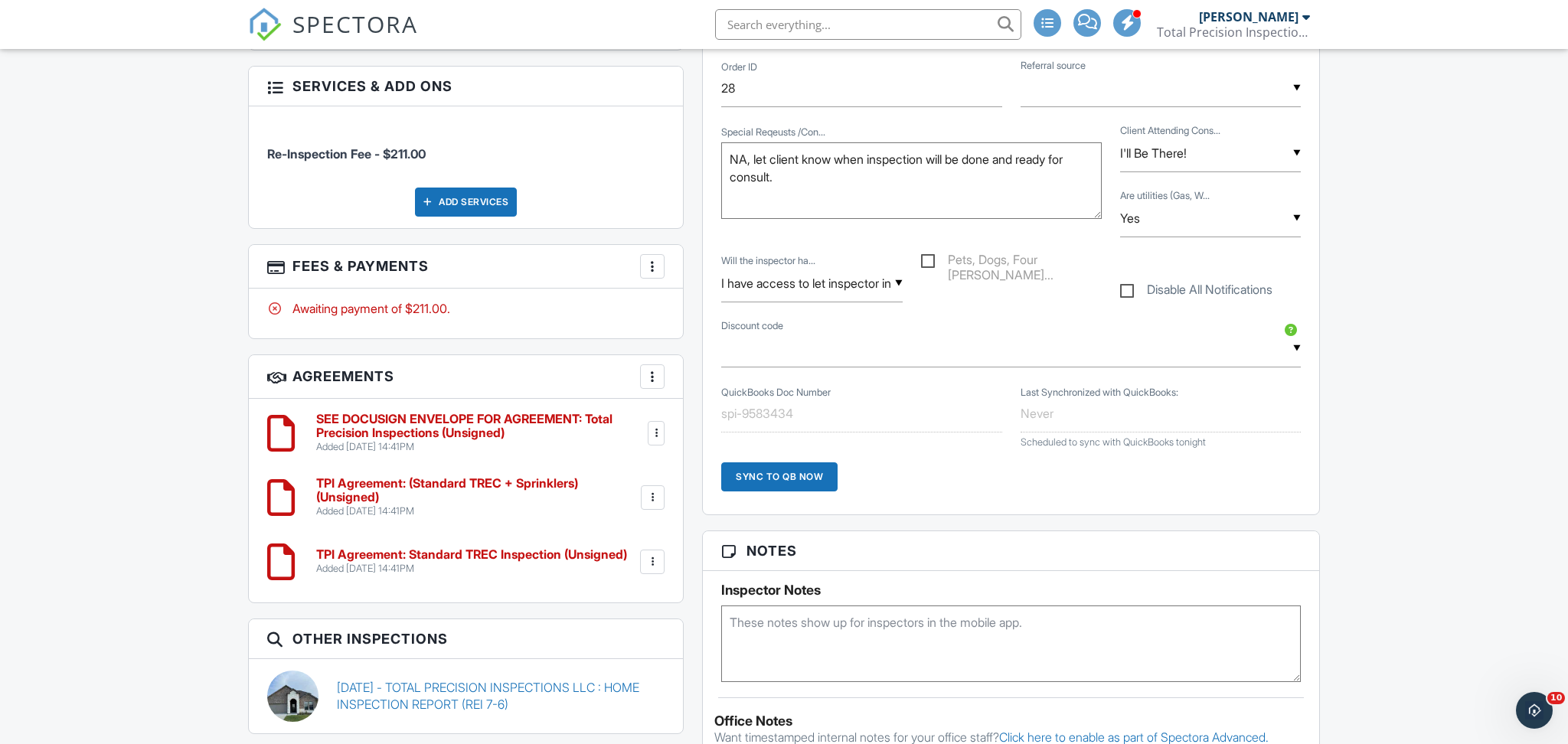
scroll to position [791, 0]
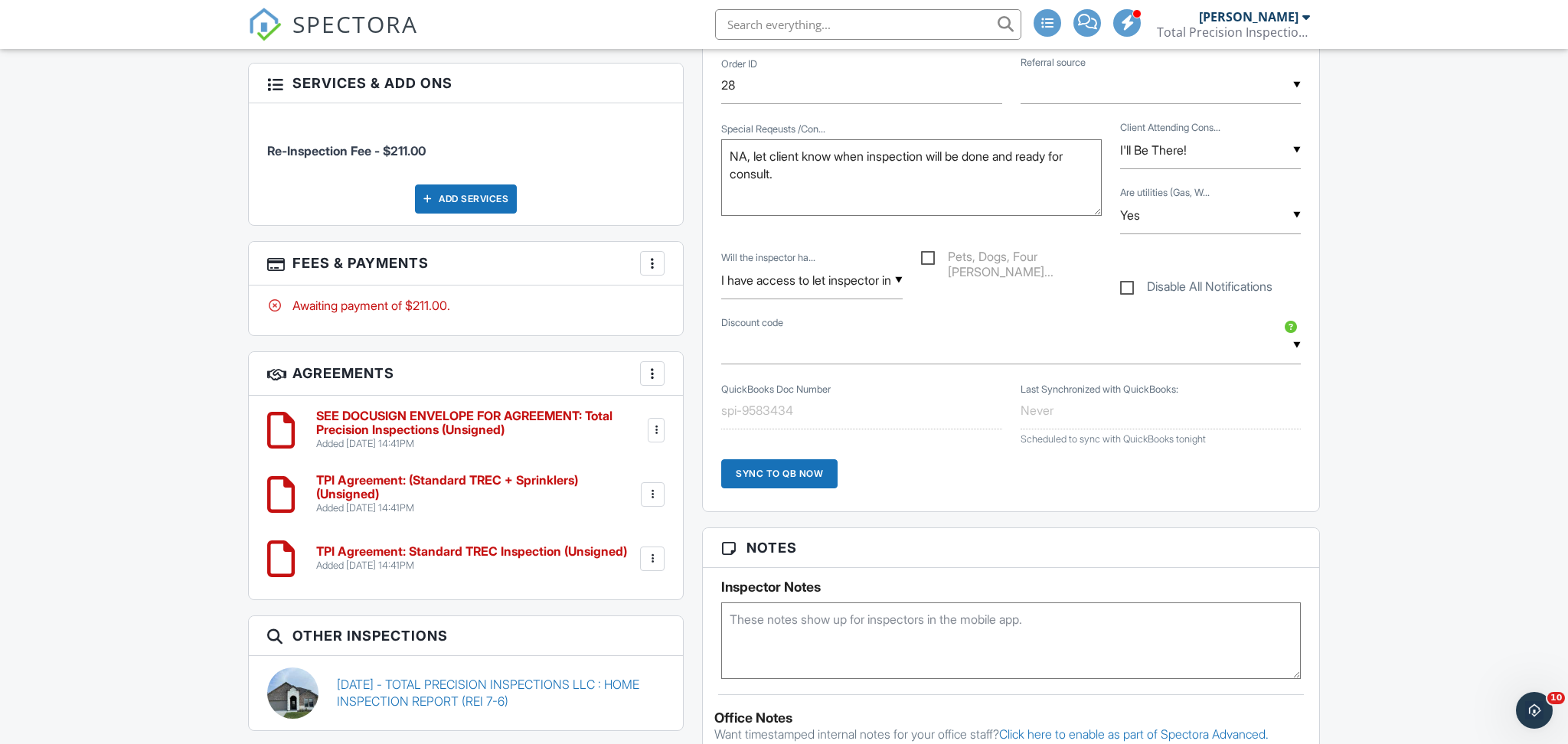
click at [647, 434] on div "SEE DOCUSIGN ENVELOPE FOR AGREEMENT: Total Precision Inspections (Unsigned) Add…" at bounding box center [485, 430] width 358 height 40
click at [654, 429] on div at bounding box center [656, 430] width 15 height 15
click at [616, 549] on li "Delete" at bounding box center [611, 550] width 87 height 39
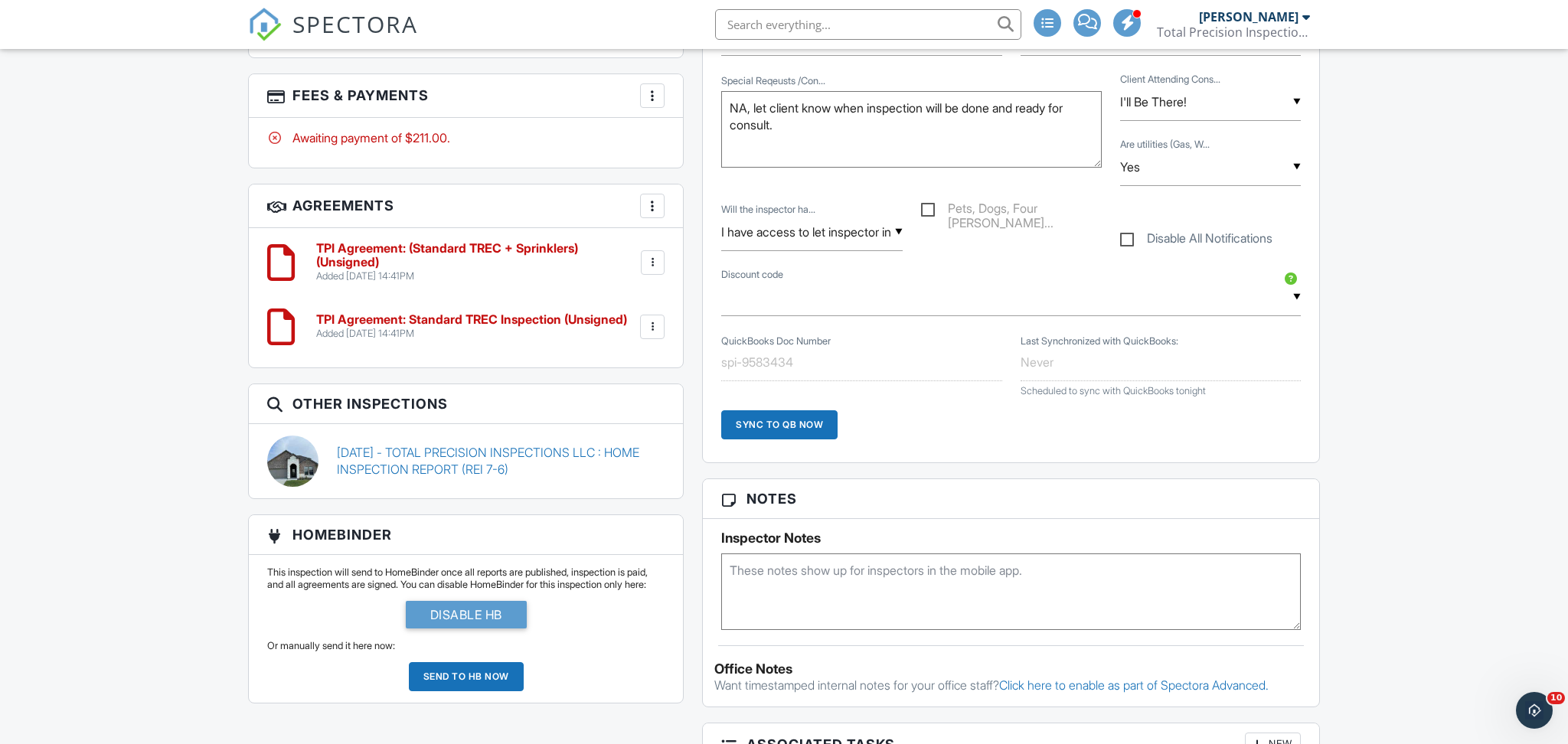
click at [650, 326] on div at bounding box center [651, 326] width 15 height 15
click at [593, 452] on li "Delete" at bounding box center [611, 446] width 87 height 39
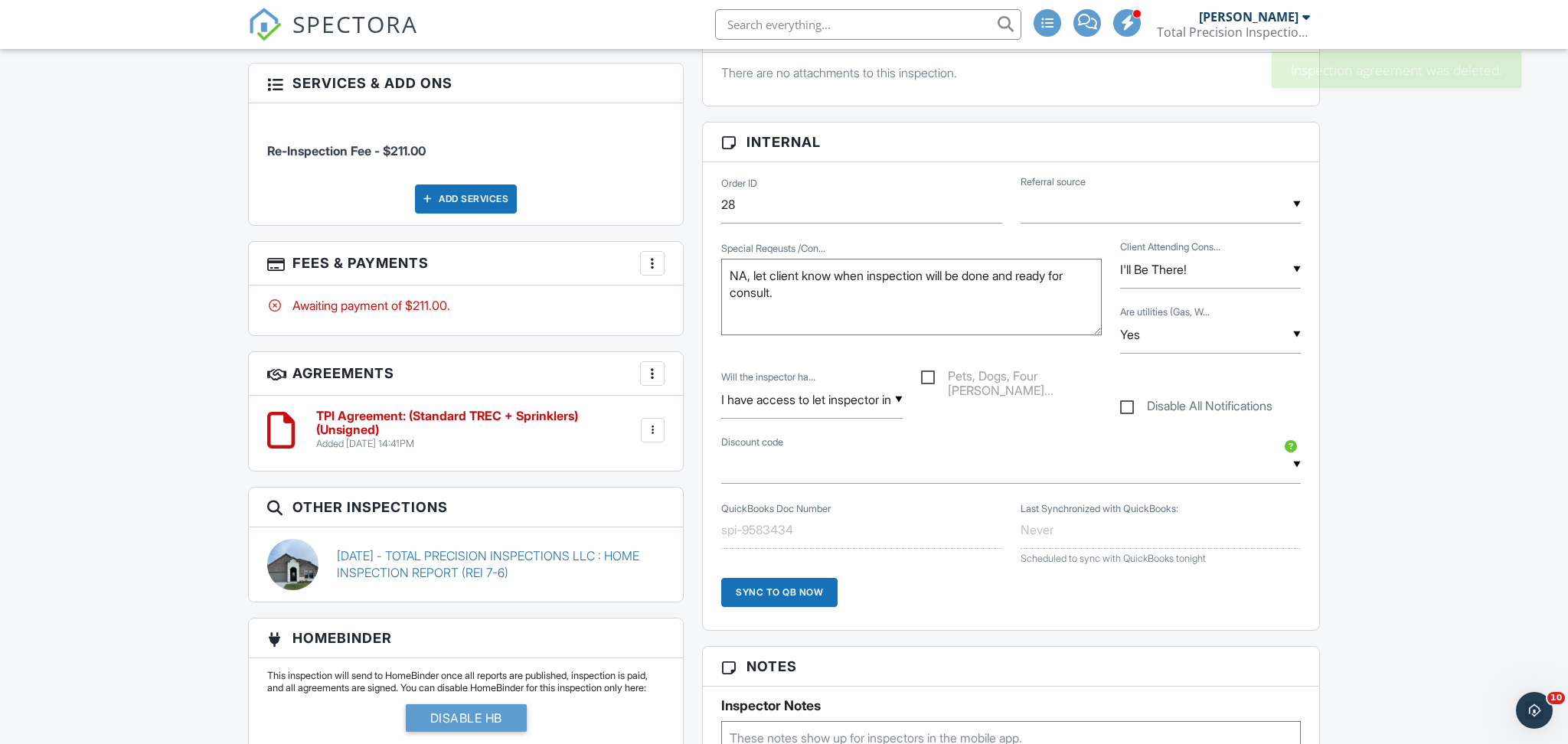
scroll to position [794, 0]
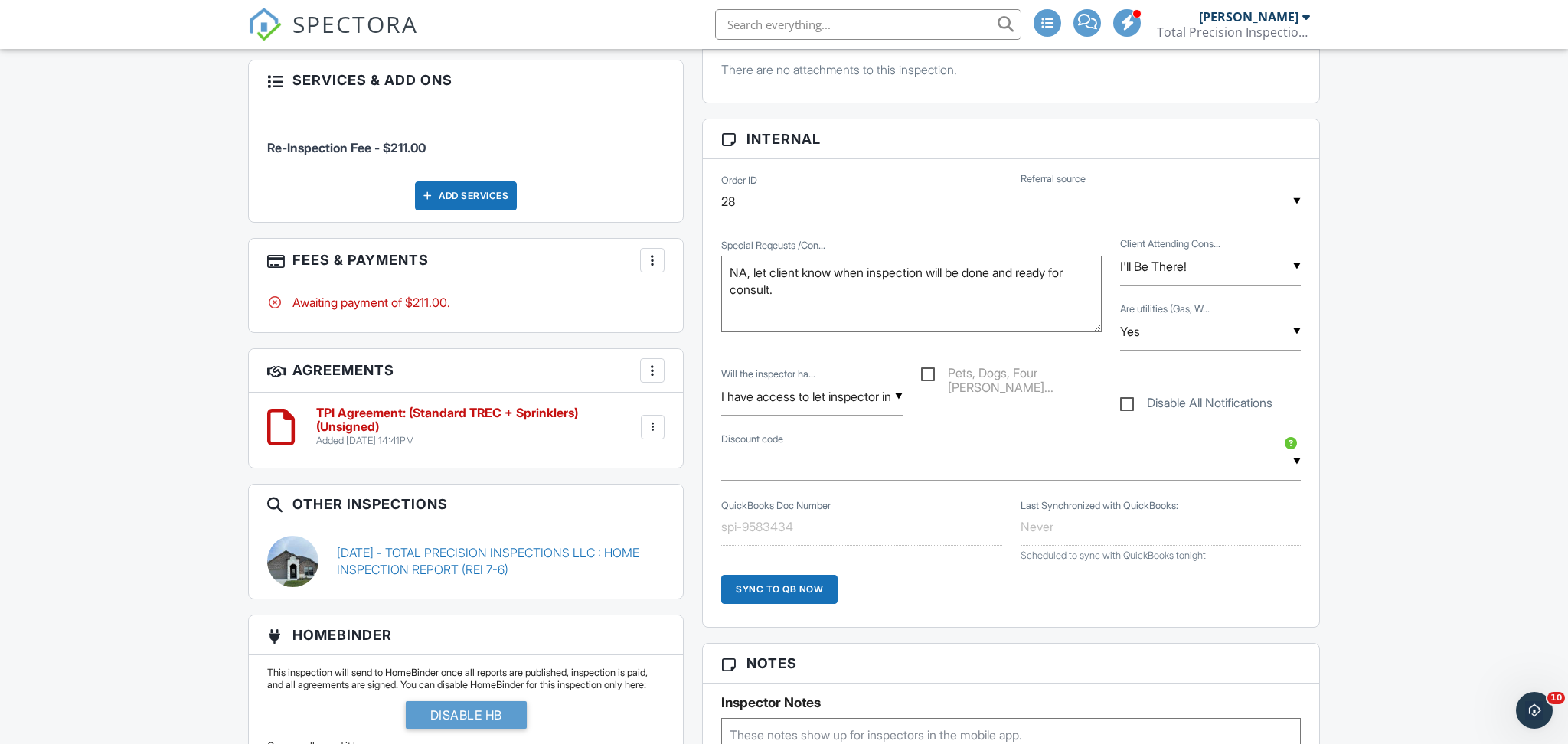
click at [650, 425] on div at bounding box center [652, 427] width 15 height 15
click at [612, 463] on li "Edit" at bounding box center [611, 470] width 87 height 39
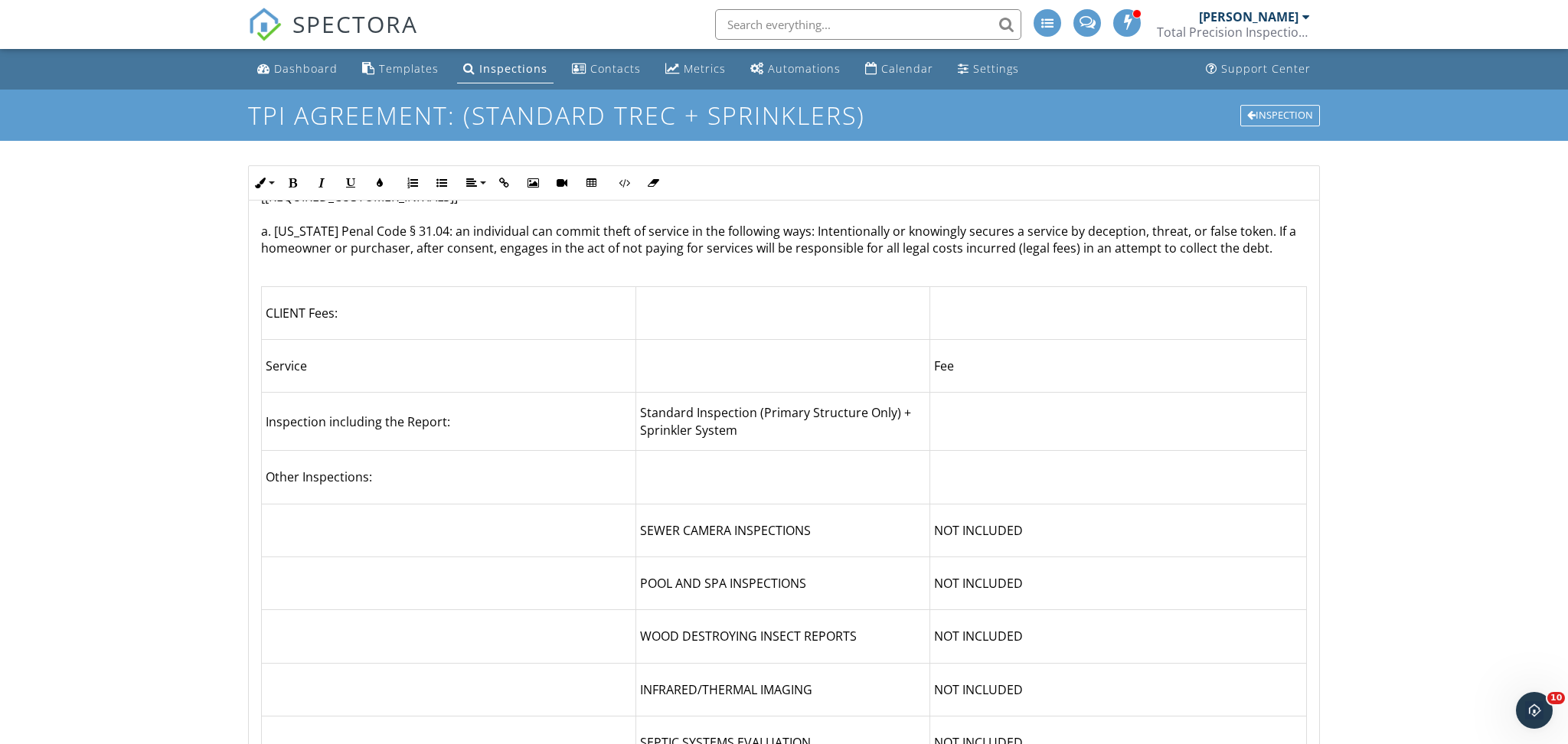
scroll to position [3971, 0]
click at [693, 390] on td "Standard Inspection (Primary Structure Only) + Sprinkler System" at bounding box center [782, 419] width 294 height 58
click at [817, 390] on td "Re-Inspection (Primary Structure Only) + Sprinkler System" at bounding box center [782, 419] width 294 height 58
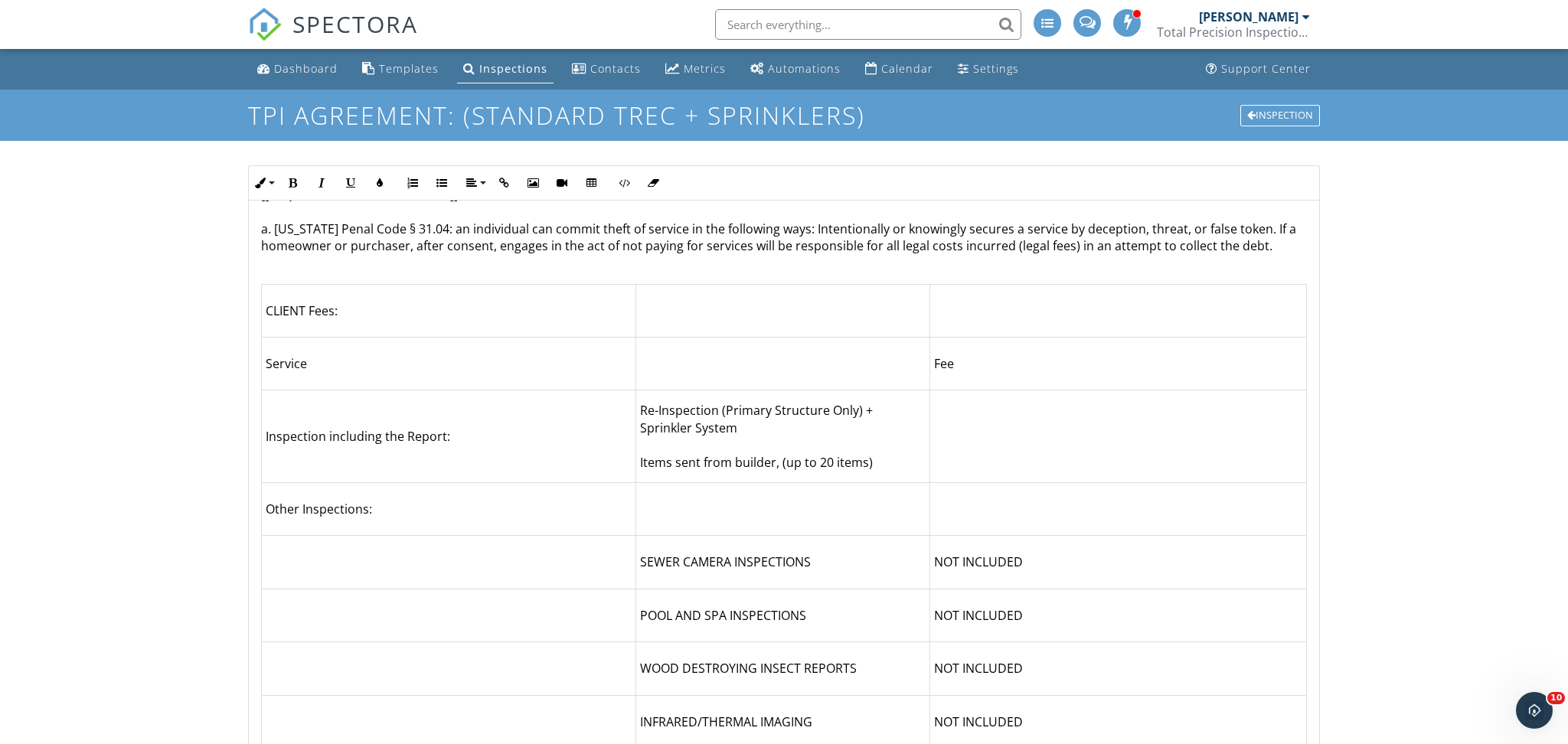
click at [895, 390] on td "Re-Inspection (Primary Structure Only) + Sprinkler System Items sent from build…" at bounding box center [782, 436] width 294 height 92
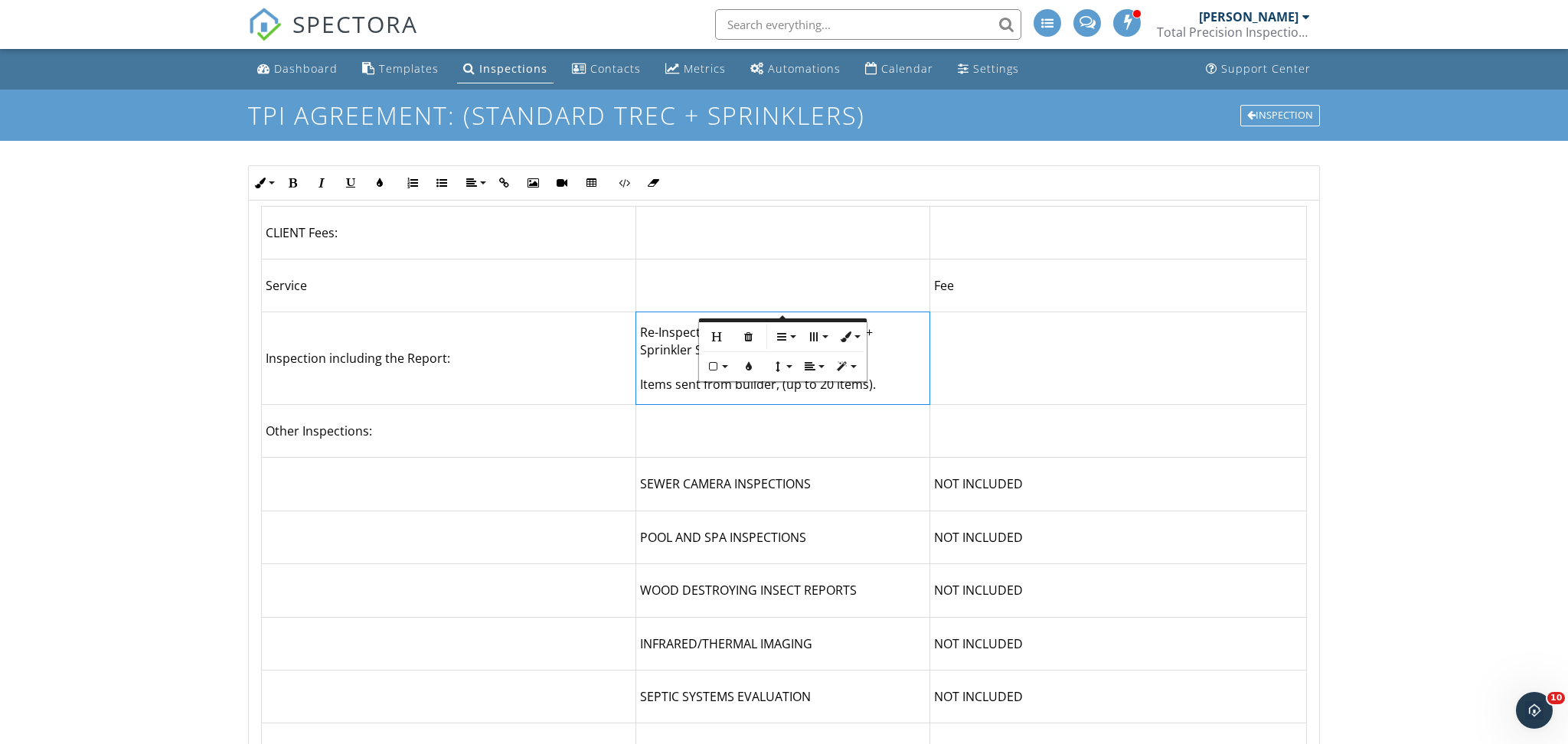
scroll to position [4059, 0]
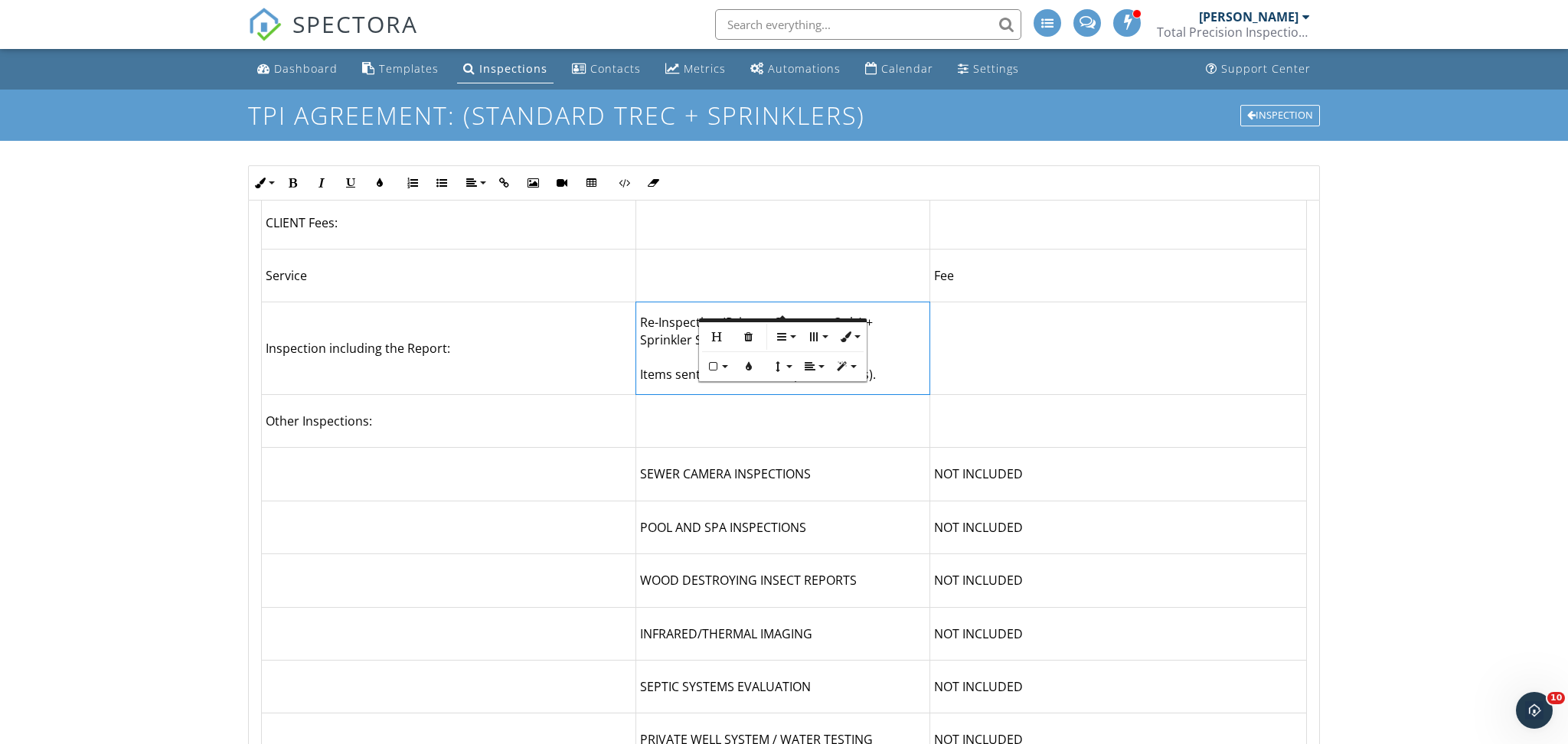
click at [921, 395] on td at bounding box center [782, 421] width 294 height 53
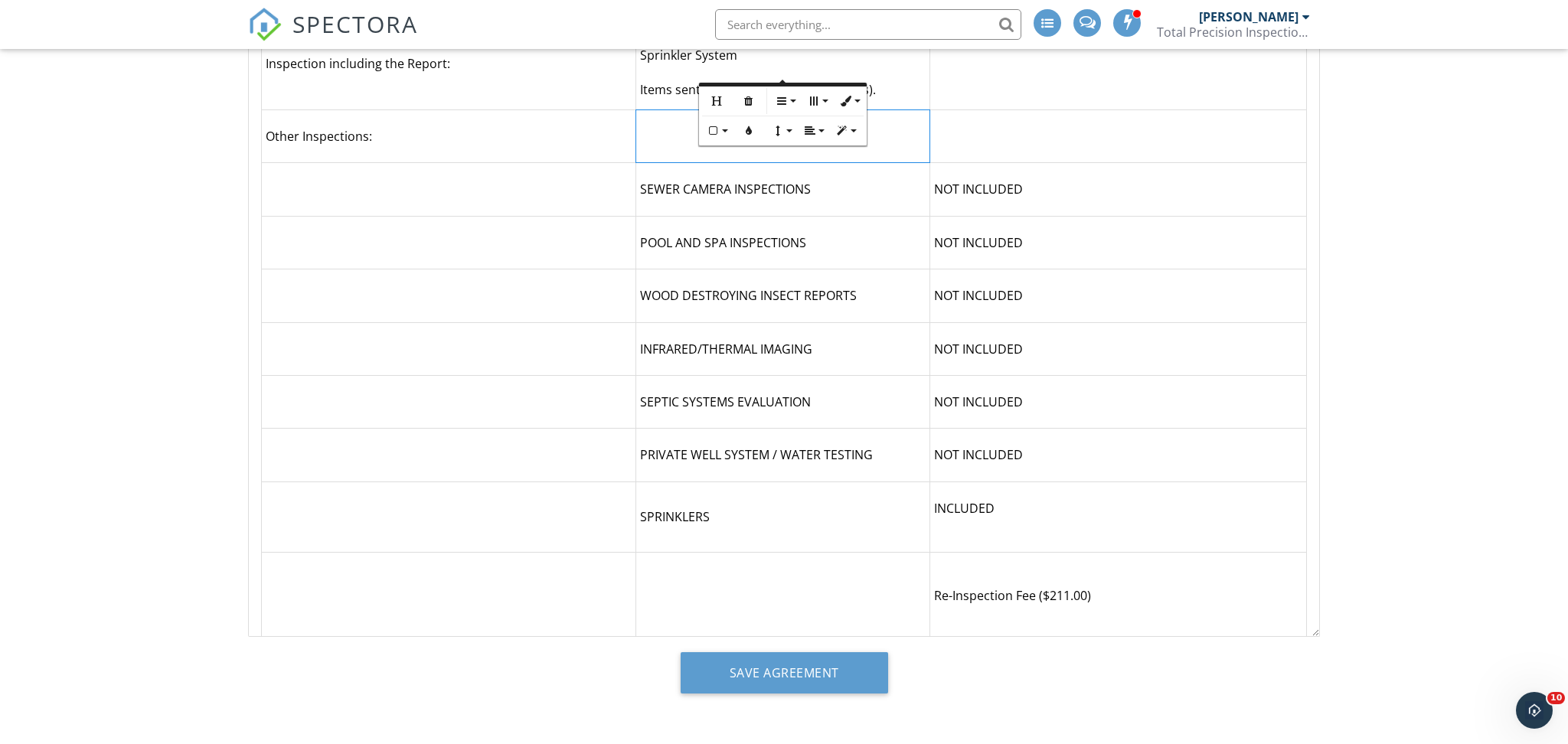
scroll to position [4172, 0]
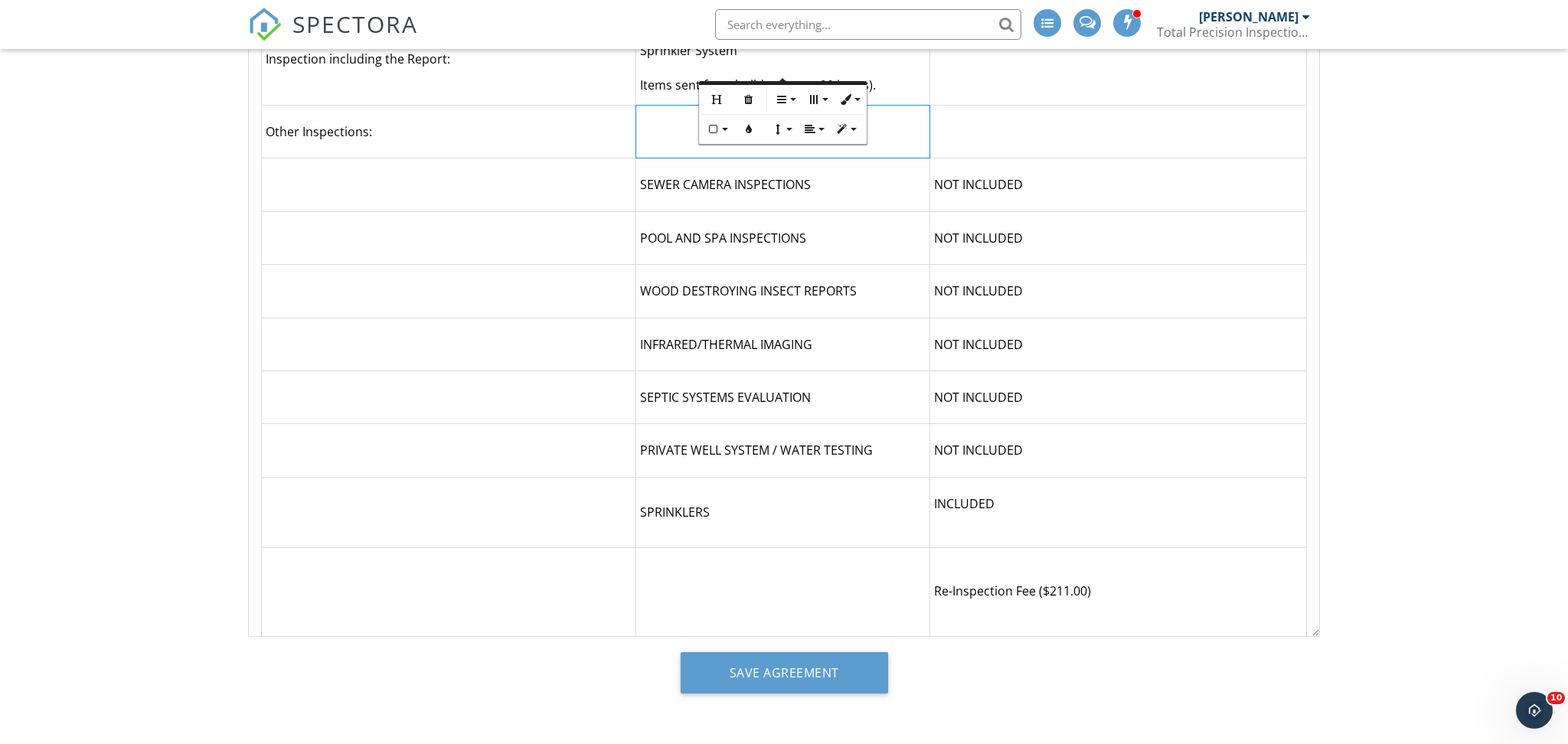
click at [1050, 495] on p "INCLUDED" at bounding box center [1117, 512] width 368 height 34
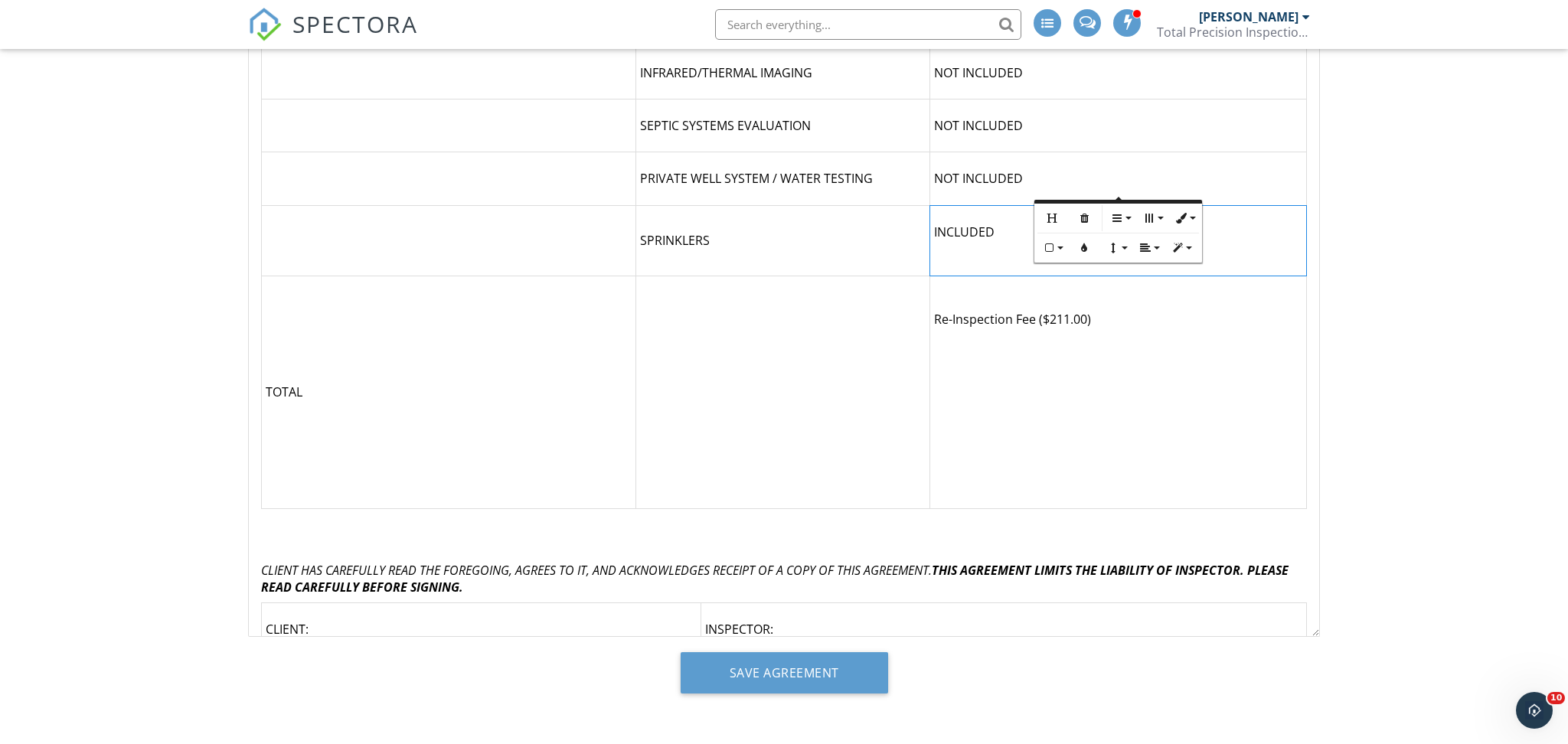
scroll to position [4636, 0]
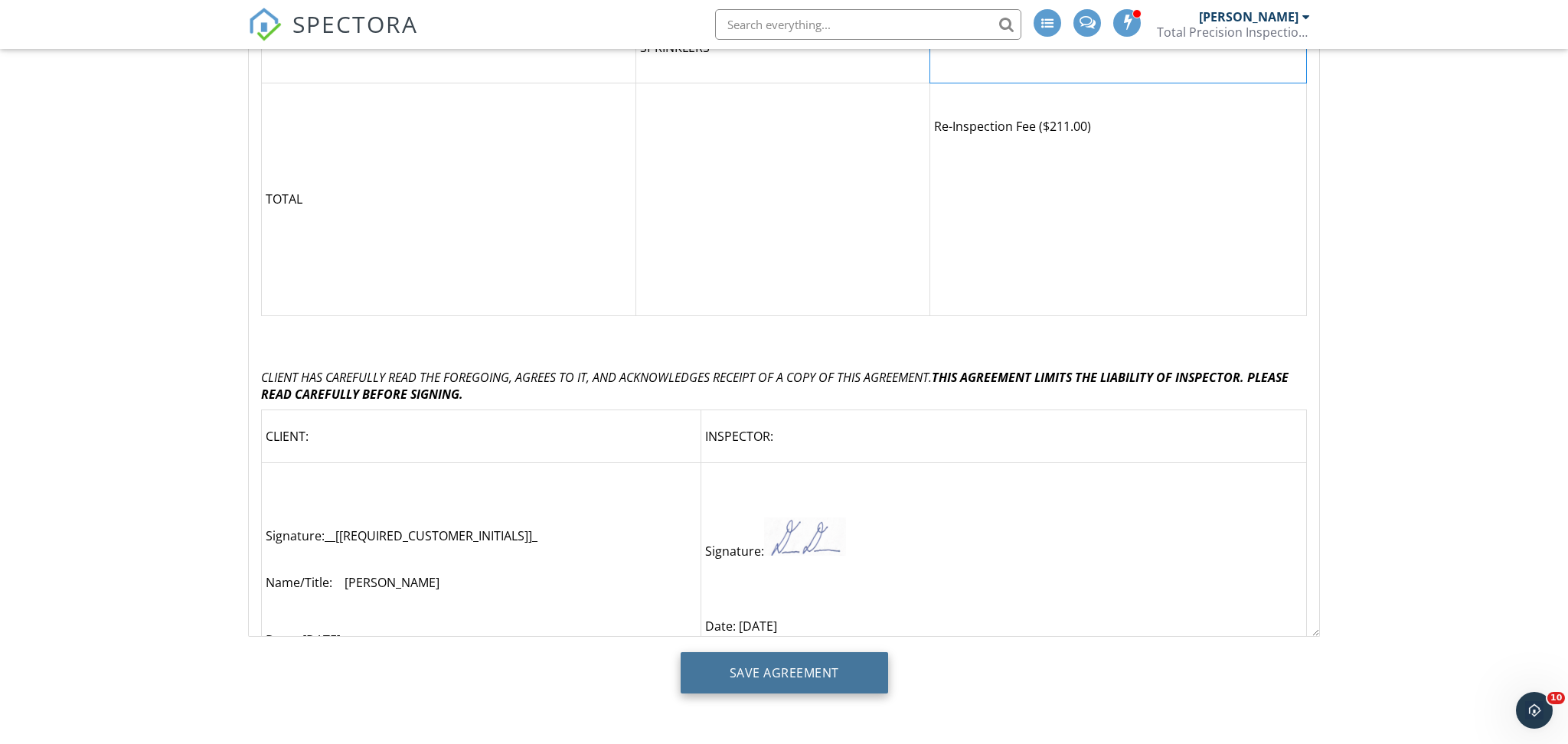
click at [707, 669] on input "Save Agreement" at bounding box center [784, 673] width 207 height 41
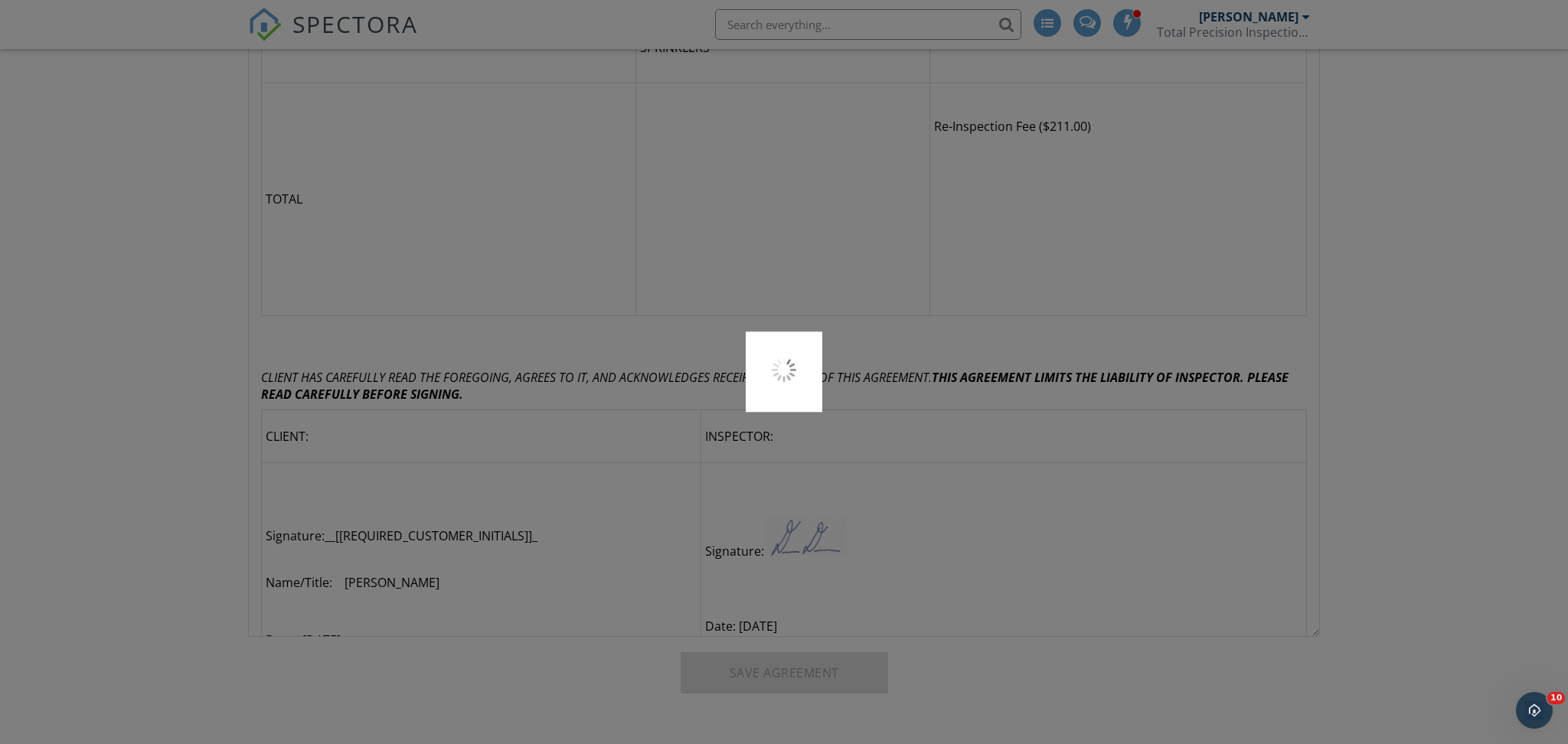
scroll to position [0, 0]
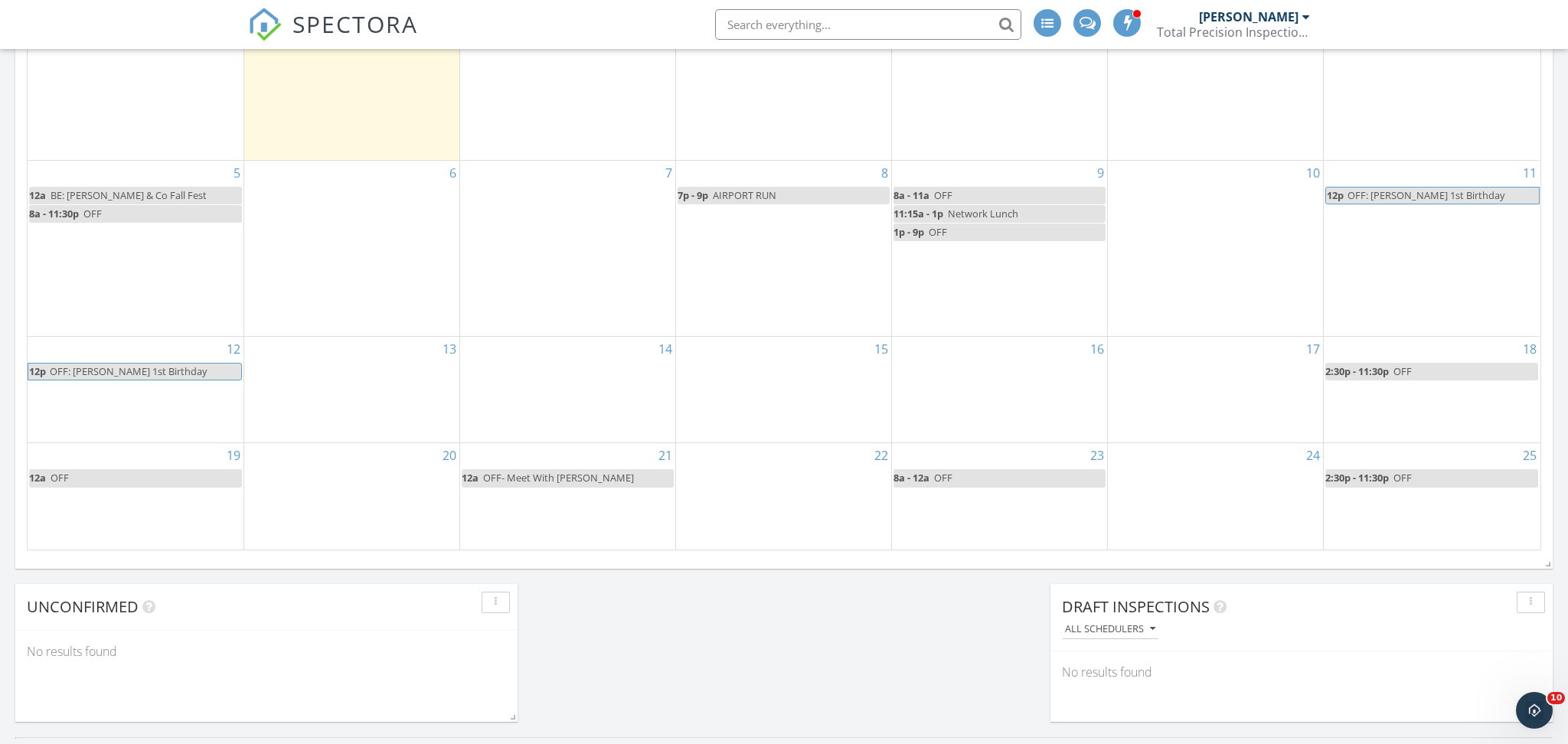
scroll to position [738, 0]
